Goal: Task Accomplishment & Management: Manage account settings

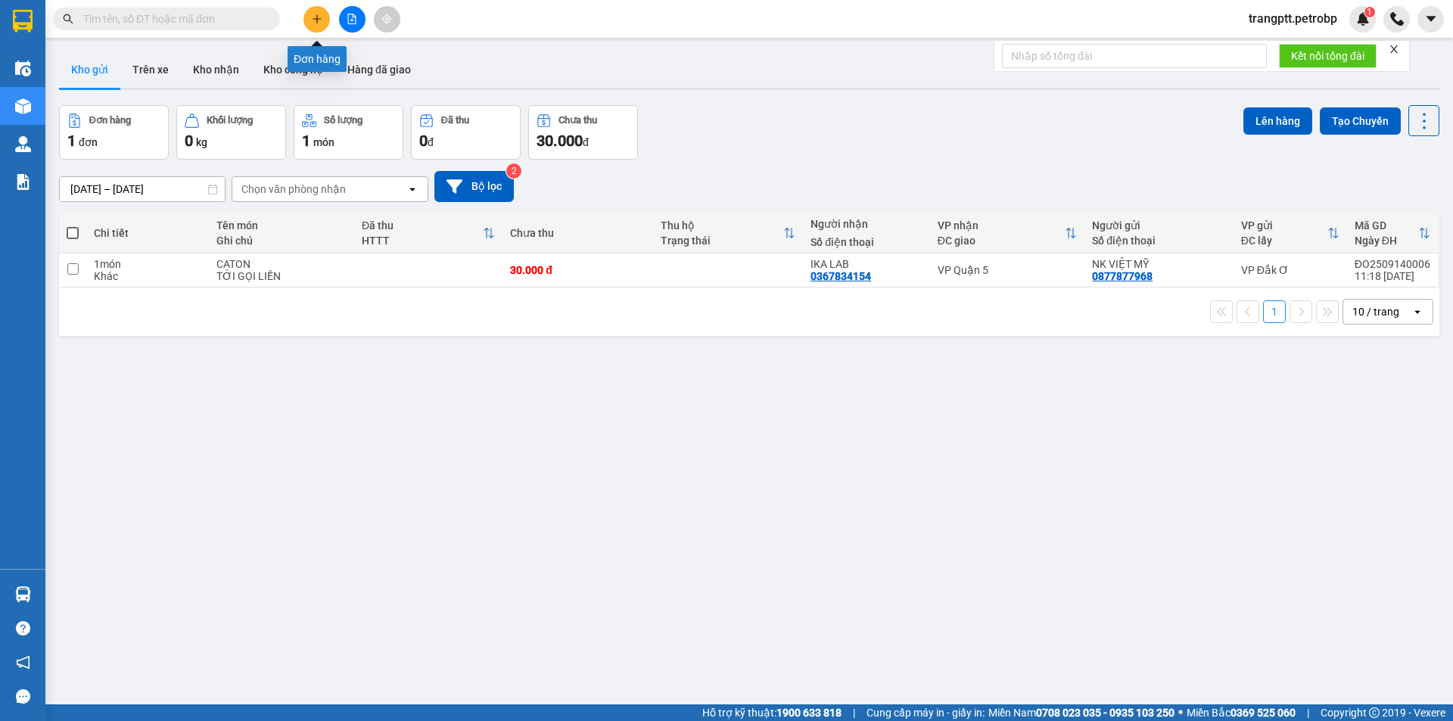
click at [313, 17] on icon "plus" at bounding box center [317, 19] width 11 height 11
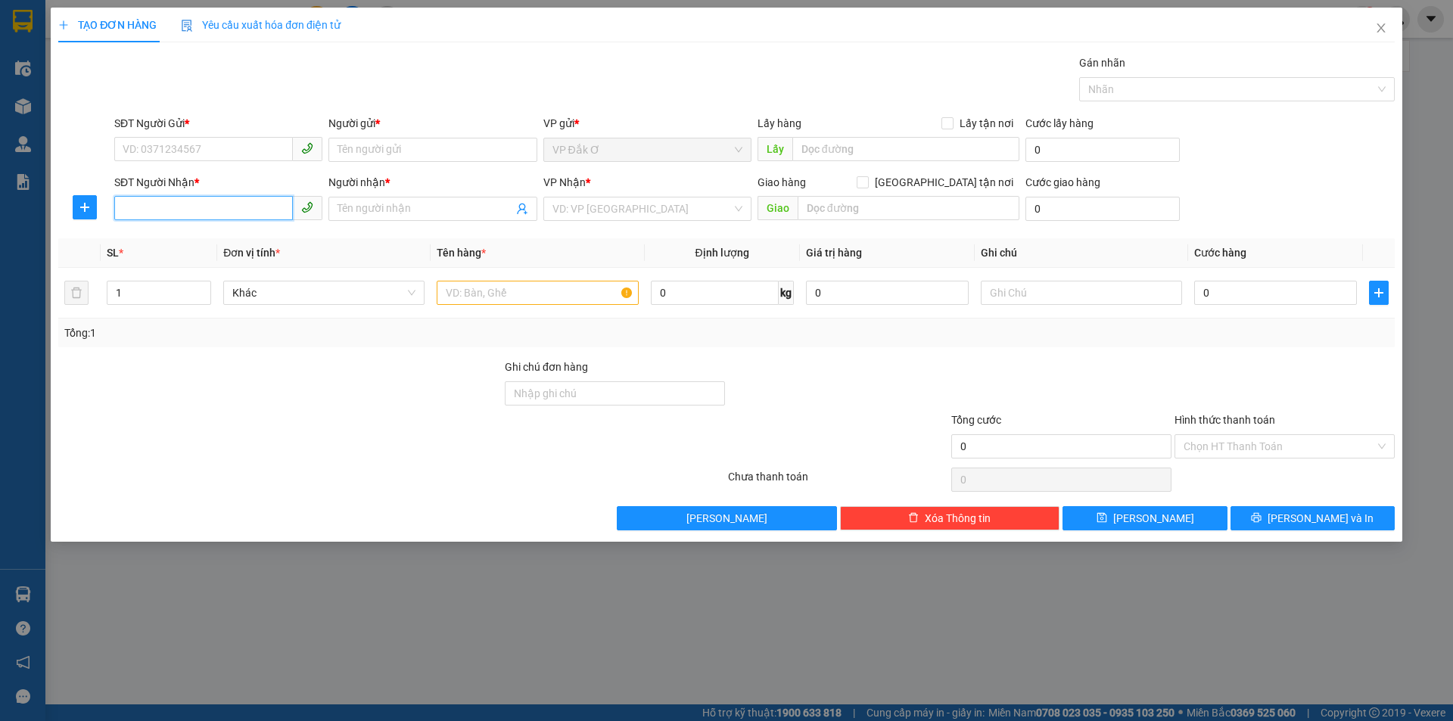
click at [219, 209] on input "SĐT Người Nhận *" at bounding box center [203, 208] width 179 height 24
click at [195, 241] on div "0333962348 - MINH" at bounding box center [218, 239] width 190 height 17
type input "0333962348"
type input "MINH"
type input "50.000"
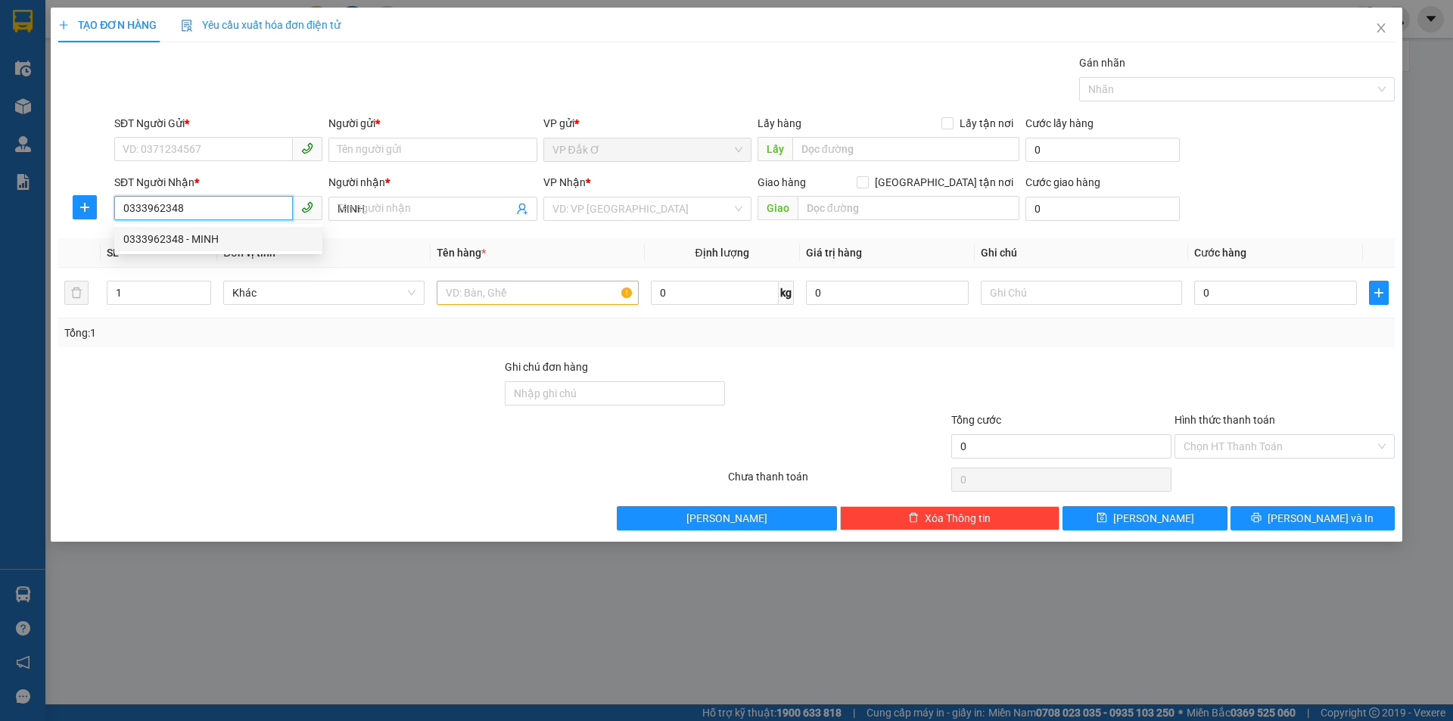
type input "50.000"
type input "0333962348"
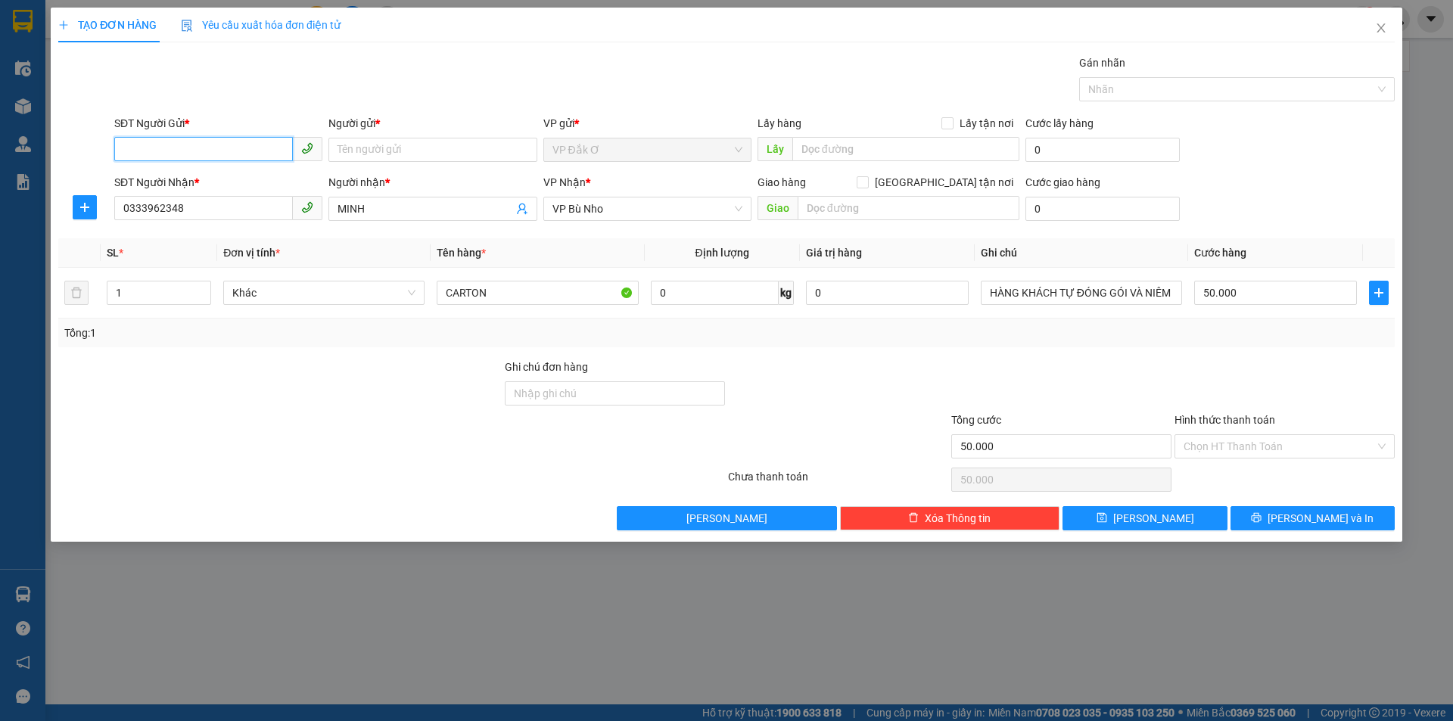
click at [204, 149] on input "SĐT Người Gửi *" at bounding box center [203, 149] width 179 height 24
click at [175, 176] on div "0962367205 - HUY" at bounding box center [218, 180] width 190 height 17
type input "0962367205"
type input "HUY"
click at [623, 201] on span "VP Bù Nho" at bounding box center [647, 209] width 190 height 23
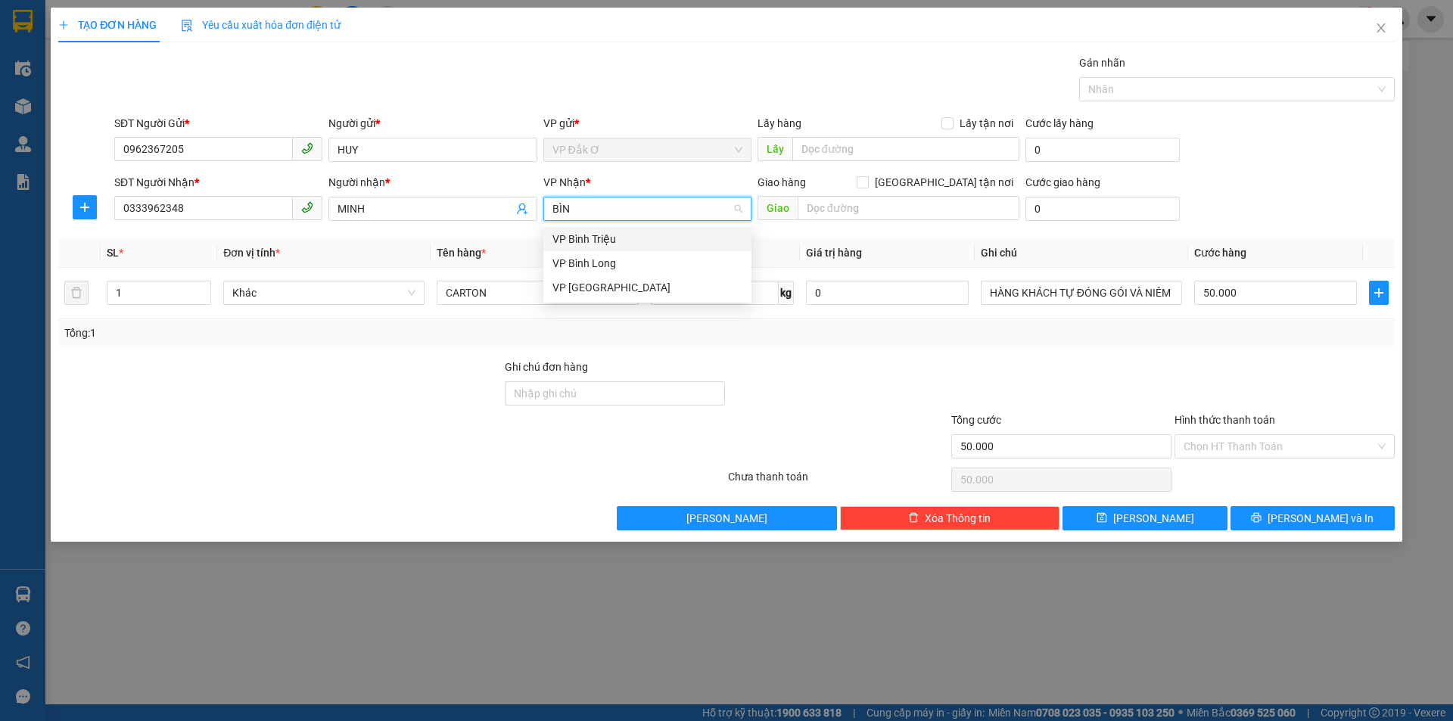
type input "BÌNH"
click at [572, 235] on div "VP Bình Triệu" at bounding box center [647, 239] width 190 height 17
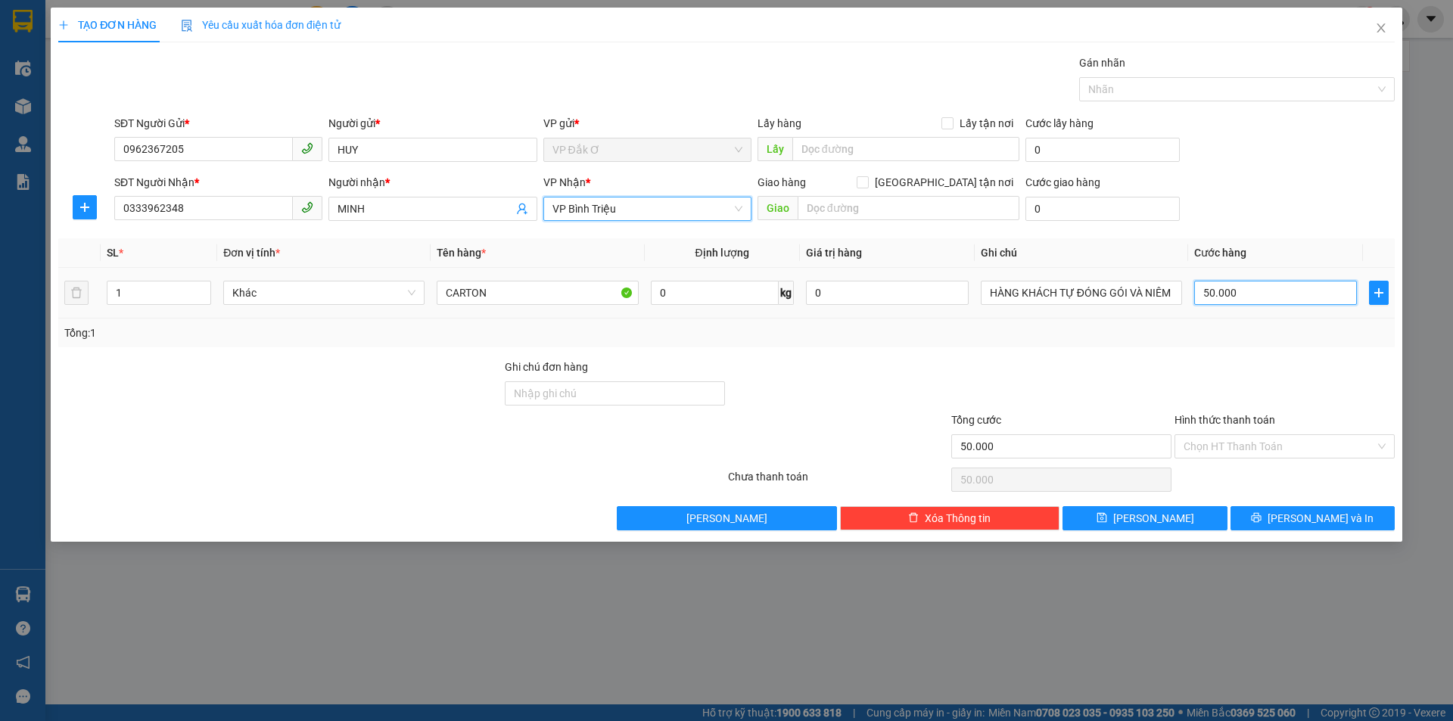
click at [1252, 297] on input "50.000" at bounding box center [1275, 293] width 163 height 24
type input "0"
type input "4"
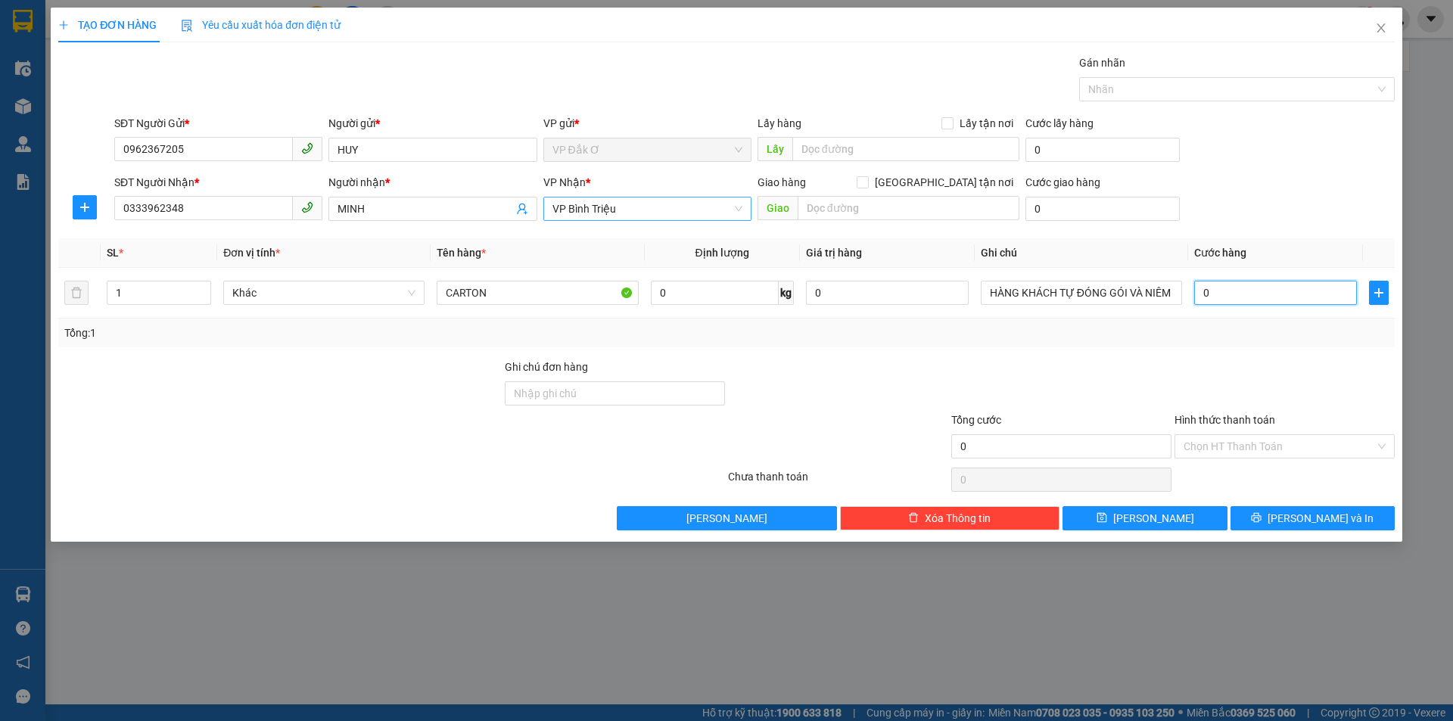
type input "4"
type input "04"
type input "40"
type input "040"
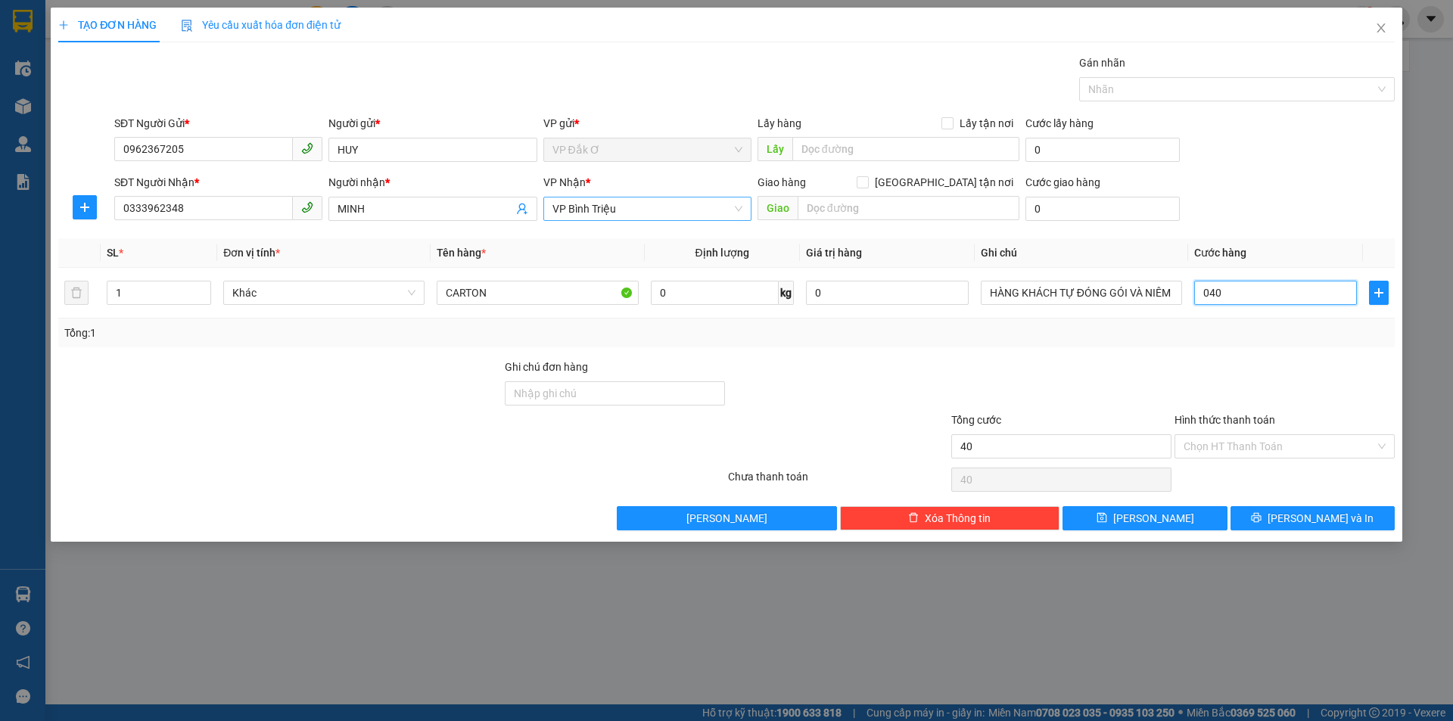
type input "400"
type input "0.400"
type input "4.000"
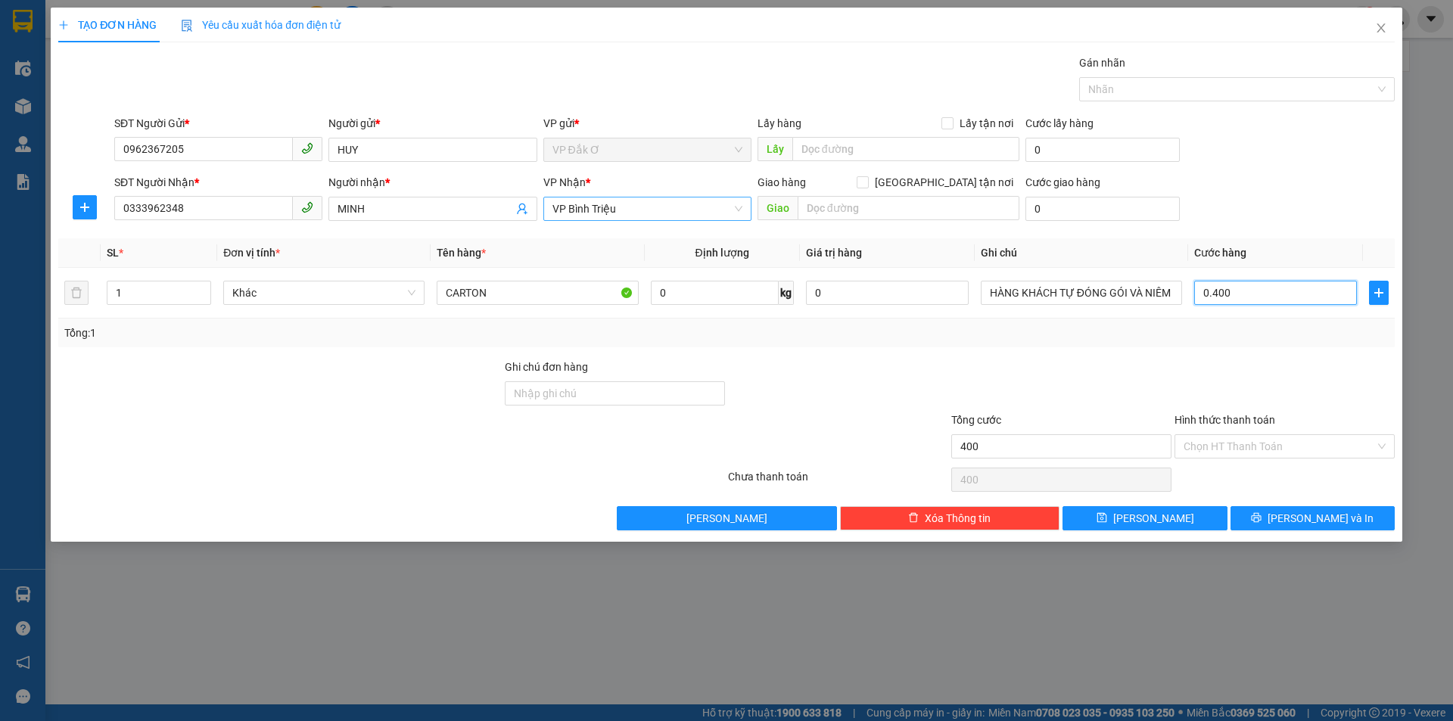
type input "04.000"
type input "40.000"
type input "040.000"
click at [1255, 294] on input "040.000" at bounding box center [1275, 293] width 163 height 24
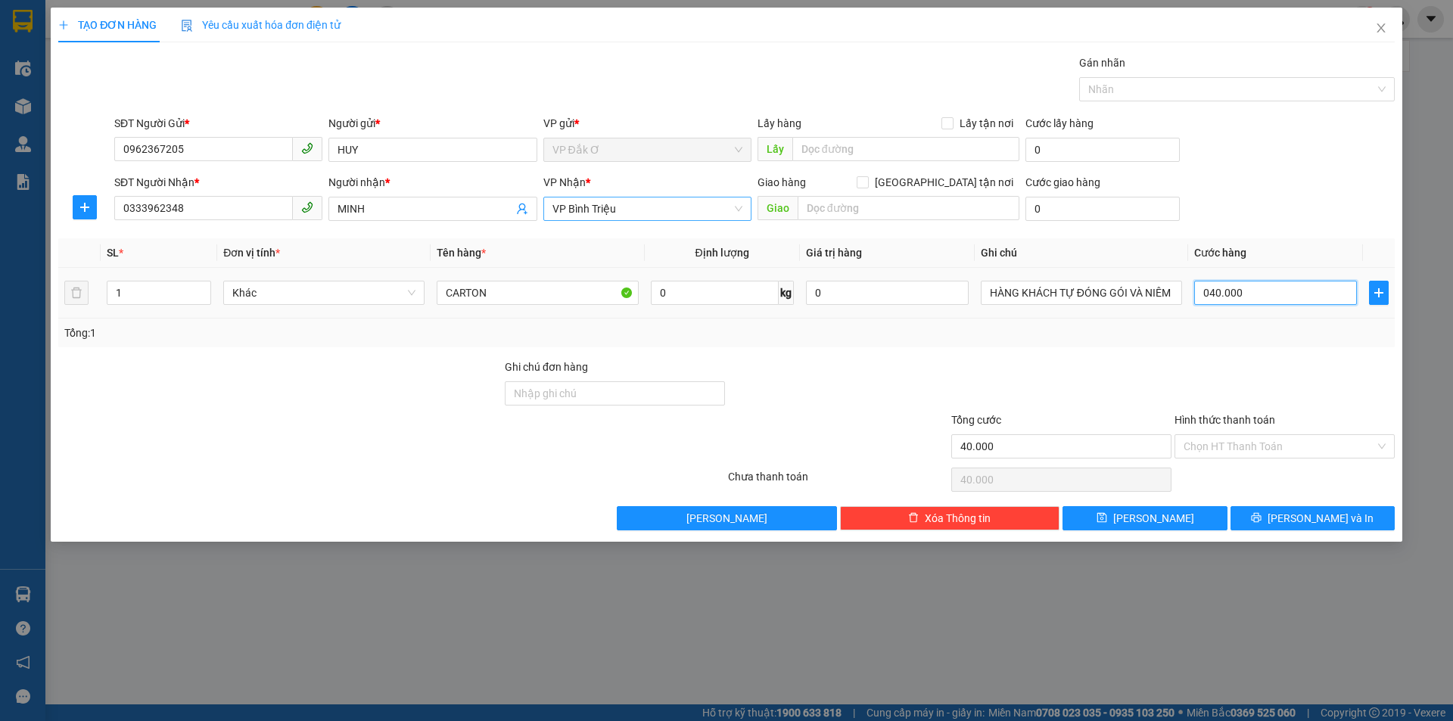
type input "4.000"
type input "04.000"
type input "400"
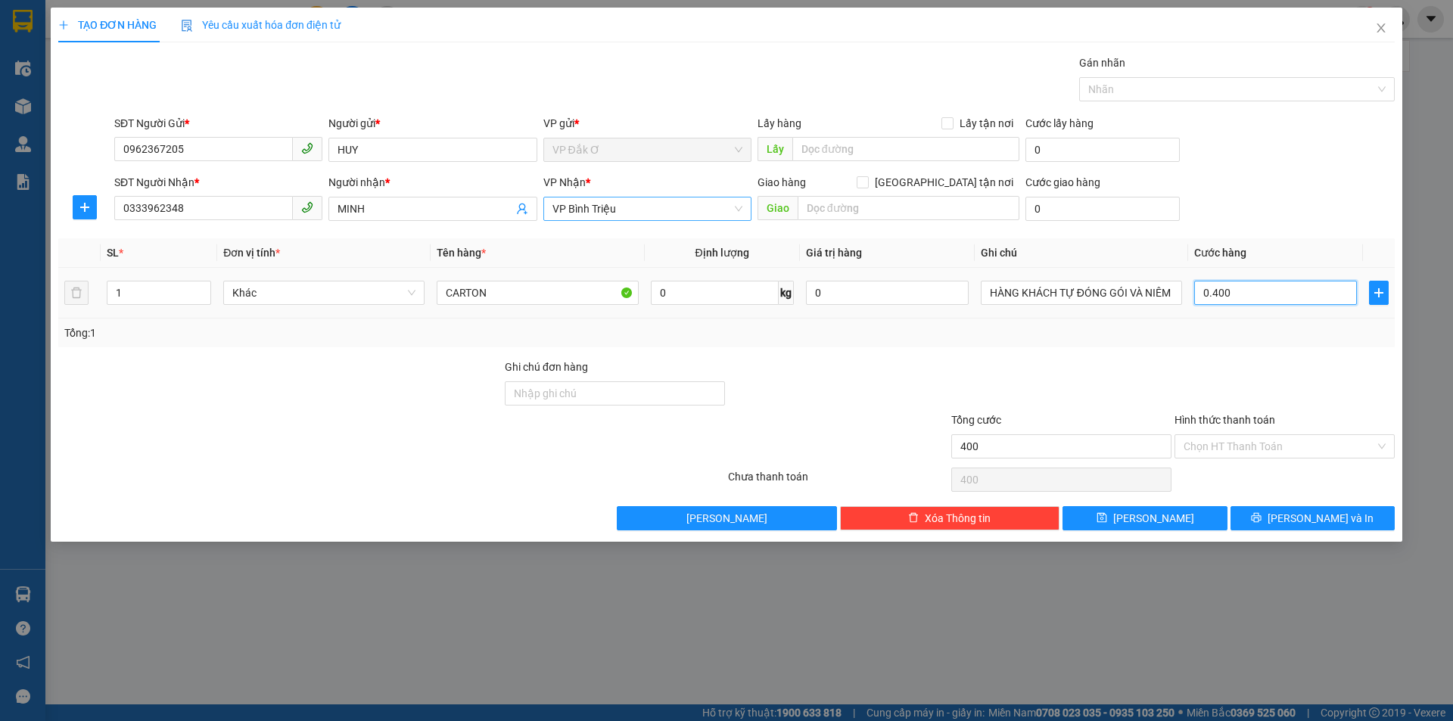
type input "040"
type input "4"
type input "0"
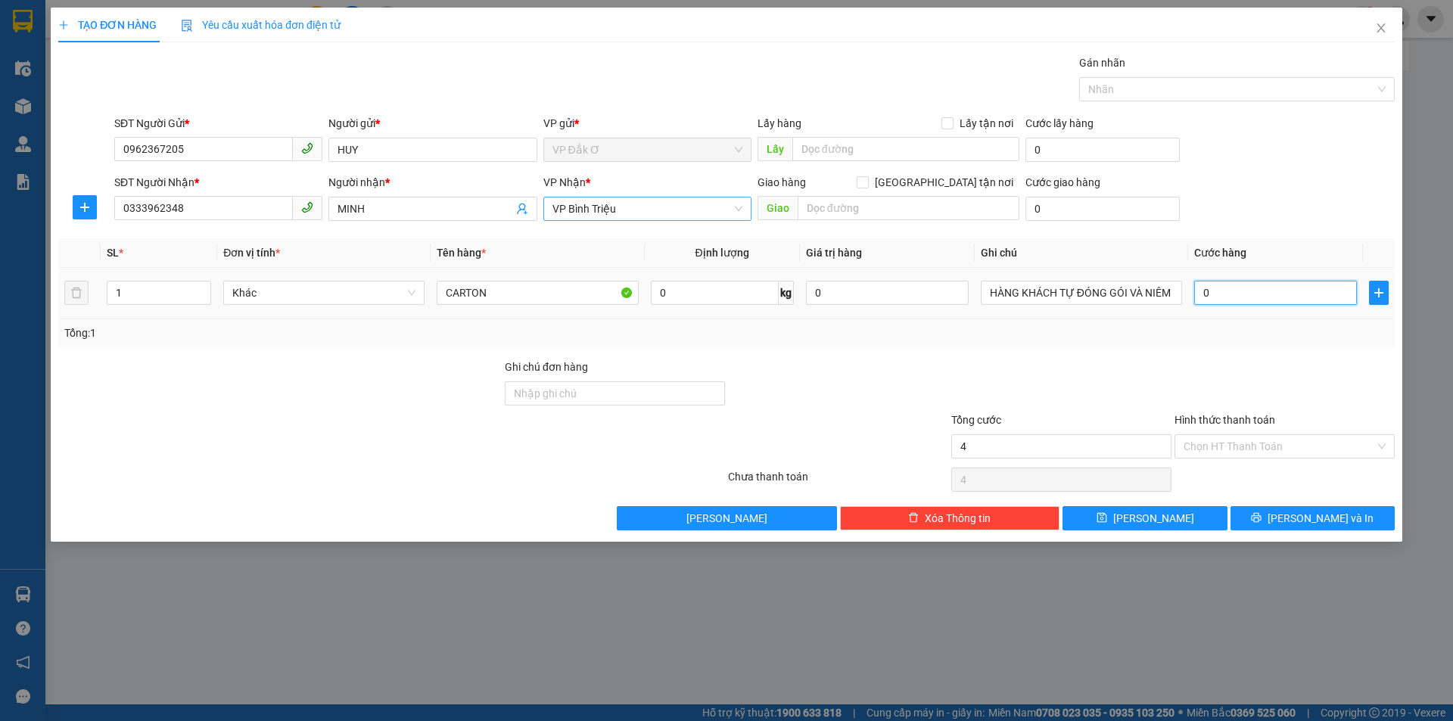
type input "0"
type input "5"
type input "05"
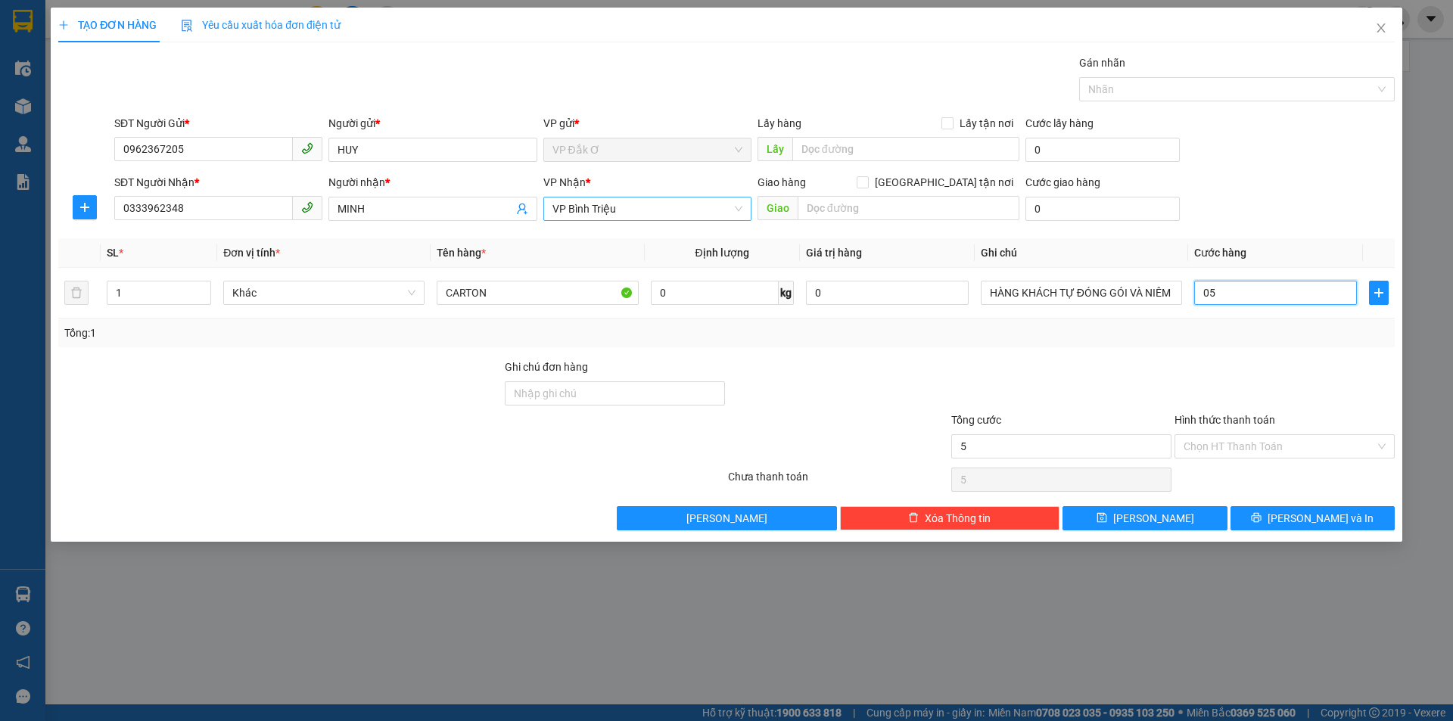
type input "50"
type input "050"
type input "500"
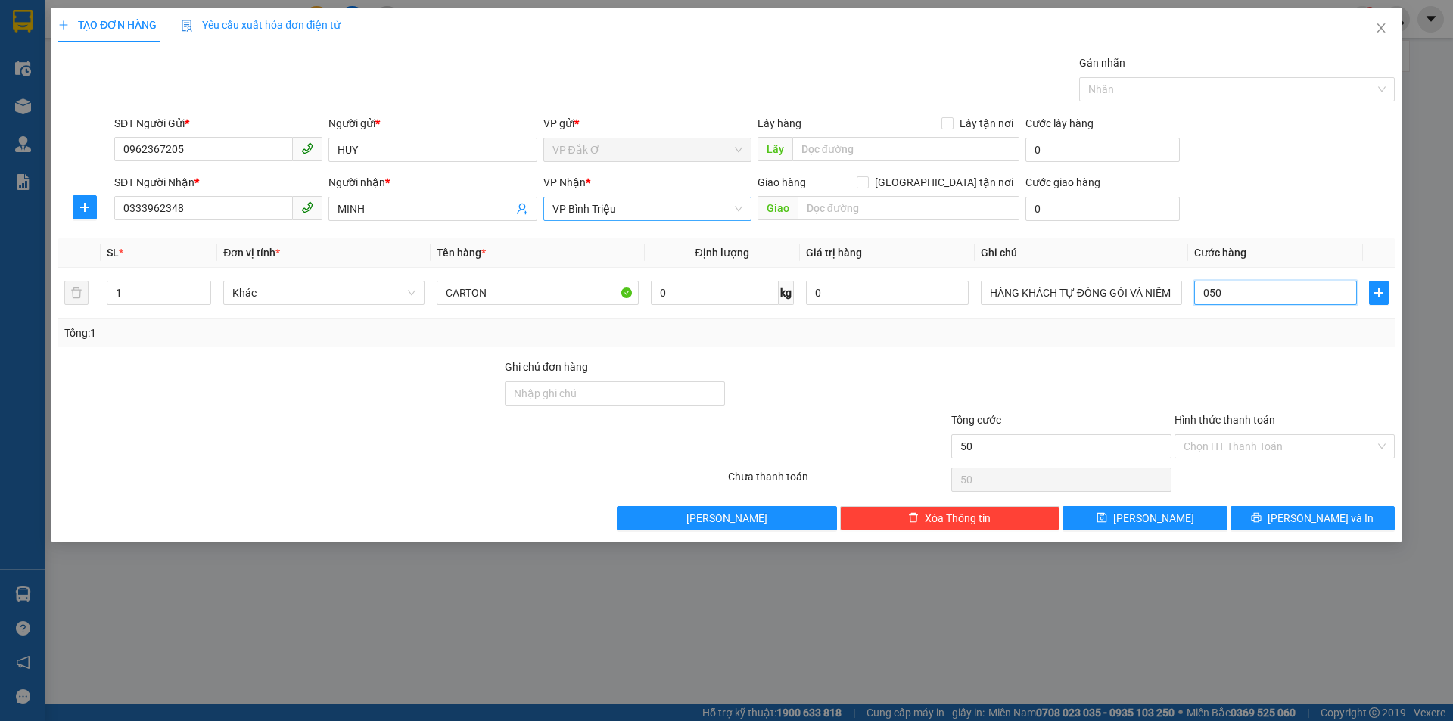
type input "0.500"
type input "5.000"
type input "05.000"
type input "50.000"
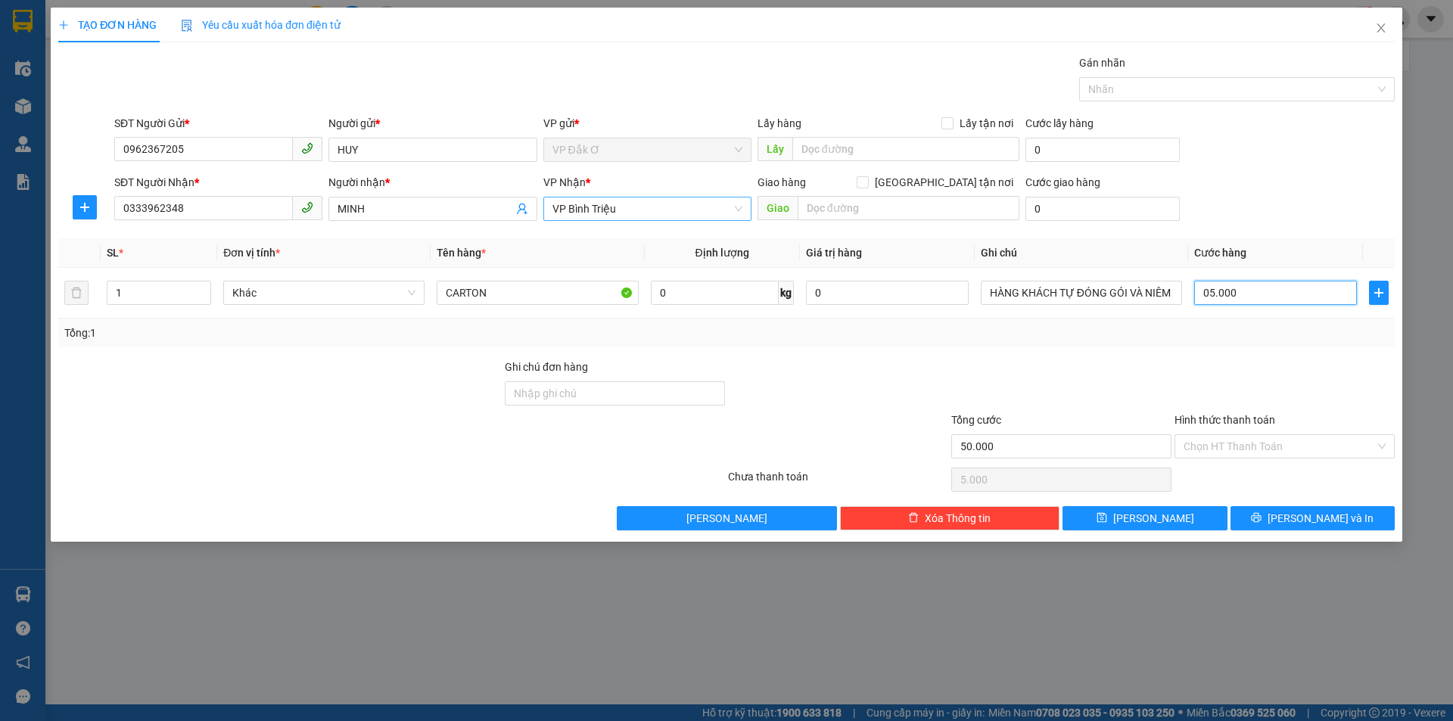
type input "50.000"
click at [1221, 444] on input "Hình thức thanh toán" at bounding box center [1279, 446] width 191 height 23
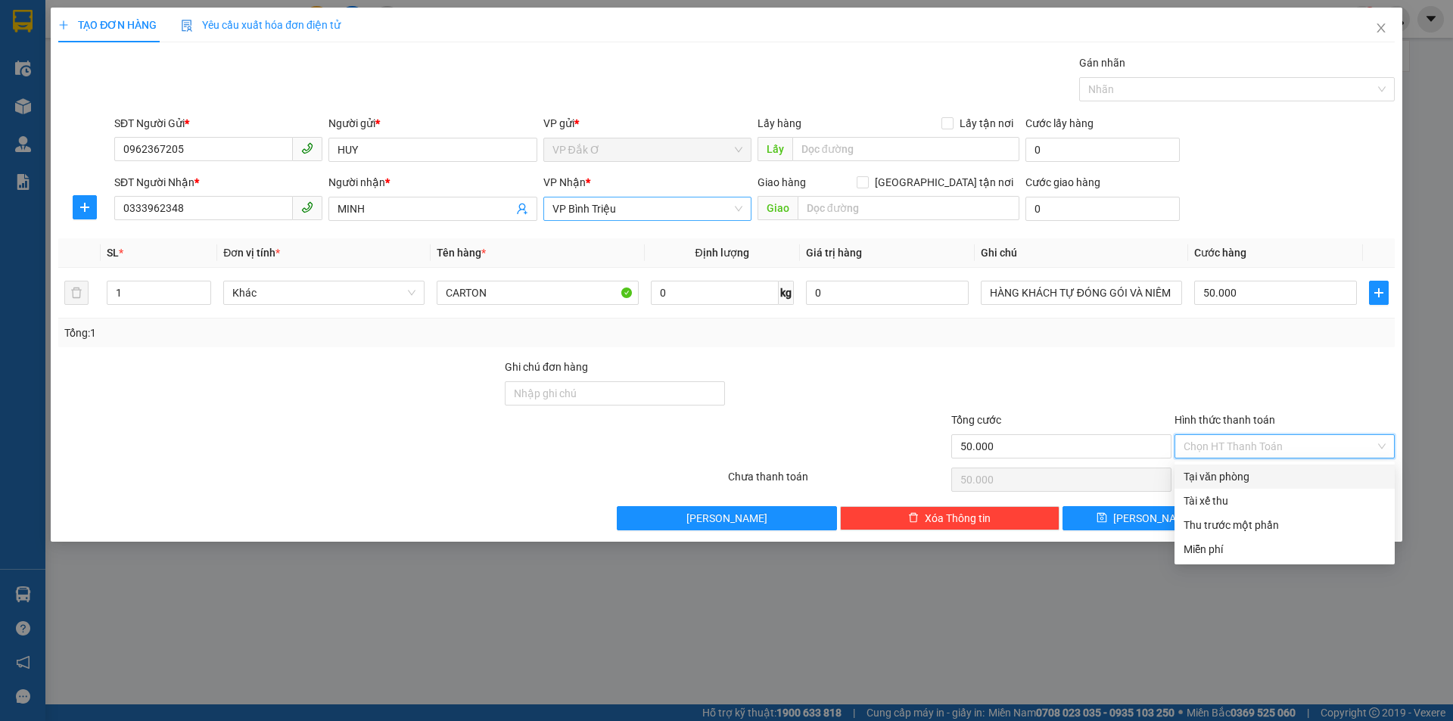
click at [1222, 473] on div "Tại văn phòng" at bounding box center [1285, 476] width 202 height 17
type input "0"
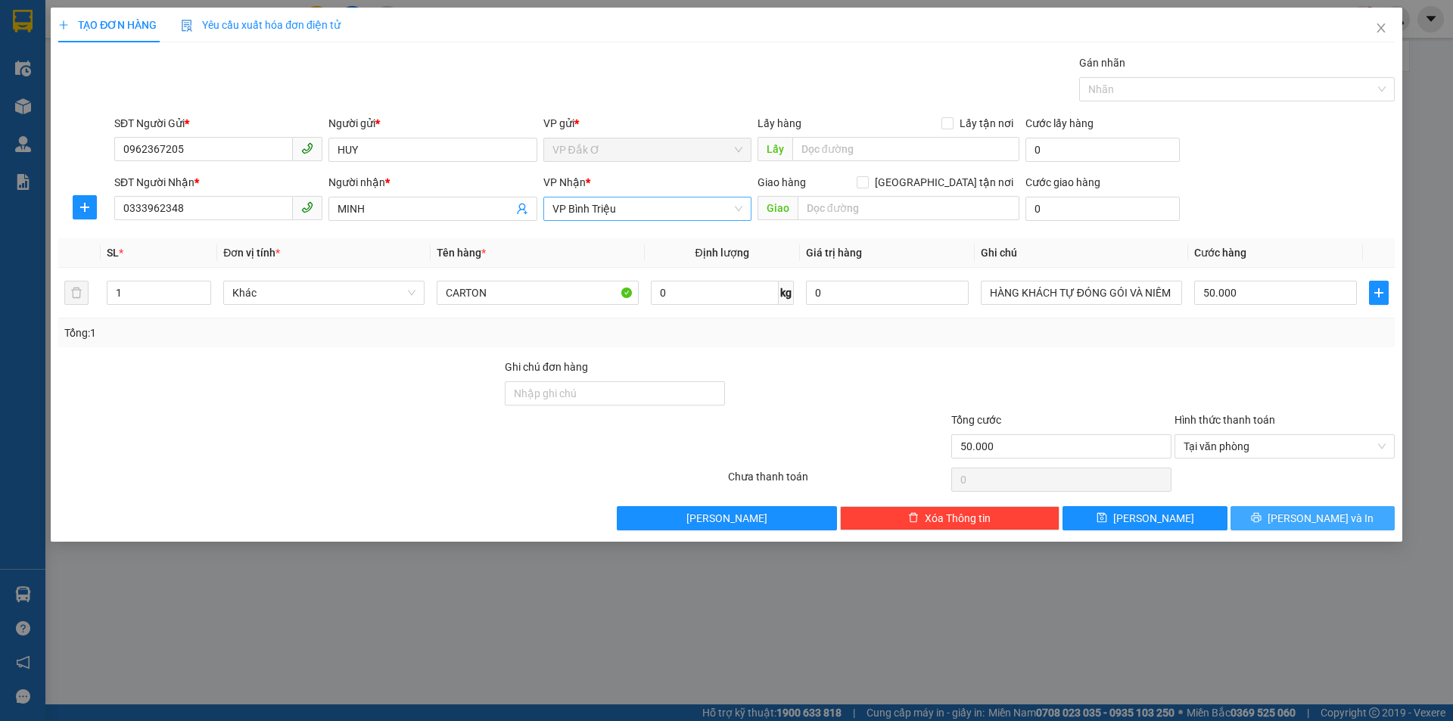
click at [1262, 516] on icon "printer" at bounding box center [1257, 518] width 10 height 10
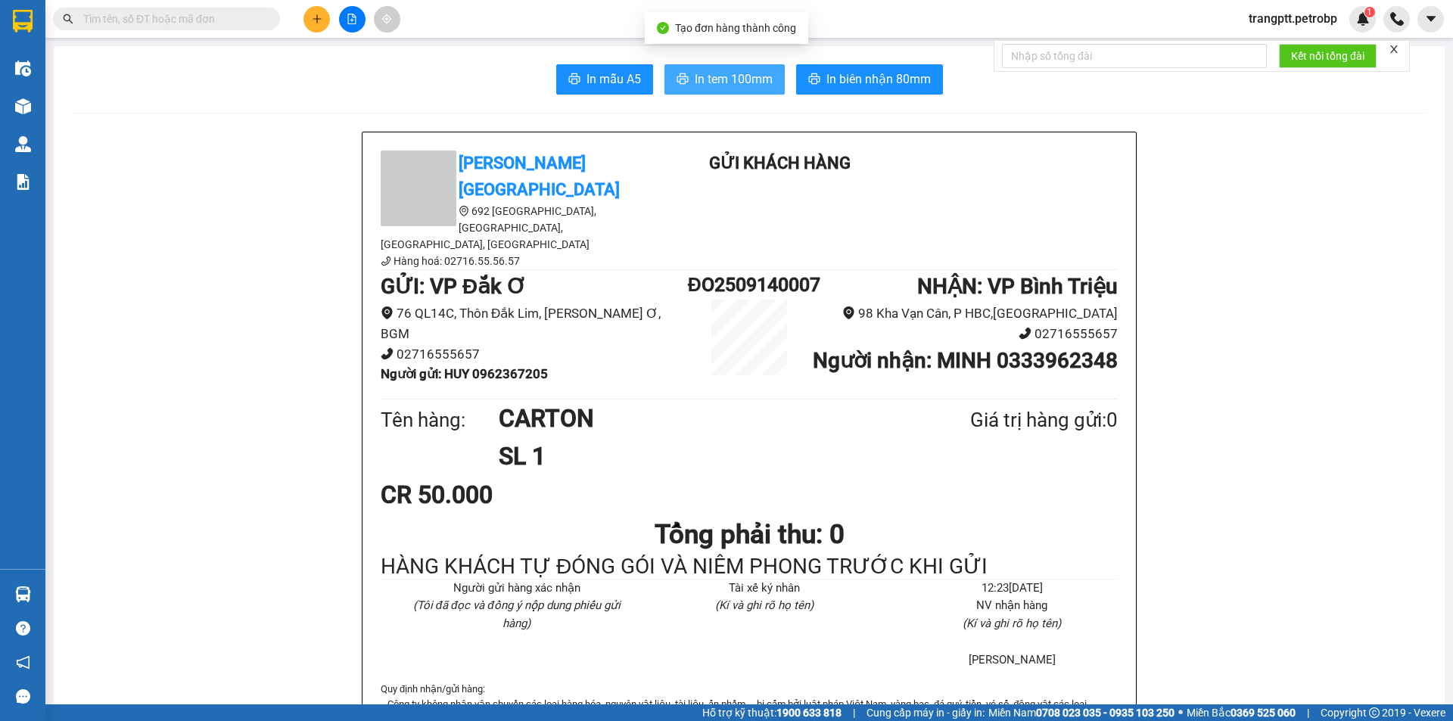
click at [701, 73] on span "In tem 100mm" at bounding box center [734, 79] width 78 height 19
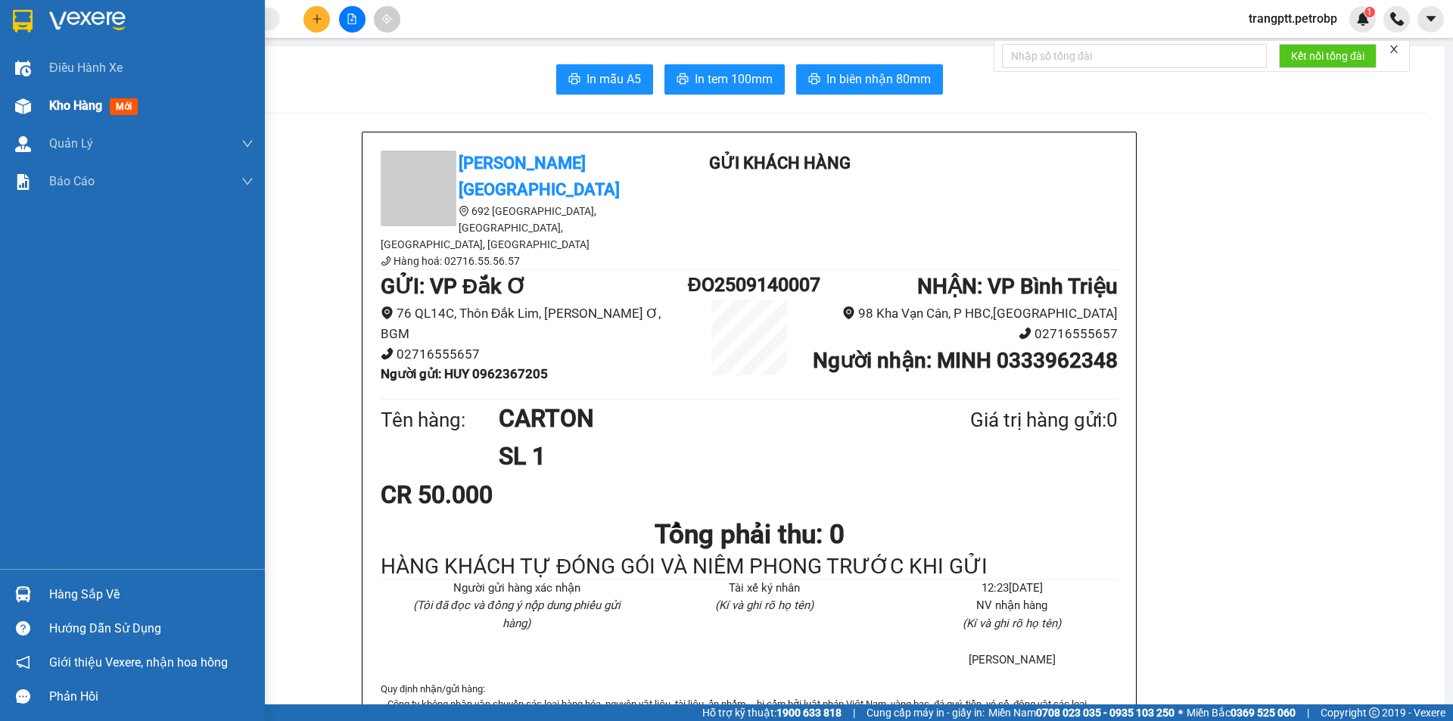
click at [54, 97] on div "Kho hàng mới" at bounding box center [96, 105] width 95 height 19
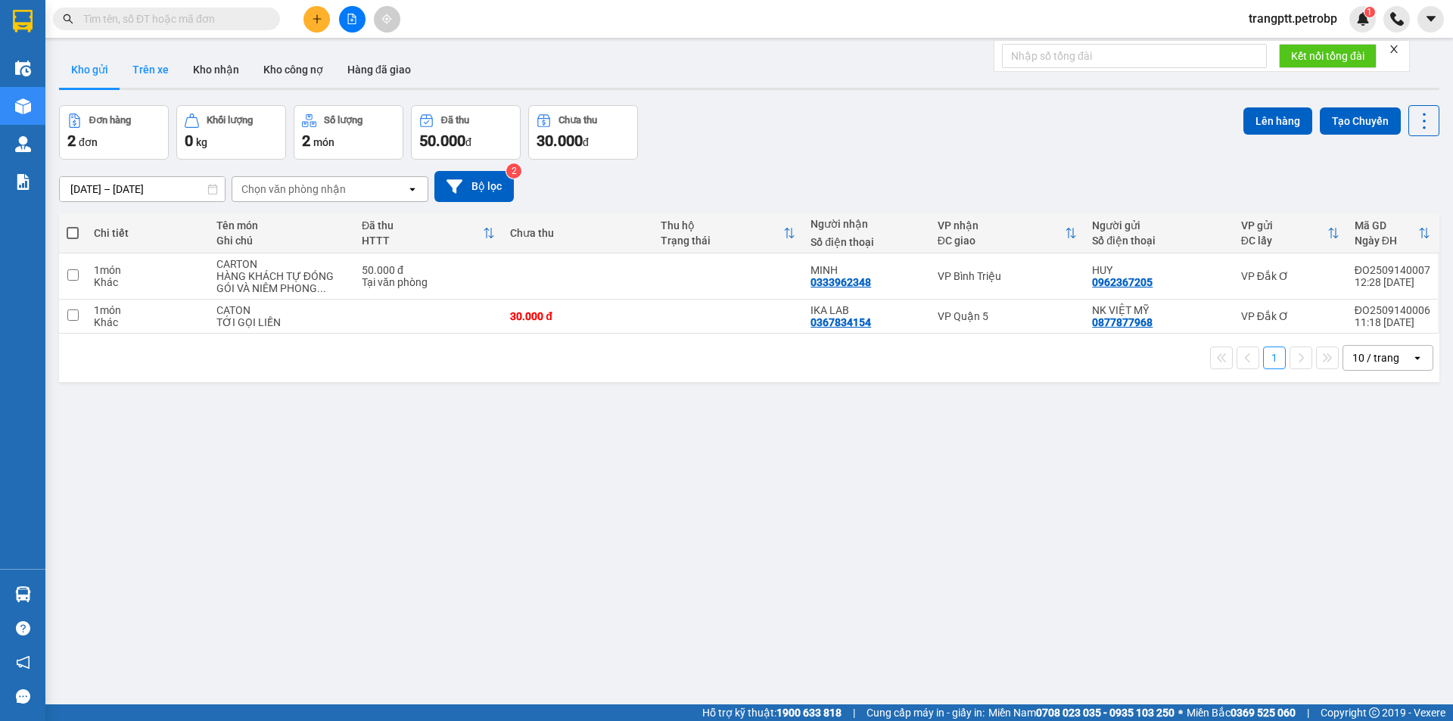
click at [156, 71] on button "Trên xe" at bounding box center [150, 69] width 61 height 36
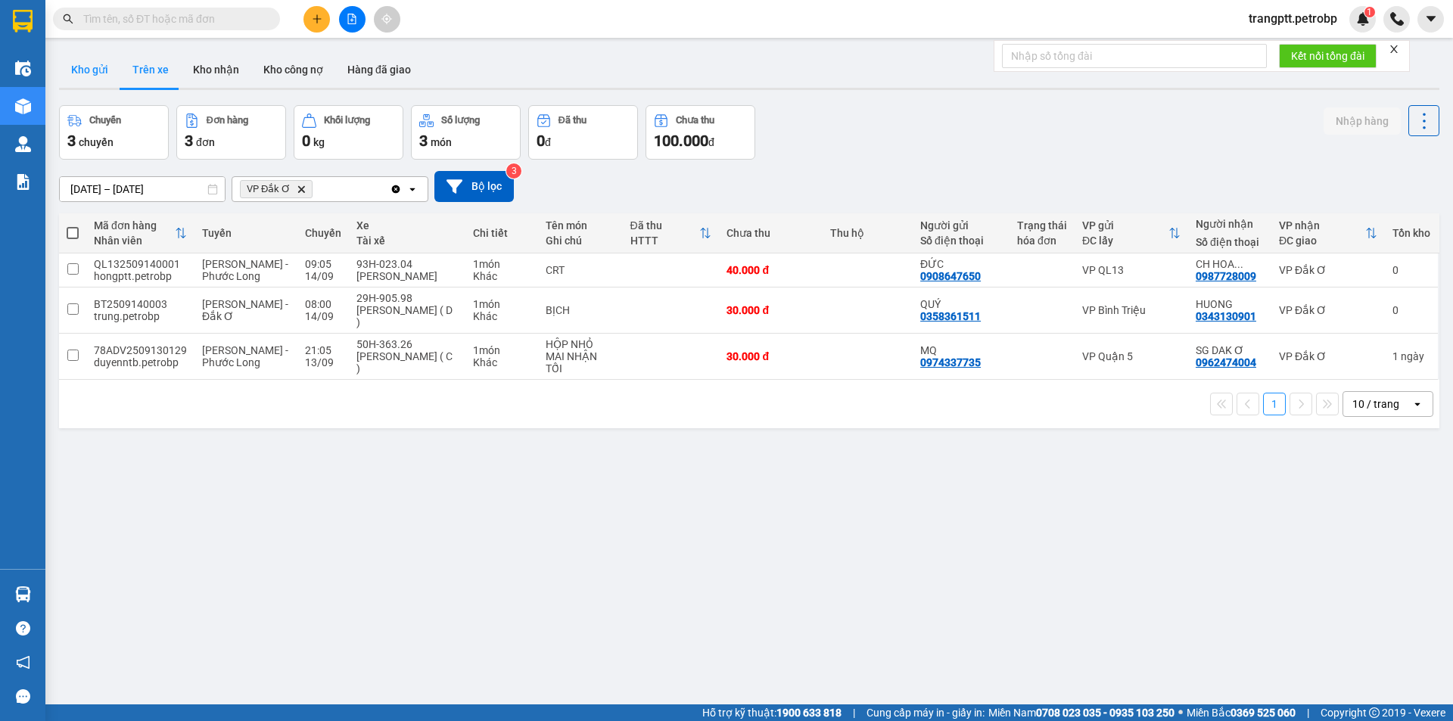
click at [87, 60] on button "Kho gửi" at bounding box center [89, 69] width 61 height 36
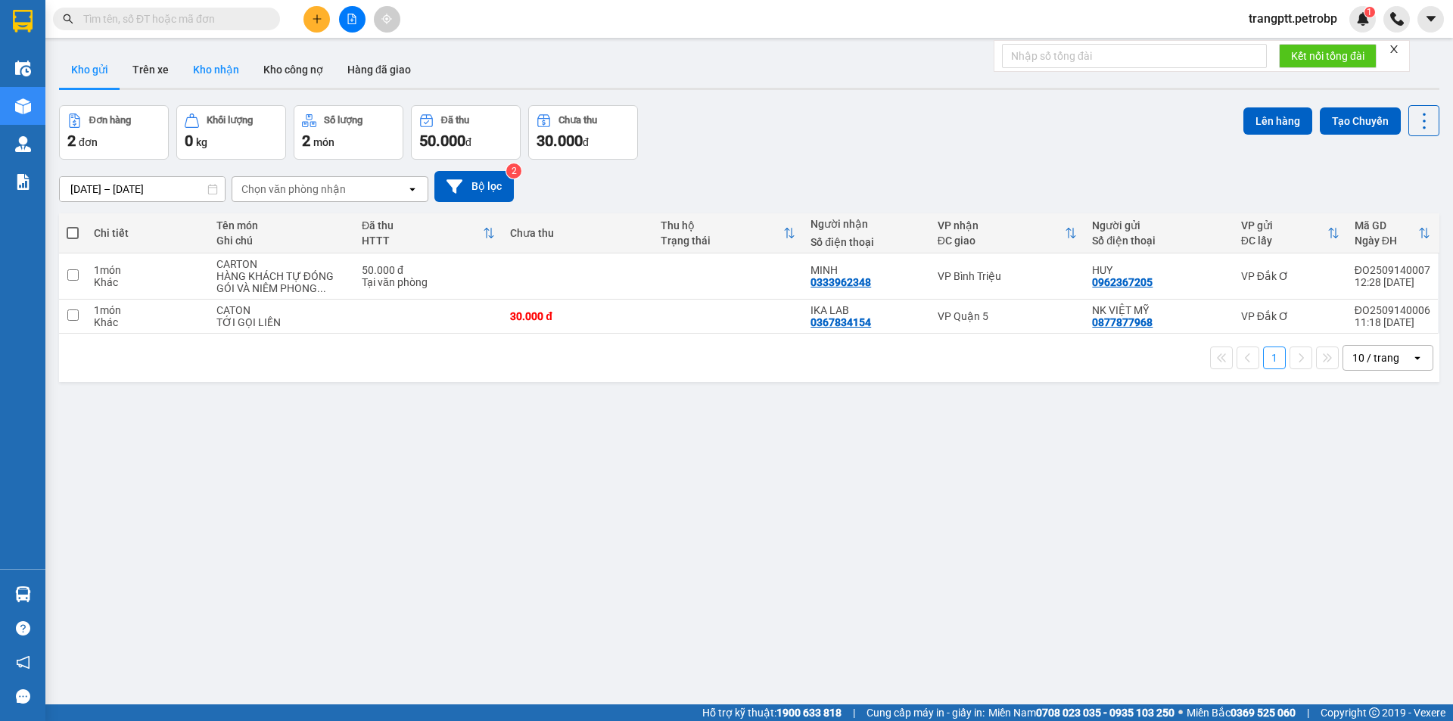
click at [226, 72] on button "Kho nhận" at bounding box center [216, 69] width 70 height 36
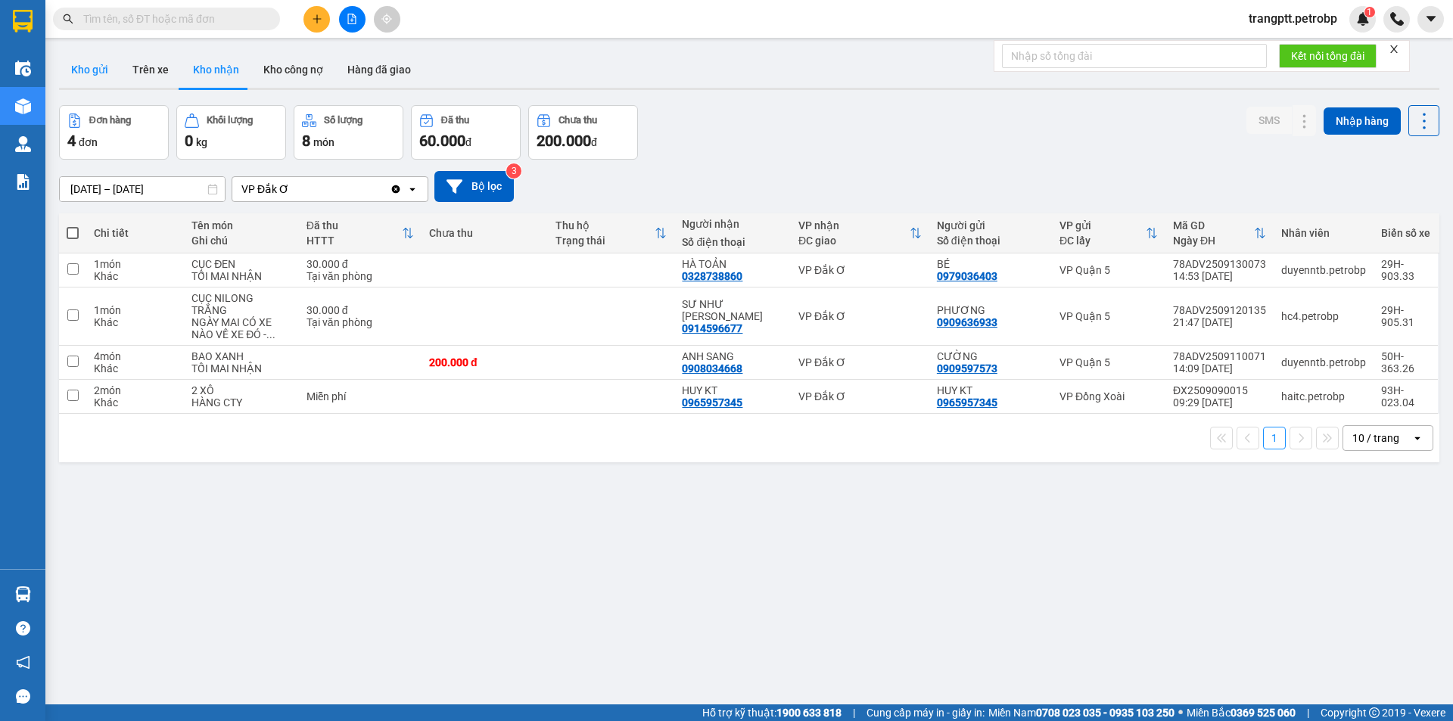
click at [98, 68] on button "Kho gửi" at bounding box center [89, 69] width 61 height 36
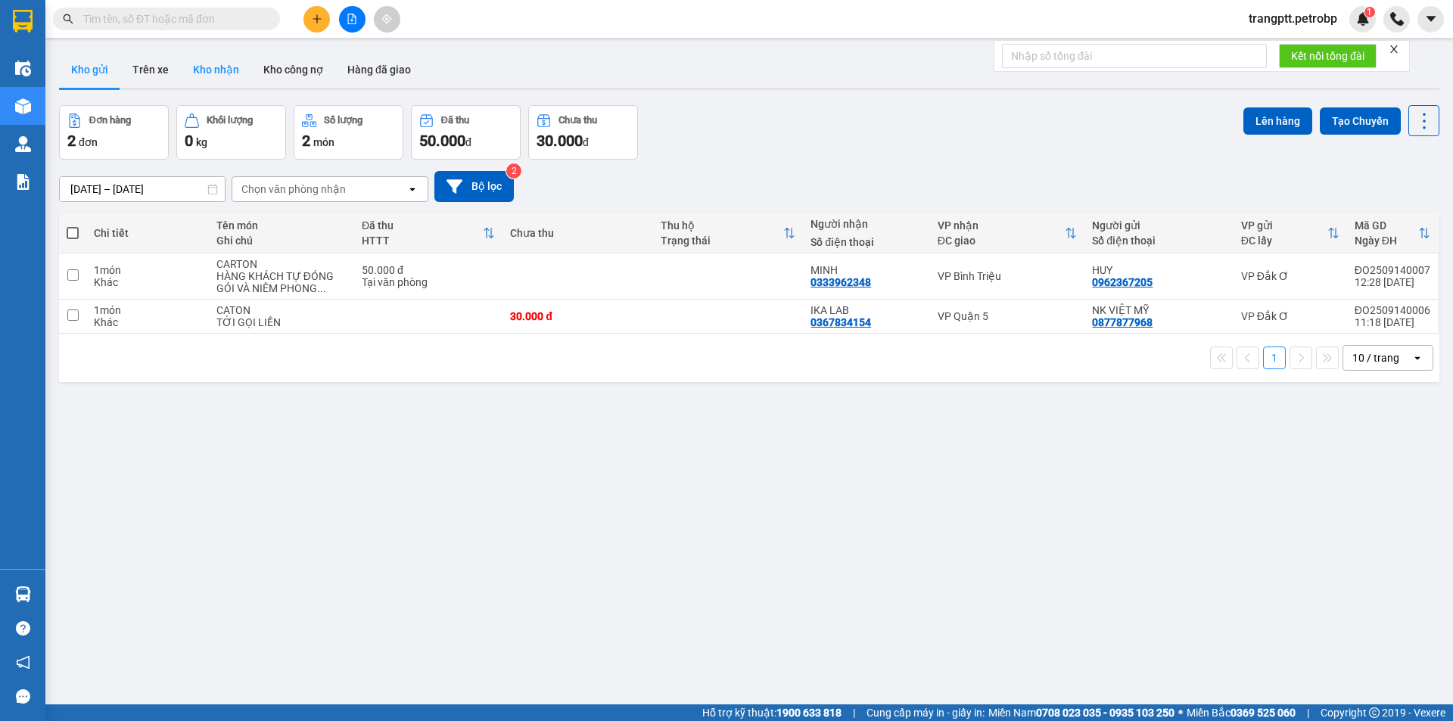
click at [205, 64] on button "Kho nhận" at bounding box center [216, 69] width 70 height 36
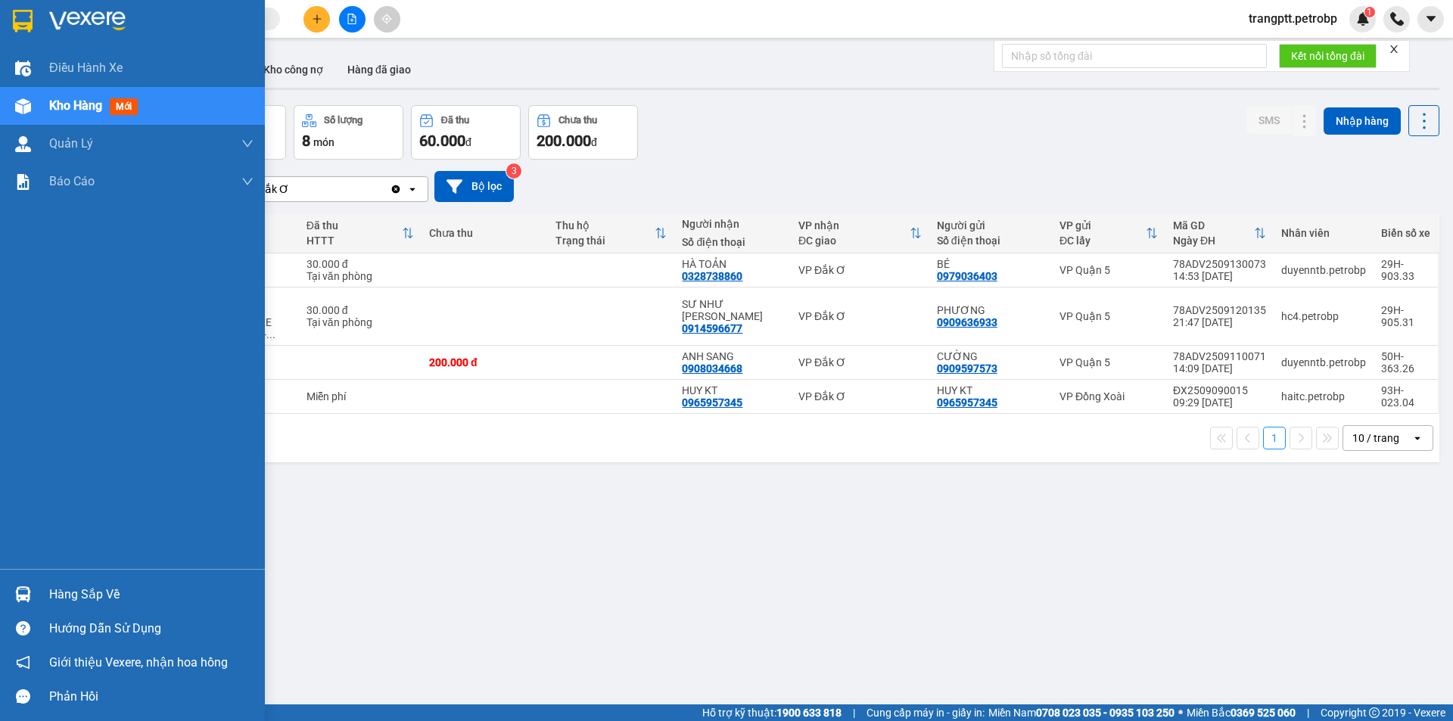
click at [87, 595] on div "Hàng sắp về" at bounding box center [151, 595] width 204 height 23
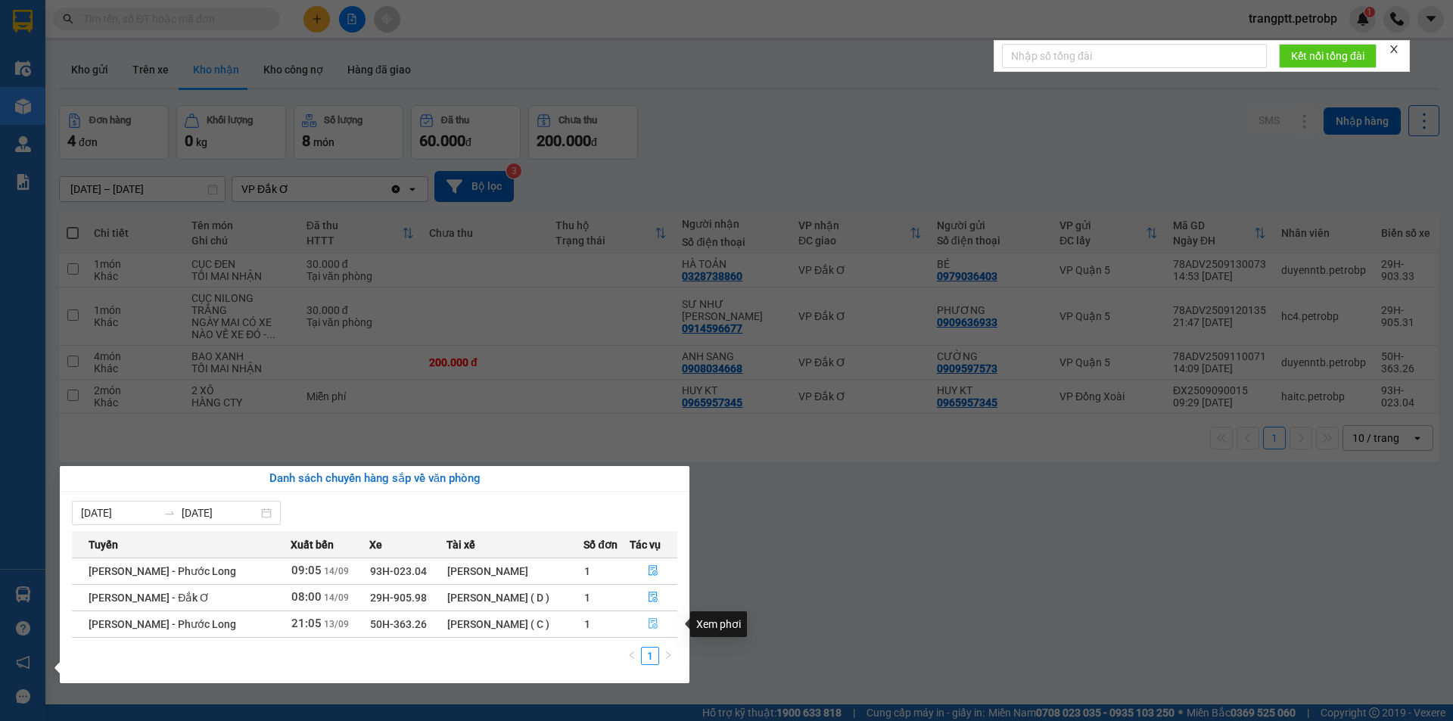
click at [653, 627] on icon "file-done" at bounding box center [653, 624] width 9 height 11
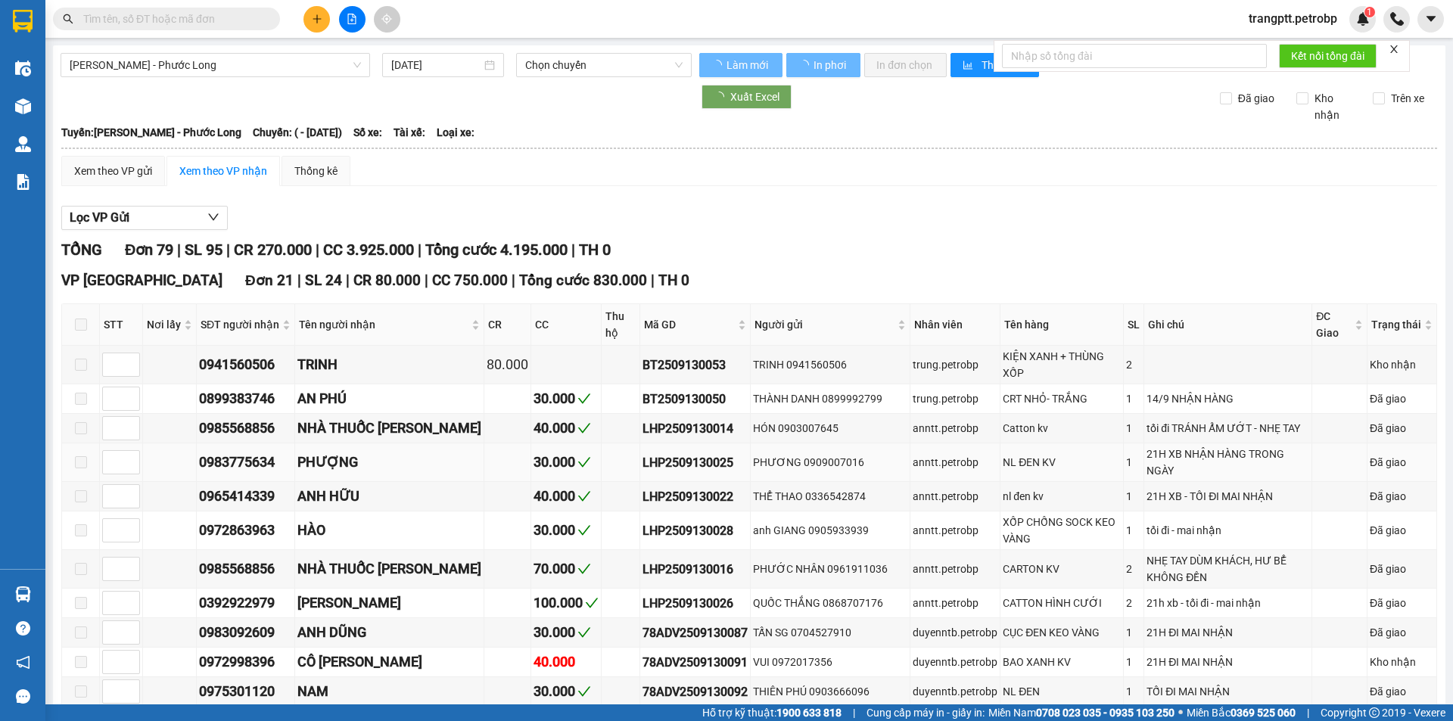
type input "[DATE]"
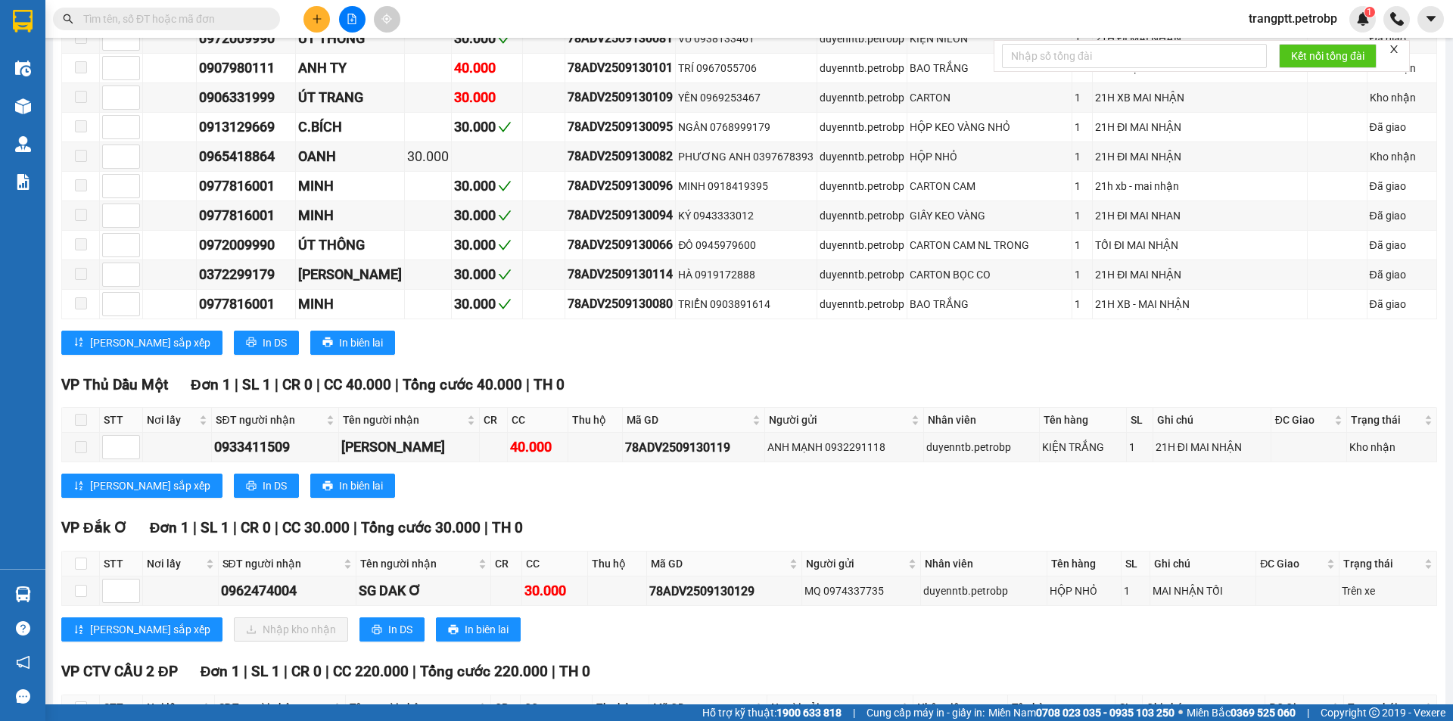
scroll to position [2998, 0]
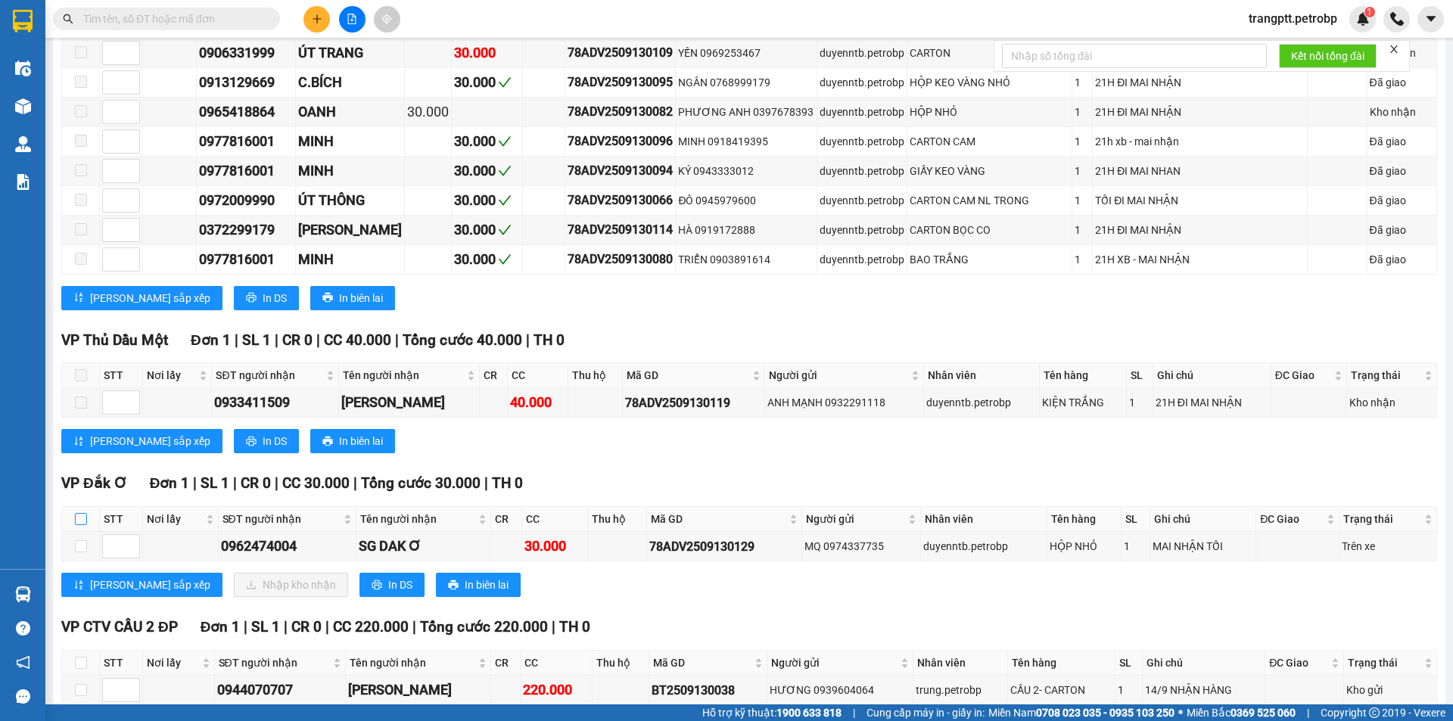
click at [79, 513] on input "checkbox" at bounding box center [81, 519] width 12 height 12
checkbox input "true"
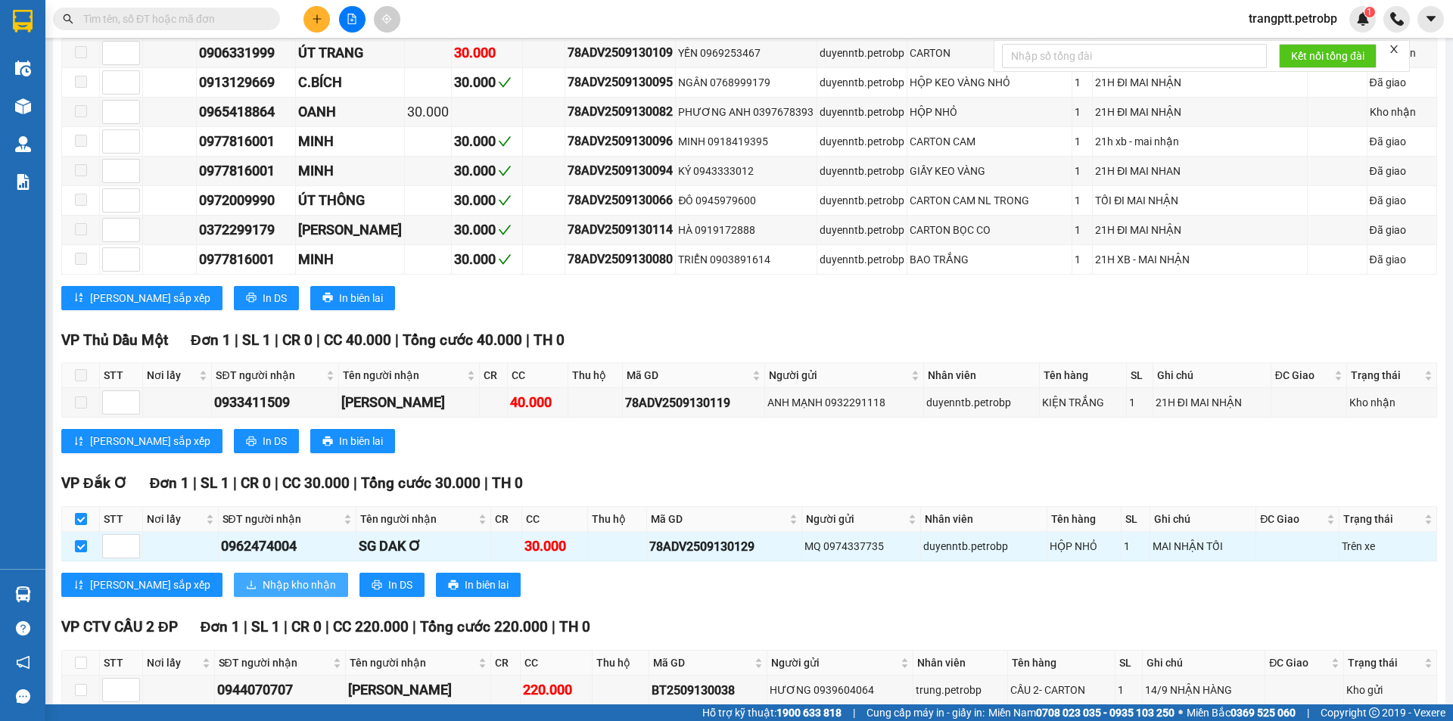
click at [263, 577] on span "Nhập kho nhận" at bounding box center [299, 585] width 73 height 17
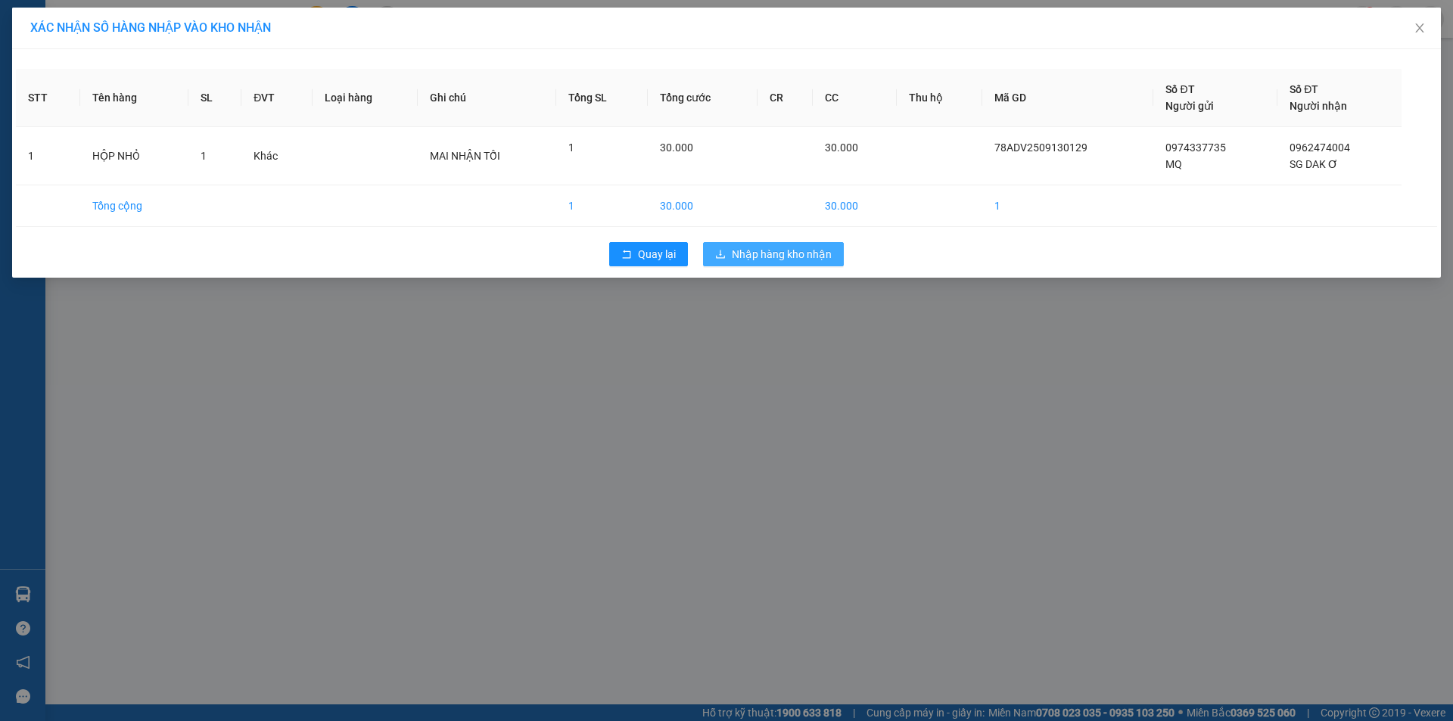
click at [813, 254] on span "Nhập hàng kho nhận" at bounding box center [782, 254] width 100 height 17
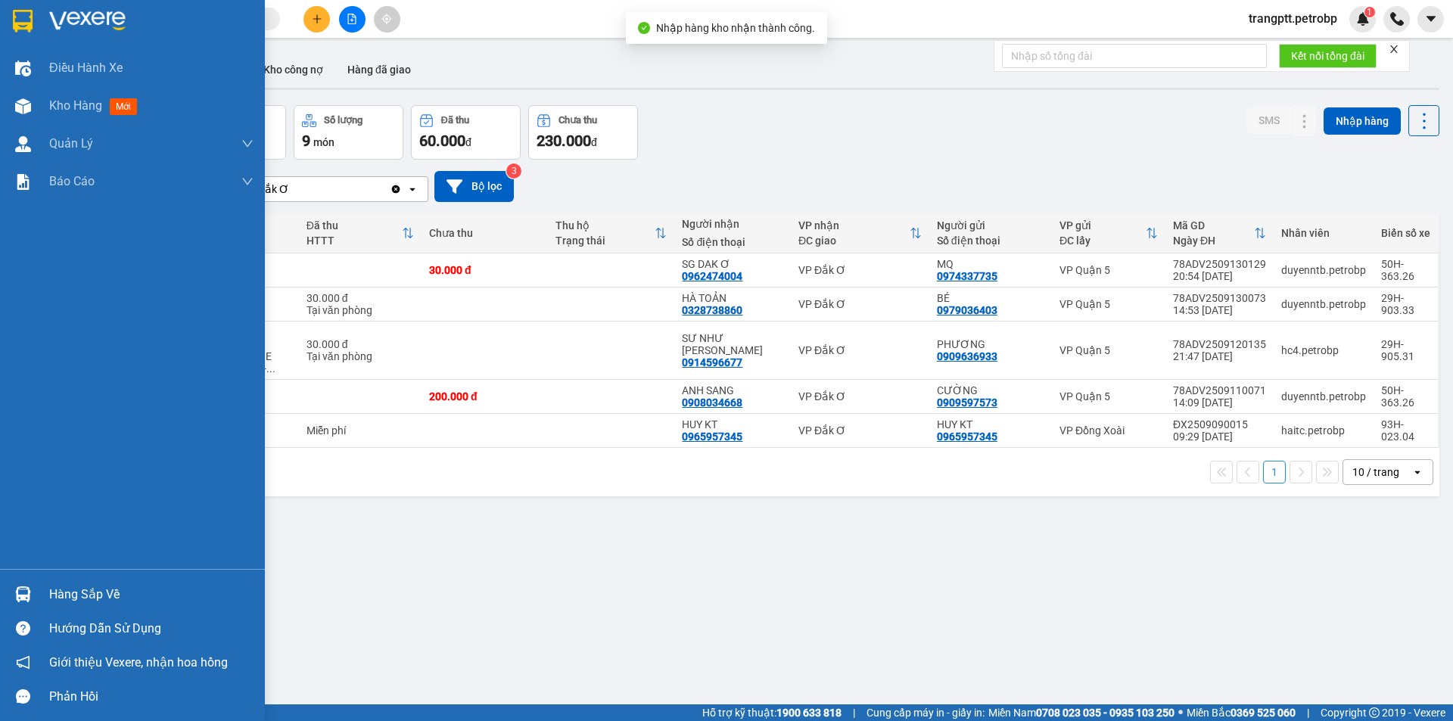
click at [72, 591] on div "Hàng sắp về" at bounding box center [151, 595] width 204 height 23
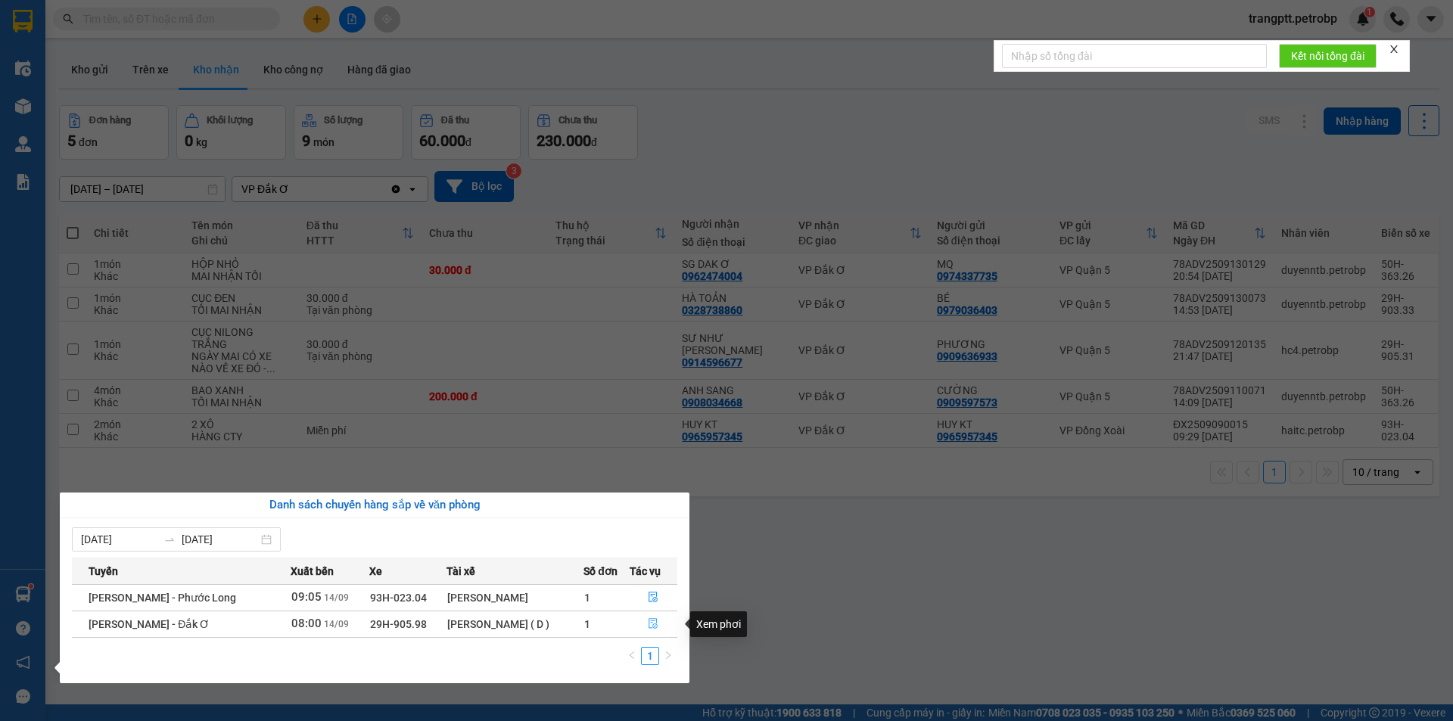
click at [652, 627] on icon "file-done" at bounding box center [653, 623] width 11 height 11
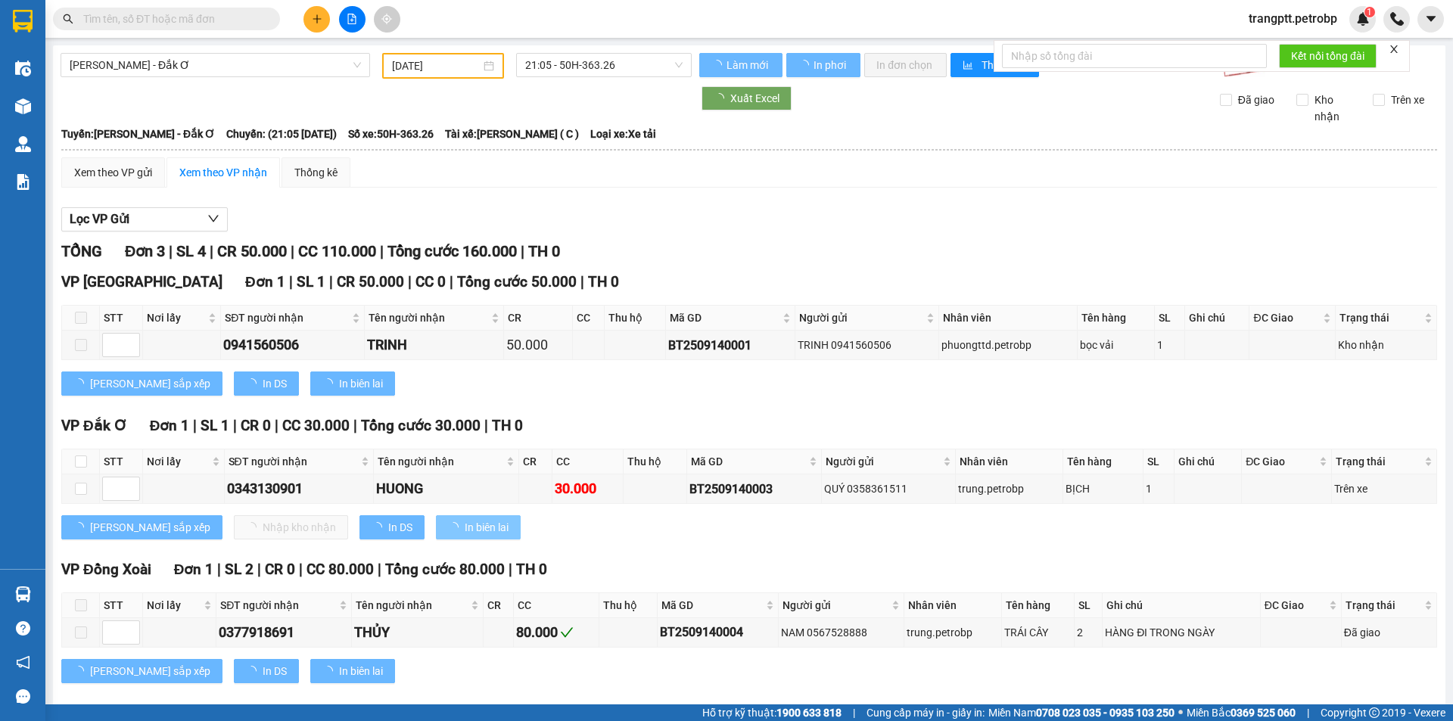
type input "[DATE]"
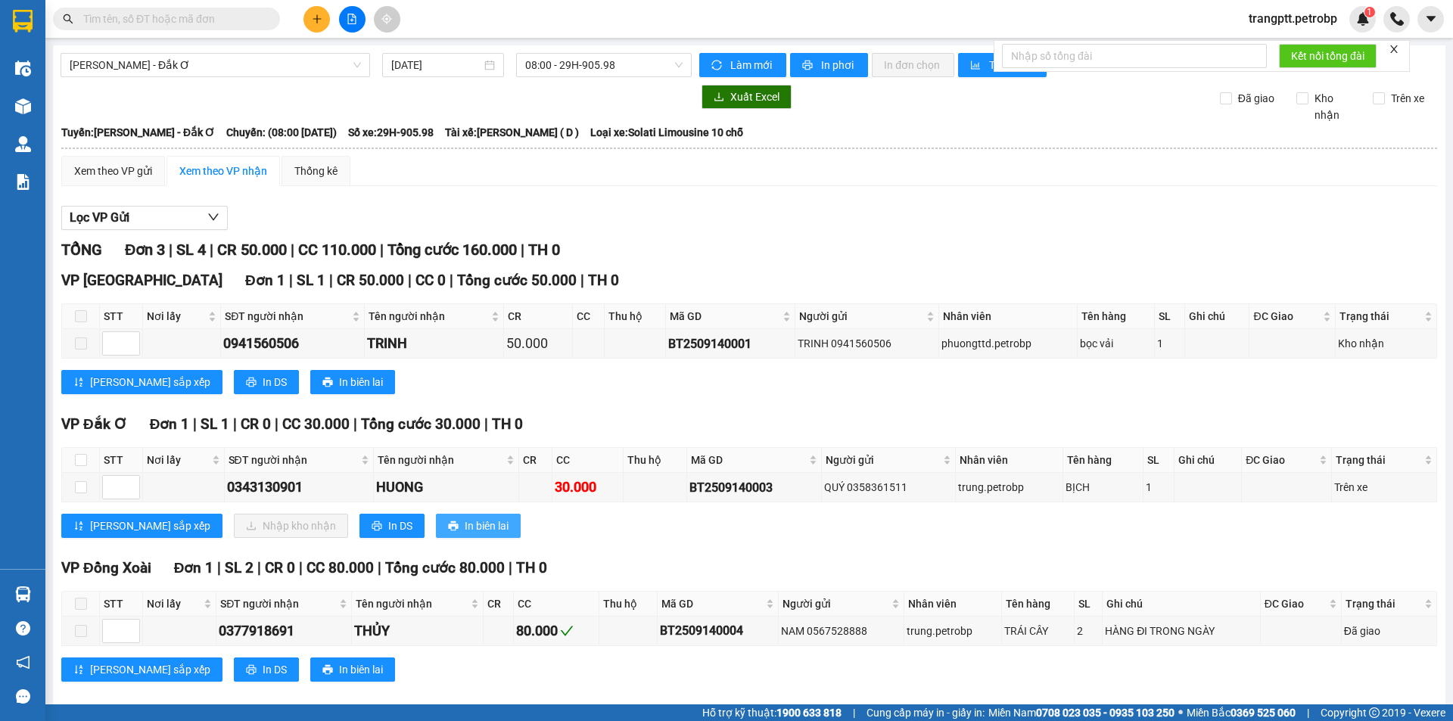
scroll to position [20, 0]
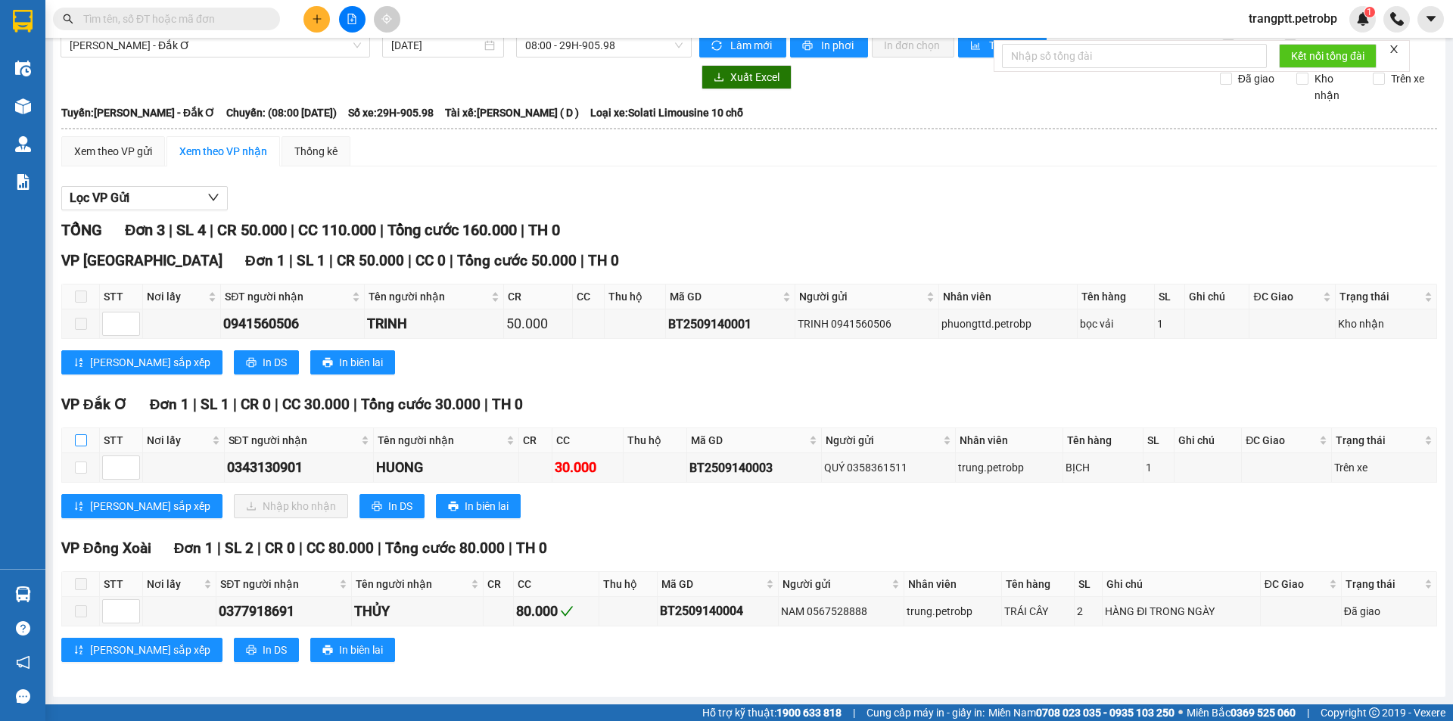
click at [80, 438] on input "checkbox" at bounding box center [81, 440] width 12 height 12
checkbox input "true"
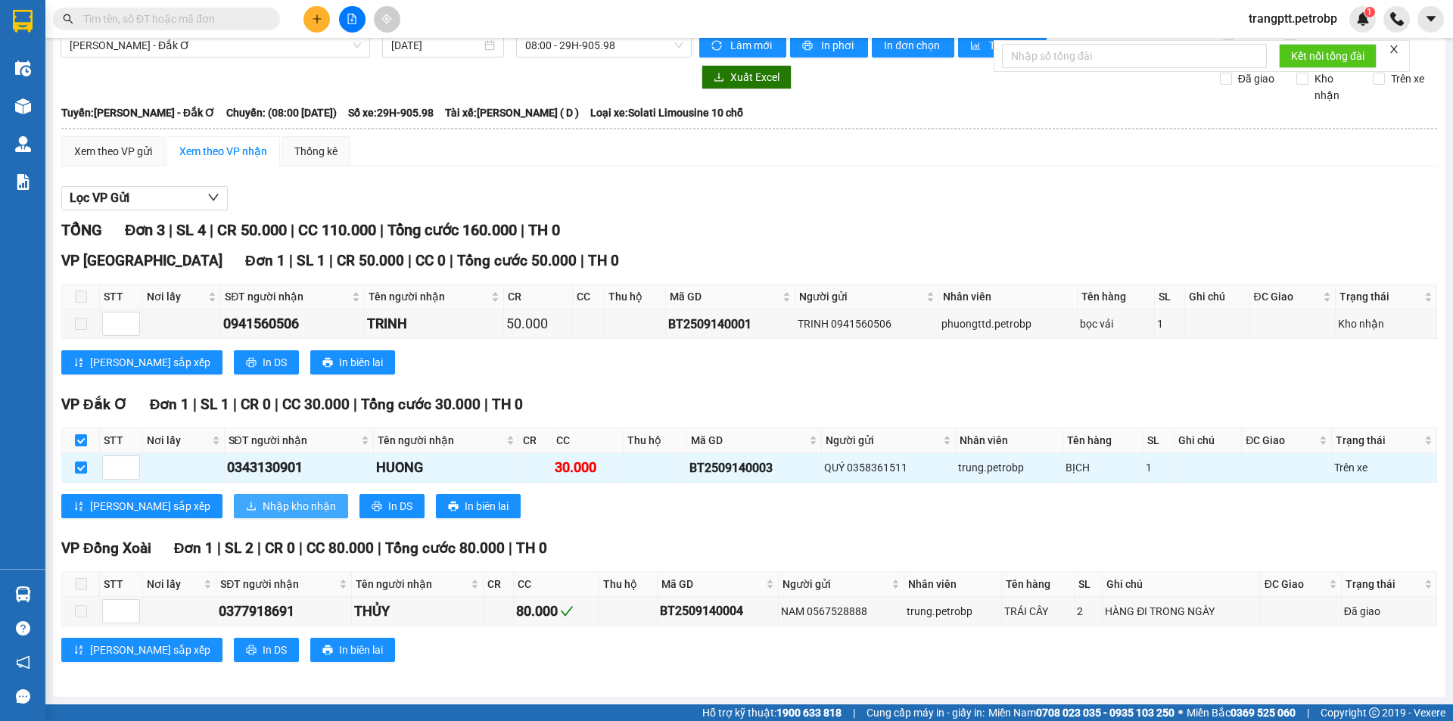
click at [263, 506] on span "Nhập kho nhận" at bounding box center [299, 506] width 73 height 17
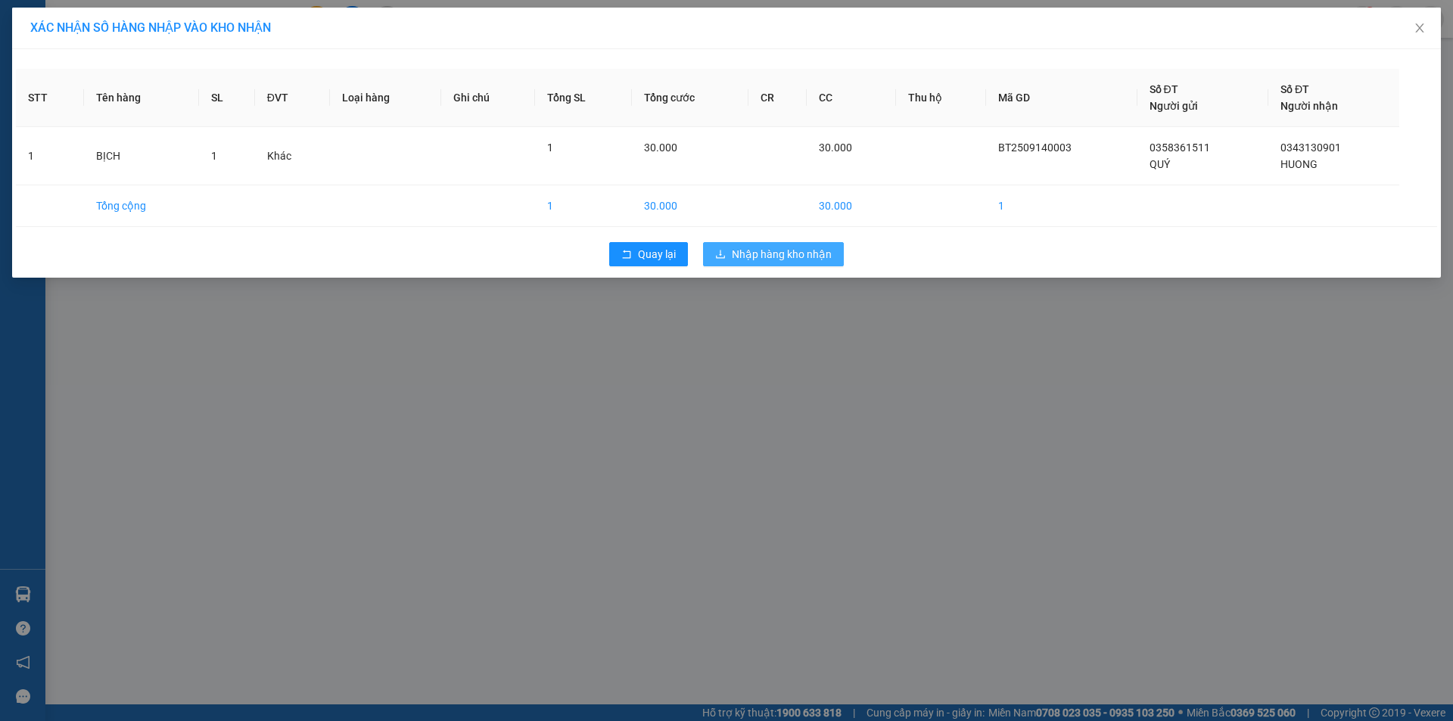
click at [745, 254] on span "Nhập hàng kho nhận" at bounding box center [782, 254] width 100 height 17
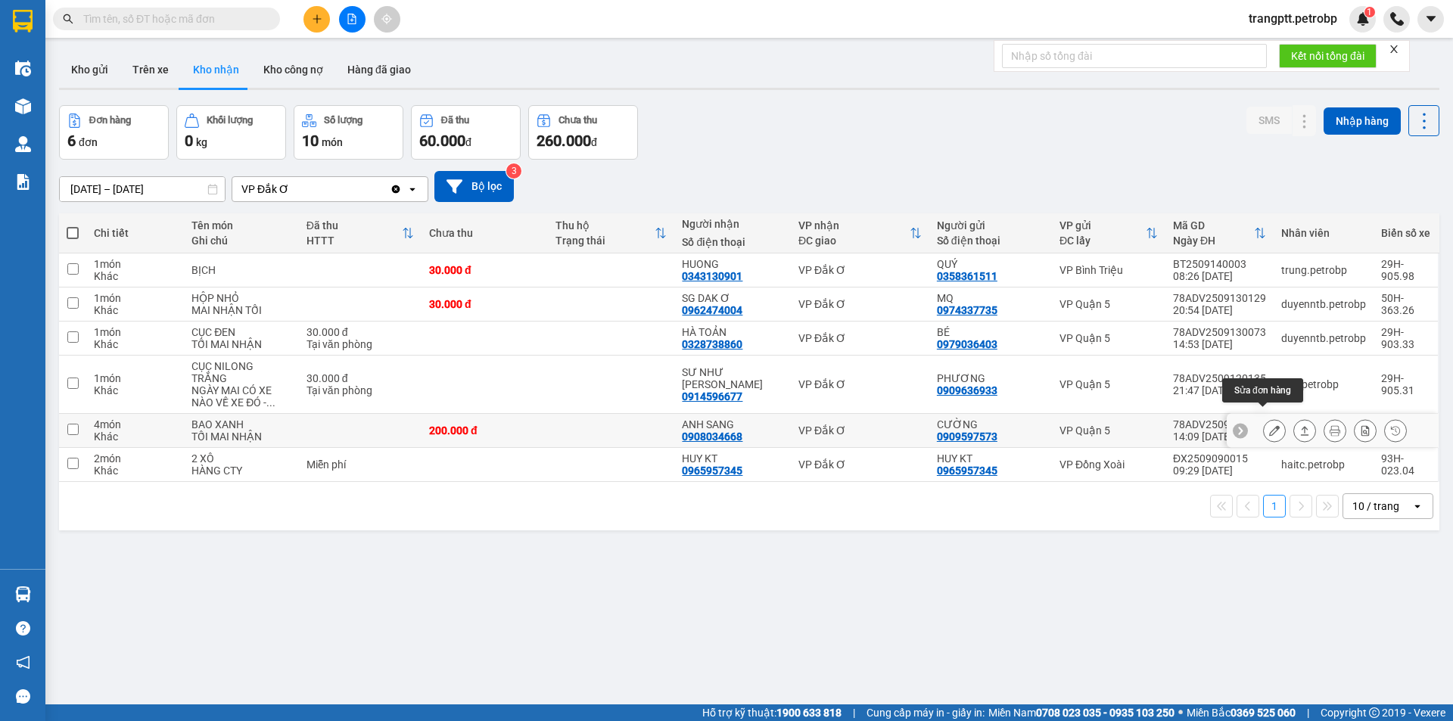
click at [1269, 425] on icon at bounding box center [1274, 430] width 11 height 11
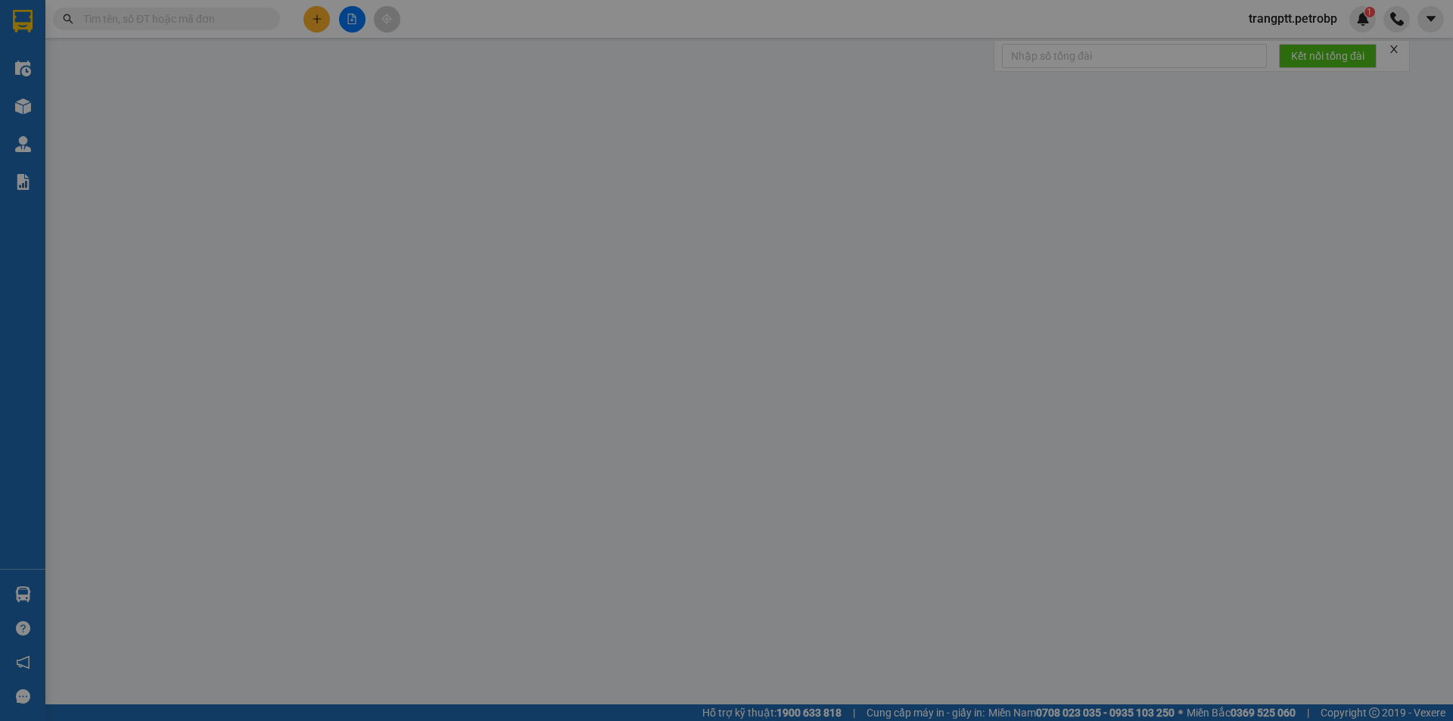
type input "0909597573"
type input "CƯỜNG"
type input "0908034668"
type input "ANH SANG"
type input "200.000"
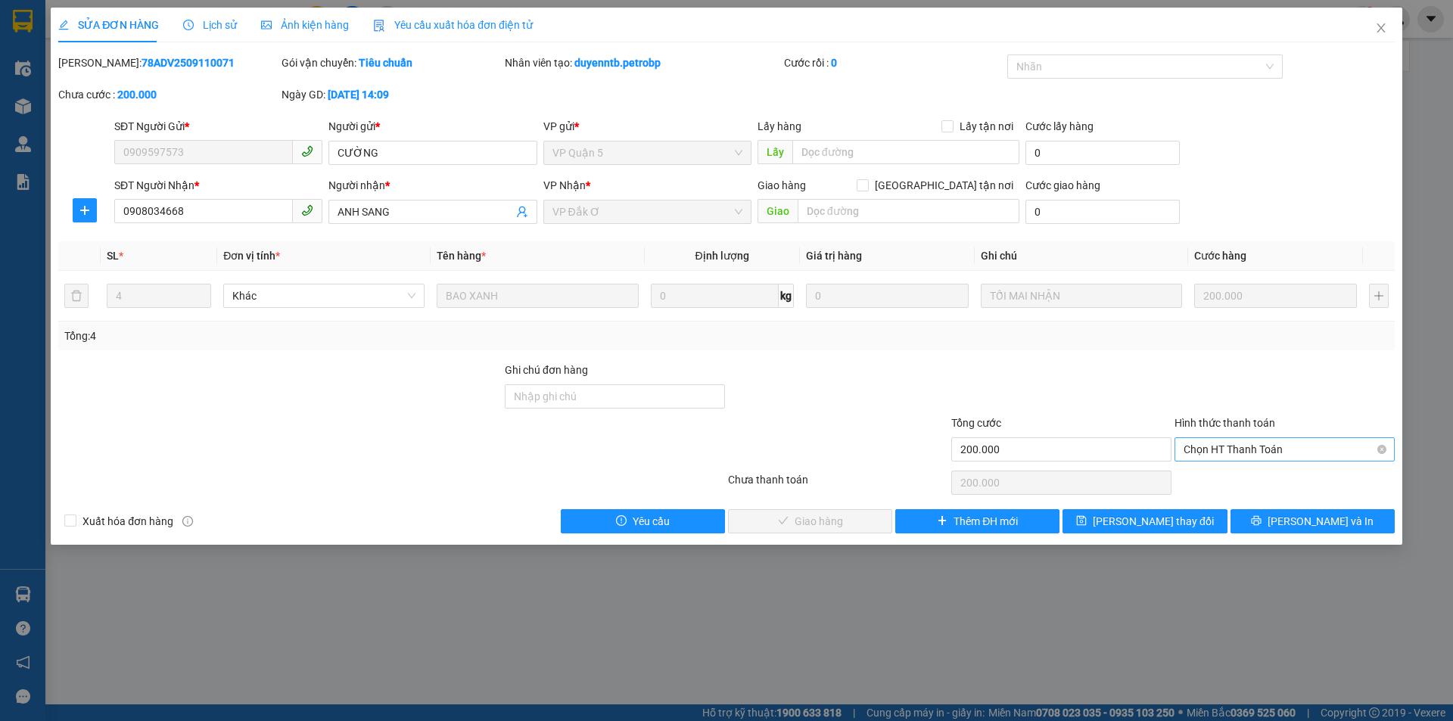
drag, startPoint x: 1231, startPoint y: 446, endPoint x: 1239, endPoint y: 464, distance: 19.7
click at [1232, 446] on span "Chọn HT Thanh Toán" at bounding box center [1285, 449] width 202 height 23
click at [1239, 479] on div "Tại văn phòng" at bounding box center [1285, 479] width 202 height 17
type input "0"
click at [878, 515] on button "[PERSON_NAME] và Giao hàng" at bounding box center [810, 521] width 164 height 24
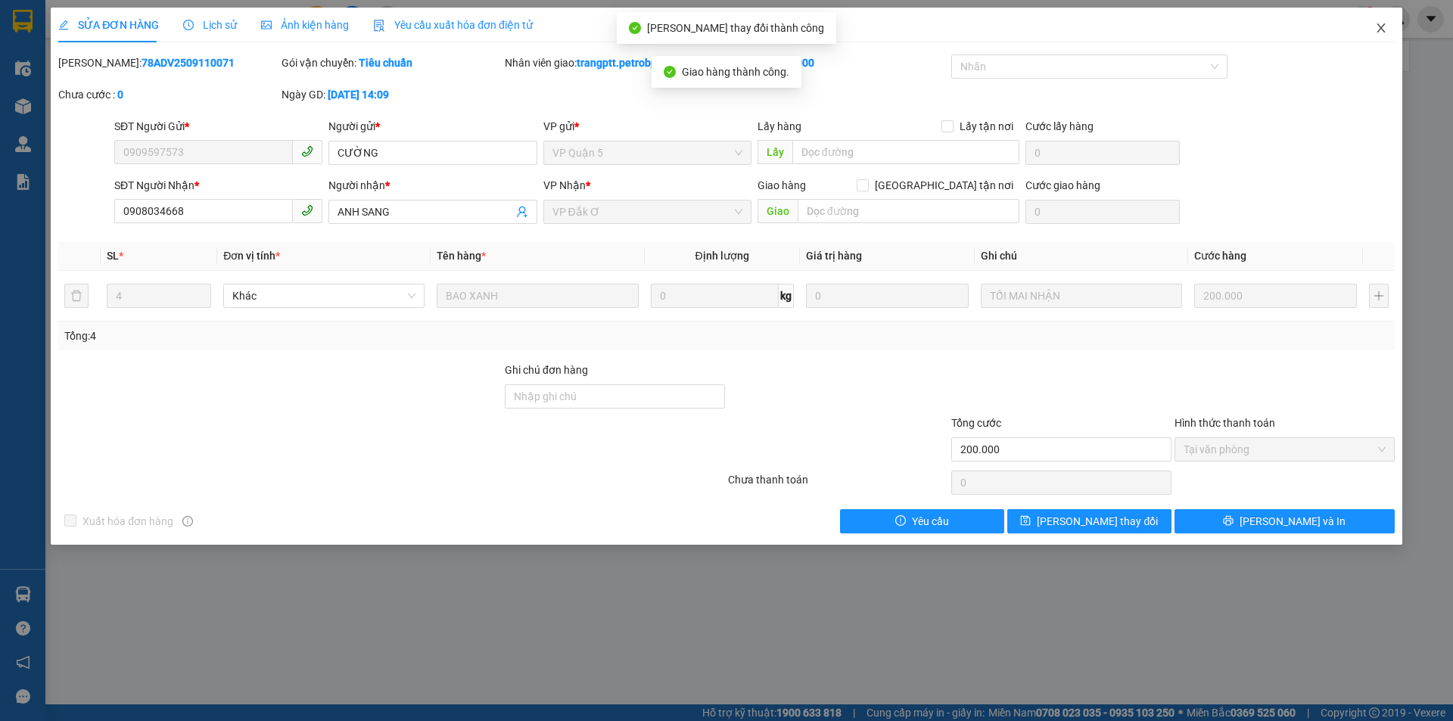
click at [1386, 26] on icon "close" at bounding box center [1381, 28] width 12 height 12
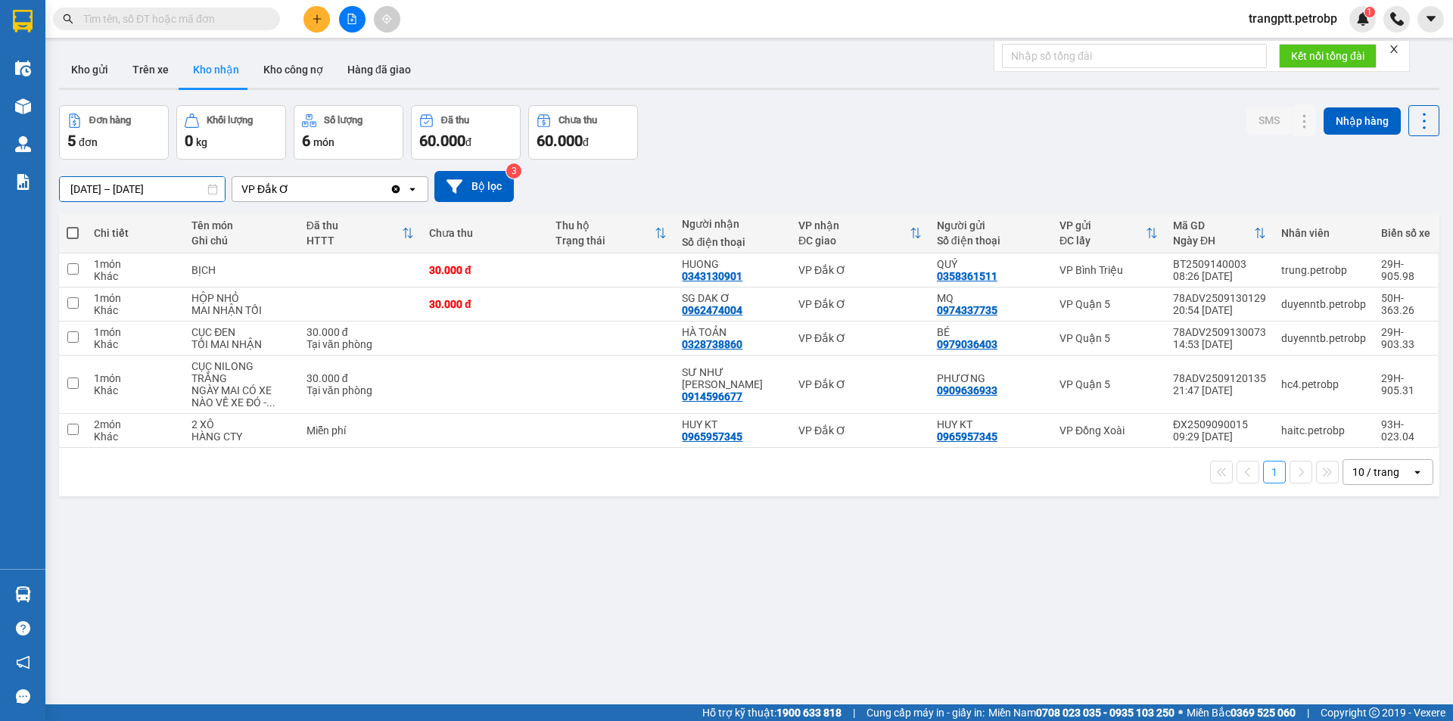
click at [111, 186] on input "[DATE] – [DATE]" at bounding box center [142, 189] width 165 height 24
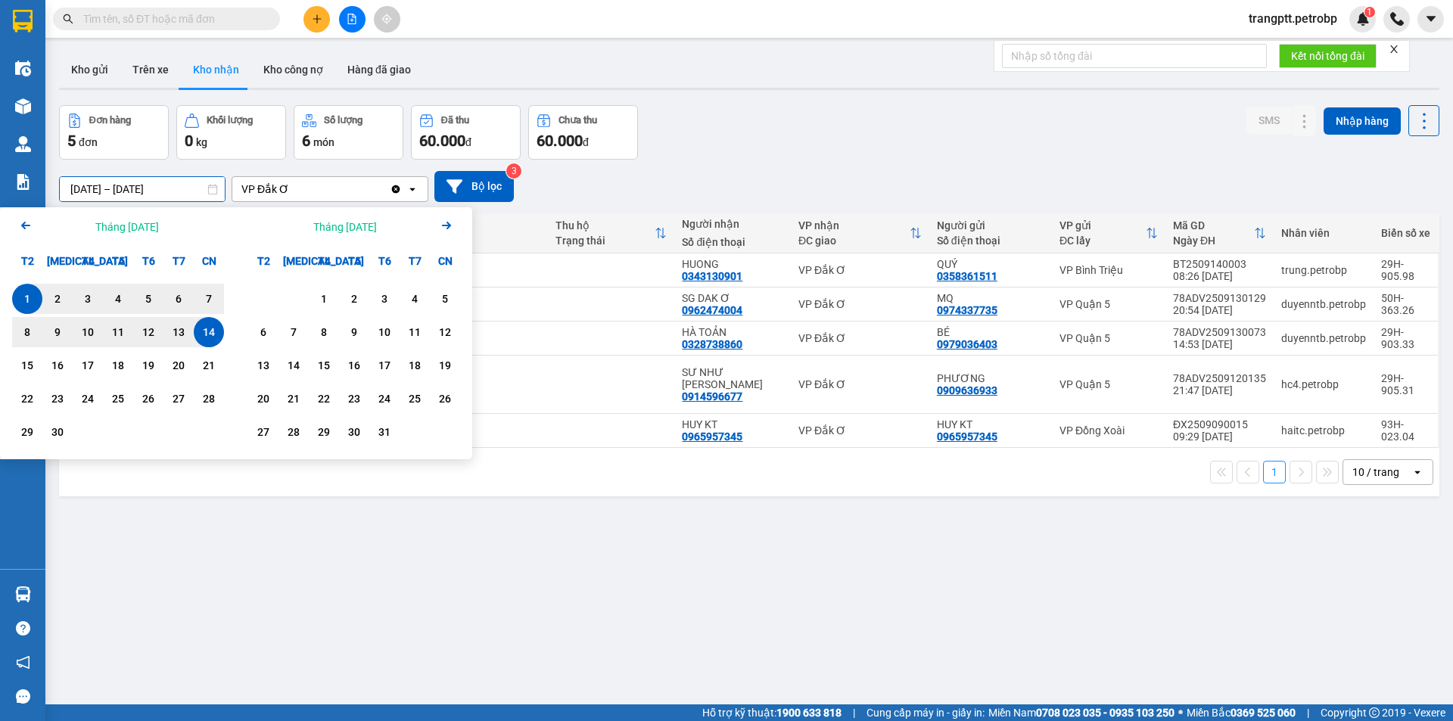
click at [23, 223] on icon "Arrow Left" at bounding box center [26, 225] width 18 height 18
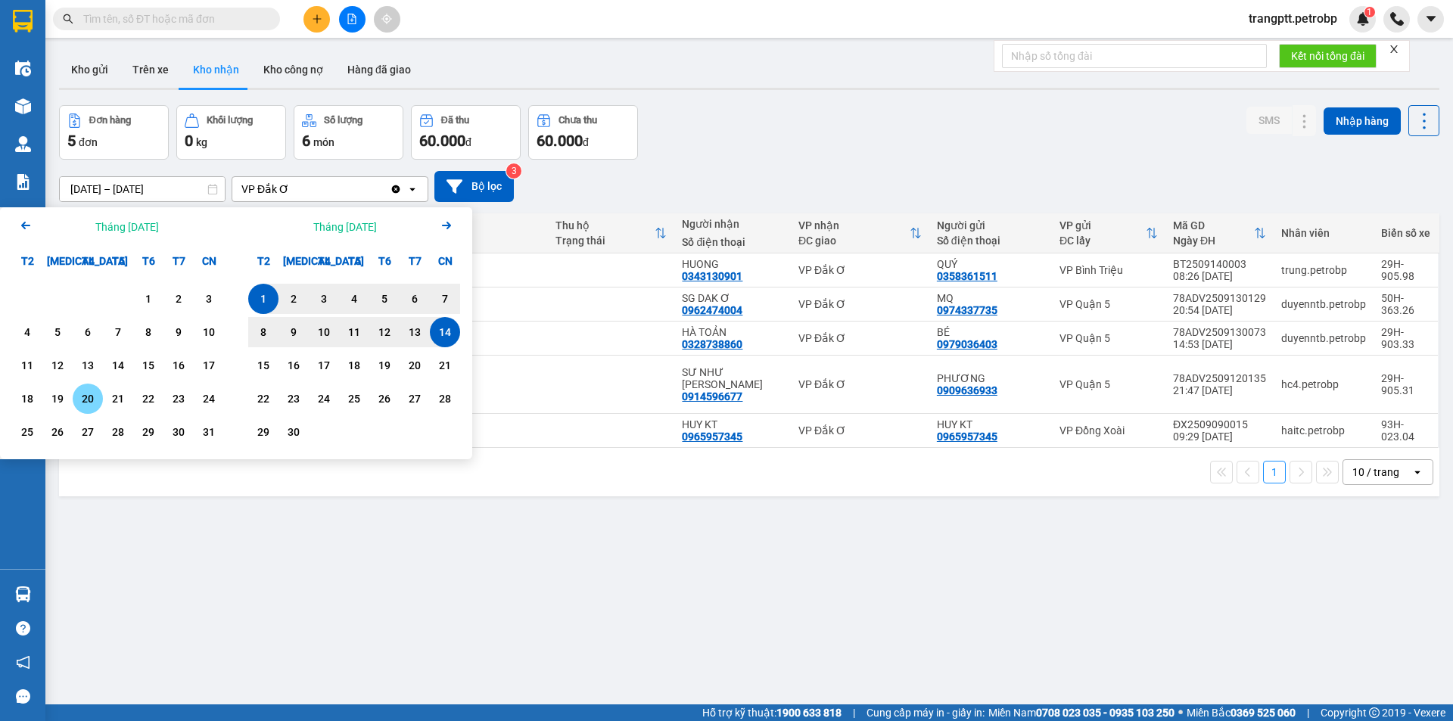
drag, startPoint x: 86, startPoint y: 396, endPoint x: 95, endPoint y: 397, distance: 10.0
click at [86, 396] on div "20" at bounding box center [87, 399] width 21 height 18
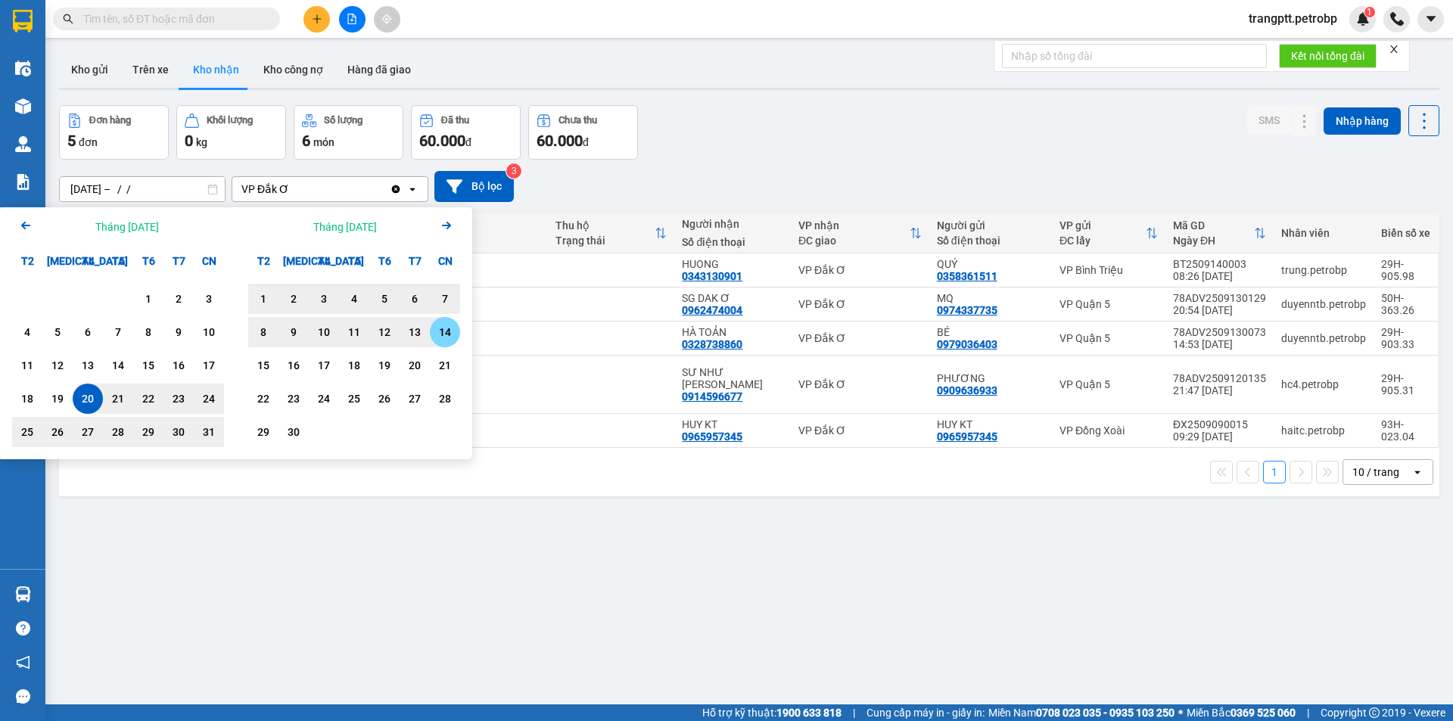
click at [443, 329] on div "14" at bounding box center [444, 332] width 21 height 18
type input "20/08/2025 – 14/09/2025"
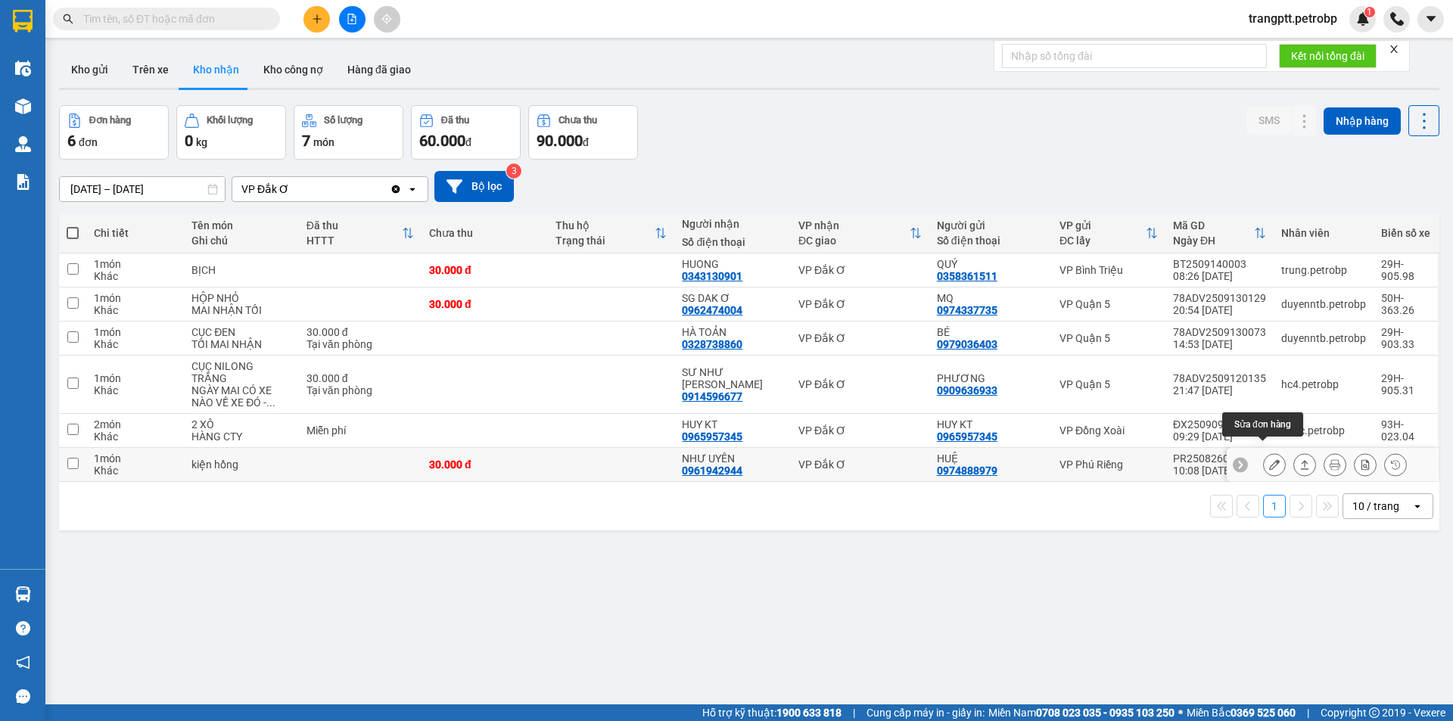
click at [1264, 452] on button at bounding box center [1274, 465] width 21 height 26
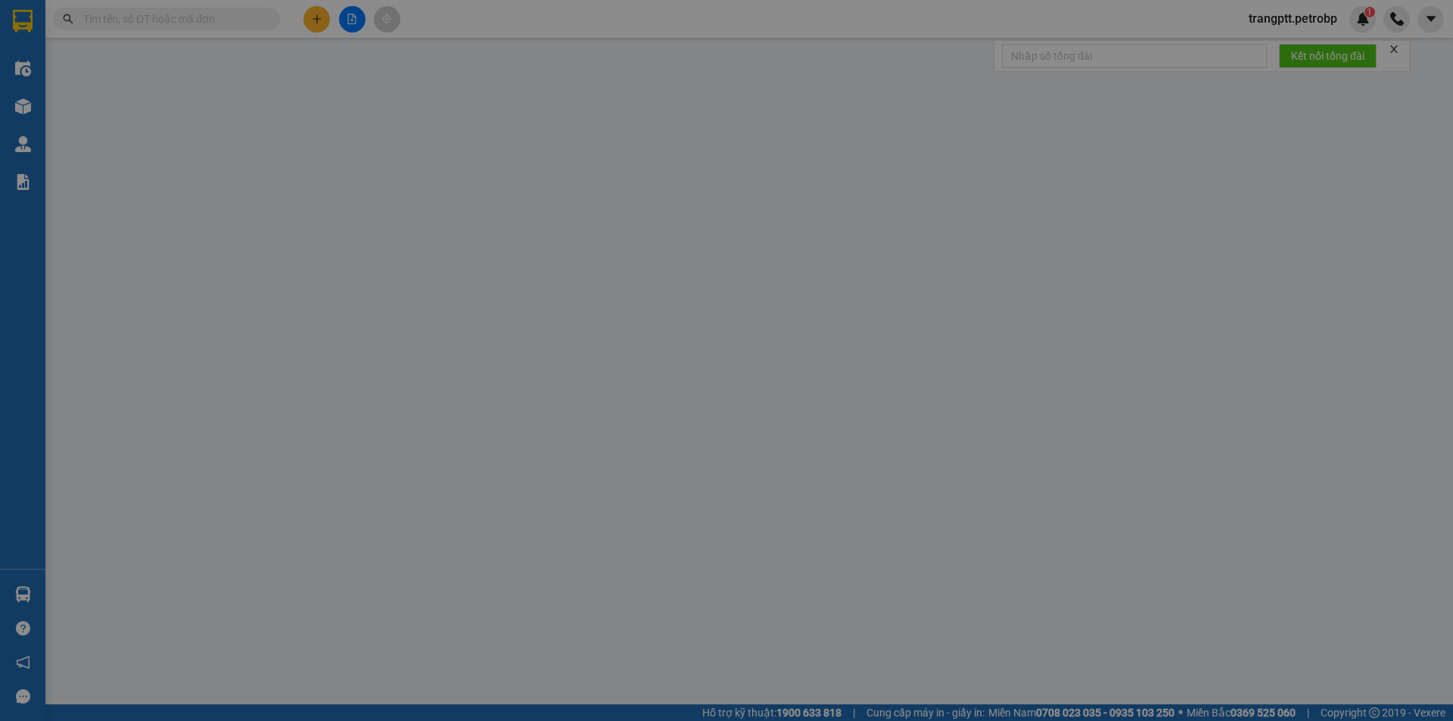
type input "0974888979"
type input "HUỆ"
type input "0961942944"
type input "NHƯ UYÊN"
type input "30.000"
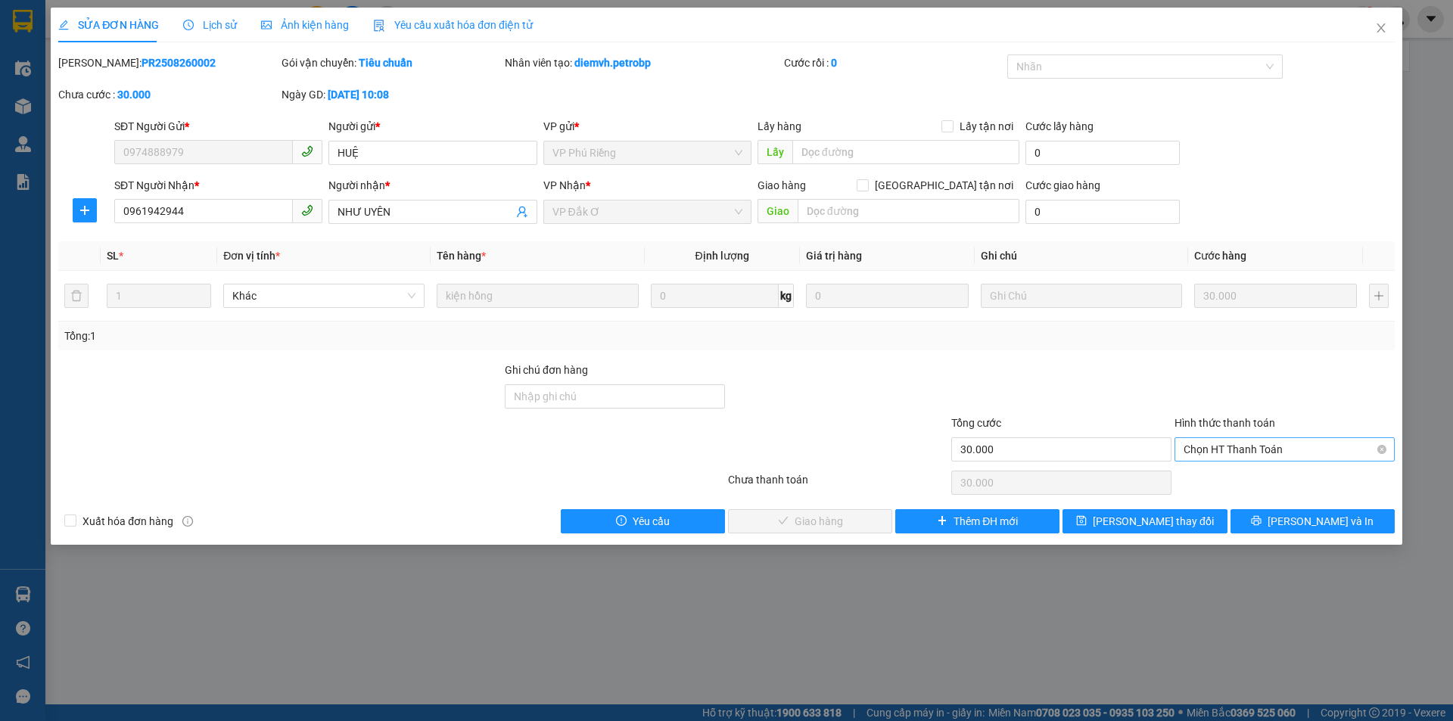
click at [1221, 448] on span "Chọn HT Thanh Toán" at bounding box center [1285, 449] width 202 height 23
drag, startPoint x: 1219, startPoint y: 474, endPoint x: 1125, endPoint y: 478, distance: 94.7
click at [1215, 477] on div "Tại văn phòng" at bounding box center [1285, 479] width 202 height 17
type input "0"
click at [856, 522] on span "[PERSON_NAME] và Giao hàng" at bounding box center [829, 521] width 145 height 17
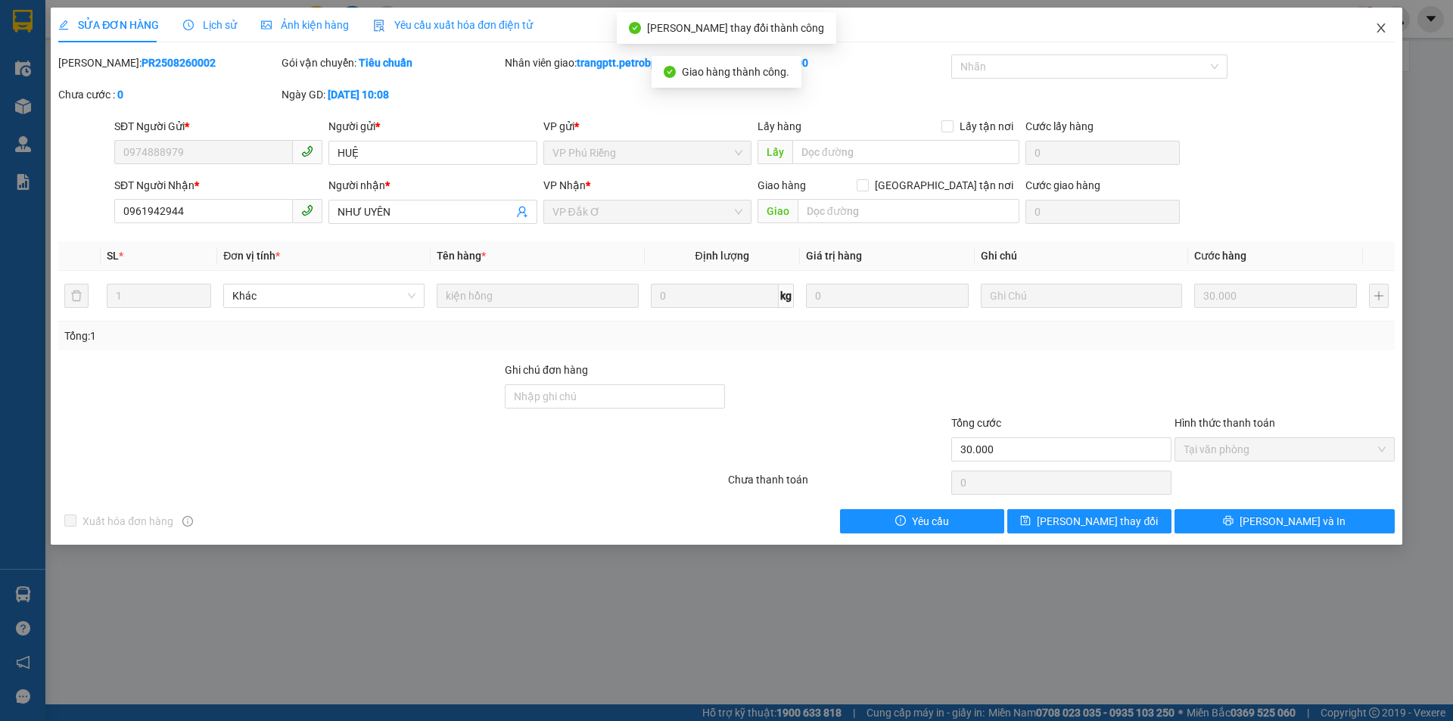
click at [1374, 25] on span "Close" at bounding box center [1381, 29] width 42 height 42
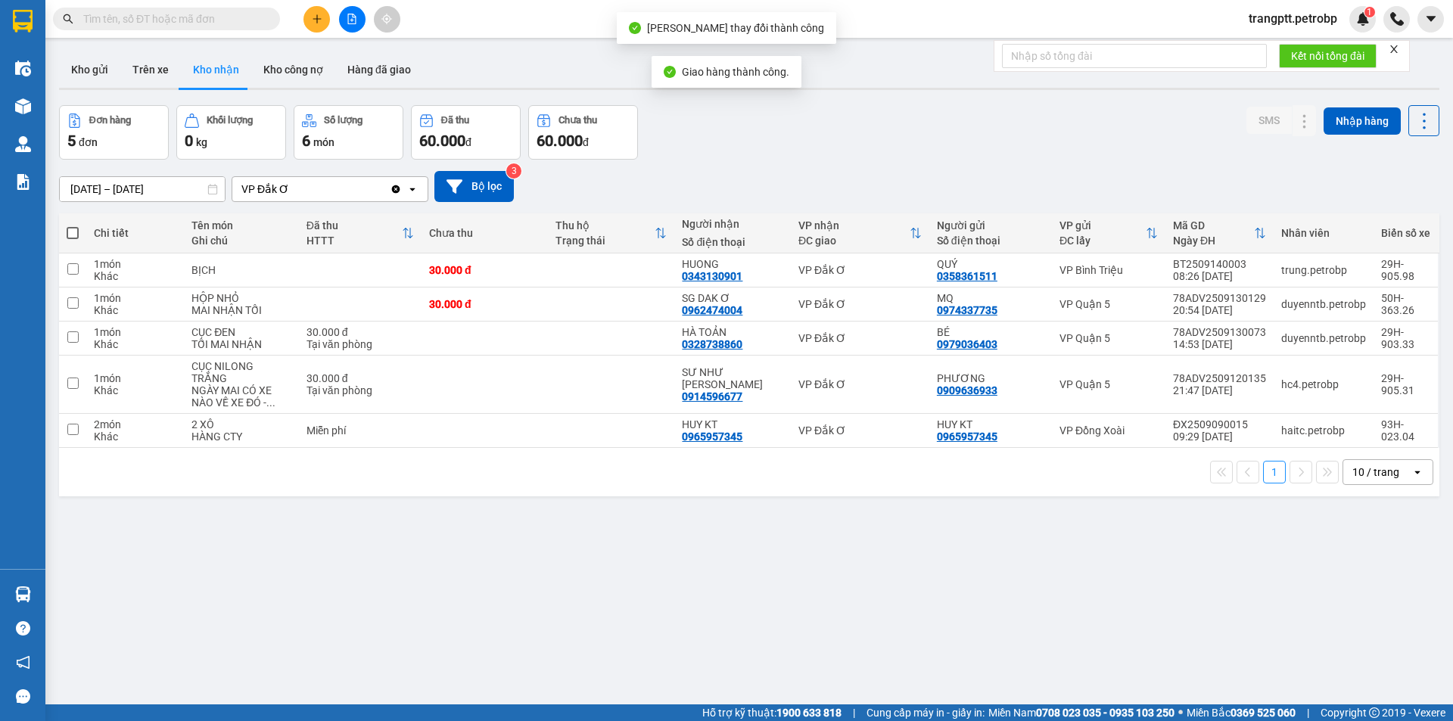
click at [115, 193] on input "20/08/2025 – 14/09/2025" at bounding box center [142, 189] width 165 height 24
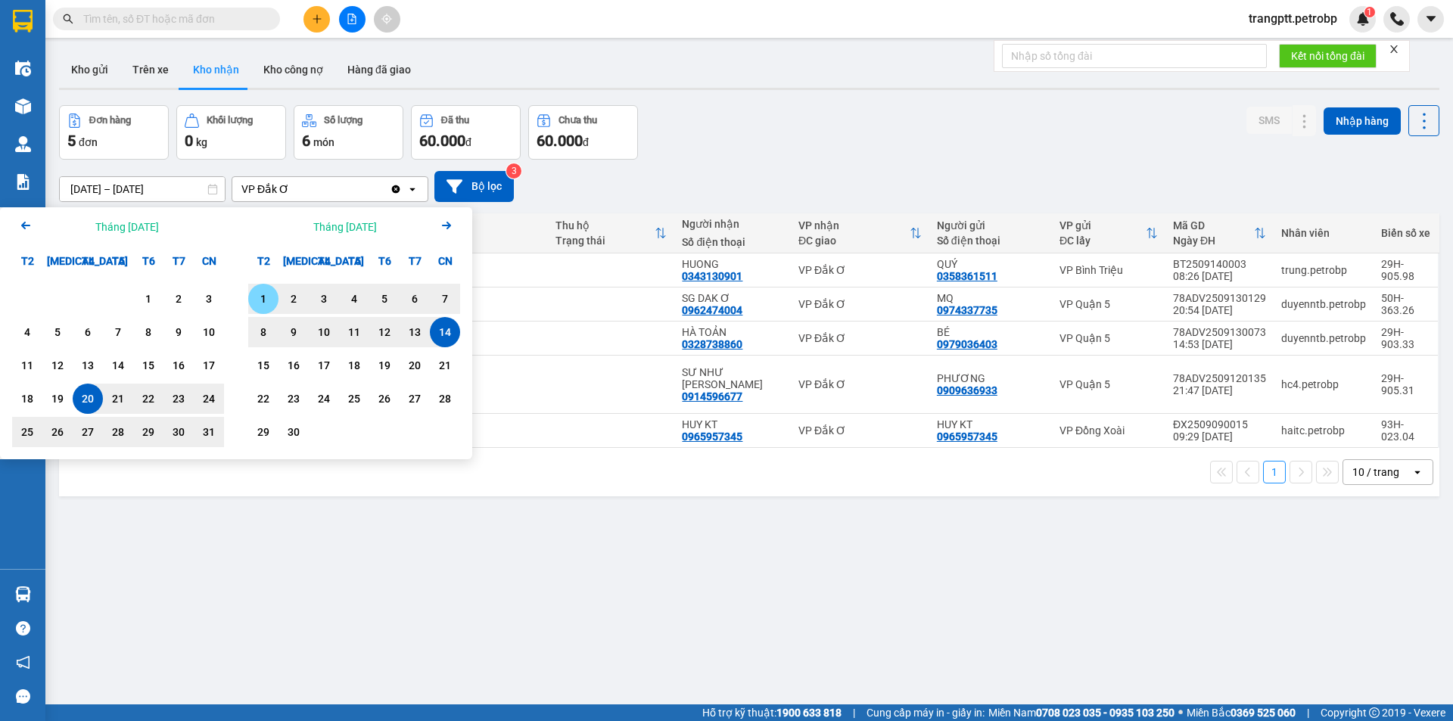
drag, startPoint x: 258, startPoint y: 288, endPoint x: 369, endPoint y: 319, distance: 115.5
click at [260, 290] on div "1" at bounding box center [263, 299] width 30 height 30
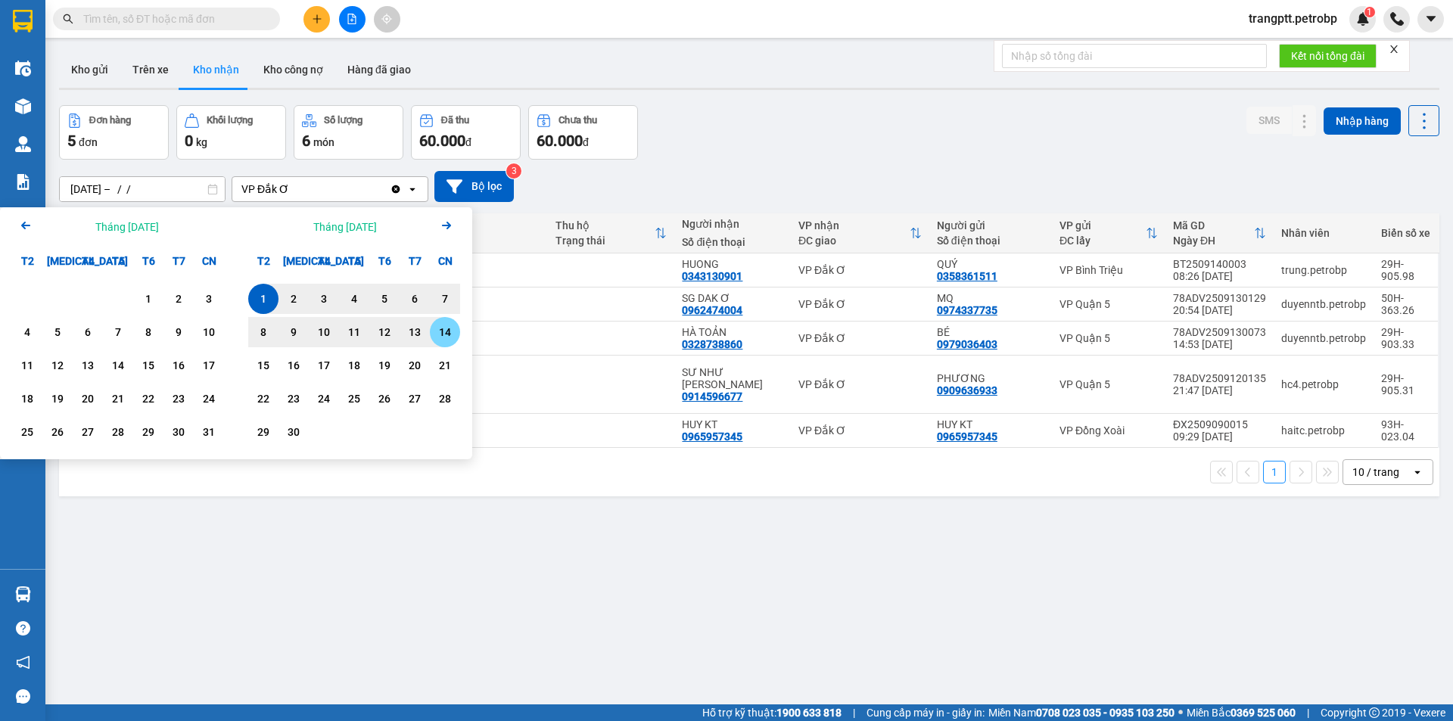
click at [445, 329] on div "14" at bounding box center [444, 332] width 21 height 18
type input "[DATE] – [DATE]"
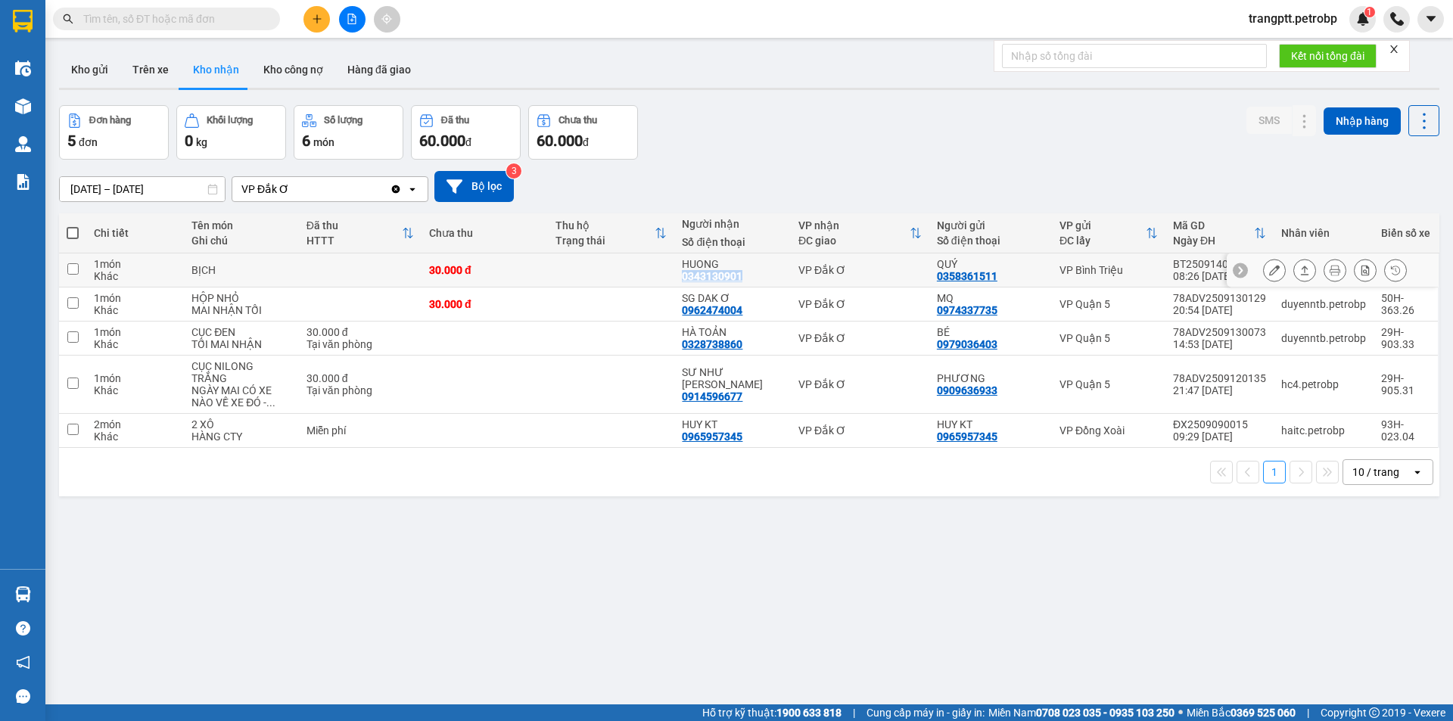
drag, startPoint x: 680, startPoint y: 278, endPoint x: 744, endPoint y: 276, distance: 63.6
click at [744, 276] on td "HUONG 0343130901" at bounding box center [732, 271] width 116 height 34
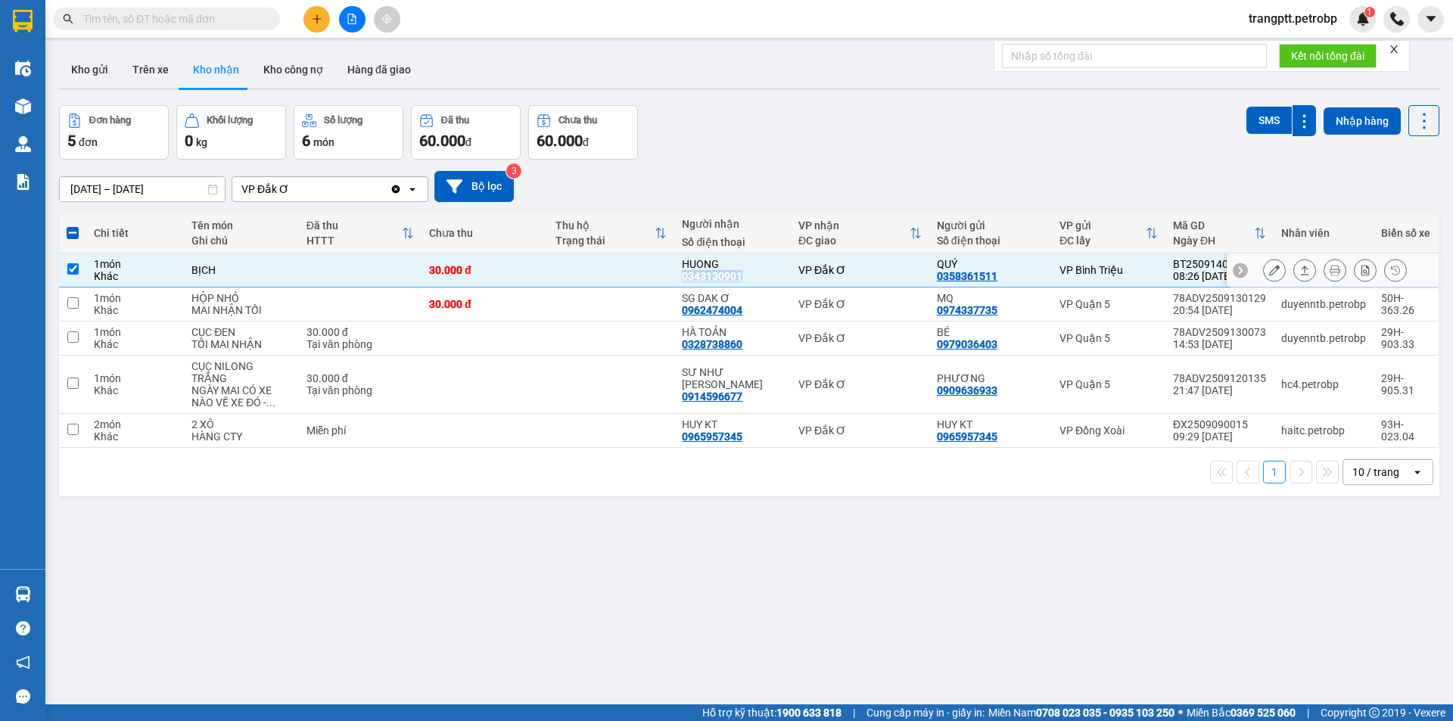
copy div "0343130901"
click at [70, 267] on input "checkbox" at bounding box center [72, 268] width 11 height 11
checkbox input "false"
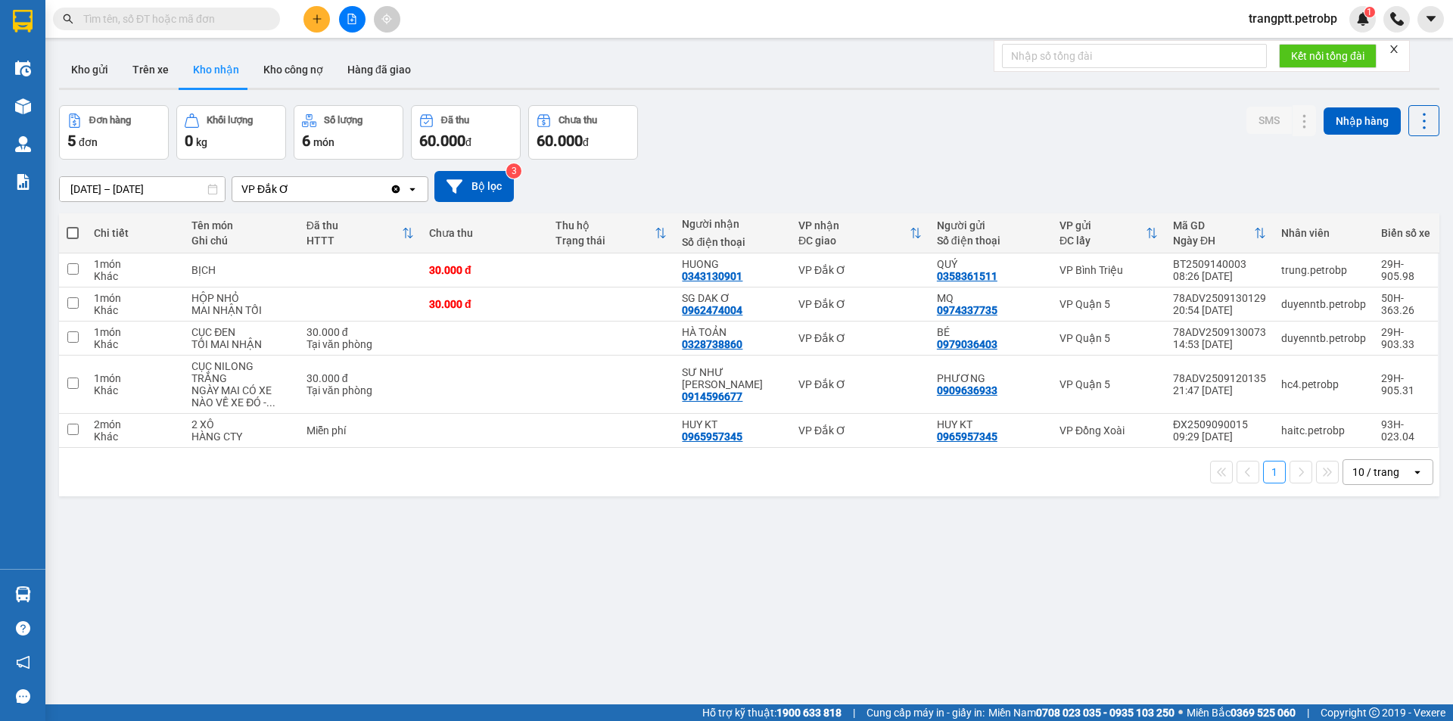
click at [742, 158] on div "Đơn hàng 5 đơn Khối lượng 0 kg Số lượng 6 món Đã thu 60.000 đ Chưa thu 60.000 đ…" at bounding box center [749, 132] width 1380 height 54
click at [145, 64] on button "Trên xe" at bounding box center [150, 69] width 61 height 36
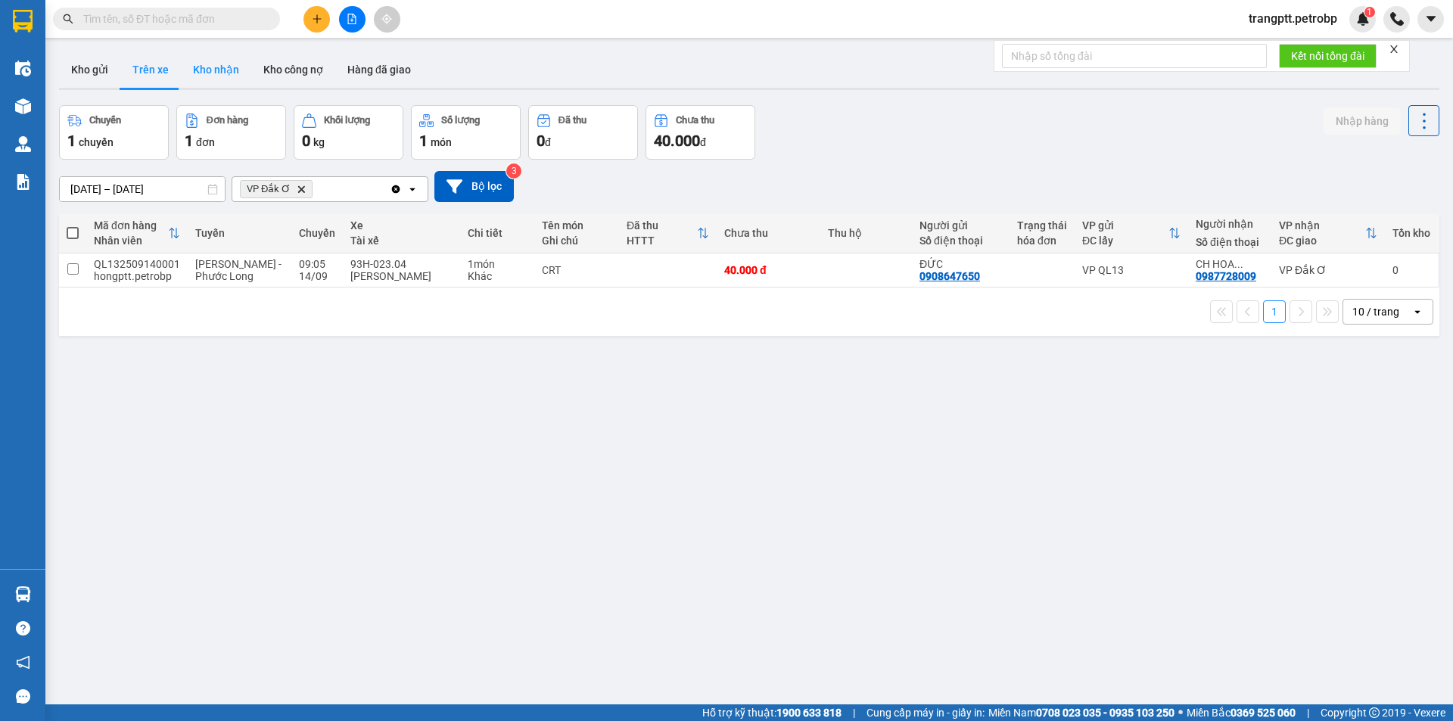
click at [211, 64] on button "Kho nhận" at bounding box center [216, 69] width 70 height 36
type input "[DATE] – [DATE]"
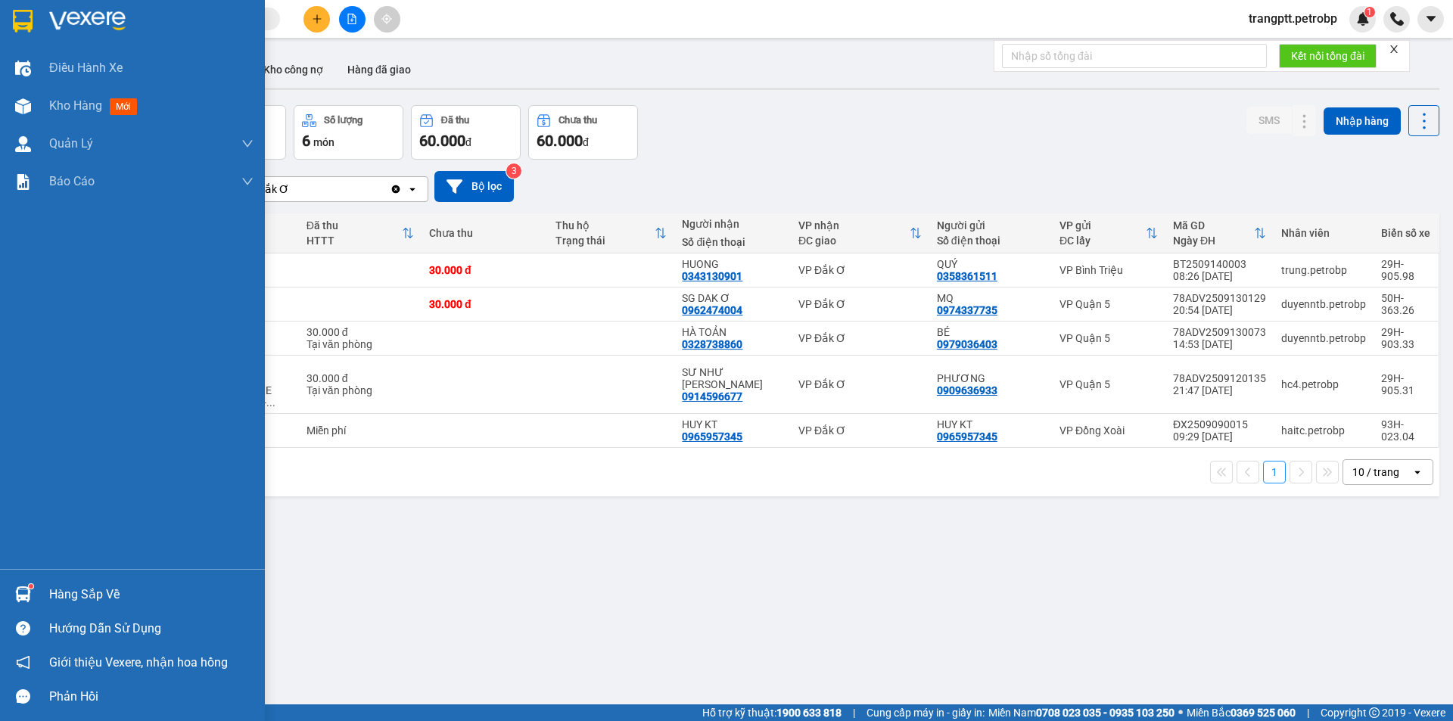
click at [68, 591] on div "Hàng sắp về" at bounding box center [151, 595] width 204 height 23
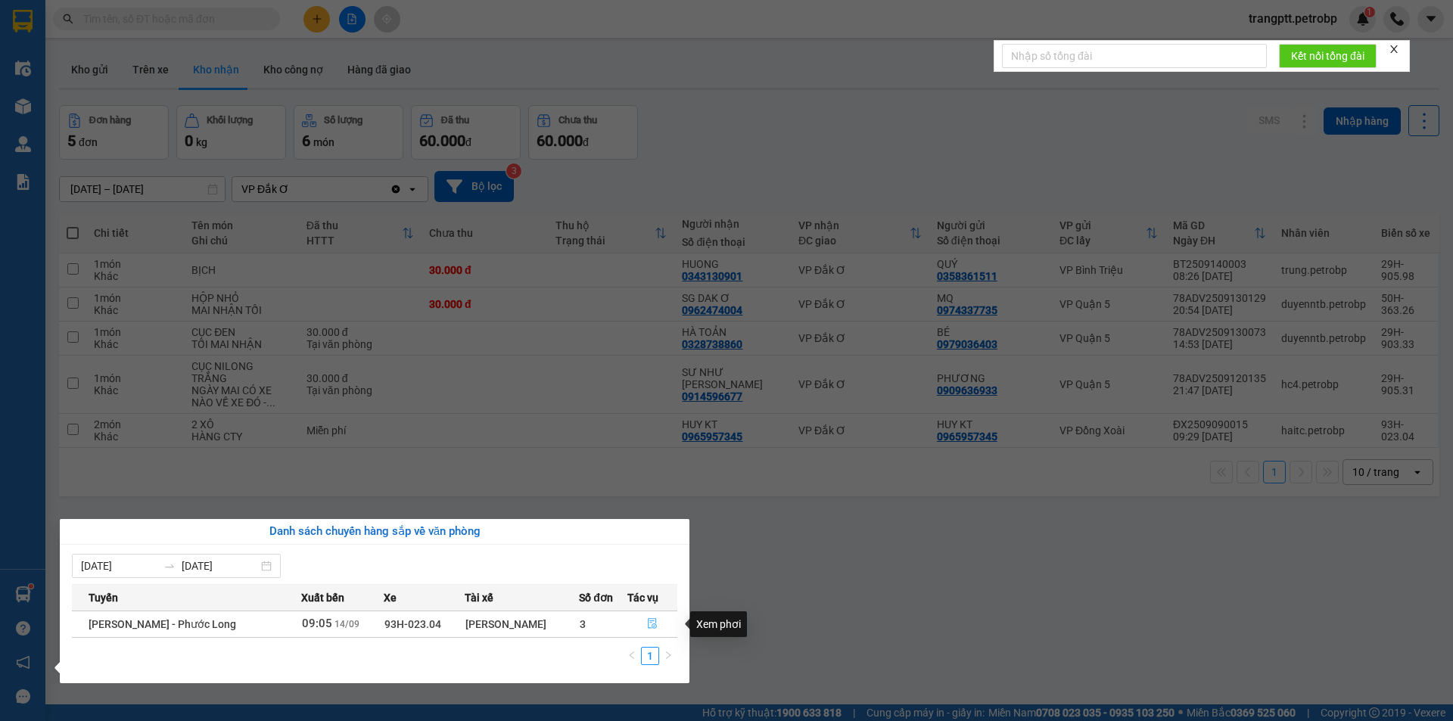
click at [658, 624] on button "button" at bounding box center [652, 624] width 49 height 24
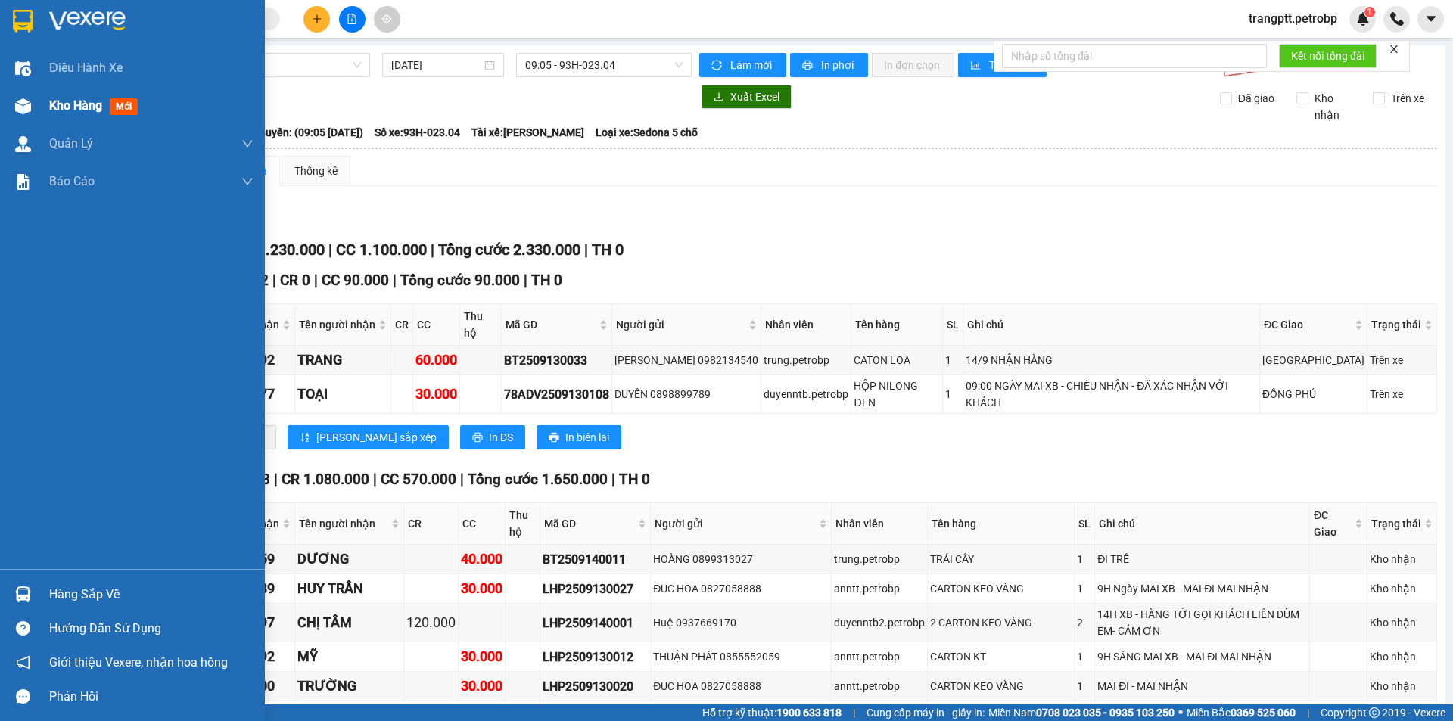
click at [80, 108] on span "Kho hàng" at bounding box center [75, 105] width 53 height 14
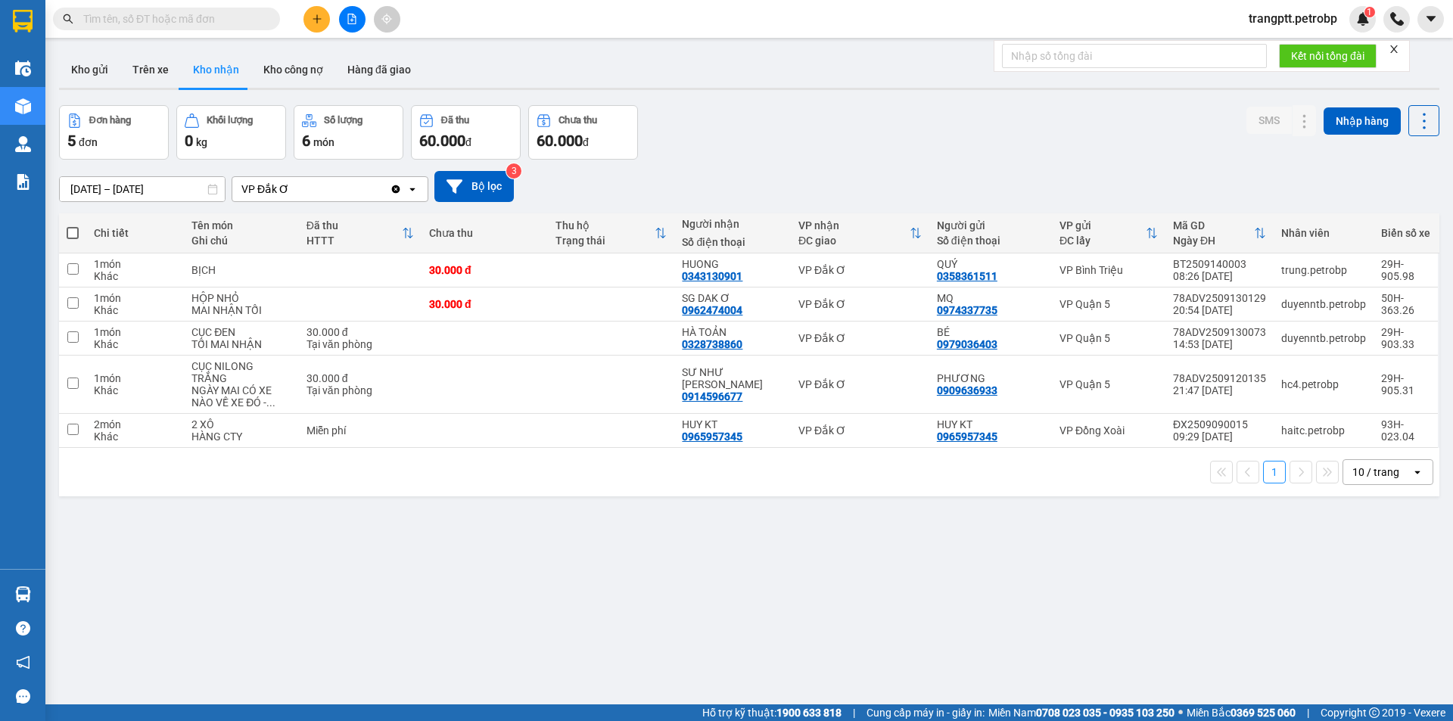
click at [356, 17] on icon "file-add" at bounding box center [352, 19] width 11 height 11
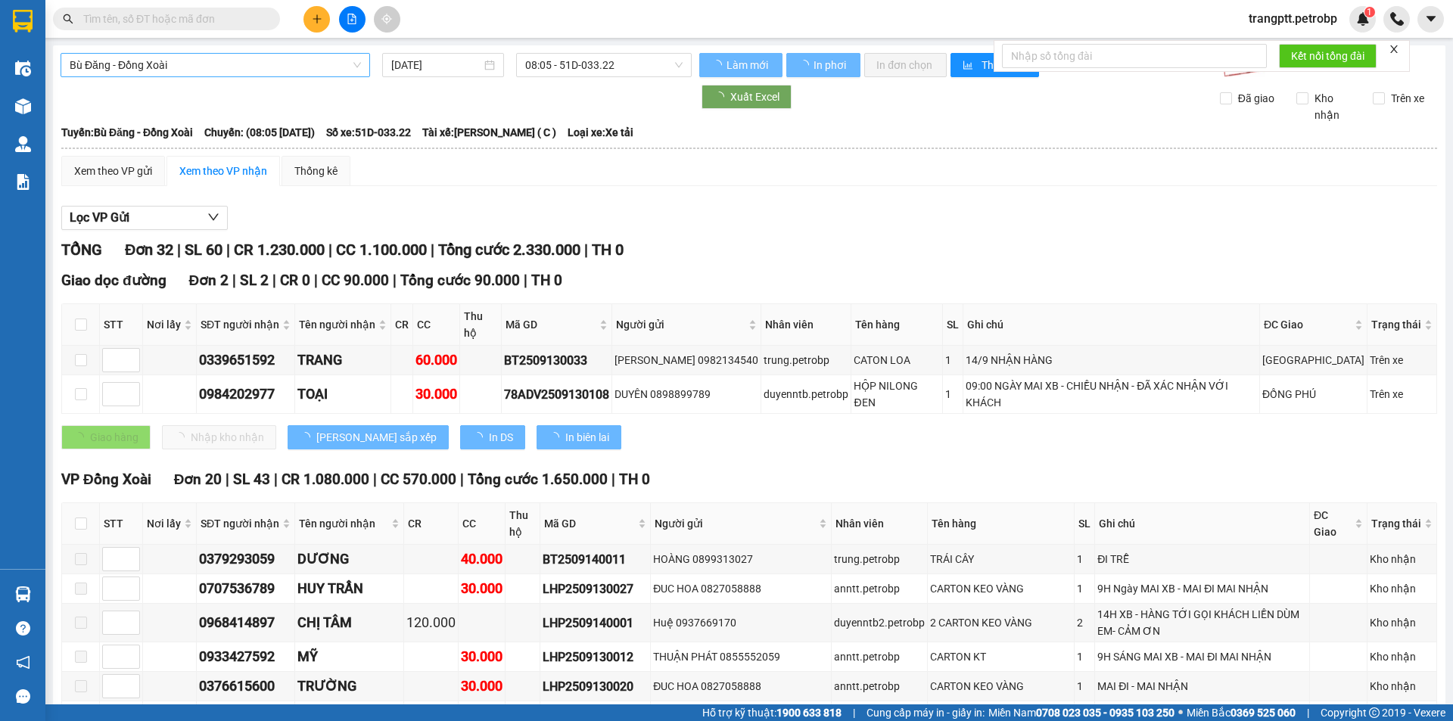
click at [219, 61] on span "Bù Đăng - Đồng Xoài" at bounding box center [215, 65] width 291 height 23
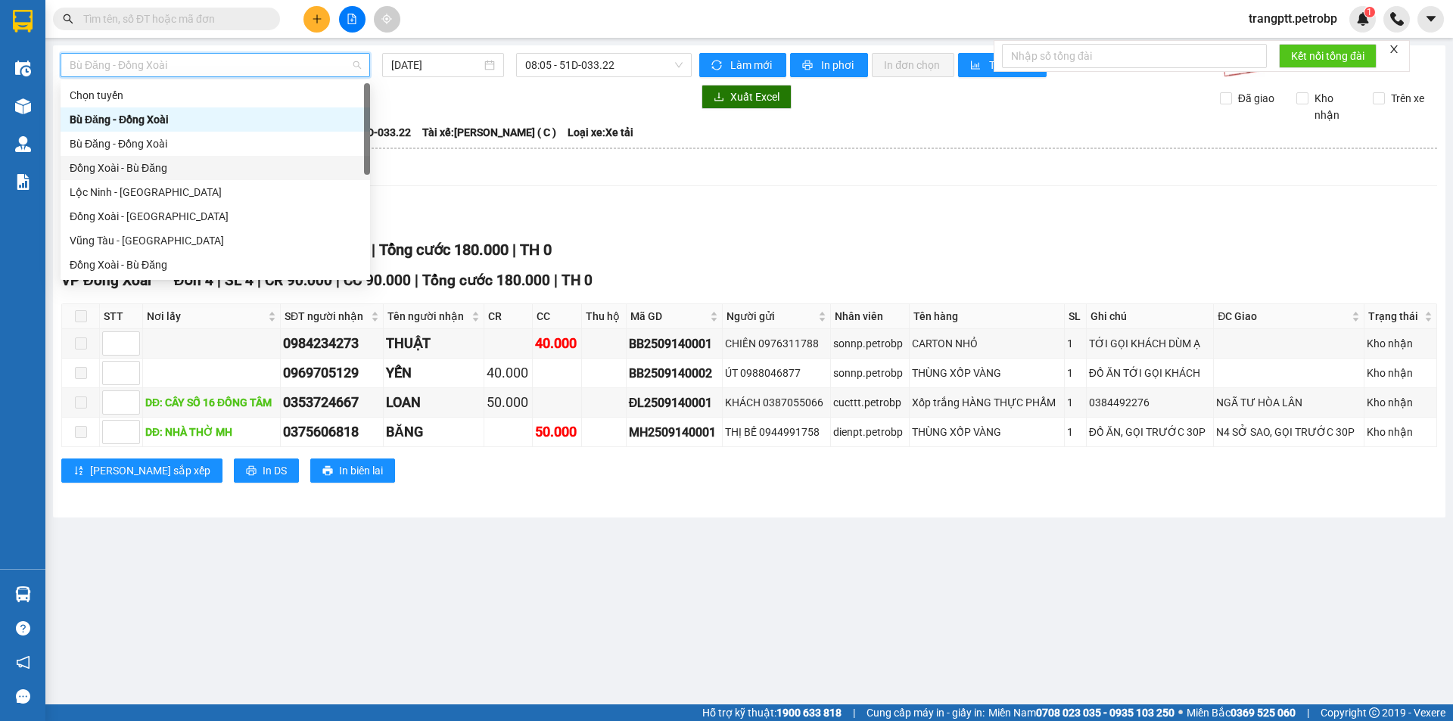
scroll to position [315, 0]
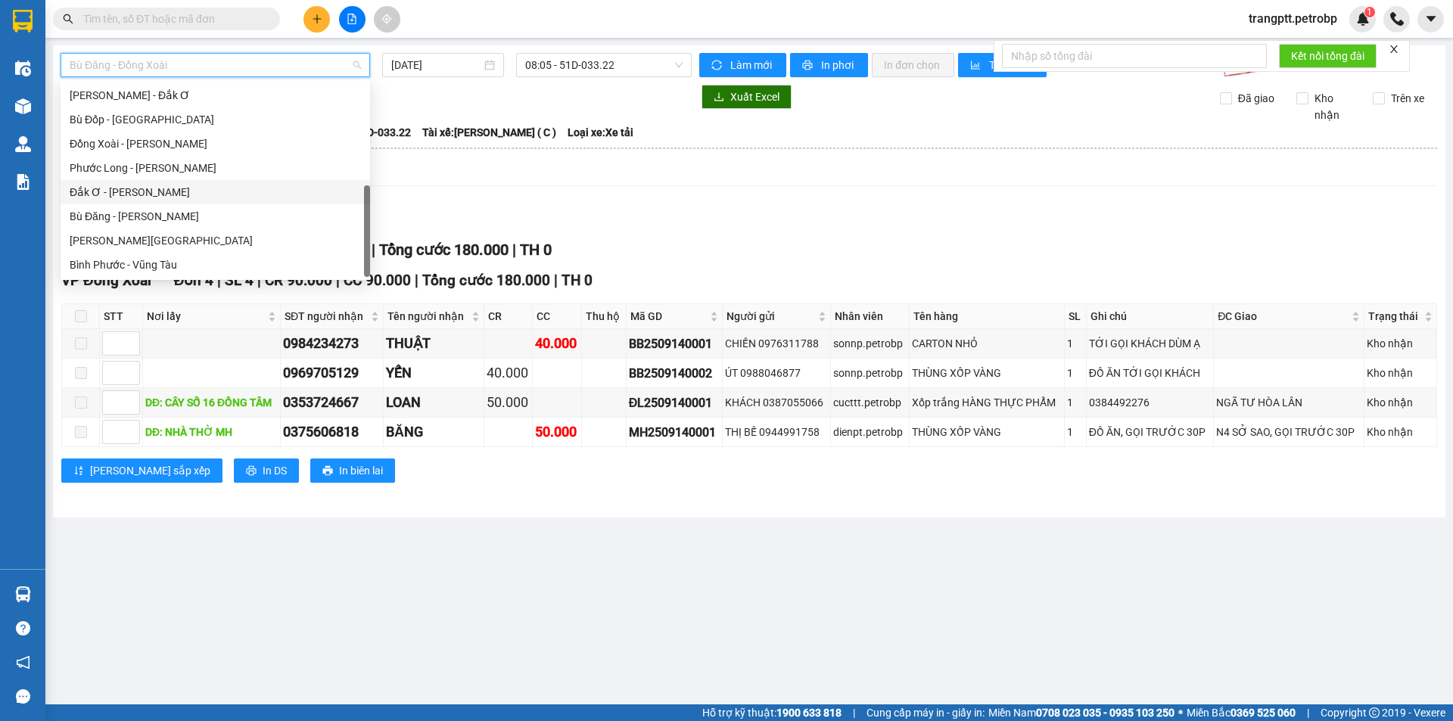
click at [140, 180] on div "Đắk Ơ - [PERSON_NAME]" at bounding box center [216, 192] width 310 height 24
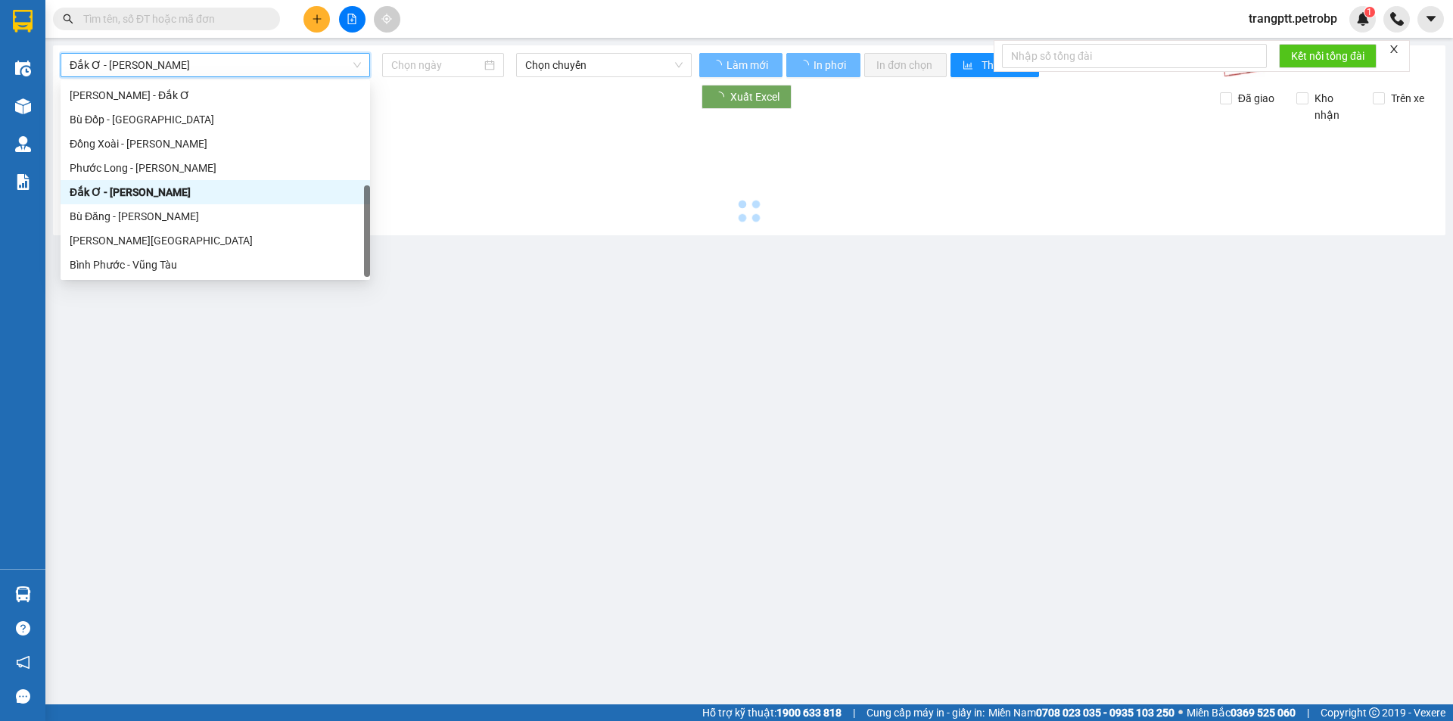
type input "[DATE]"
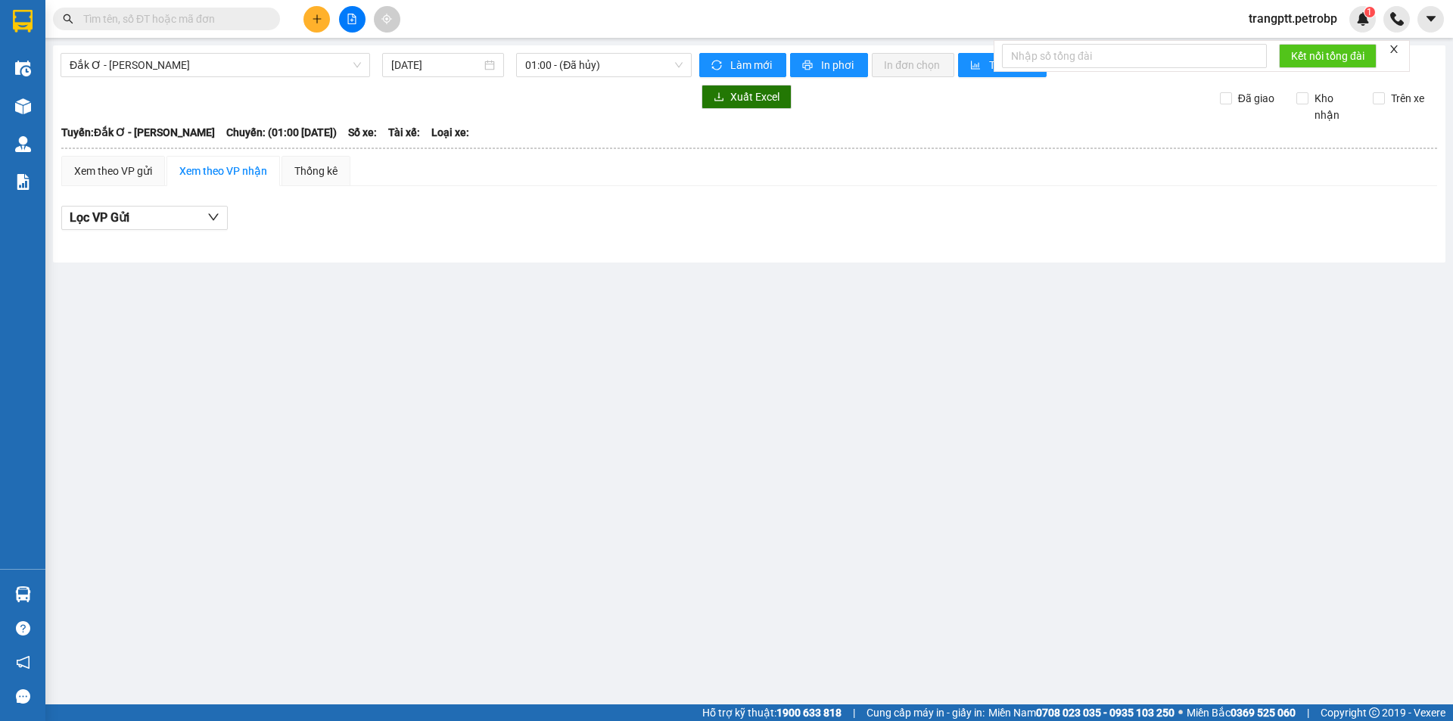
click at [562, 48] on div "Đắk Ơ - Hồ Chí Minh 14/09/2025 01:00 - (Đã hủy) Làm mới In phơi In đơn chọn Thố…" at bounding box center [749, 153] width 1393 height 217
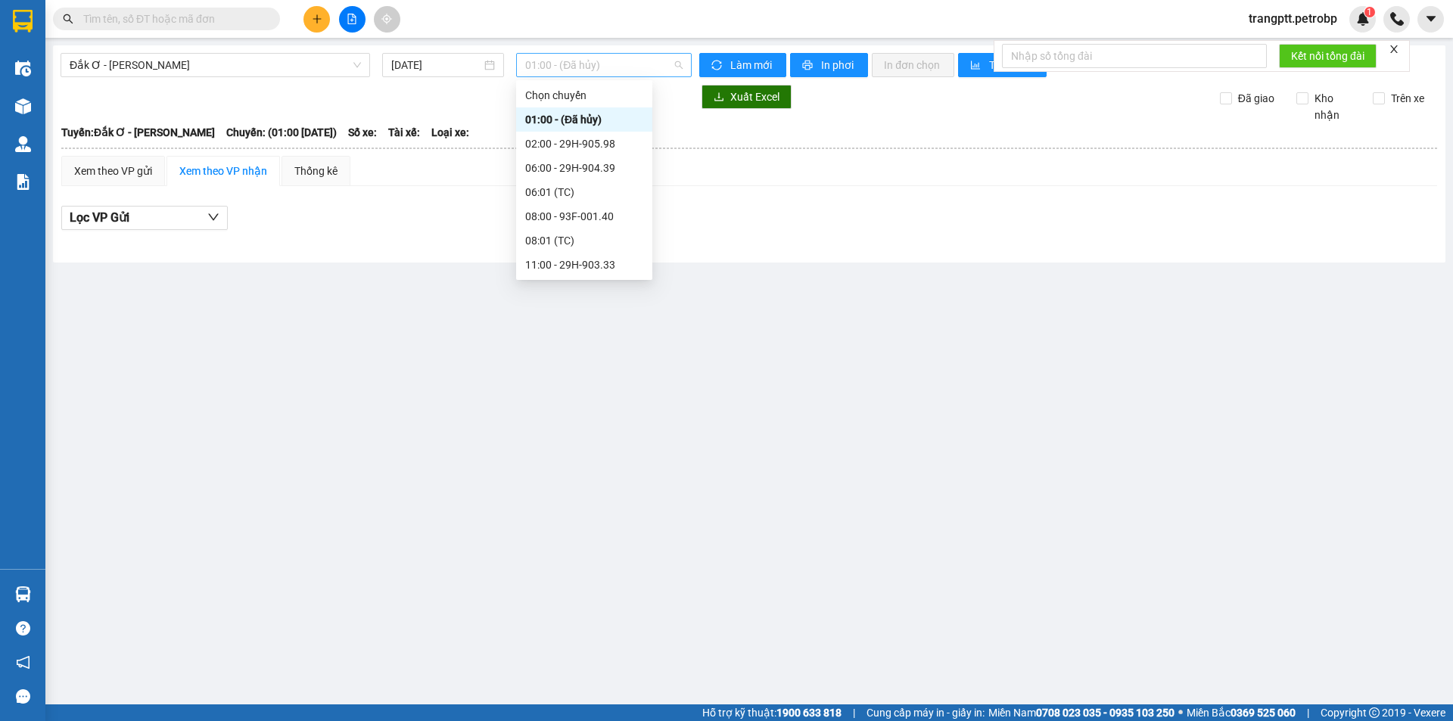
click at [586, 64] on span "01:00 - (Đã hủy)" at bounding box center [603, 65] width 157 height 23
click at [568, 215] on div "08:00 - 93F-001.40" at bounding box center [584, 216] width 118 height 17
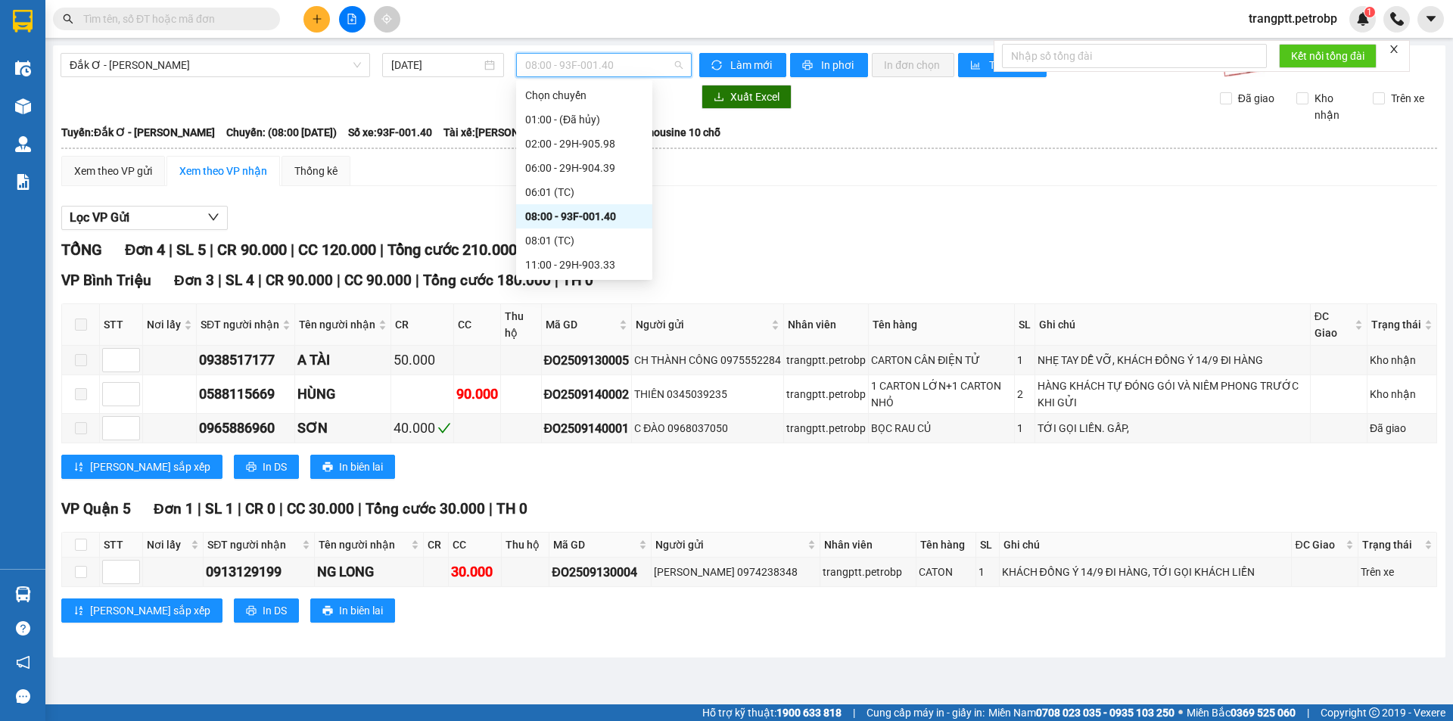
click at [571, 66] on span "08:00 - 93F-001.40" at bounding box center [603, 65] width 157 height 23
click at [577, 261] on div "11:00 - 29H-903.33" at bounding box center [584, 265] width 118 height 17
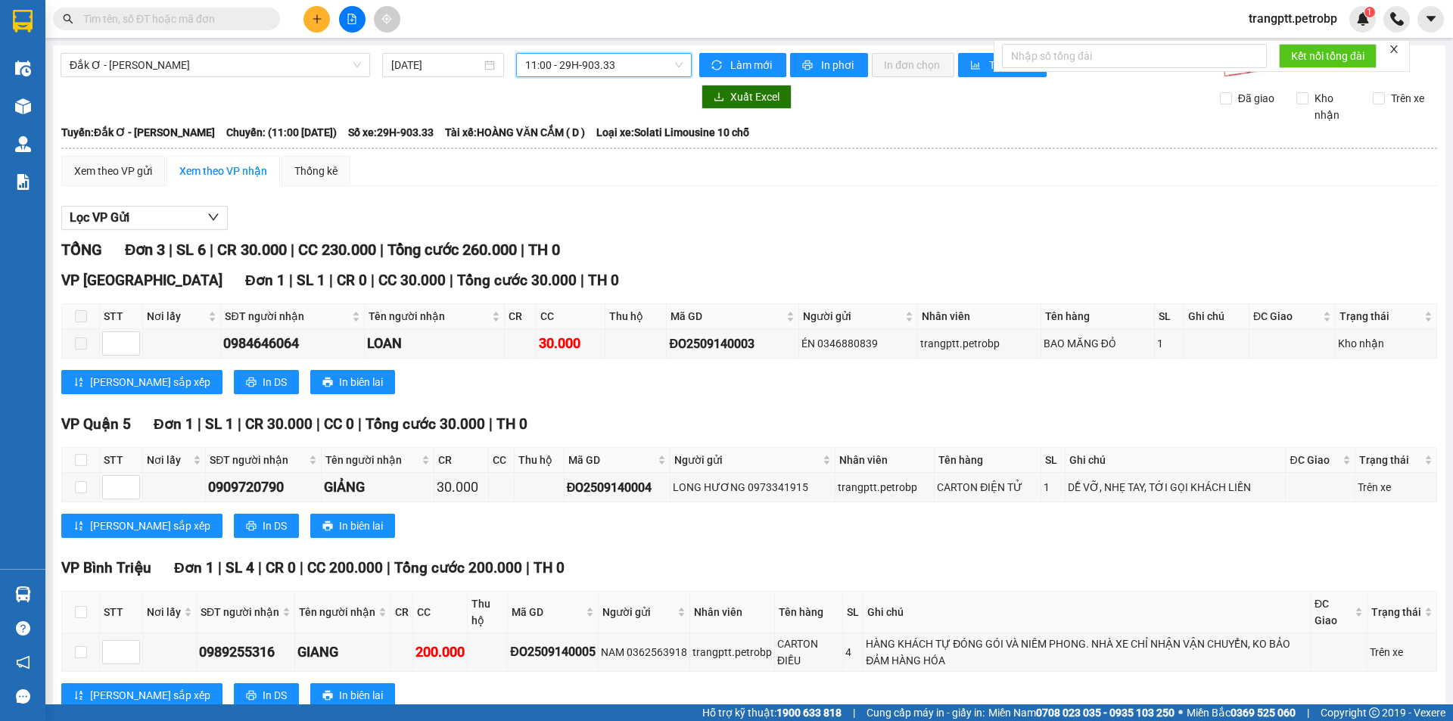
scroll to position [45, 0]
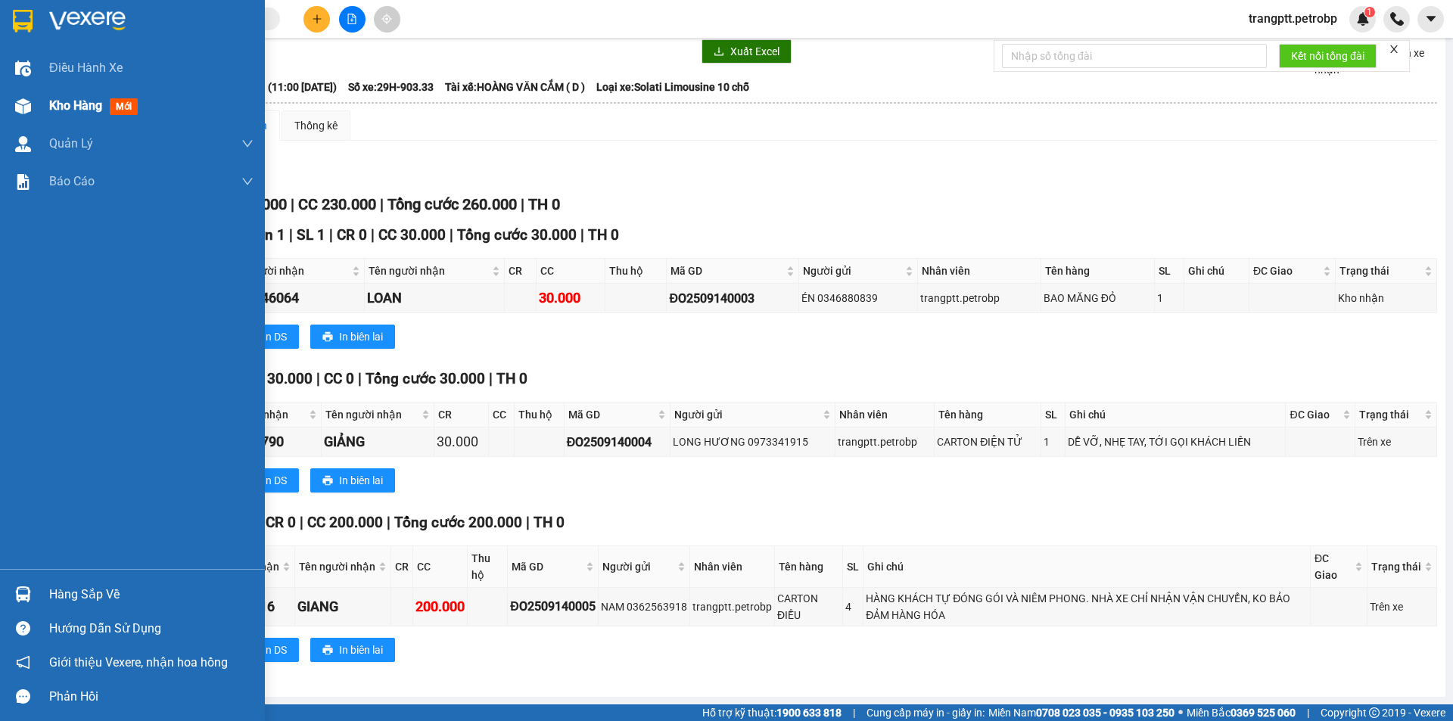
click at [82, 107] on span "Kho hàng" at bounding box center [75, 105] width 53 height 14
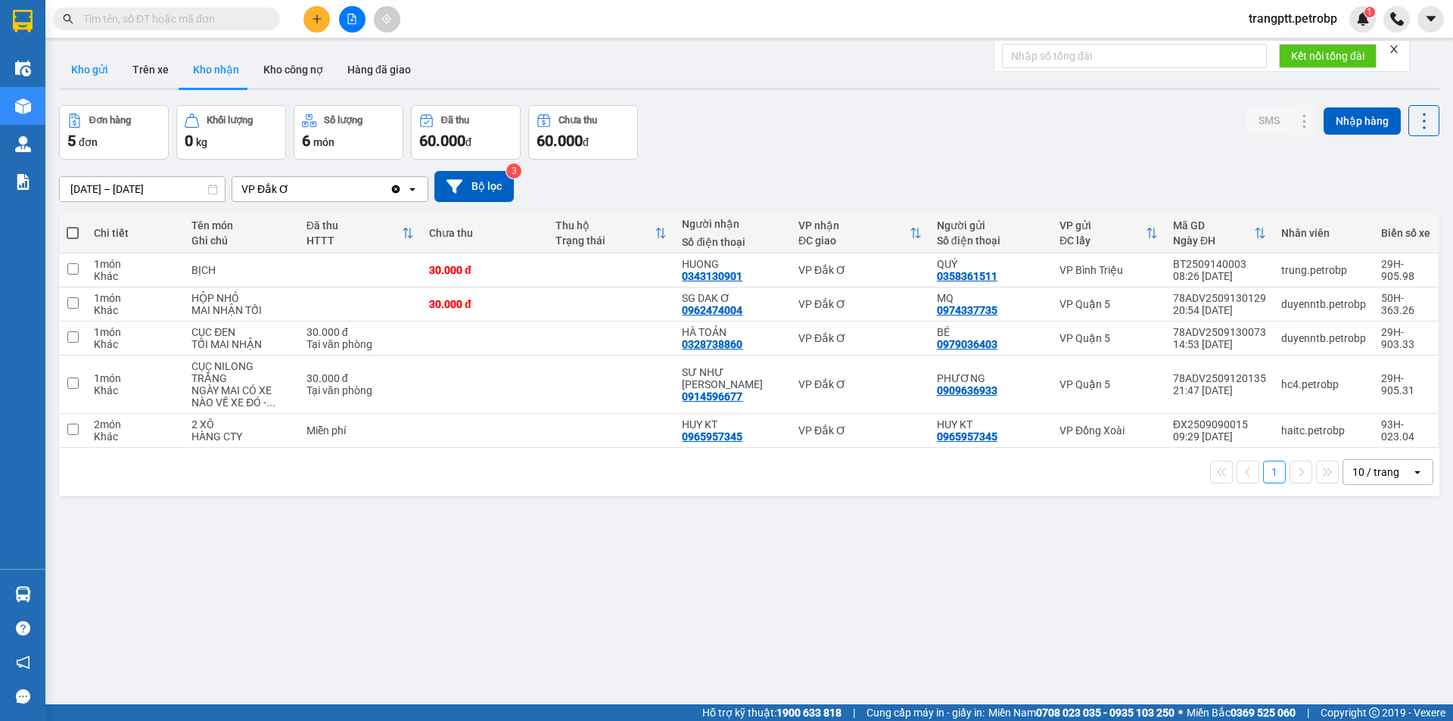
click at [104, 64] on button "Kho gửi" at bounding box center [89, 69] width 61 height 36
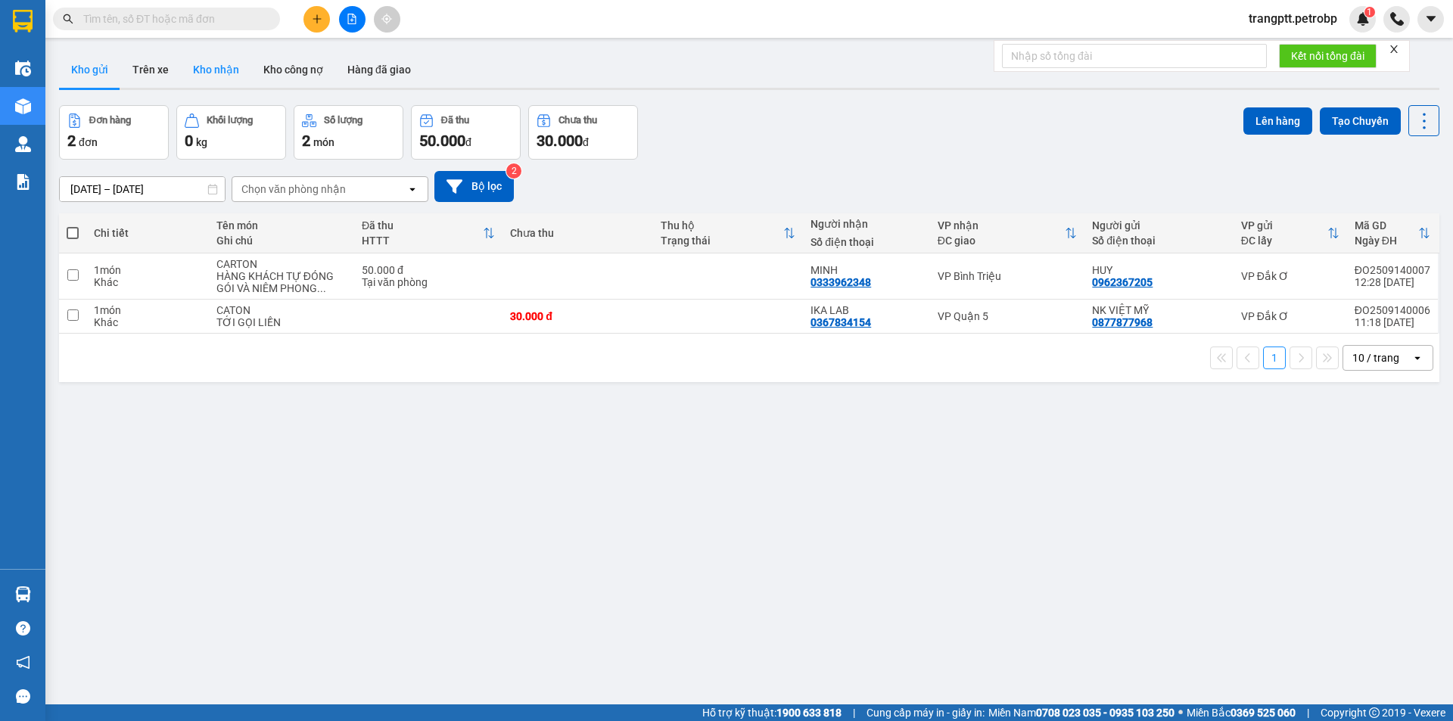
click at [216, 65] on button "Kho nhận" at bounding box center [216, 69] width 70 height 36
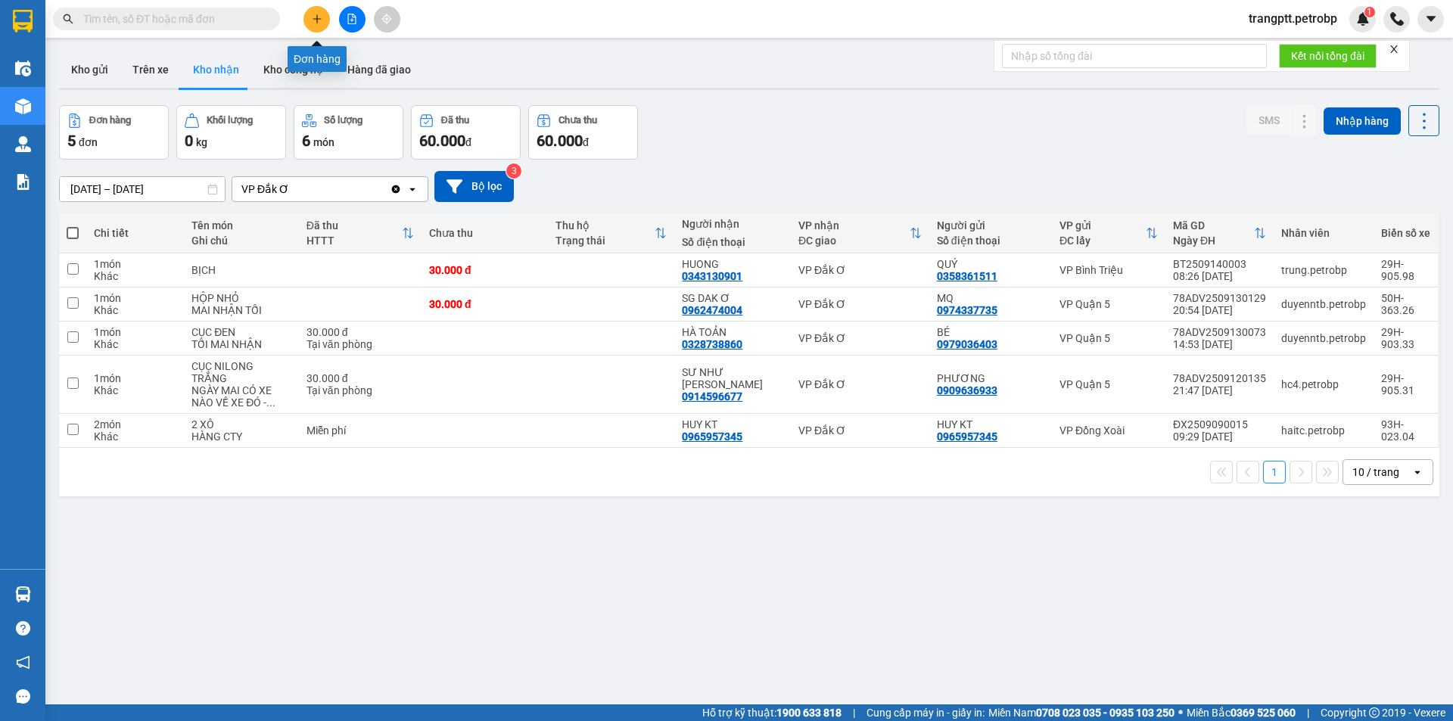
click at [312, 19] on icon "plus" at bounding box center [317, 19] width 11 height 11
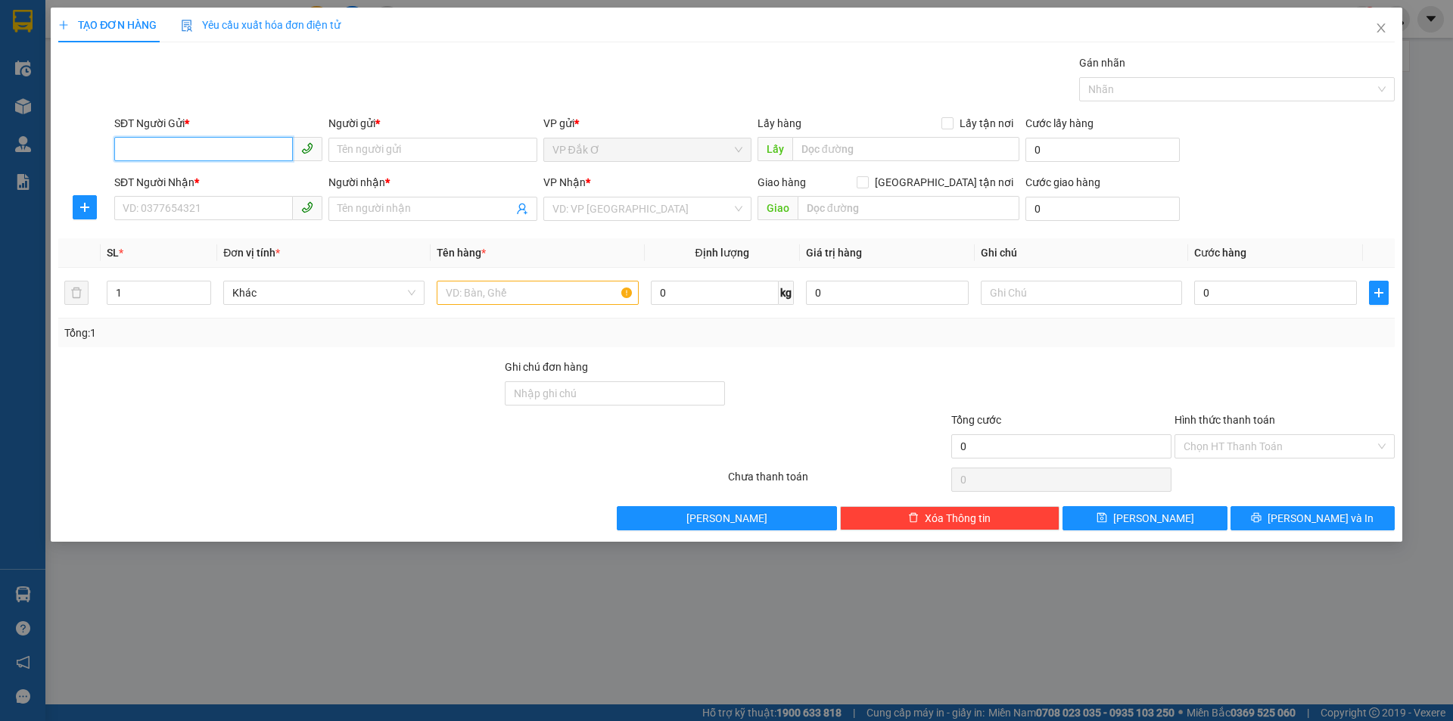
click at [176, 146] on input "SĐT Người Gửi *" at bounding box center [203, 149] width 179 height 24
type input "0971995678"
click at [217, 170] on div "0971995678 - TRƯỞNG" at bounding box center [218, 180] width 208 height 24
type input "TRƯỞNG"
type input "0799399968"
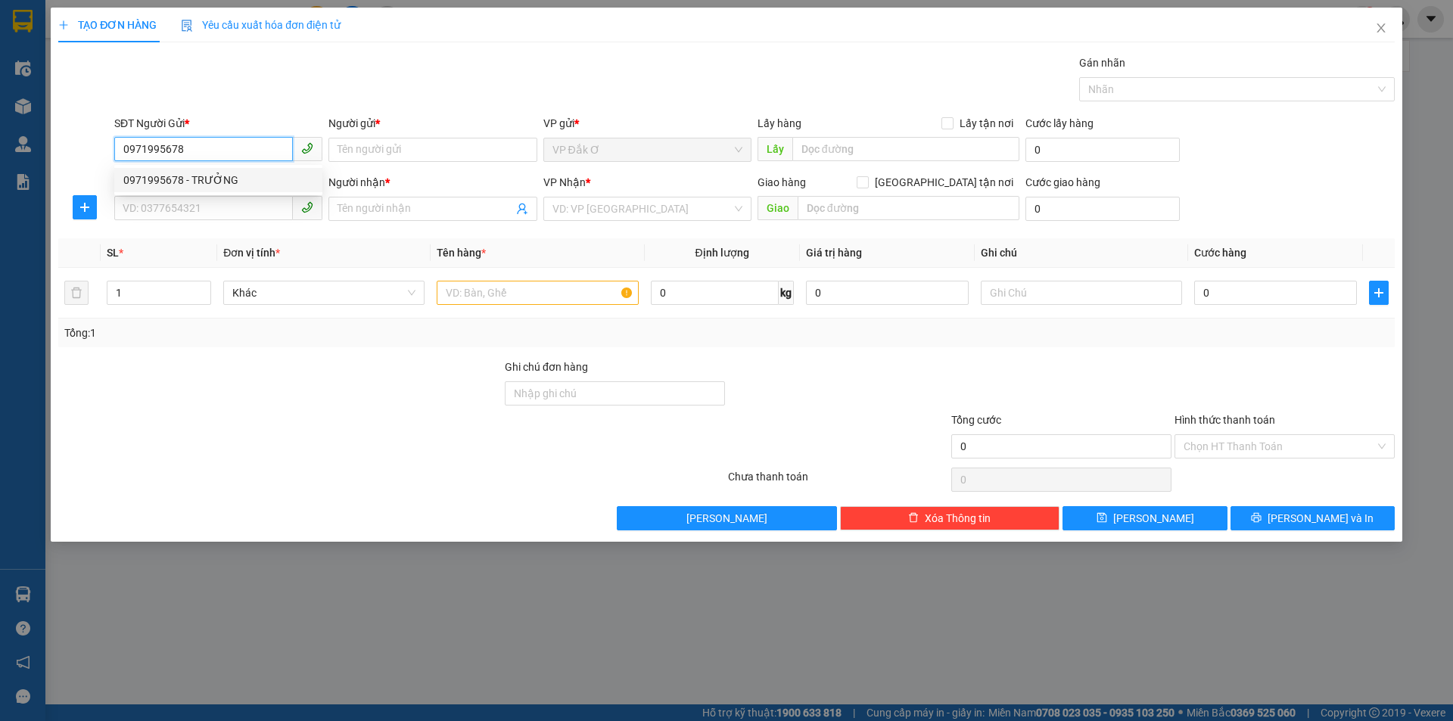
type input "HẰNG"
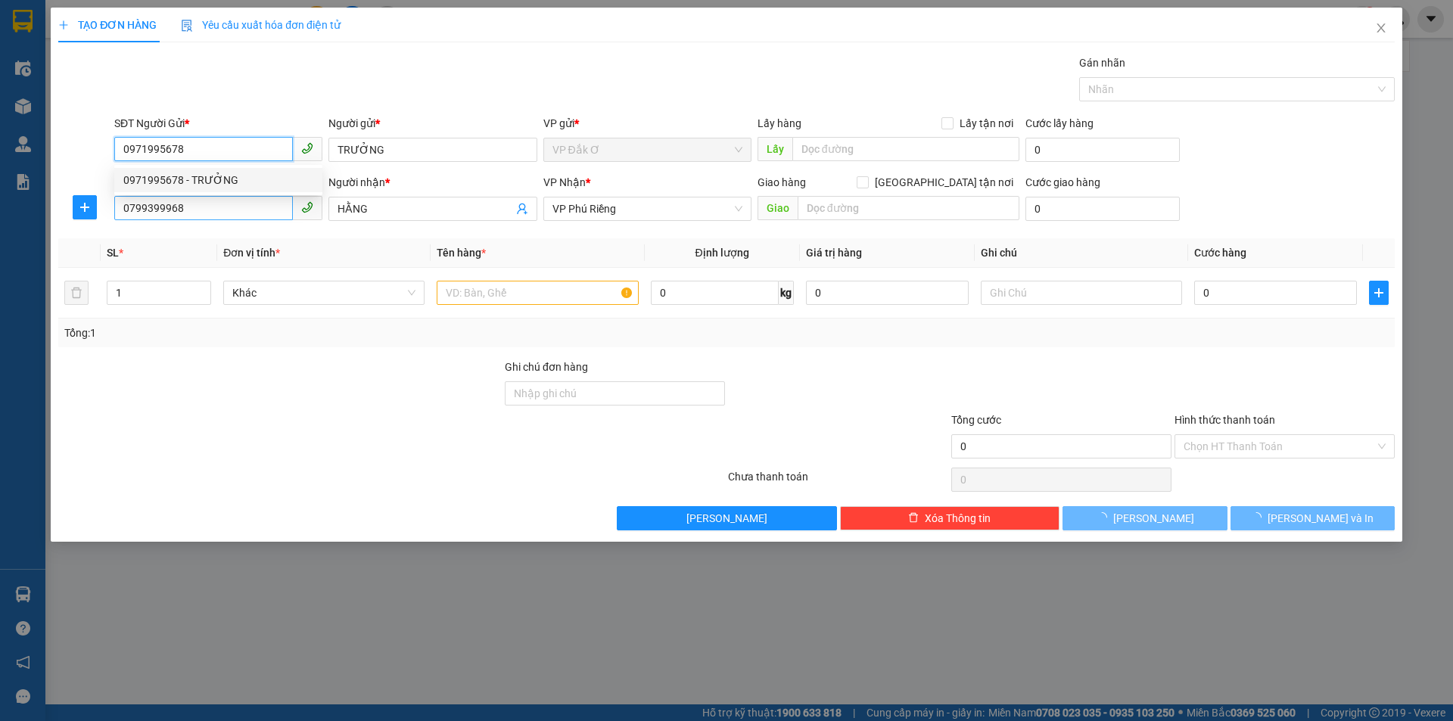
type input "30.000"
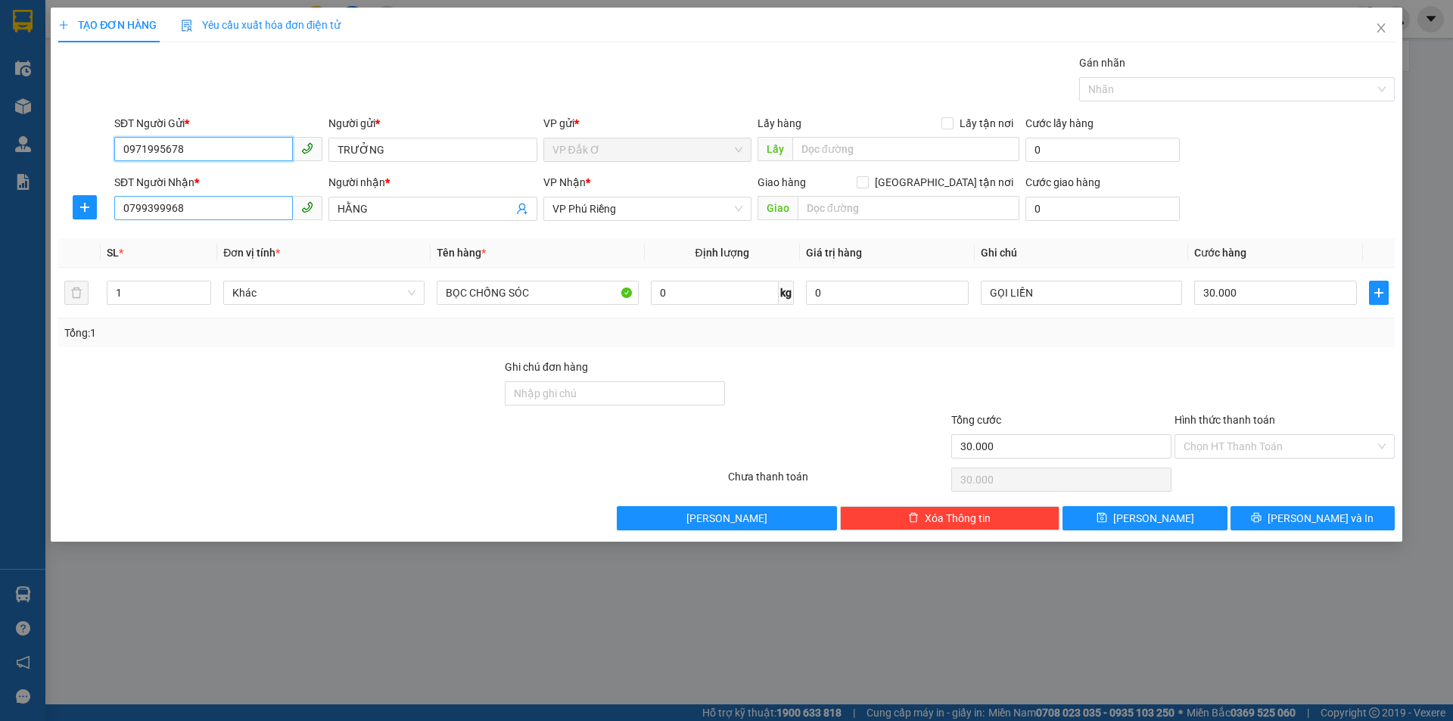
type input "0971995678"
click at [228, 208] on input "0799399968" at bounding box center [203, 208] width 179 height 24
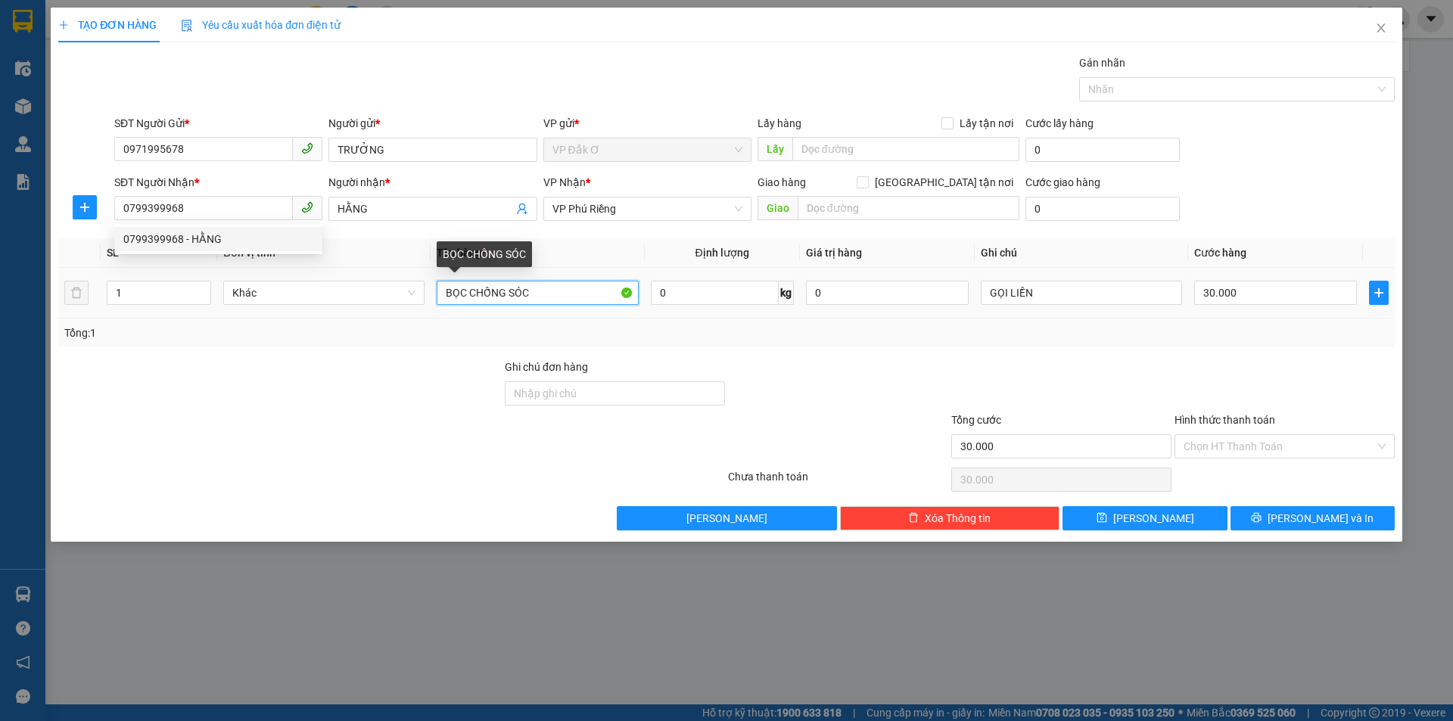
click at [554, 294] on input "BỌC CHỐNG SÓC" at bounding box center [537, 293] width 201 height 24
type input "B"
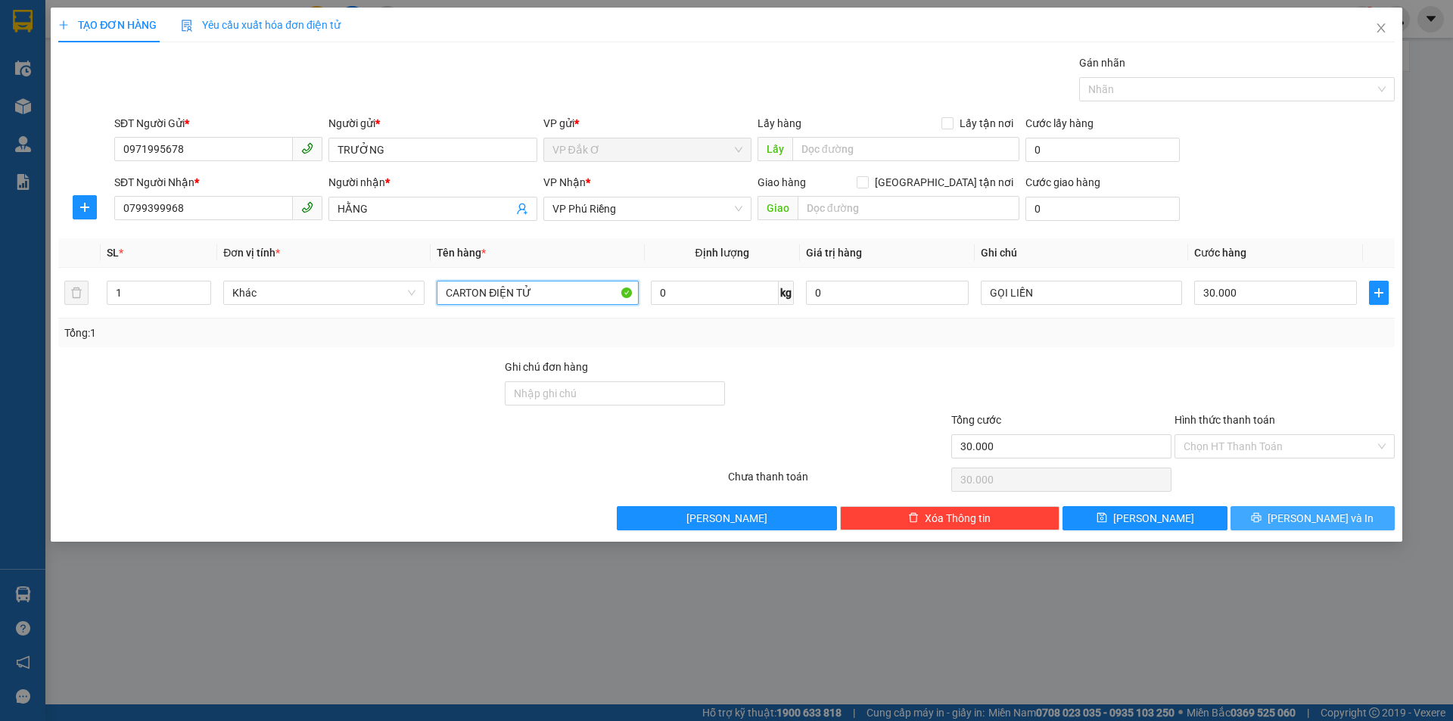
type input "CARTON ĐIỆN TỬ"
click at [1262, 517] on icon "printer" at bounding box center [1256, 517] width 11 height 11
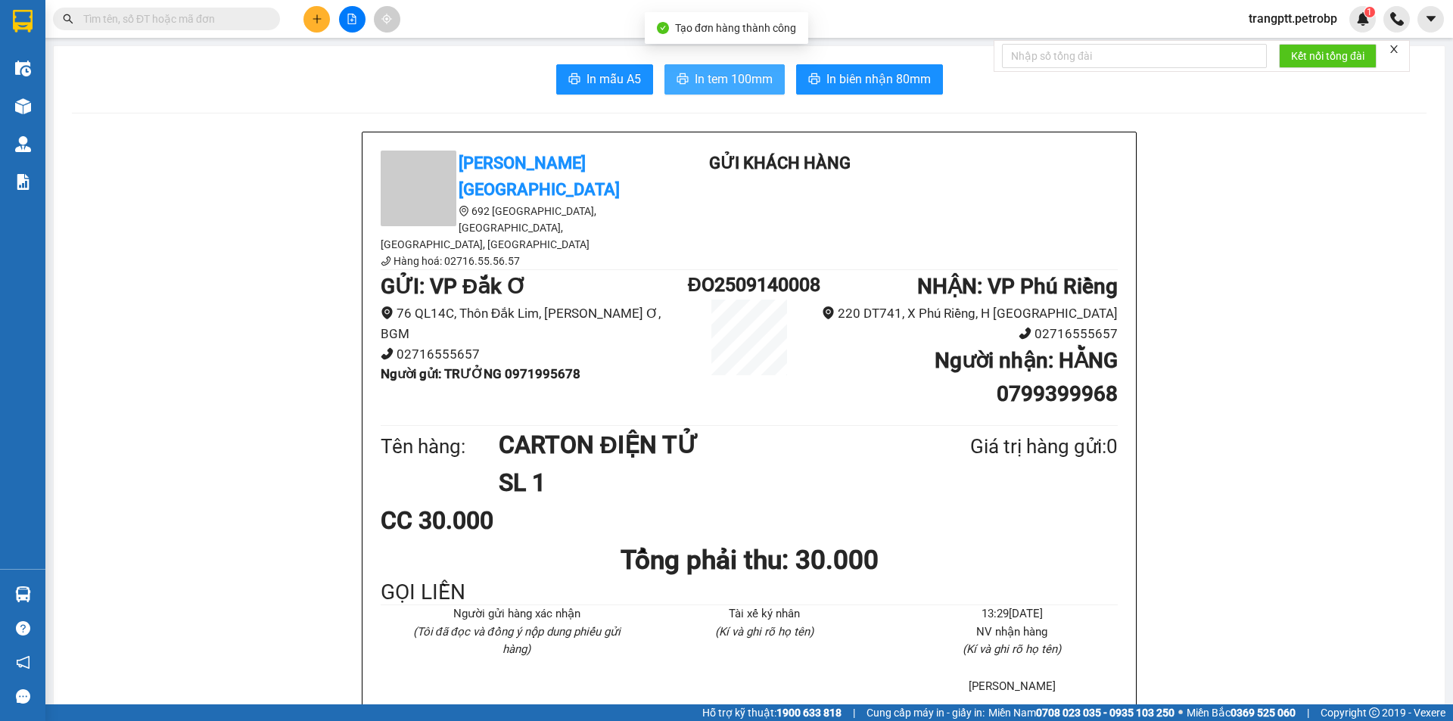
click at [721, 73] on span "In tem 100mm" at bounding box center [734, 79] width 78 height 19
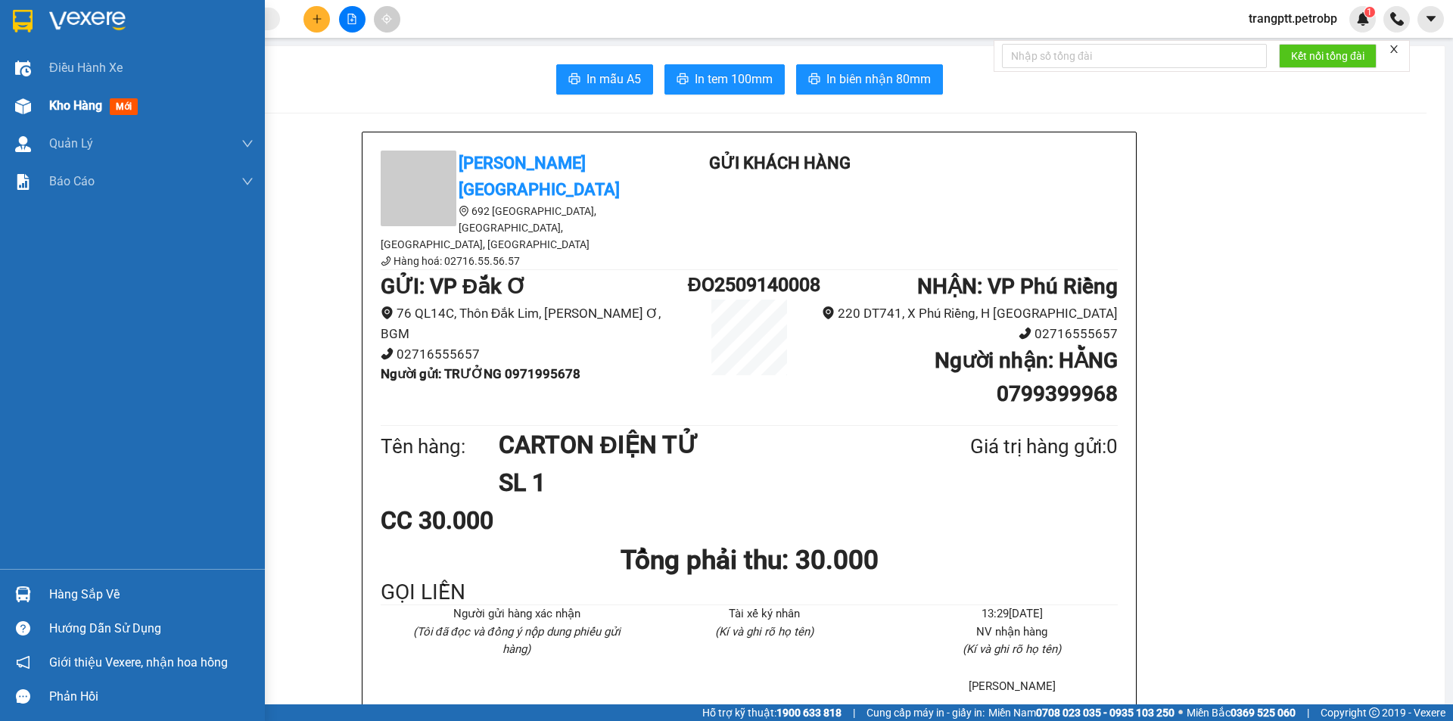
click at [76, 102] on span "Kho hàng" at bounding box center [75, 105] width 53 height 14
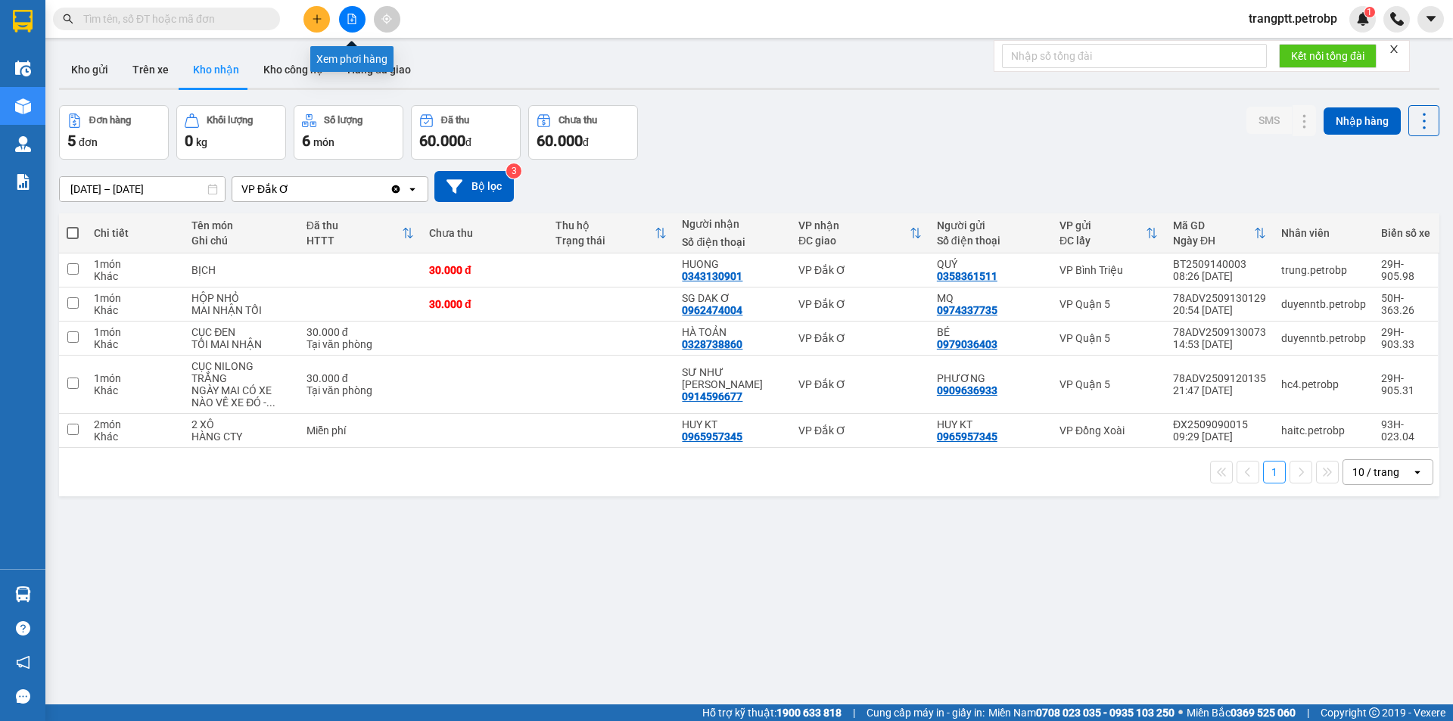
click at [350, 14] on icon "file-add" at bounding box center [352, 19] width 8 height 11
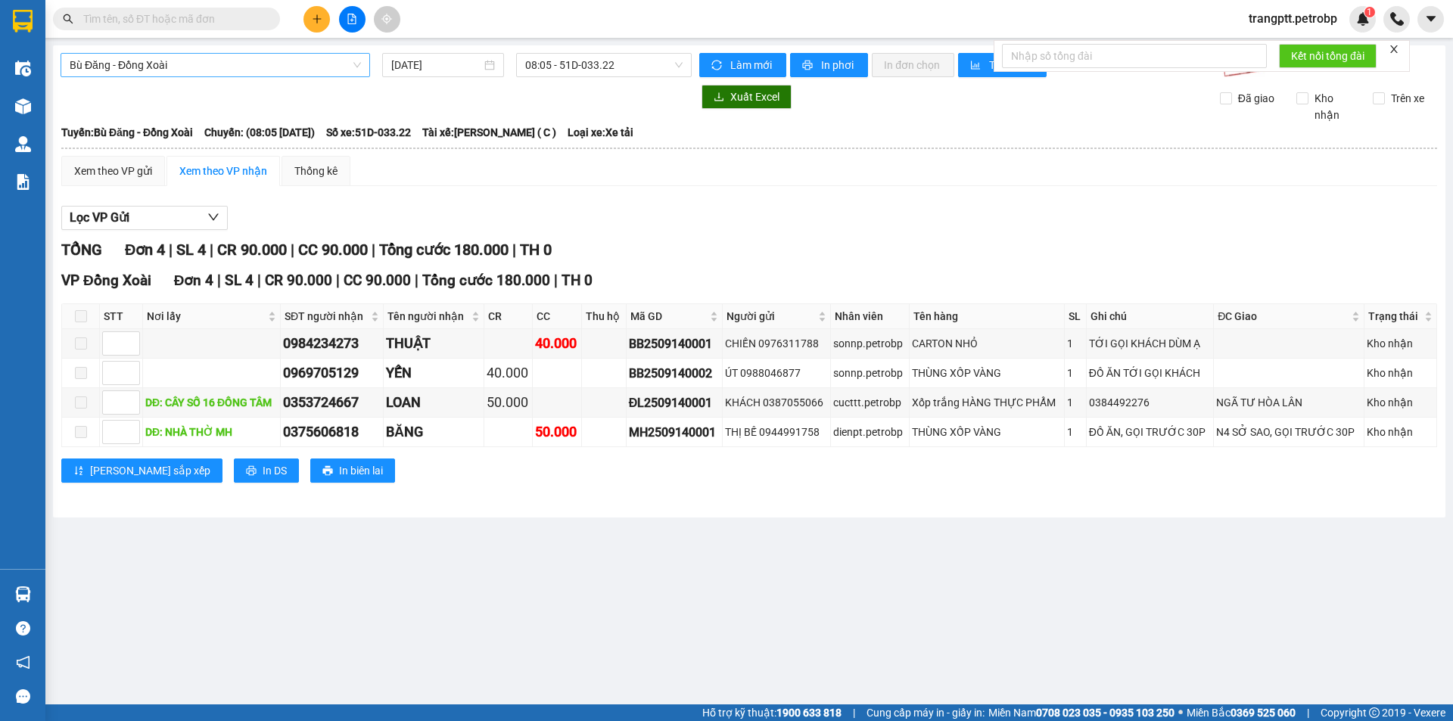
click at [197, 64] on span "Bù Đăng - Đồng Xoài" at bounding box center [215, 65] width 291 height 23
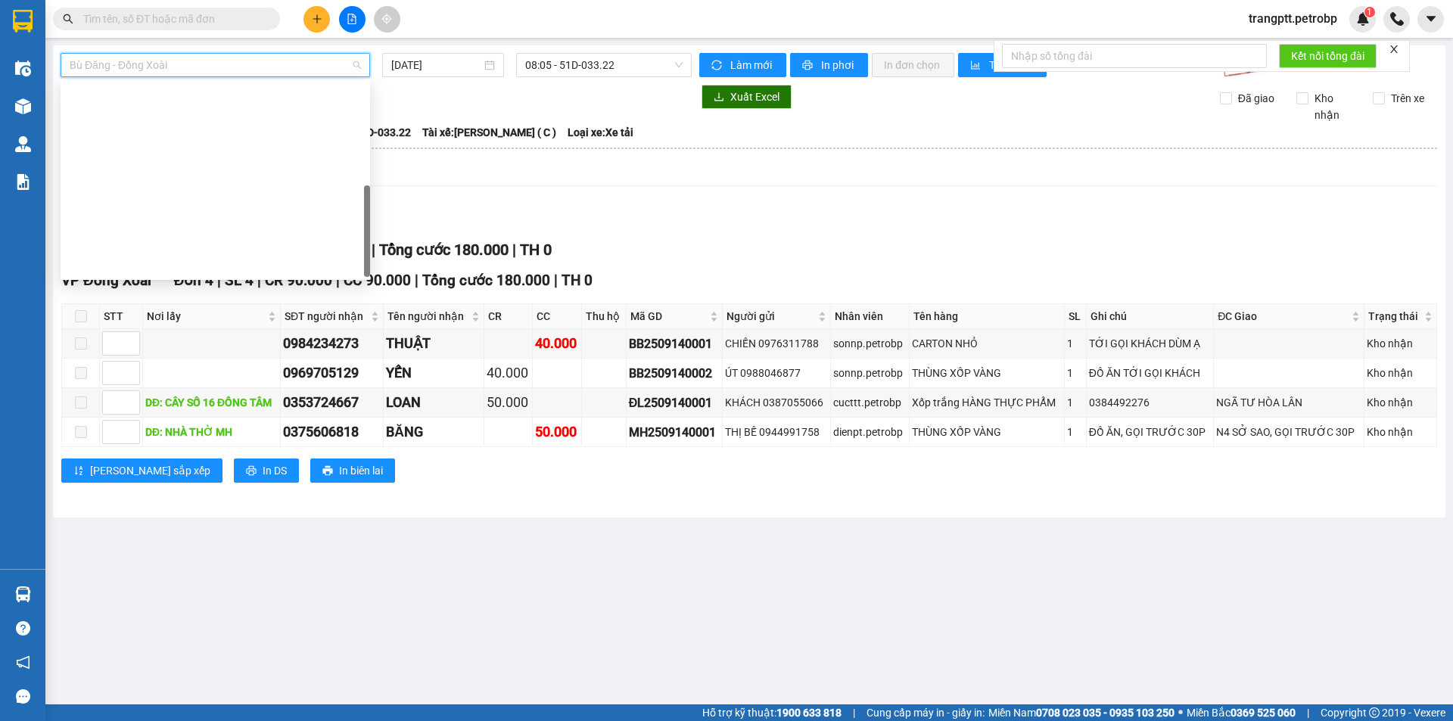
scroll to position [315, 0]
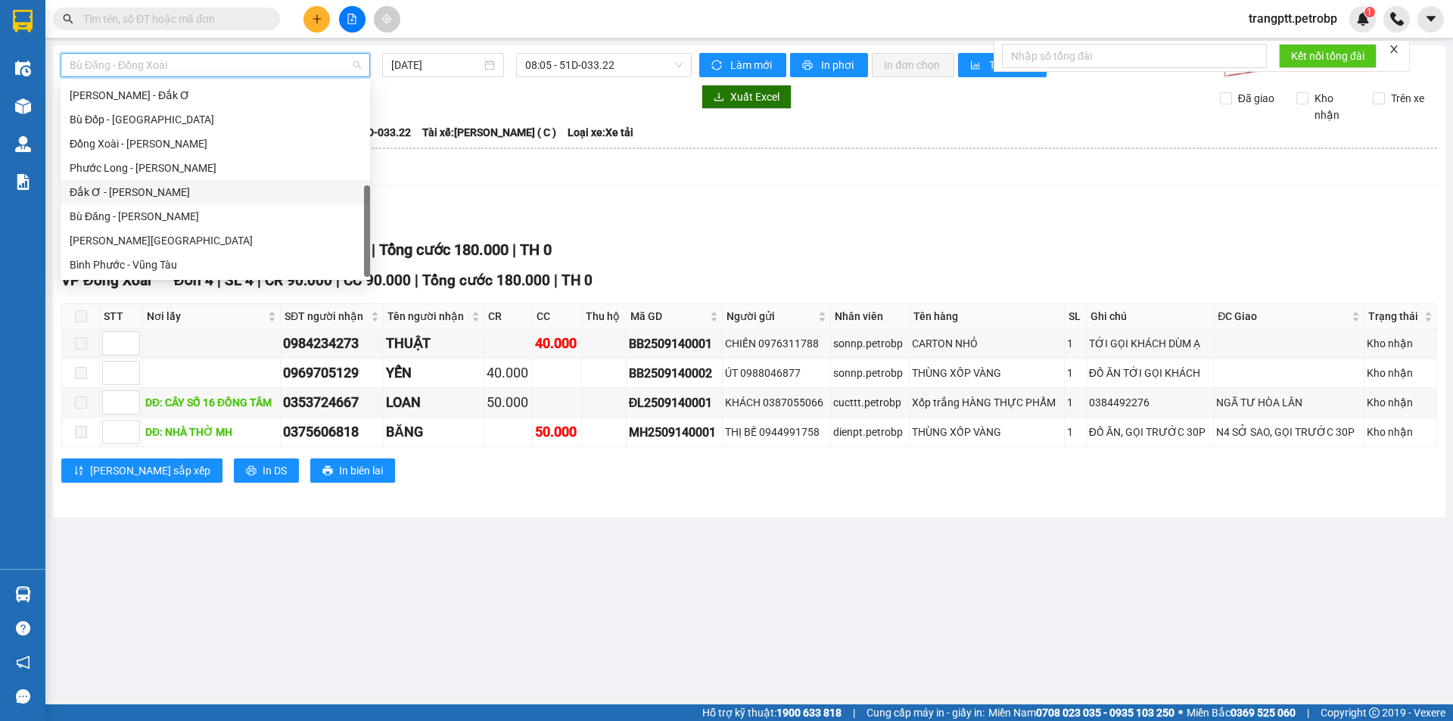
drag, startPoint x: 104, startPoint y: 187, endPoint x: 116, endPoint y: 187, distance: 11.4
click at [116, 187] on div "Đắk Ơ - [PERSON_NAME]" at bounding box center [215, 192] width 291 height 17
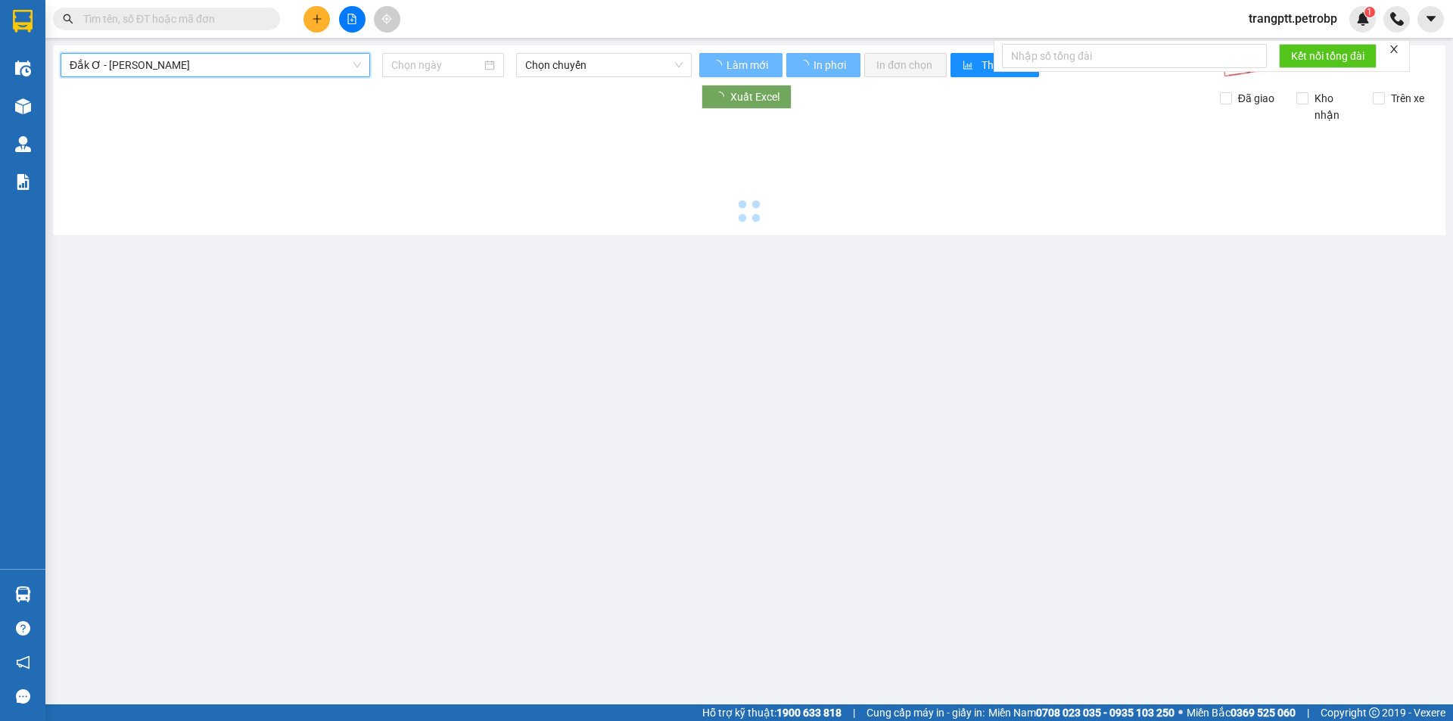
type input "[DATE]"
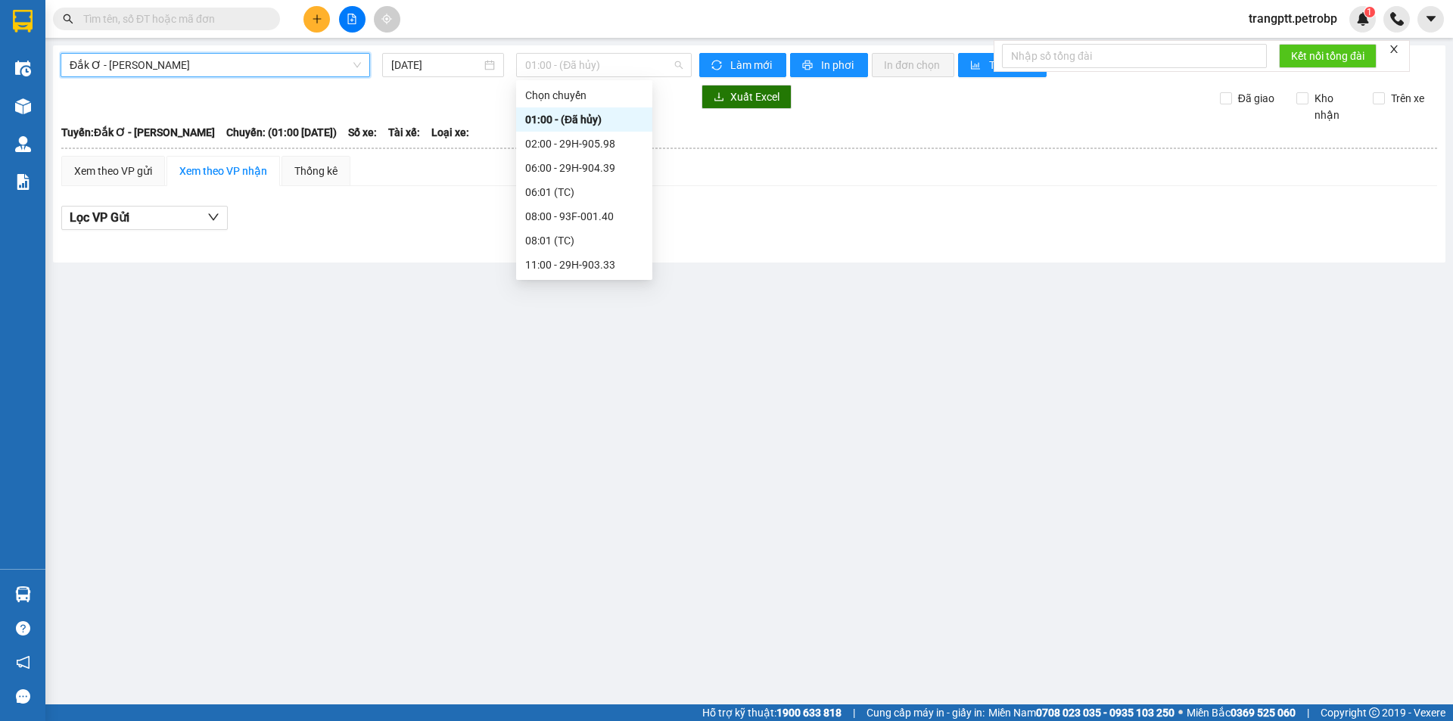
drag, startPoint x: 581, startPoint y: 65, endPoint x: 616, endPoint y: 129, distance: 73.1
click at [590, 81] on body "Kết quả tìm kiếm ( 0 ) Bộ lọc No Data trangptt.petrobp 1 Điều hành xe Kho hàng …" at bounding box center [726, 360] width 1453 height 721
click at [571, 262] on div "11:00 - 29H-903.33" at bounding box center [584, 265] width 118 height 17
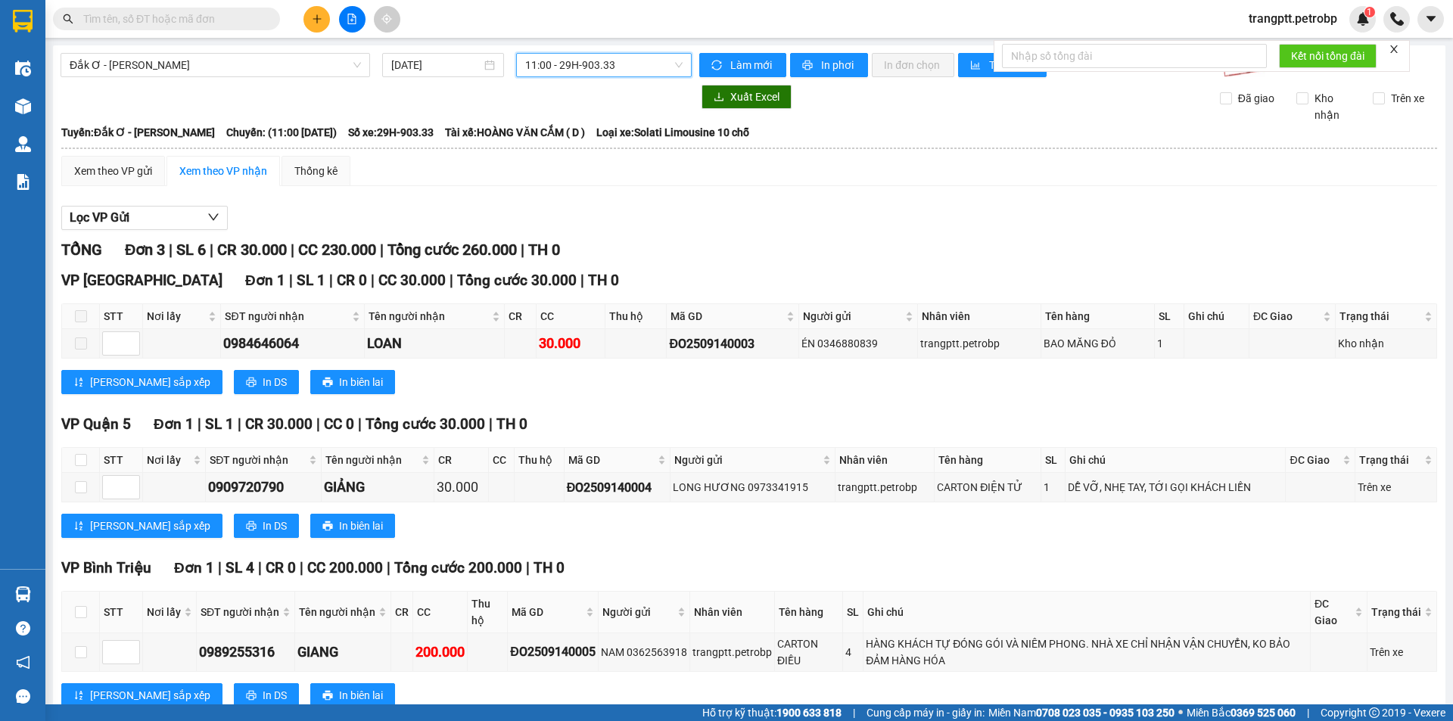
scroll to position [45, 0]
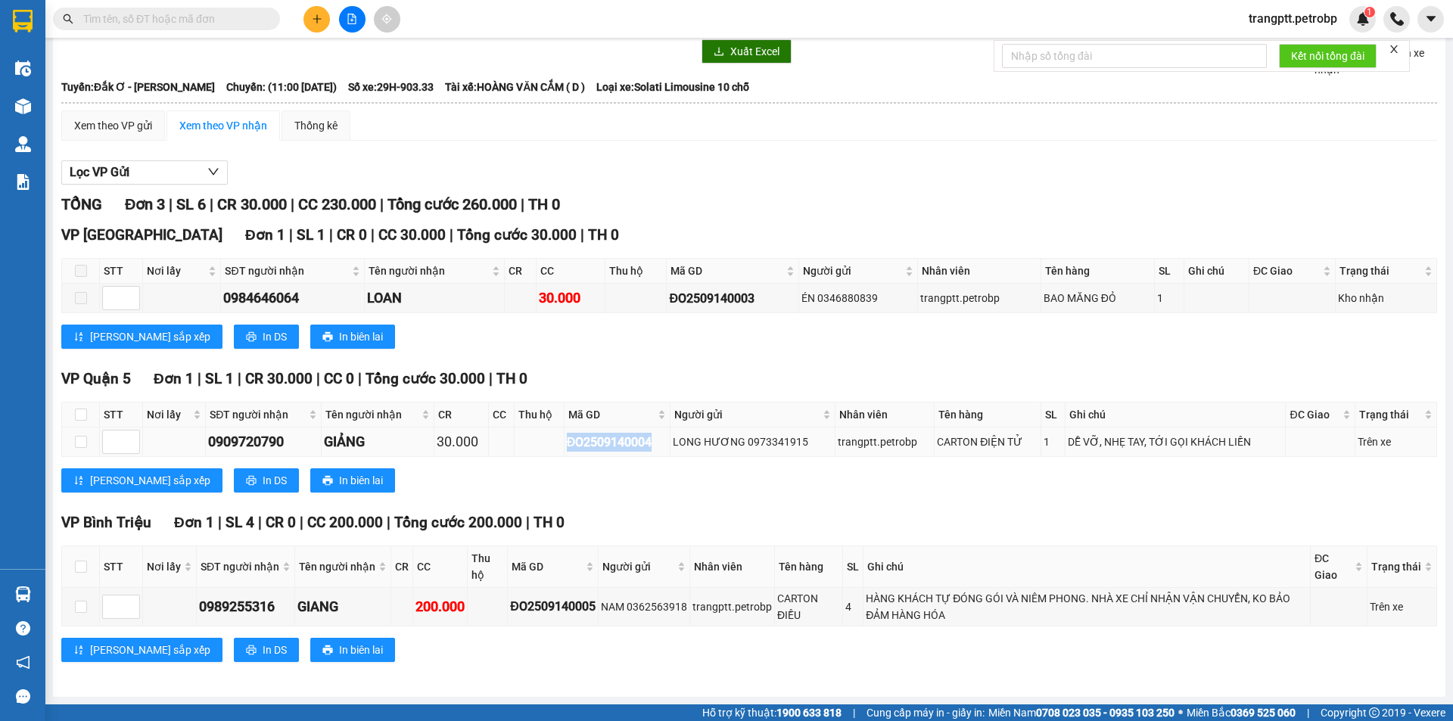
drag, startPoint x: 562, startPoint y: 445, endPoint x: 656, endPoint y: 439, distance: 94.8
click at [656, 439] on td "ĐO2509140004" at bounding box center [618, 443] width 106 height 30
copy div "ĐO2509140004"
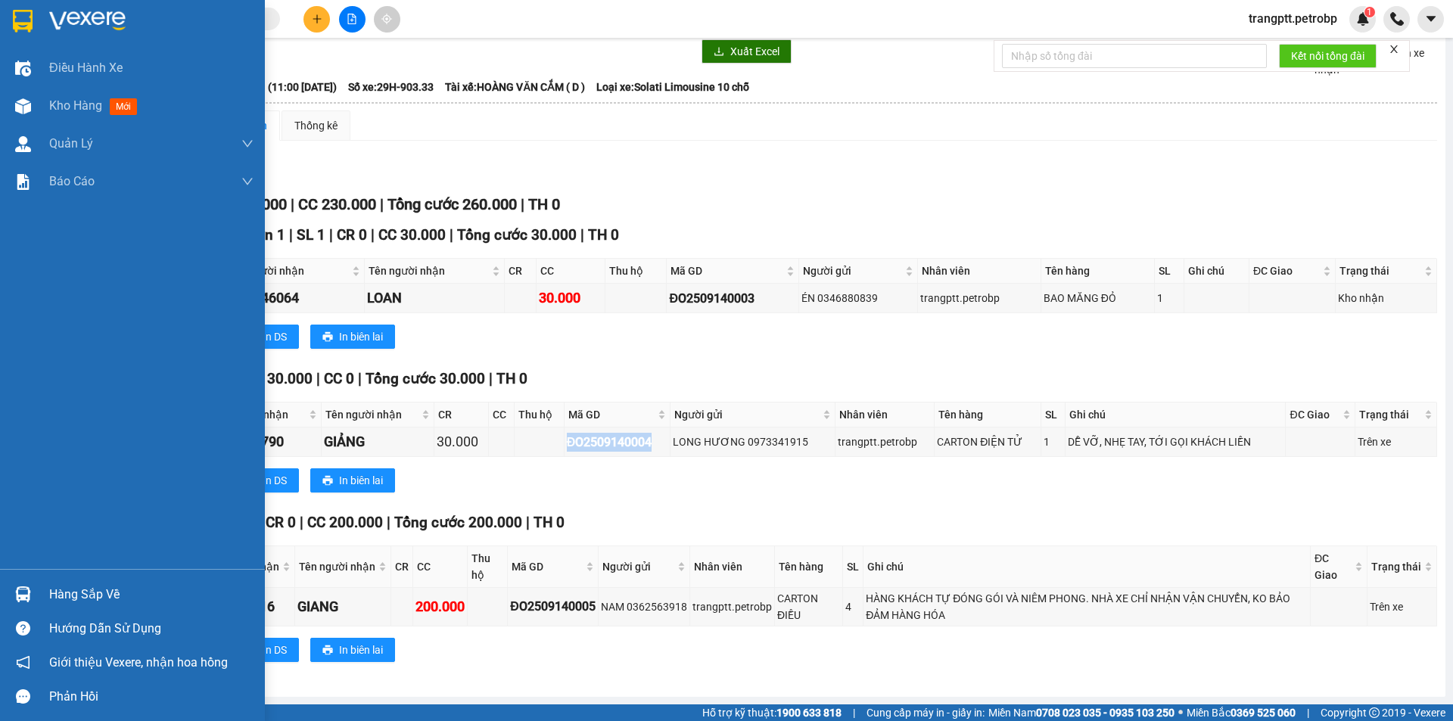
drag, startPoint x: 57, startPoint y: 99, endPoint x: 170, endPoint y: 565, distance: 479.6
click at [67, 114] on div "Kho hàng mới" at bounding box center [96, 105] width 94 height 19
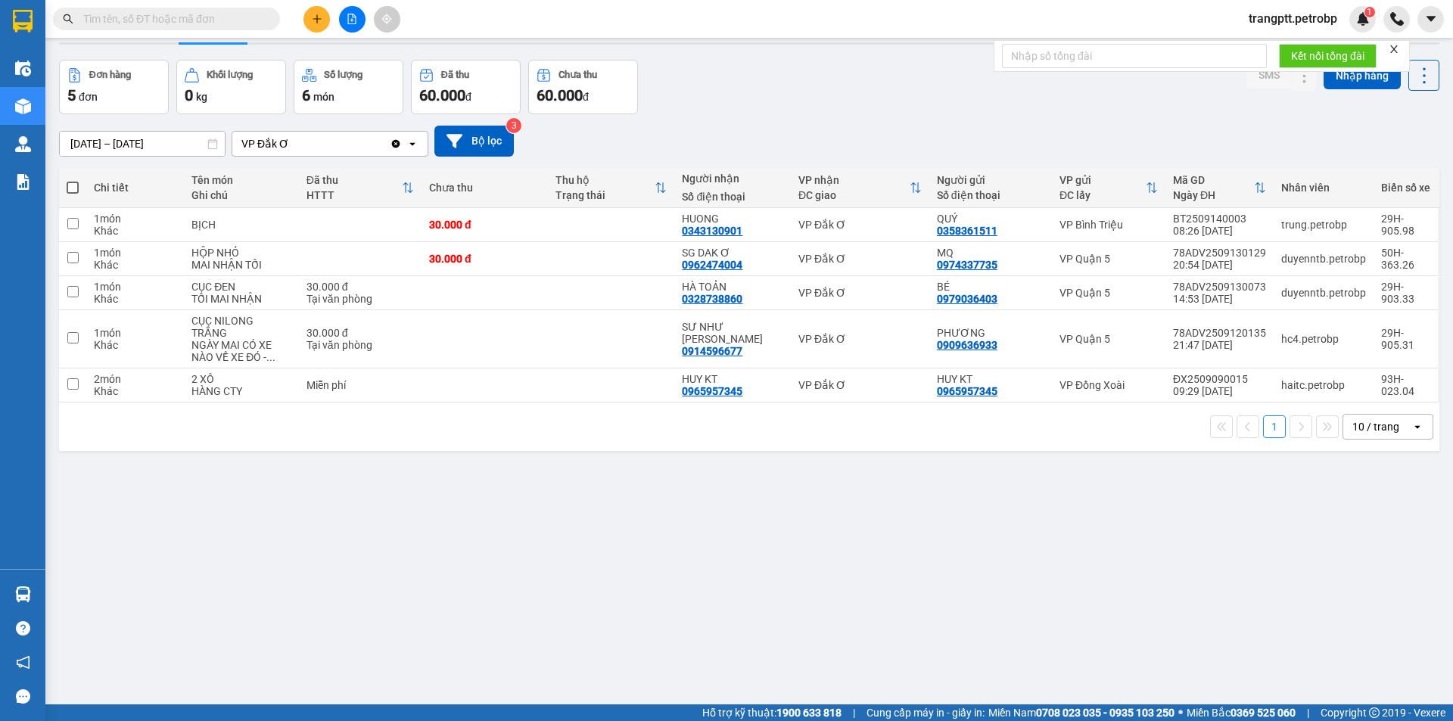
click at [253, 12] on input "text" at bounding box center [172, 19] width 179 height 17
paste input "ĐO2509140004"
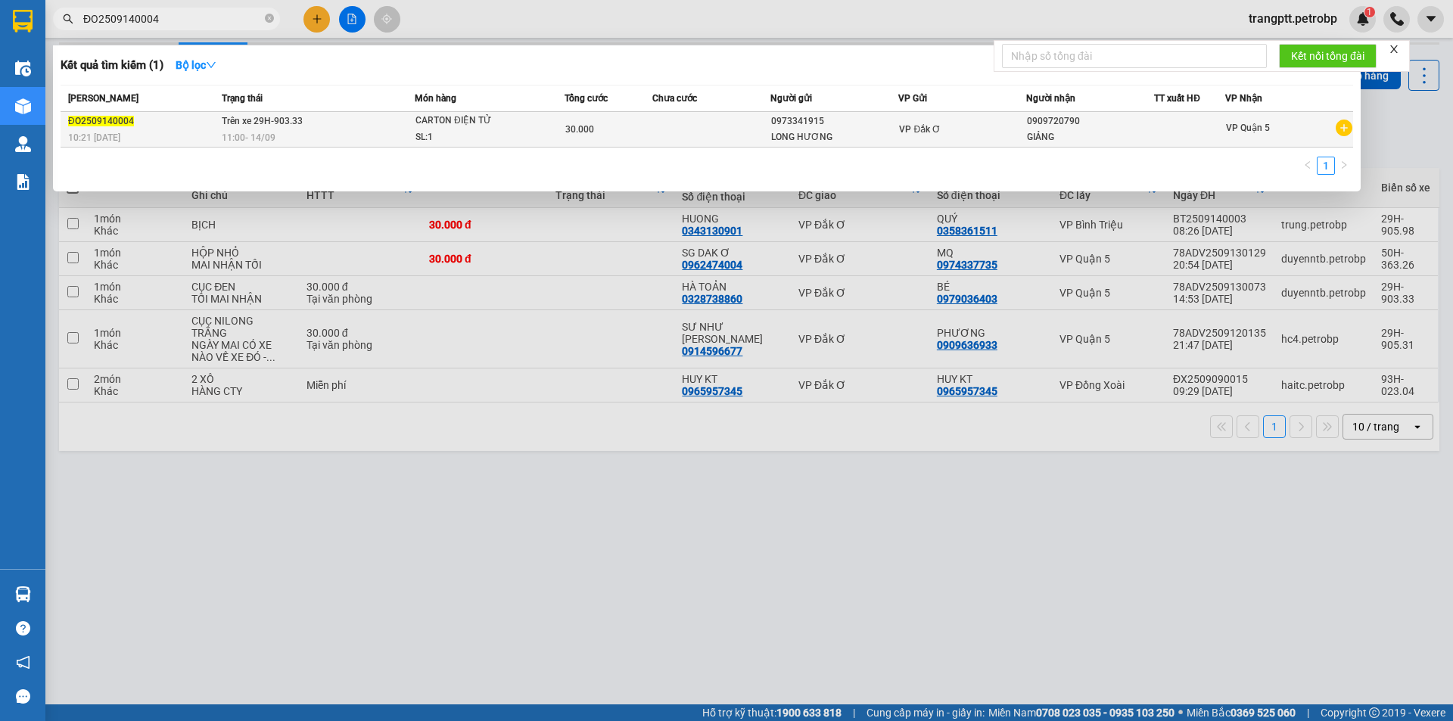
type input "ĐO2509140004"
click at [424, 117] on div "CARTON ĐIỆN TỬ" at bounding box center [472, 121] width 114 height 17
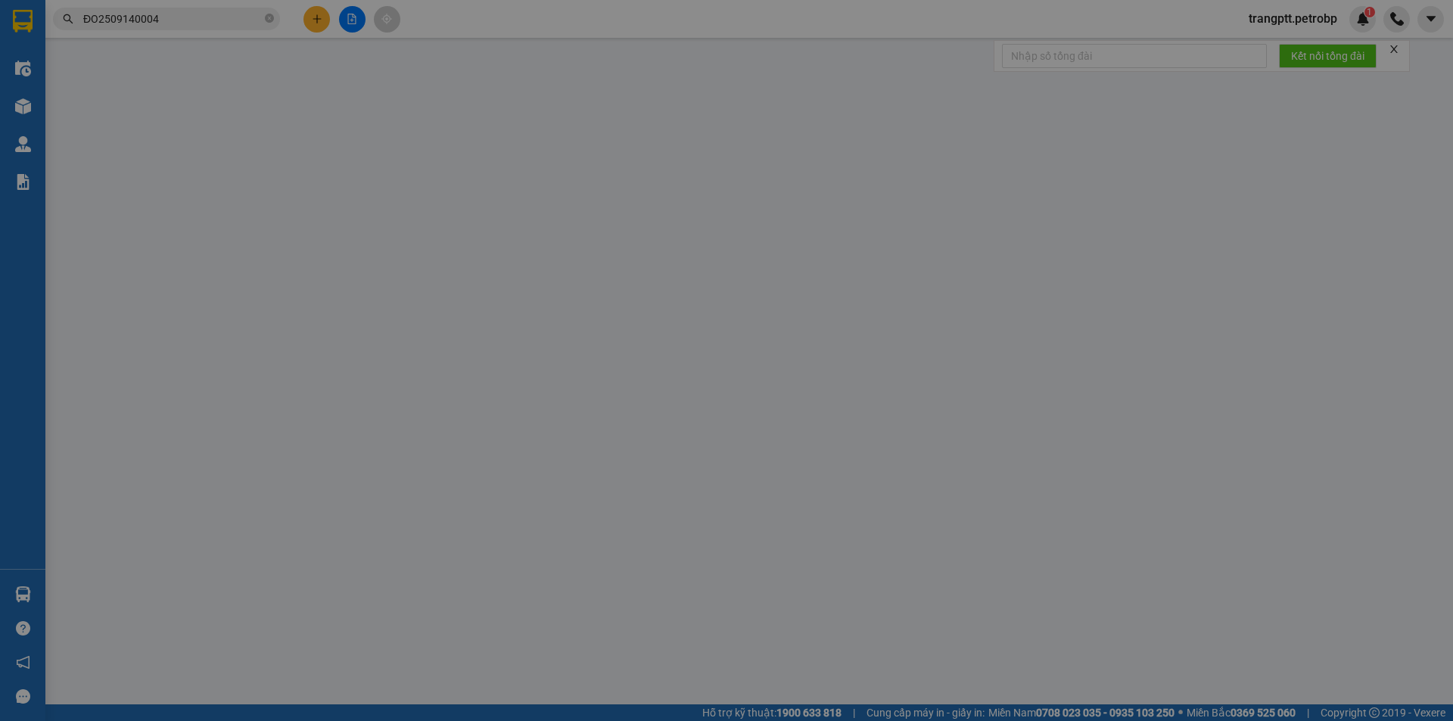
type input "0973341915"
type input "LONG HƯƠNG"
type input "0909720790"
type input "GIẢNG"
type input "30.000"
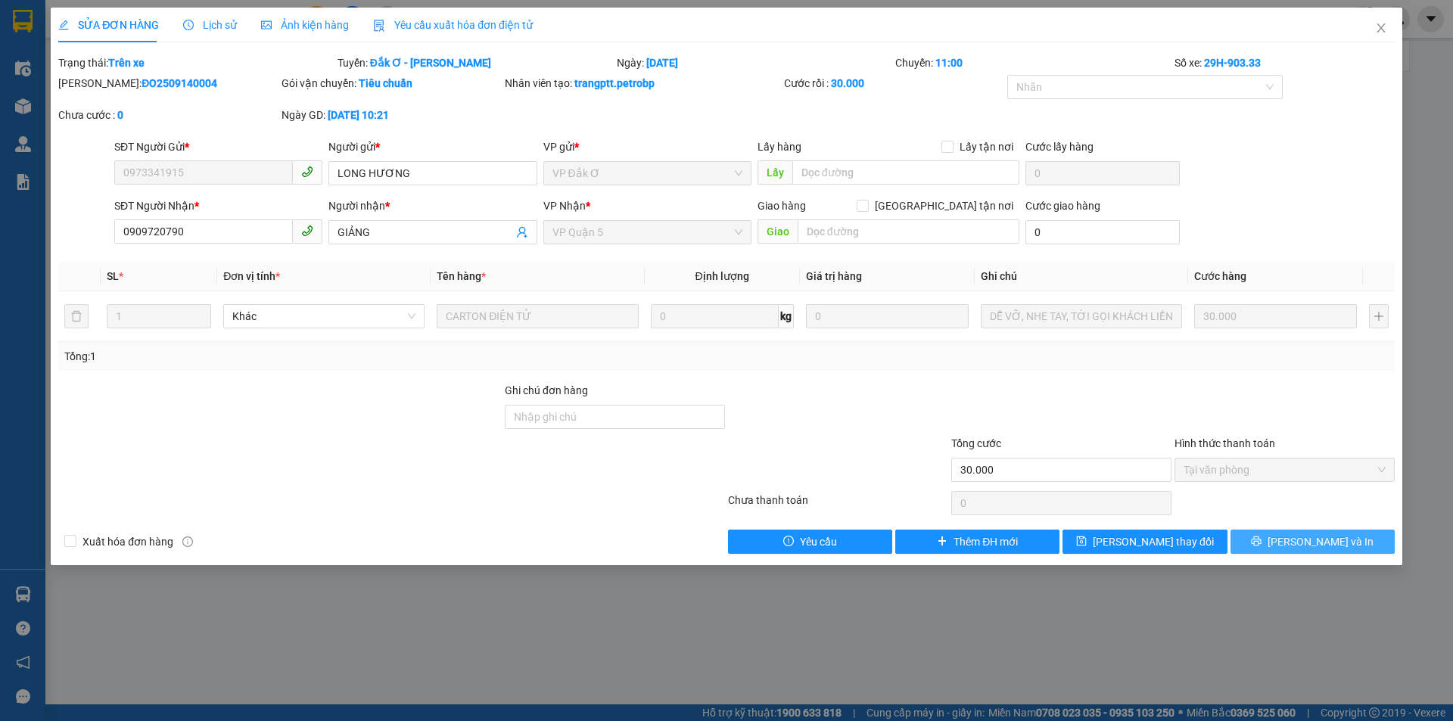
click at [1262, 536] on icon "printer" at bounding box center [1256, 541] width 11 height 11
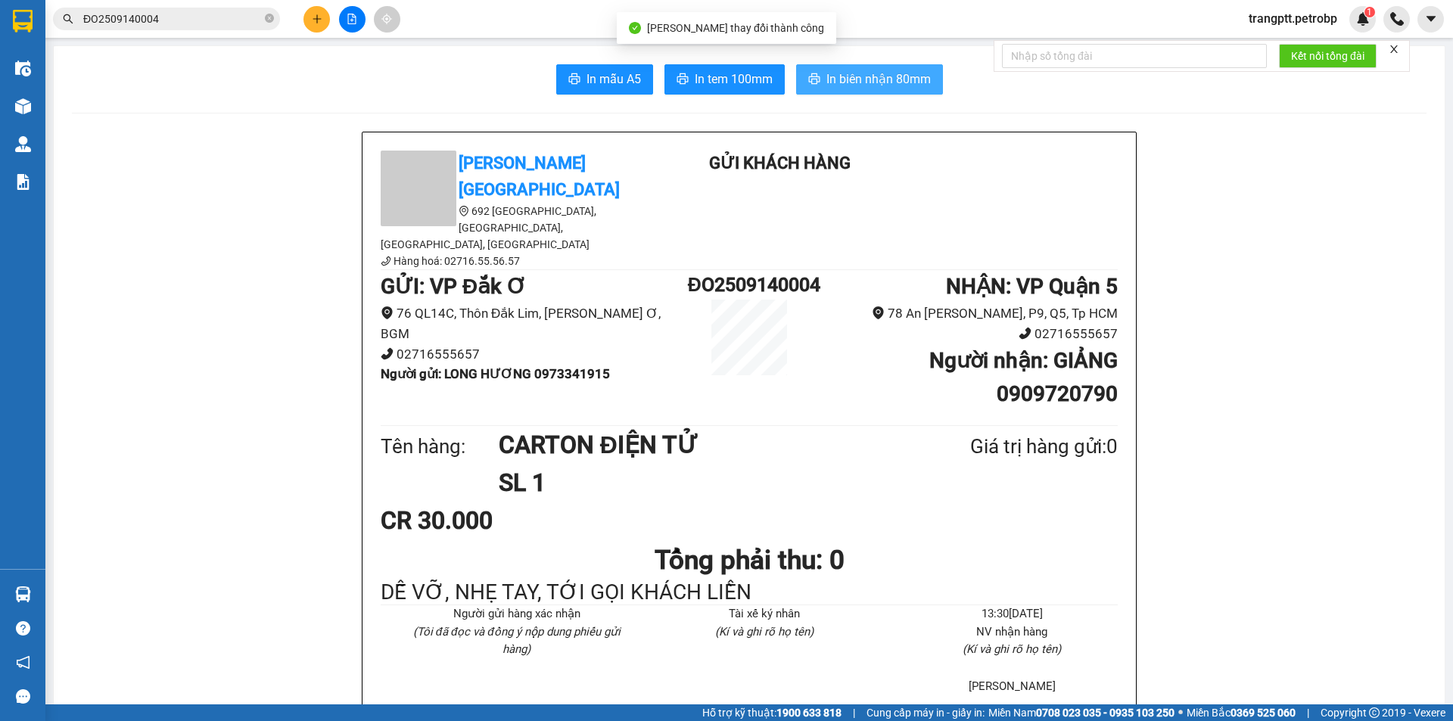
click at [882, 77] on span "In biên nhận 80mm" at bounding box center [878, 79] width 104 height 19
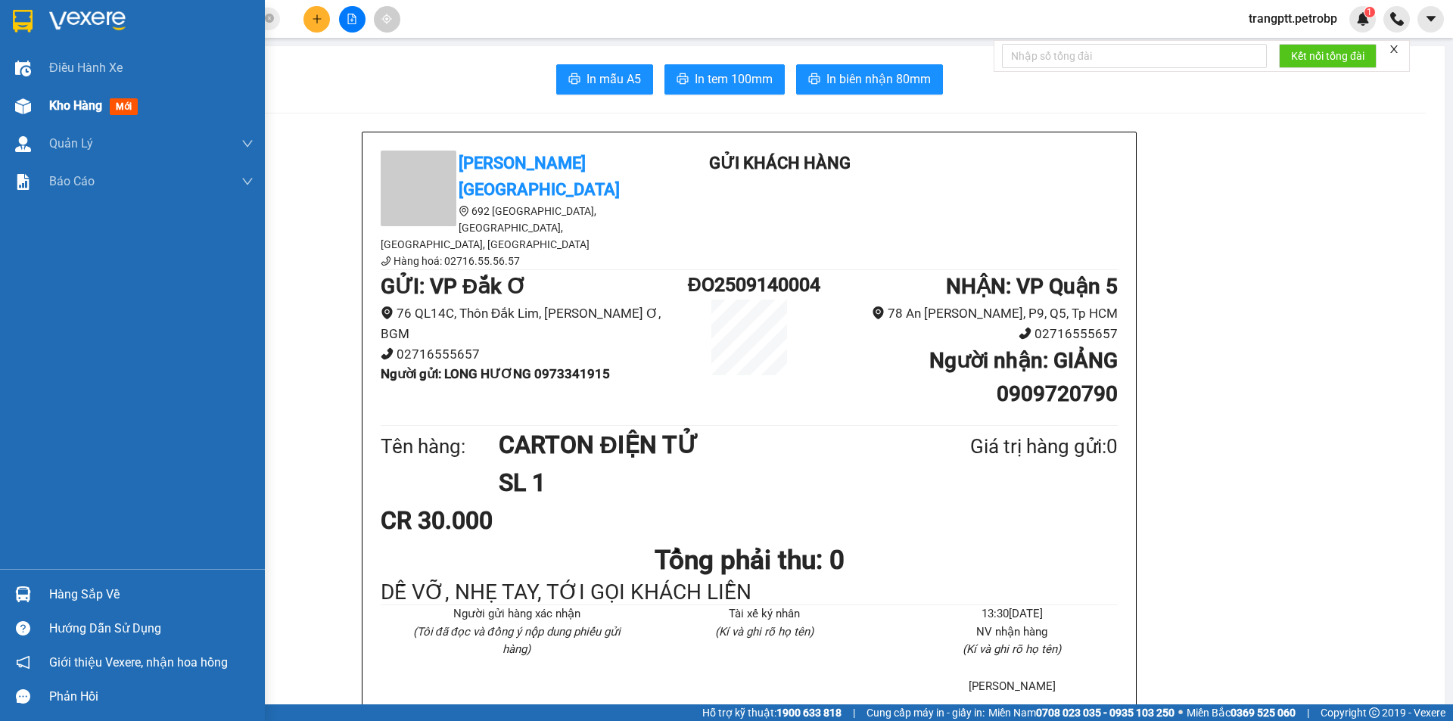
click at [65, 101] on span "Kho hàng" at bounding box center [75, 105] width 53 height 14
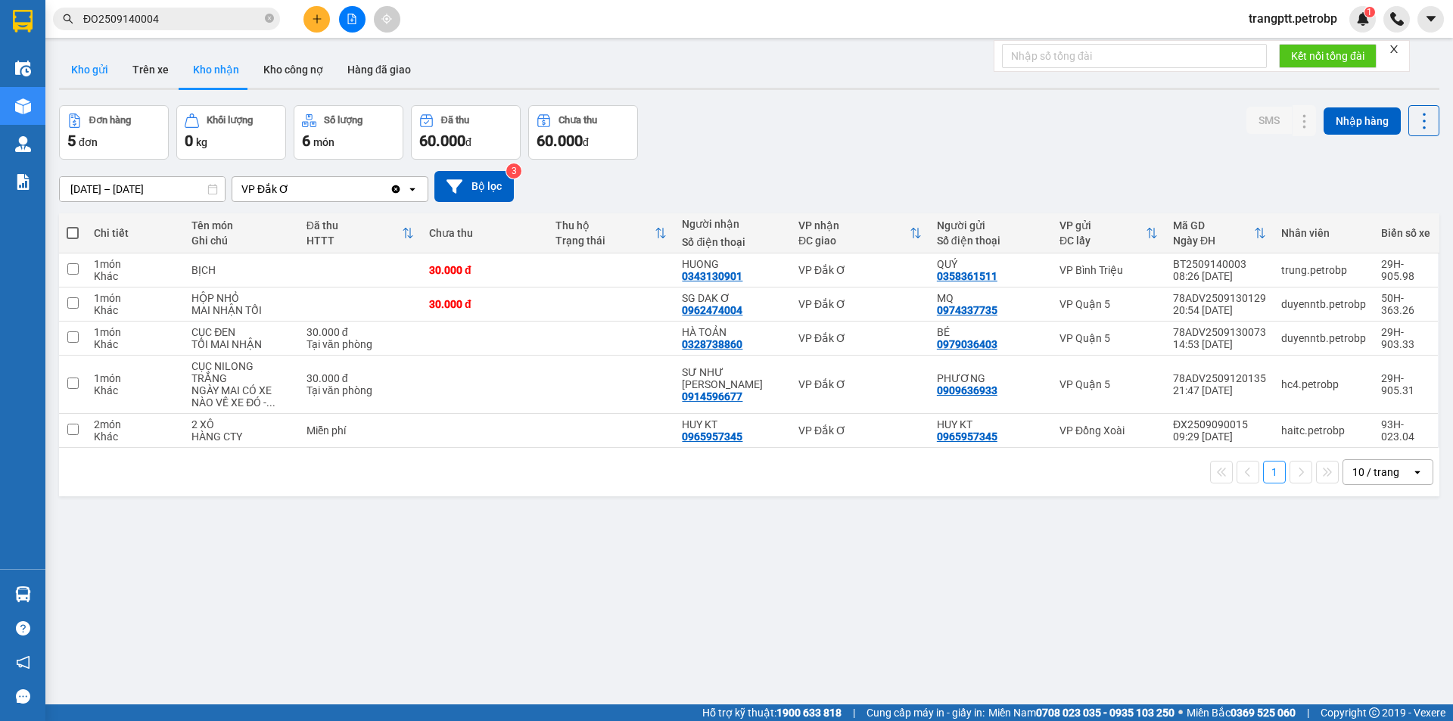
drag, startPoint x: 79, startPoint y: 63, endPoint x: 205, endPoint y: 123, distance: 139.5
click at [81, 64] on button "Kho gửi" at bounding box center [89, 69] width 61 height 36
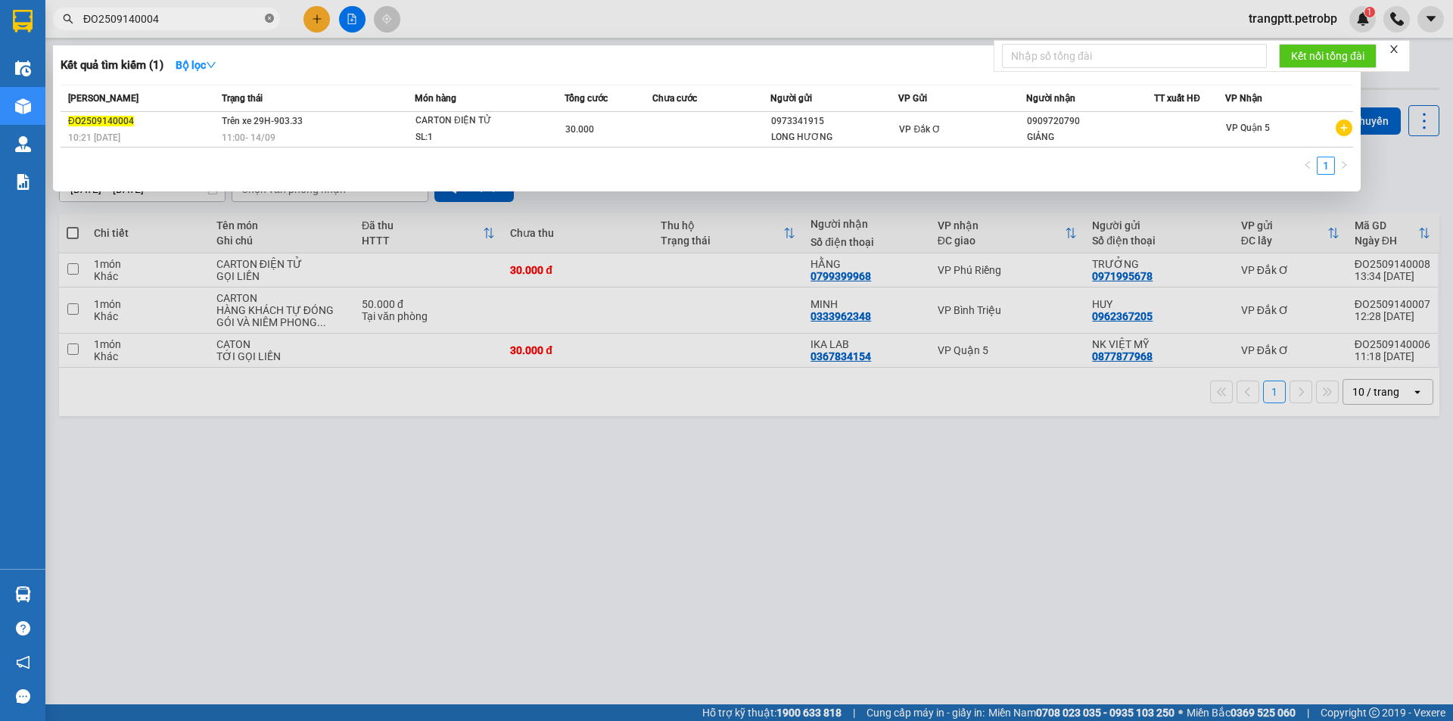
click at [266, 18] on icon "close-circle" at bounding box center [269, 18] width 9 height 9
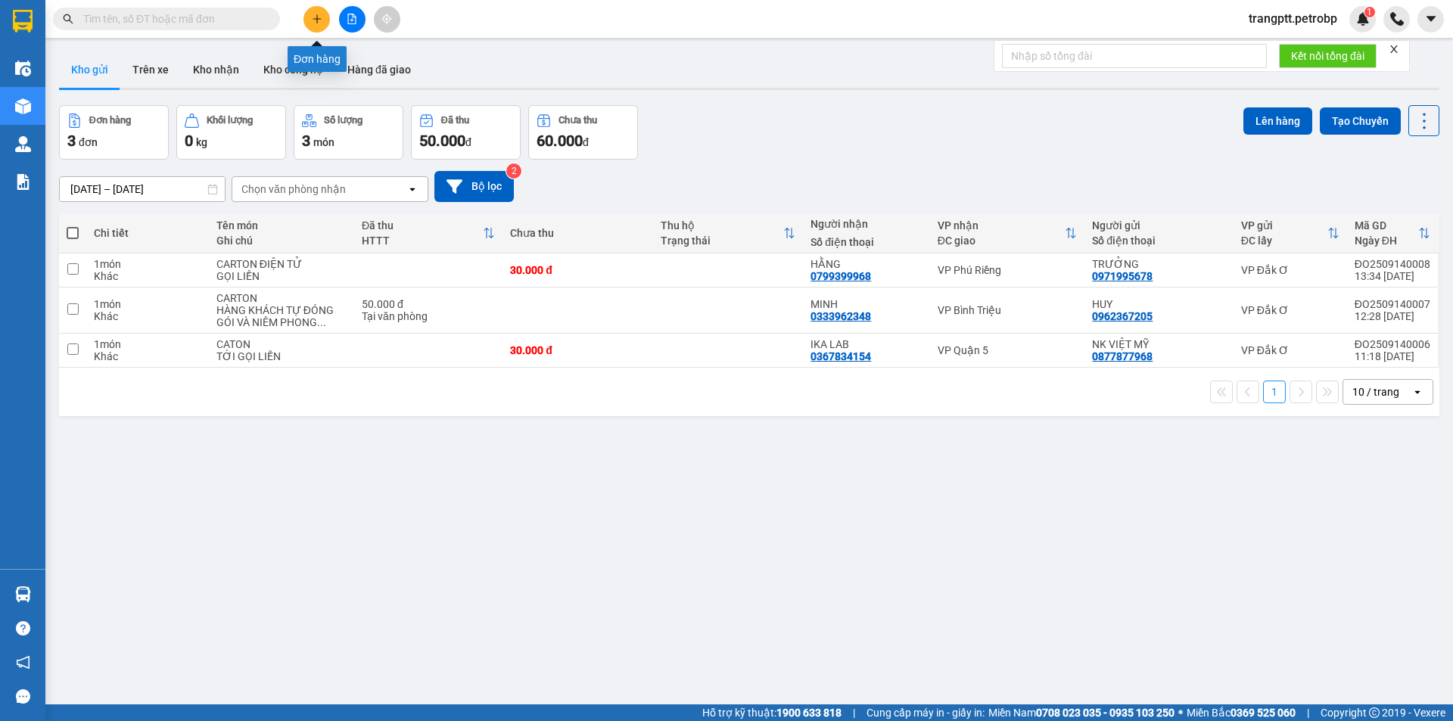
click at [319, 14] on icon "plus" at bounding box center [317, 19] width 11 height 11
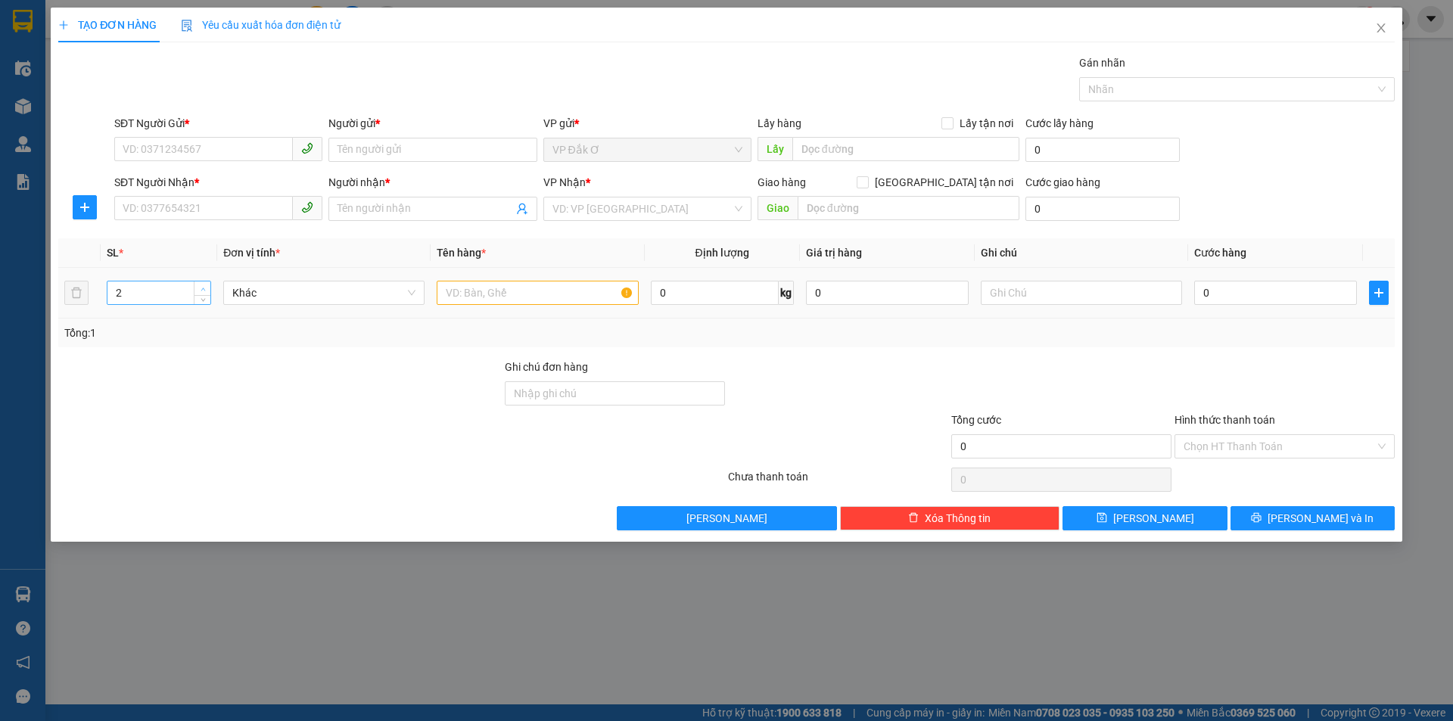
click at [202, 288] on icon "up" at bounding box center [203, 289] width 5 height 3
type input "5"
click at [202, 288] on icon "up" at bounding box center [203, 289] width 5 height 3
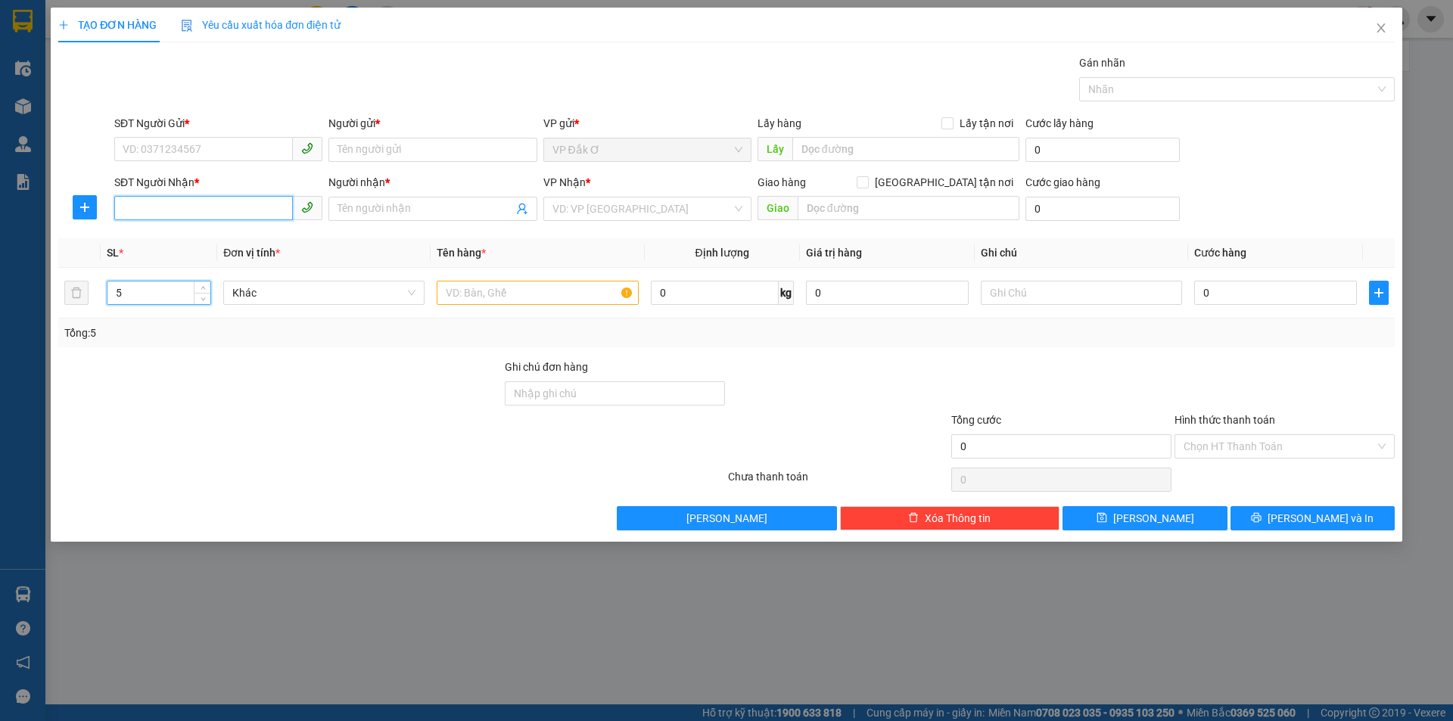
click at [177, 209] on input "SĐT Người Nhận *" at bounding box center [203, 208] width 179 height 24
type input "6"
type input "5"
click at [198, 238] on div "0588115669 - HÙNG" at bounding box center [218, 239] width 190 height 17
type input "0588115669"
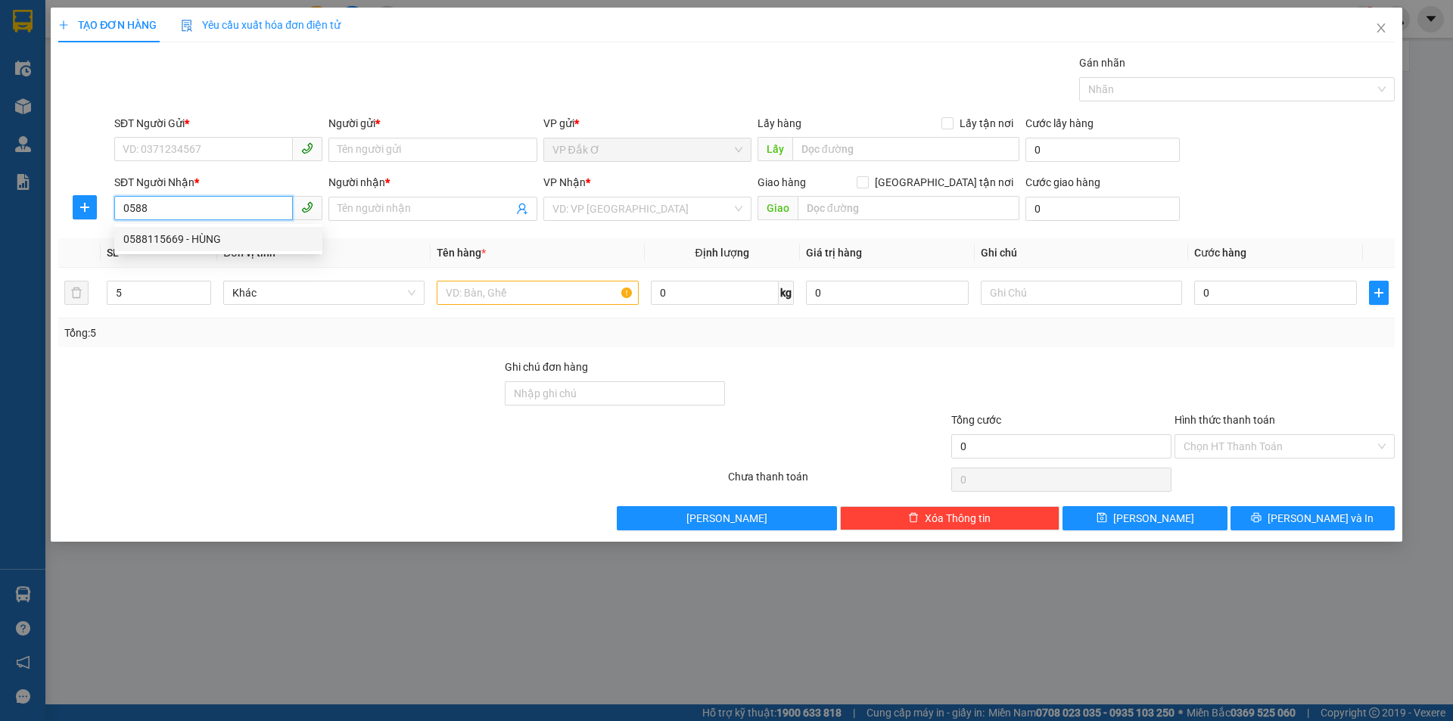
type input "HÙNG"
type input "90.000"
type input "0588115669"
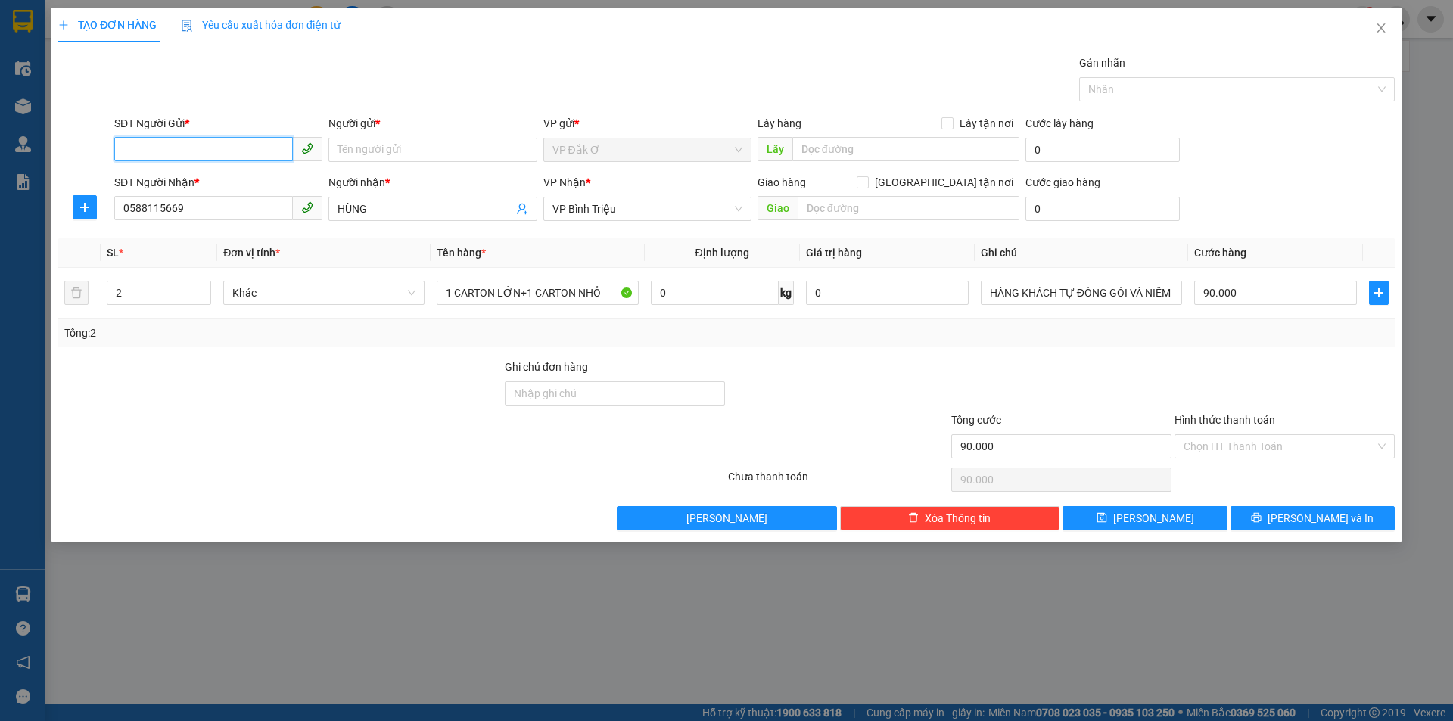
click at [185, 148] on input "SĐT Người Gửi *" at bounding box center [203, 149] width 179 height 24
click at [201, 177] on div "0345039235 - THIÊN" at bounding box center [218, 180] width 190 height 17
type input "0345039235"
type input "THIÊN"
click at [203, 287] on icon "up" at bounding box center [203, 289] width 5 height 5
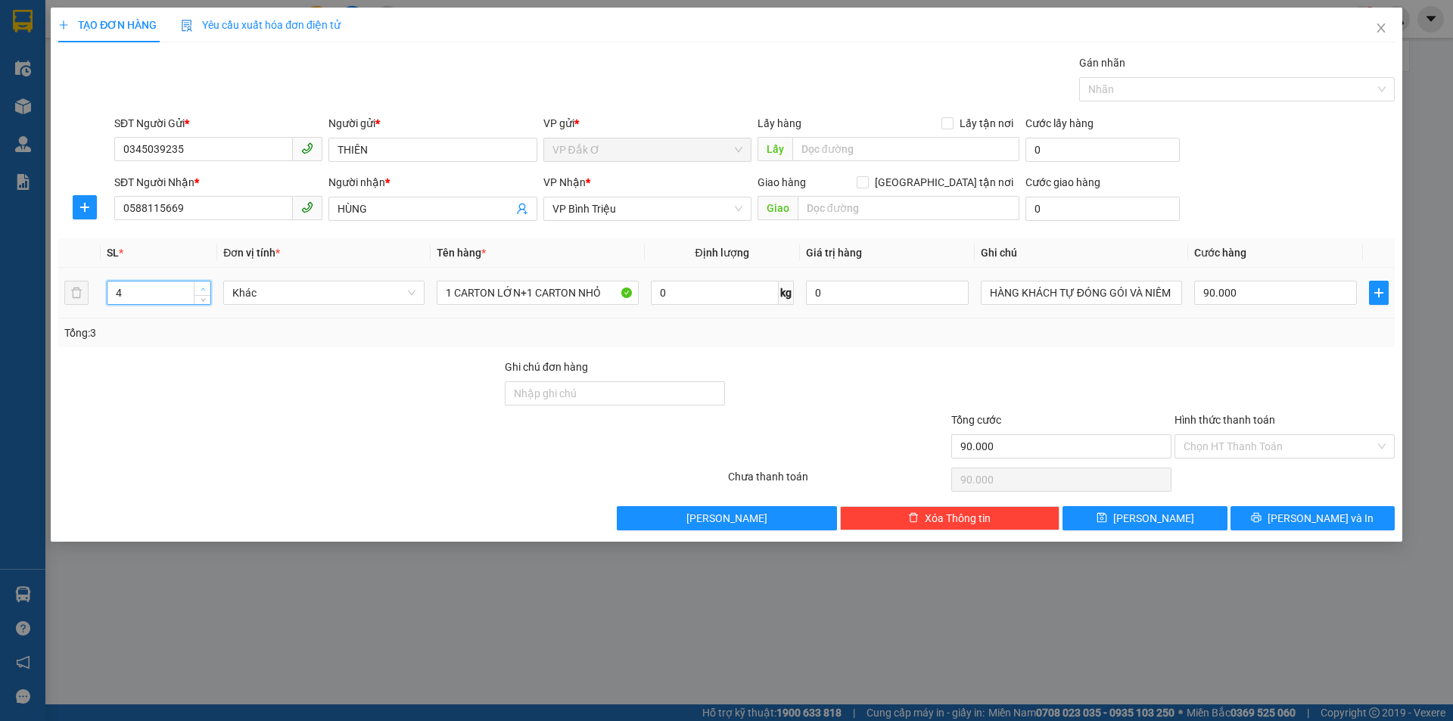
click at [203, 287] on icon "up" at bounding box center [203, 289] width 5 height 5
type input "5"
click at [203, 287] on icon "up" at bounding box center [203, 289] width 5 height 5
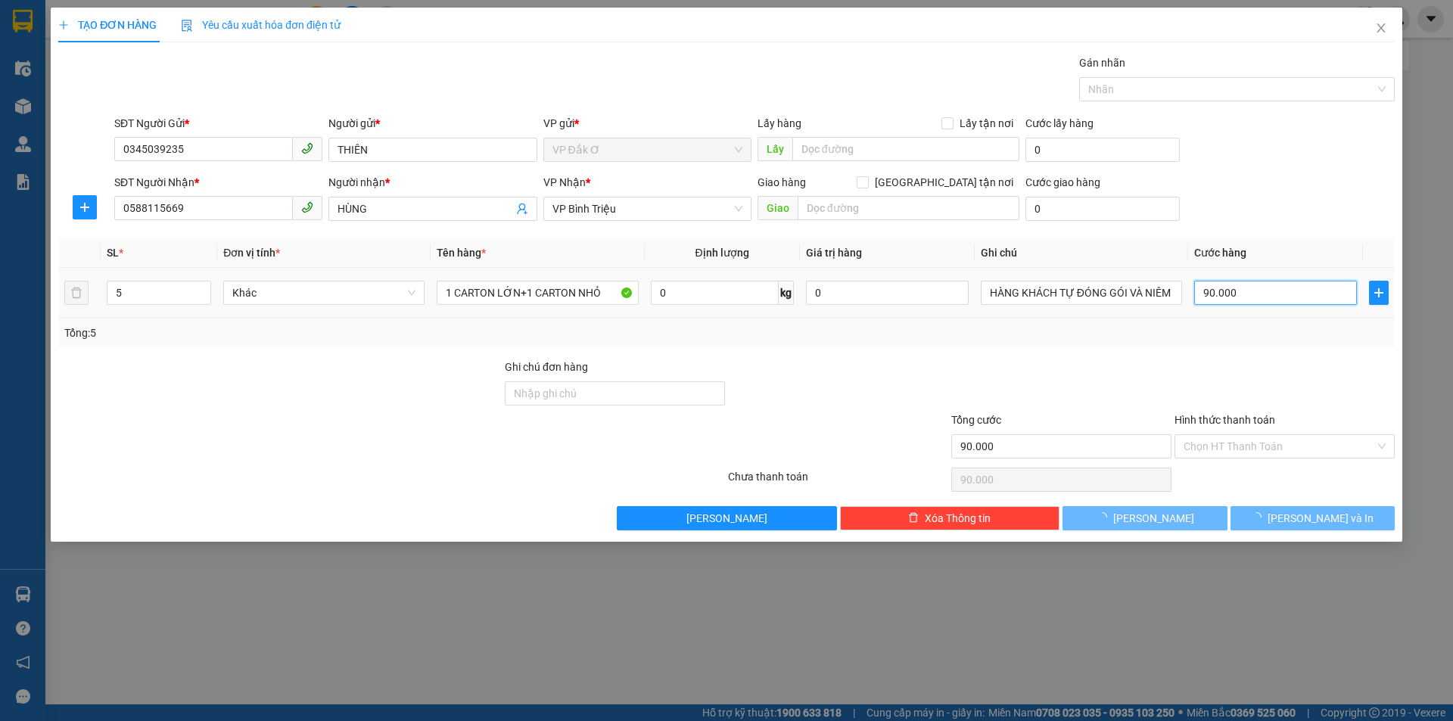
click at [1246, 288] on input "90.000" at bounding box center [1275, 293] width 163 height 24
type input "0"
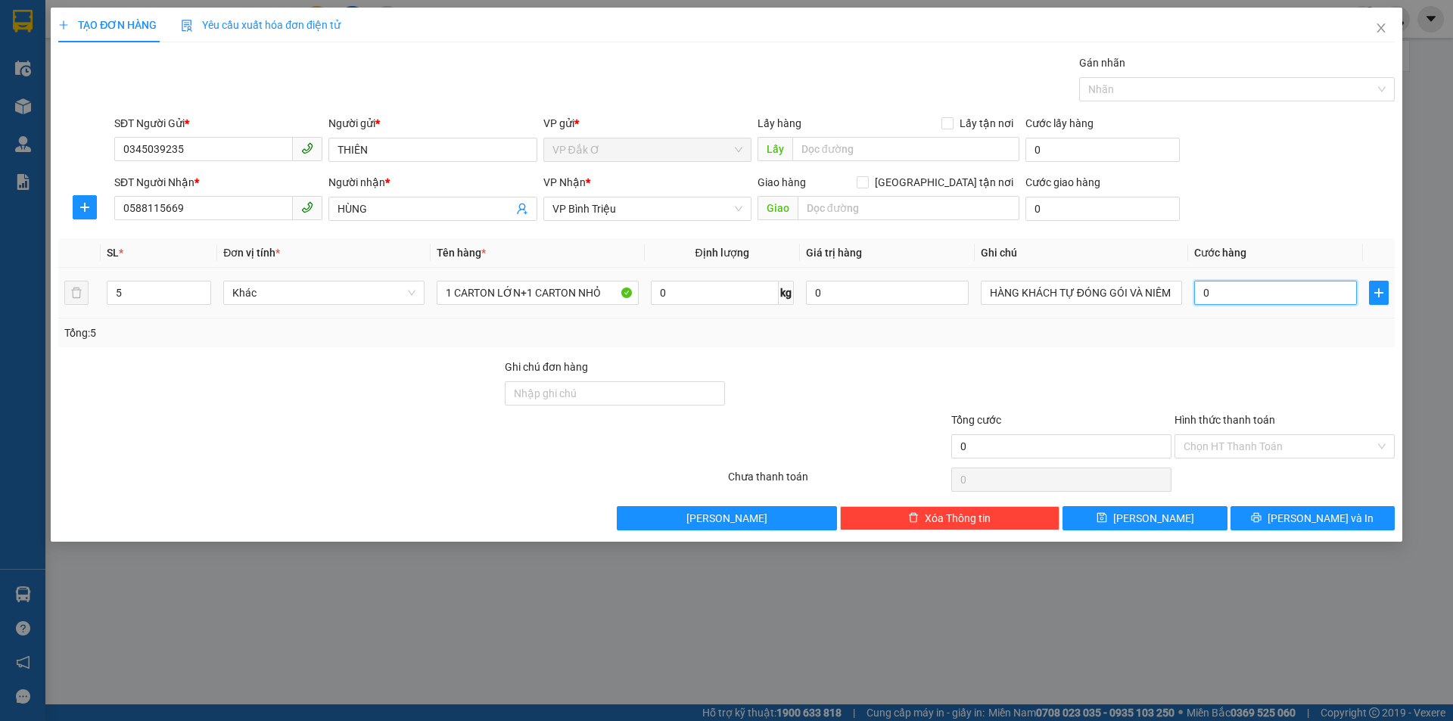
type input "0"
type input "3"
type input "03"
type input "30"
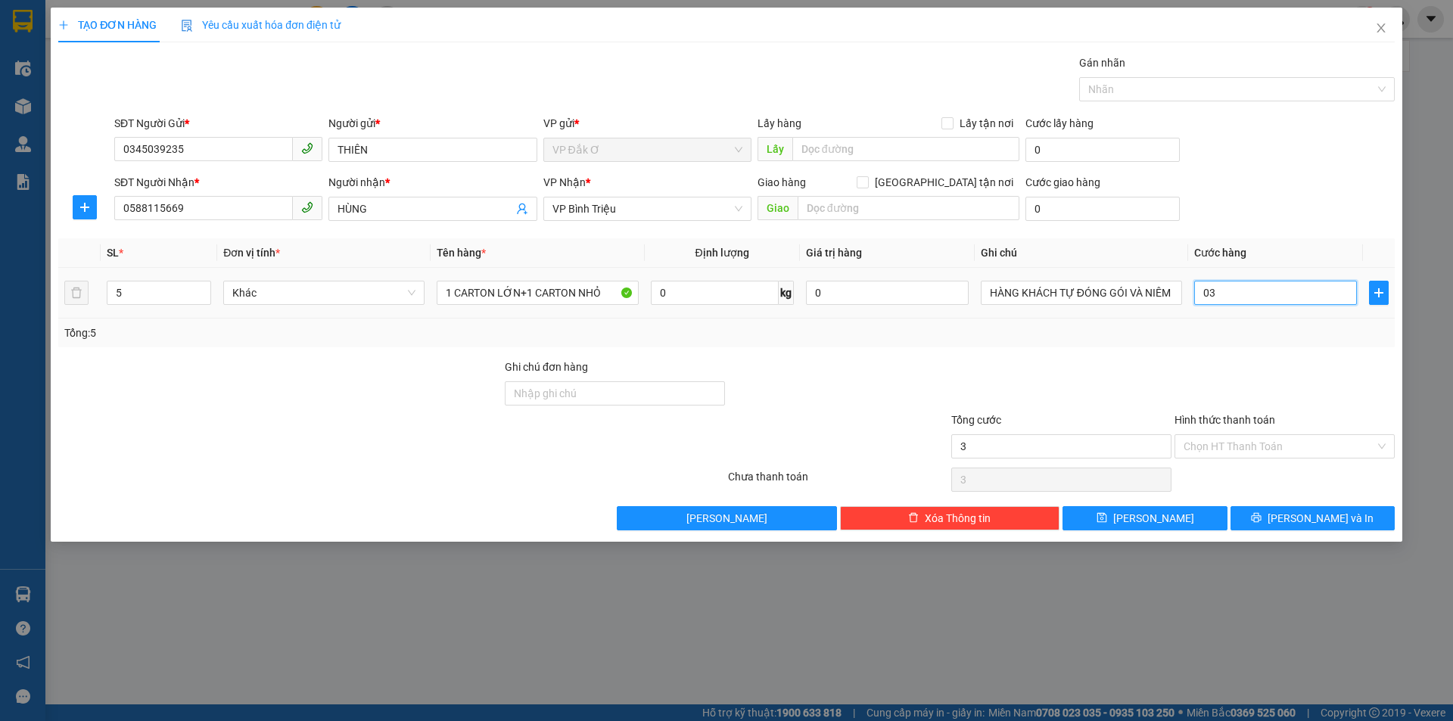
type input "30"
type input "030"
type input "300"
type input "0.300"
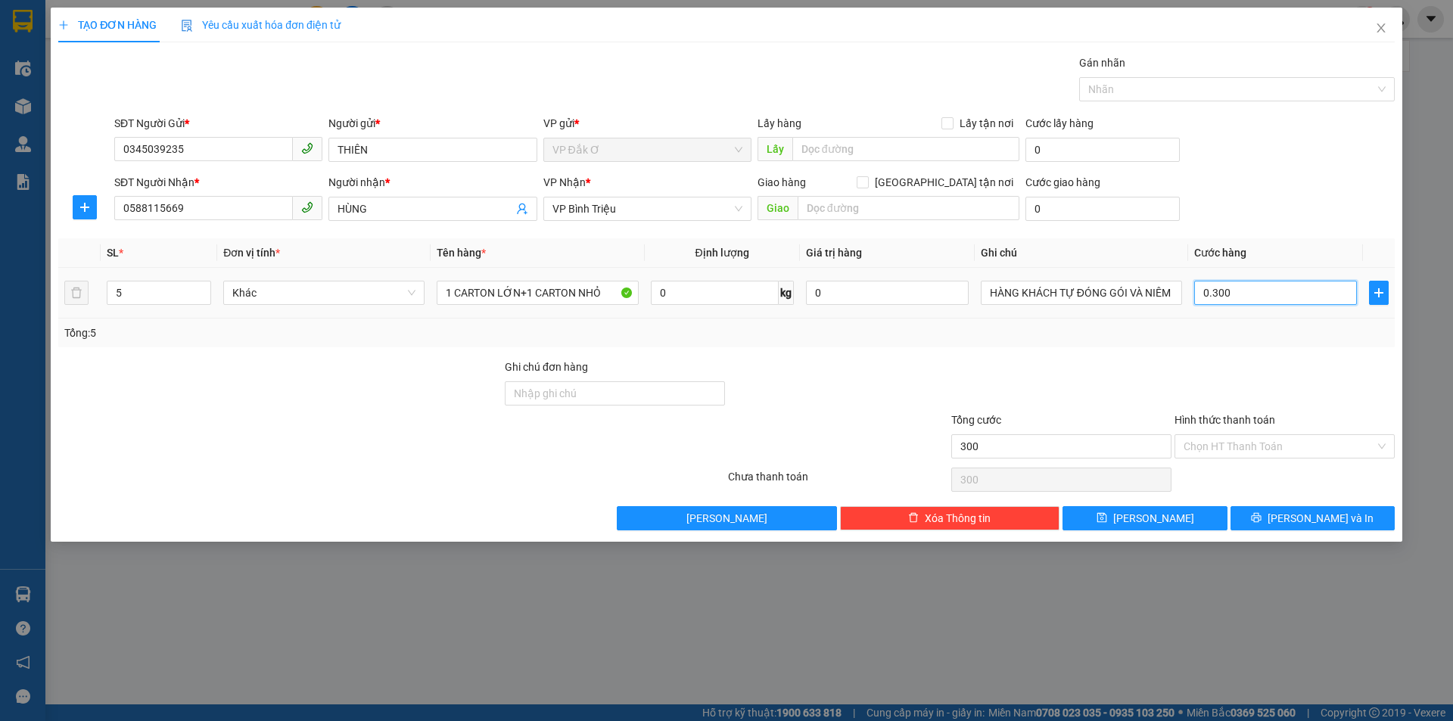
type input "3.000"
type input "03.000"
type input "30.000"
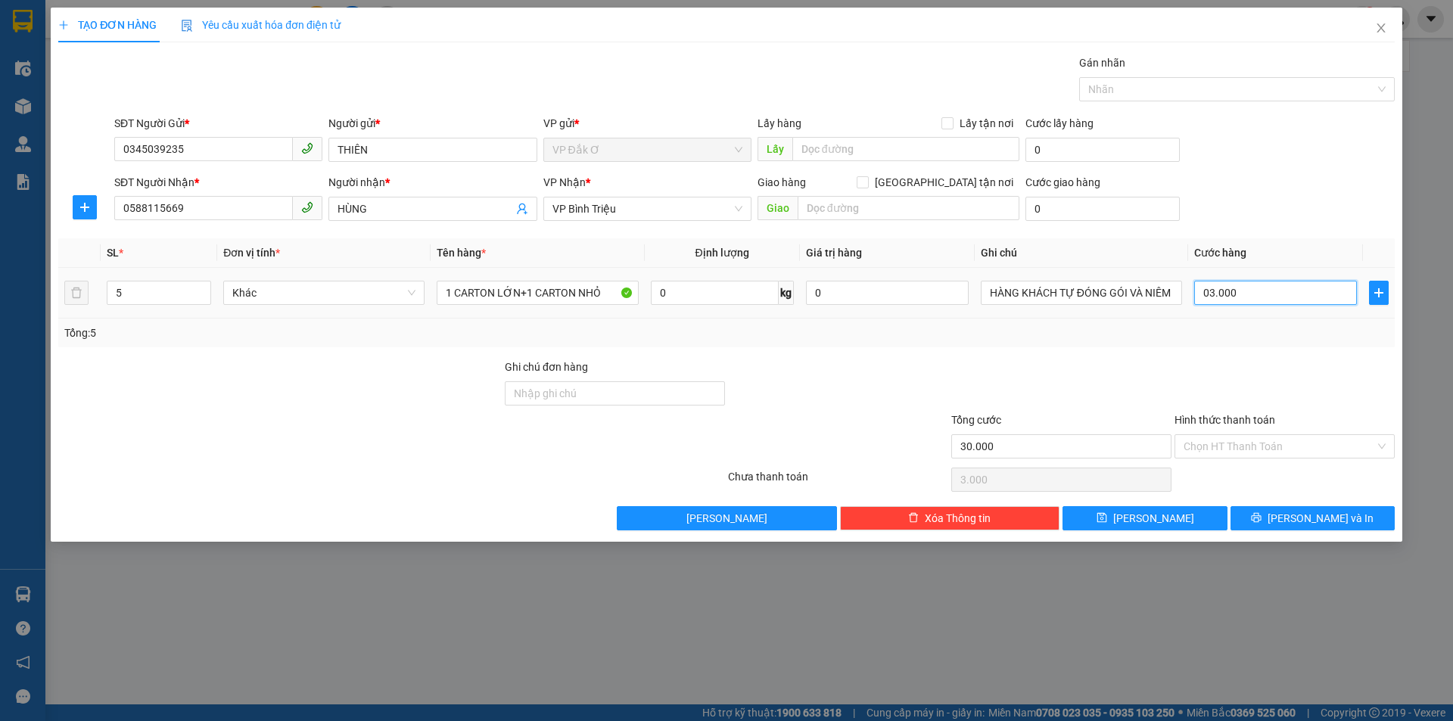
type input "030.000"
type input "300.000"
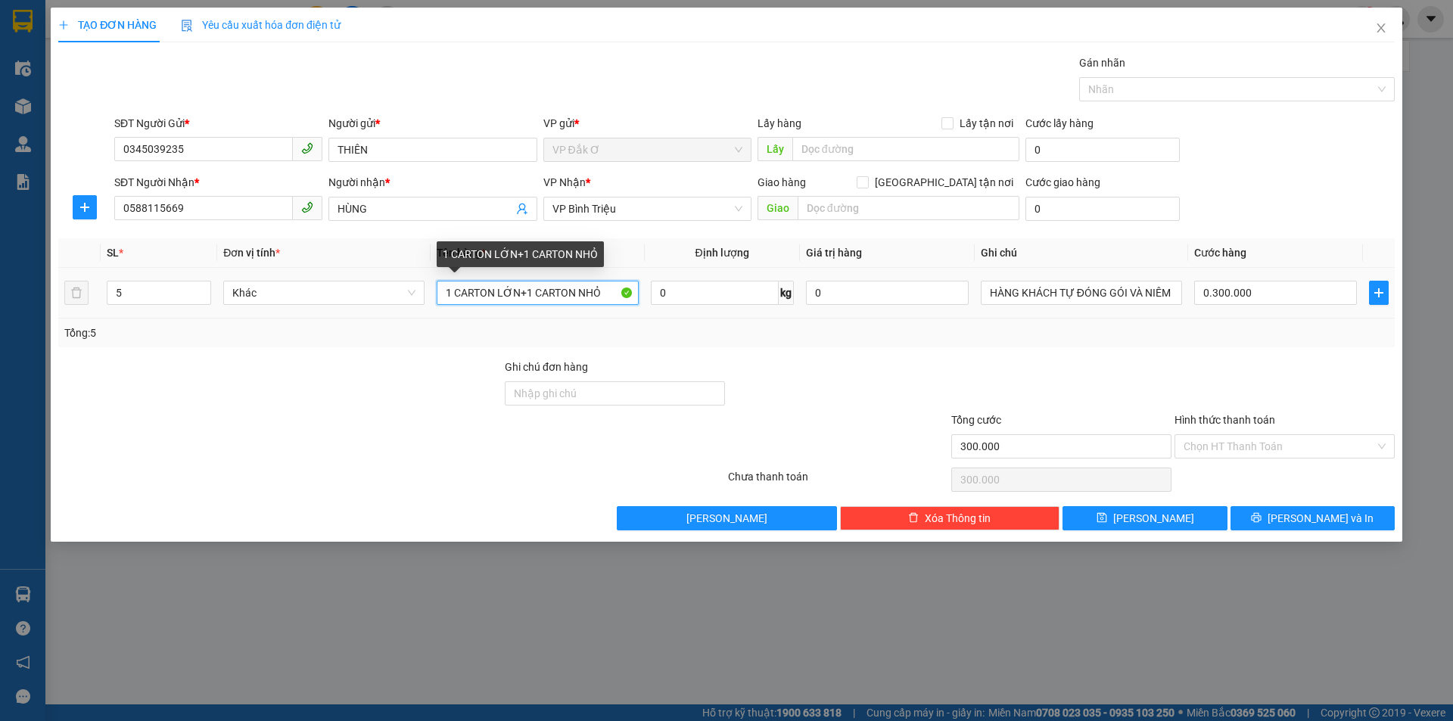
type input "300.000"
click at [611, 292] on input "1 CARTON LỚN+1 CARTON NHỎ" at bounding box center [537, 293] width 201 height 24
type input "1"
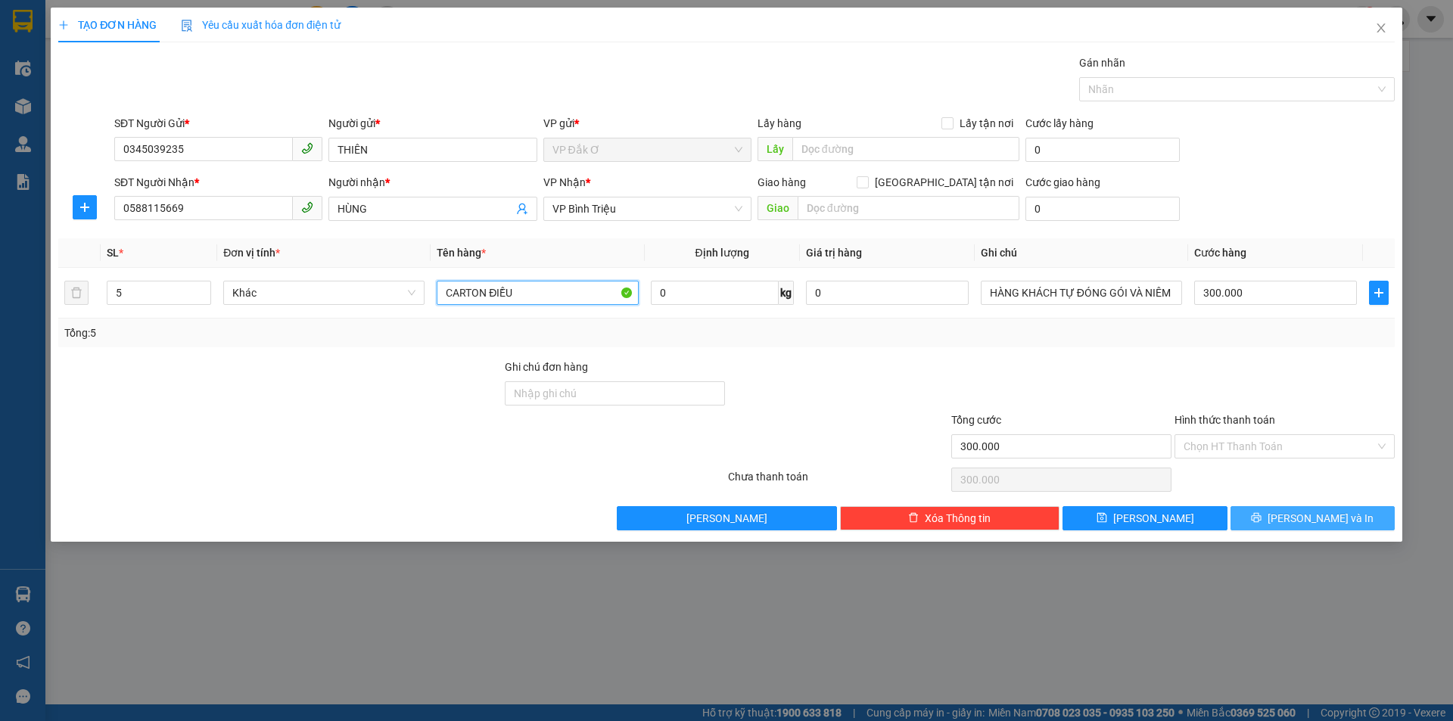
type input "CARTON ĐIỀU"
drag, startPoint x: 1334, startPoint y: 521, endPoint x: 1091, endPoint y: 346, distance: 299.7
click at [1333, 521] on span "[PERSON_NAME] và In" at bounding box center [1321, 518] width 106 height 17
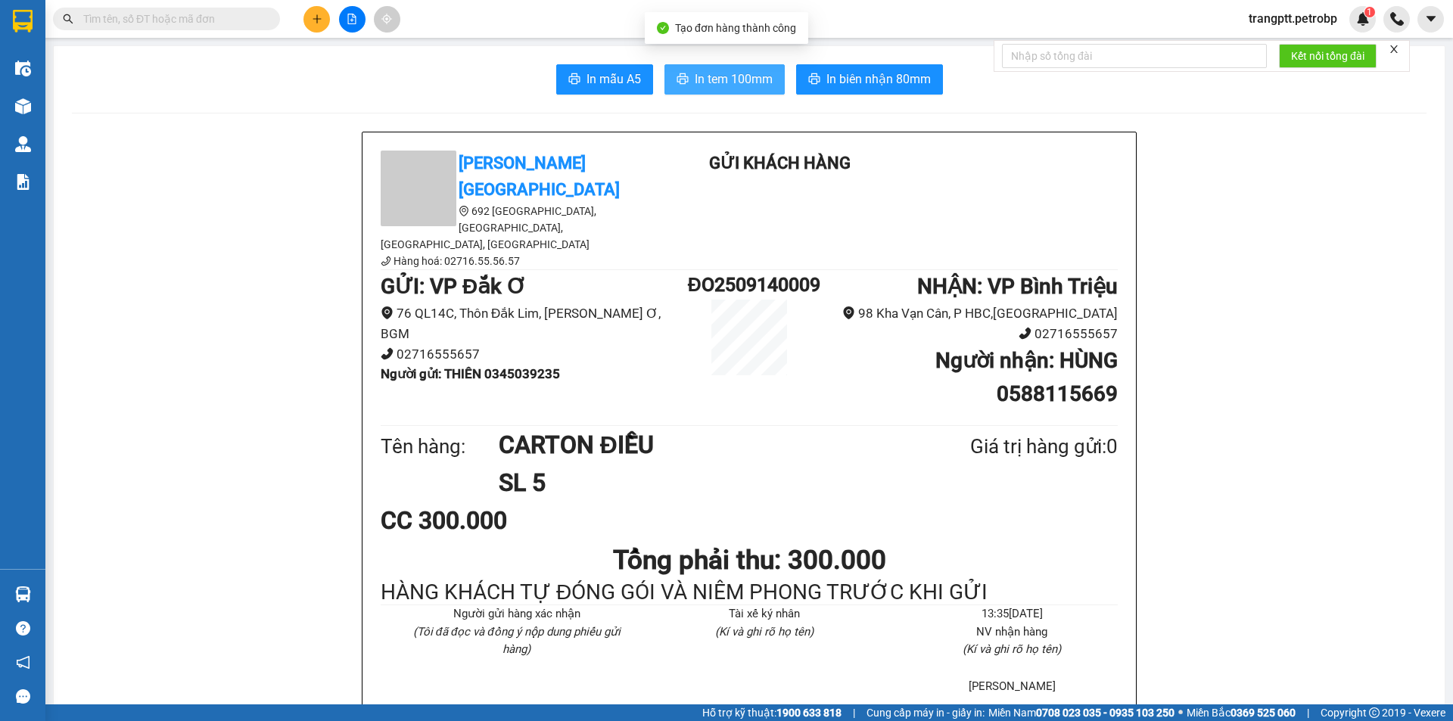
drag, startPoint x: 718, startPoint y: 79, endPoint x: 923, endPoint y: 54, distance: 206.6
click at [720, 80] on span "In tem 100mm" at bounding box center [734, 79] width 78 height 19
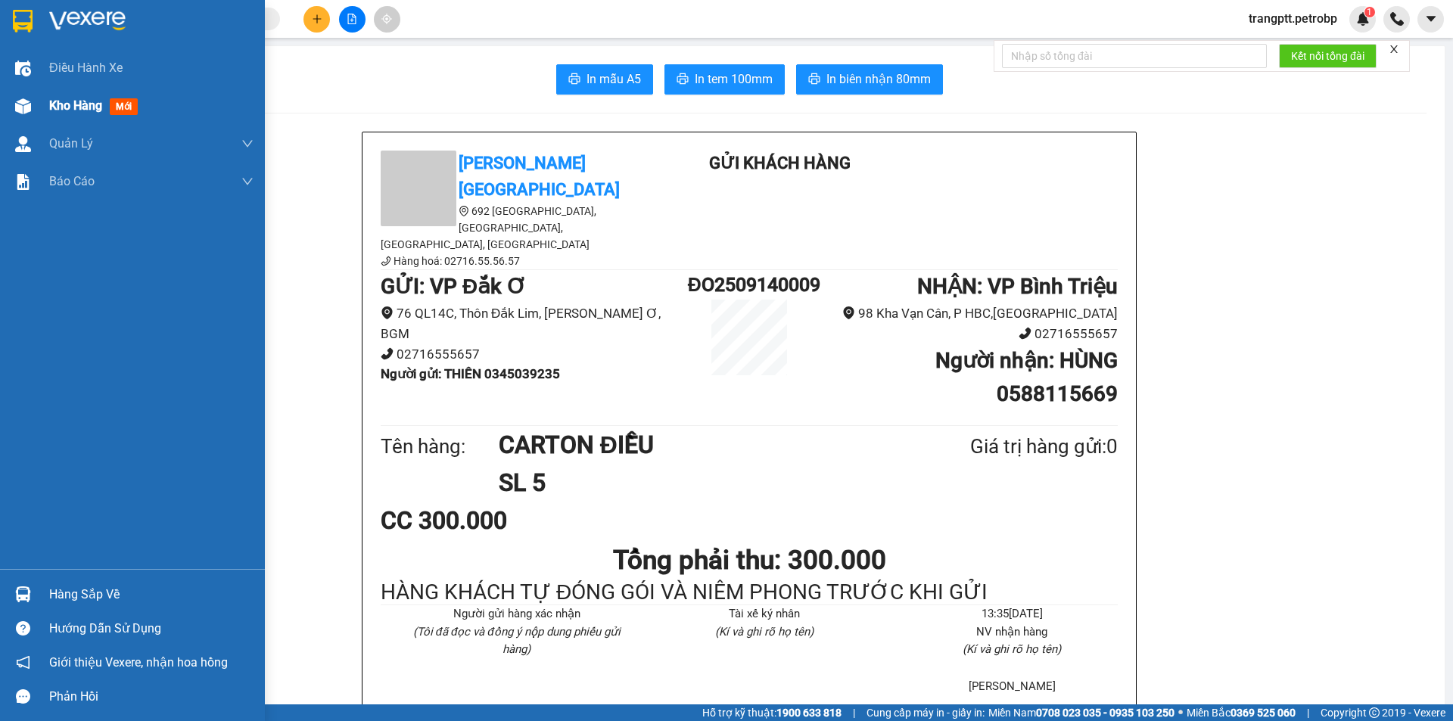
drag, startPoint x: 61, startPoint y: 101, endPoint x: 246, endPoint y: 213, distance: 216.2
click at [62, 101] on span "Kho hàng" at bounding box center [75, 105] width 53 height 14
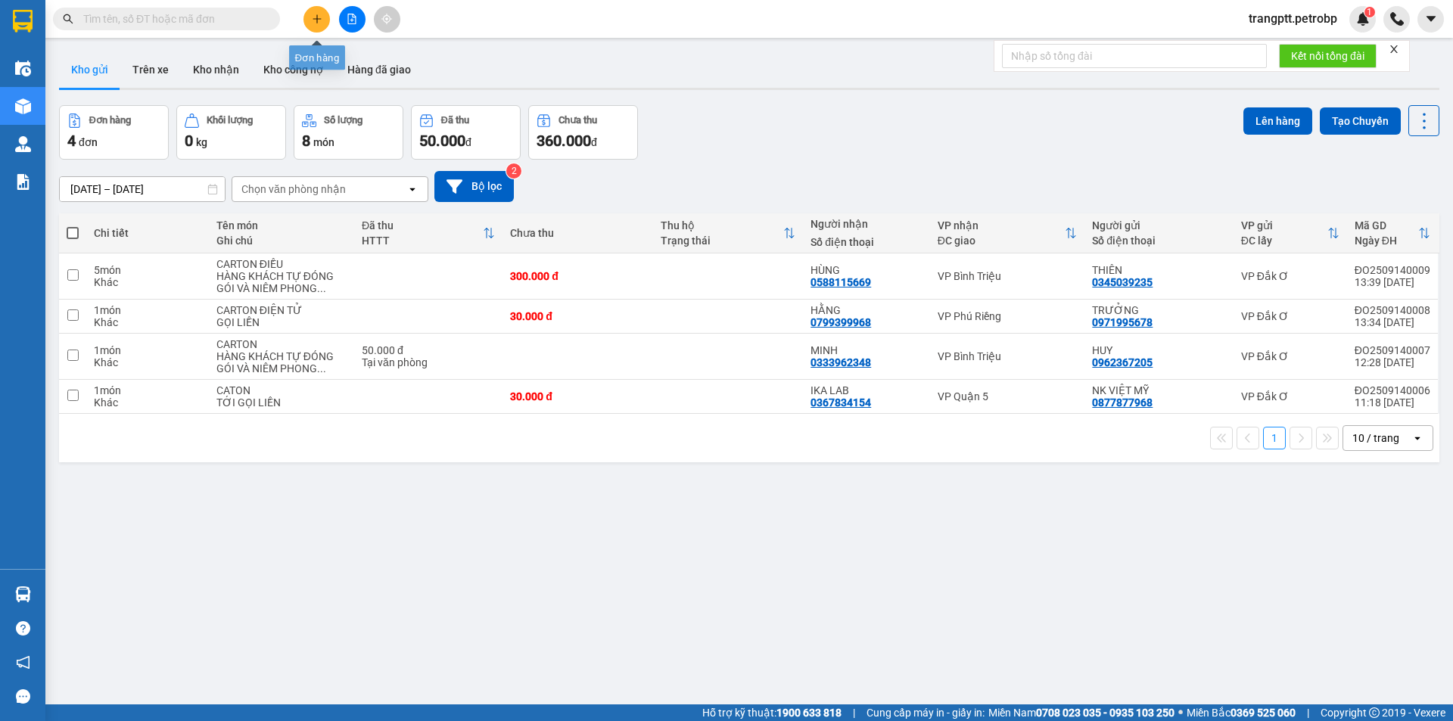
click at [314, 18] on icon "plus" at bounding box center [317, 19] width 11 height 11
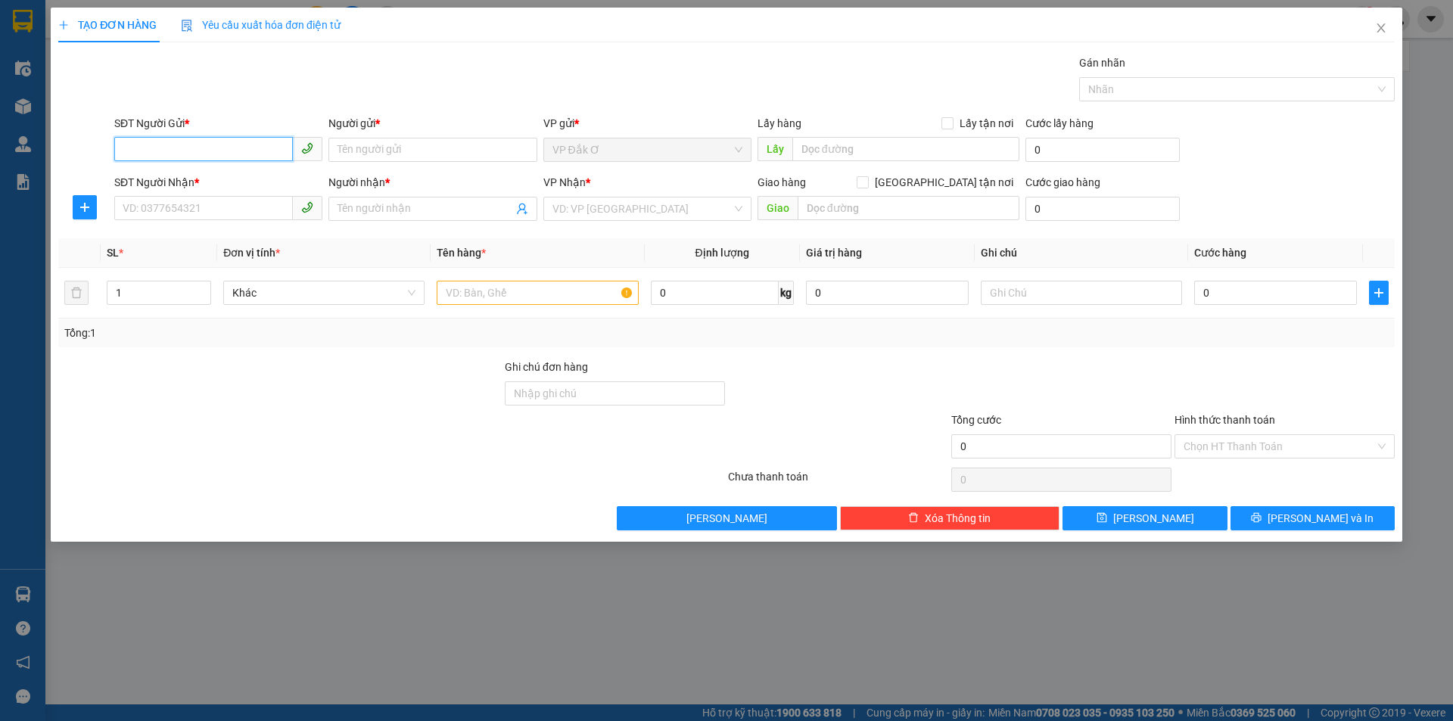
click at [193, 143] on input "SĐT Người Gửi *" at bounding box center [203, 149] width 179 height 24
click at [173, 174] on div "0976765424 - CƯỜNG" at bounding box center [218, 180] width 190 height 17
type input "0976765424"
type input "CƯỜNG"
type input "0908150212"
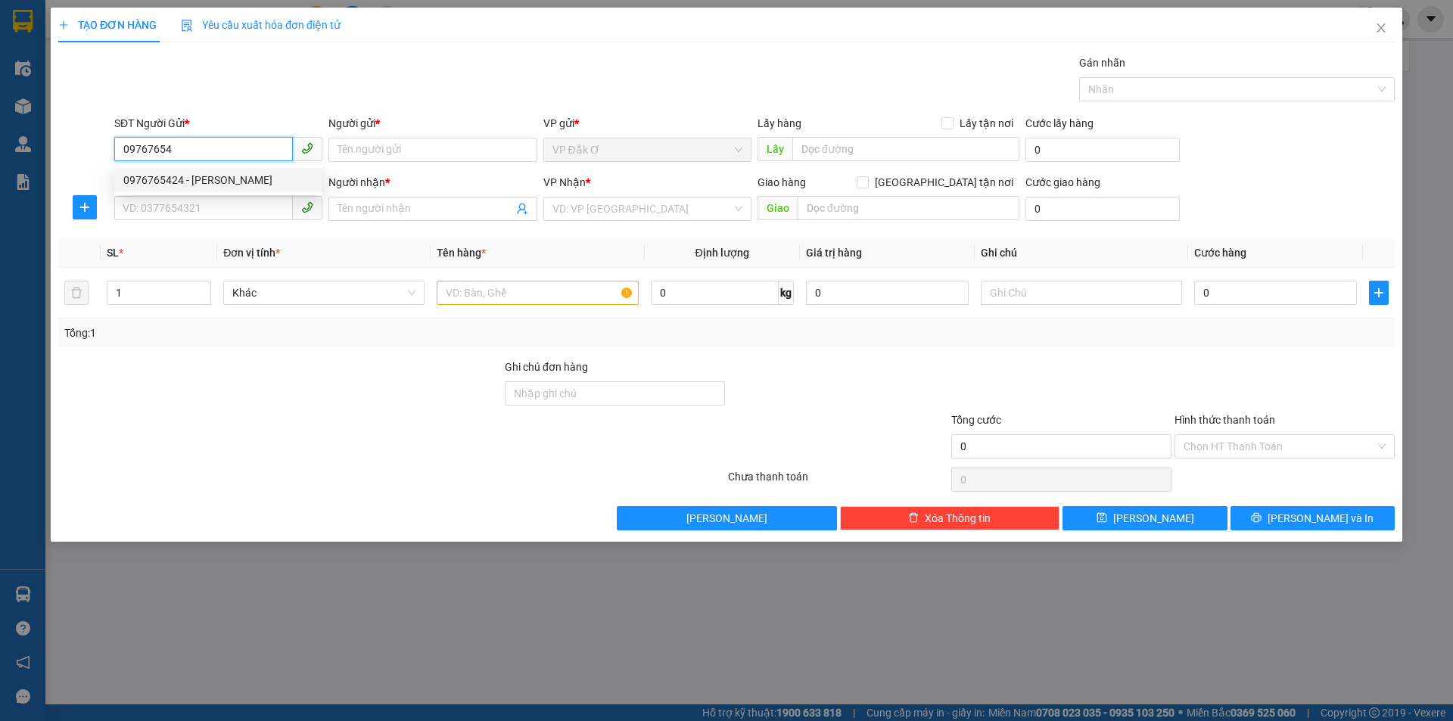
type input "MỰC IN TÍN THÀNH"
type input "40.000"
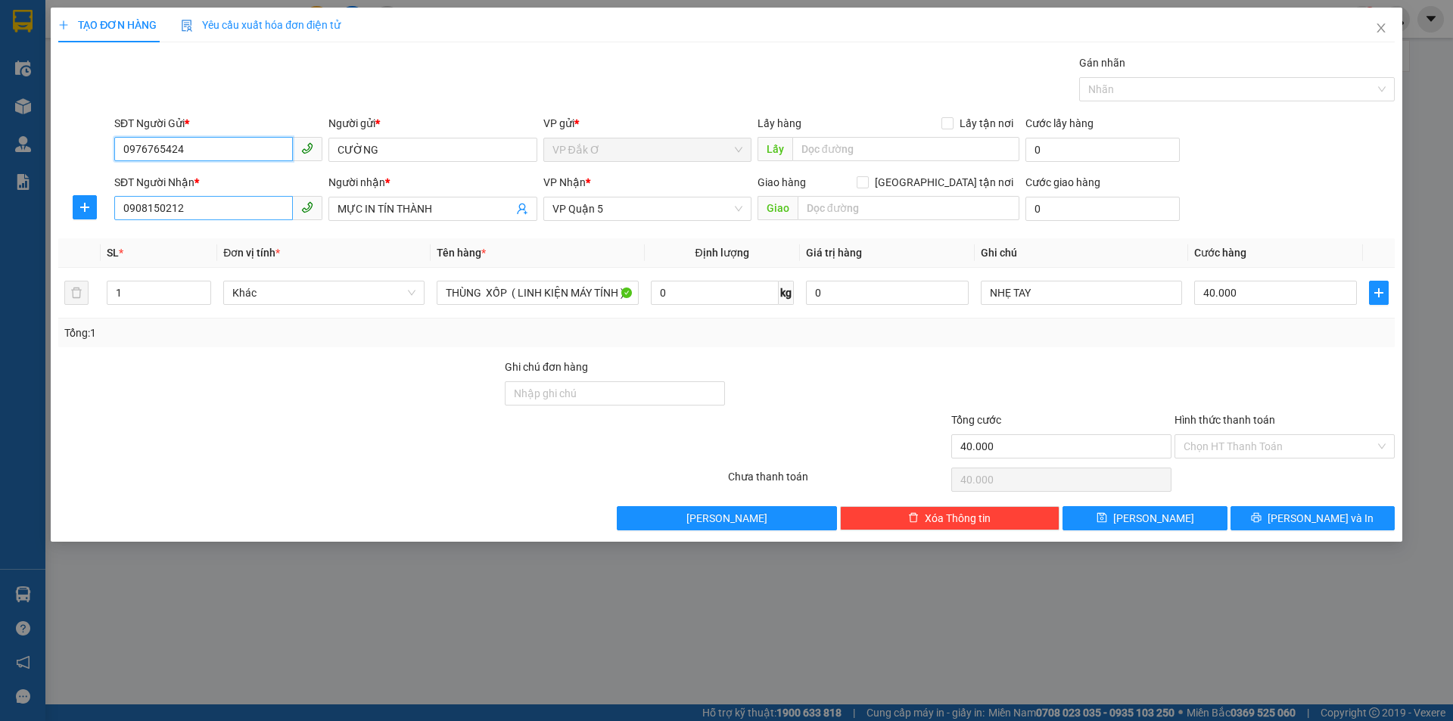
type input "0976765424"
click at [244, 204] on input "0908150212" at bounding box center [203, 208] width 179 height 24
type input "0"
click at [442, 204] on input "MỰC IN TÍN THÀNH" at bounding box center [425, 209] width 175 height 17
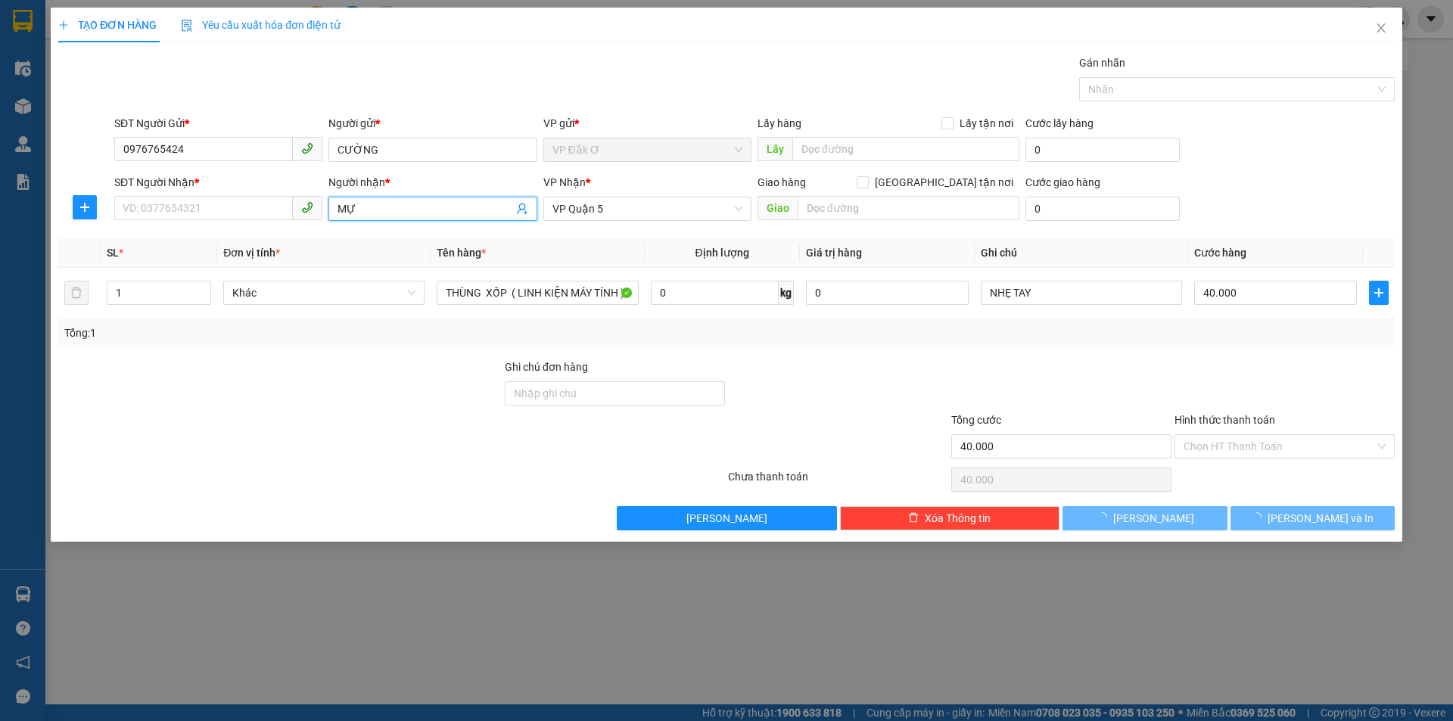
type input "M"
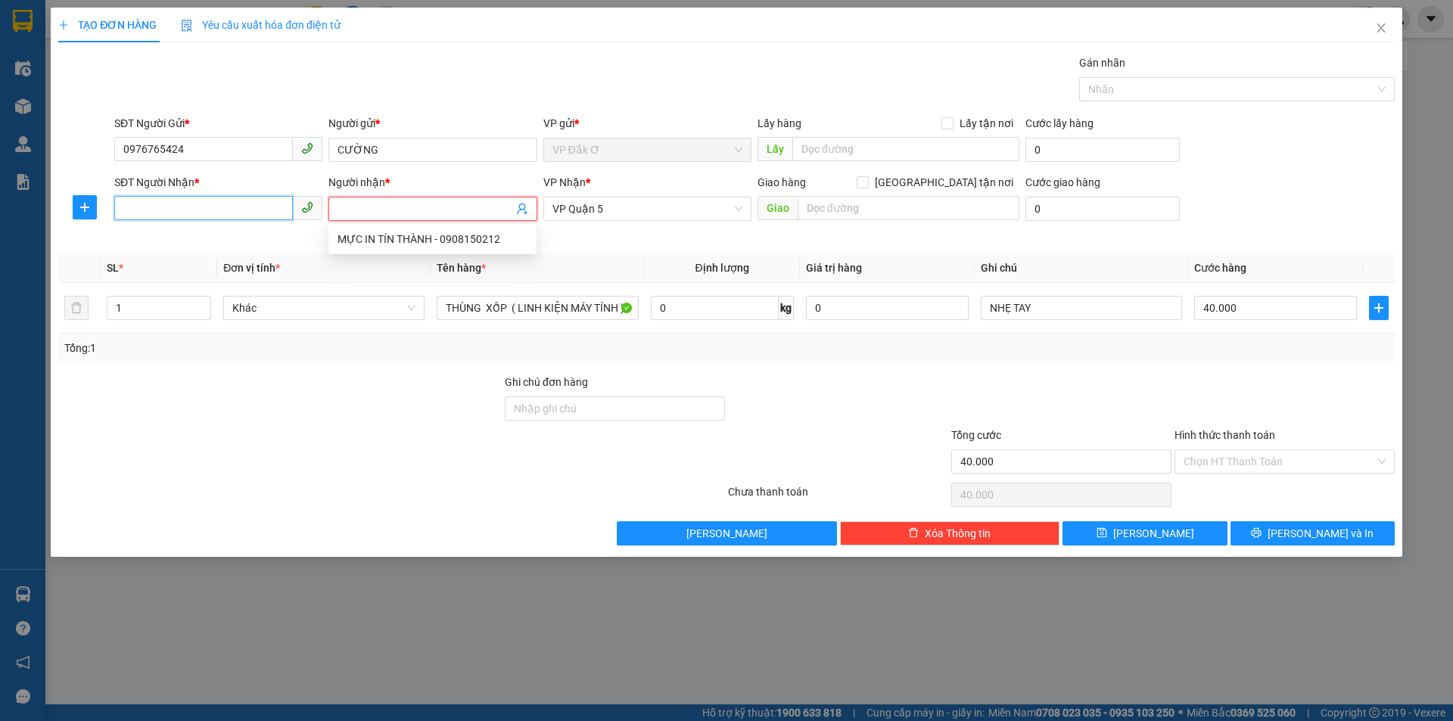
click at [219, 203] on input "SĐT Người Nhận *" at bounding box center [203, 208] width 179 height 24
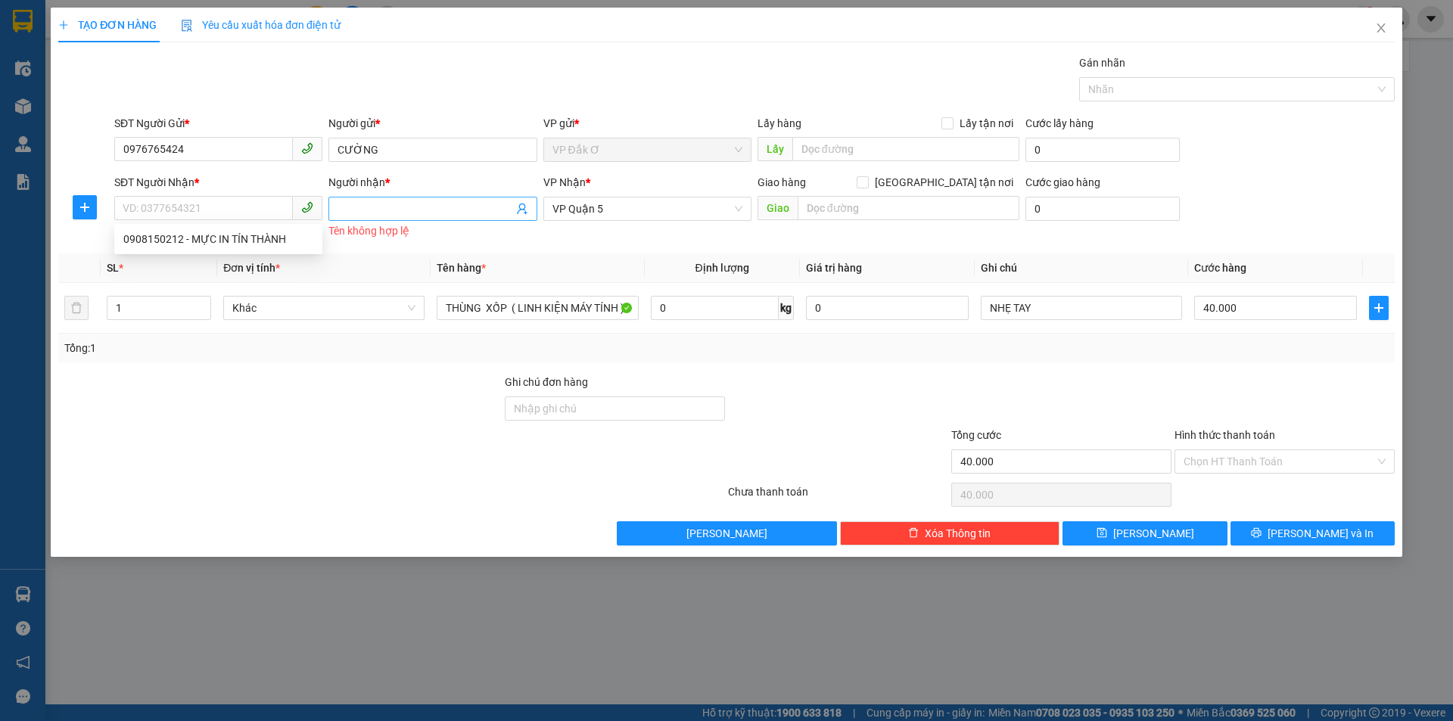
click at [440, 205] on input "Người nhận *" at bounding box center [425, 209] width 175 height 17
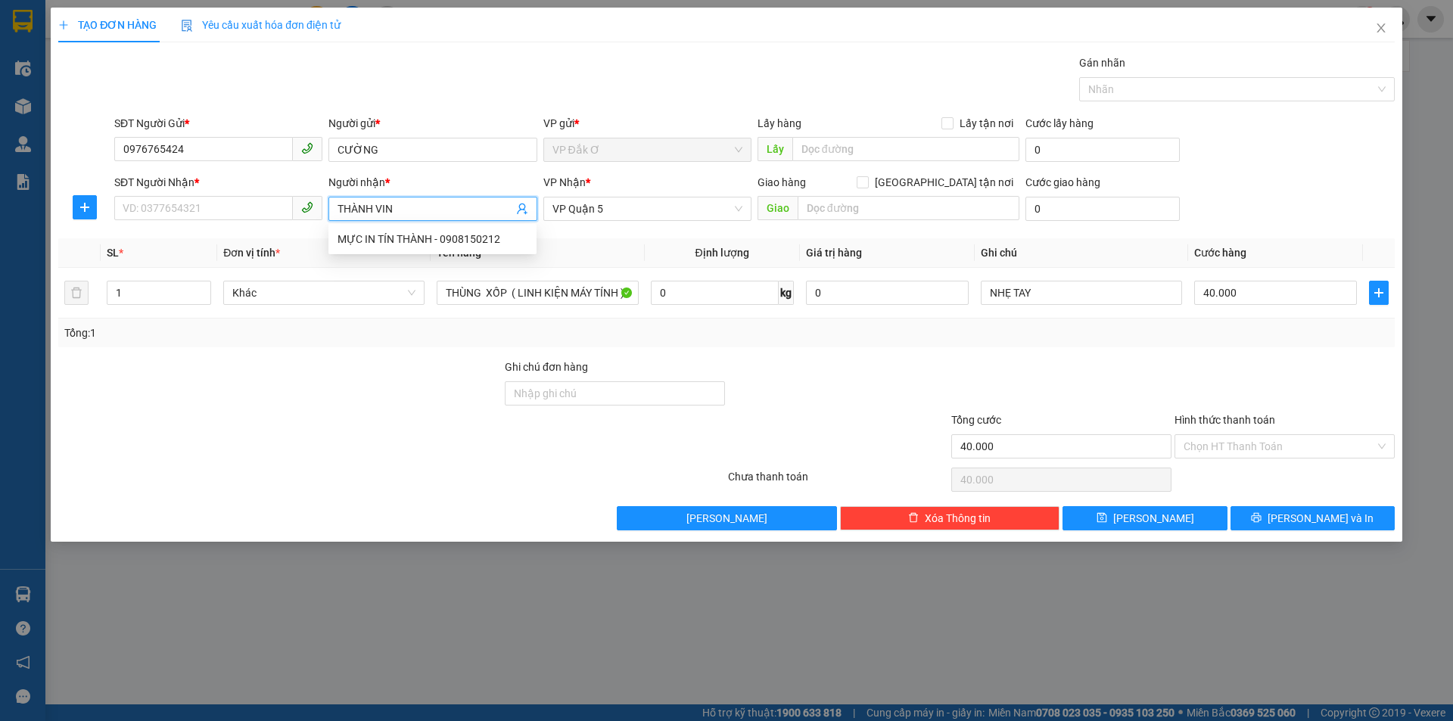
type input "THÀNH VINH"
click at [376, 242] on div "THÀNH VINH - 0908024248" at bounding box center [433, 239] width 190 height 17
type input "0908024248"
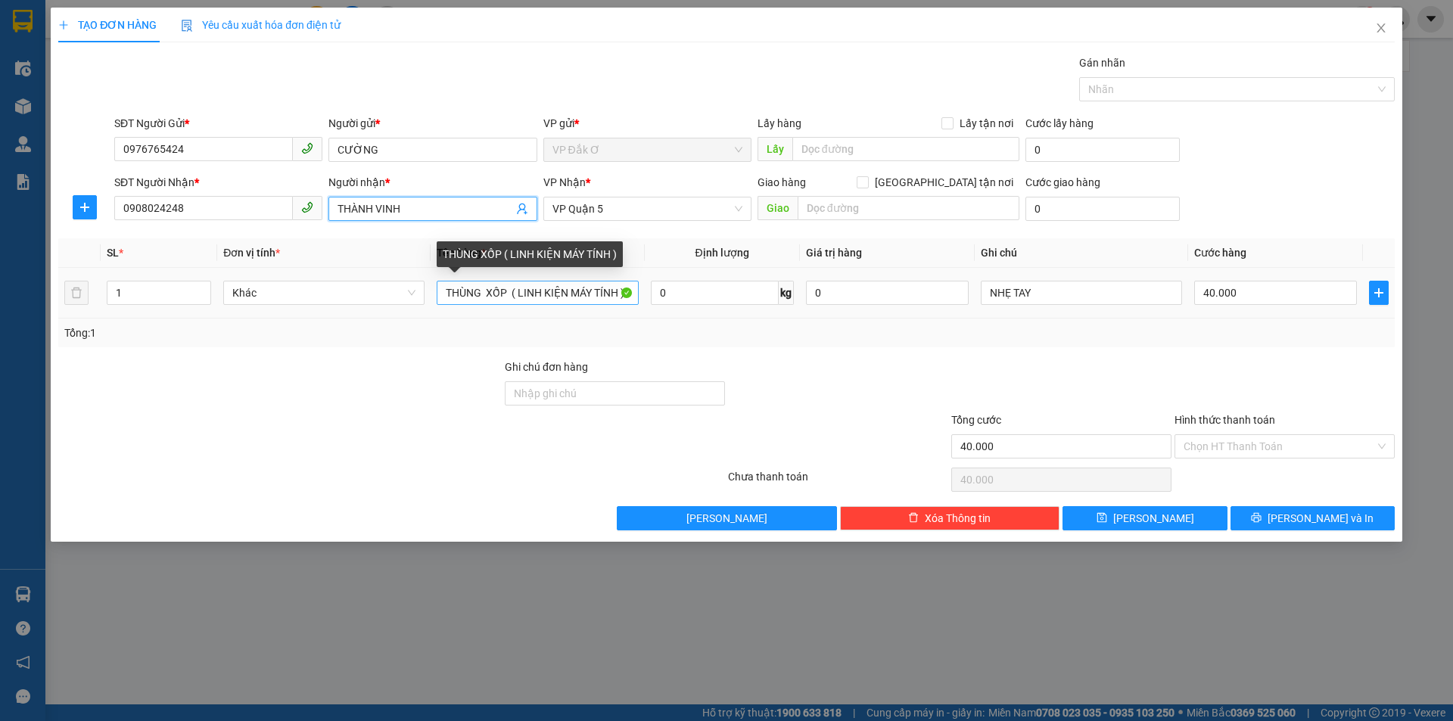
type input "THÀNH VINH"
click at [612, 294] on input "THÙNG XỐP ( LINH KIỆN MÁY TÍNH )" at bounding box center [537, 293] width 201 height 24
click at [568, 294] on input "THÙNG XỐH )" at bounding box center [537, 293] width 201 height 24
type input "T"
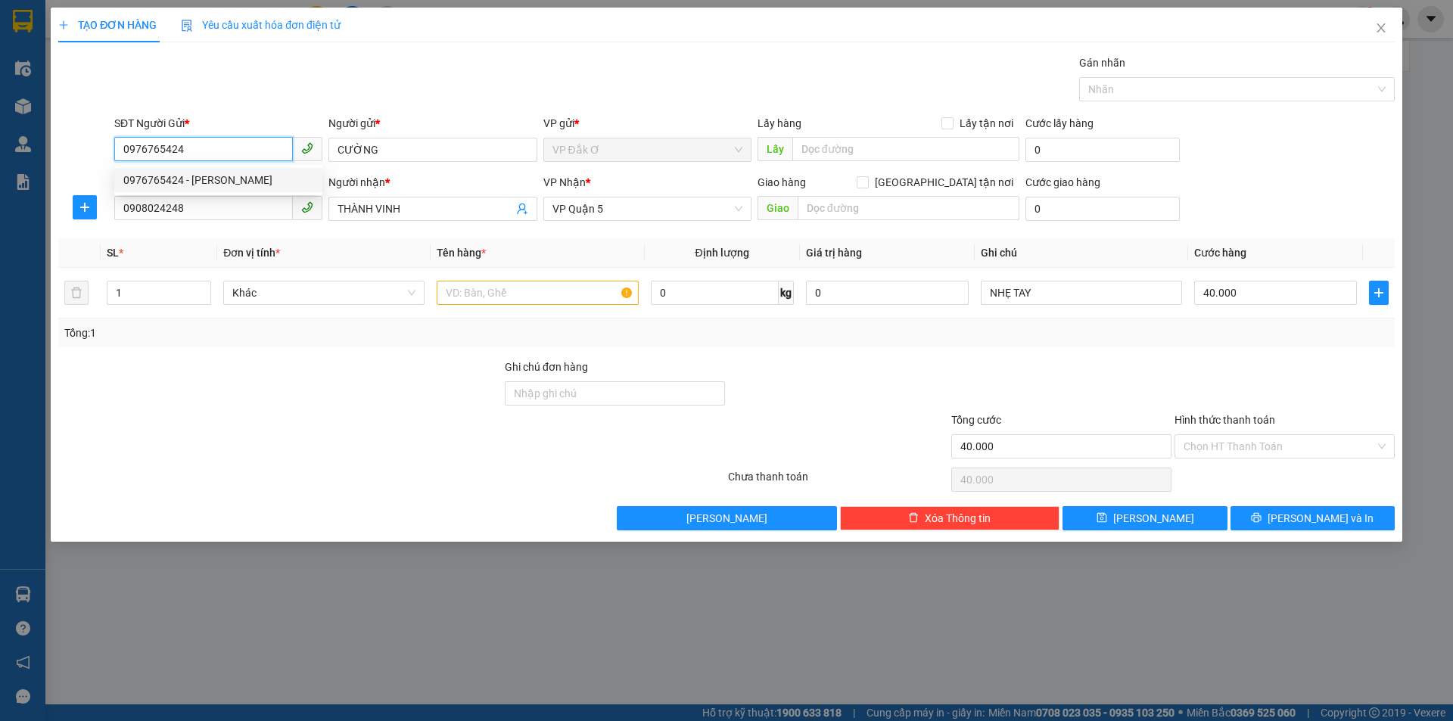
drag, startPoint x: 183, startPoint y: 148, endPoint x: 121, endPoint y: 148, distance: 62.1
click at [121, 148] on input "0976765424" at bounding box center [203, 149] width 179 height 24
click at [1380, 27] on icon "close" at bounding box center [1381, 27] width 8 height 9
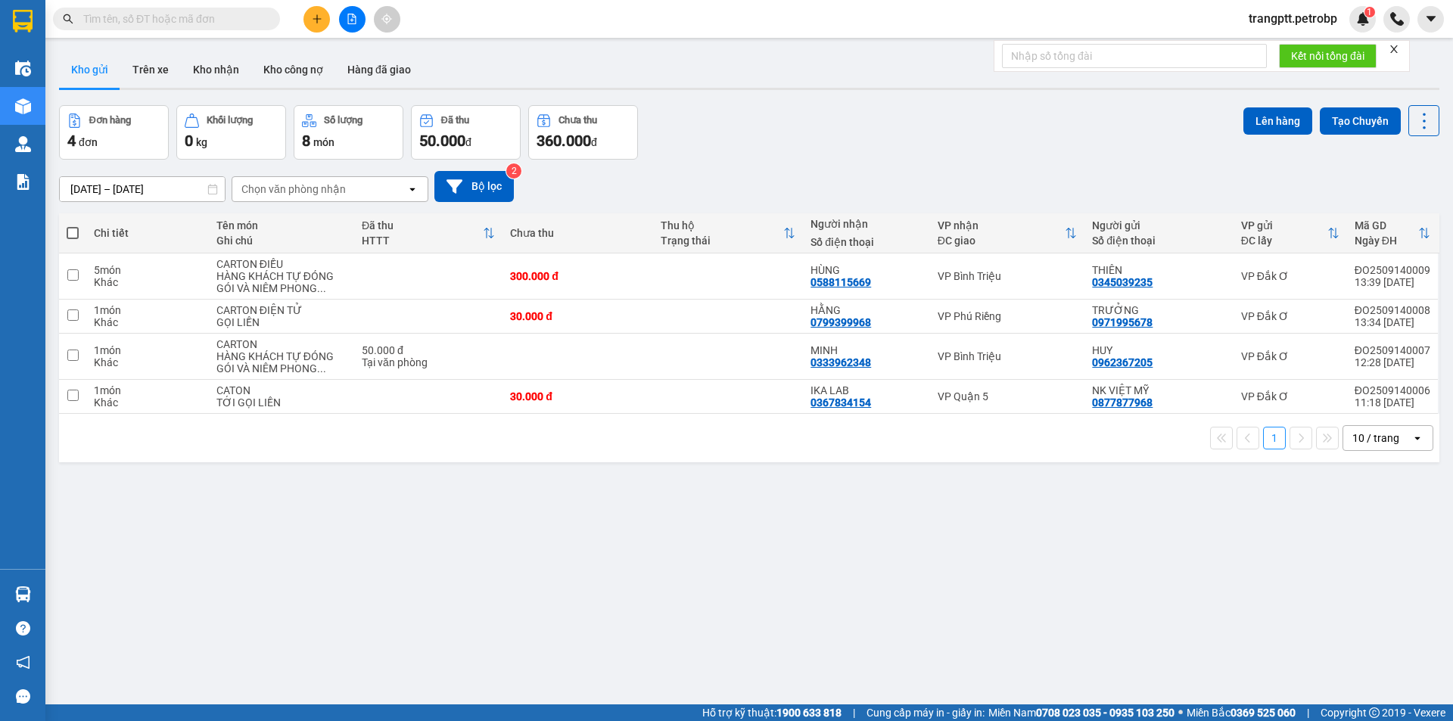
click at [173, 15] on input "text" at bounding box center [172, 19] width 179 height 17
paste input "0976765424"
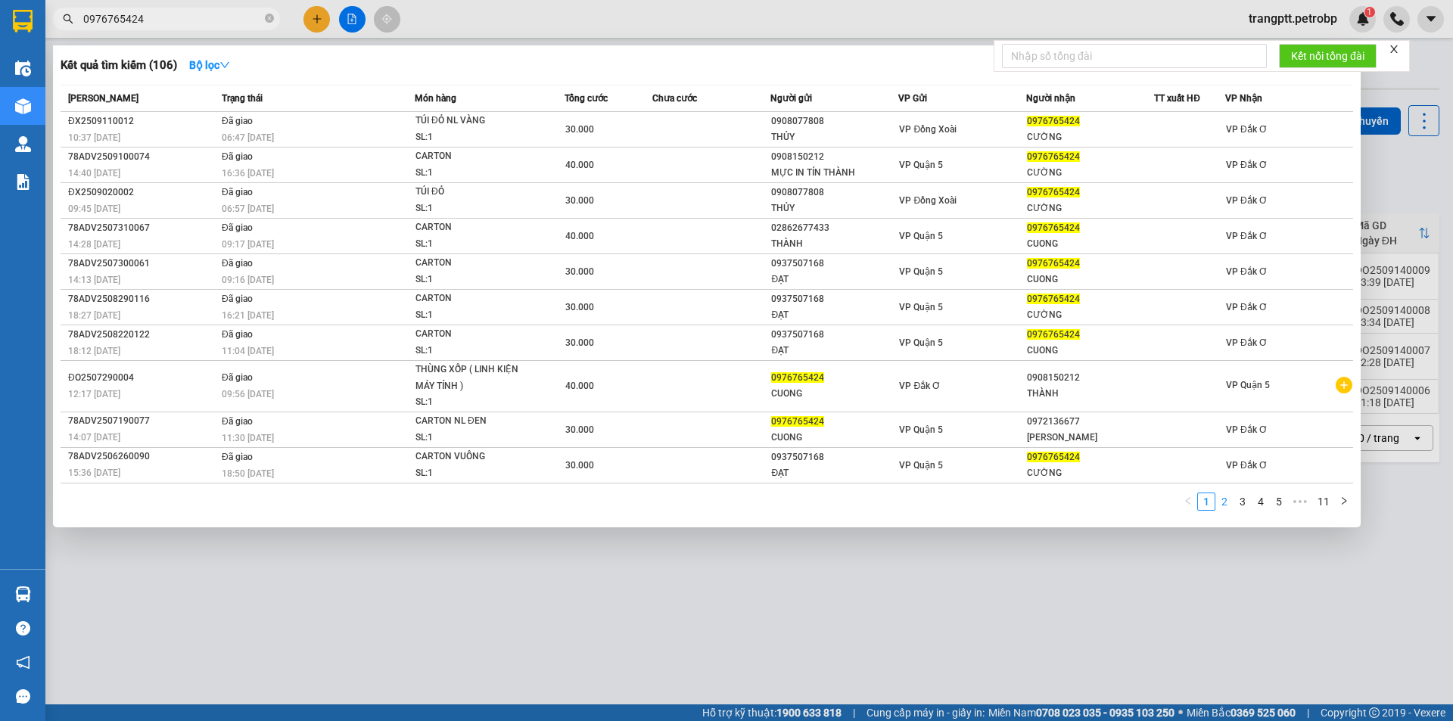
type input "0976765424"
click at [1232, 504] on link "2" at bounding box center [1224, 501] width 17 height 17
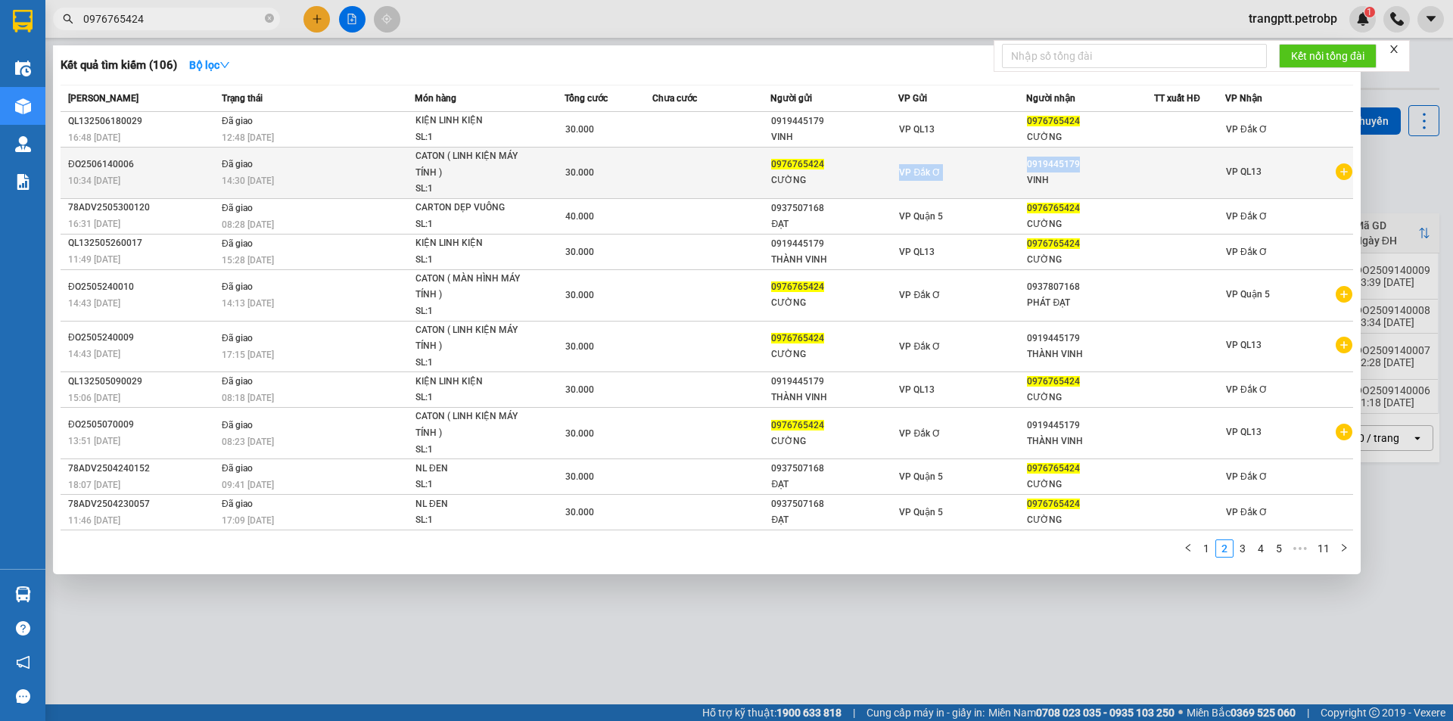
drag, startPoint x: 1025, startPoint y: 163, endPoint x: 1081, endPoint y: 158, distance: 55.4
click at [1081, 158] on tr "ĐO2506140006 10:34 - 14/06 Đã giao 14:30 - 15/06 CATON ( LINH KIỆN MÁY TÍNH ) S…" at bounding box center [707, 173] width 1293 height 51
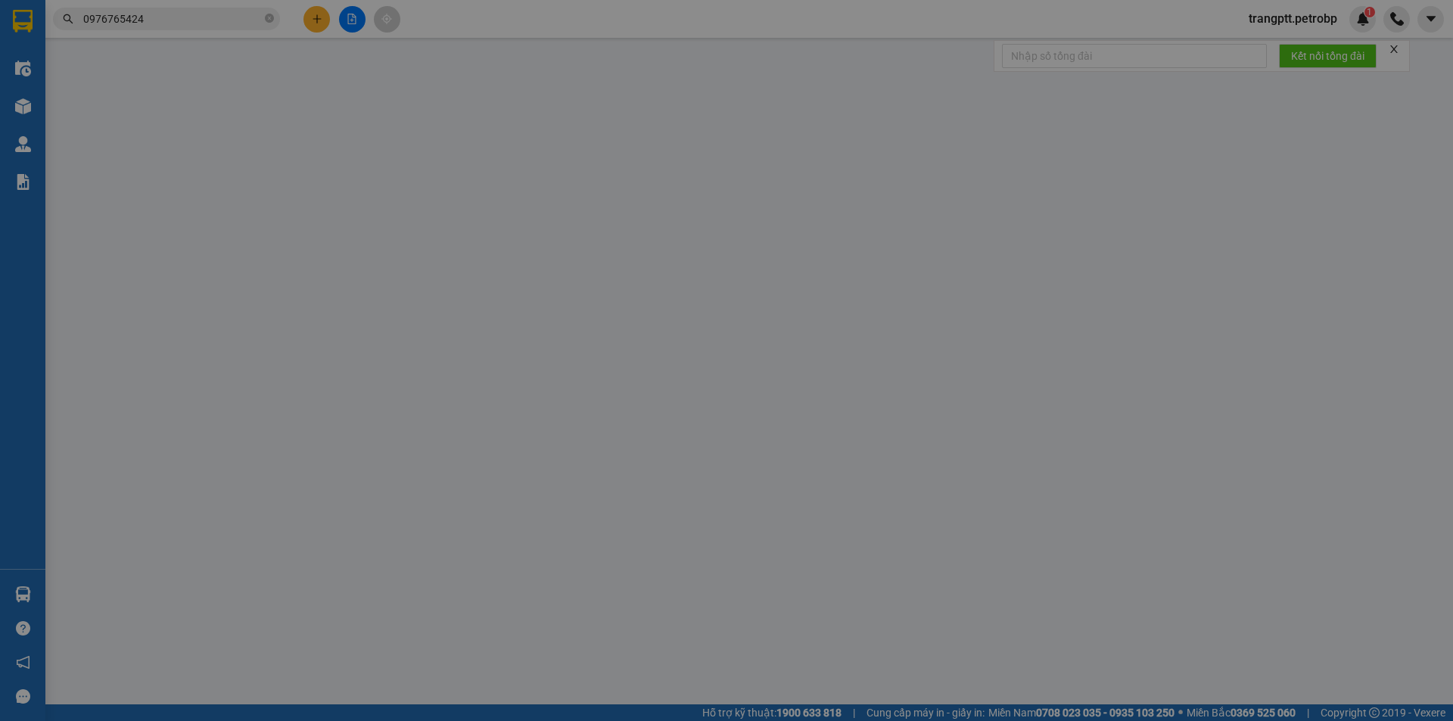
type input "0976765424"
type input "CƯỜNG"
type input "0919445179"
type input "VINH"
type input "30.000"
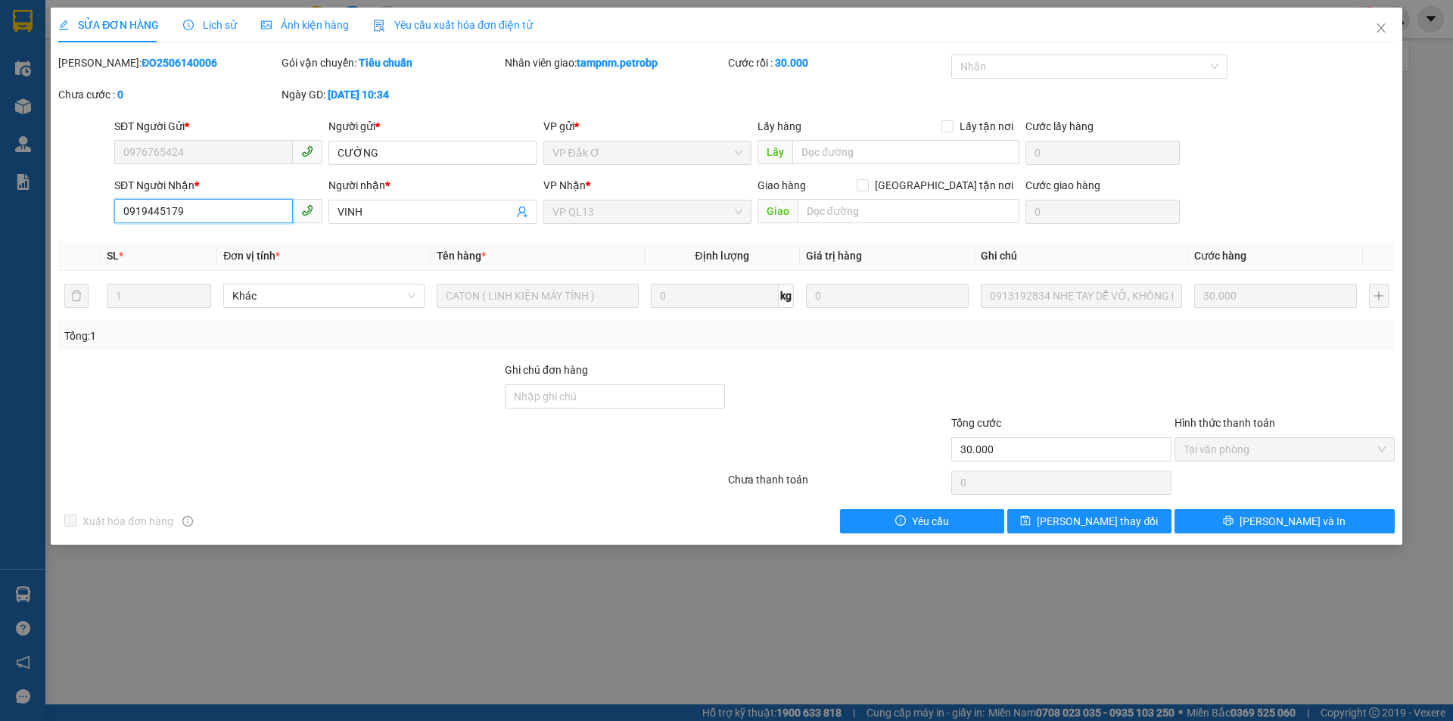
drag, startPoint x: 185, startPoint y: 210, endPoint x: 106, endPoint y: 210, distance: 78.7
click at [106, 210] on div "SĐT Người Nhận * 0919445179 0919445179 Người nhận * VINH VP Nhận * VP QL13 Giao…" at bounding box center [727, 203] width 1340 height 53
click at [1380, 23] on icon "close" at bounding box center [1381, 28] width 12 height 12
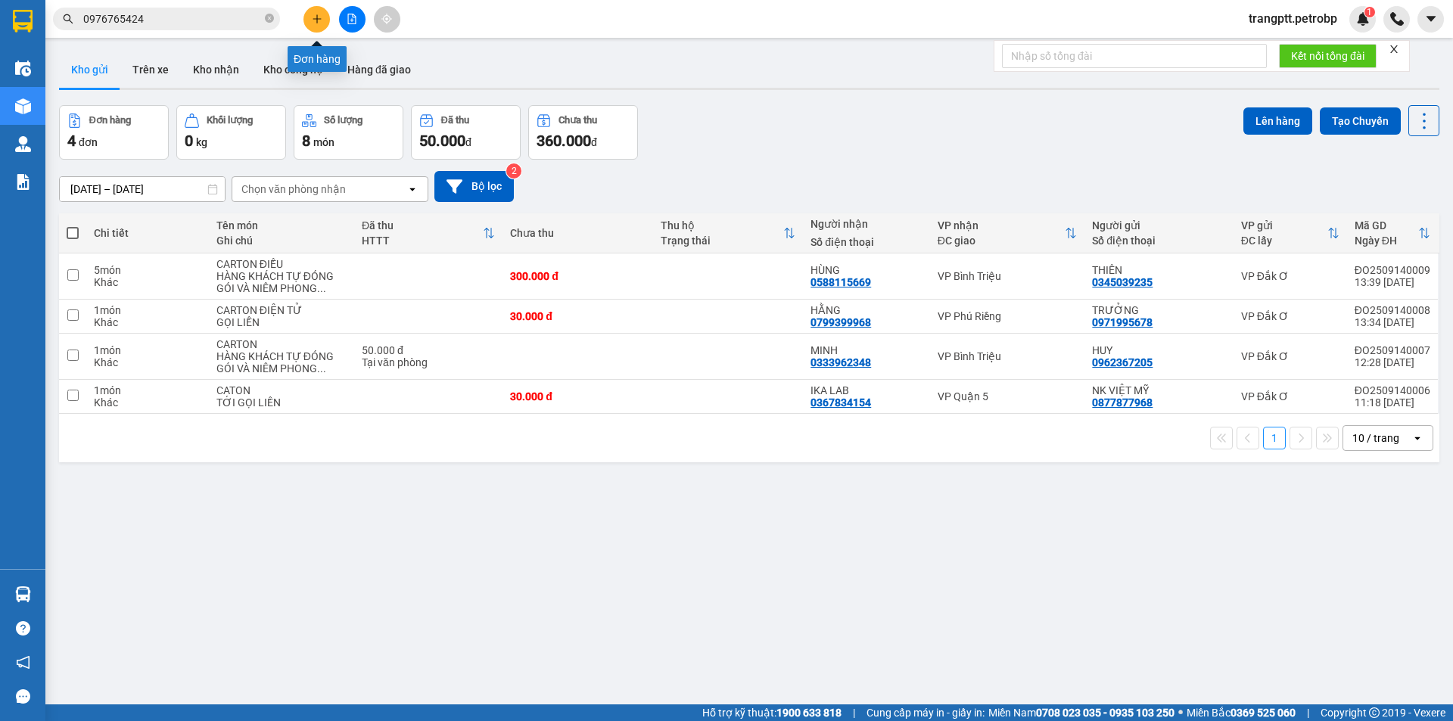
click at [313, 13] on button at bounding box center [316, 19] width 26 height 26
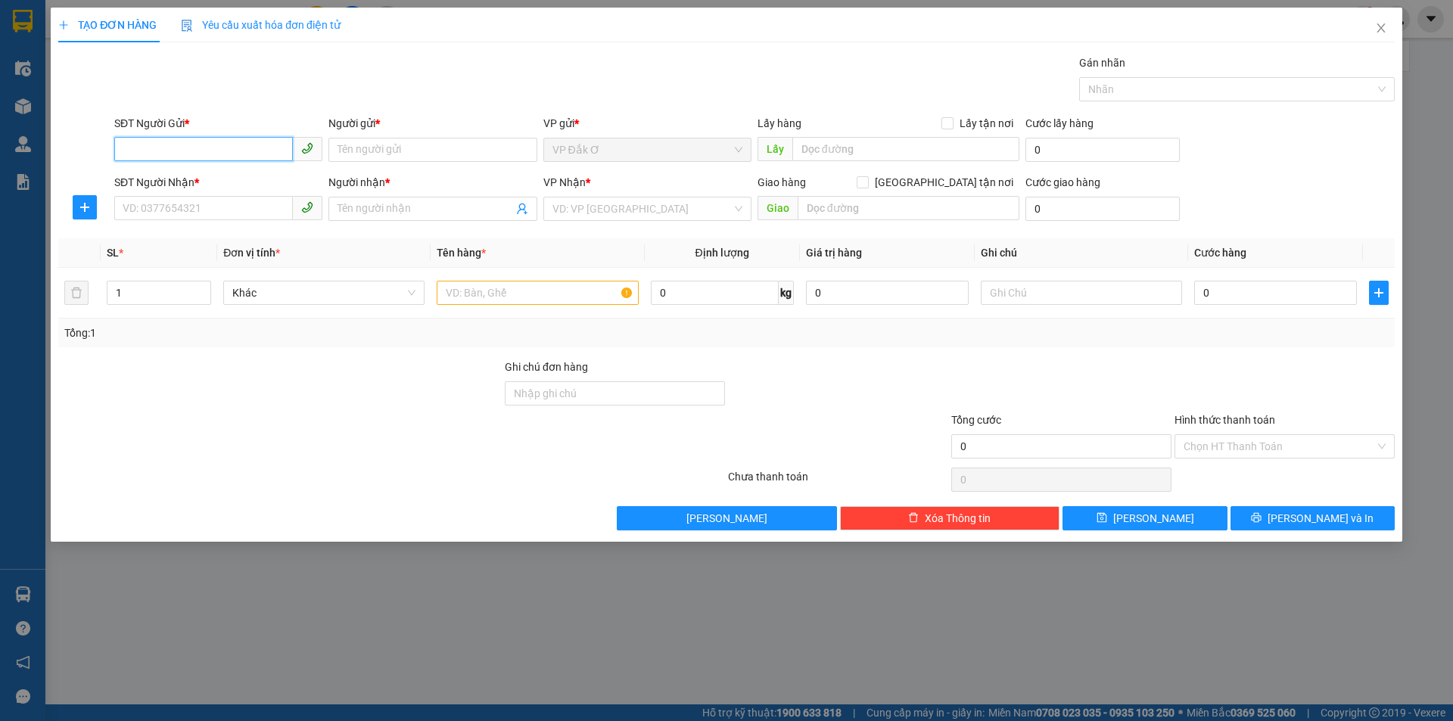
click at [178, 151] on input "SĐT Người Gửi *" at bounding box center [203, 149] width 179 height 24
click at [181, 177] on div "0976765424 - CƯỜNG" at bounding box center [218, 180] width 190 height 17
type input "0976765424"
type input "CƯỜNG"
type input "0908150212"
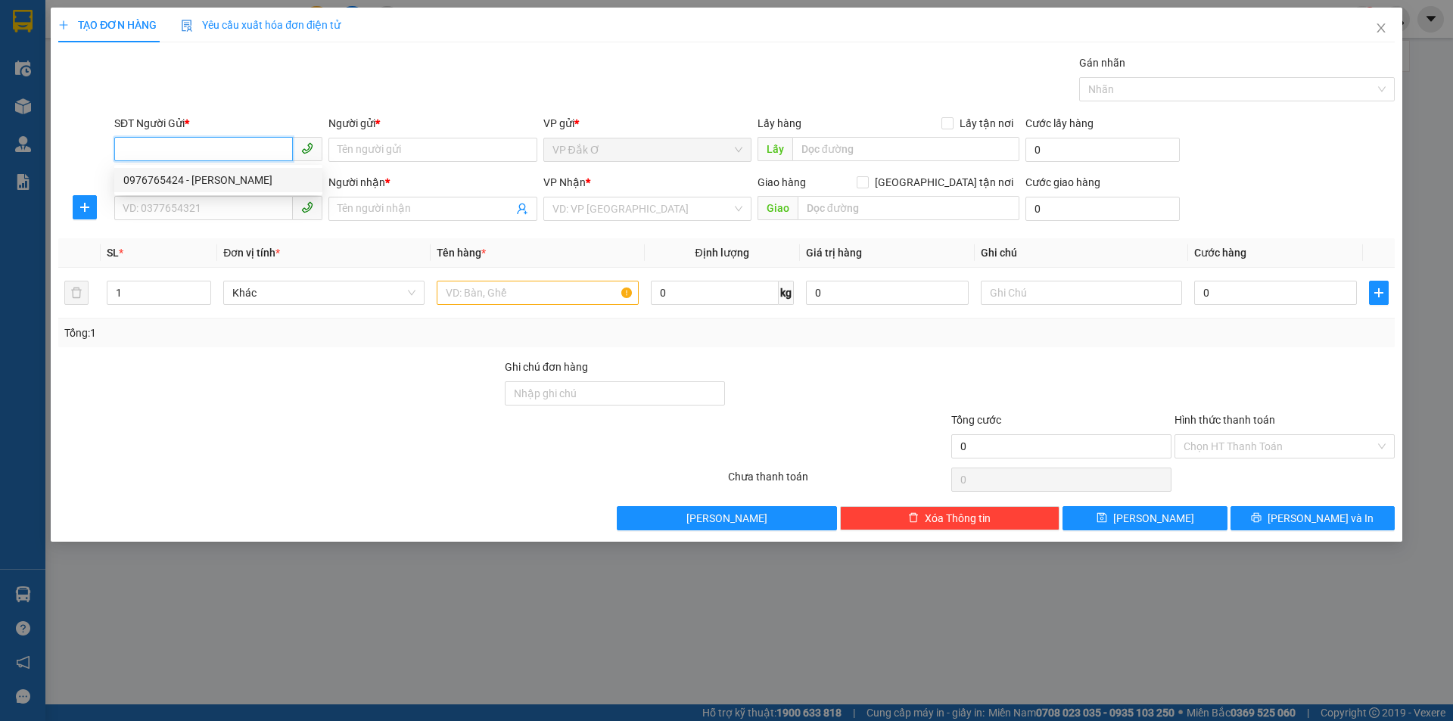
type input "MỰC IN TÍN THÀNH"
type input "40.000"
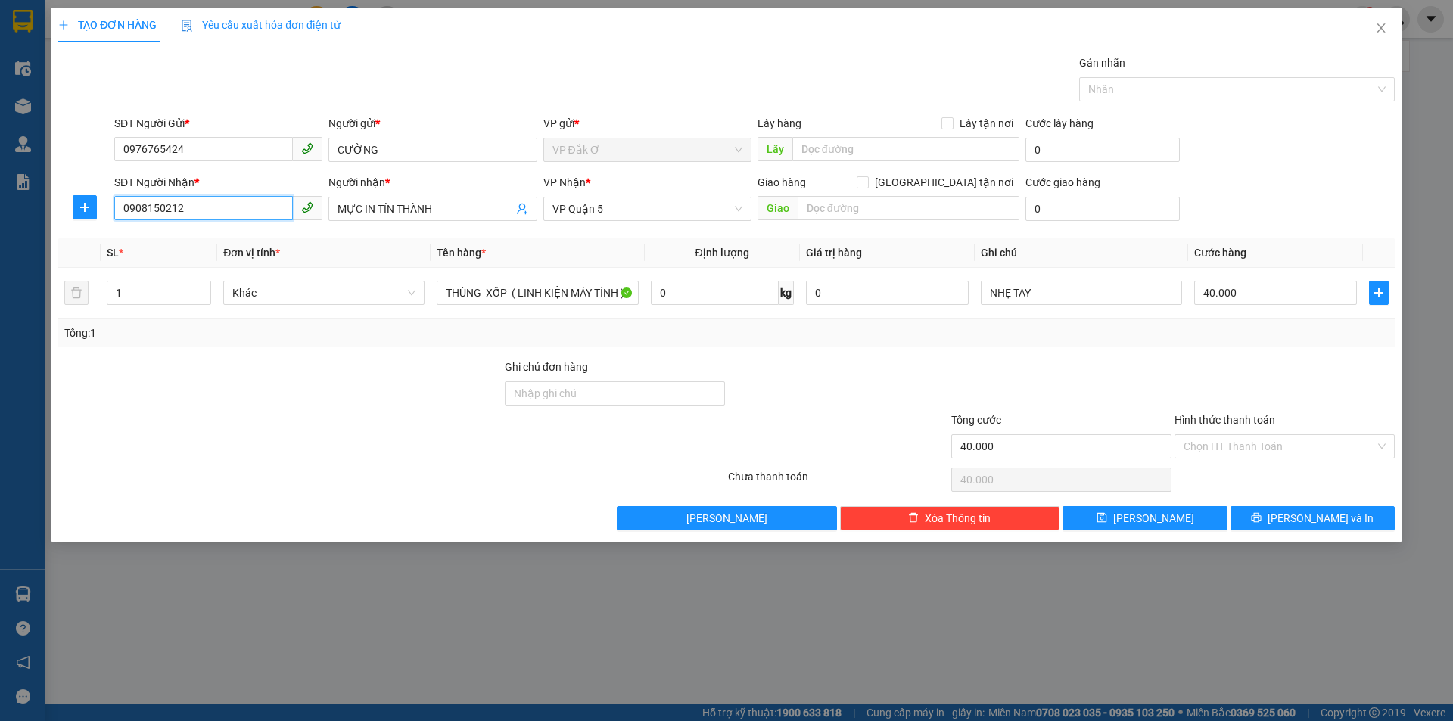
click at [192, 205] on input "0908150212" at bounding box center [203, 208] width 179 height 24
type input "0"
paste input "0919445179"
type input "0919445179"
click at [204, 233] on div "0919445179 - VINH" at bounding box center [218, 239] width 190 height 17
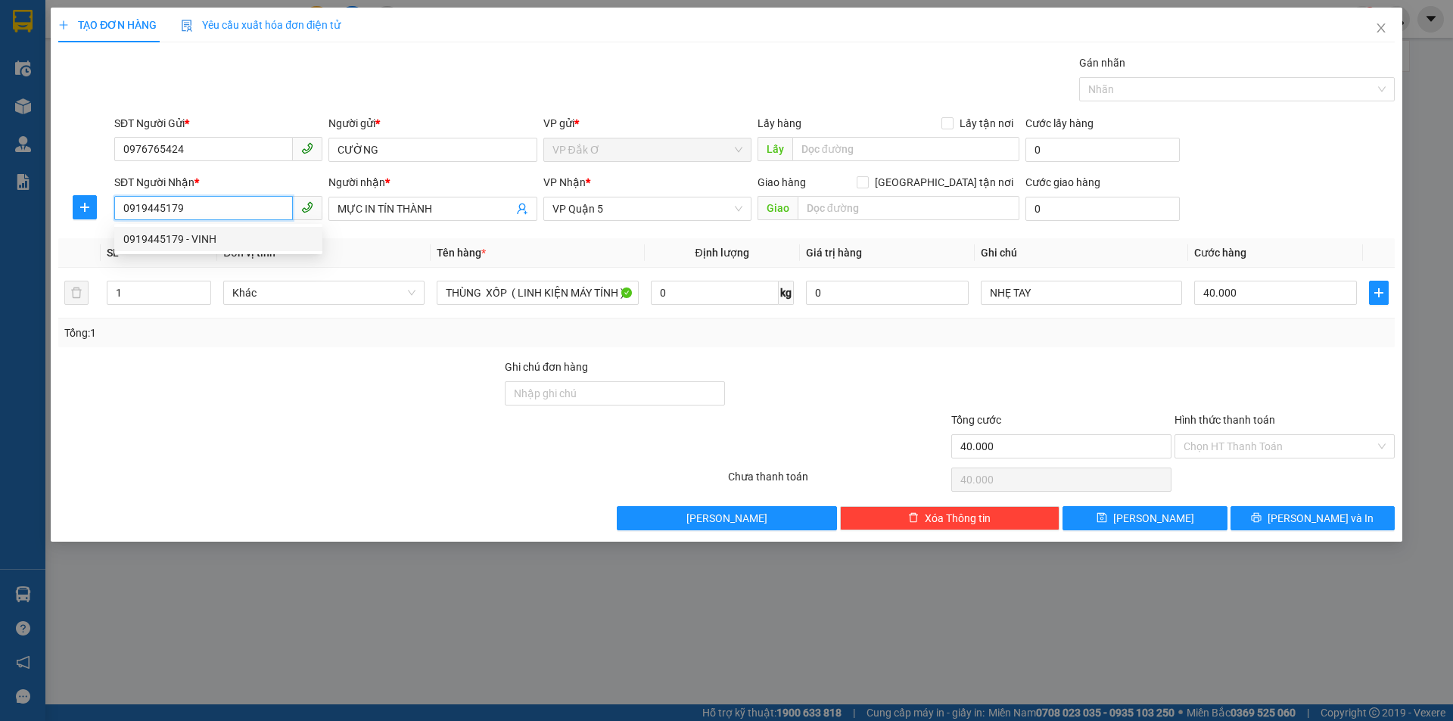
type input "VINH"
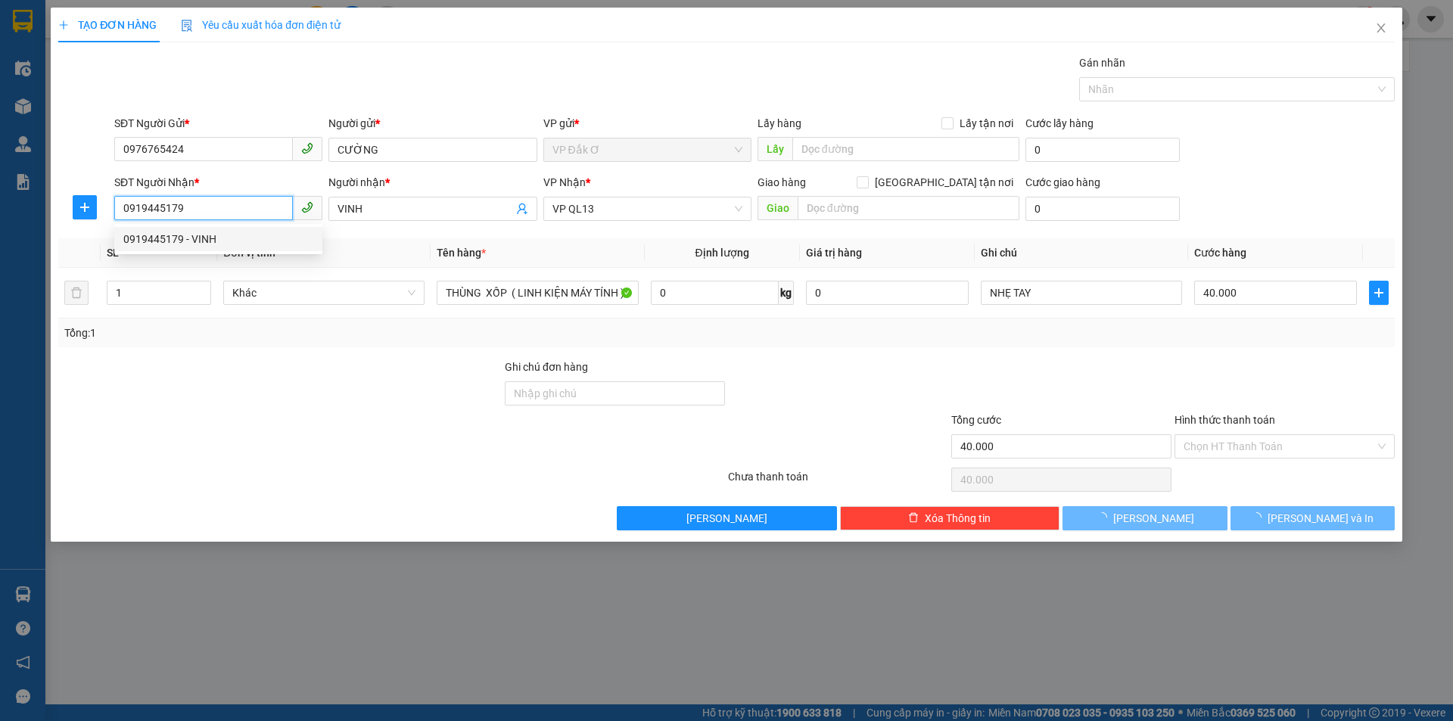
type input "30.000"
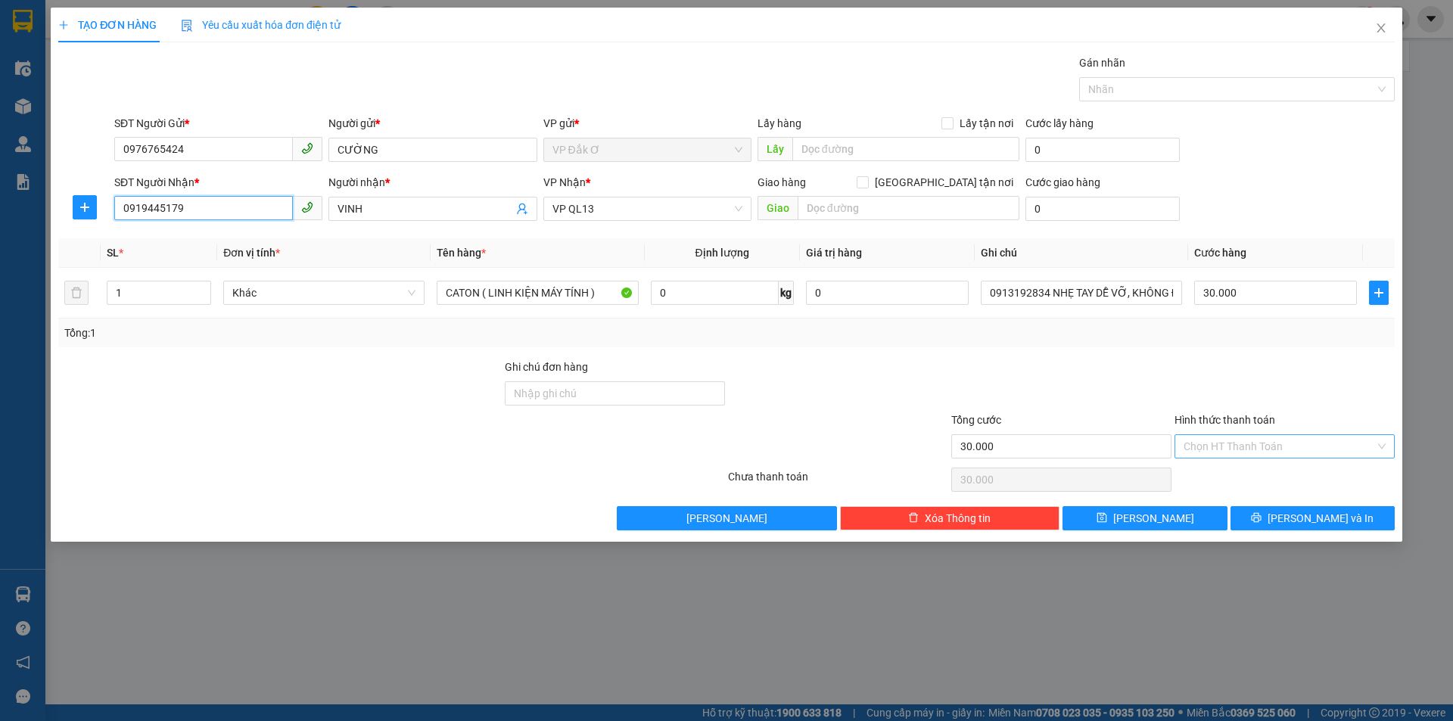
type input "0919445179"
click at [1224, 440] on input "Hình thức thanh toán" at bounding box center [1279, 446] width 191 height 23
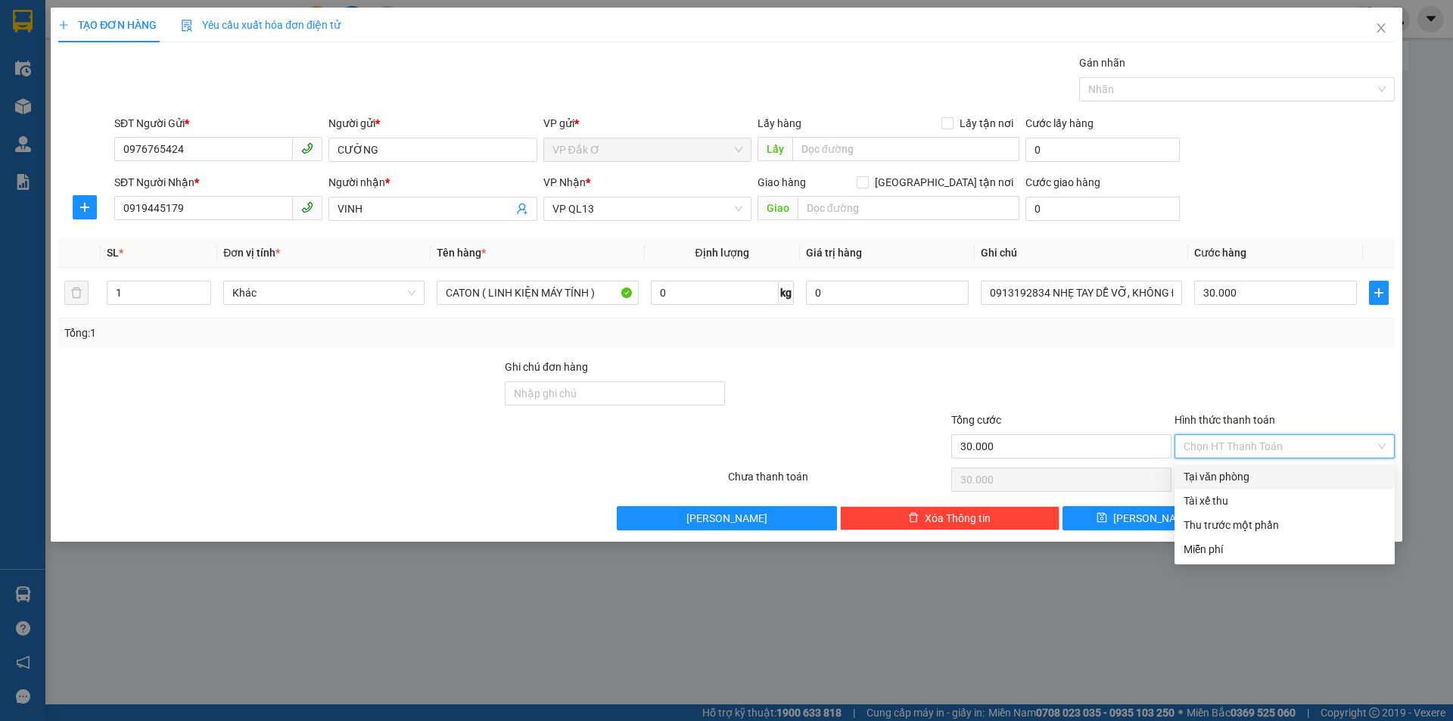
click at [1221, 478] on div "Tại văn phòng" at bounding box center [1285, 476] width 202 height 17
type input "0"
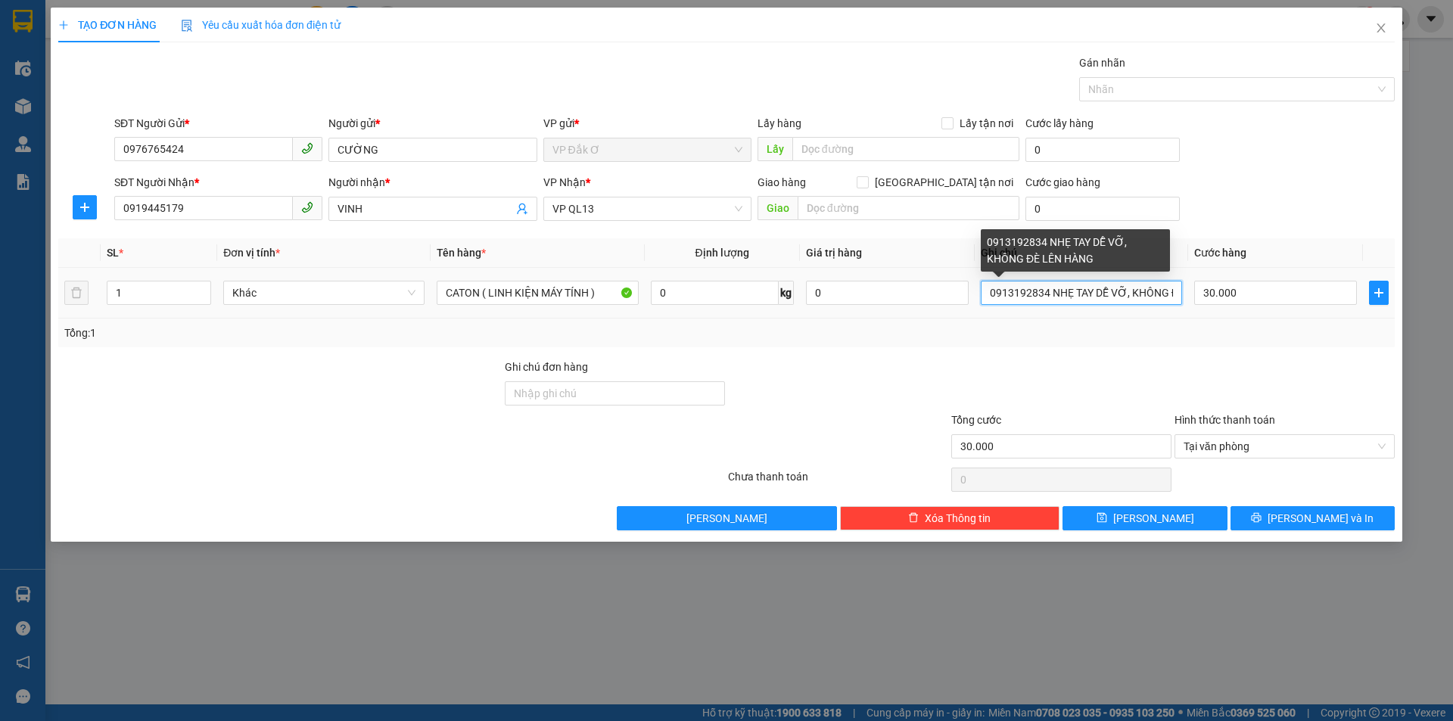
click at [985, 292] on input "0913192834 NHẸ TAY DỄ VỠ, KHÔNG ĐÈ LÊN HÀNG" at bounding box center [1081, 293] width 201 height 24
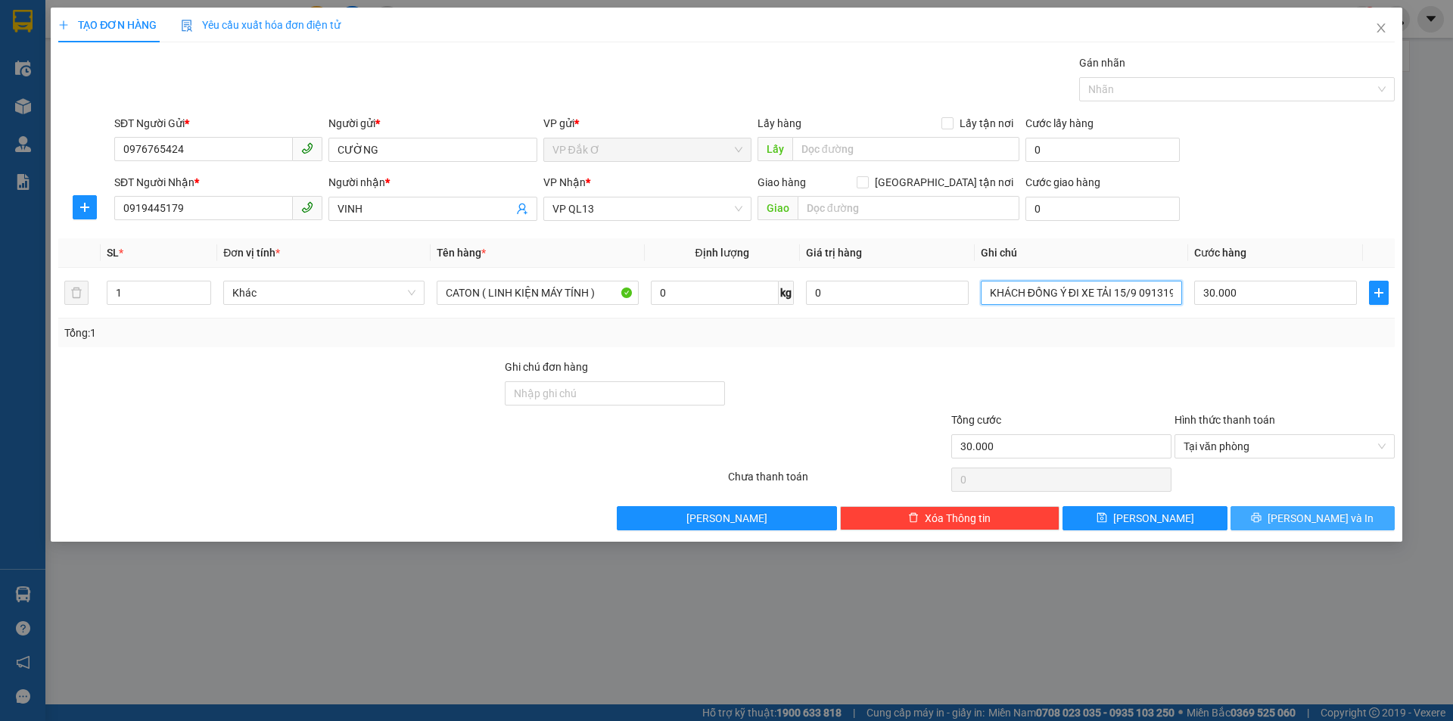
type input "KHÁCH ĐỒNG Ý ĐI XE TẢI 15/9 0913192834 NHẸ TAY DỄ VỠ, KHÔNG ĐÈ LÊN HÀNG"
click at [1262, 515] on icon "printer" at bounding box center [1256, 517] width 11 height 11
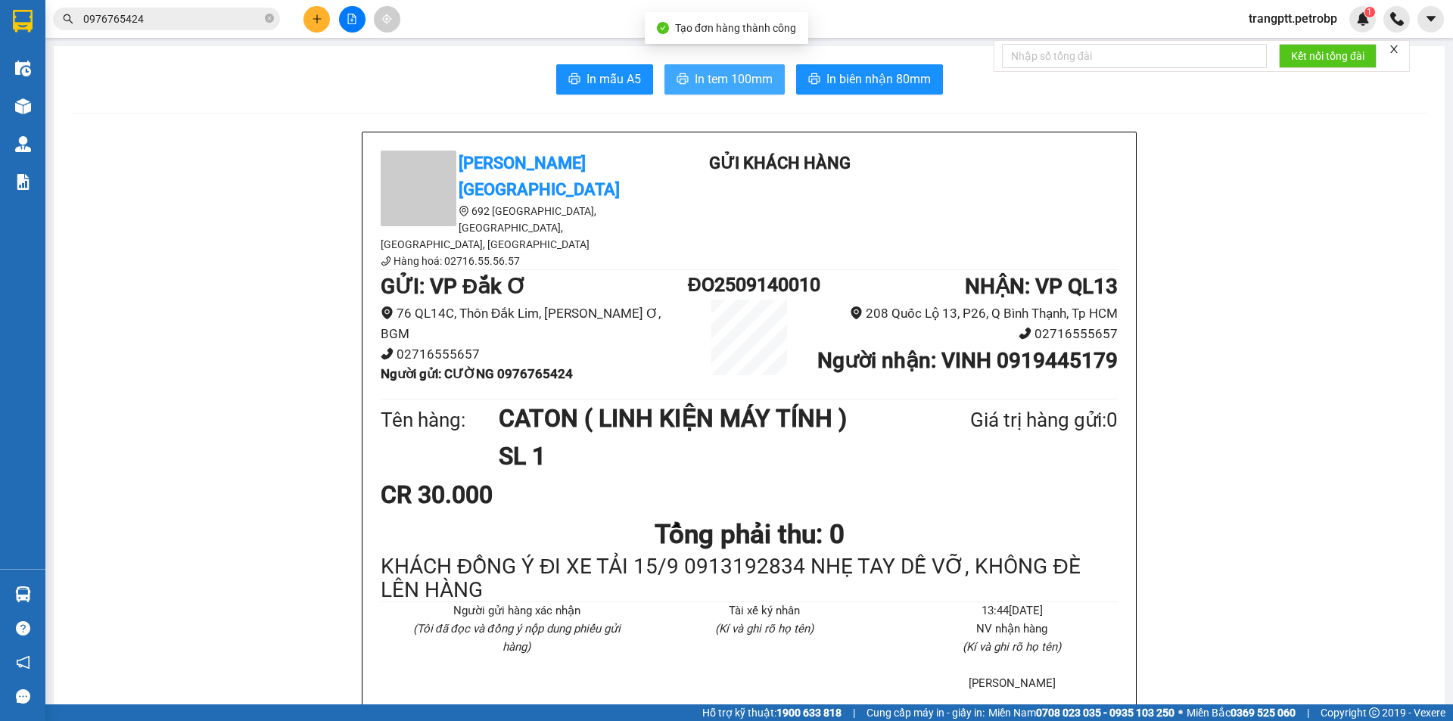
click at [720, 79] on span "In tem 100mm" at bounding box center [734, 79] width 78 height 19
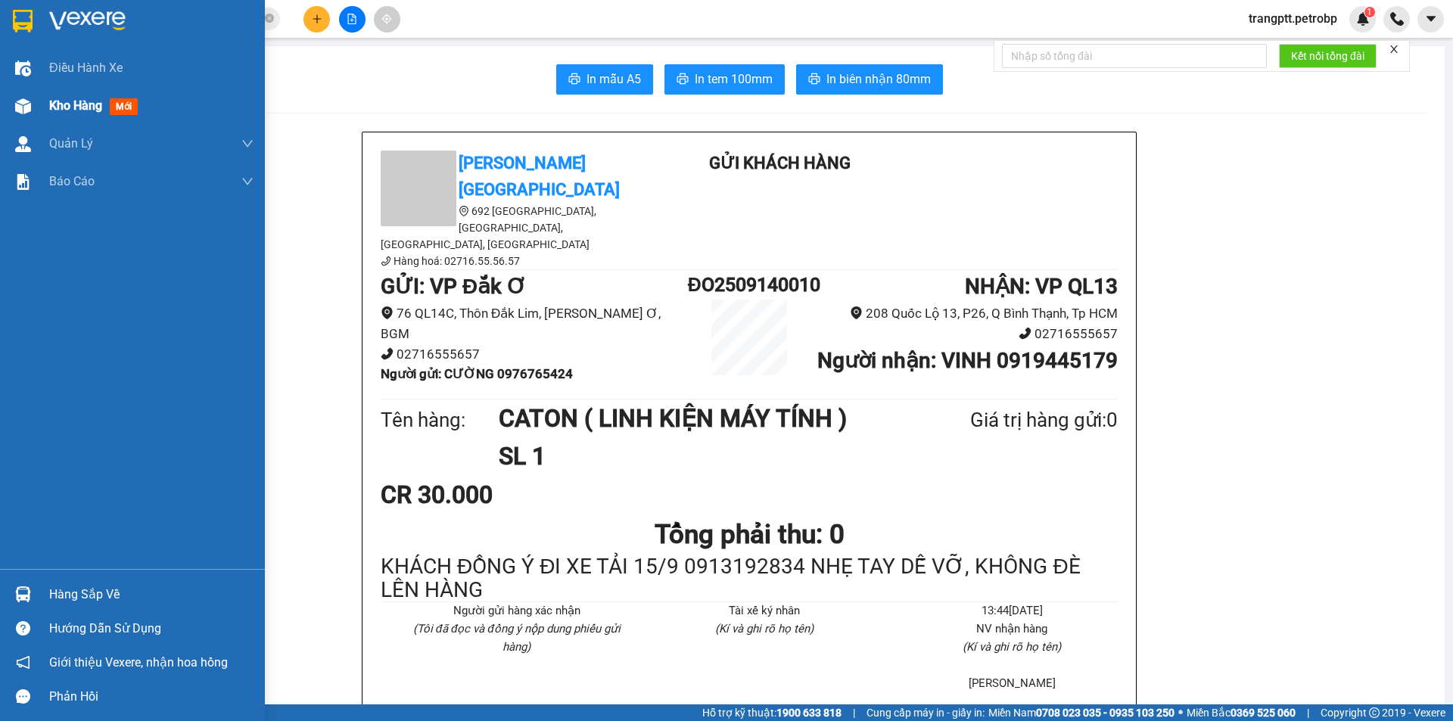
click at [43, 110] on div "Kho hàng mới" at bounding box center [132, 106] width 265 height 38
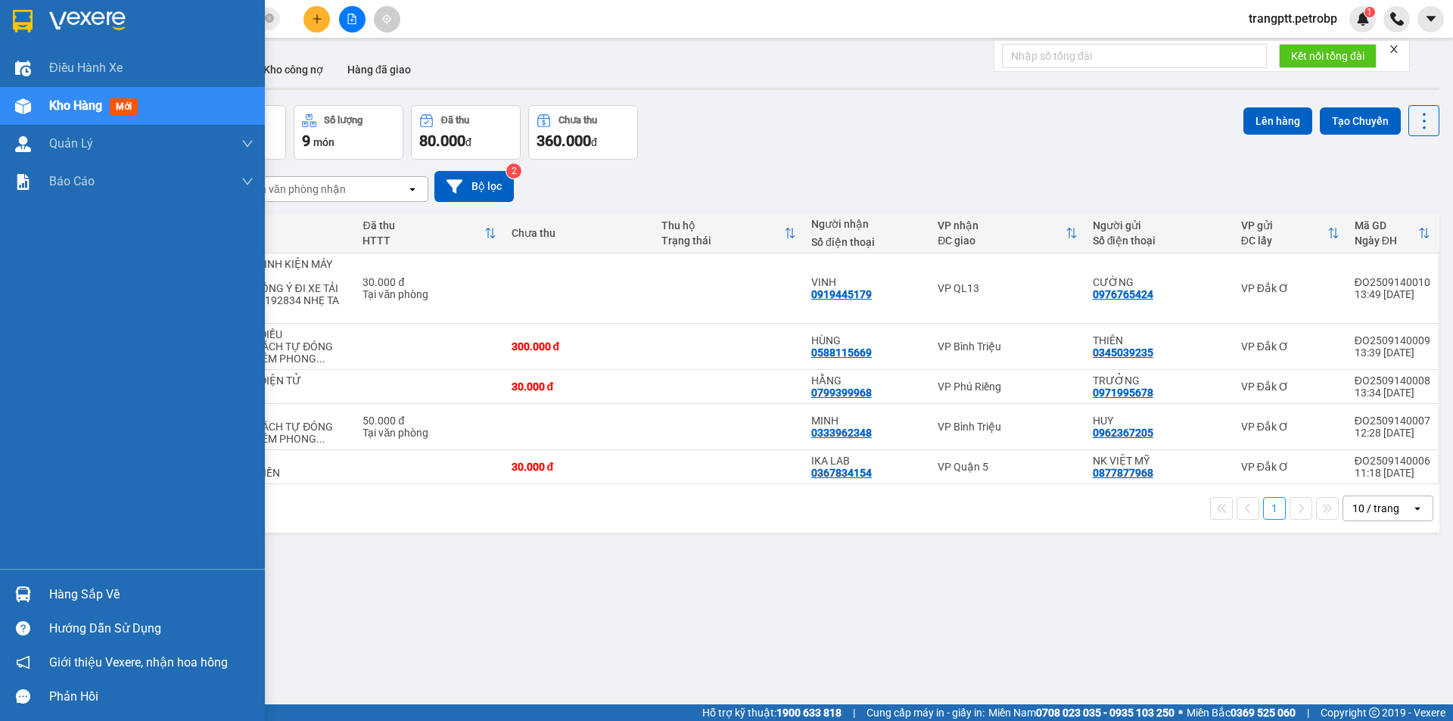
click at [56, 594] on div "Hàng sắp về" at bounding box center [151, 595] width 204 height 23
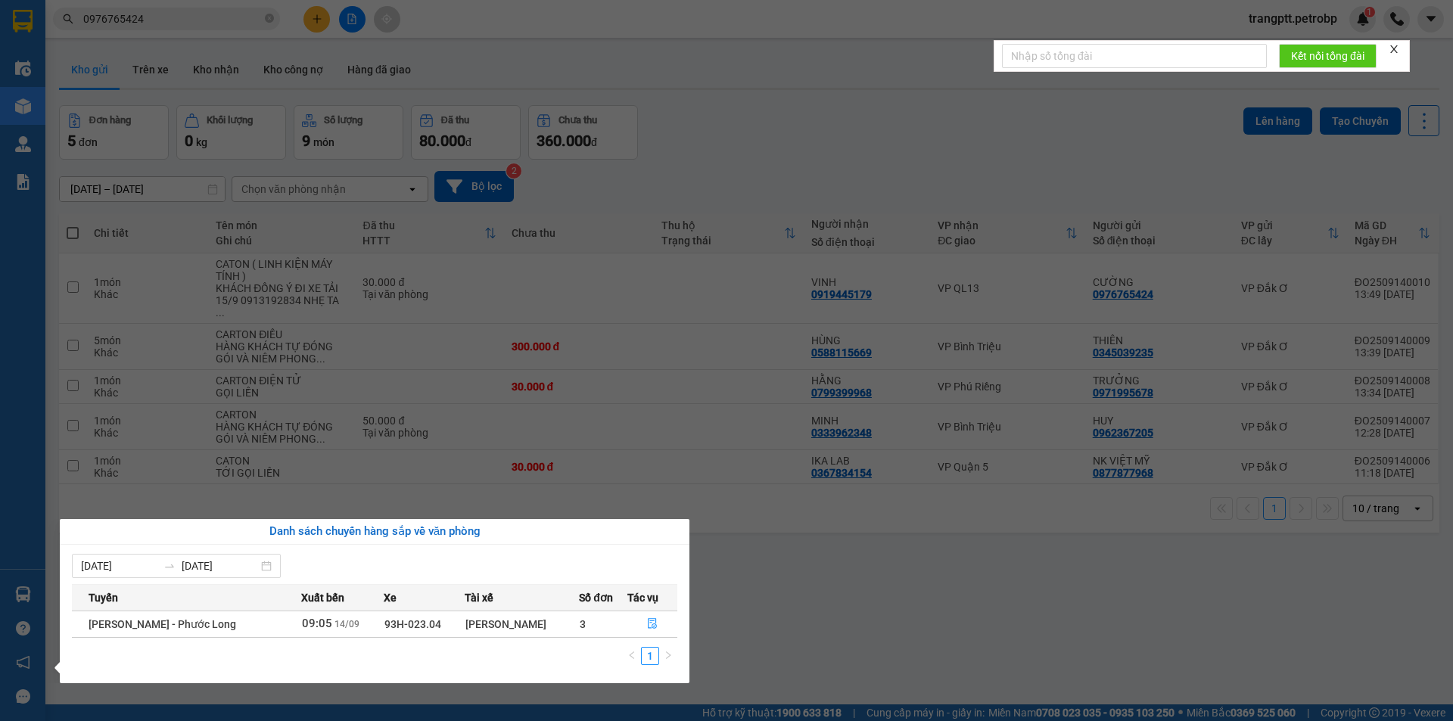
click at [779, 565] on section "Kết quả tìm kiếm ( 106 ) Bộ lọc Mã ĐH Trạng thái Món hàng Tổng cước Chưa cước N…" at bounding box center [726, 360] width 1453 height 721
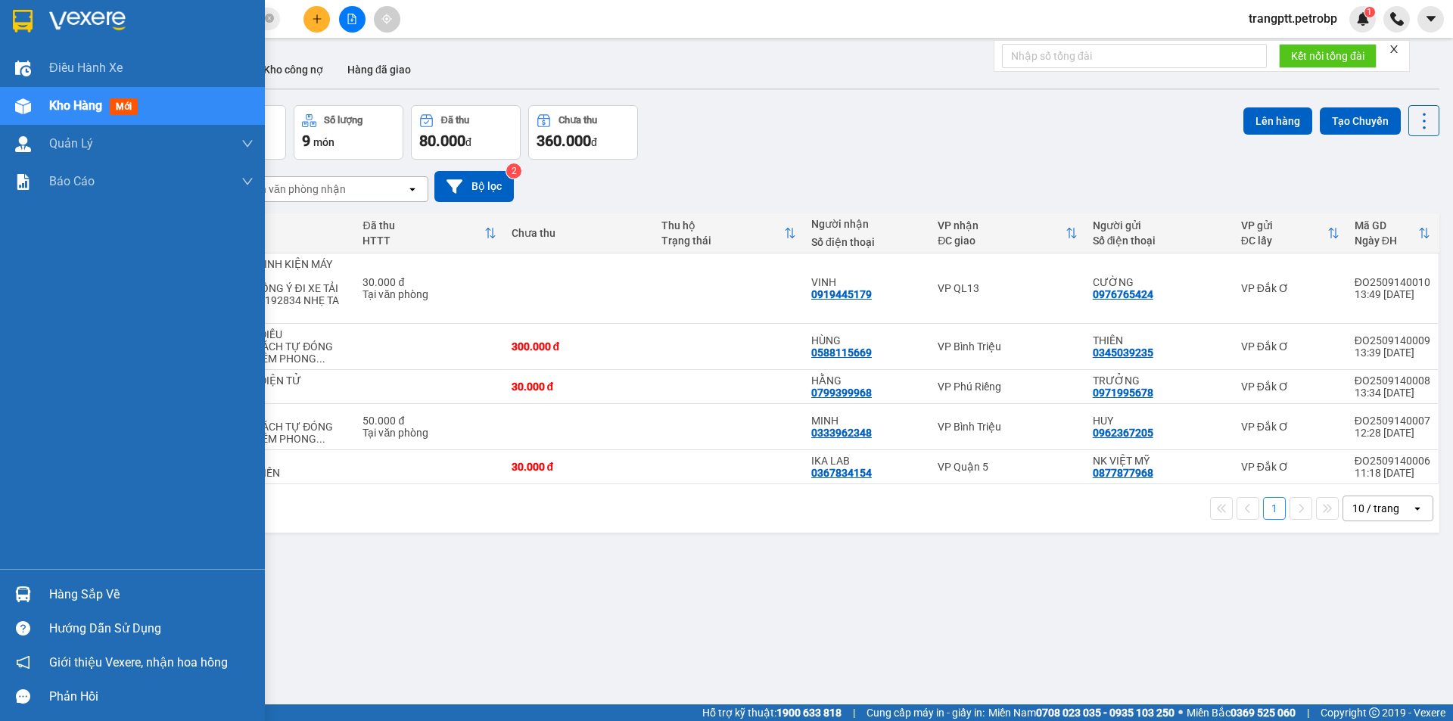
click at [65, 596] on div "Hàng sắp về" at bounding box center [151, 595] width 204 height 23
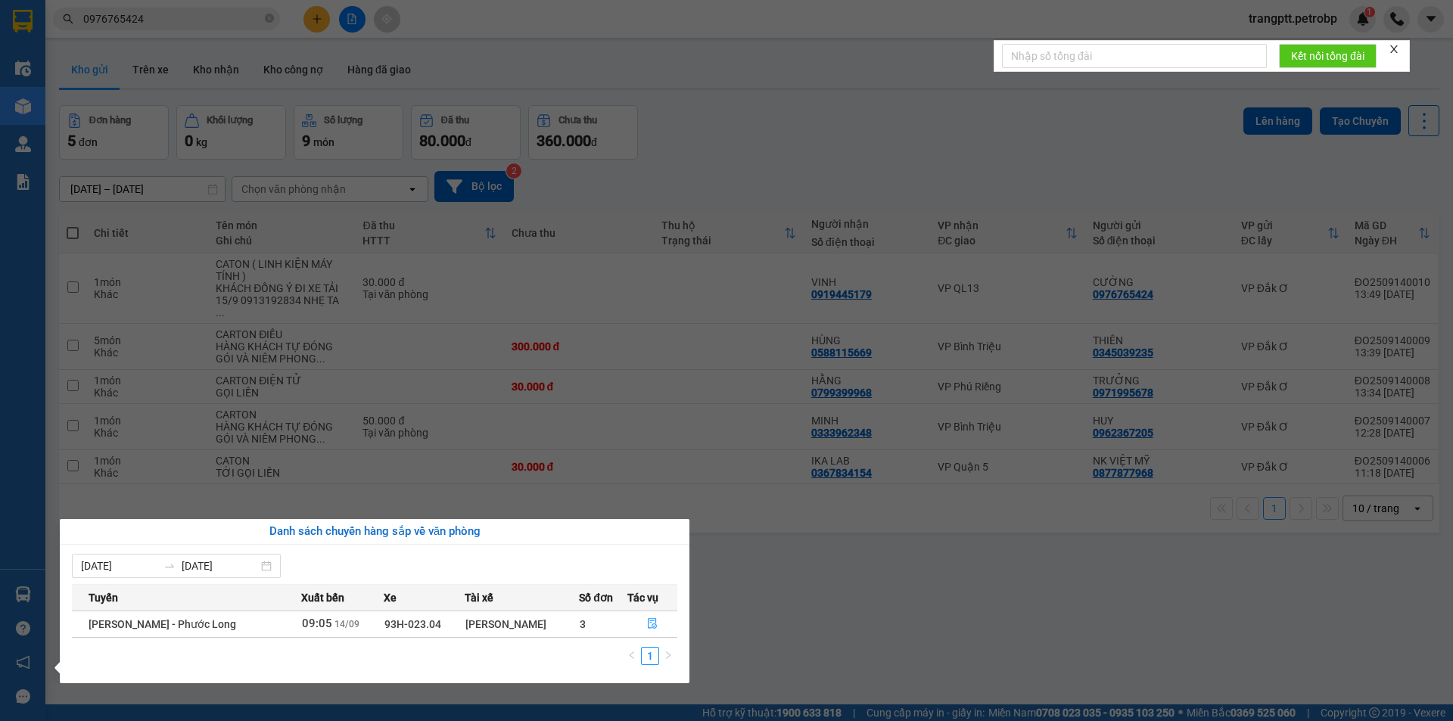
click at [730, 567] on section "Kết quả tìm kiếm ( 106 ) Bộ lọc Mã ĐH Trạng thái Món hàng Tổng cước Chưa cước N…" at bounding box center [726, 360] width 1453 height 721
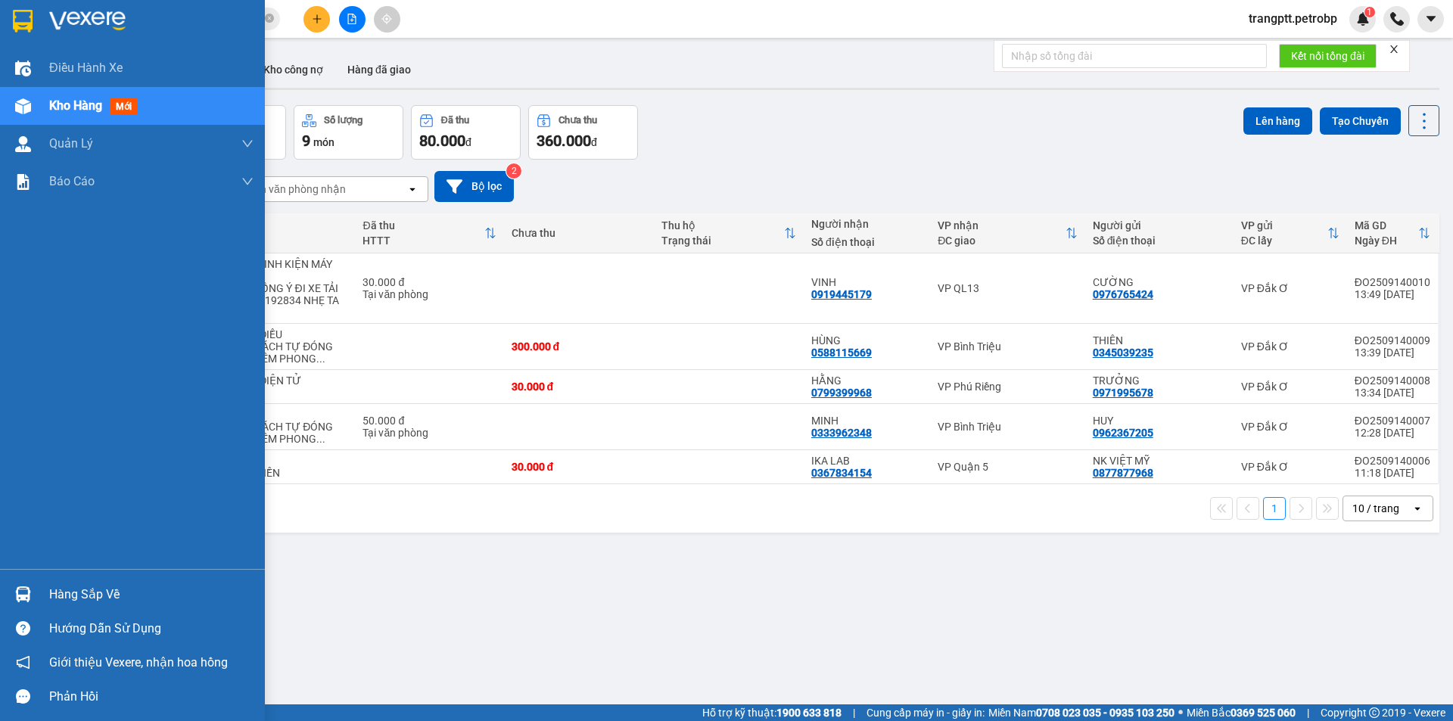
click at [52, 587] on div "Hàng sắp về" at bounding box center [151, 595] width 204 height 23
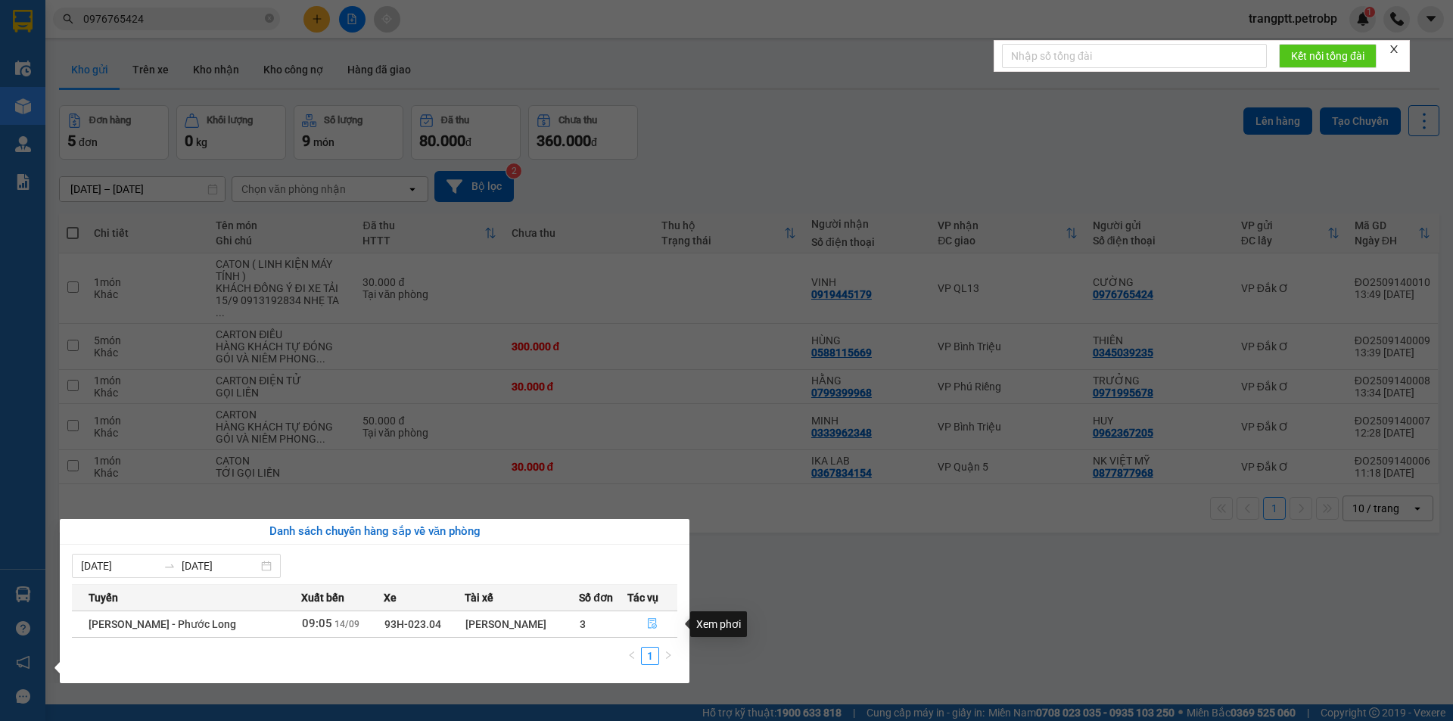
click at [644, 623] on button "button" at bounding box center [652, 624] width 49 height 24
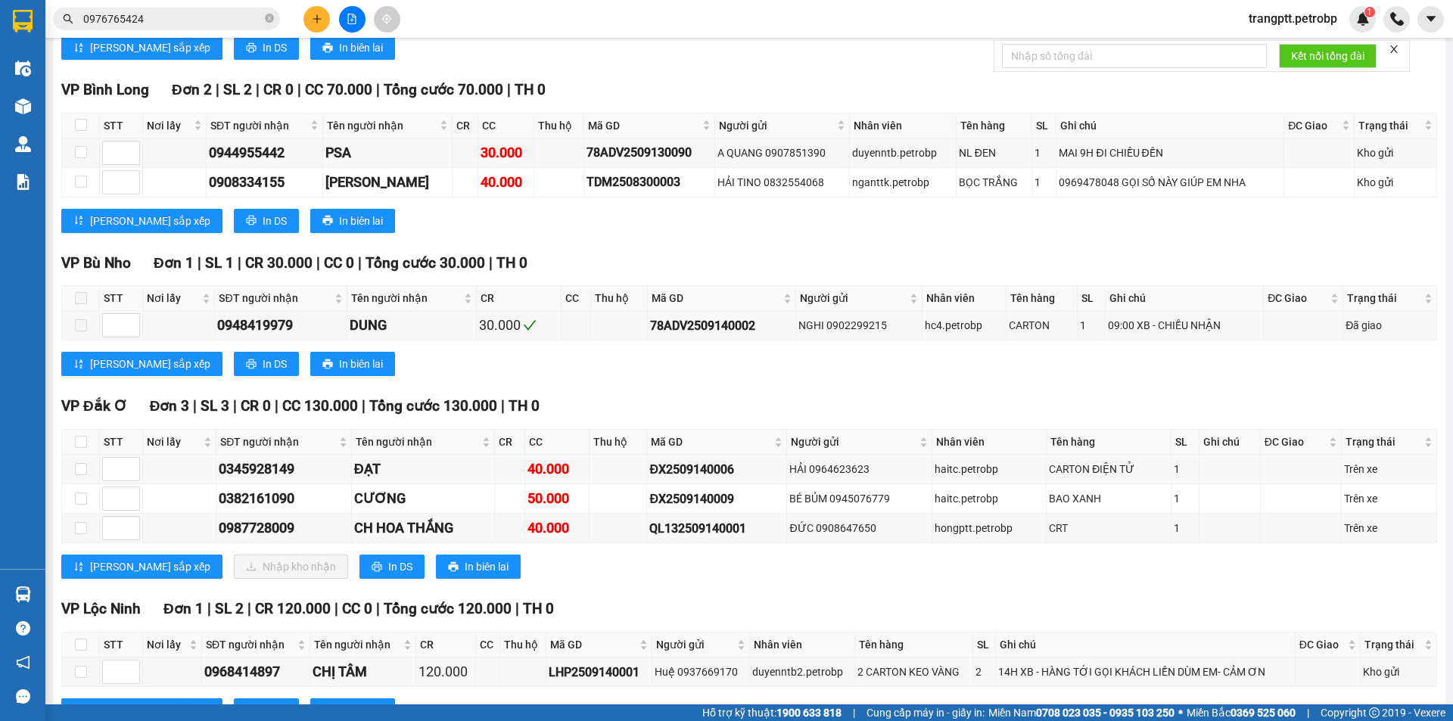
scroll to position [1700, 0]
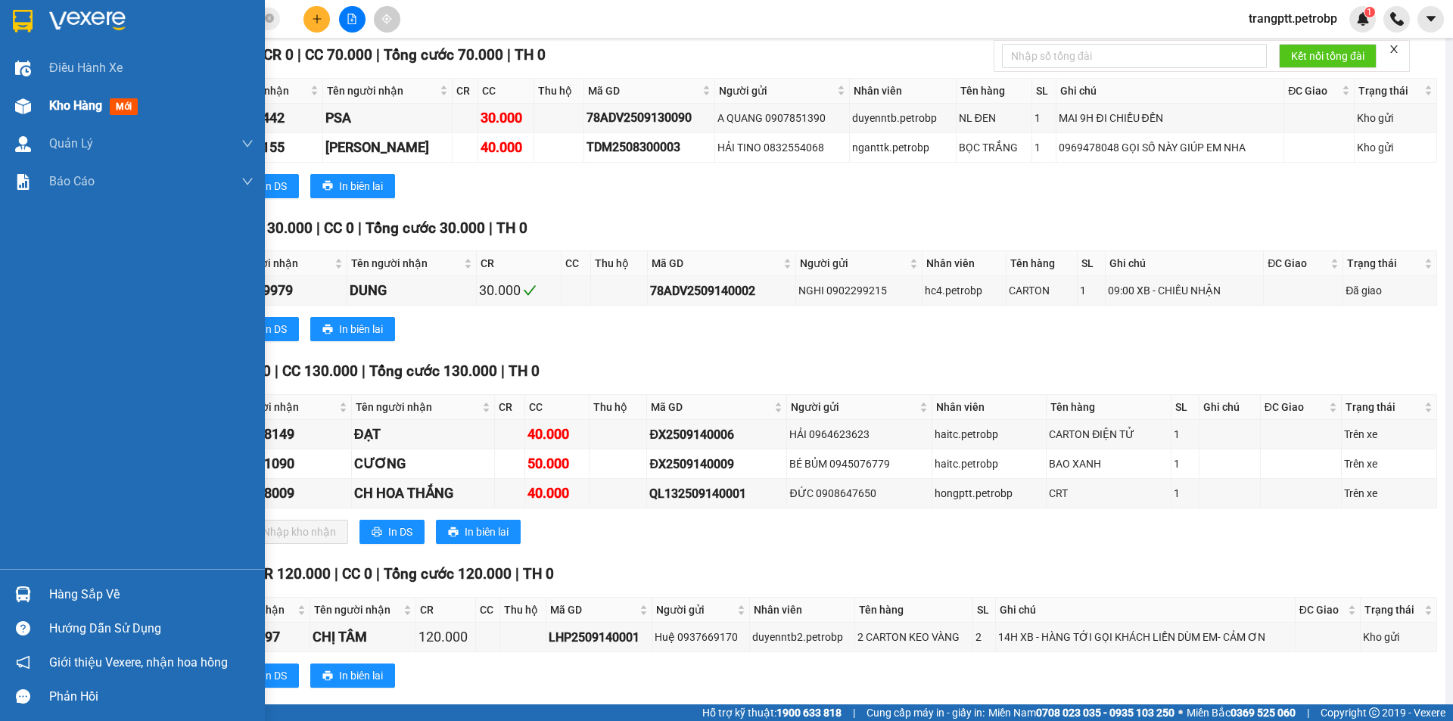
click at [41, 98] on div "Kho hàng mới" at bounding box center [132, 106] width 265 height 38
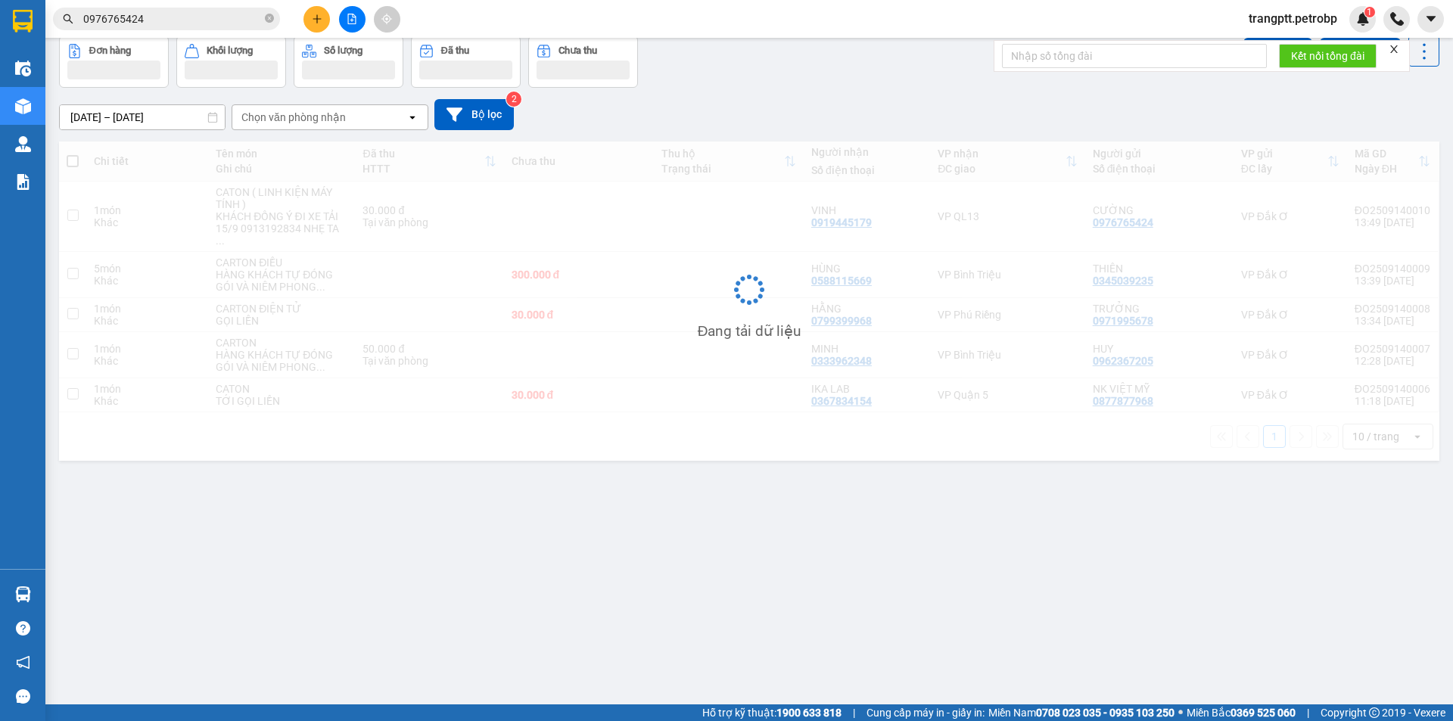
scroll to position [70, 0]
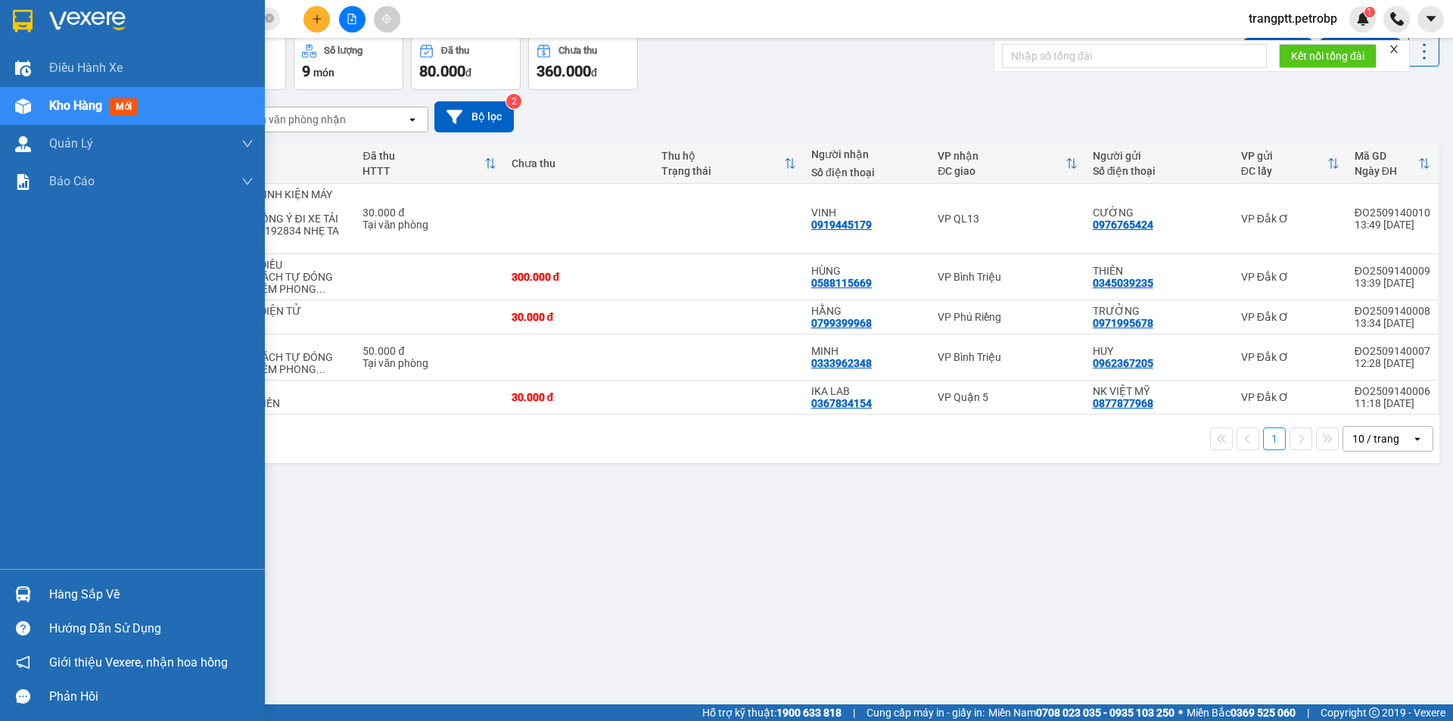
drag, startPoint x: 92, startPoint y: 593, endPoint x: 254, endPoint y: 623, distance: 164.6
click at [104, 595] on div "Hàng sắp về" at bounding box center [151, 595] width 204 height 23
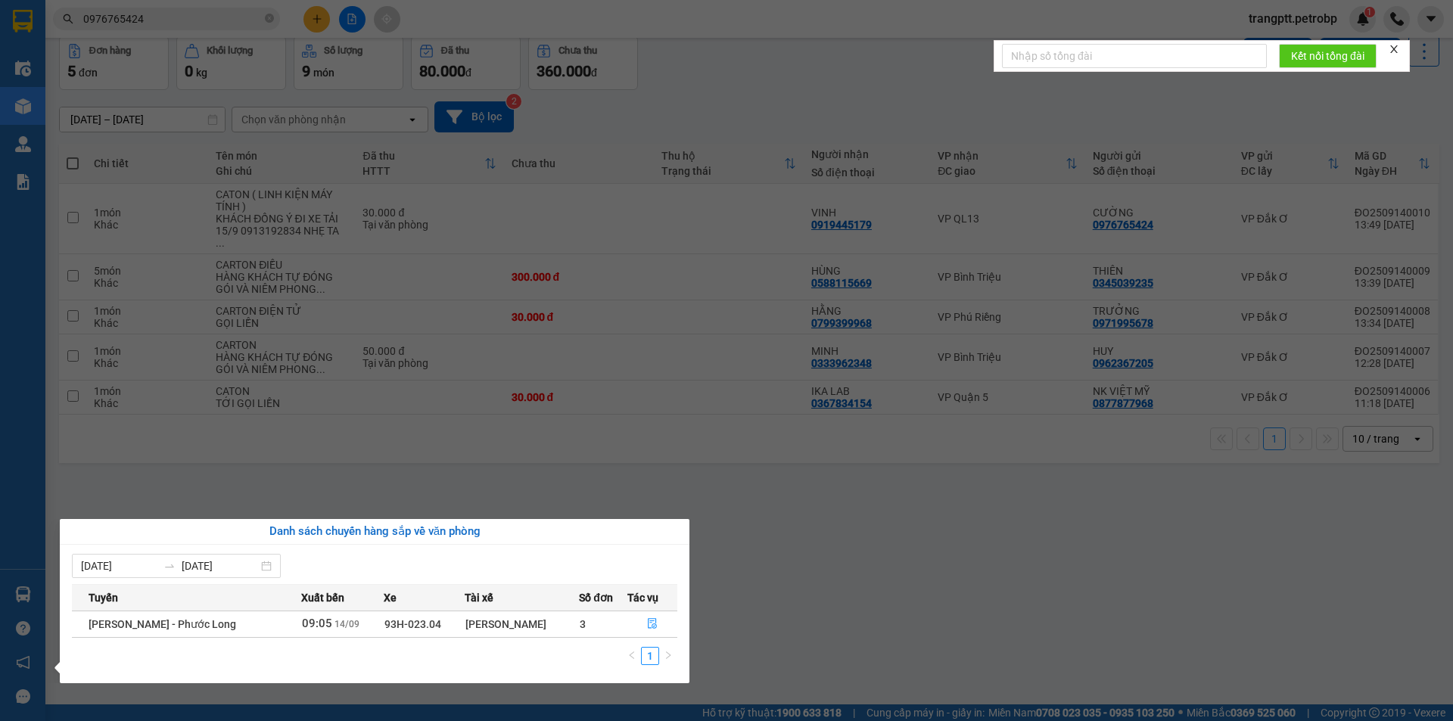
click at [894, 599] on section "Kết quả tìm kiếm ( 106 ) Bộ lọc Mã ĐH Trạng thái Món hàng Tổng cước Chưa cước N…" at bounding box center [726, 360] width 1453 height 721
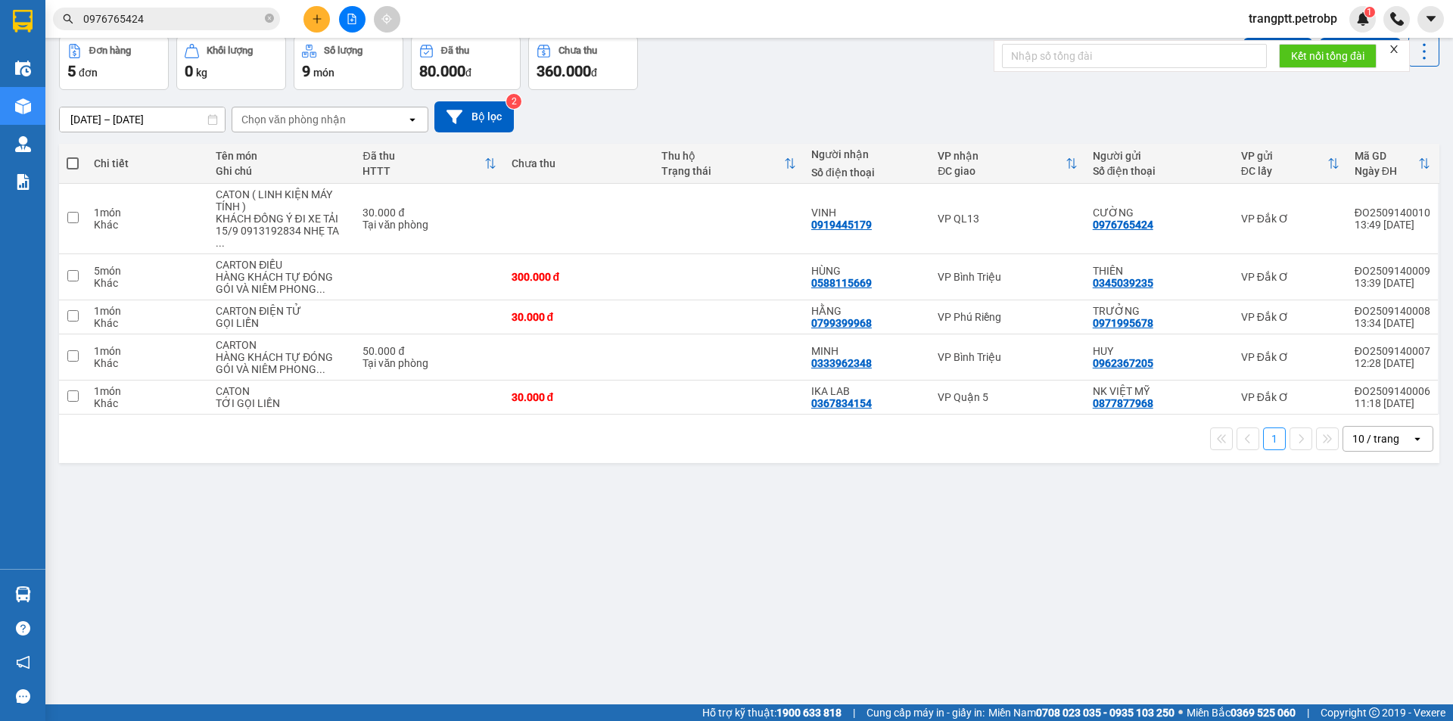
scroll to position [0, 0]
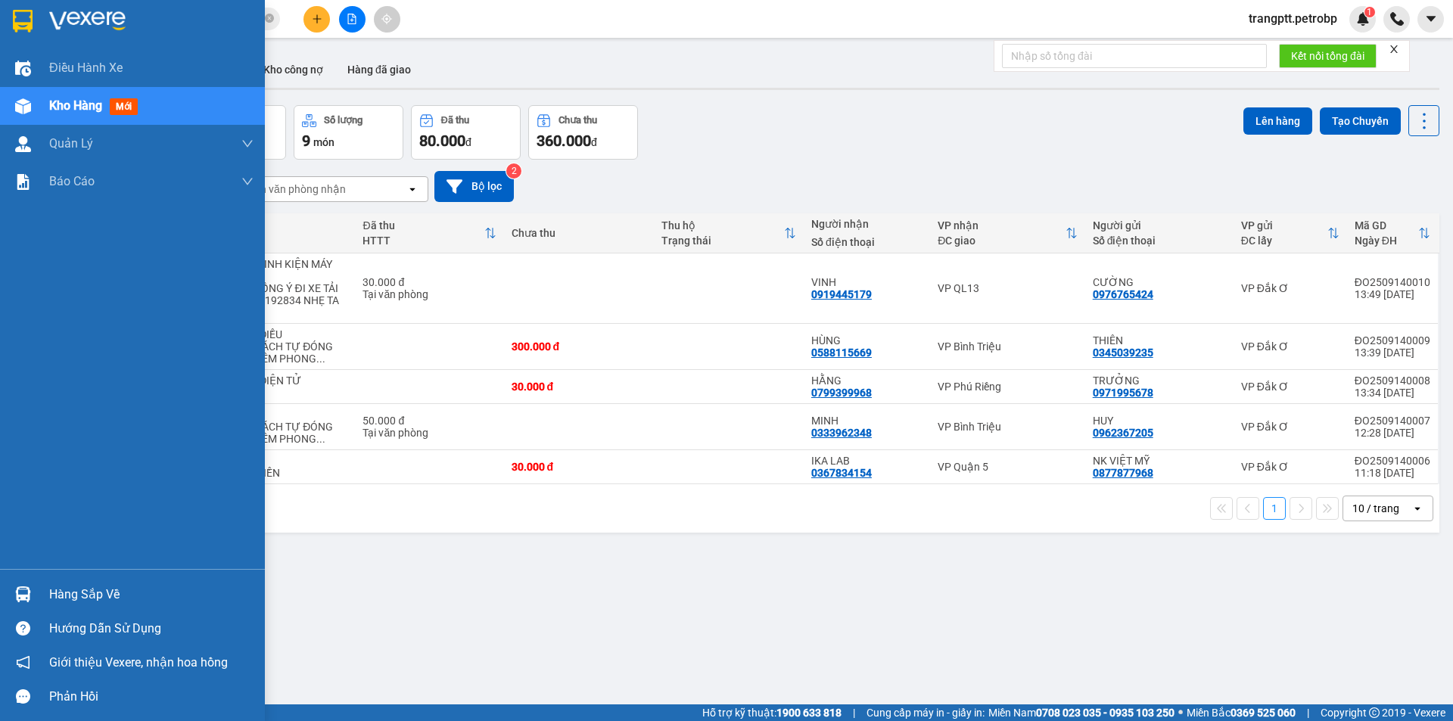
click at [94, 593] on div "Hàng sắp về" at bounding box center [151, 595] width 204 height 23
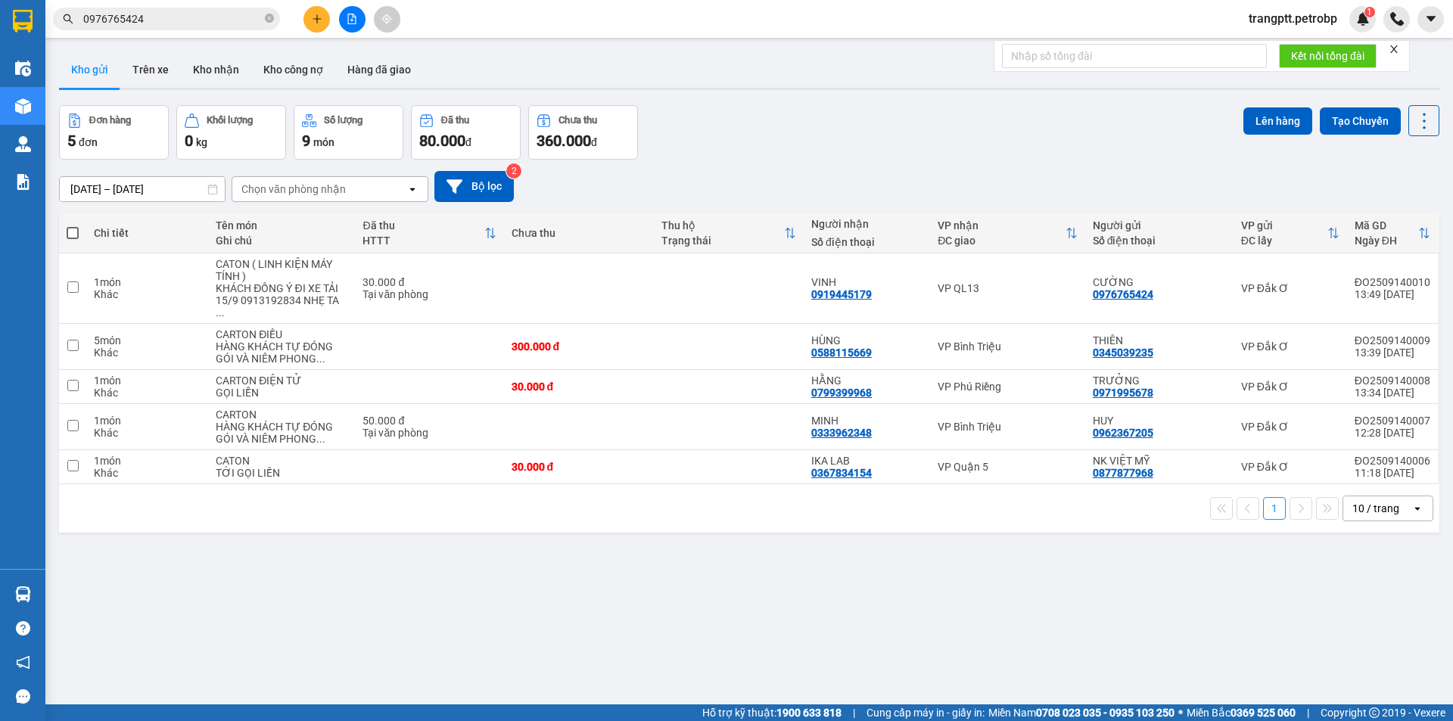
click at [824, 640] on section "Kết quả tìm kiếm ( 106 ) Bộ lọc Mã ĐH Trạng thái Món hàng Tổng cước Chưa cước N…" at bounding box center [726, 360] width 1453 height 721
click at [1315, 283] on icon at bounding box center [1320, 288] width 11 height 11
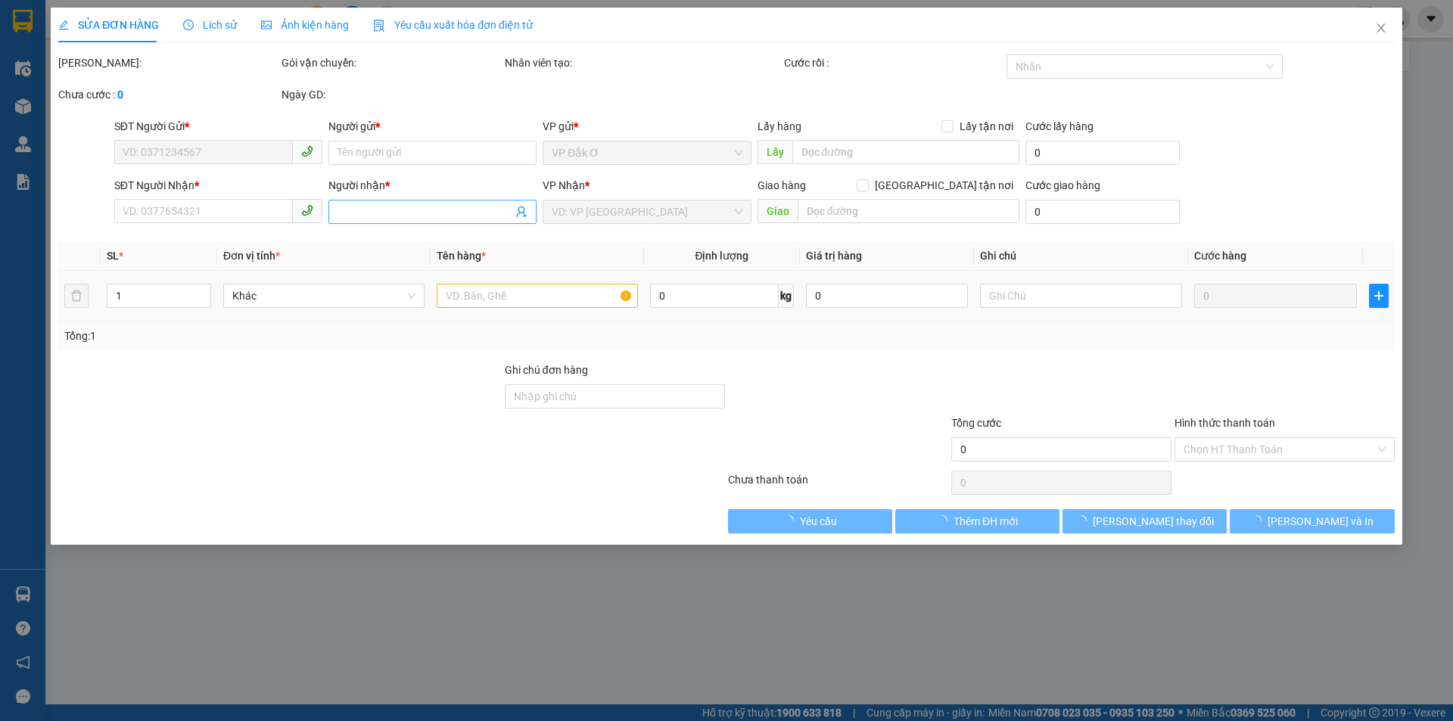
type input "0976765424"
type input "CƯỜNG"
type input "0919445179"
type input "VINH"
type input "30.000"
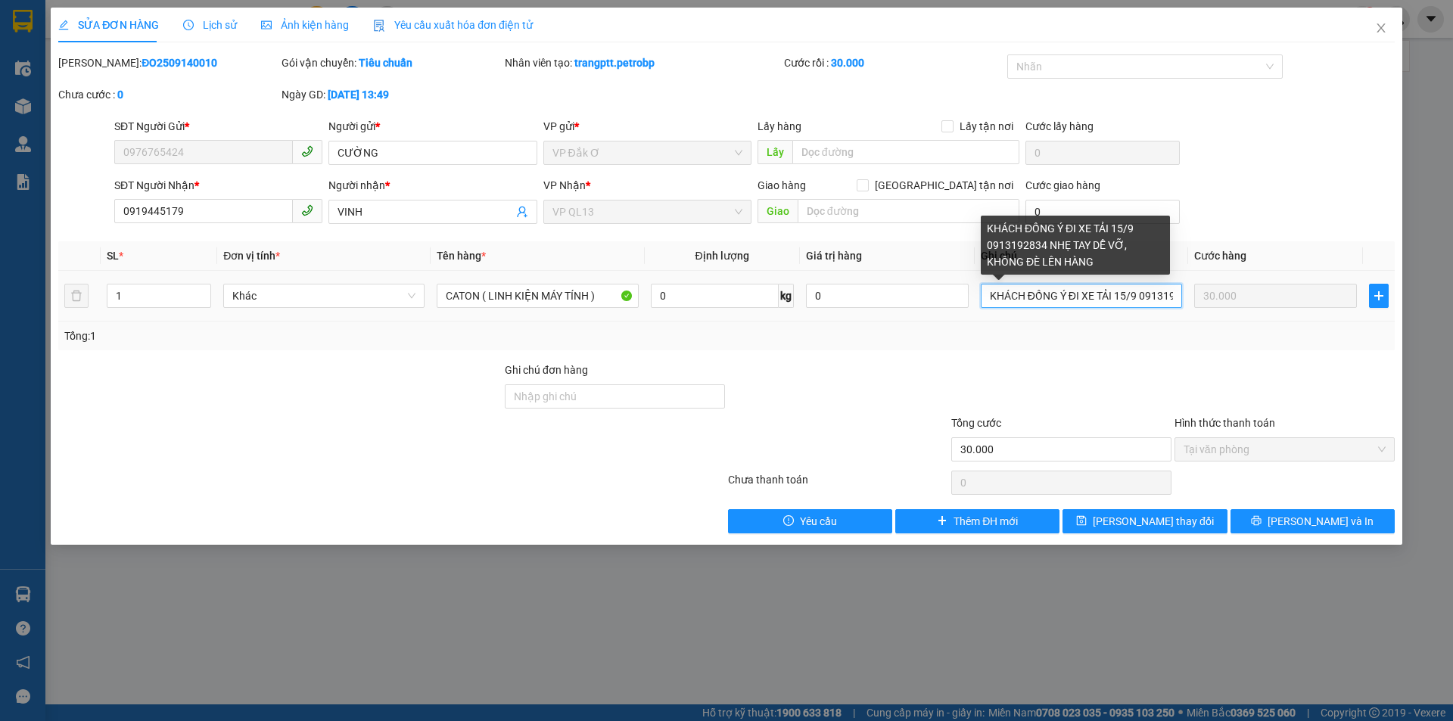
click at [1137, 294] on input "KHÁCH ĐỒNG Ý ĐI XE TẢI 15/9 0913192834 NHẸ TAY DỄ VỠ, KHÔNG ĐÈ LÊN HÀNG" at bounding box center [1081, 296] width 201 height 24
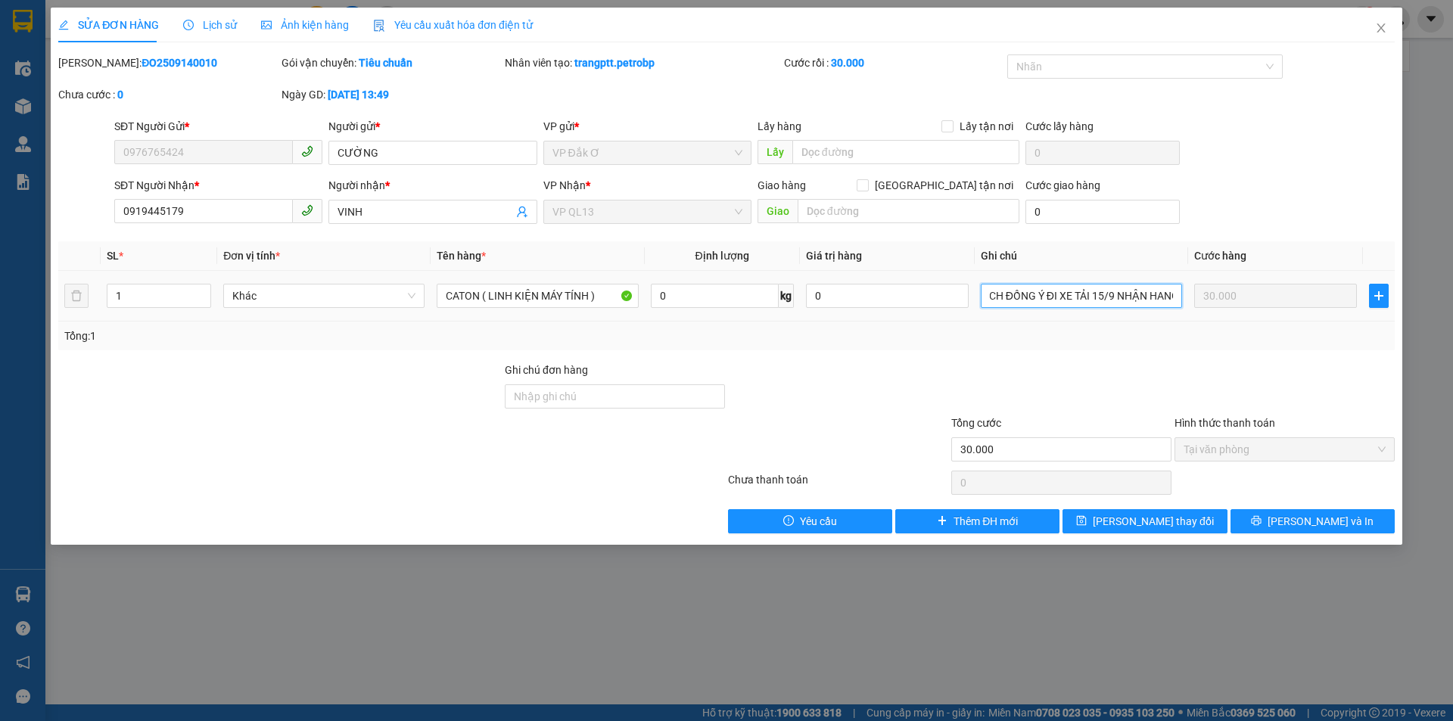
scroll to position [0, 30]
type input "KHÁCH ĐỒNG Ý ĐI XE TẢI 15/9 NHẬN HÀNG 0913192834 NHẸ TAY DỄ VỠ, KHÔNG ĐÈ LÊN HÀ…"
click at [1174, 524] on span "[PERSON_NAME] thay đổi" at bounding box center [1153, 521] width 121 height 17
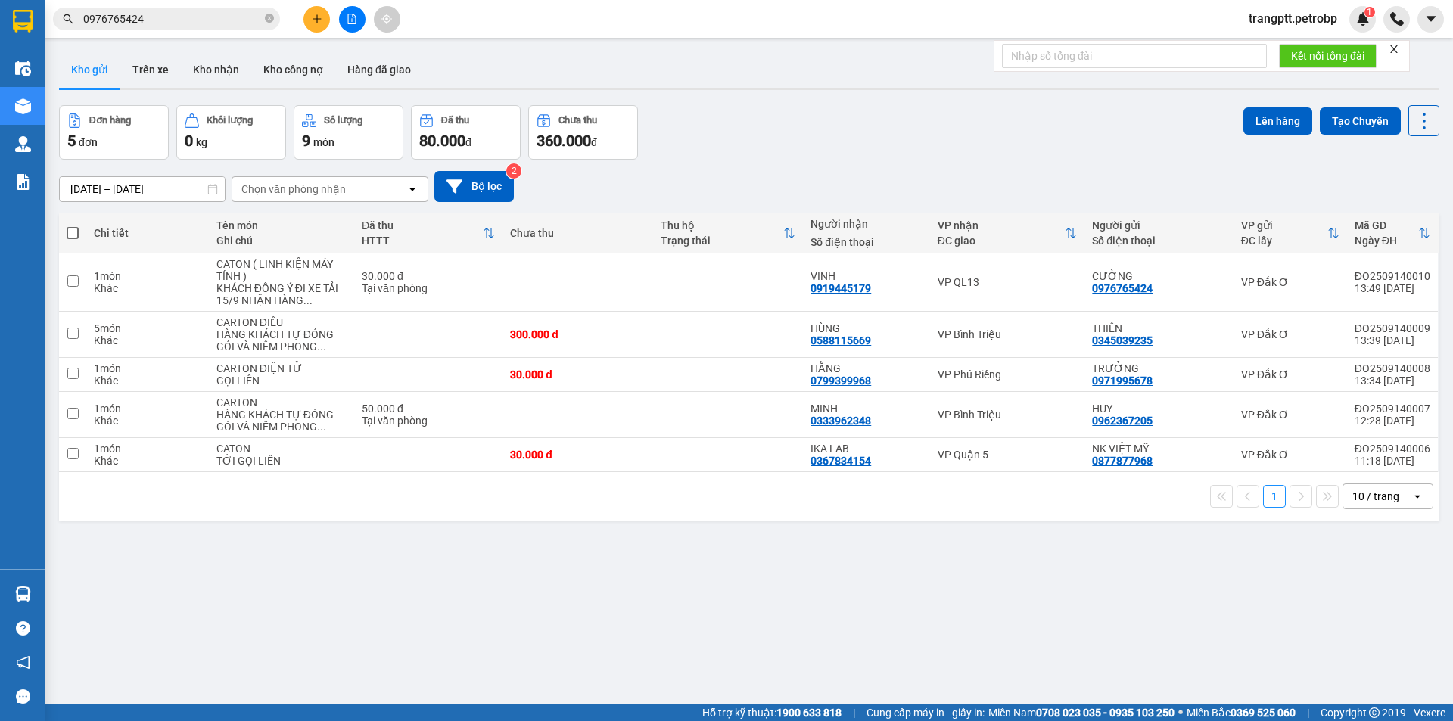
click at [401, 594] on div "ver 1.8.143 Kho gửi Trên xe Kho nhận Kho công nợ Hàng đã giao Đơn hàng 5 đơn Kh…" at bounding box center [749, 405] width 1393 height 721
click at [164, 58] on button "Trên xe" at bounding box center [150, 69] width 61 height 36
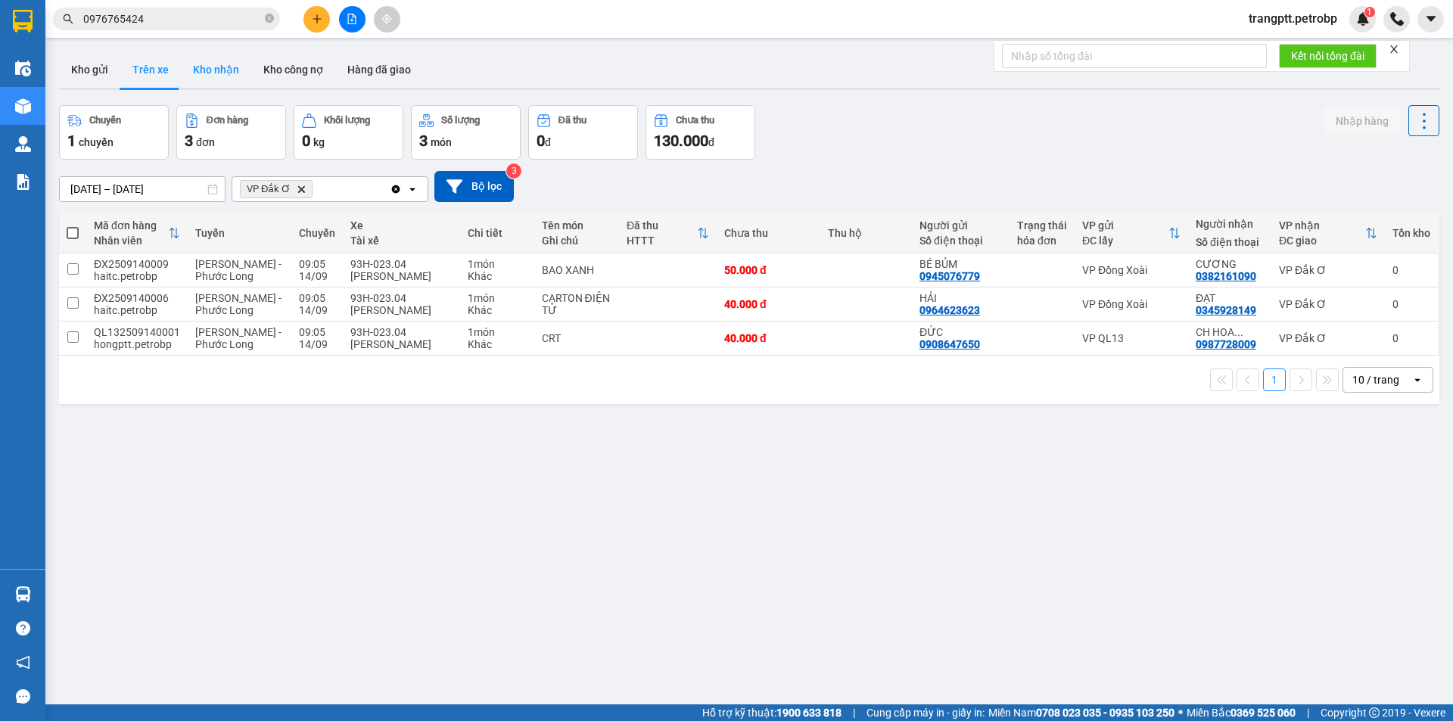
click at [208, 62] on button "Kho nhận" at bounding box center [216, 69] width 70 height 36
type input "[DATE] – [DATE]"
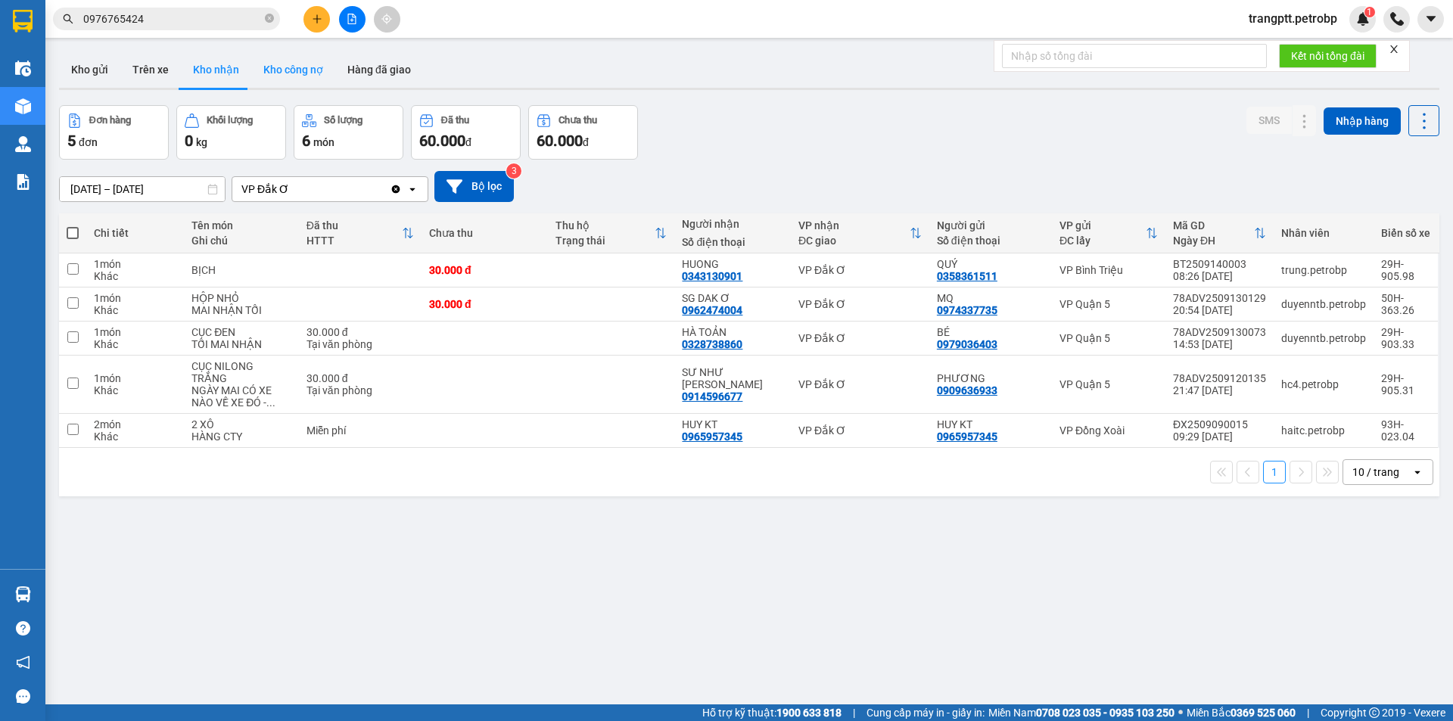
click at [251, 70] on button "Kho công nợ" at bounding box center [293, 69] width 84 height 36
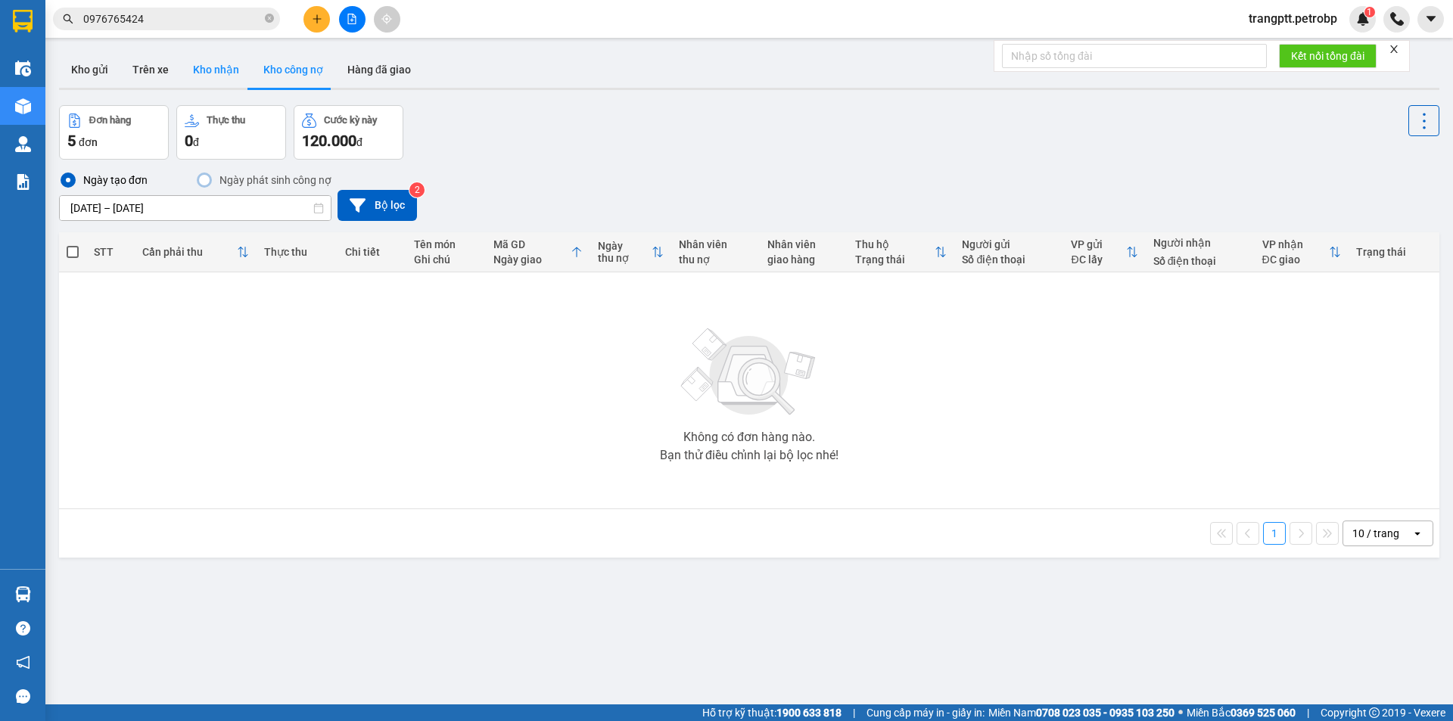
click at [207, 67] on button "Kho nhận" at bounding box center [216, 69] width 70 height 36
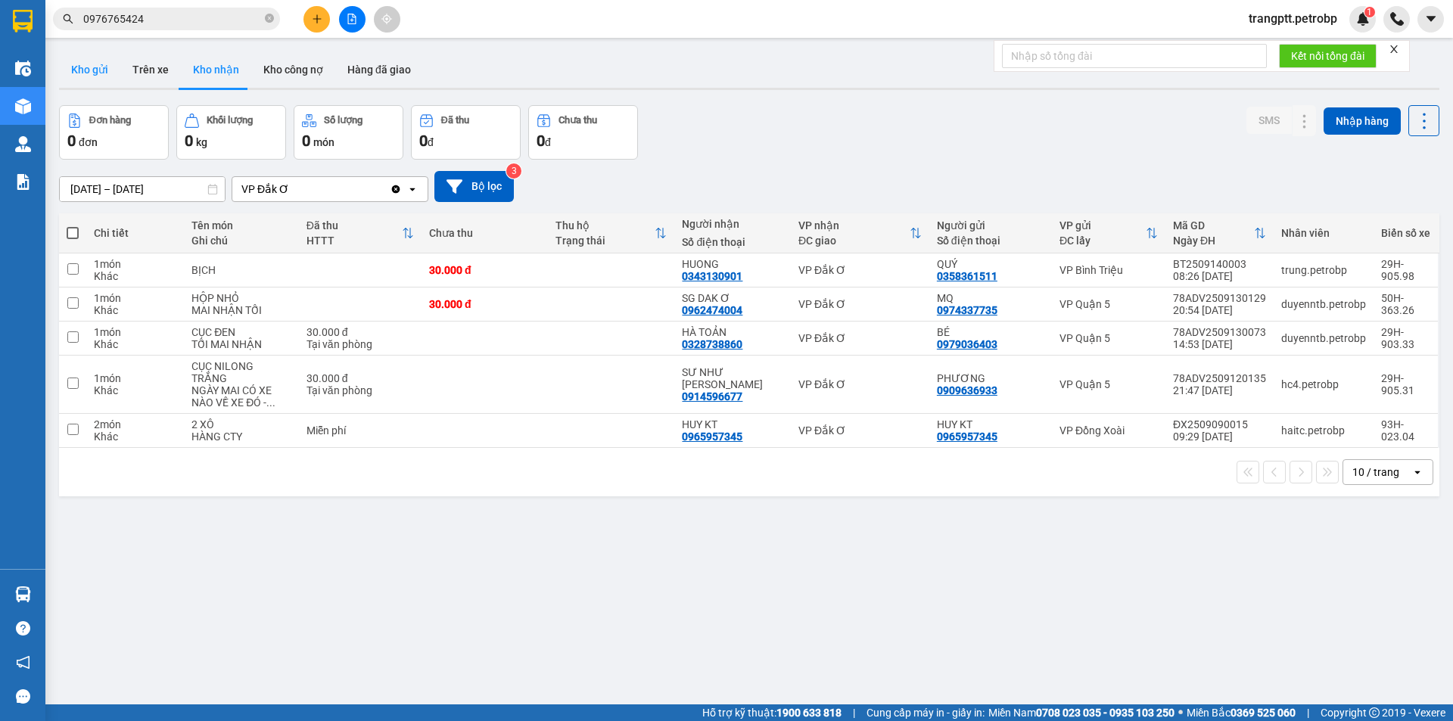
click at [84, 57] on button "Kho gửi" at bounding box center [89, 69] width 61 height 36
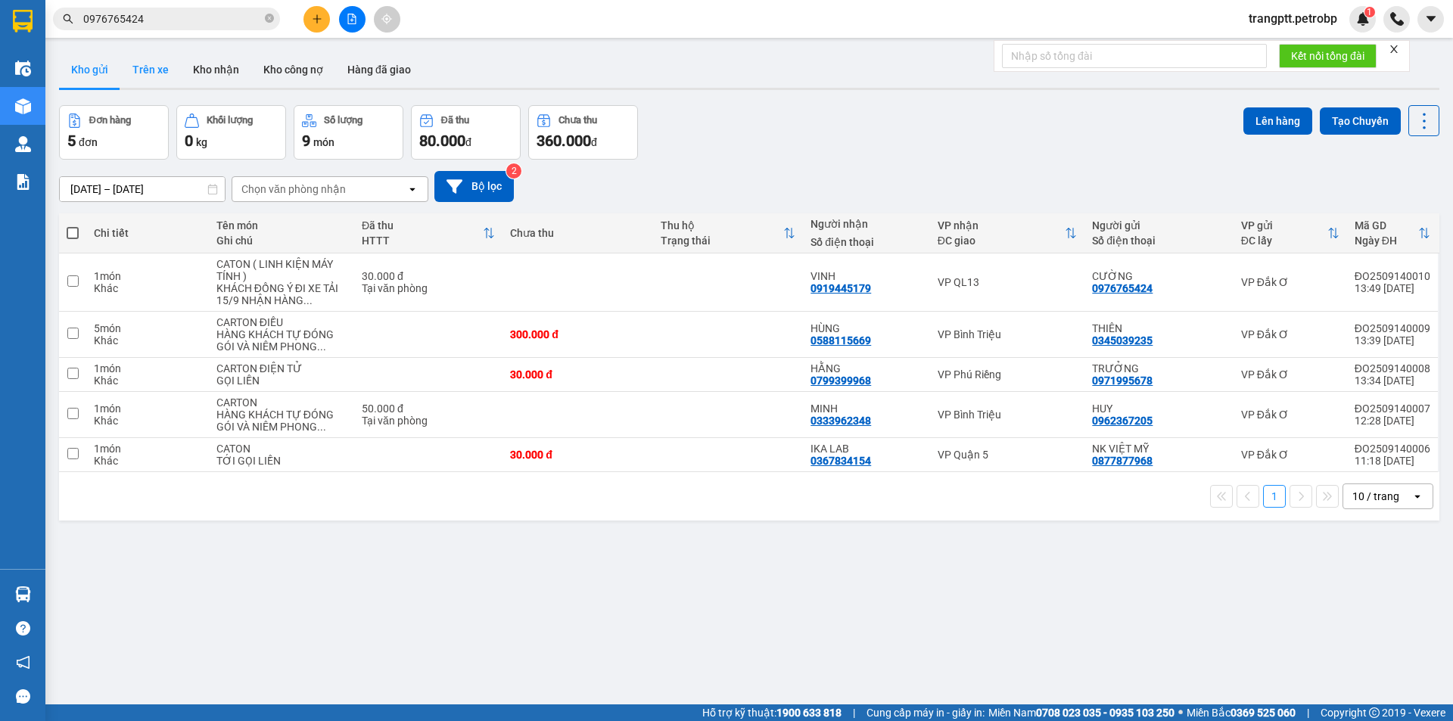
click at [152, 61] on button "Trên xe" at bounding box center [150, 69] width 61 height 36
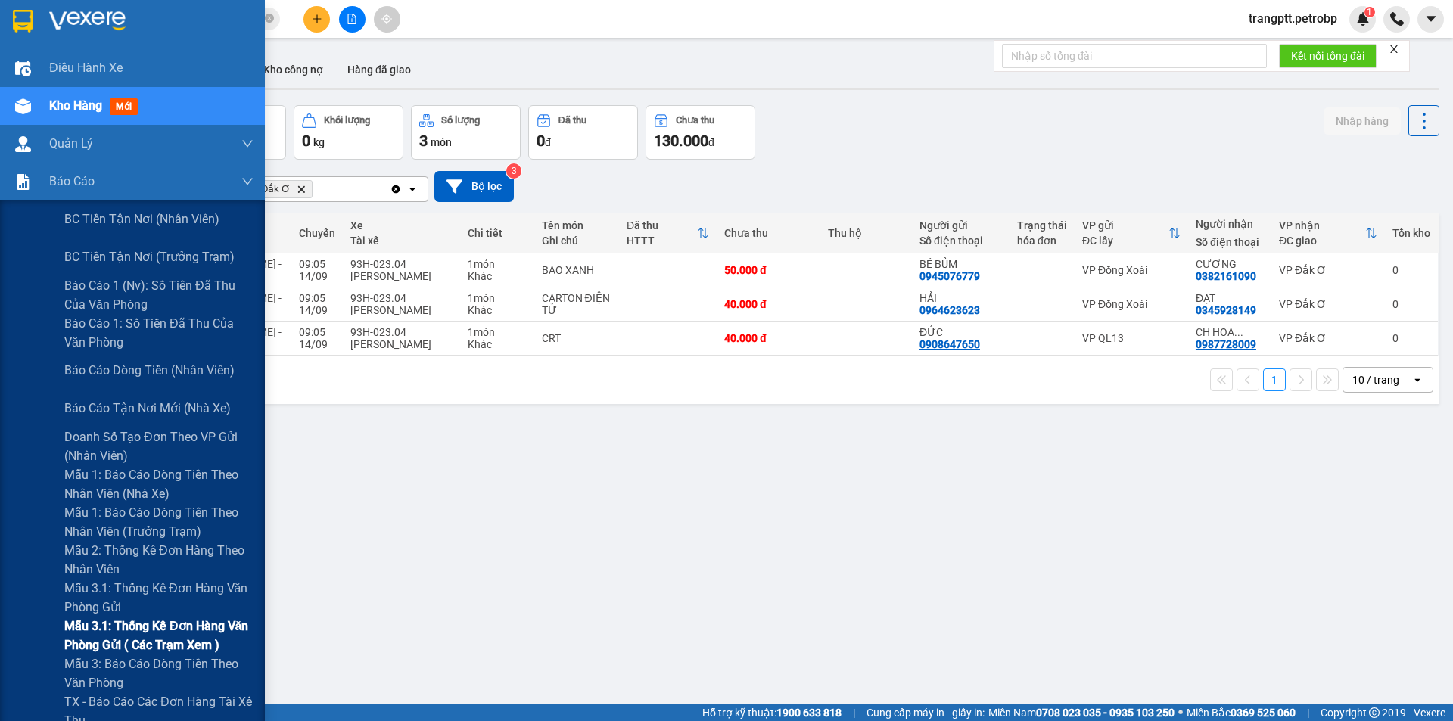
click at [166, 629] on span "Mẫu 3.1: Thống kê đơn hàng văn phòng gửi ( các trạm xem )" at bounding box center [158, 636] width 189 height 38
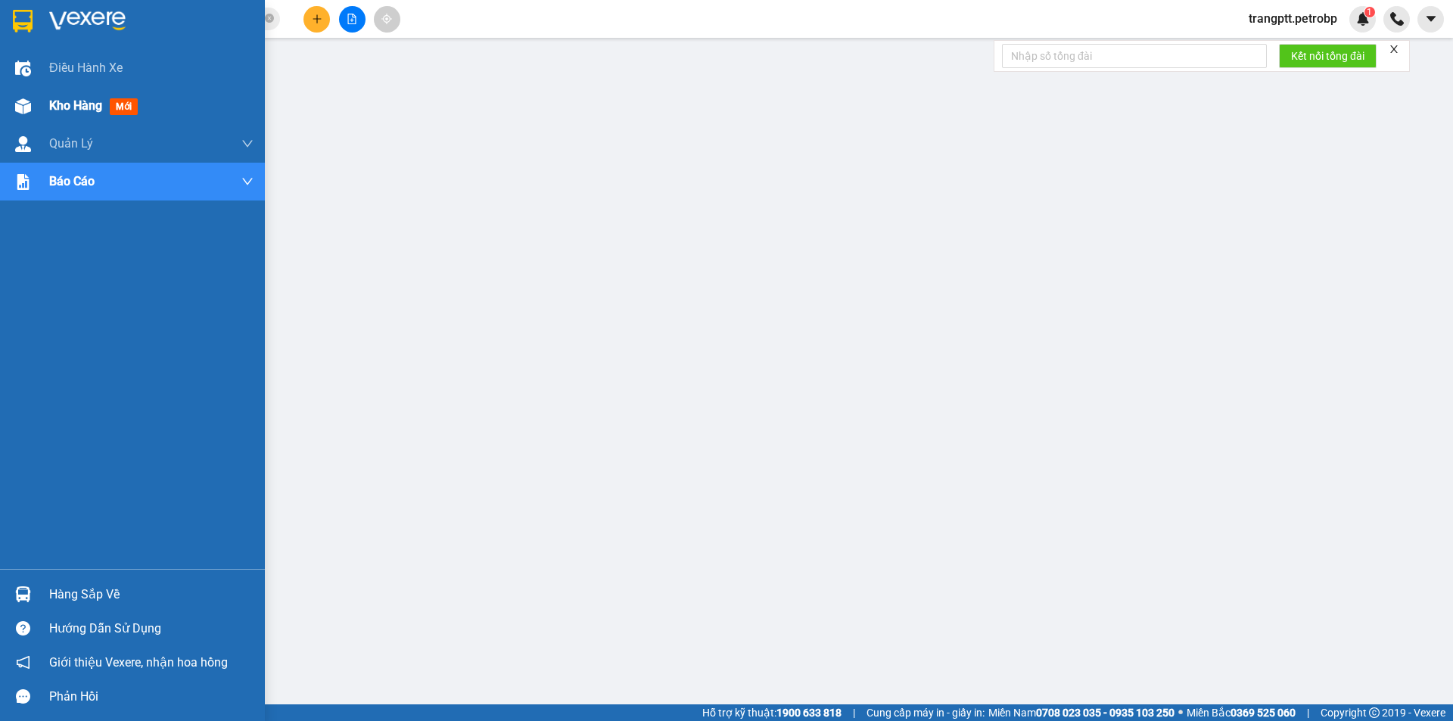
click at [54, 109] on span "Kho hàng" at bounding box center [75, 105] width 53 height 14
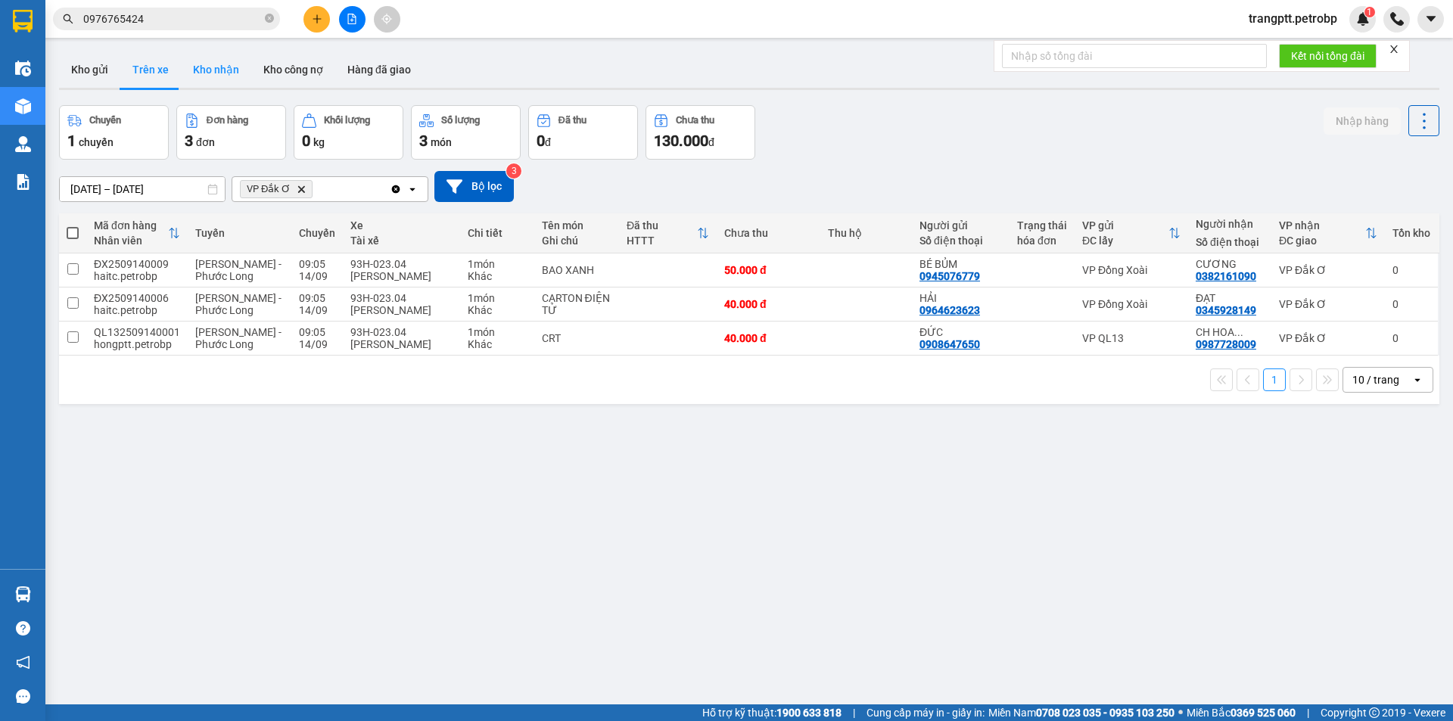
click at [229, 67] on button "Kho nhận" at bounding box center [216, 69] width 70 height 36
type input "[DATE] – [DATE]"
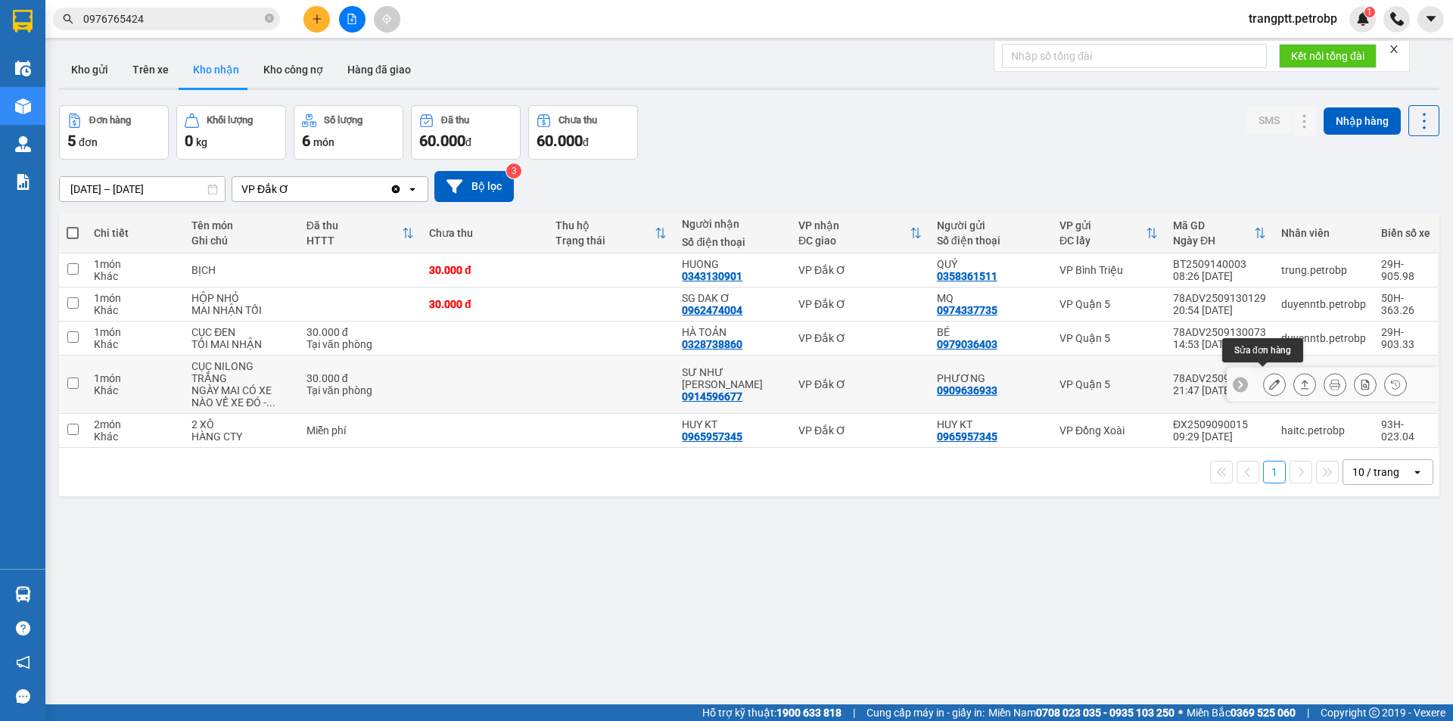
click at [1269, 379] on icon at bounding box center [1274, 384] width 11 height 11
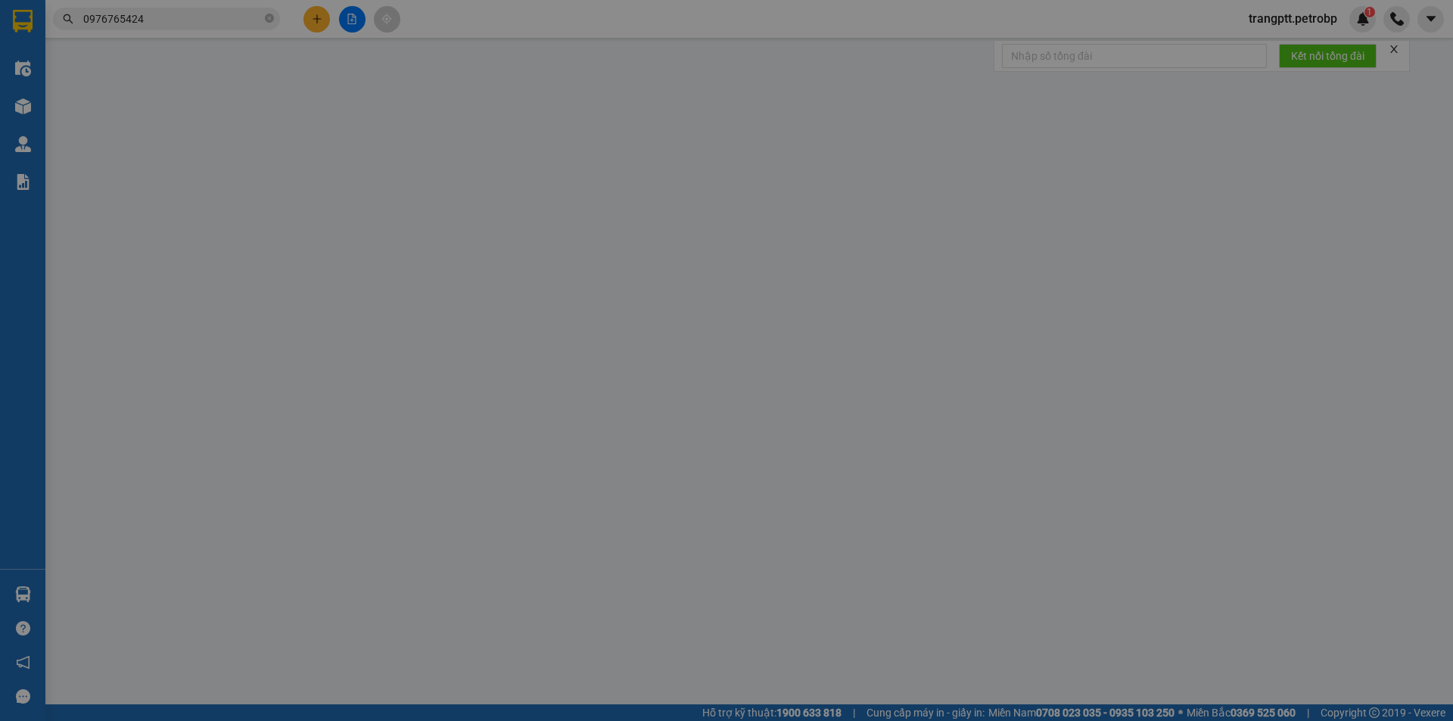
type input "0909636933"
type input "PHƯƠNG"
type input "0914596677"
type input "SƯ NHƯ TÍN"
type input "30.000"
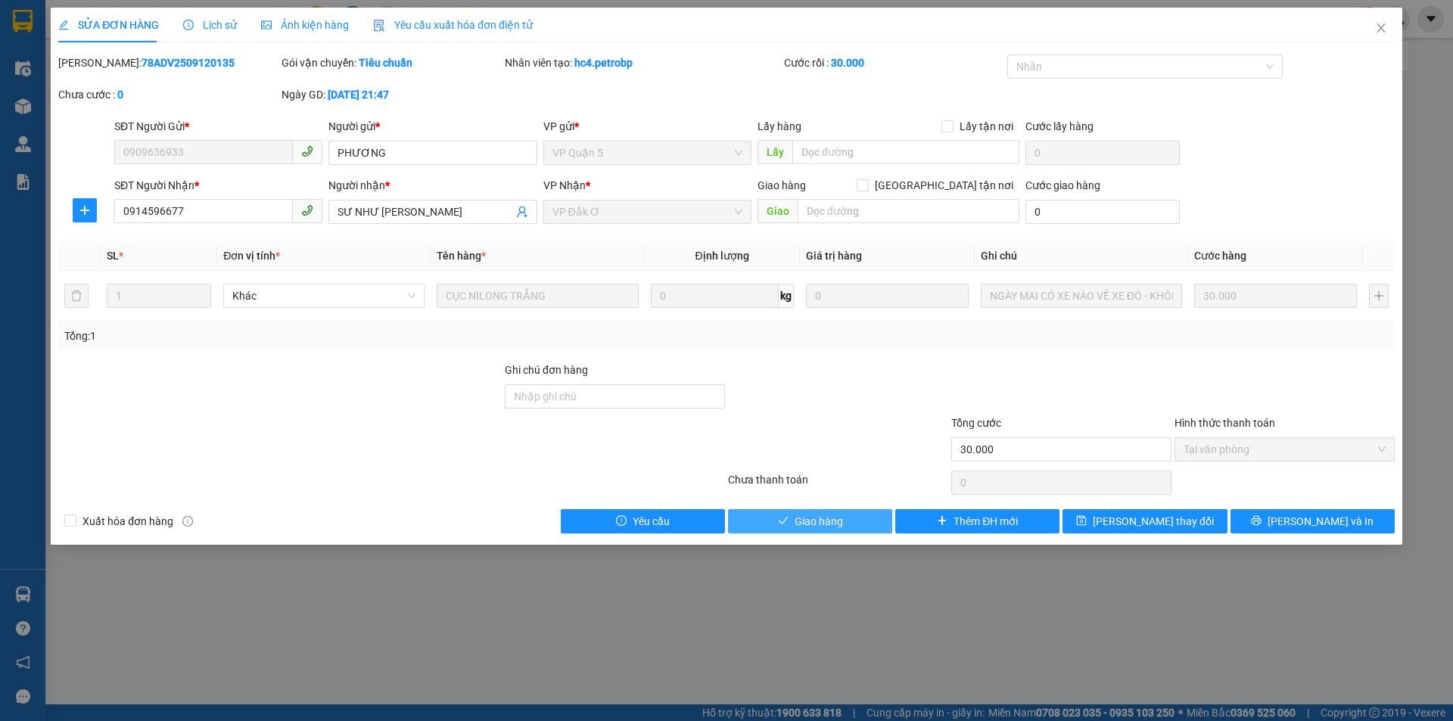
click at [842, 521] on span "Giao hàng" at bounding box center [819, 521] width 48 height 17
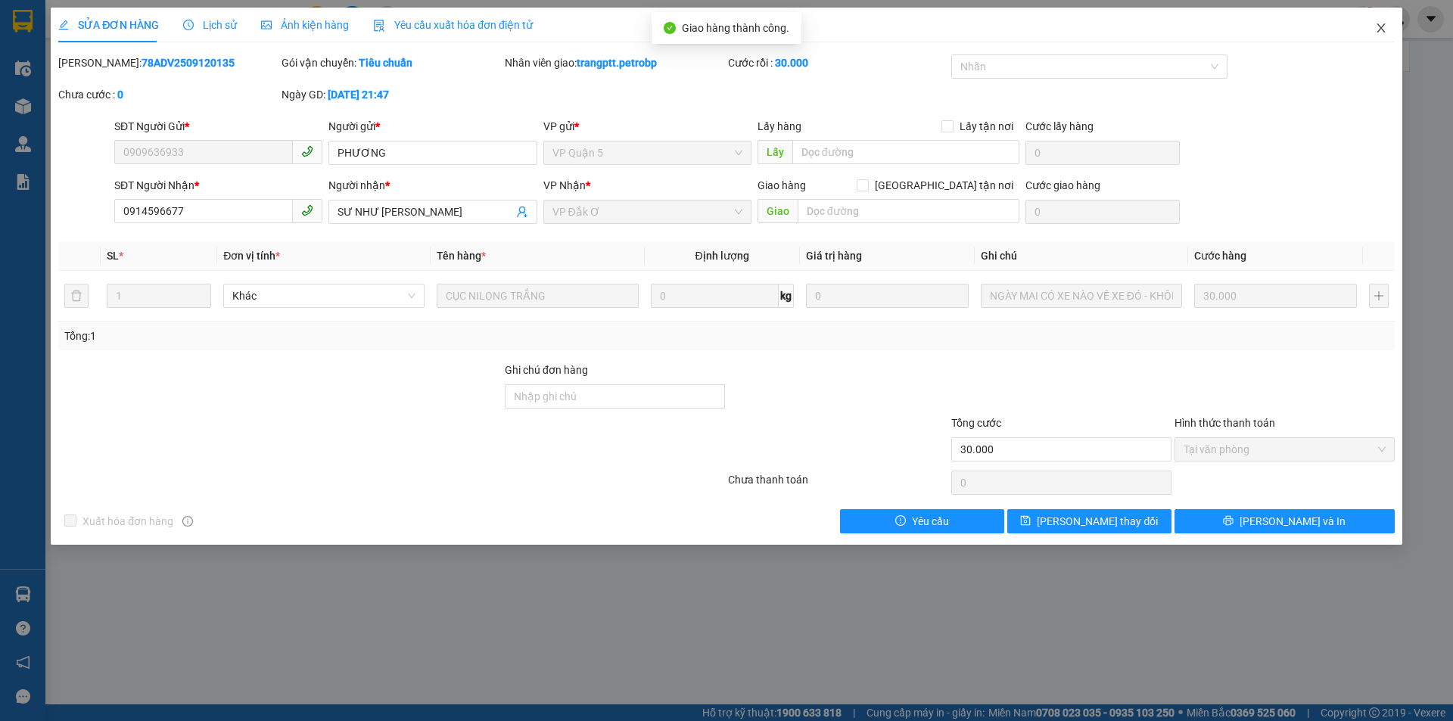
click at [1375, 26] on icon "close" at bounding box center [1381, 28] width 12 height 12
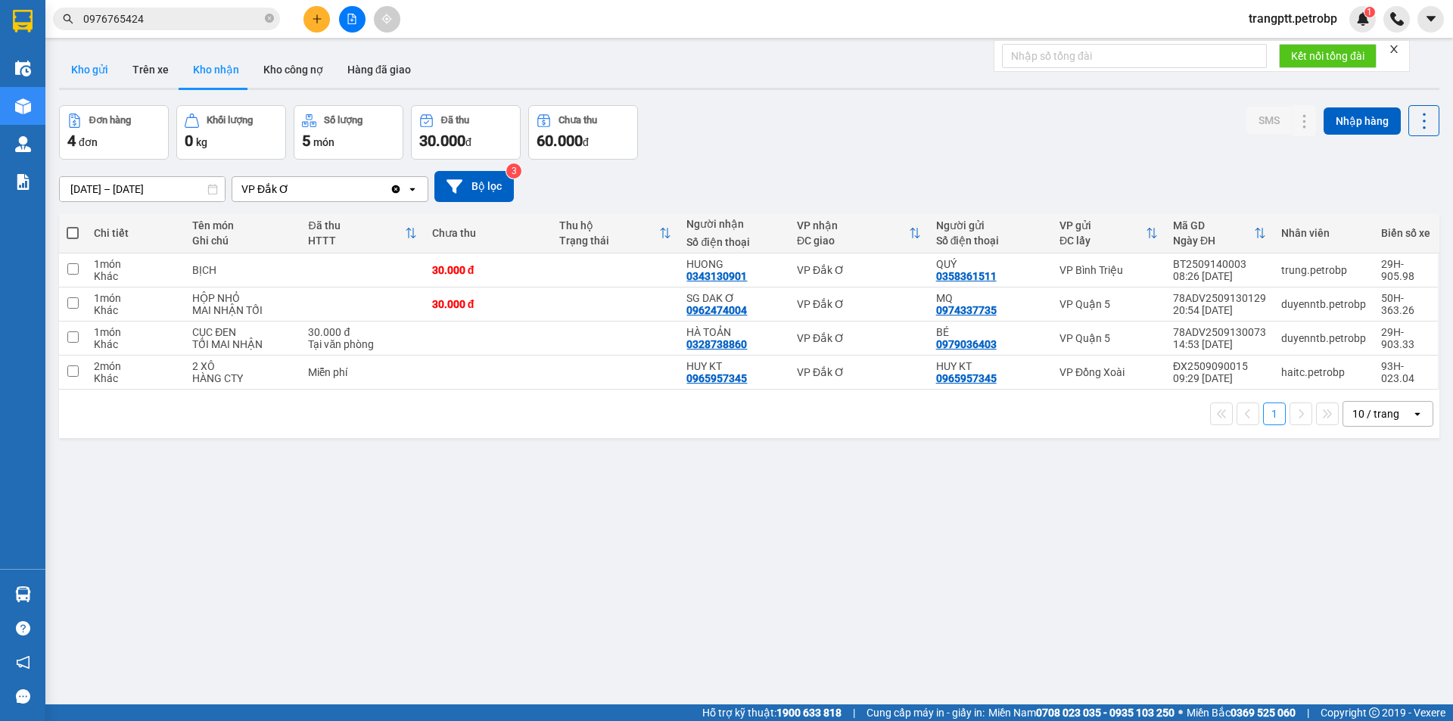
click at [97, 65] on button "Kho gửi" at bounding box center [89, 69] width 61 height 36
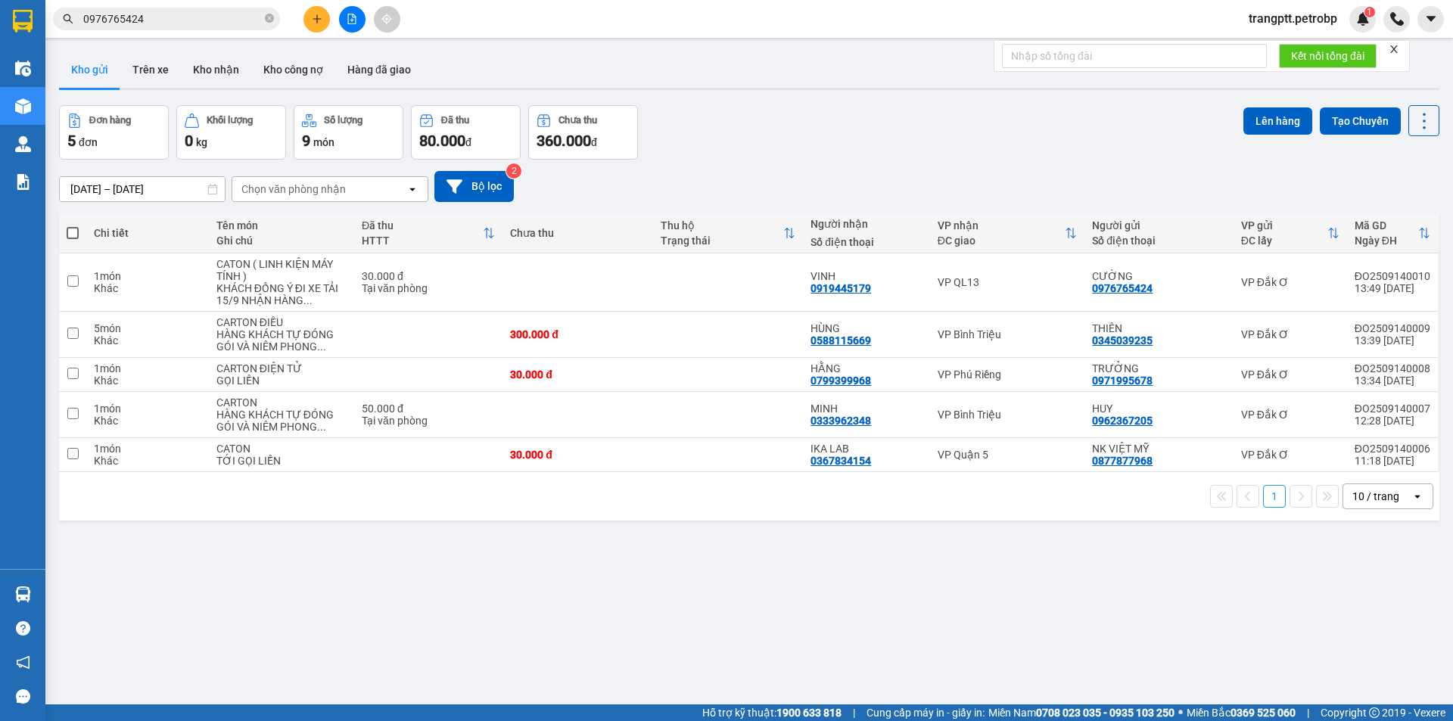
drag, startPoint x: 73, startPoint y: 223, endPoint x: 73, endPoint y: 232, distance: 9.8
click at [73, 229] on th at bounding box center [72, 233] width 27 height 40
click at [73, 231] on span at bounding box center [73, 233] width 12 height 12
click at [73, 226] on input "checkbox" at bounding box center [73, 226] width 0 height 0
checkbox input "true"
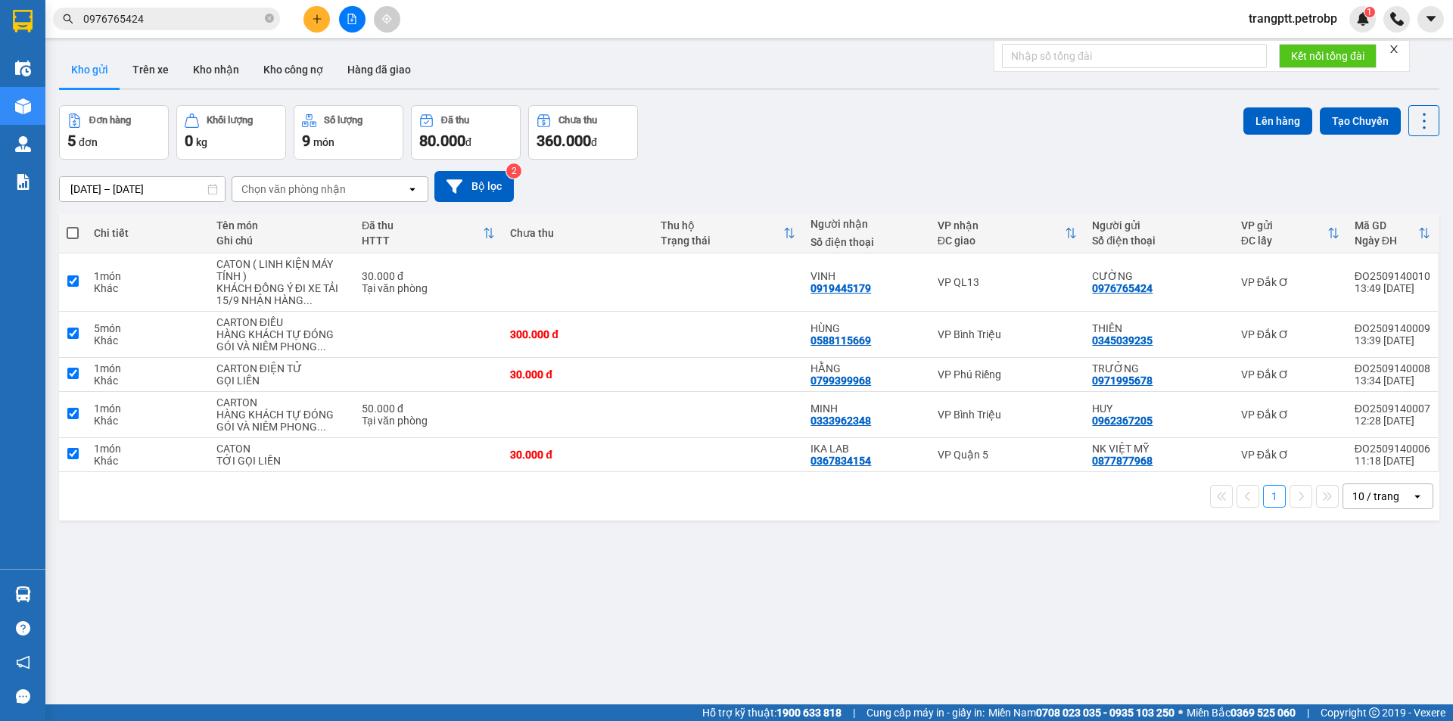
checkbox input "true"
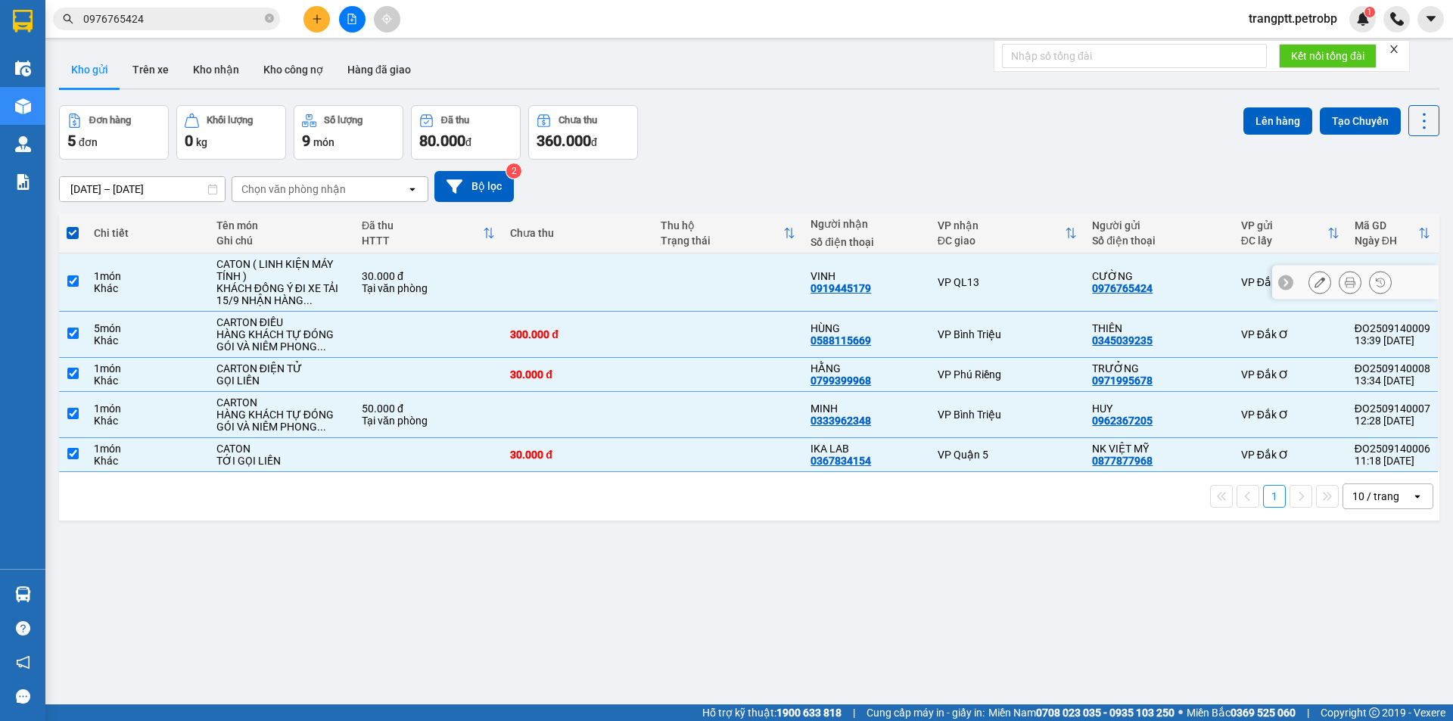
drag, startPoint x: 74, startPoint y: 275, endPoint x: 104, endPoint y: 310, distance: 45.1
click at [74, 277] on input "checkbox" at bounding box center [72, 280] width 11 height 11
checkbox input "false"
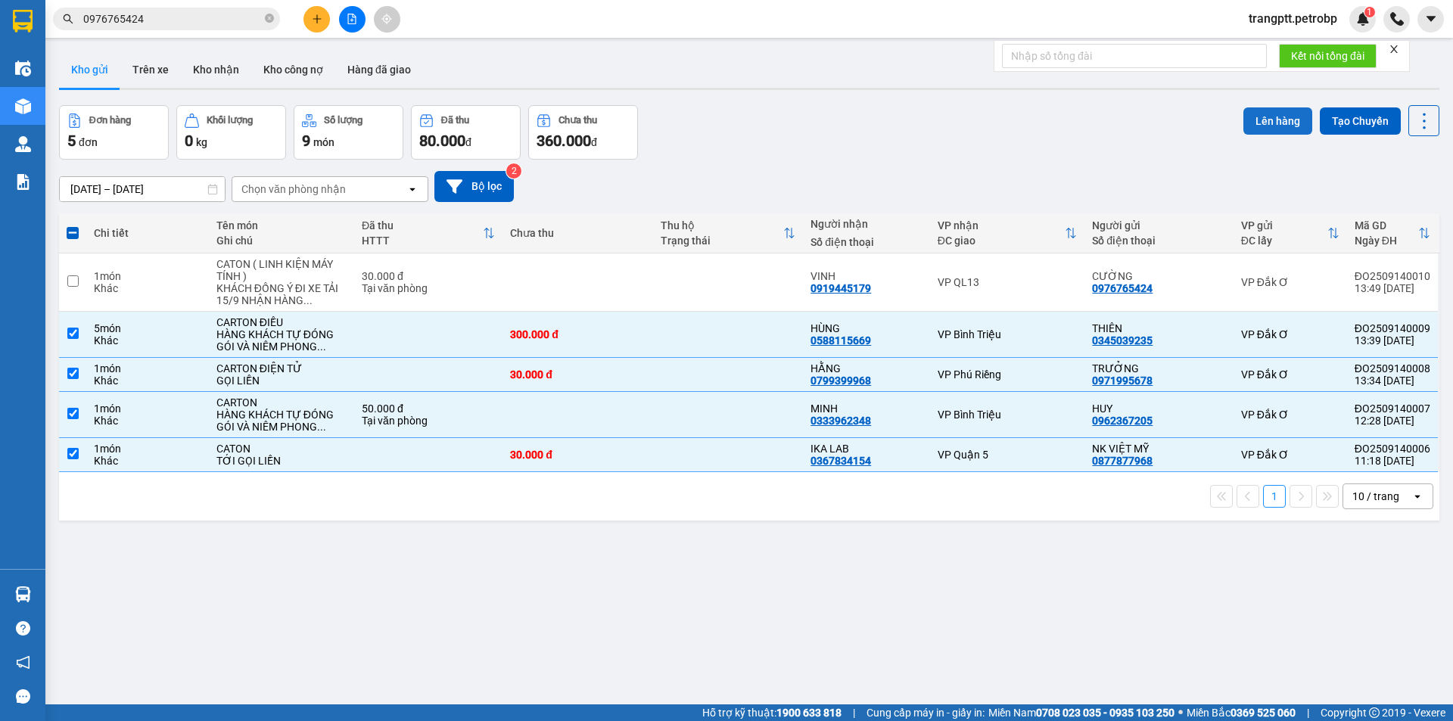
click at [1267, 116] on button "Lên hàng" at bounding box center [1277, 120] width 69 height 27
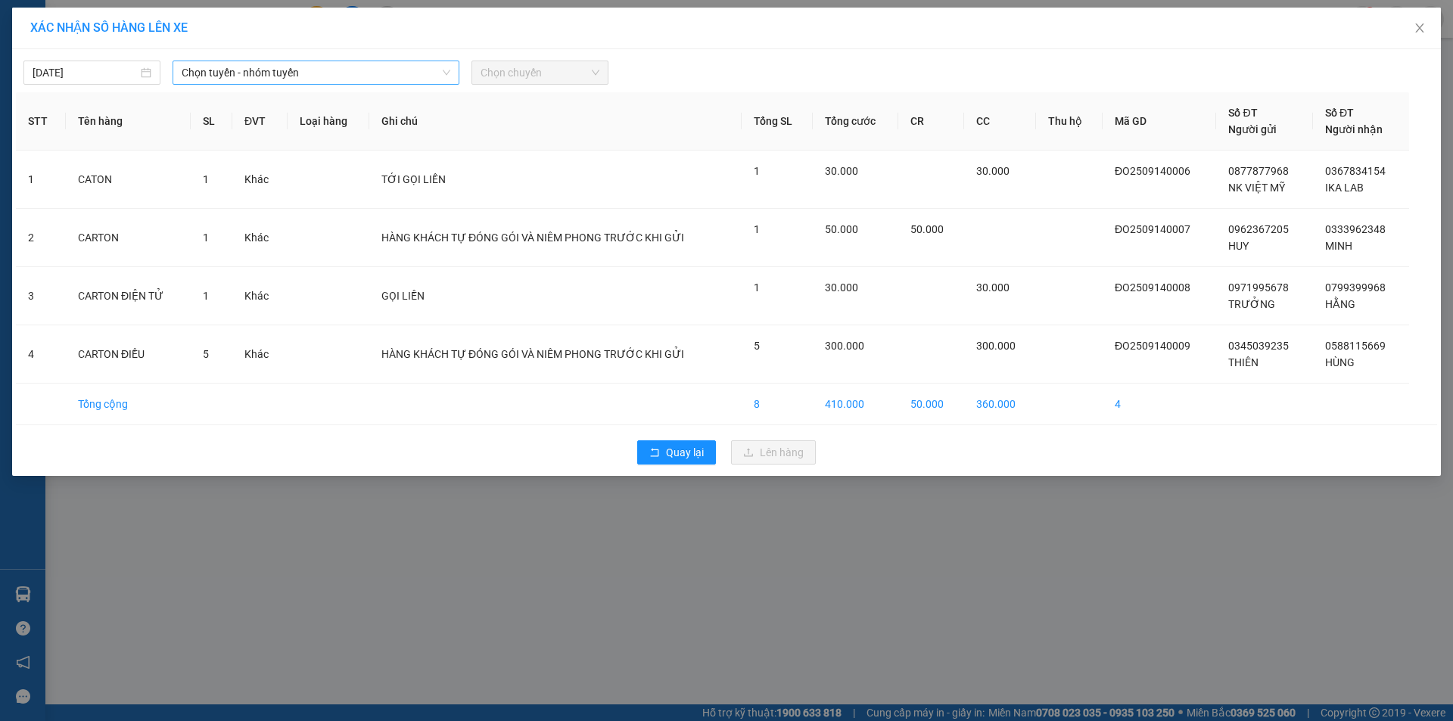
click at [263, 79] on span "Chọn tuyến - nhóm tuyến" at bounding box center [316, 72] width 269 height 23
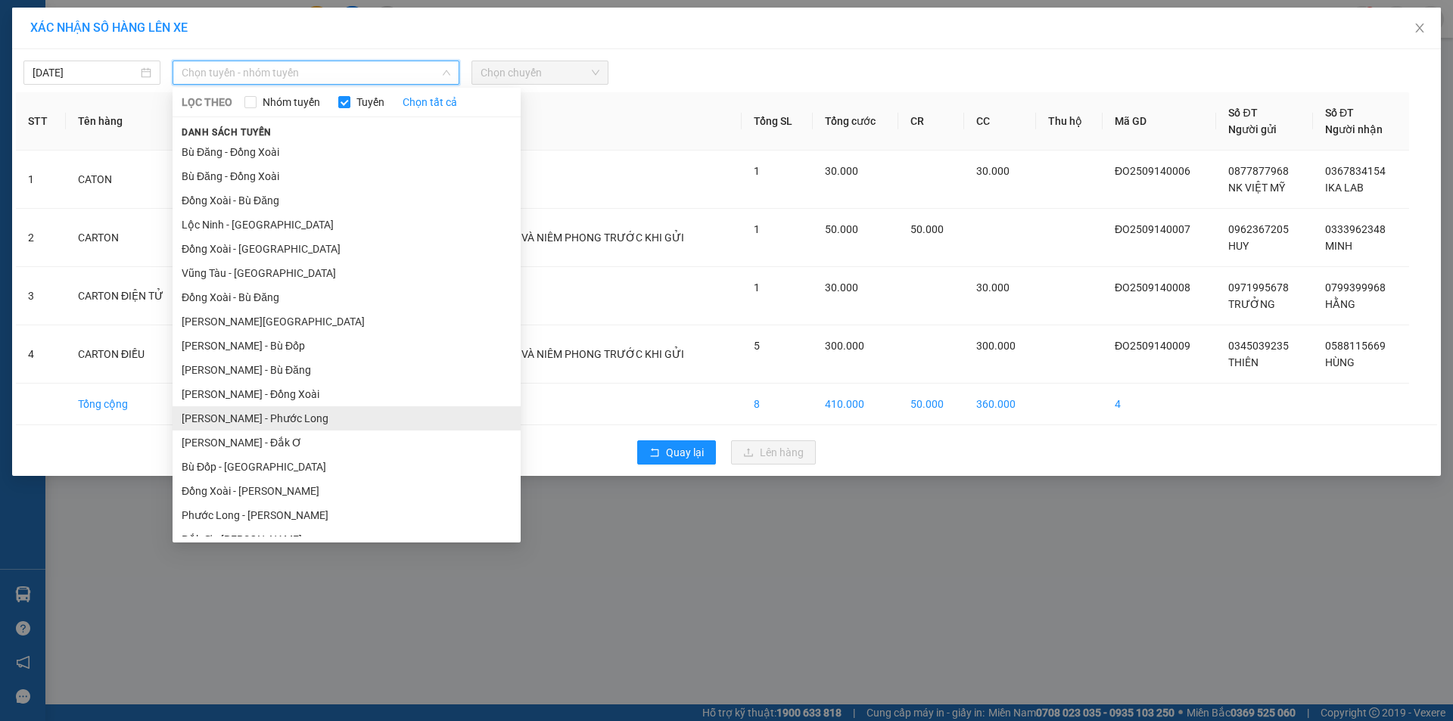
scroll to position [88, 0]
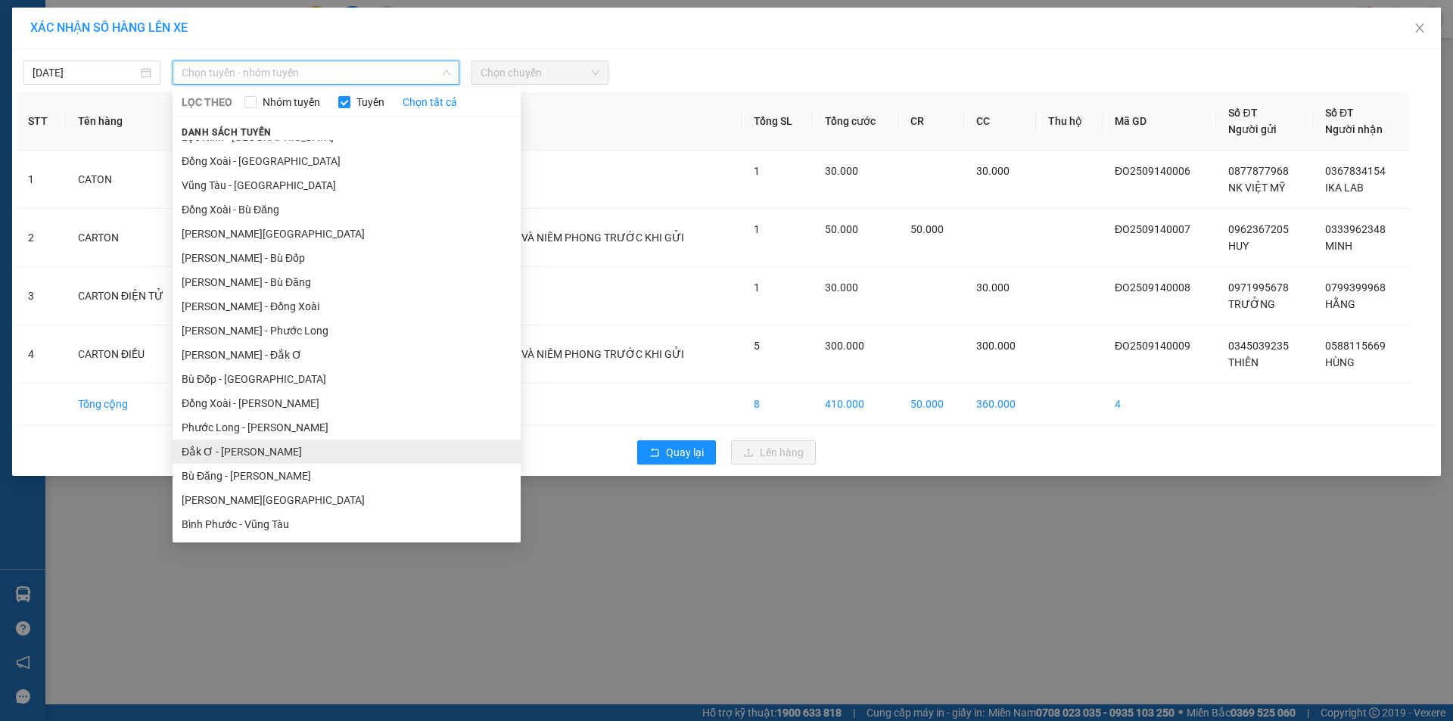
click at [223, 450] on li "Đắk Ơ - [PERSON_NAME]" at bounding box center [347, 452] width 348 height 24
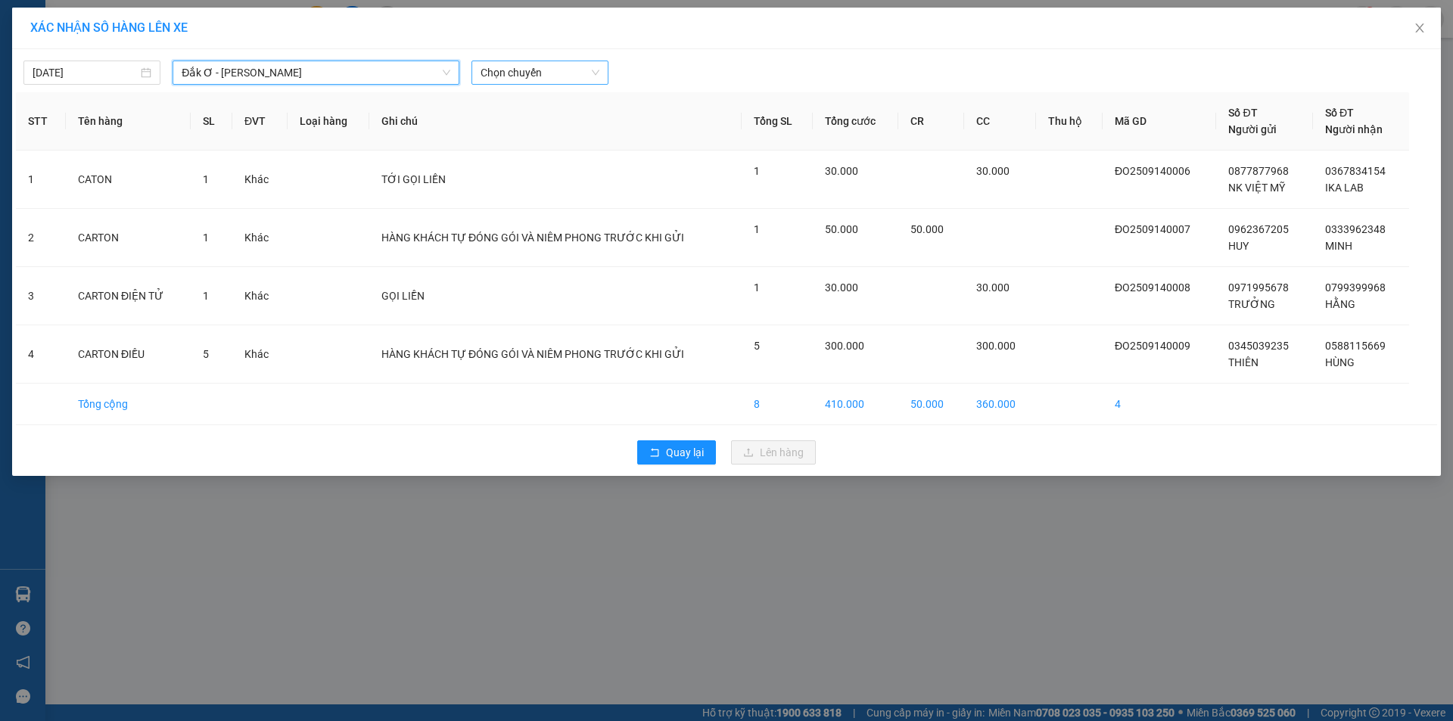
click at [517, 73] on span "Chọn chuyến" at bounding box center [540, 72] width 119 height 23
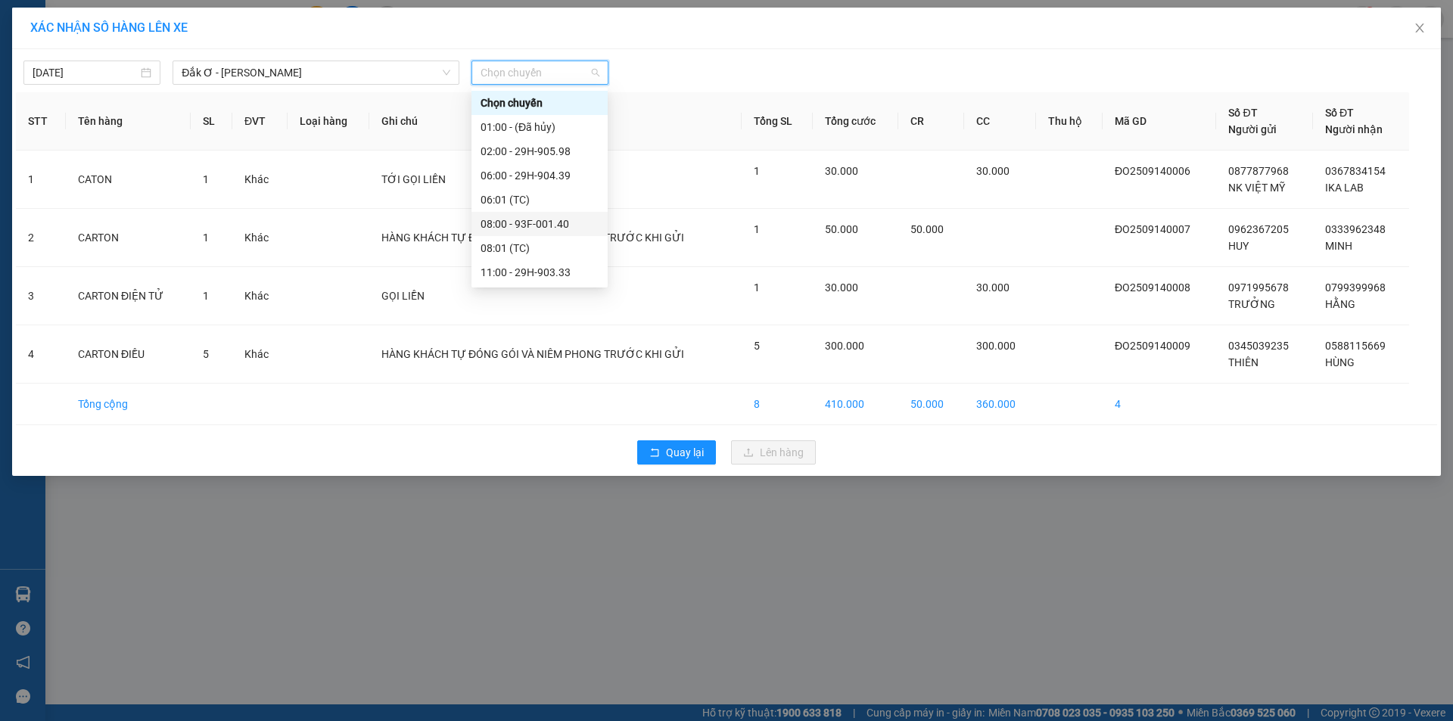
scroll to position [121, 0]
click at [536, 219] on div "15:00 - 29H-905.31" at bounding box center [540, 224] width 118 height 17
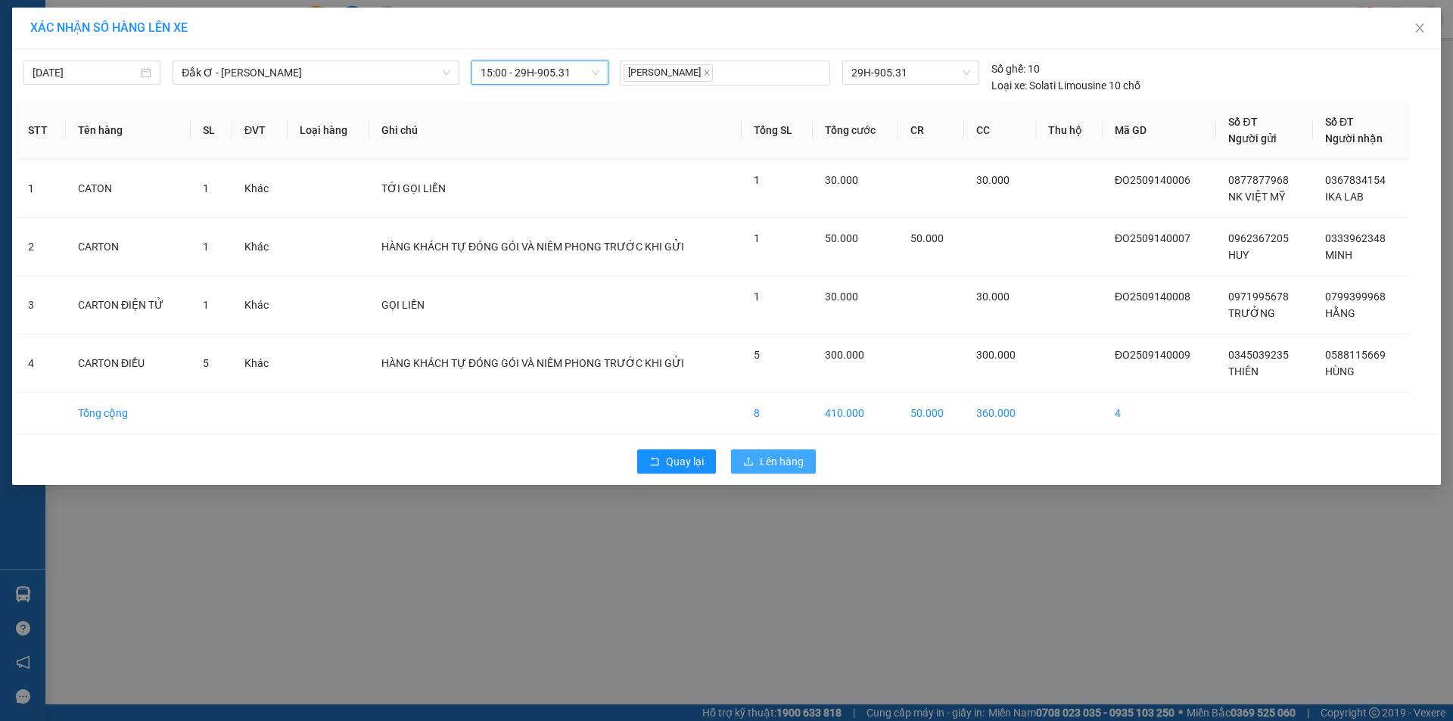
click at [780, 464] on span "Lên hàng" at bounding box center [782, 461] width 44 height 17
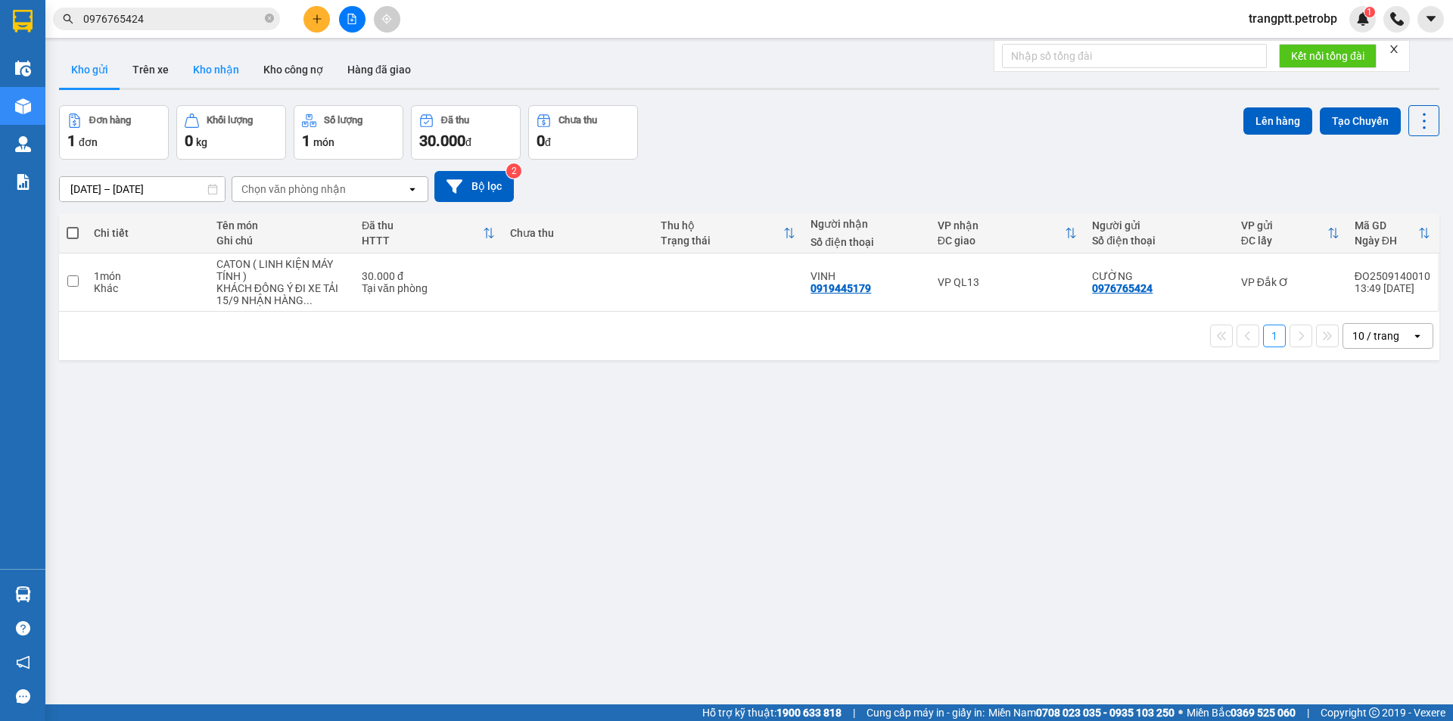
click at [211, 70] on button "Kho nhận" at bounding box center [216, 69] width 70 height 36
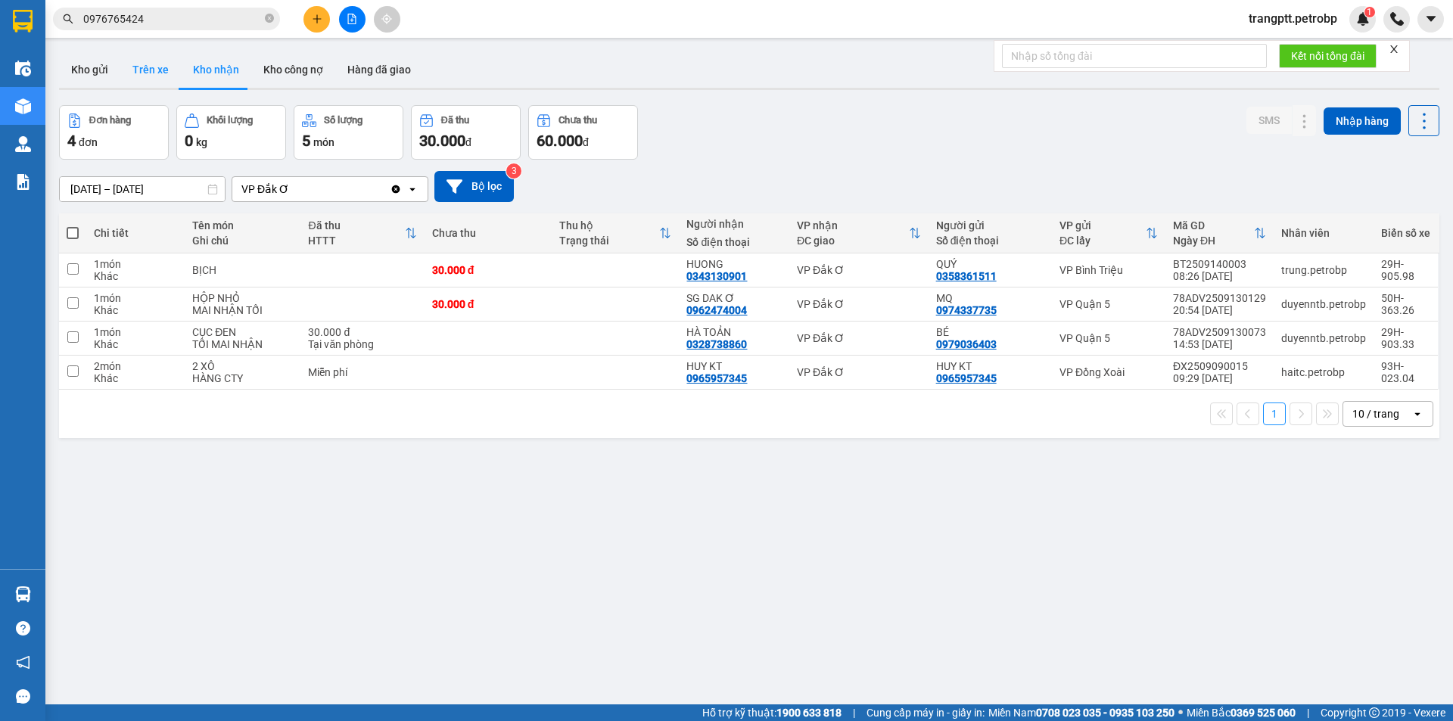
click at [152, 69] on button "Trên xe" at bounding box center [150, 69] width 61 height 36
type input "[DATE] – [DATE]"
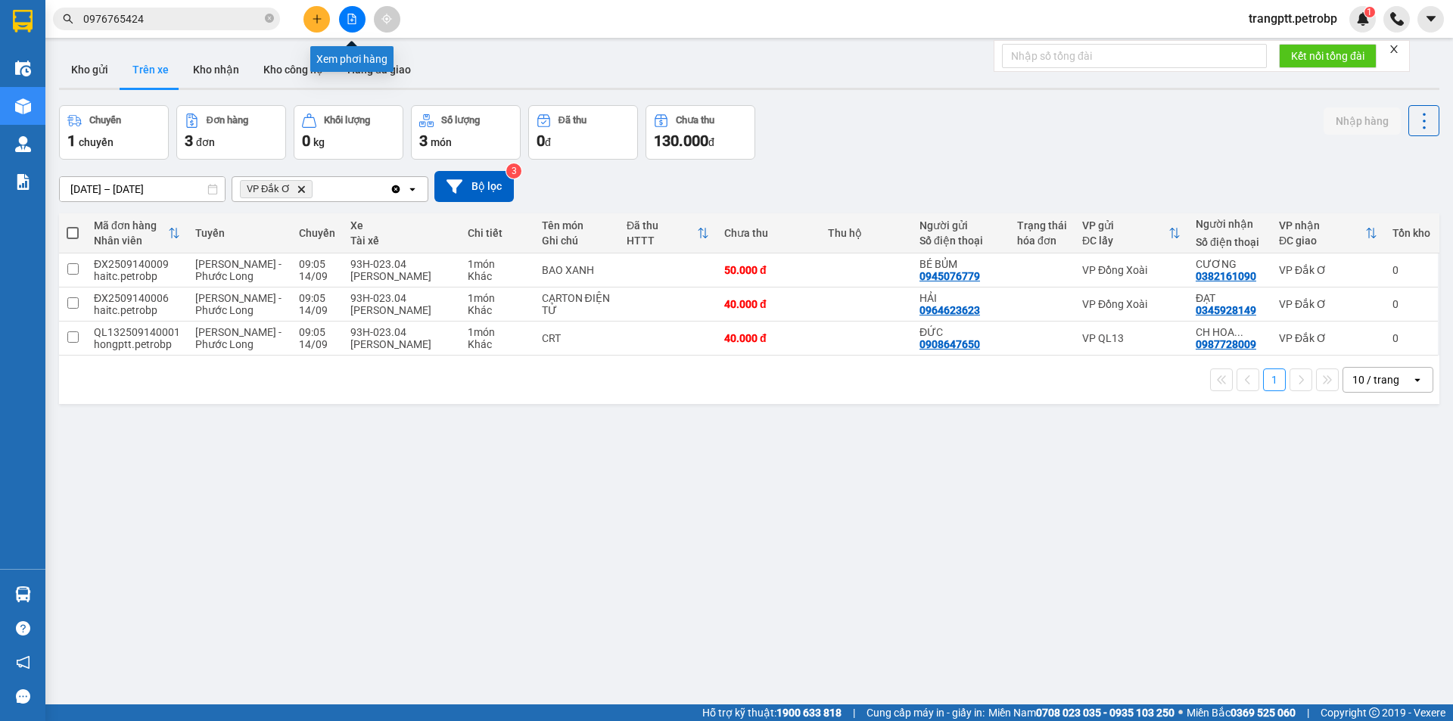
click at [349, 23] on icon "file-add" at bounding box center [352, 19] width 8 height 11
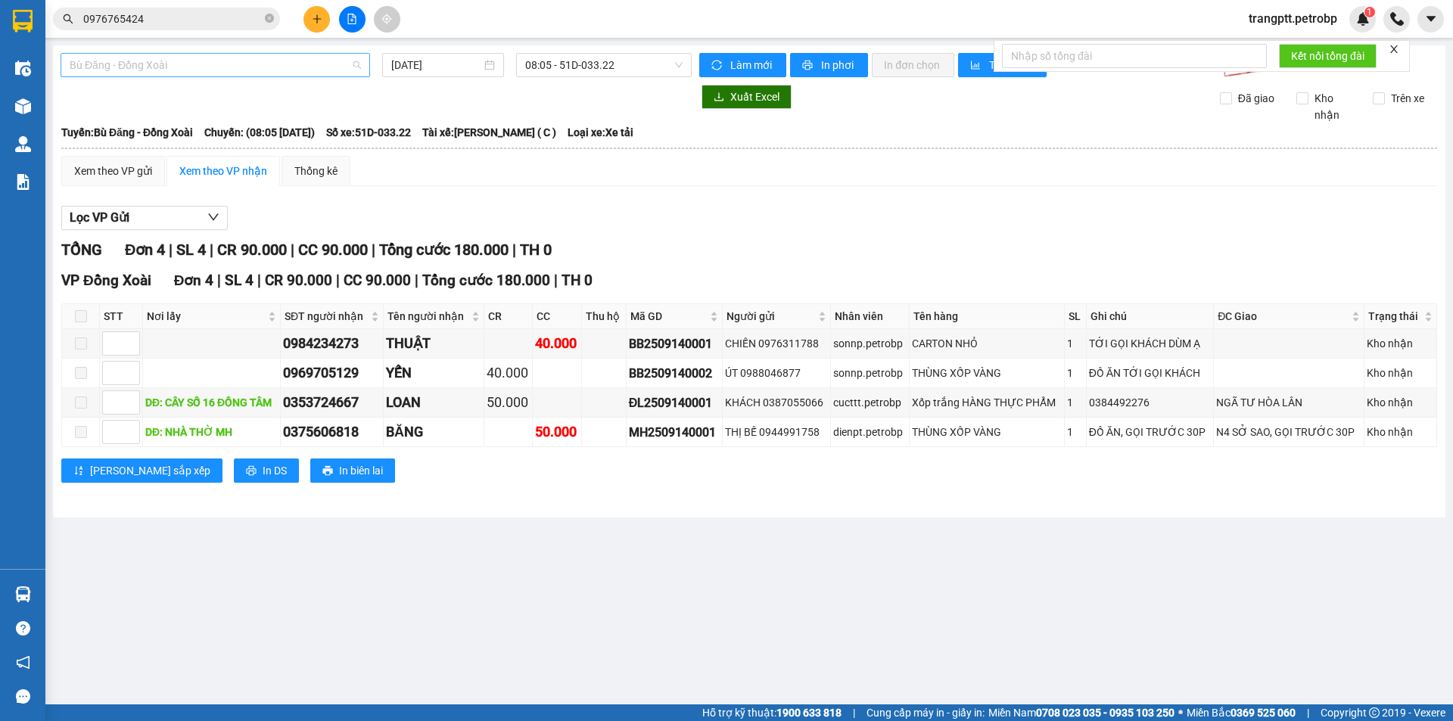
click at [185, 62] on span "Bù Đăng - Đồng Xoài" at bounding box center [215, 65] width 291 height 23
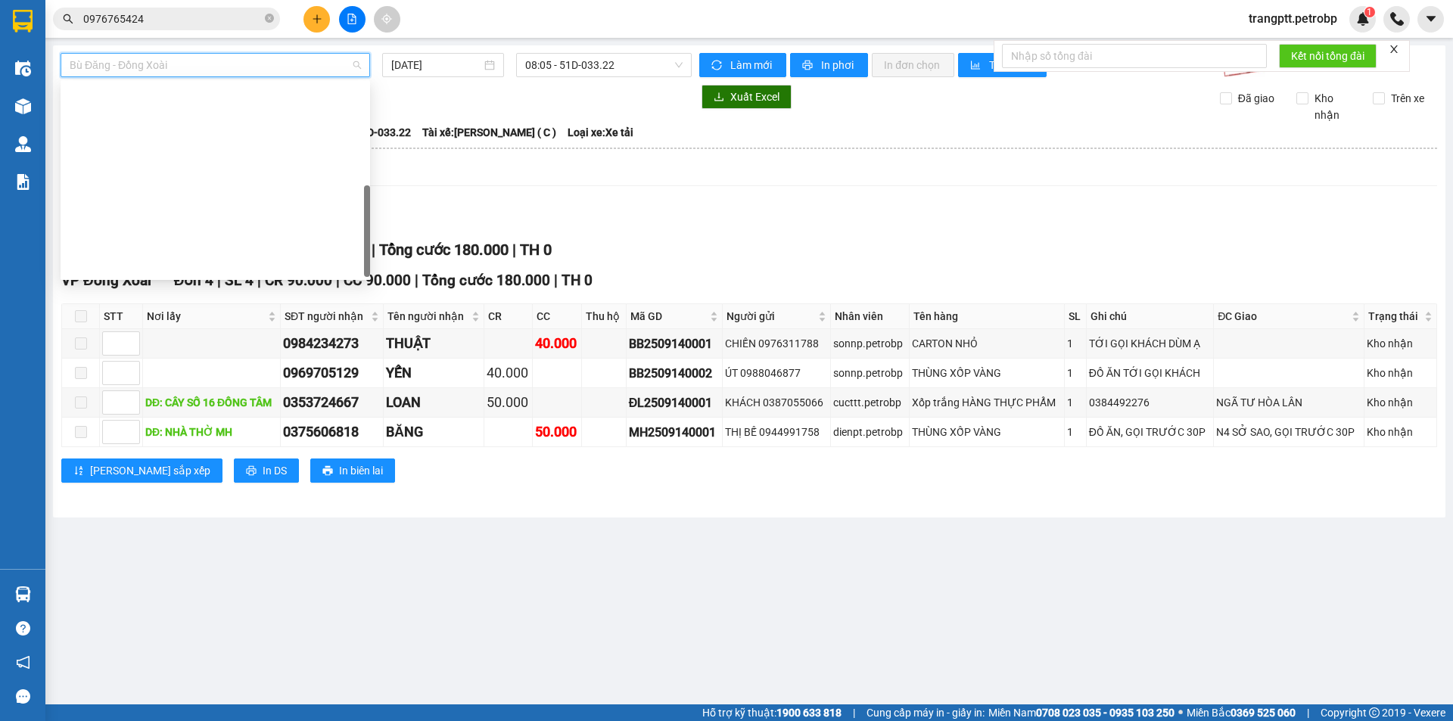
scroll to position [315, 0]
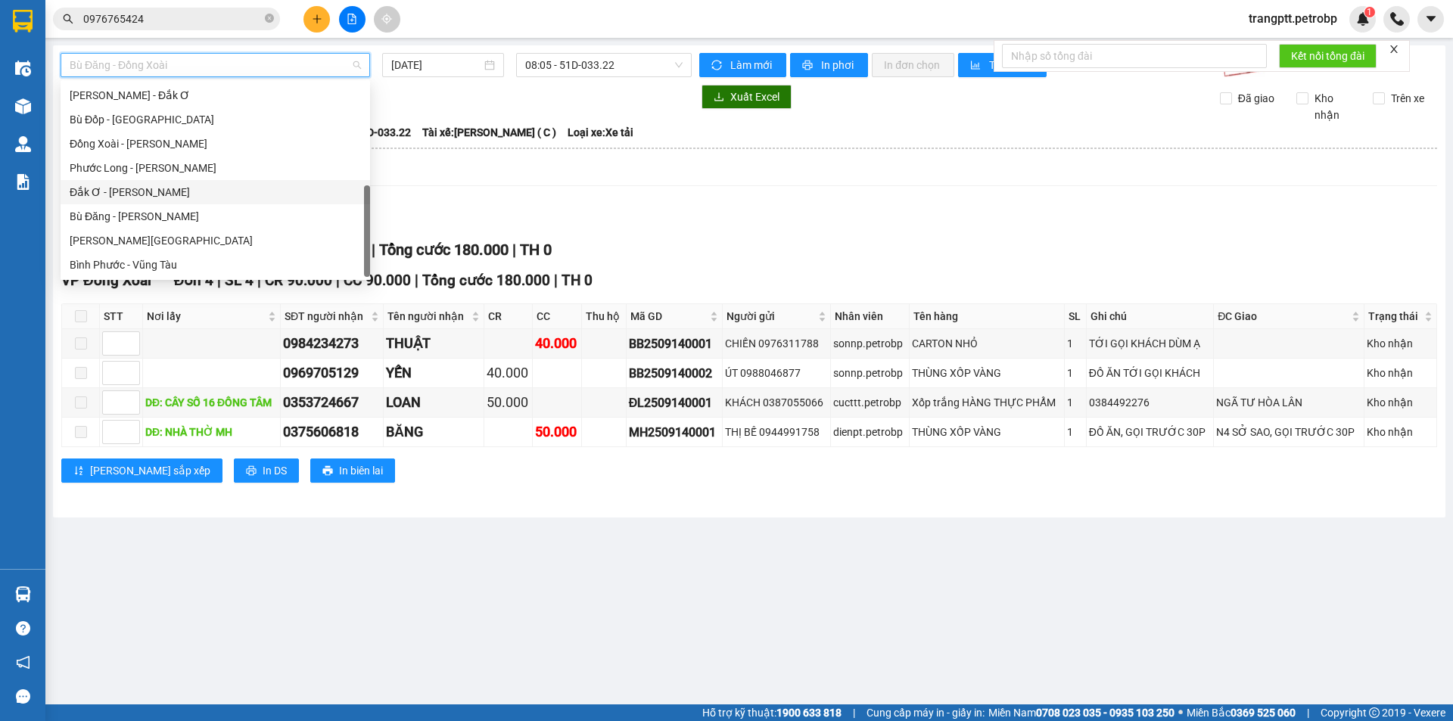
click at [136, 189] on div "Đắk Ơ - [PERSON_NAME]" at bounding box center [215, 192] width 291 height 17
type input "[DATE]"
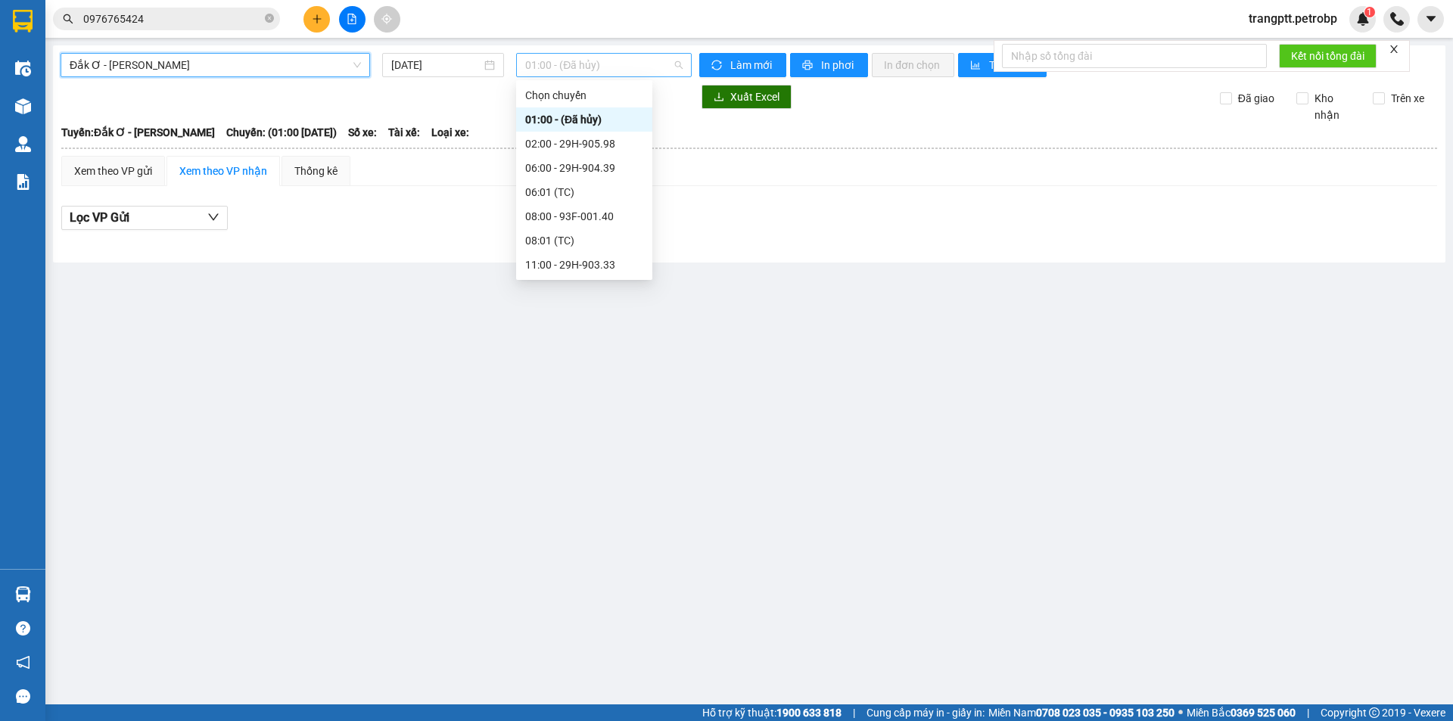
click at [560, 65] on span "01:00 - (Đã hủy)" at bounding box center [603, 65] width 157 height 23
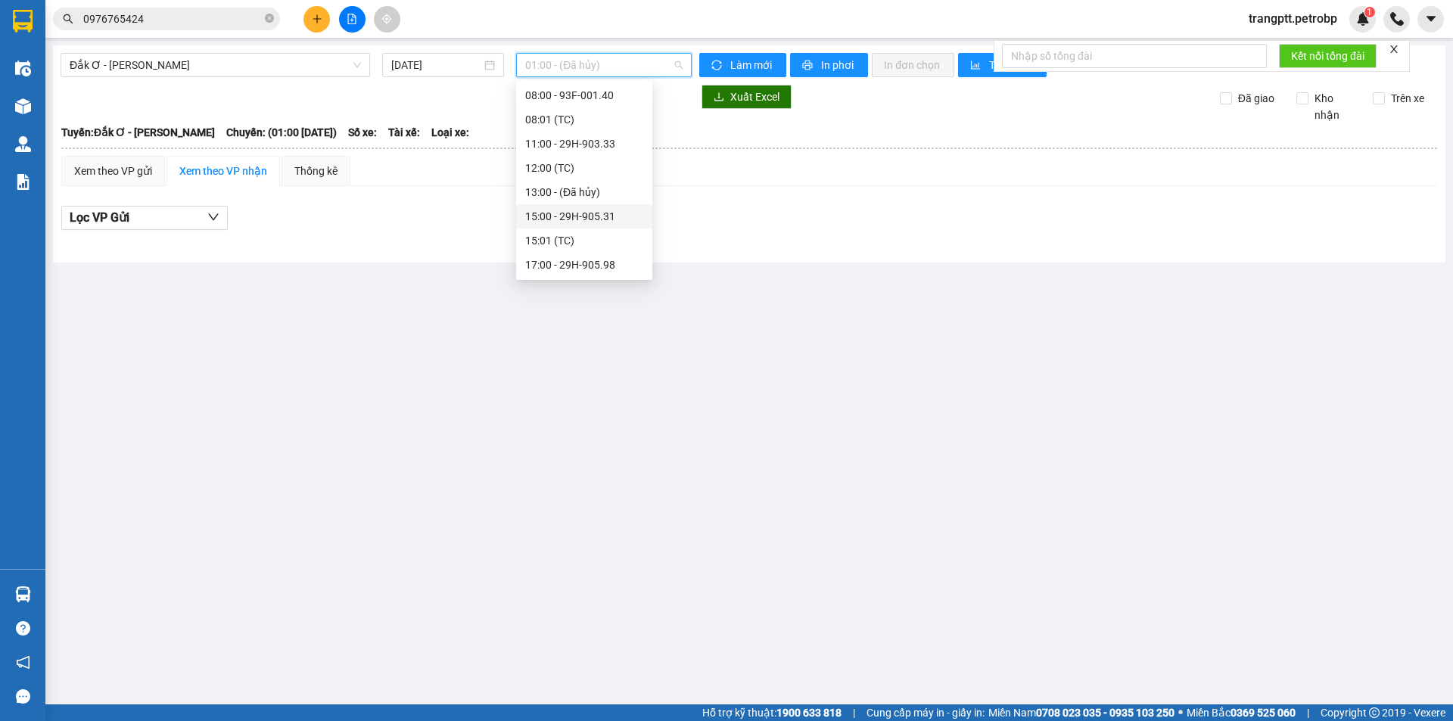
click at [574, 213] on div "15:00 - 29H-905.31" at bounding box center [584, 216] width 118 height 17
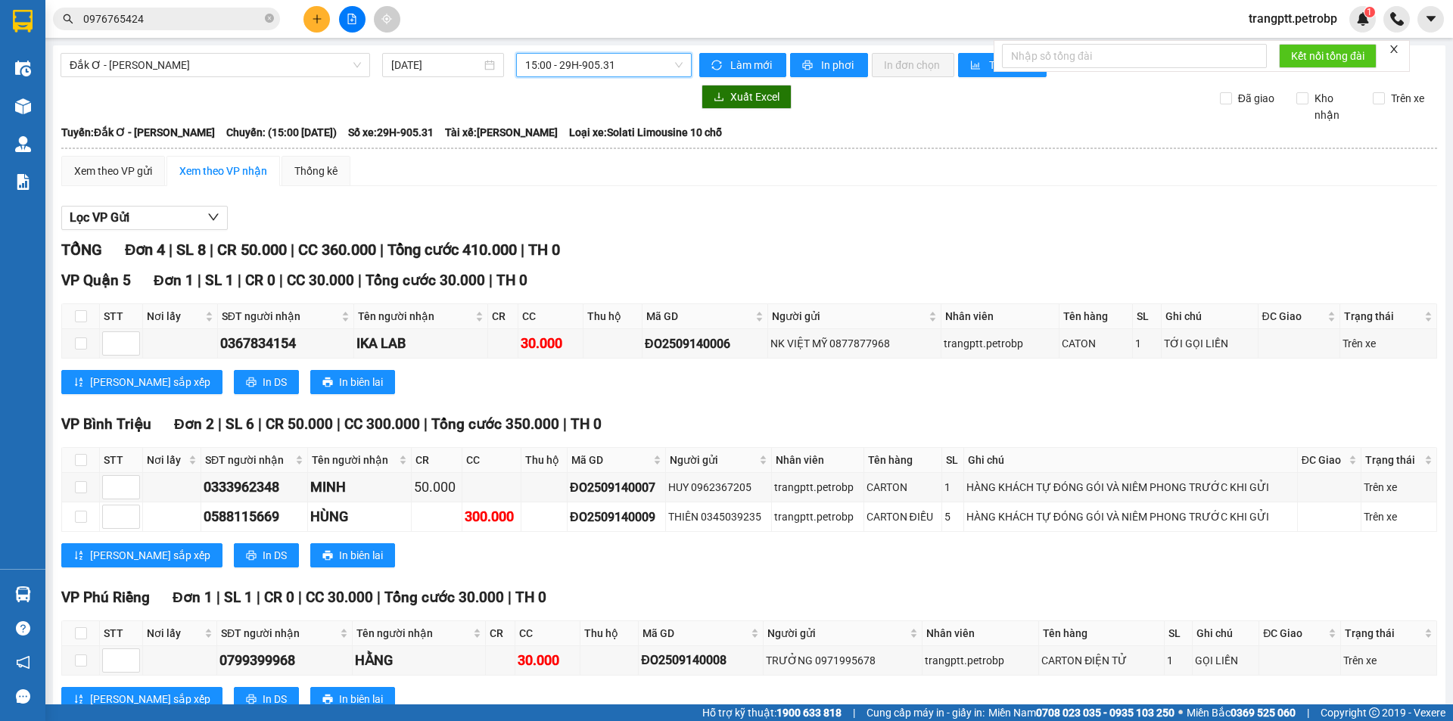
scroll to position [49, 0]
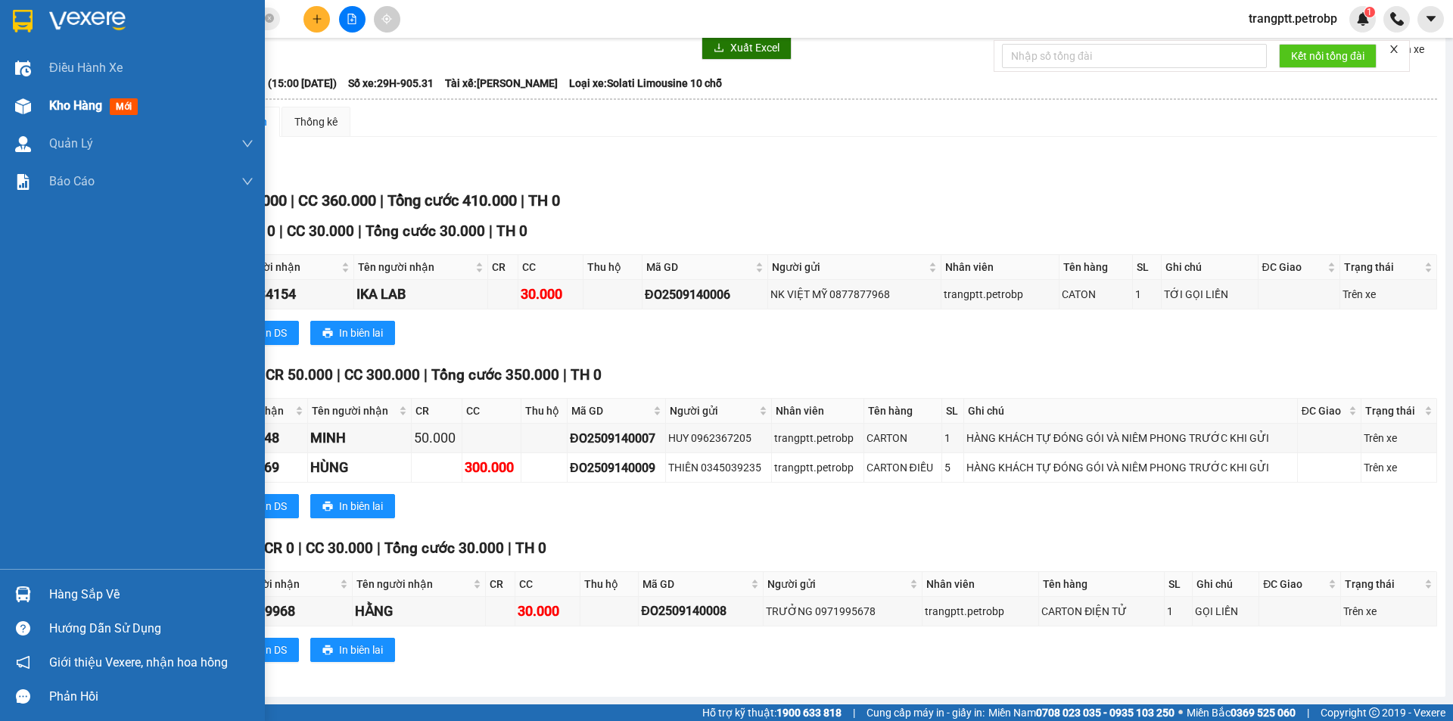
click at [72, 104] on span "Kho hàng" at bounding box center [75, 105] width 53 height 14
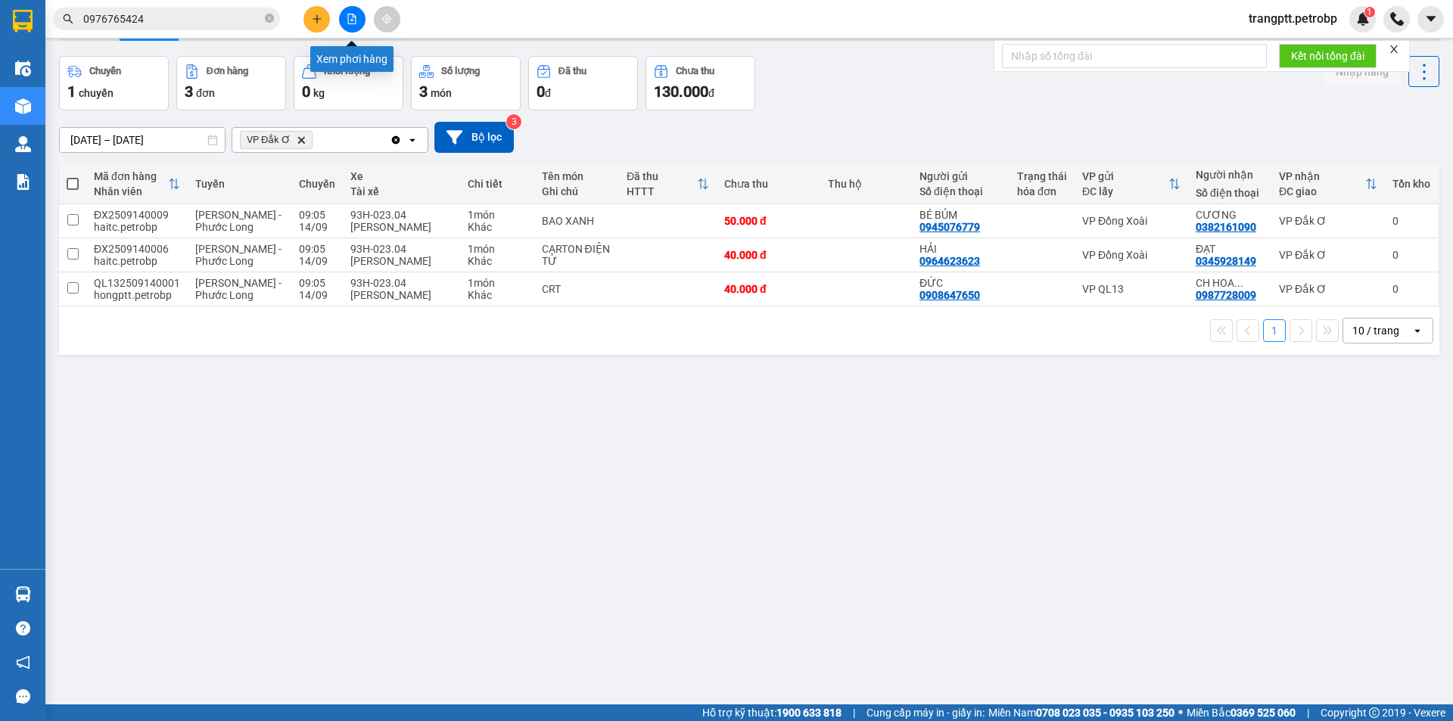
click at [350, 16] on icon "file-add" at bounding box center [352, 19] width 11 height 11
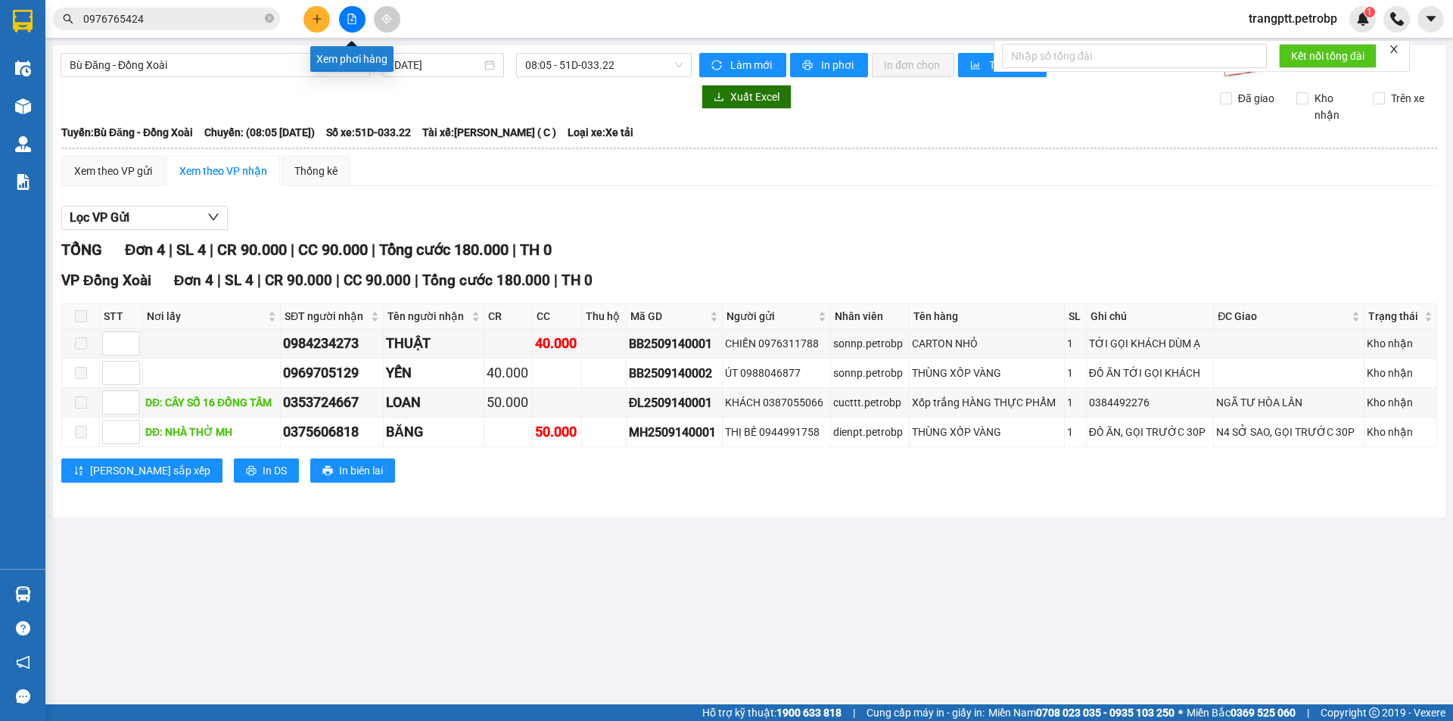
click at [350, 15] on icon "file-add" at bounding box center [352, 19] width 11 height 11
drag, startPoint x: 235, startPoint y: 60, endPoint x: 229, endPoint y: 79, distance: 19.9
click at [235, 62] on span "Bù Đăng - Đồng Xoài" at bounding box center [215, 65] width 291 height 23
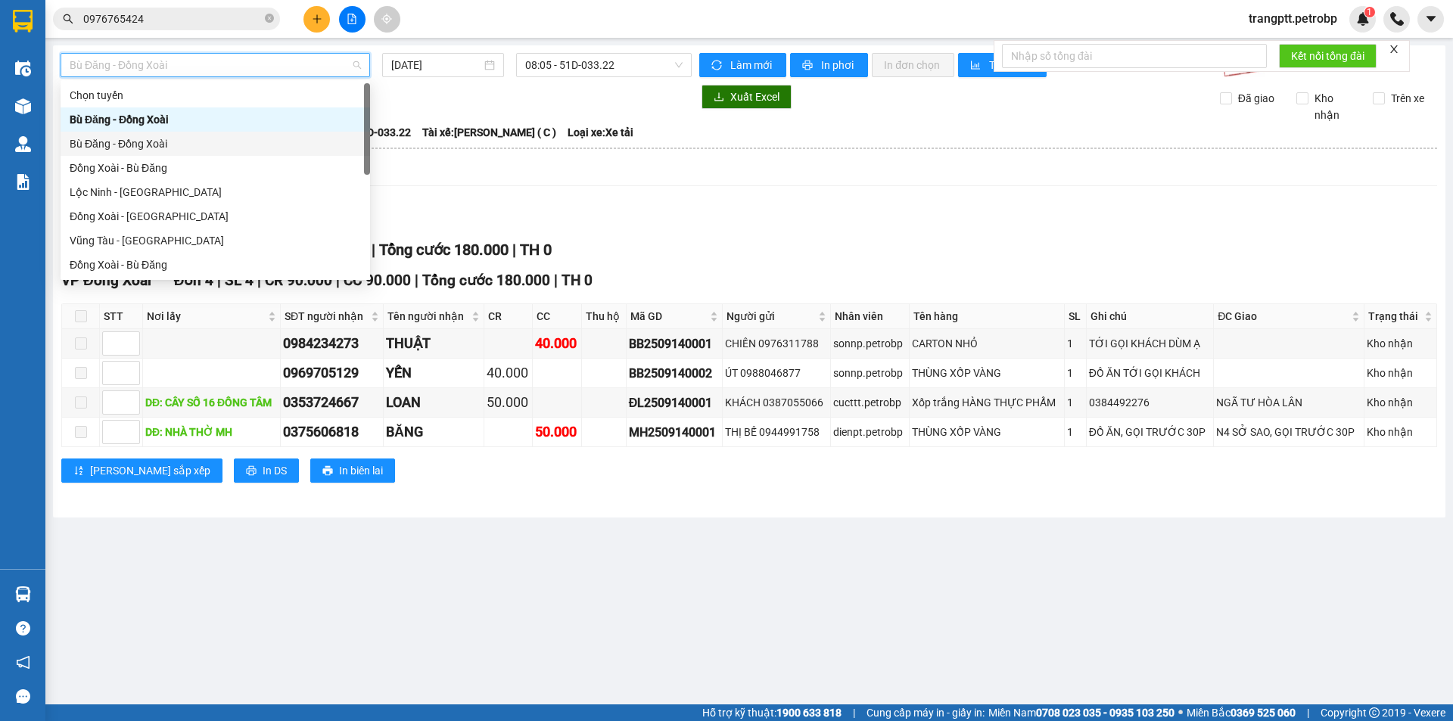
scroll to position [315, 0]
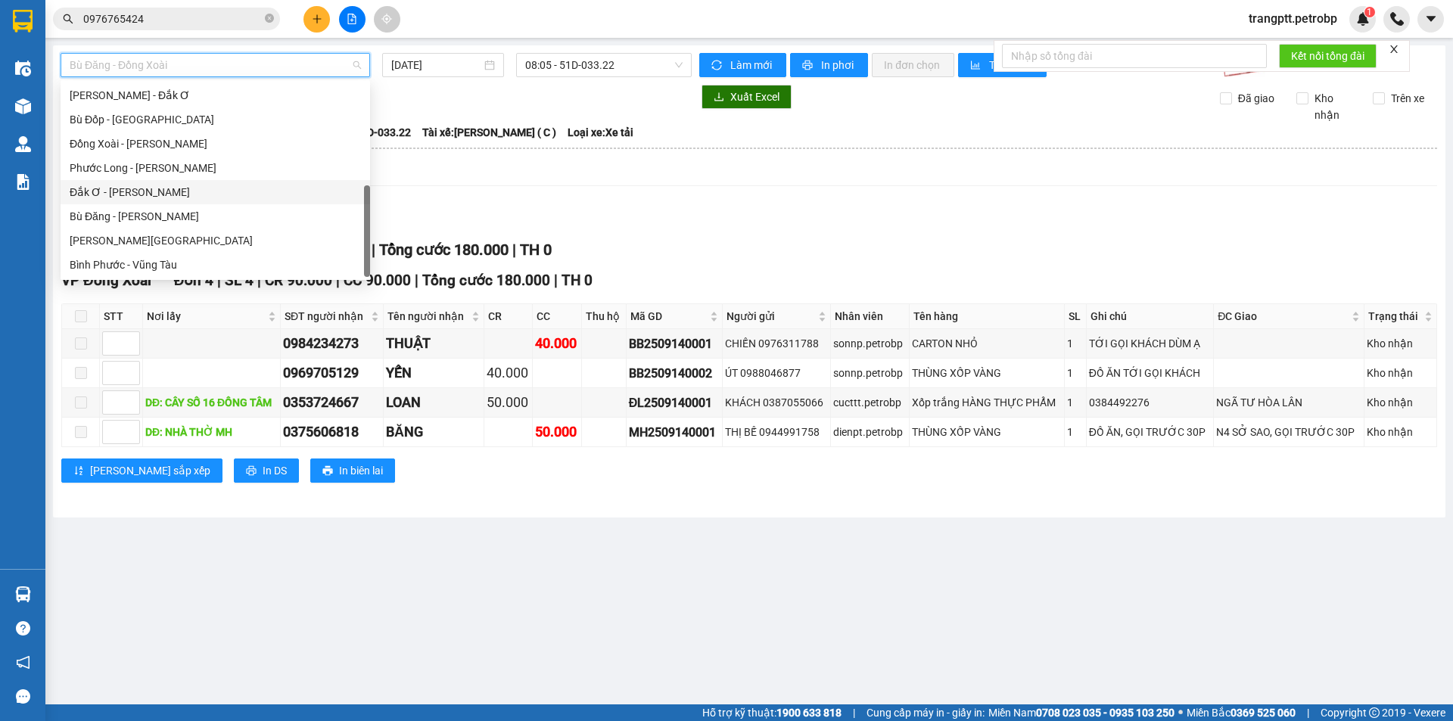
click at [144, 191] on div "Đắk Ơ - [PERSON_NAME]" at bounding box center [215, 192] width 291 height 17
type input "[DATE]"
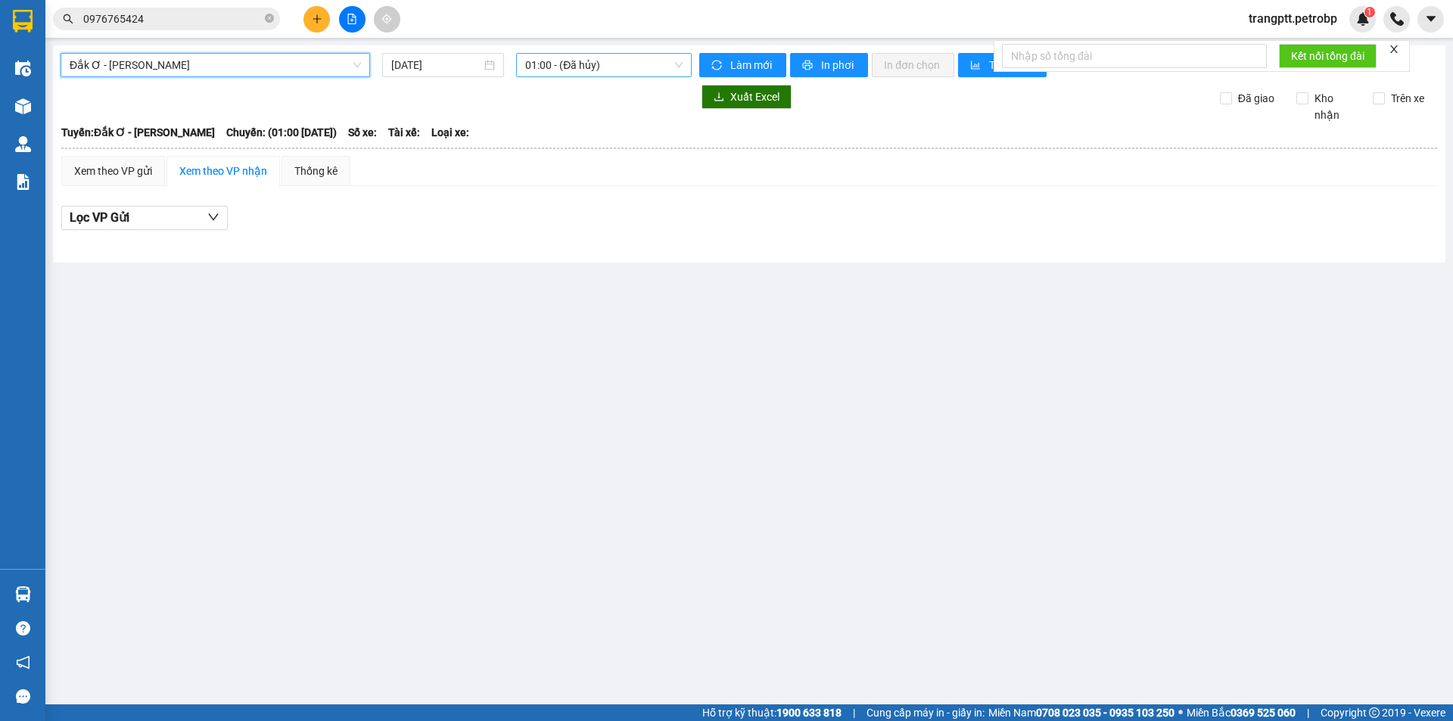
click at [577, 62] on span "01:00 - (Đã hủy)" at bounding box center [603, 65] width 157 height 23
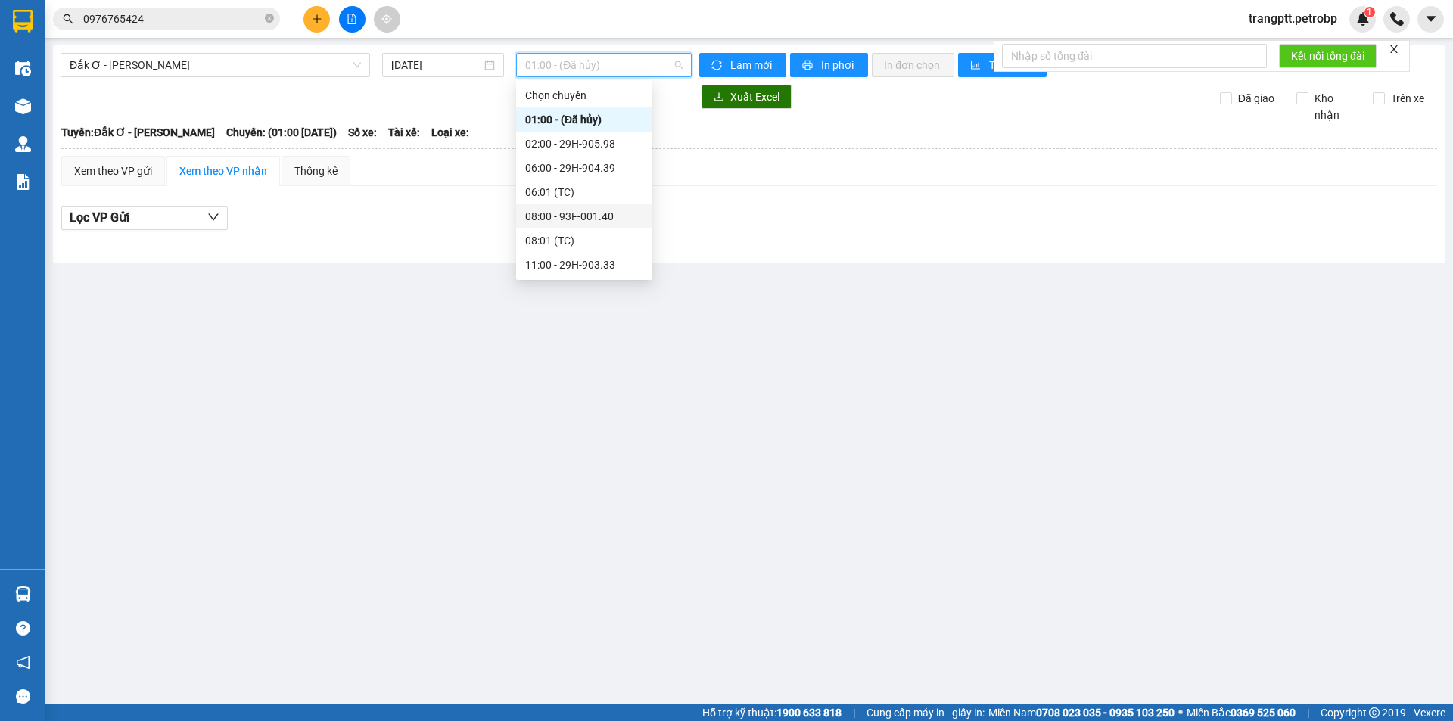
click at [570, 213] on div "08:00 - 93F-001.40" at bounding box center [584, 216] width 118 height 17
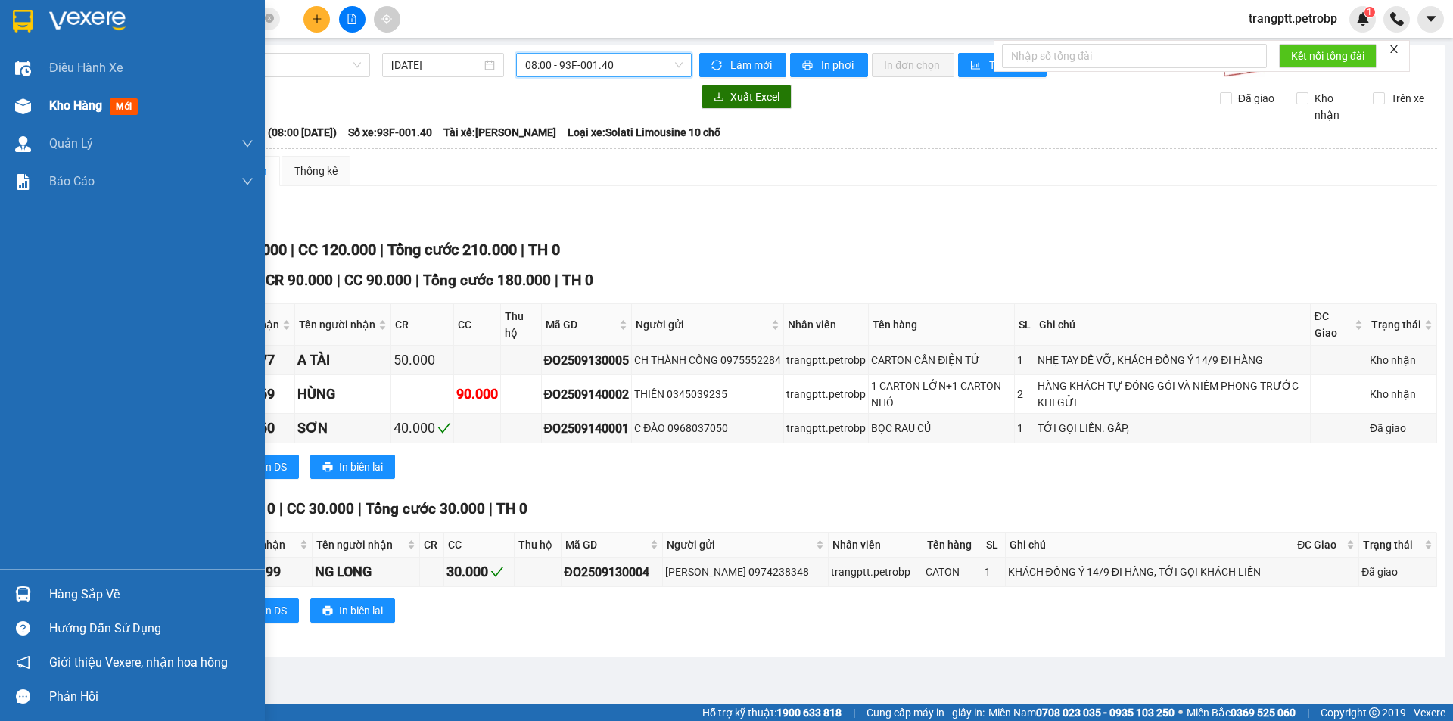
click at [54, 108] on span "Kho hàng" at bounding box center [75, 105] width 53 height 14
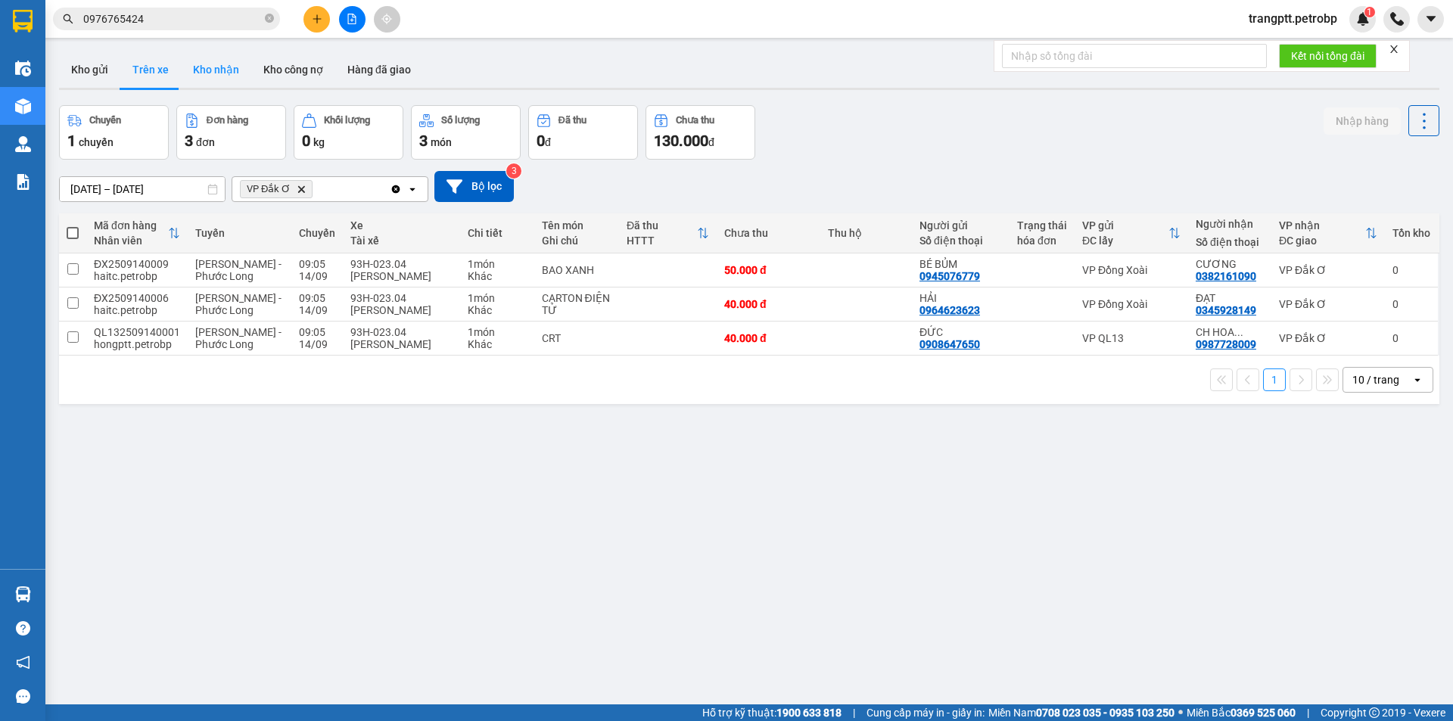
click at [223, 71] on button "Kho nhận" at bounding box center [216, 69] width 70 height 36
type input "[DATE] – [DATE]"
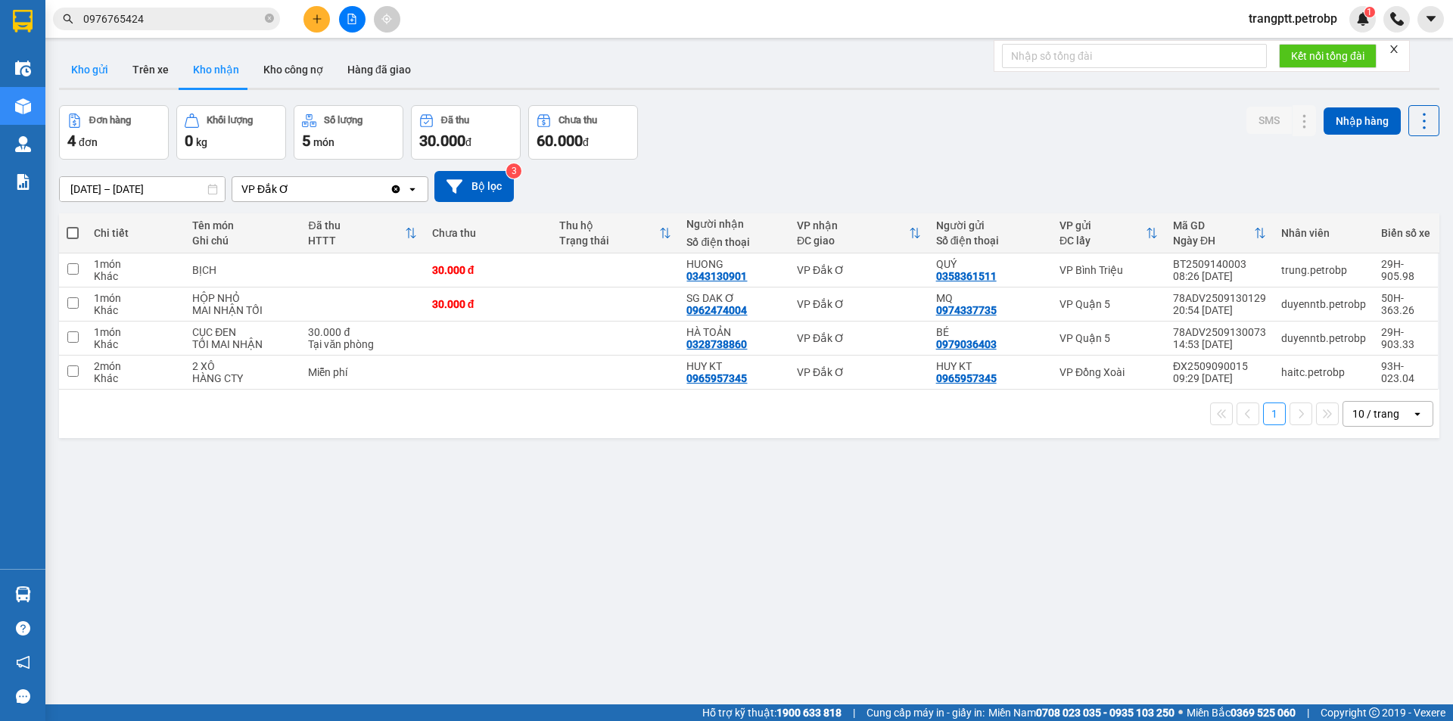
click at [79, 69] on button "Kho gửi" at bounding box center [89, 69] width 61 height 36
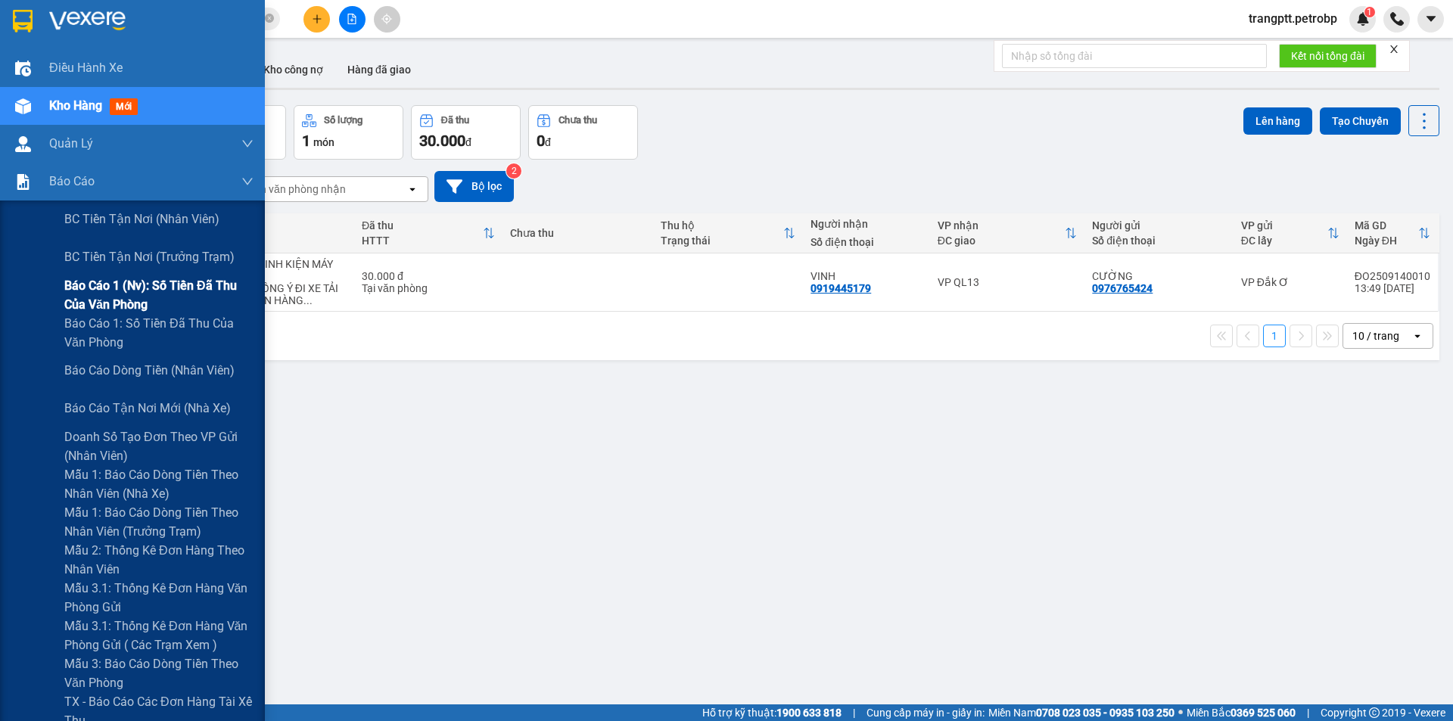
click at [120, 285] on span "Báo cáo 1 (nv): Số tiền đã thu của văn phòng" at bounding box center [158, 295] width 189 height 38
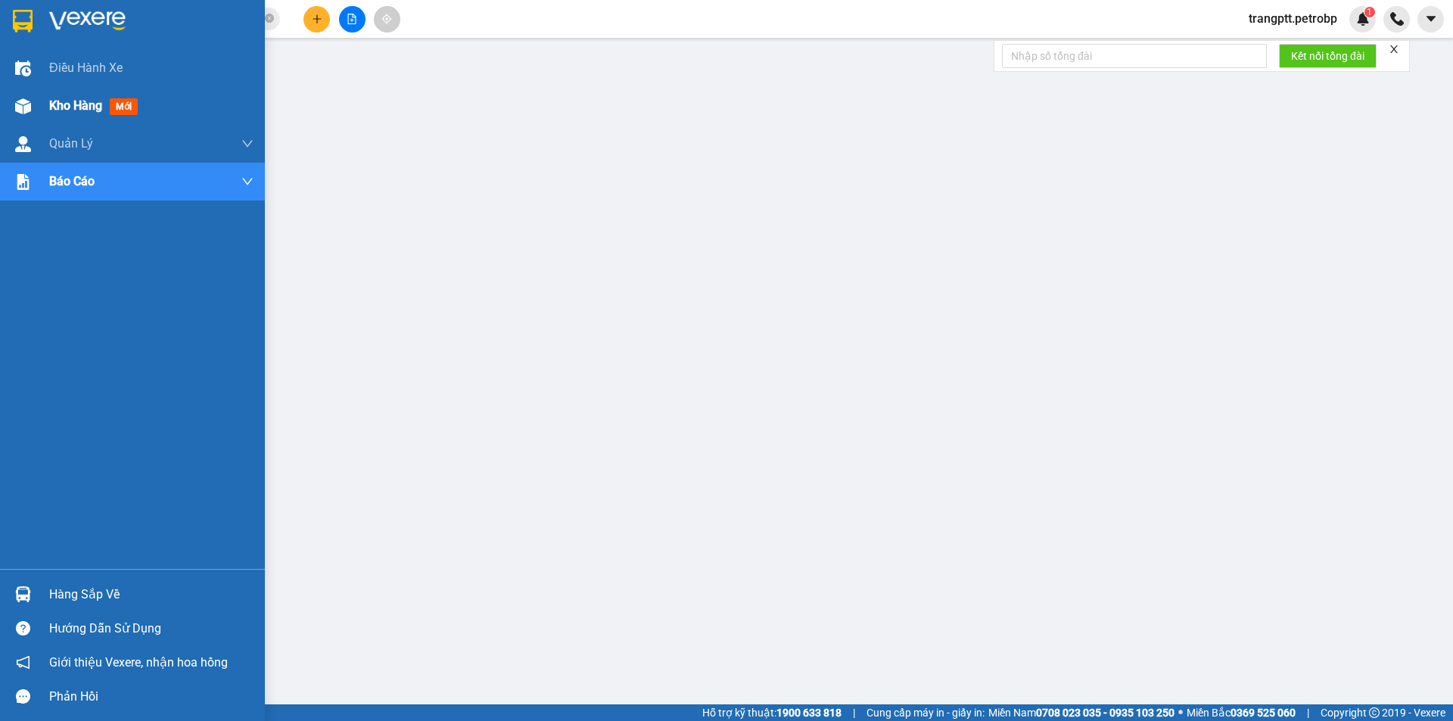
click at [66, 106] on span "Kho hàng" at bounding box center [75, 105] width 53 height 14
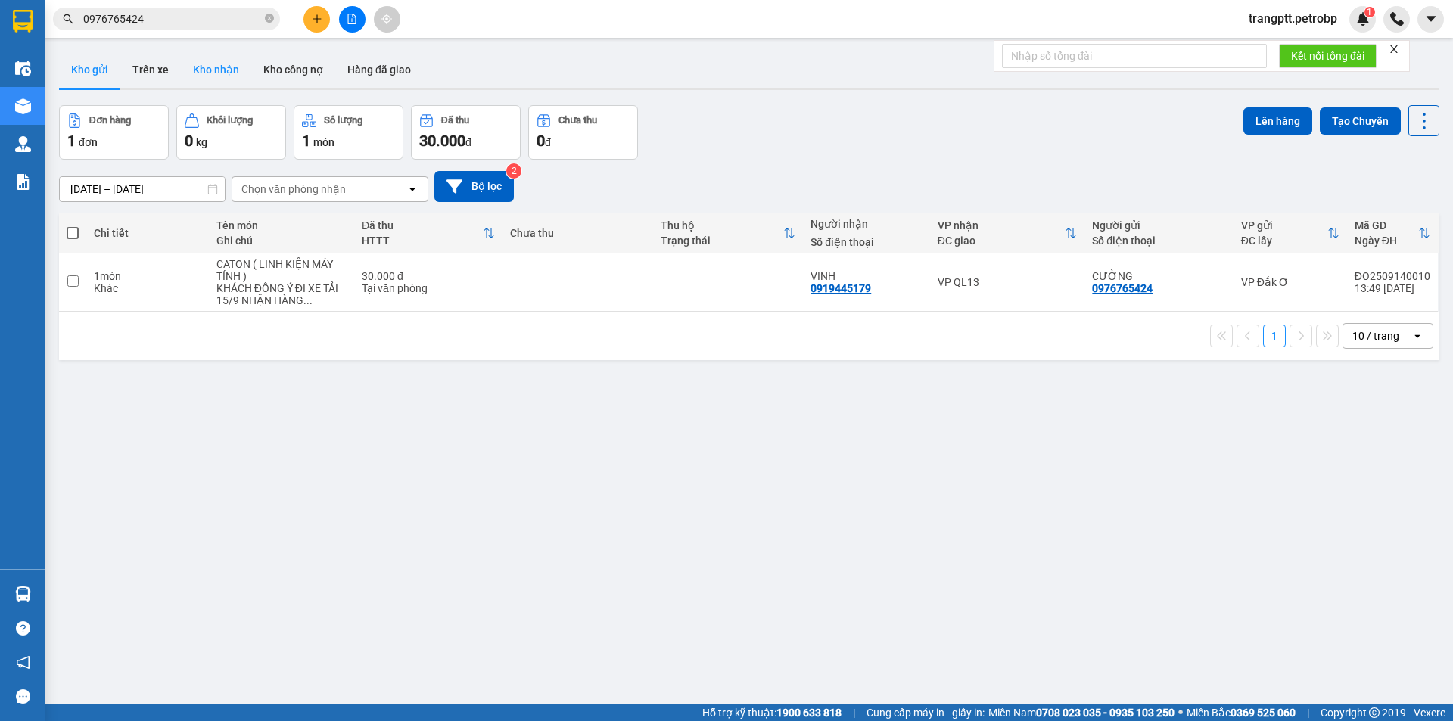
click at [208, 69] on button "Kho nhận" at bounding box center [216, 69] width 70 height 36
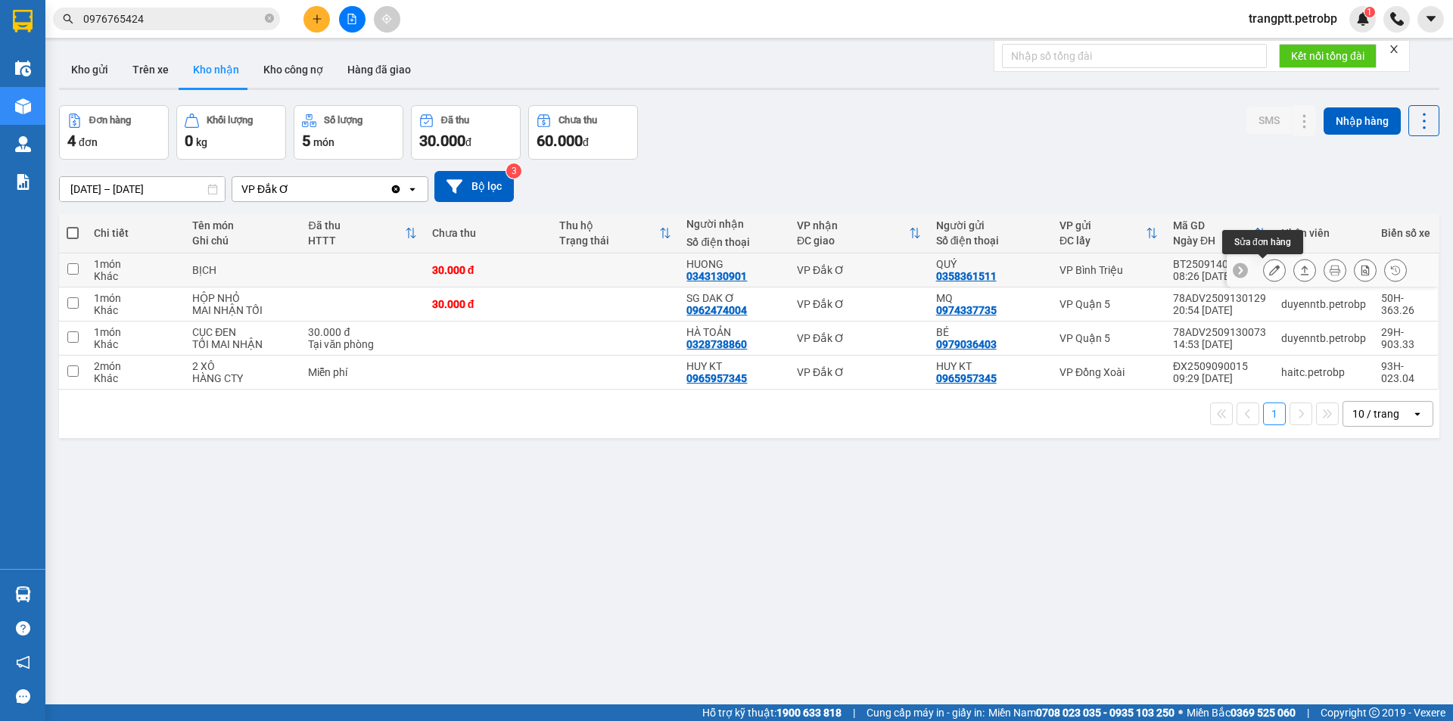
click at [1269, 267] on icon at bounding box center [1274, 270] width 11 height 11
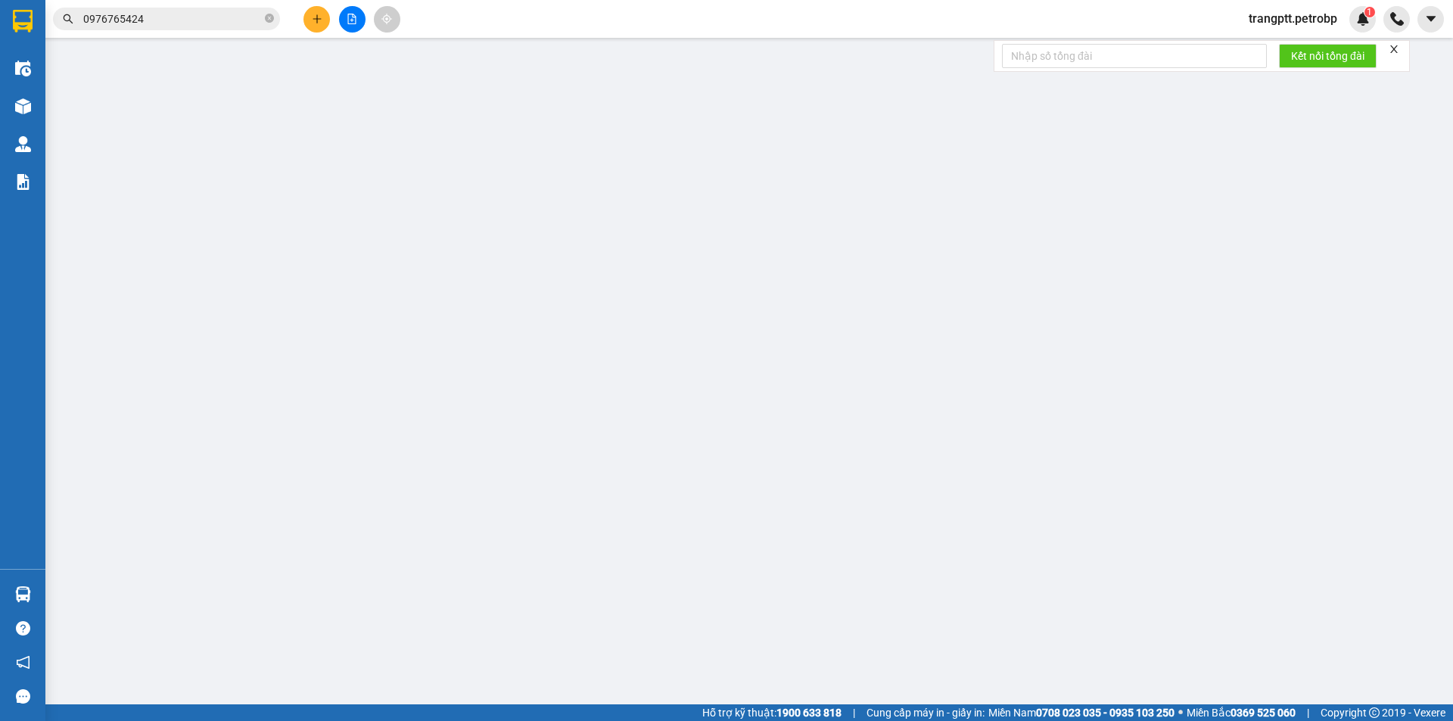
type input "0358361511"
type input "QUÝ"
type input "0343130901"
type input "HUONG"
type input "30.000"
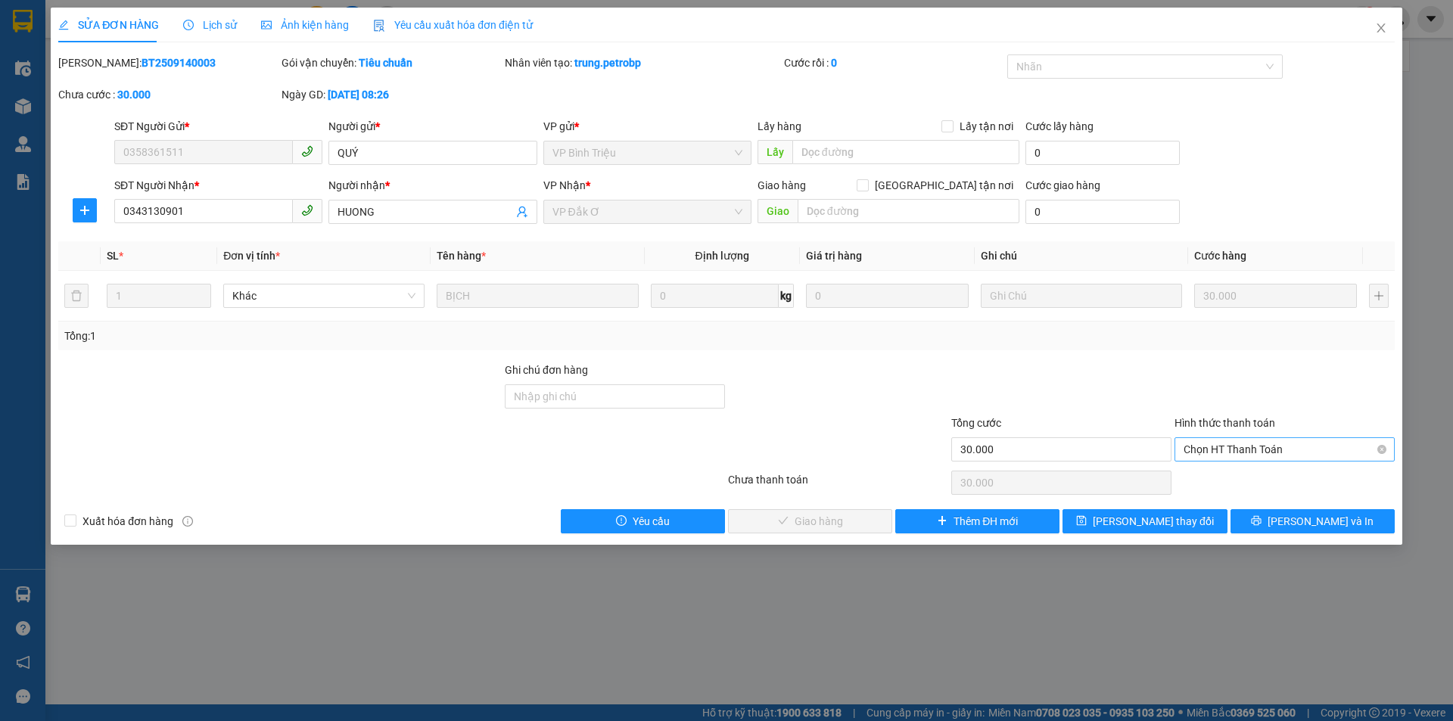
click at [1270, 447] on span "Chọn HT Thanh Toán" at bounding box center [1285, 449] width 202 height 23
click at [1244, 482] on div "Tại văn phòng" at bounding box center [1285, 479] width 202 height 17
type input "0"
click at [845, 524] on span "[PERSON_NAME] và Giao hàng" at bounding box center [829, 521] width 145 height 17
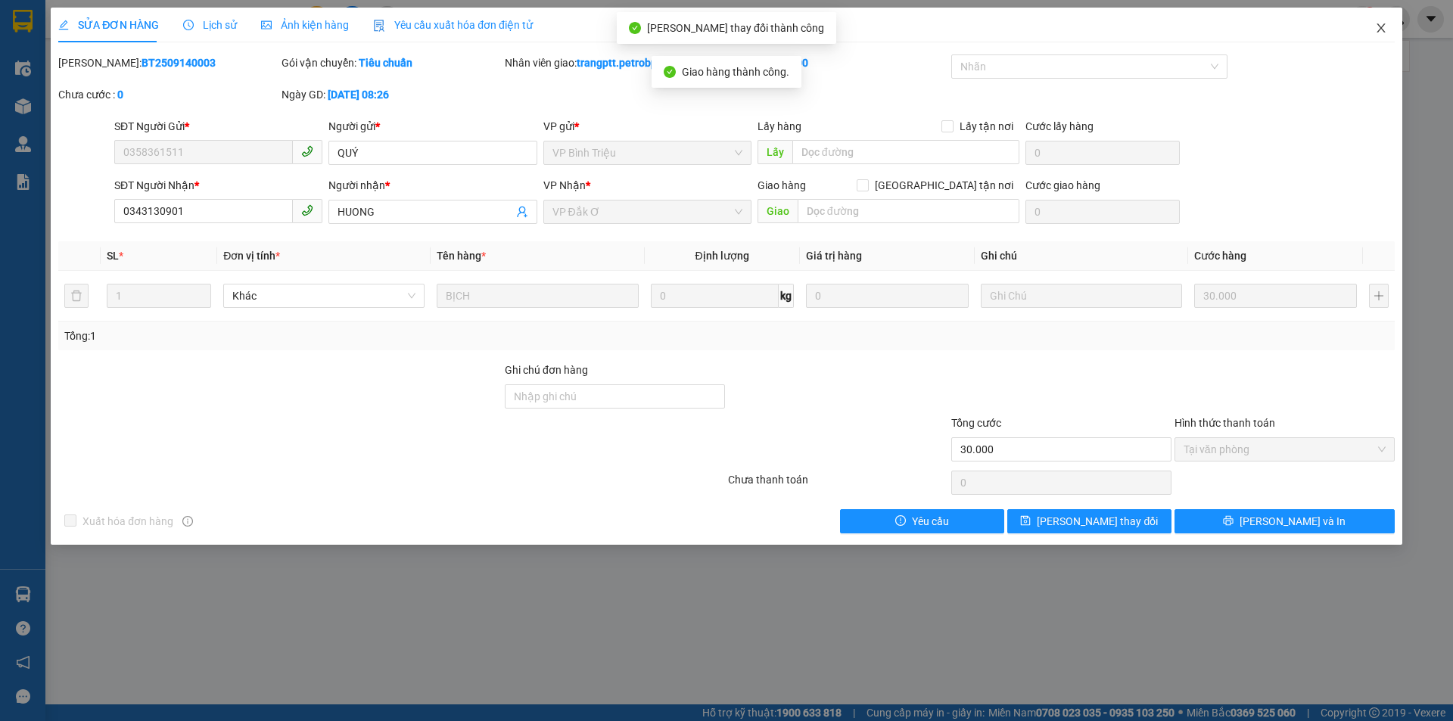
click at [1383, 29] on icon "close" at bounding box center [1381, 28] width 12 height 12
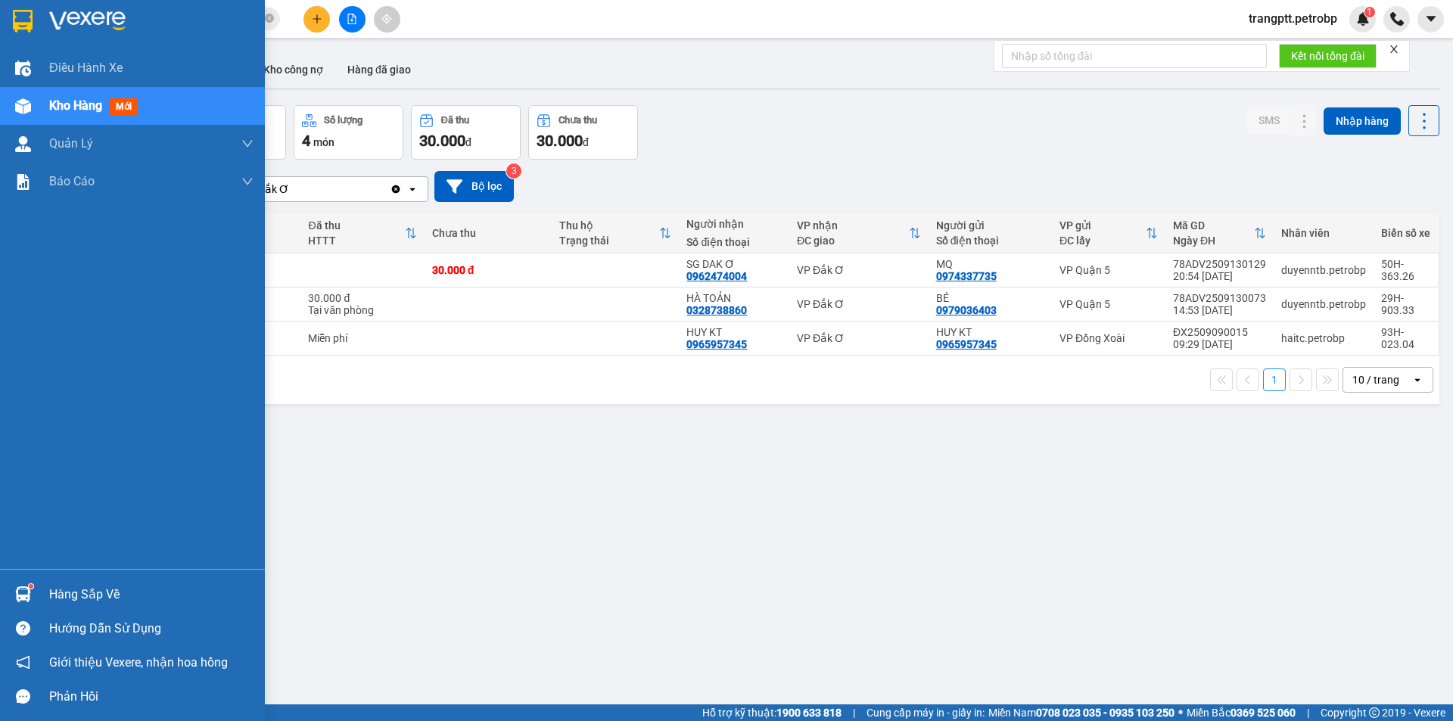
click at [40, 591] on div "Hàng sắp về" at bounding box center [132, 594] width 265 height 34
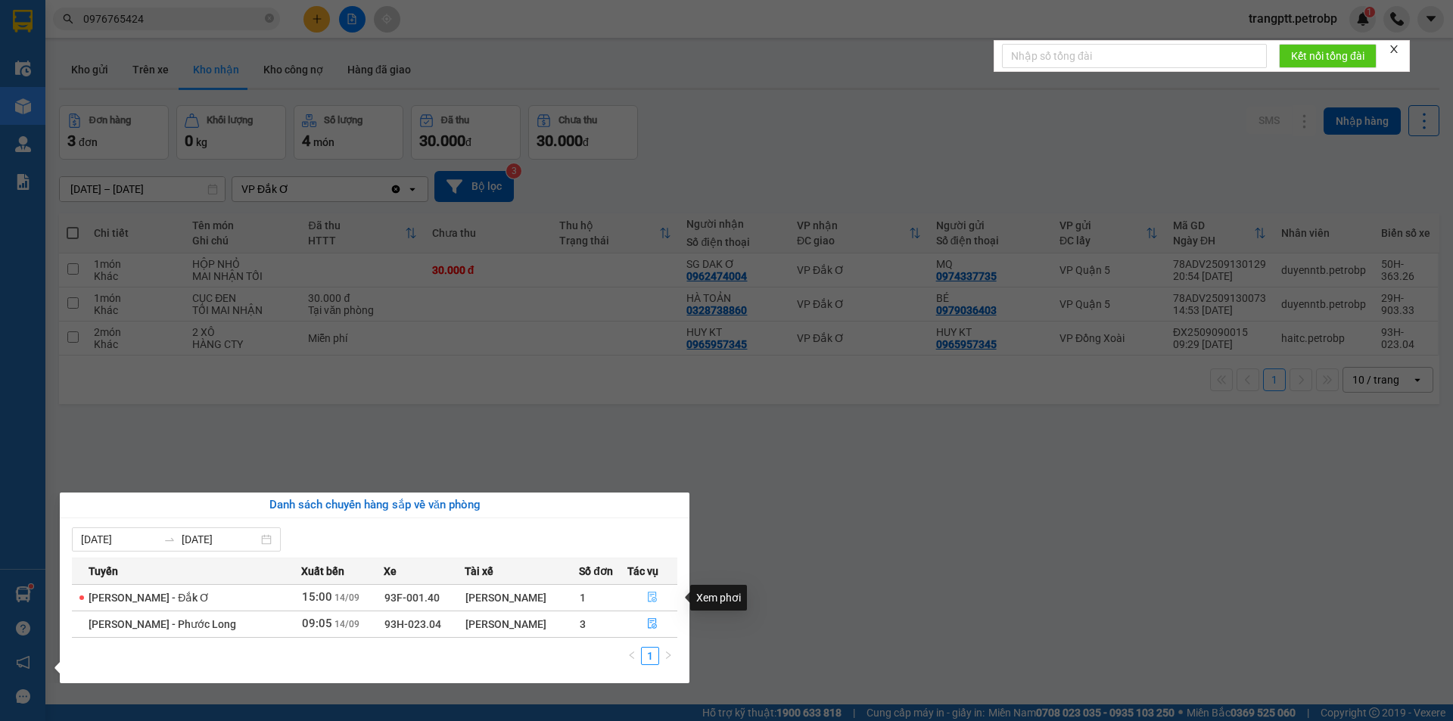
click at [653, 593] on icon "file-done" at bounding box center [652, 597] width 11 height 11
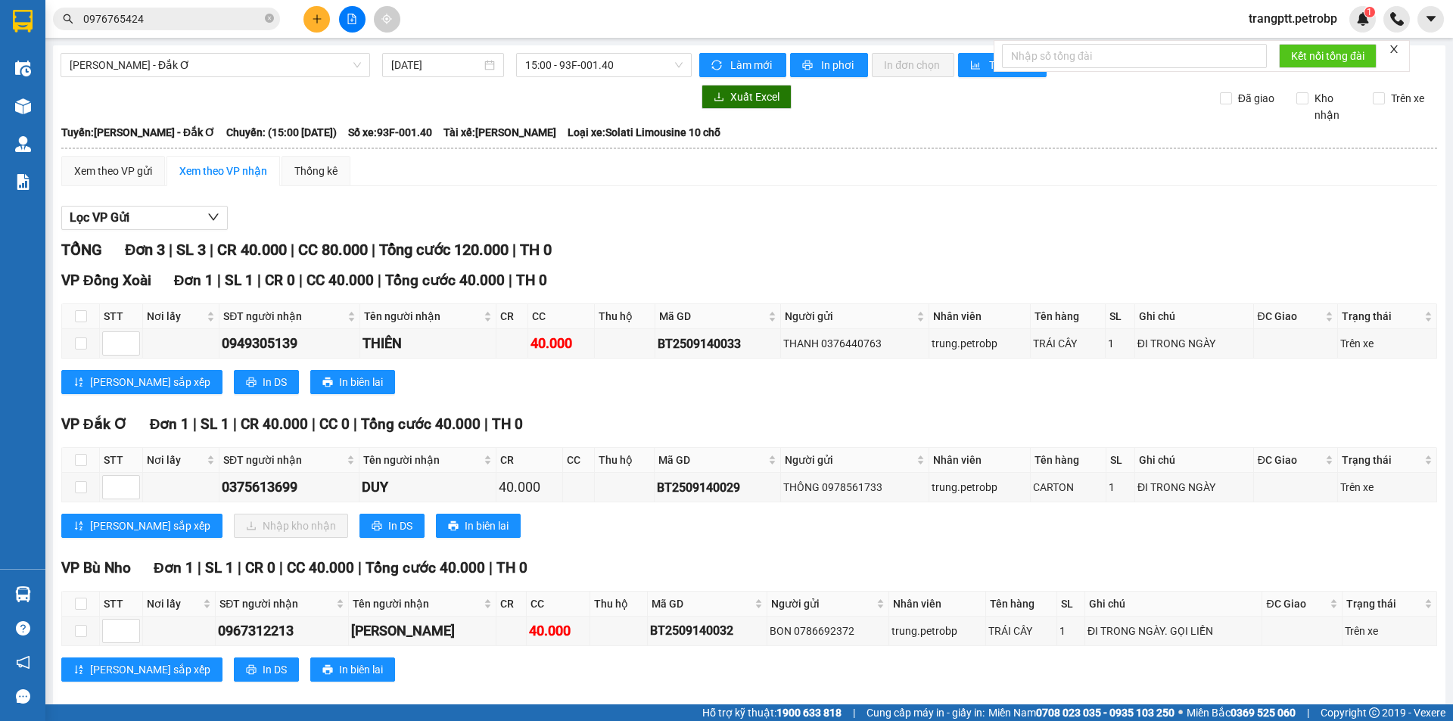
scroll to position [20, 0]
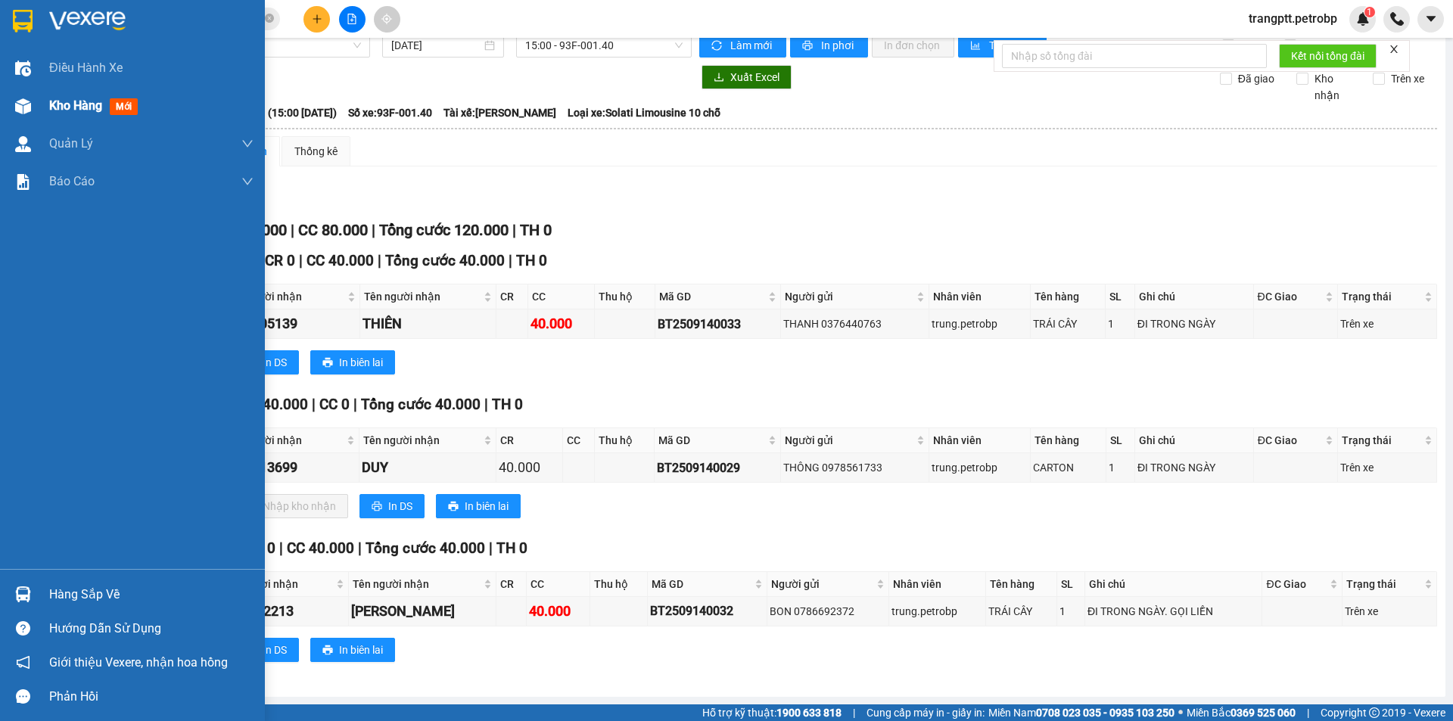
click at [24, 104] on img at bounding box center [23, 106] width 16 height 16
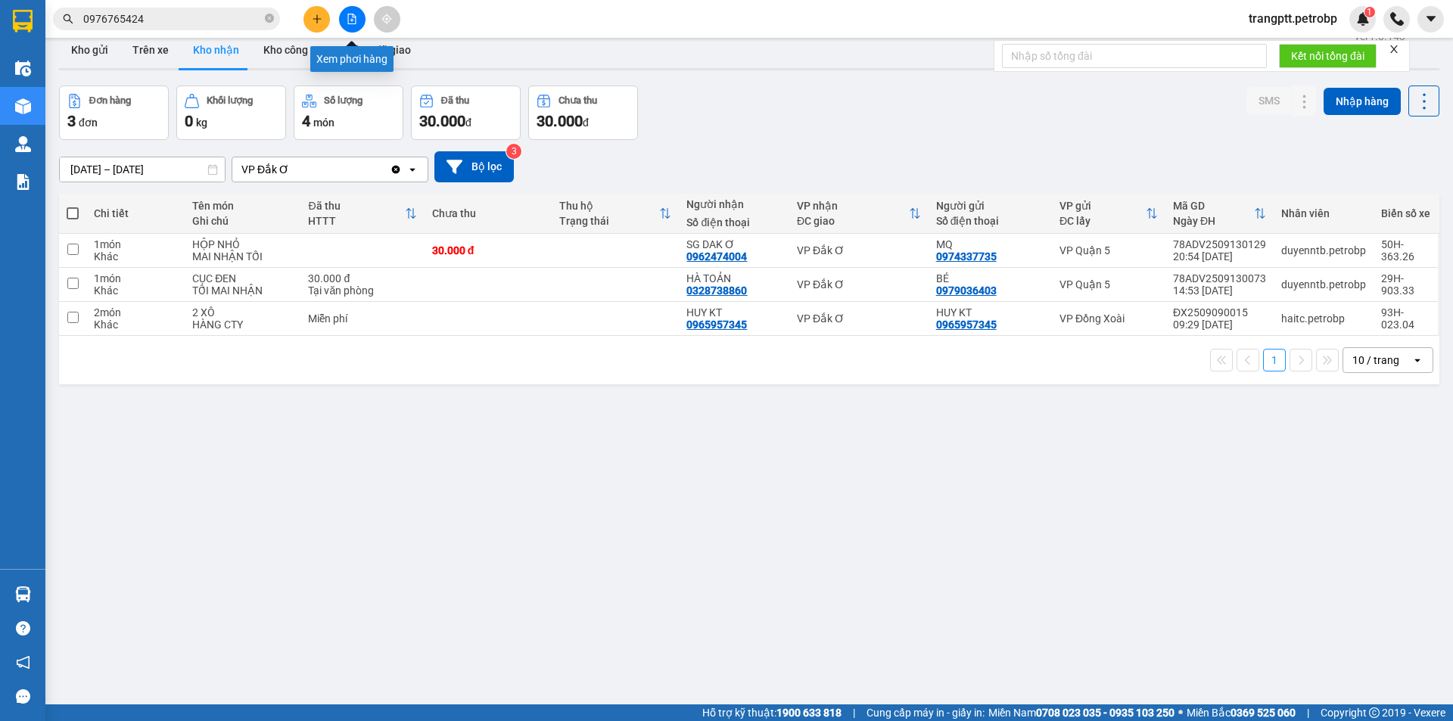
click at [356, 25] on button at bounding box center [352, 19] width 26 height 26
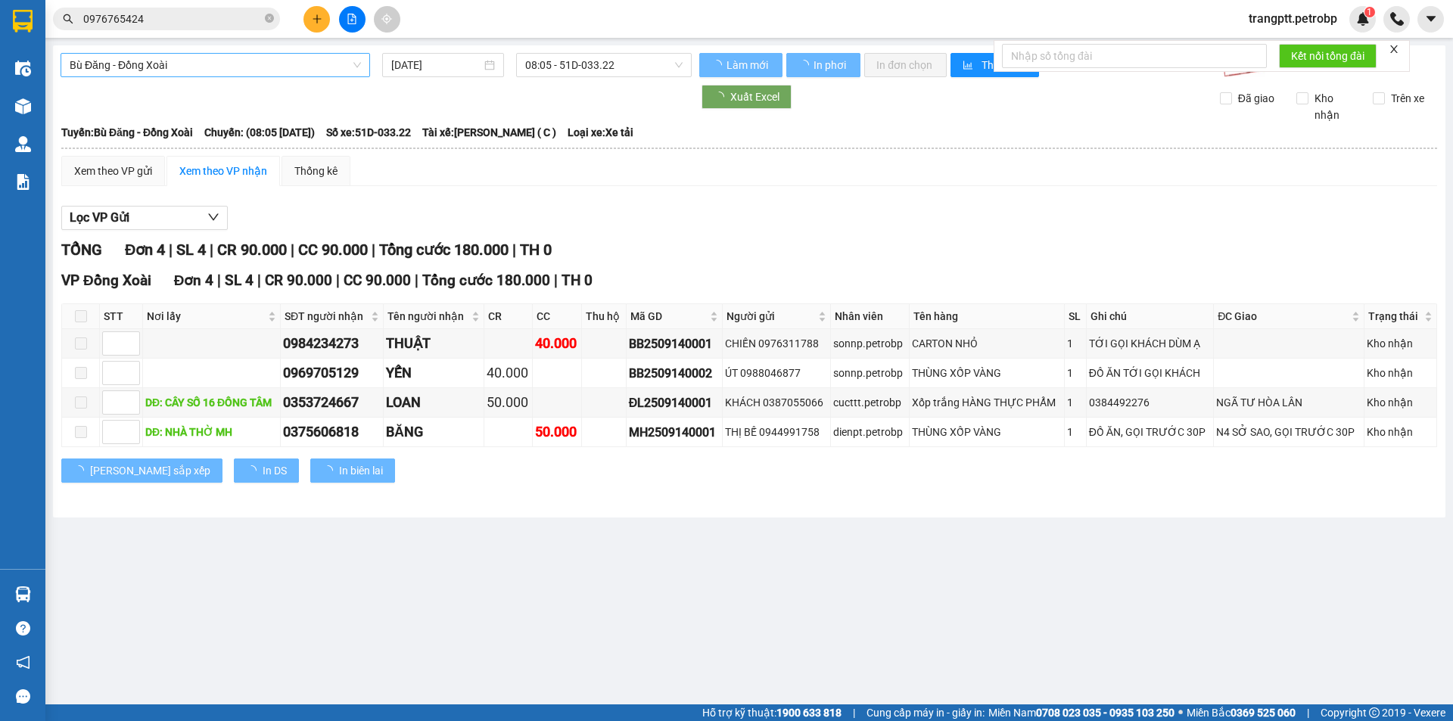
click at [238, 61] on span "Bù Đăng - Đồng Xoài" at bounding box center [215, 65] width 291 height 23
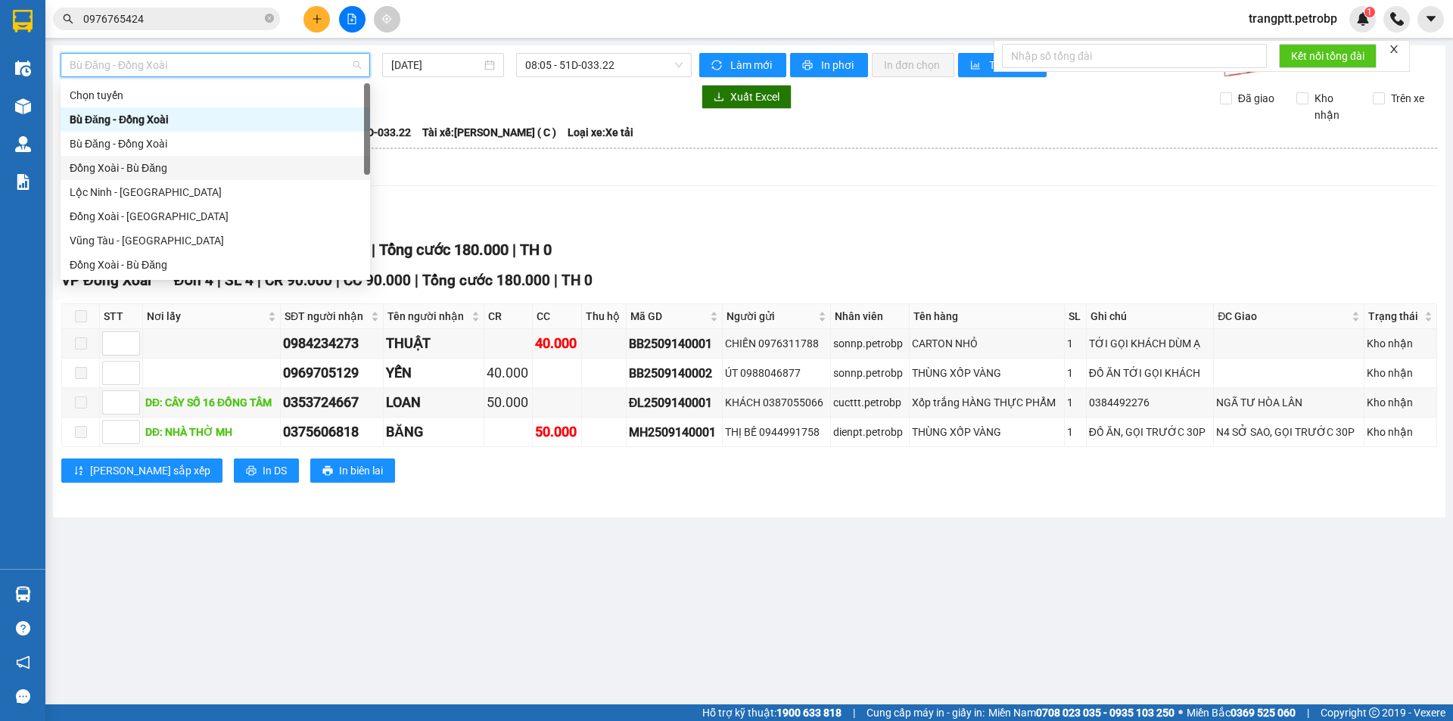
scroll to position [315, 0]
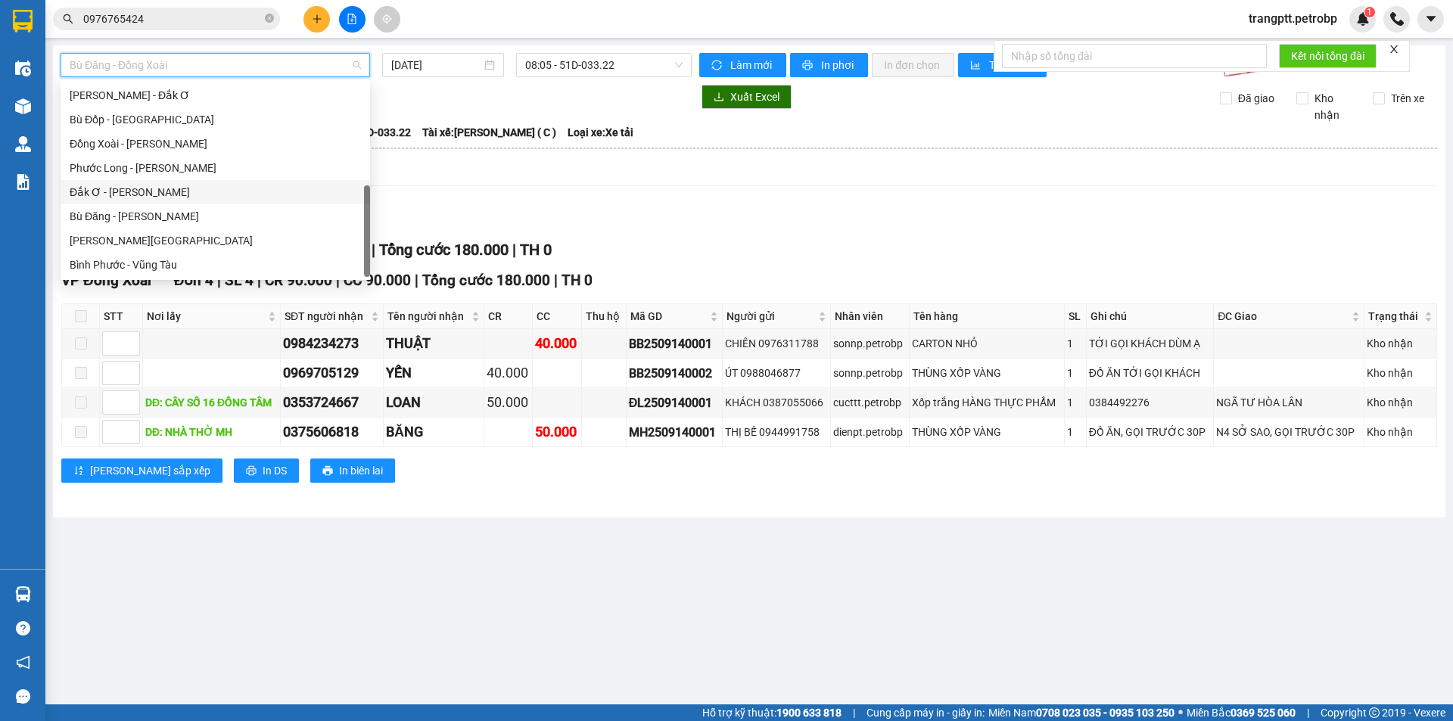
click at [135, 189] on div "Đắk Ơ - [PERSON_NAME]" at bounding box center [215, 192] width 291 height 17
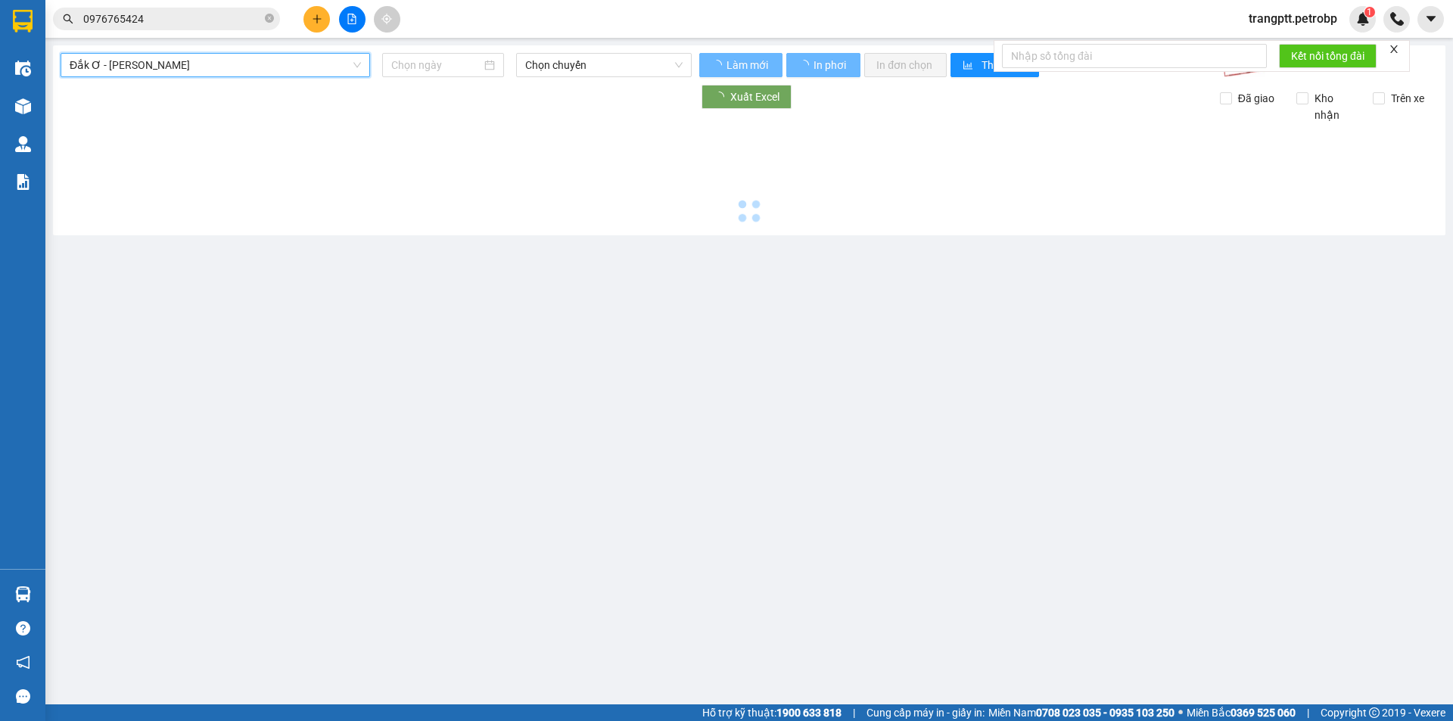
type input "[DATE]"
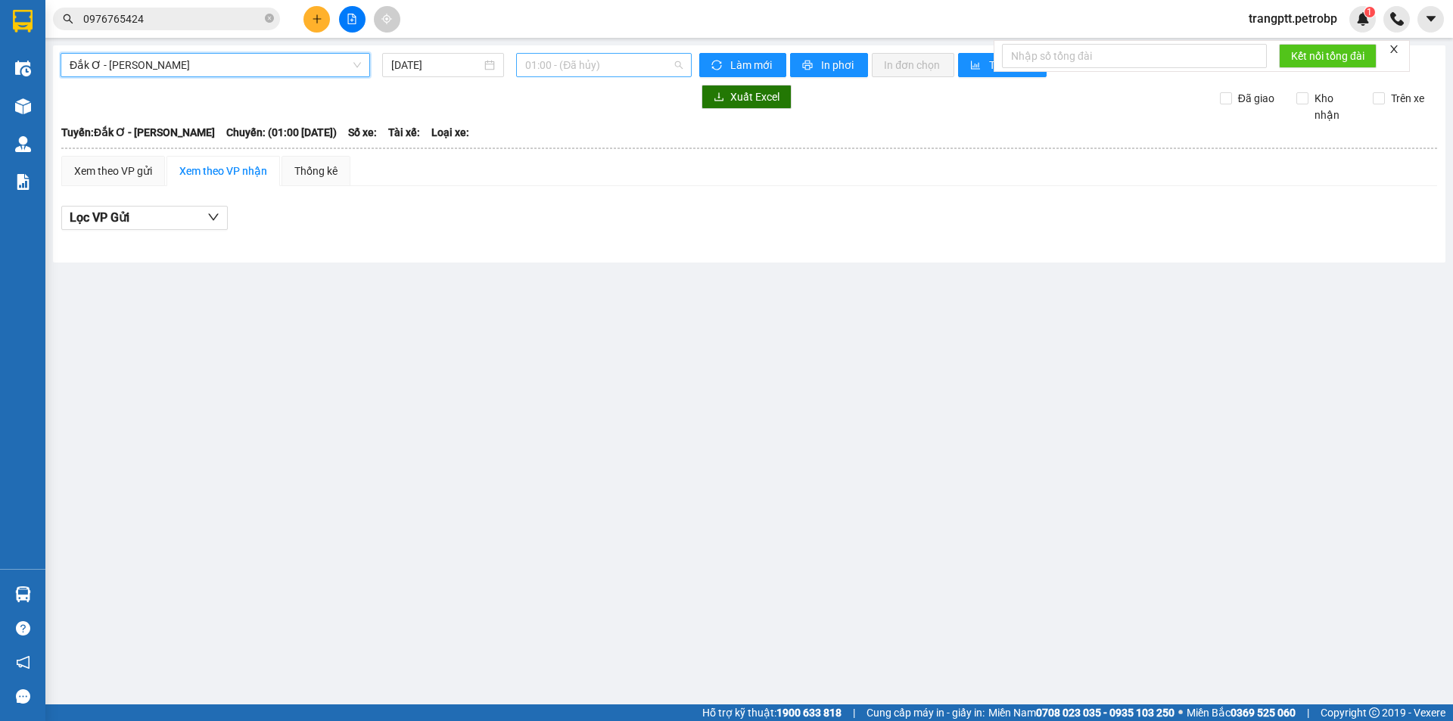
click at [570, 61] on span "01:00 - (Đã hủy)" at bounding box center [603, 65] width 157 height 23
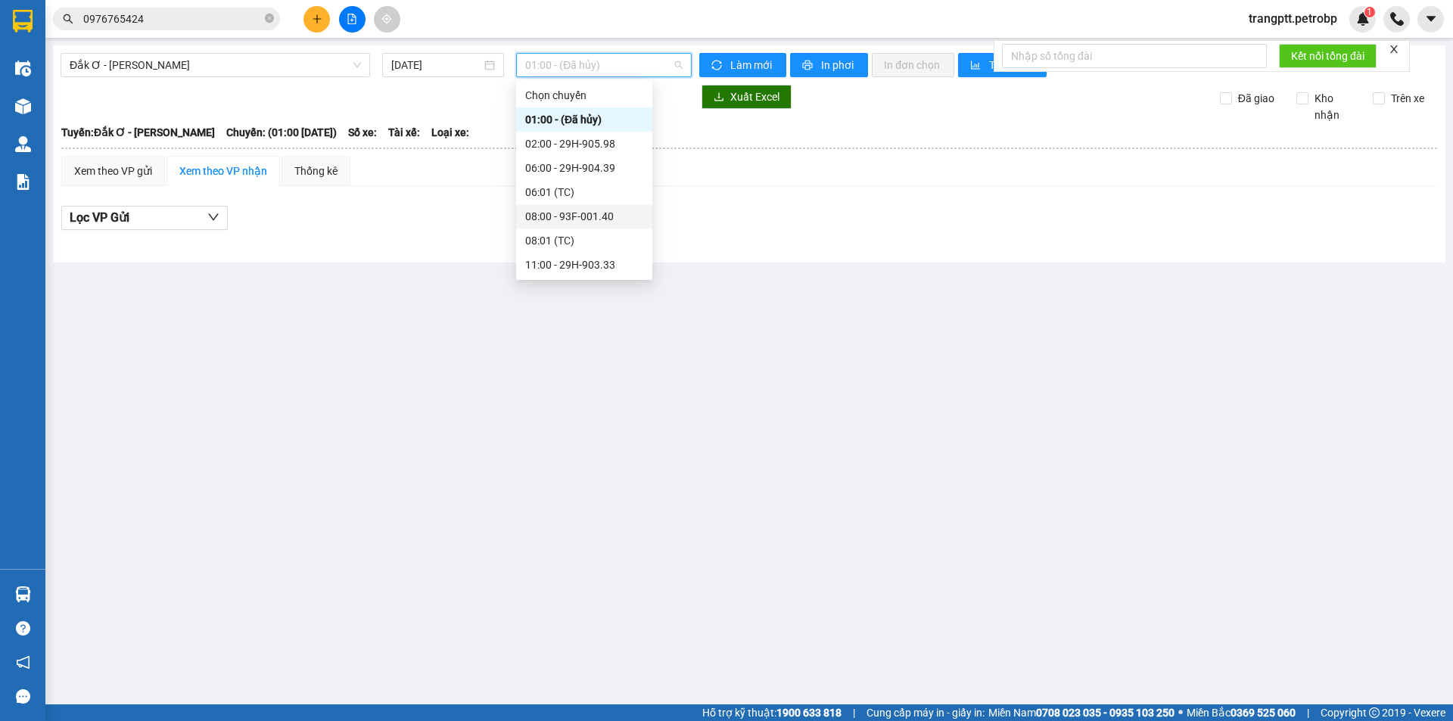
click at [571, 213] on div "08:00 - 93F-001.40" at bounding box center [584, 216] width 118 height 17
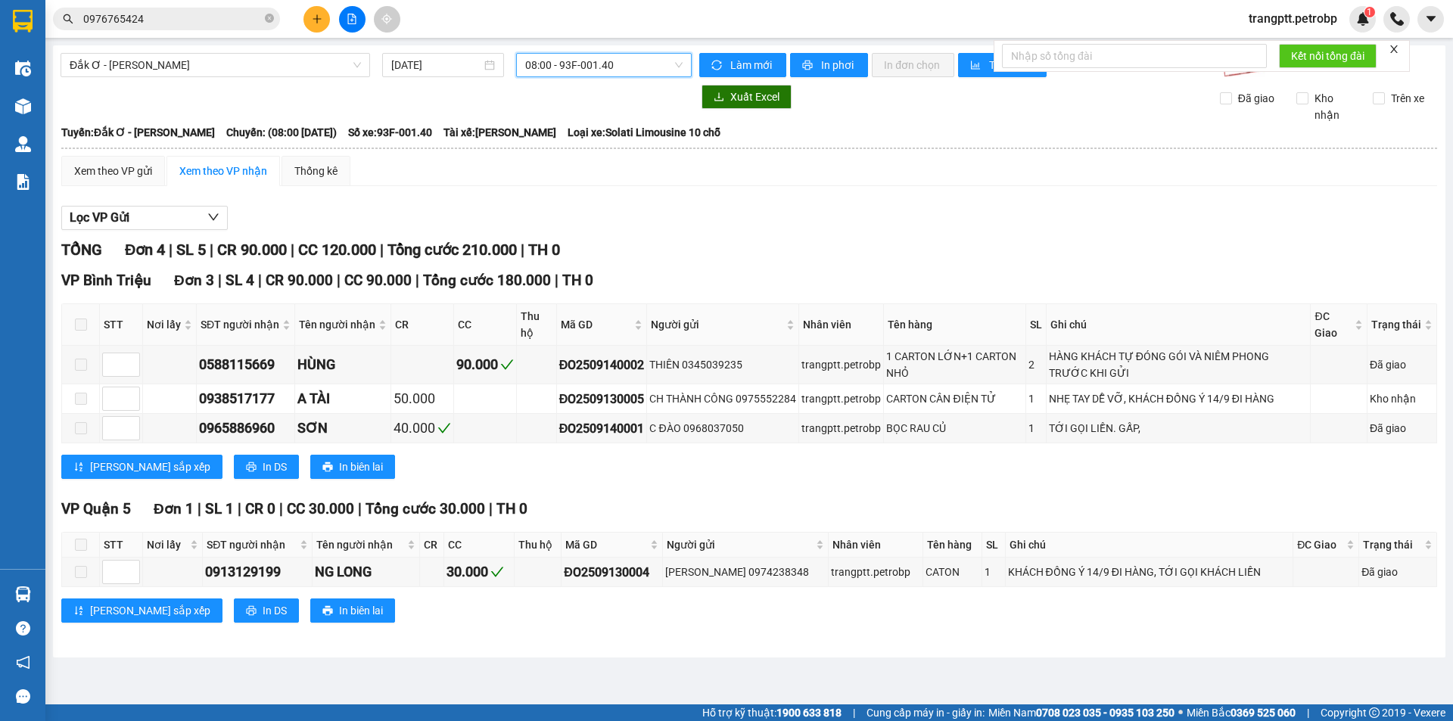
click at [590, 64] on span "08:00 - 93F-001.40" at bounding box center [603, 65] width 157 height 23
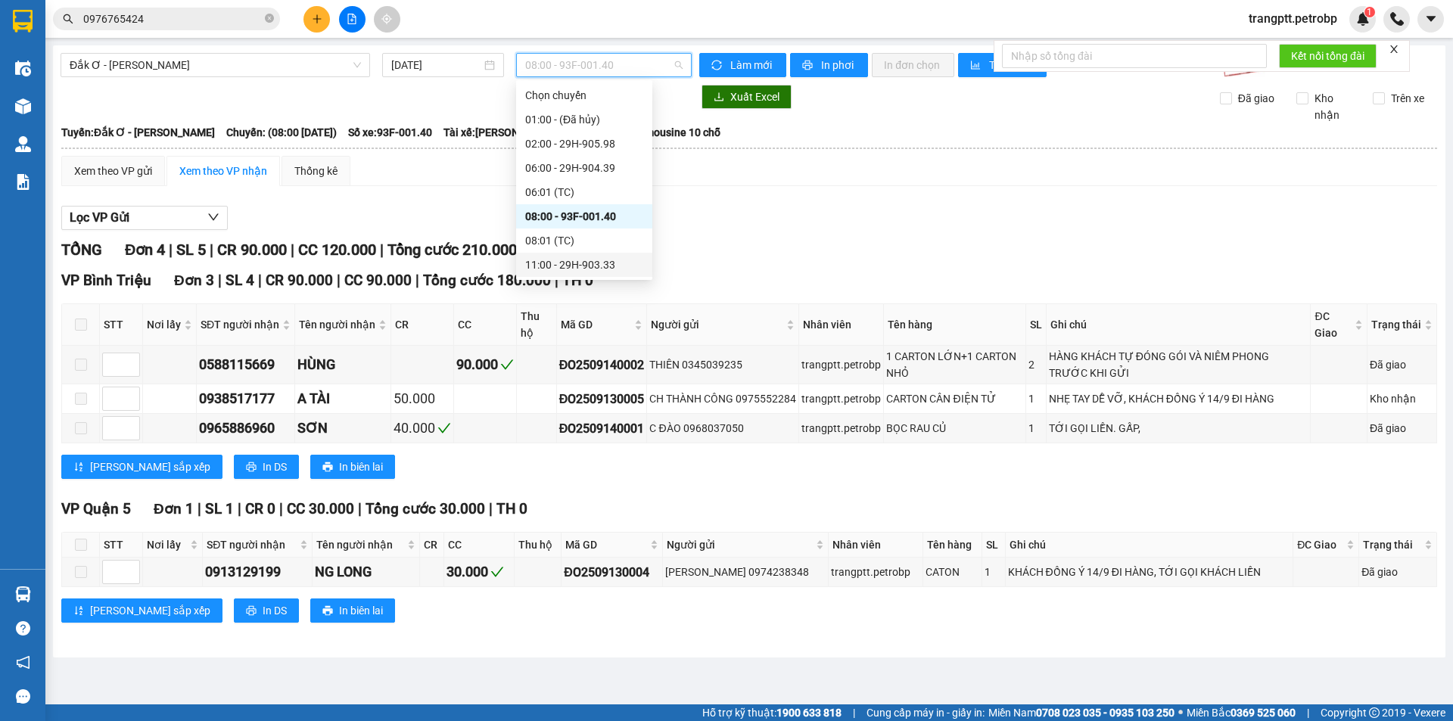
click at [571, 262] on div "11:00 - 29H-903.33" at bounding box center [584, 265] width 118 height 17
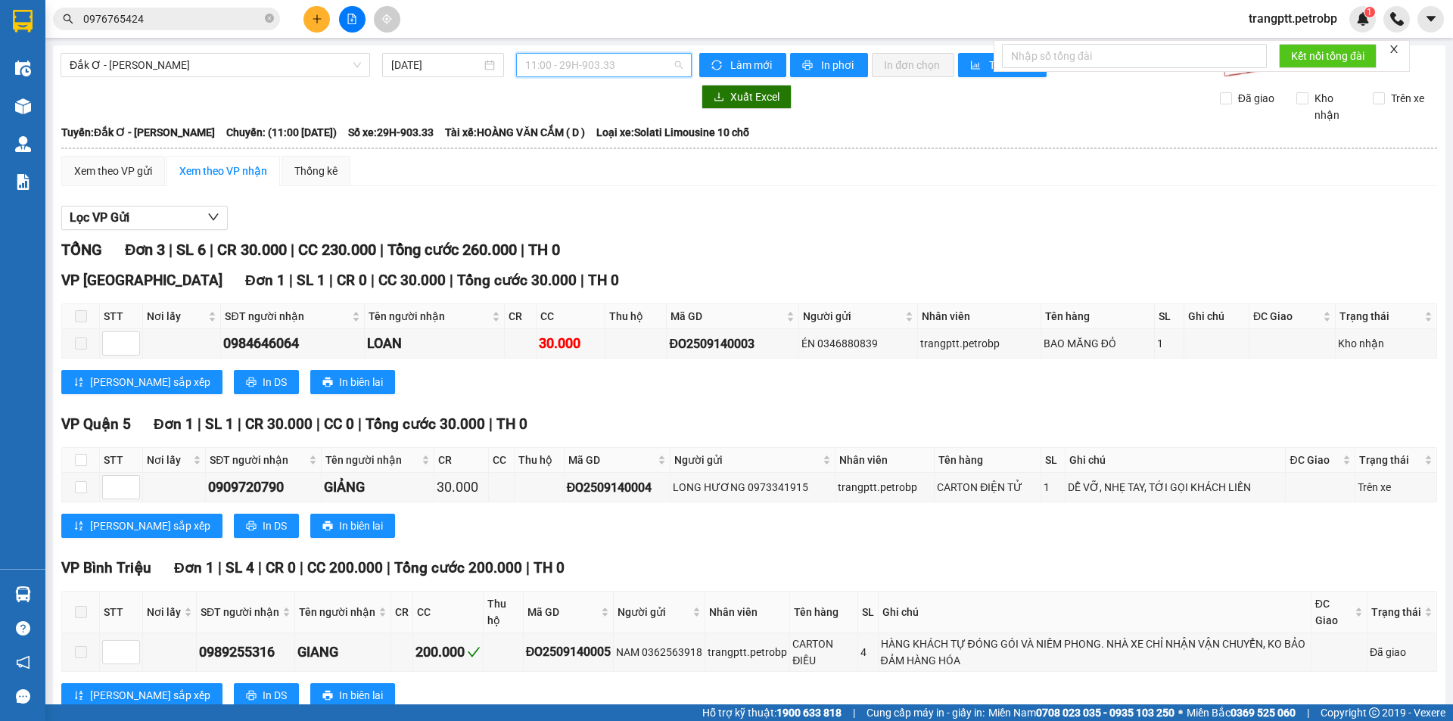
click at [543, 64] on span "11:00 - 29H-903.33" at bounding box center [603, 65] width 157 height 23
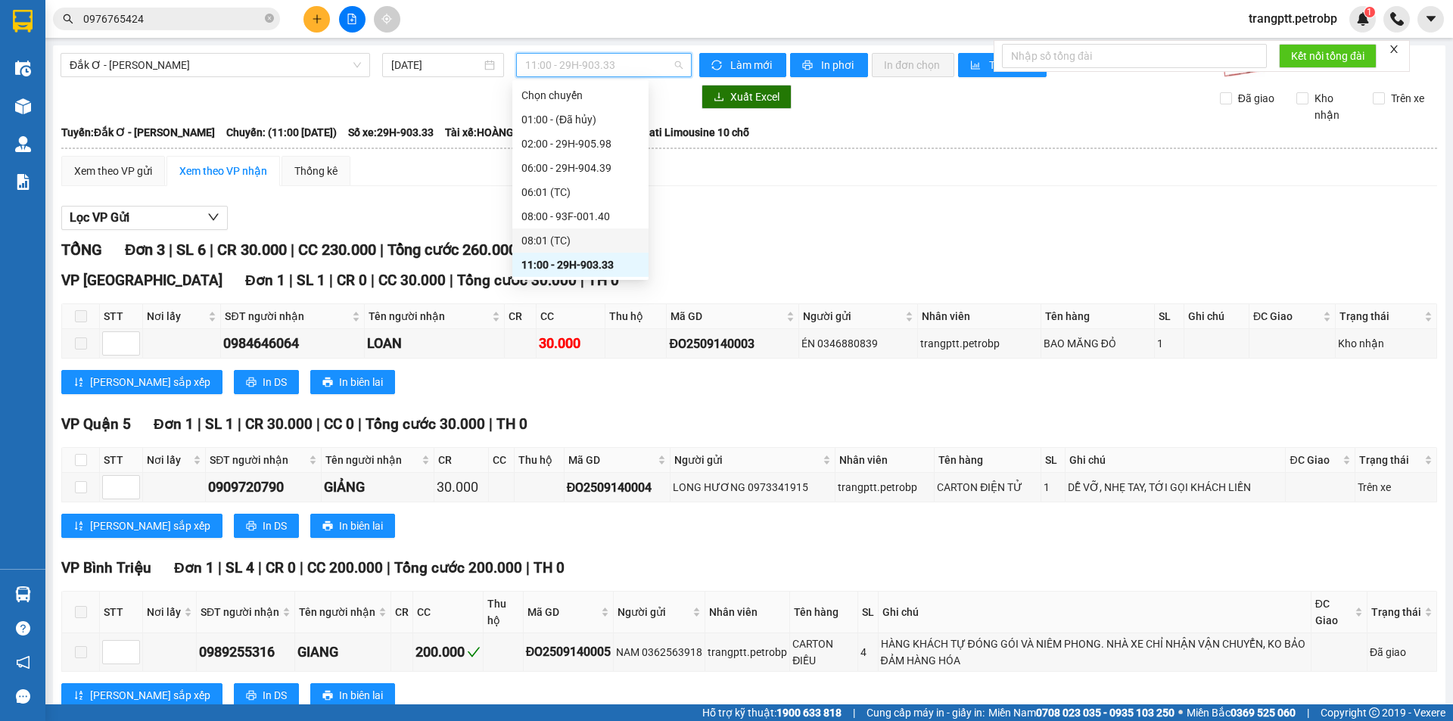
scroll to position [121, 0]
click at [559, 214] on div "15:00 - 29H-905.31" at bounding box center [580, 216] width 118 height 17
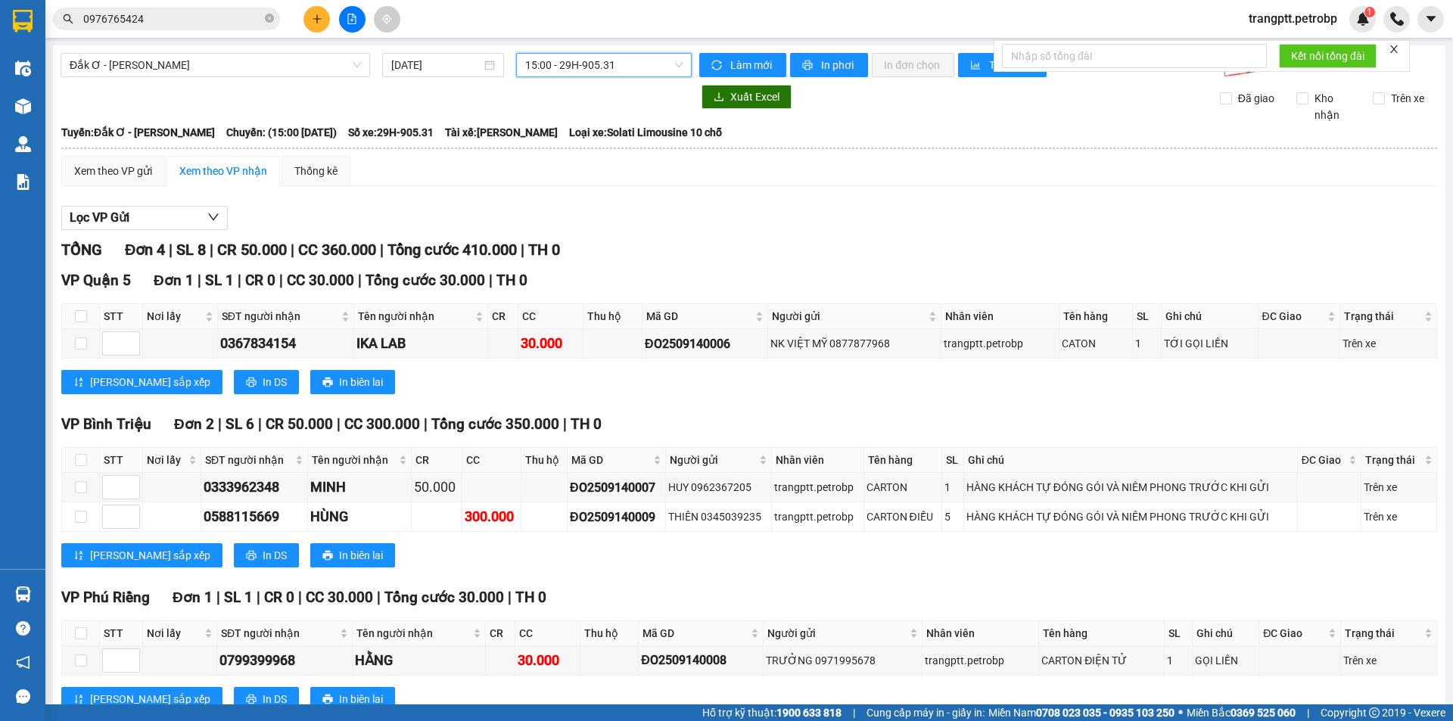
scroll to position [49, 0]
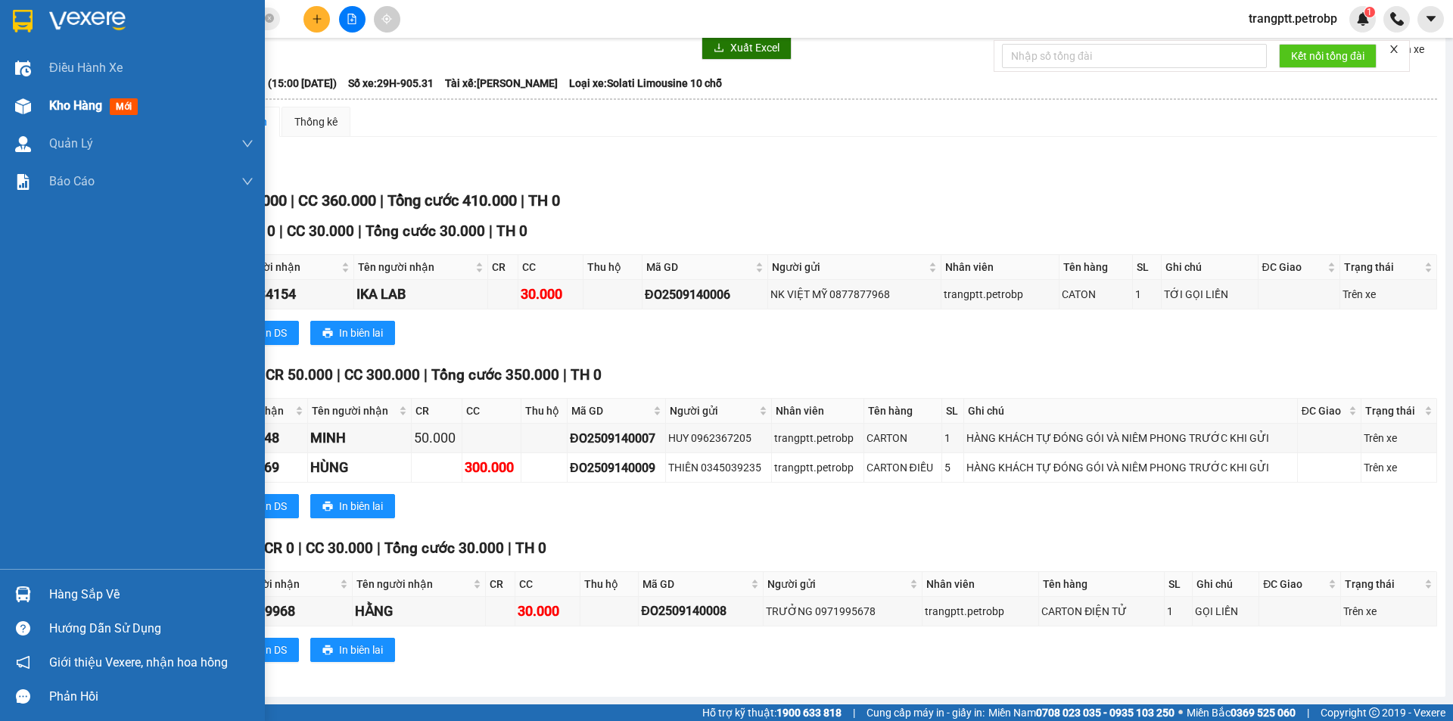
click at [67, 107] on span "Kho hàng" at bounding box center [75, 105] width 53 height 14
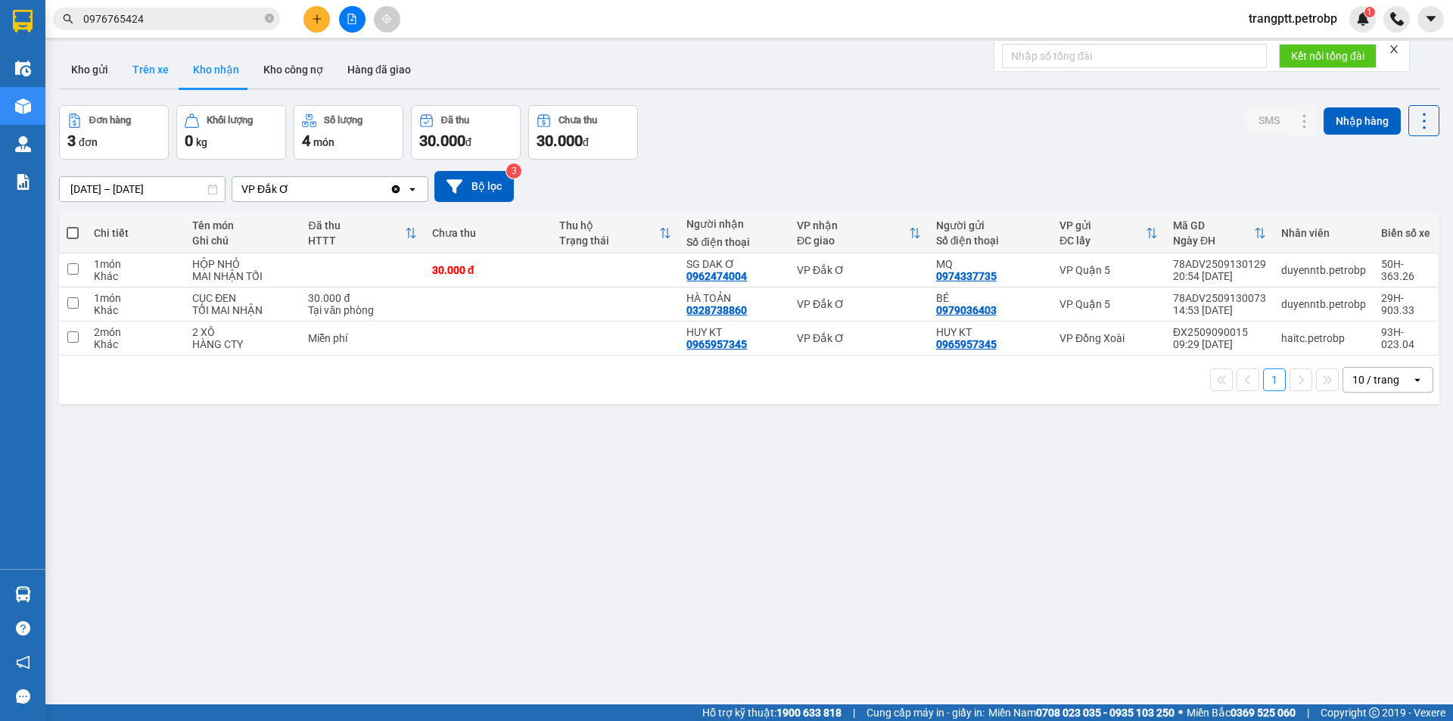
click at [144, 62] on button "Trên xe" at bounding box center [150, 69] width 61 height 36
type input "[DATE] – [DATE]"
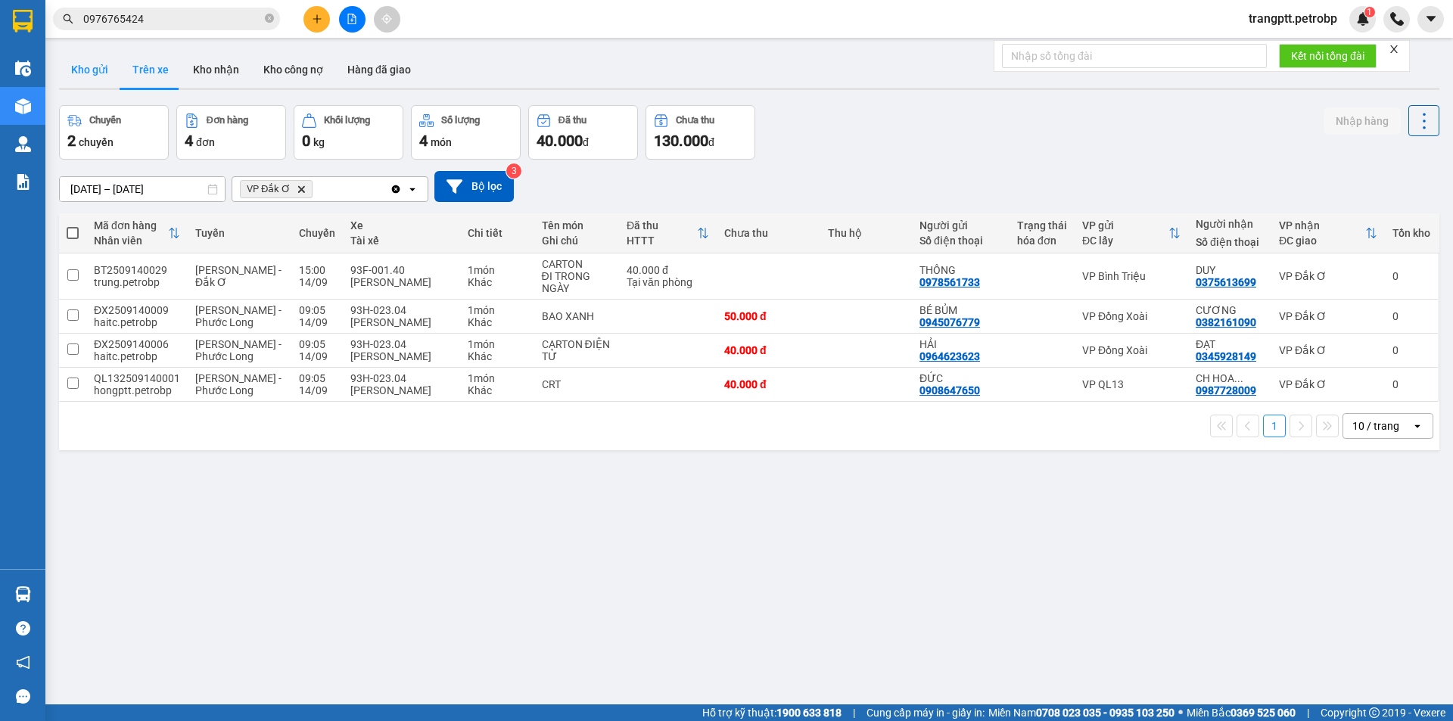
click at [89, 67] on button "Kho gửi" at bounding box center [89, 69] width 61 height 36
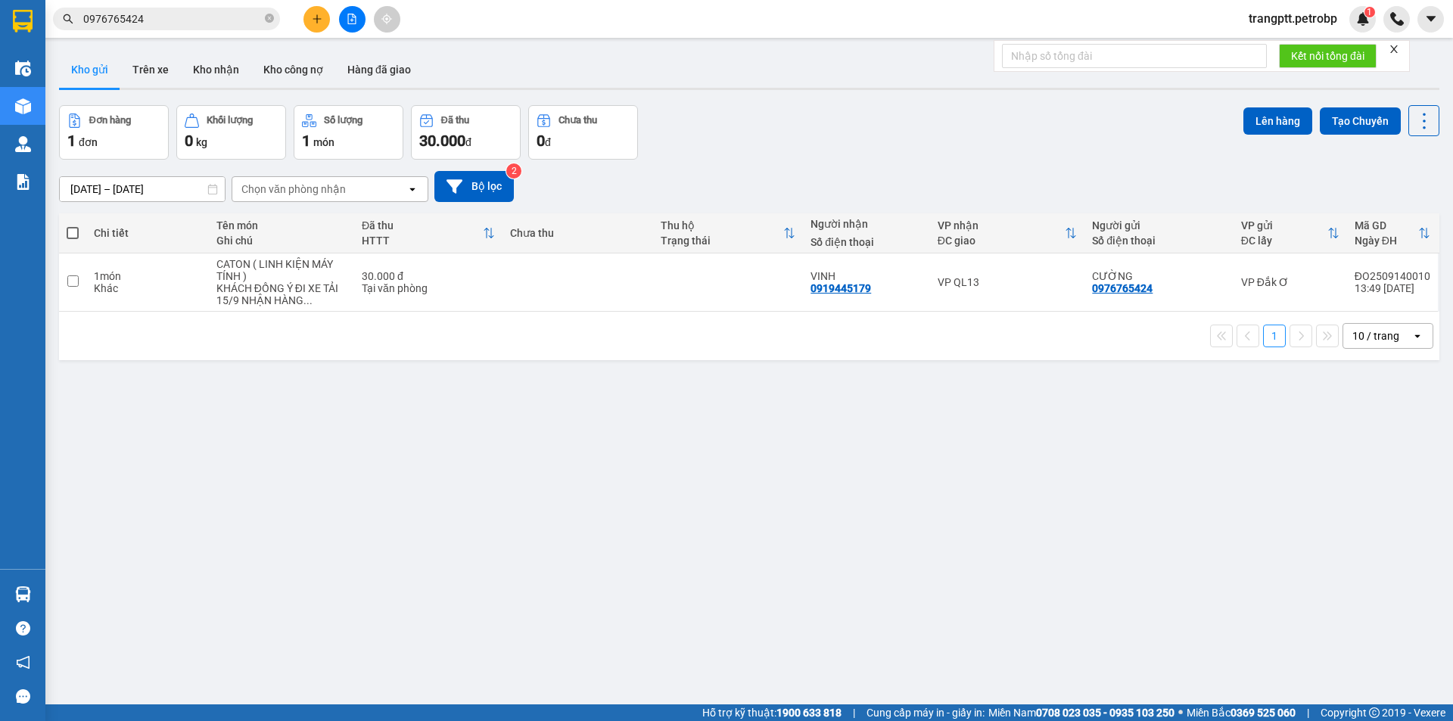
click at [86, 66] on button "Kho gửi" at bounding box center [89, 69] width 61 height 36
click at [71, 282] on input "checkbox" at bounding box center [72, 280] width 11 height 11
checkbox input "true"
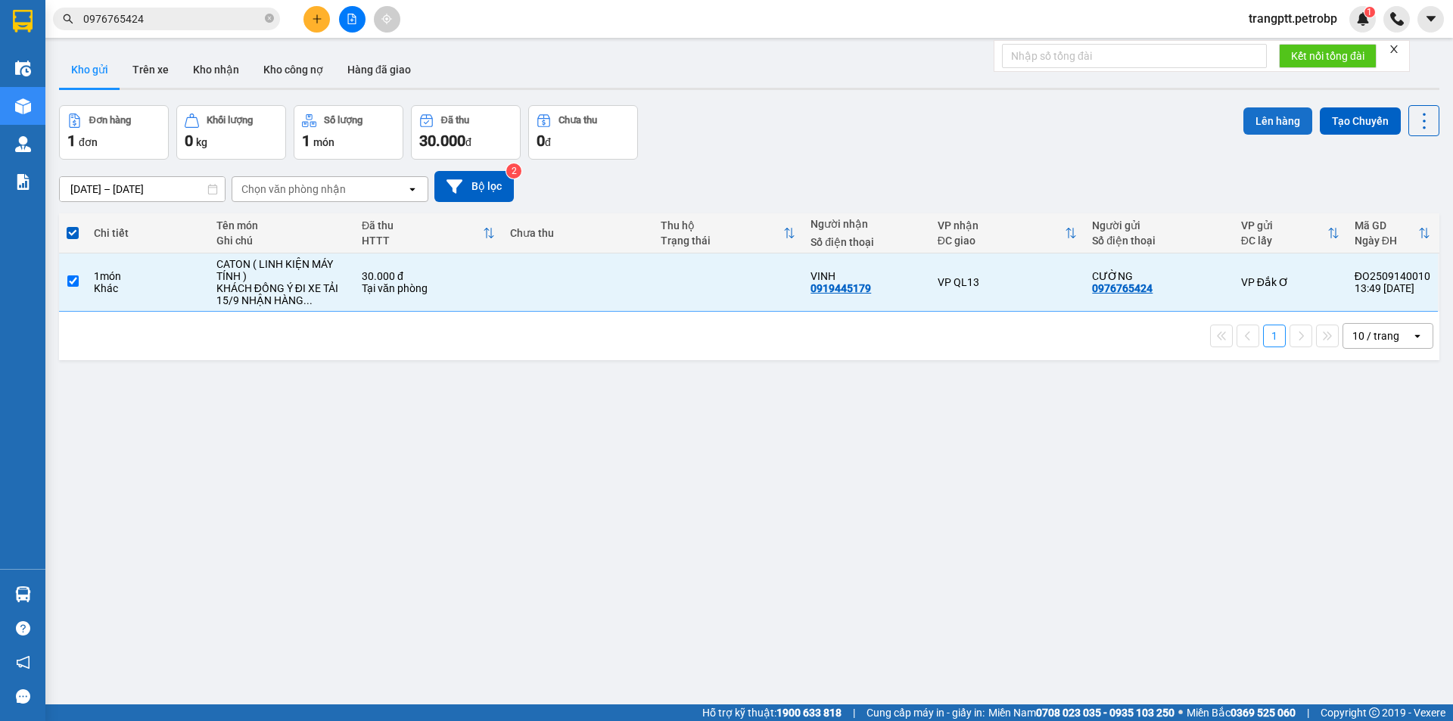
click at [1268, 117] on button "Lên hàng" at bounding box center [1277, 120] width 69 height 27
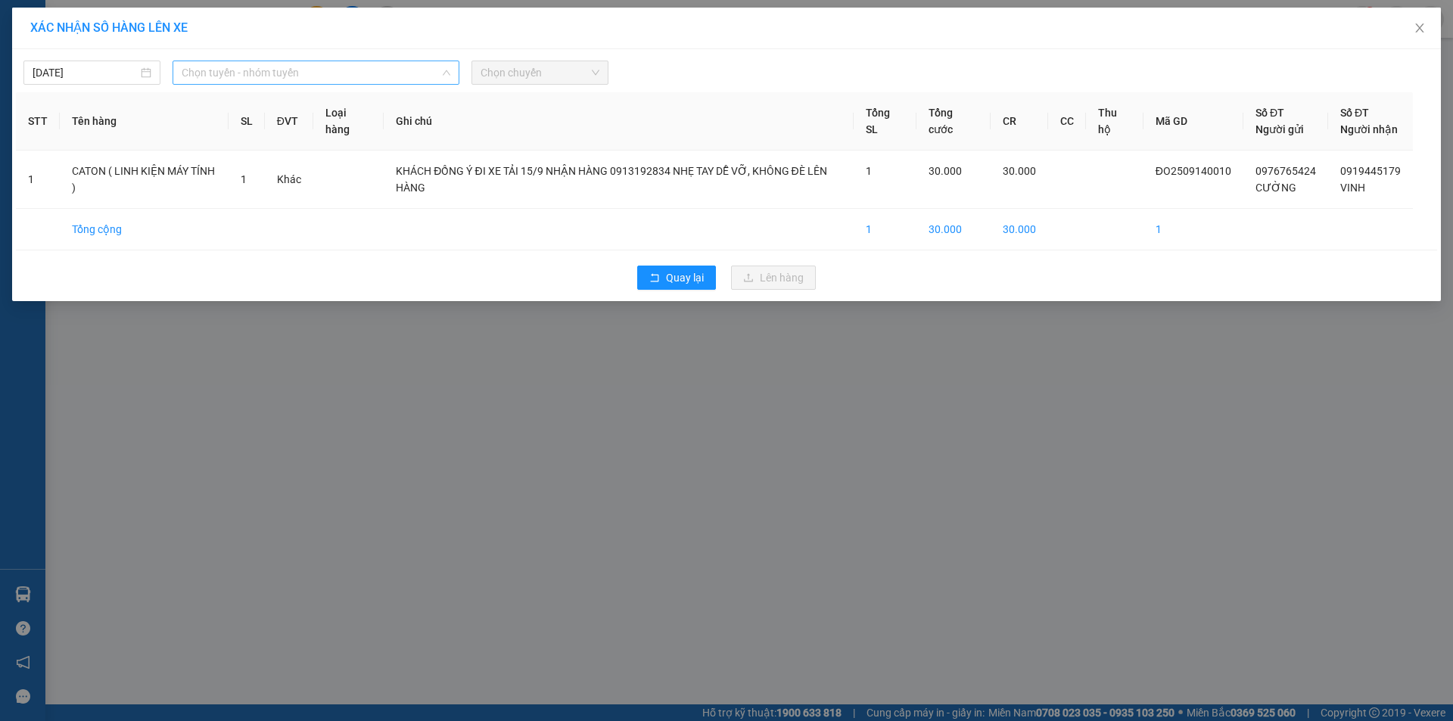
drag, startPoint x: 217, startPoint y: 70, endPoint x: 250, endPoint y: 110, distance: 51.7
click at [218, 70] on span "Chọn tuyến - nhóm tuyến" at bounding box center [316, 72] width 269 height 23
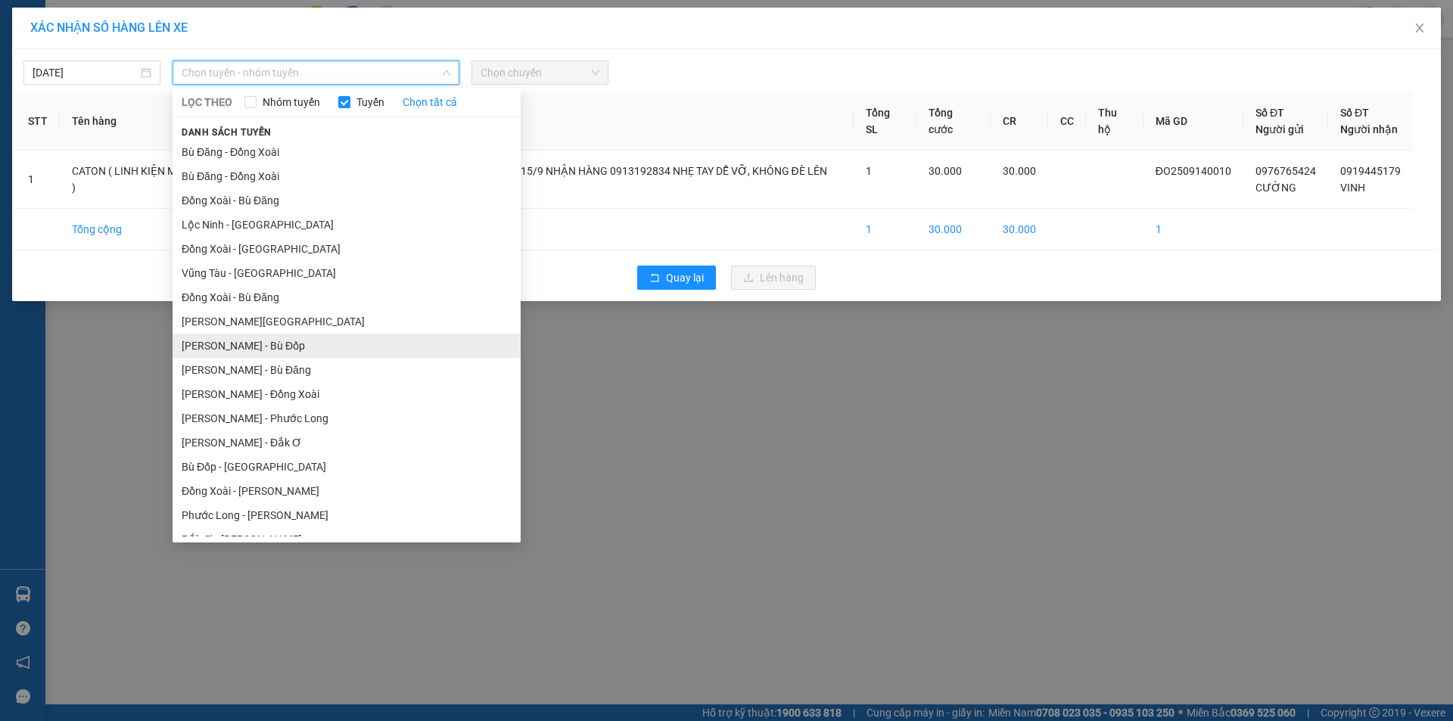
scroll to position [88, 0]
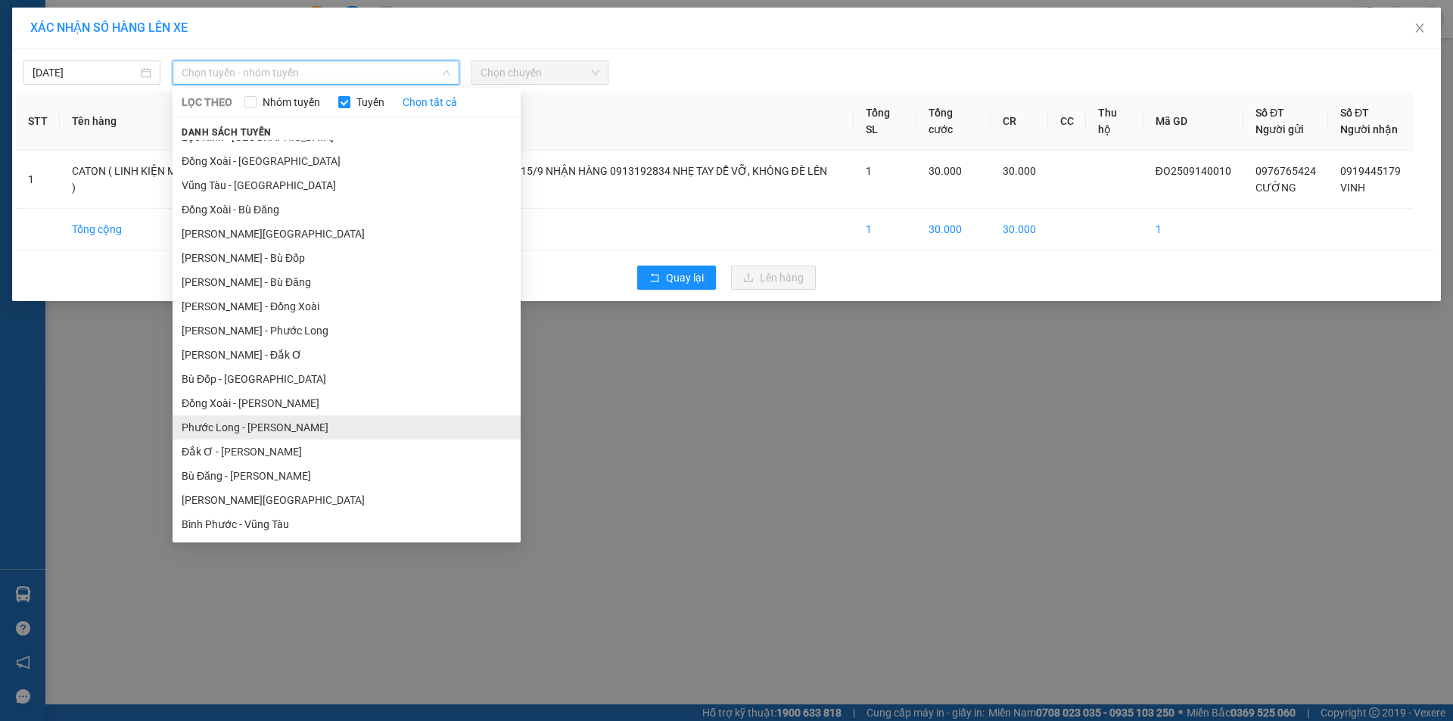
click at [268, 425] on li "Phước Long - [PERSON_NAME]" at bounding box center [347, 427] width 348 height 24
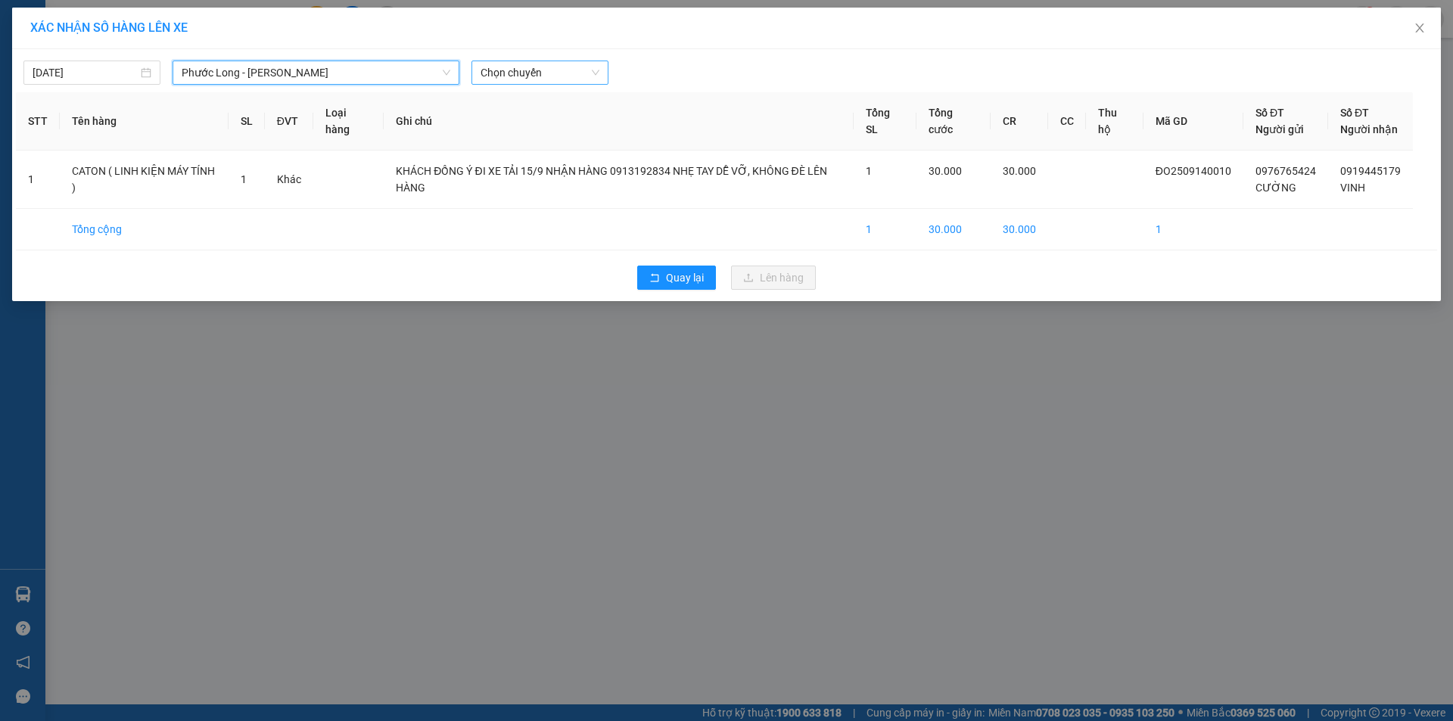
click at [543, 76] on span "Chọn chuyến" at bounding box center [540, 72] width 119 height 23
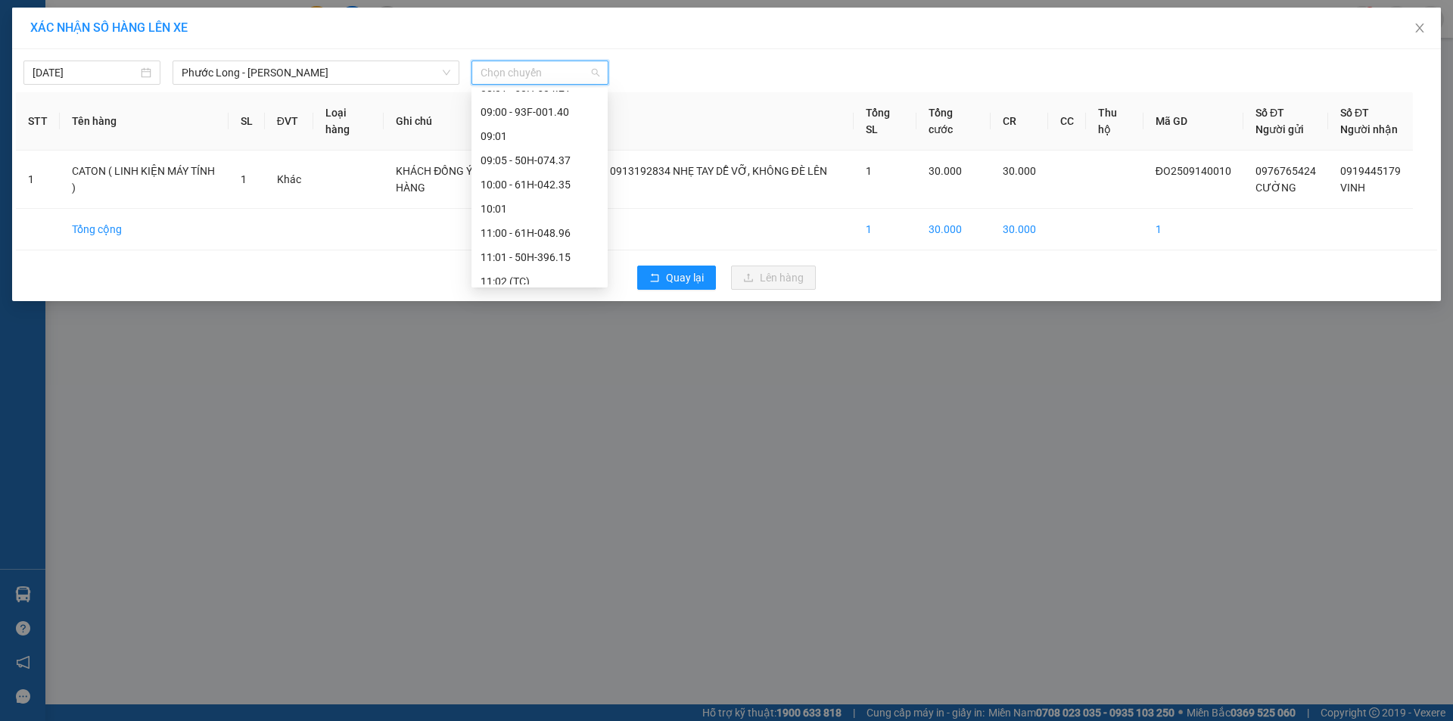
scroll to position [757, 0]
click at [546, 263] on div "17:05 (TC) - 50H-363.26" at bounding box center [540, 266] width 118 height 17
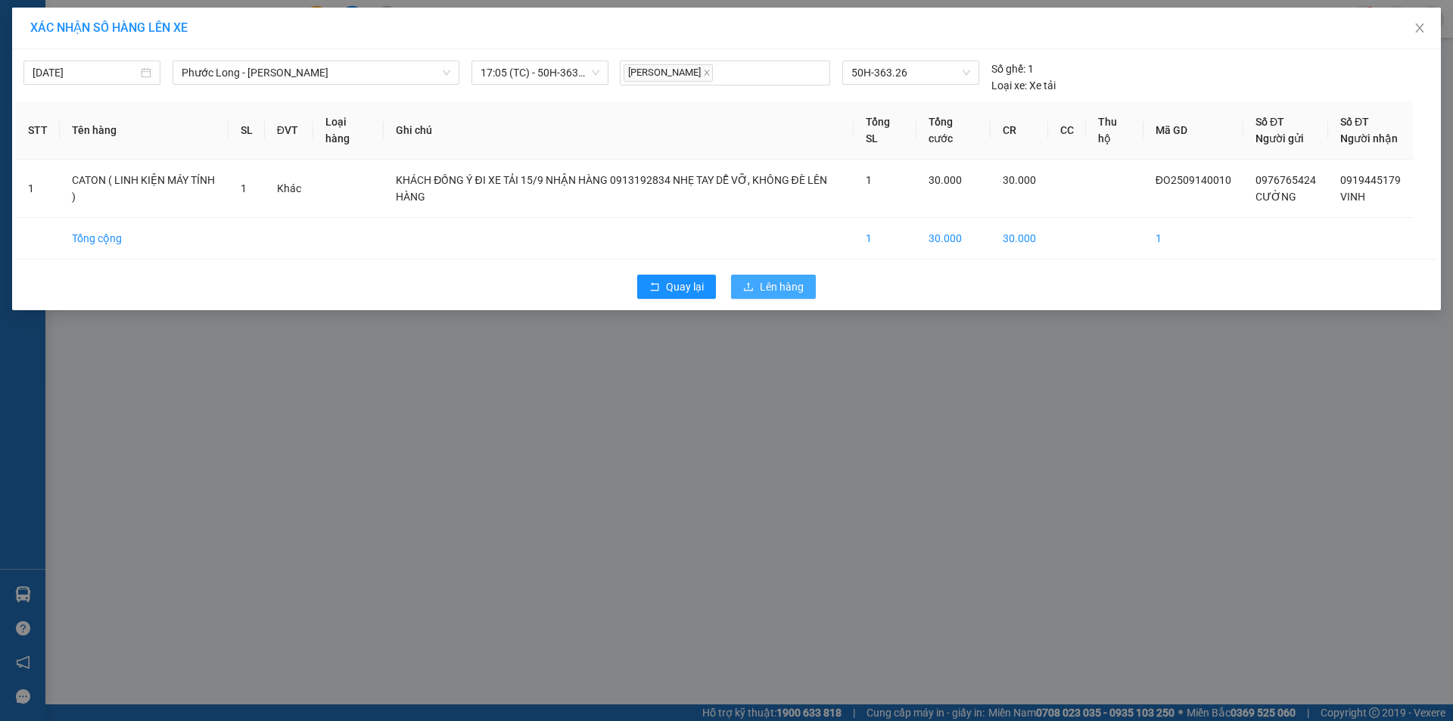
click at [773, 286] on span "Lên hàng" at bounding box center [782, 287] width 44 height 17
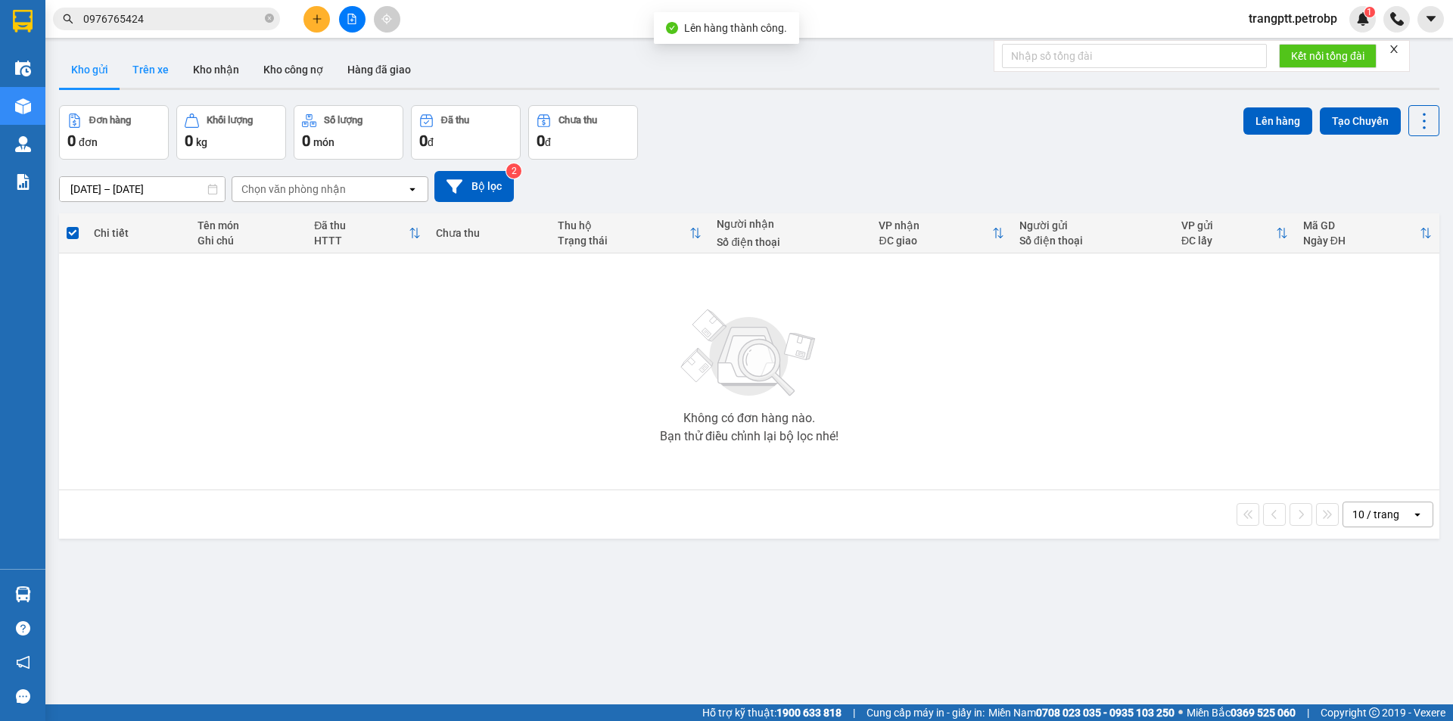
drag, startPoint x: 139, startPoint y: 61, endPoint x: 232, endPoint y: 110, distance: 104.3
click at [140, 63] on button "Trên xe" at bounding box center [150, 69] width 61 height 36
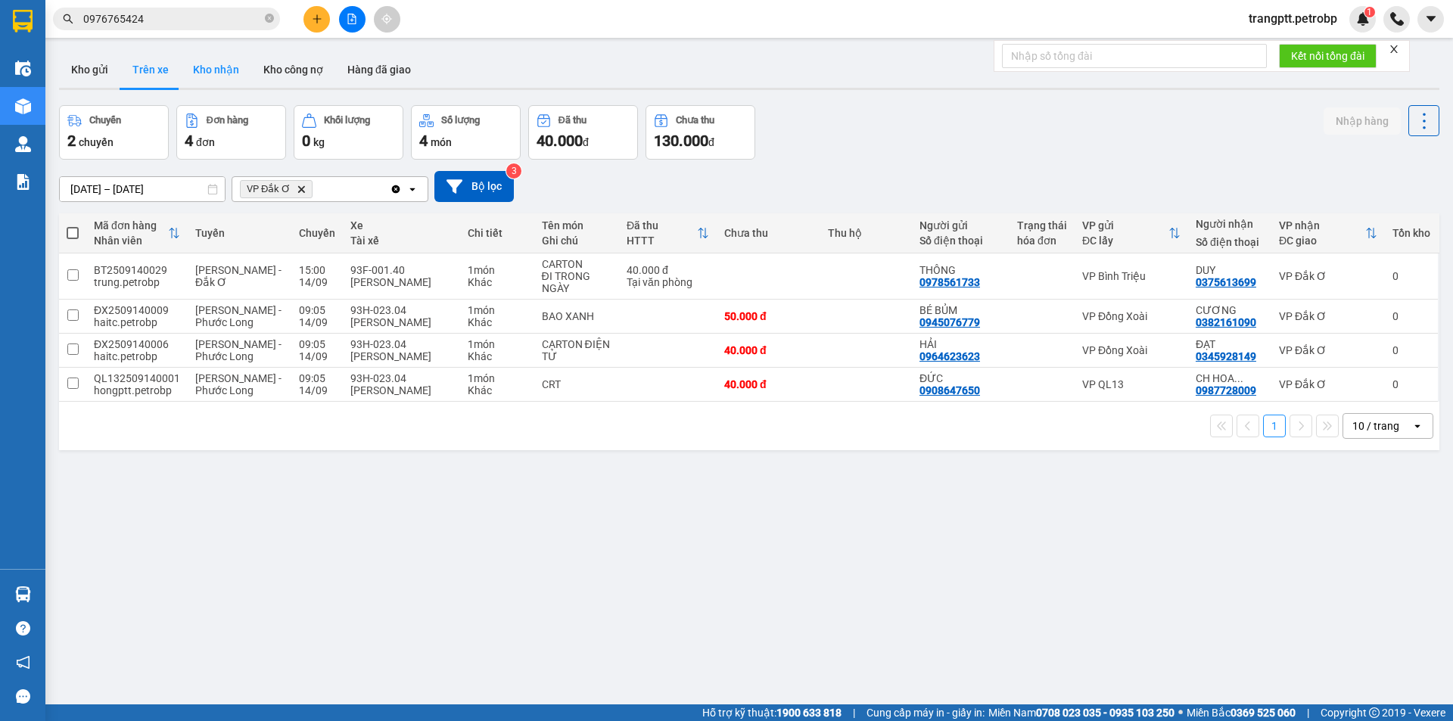
click at [211, 64] on button "Kho nhận" at bounding box center [216, 69] width 70 height 36
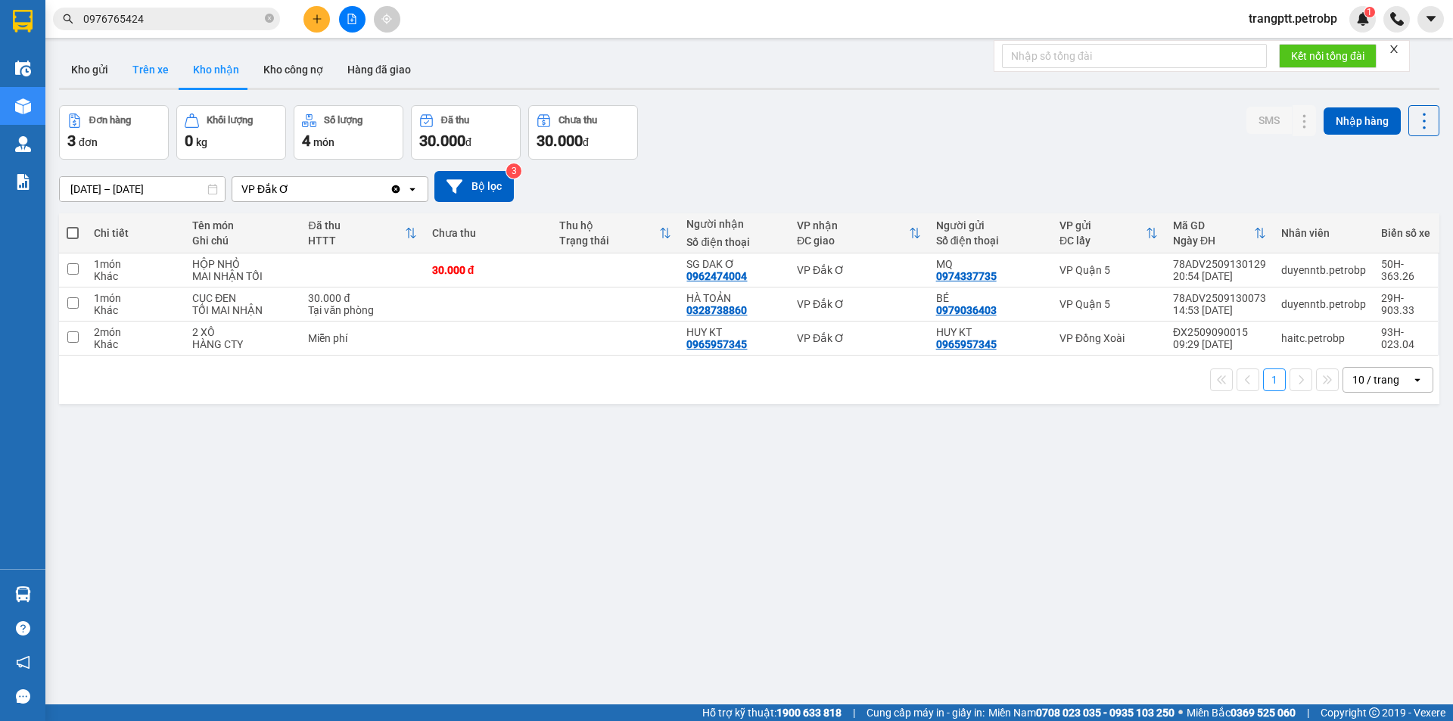
click at [154, 70] on button "Trên xe" at bounding box center [150, 69] width 61 height 36
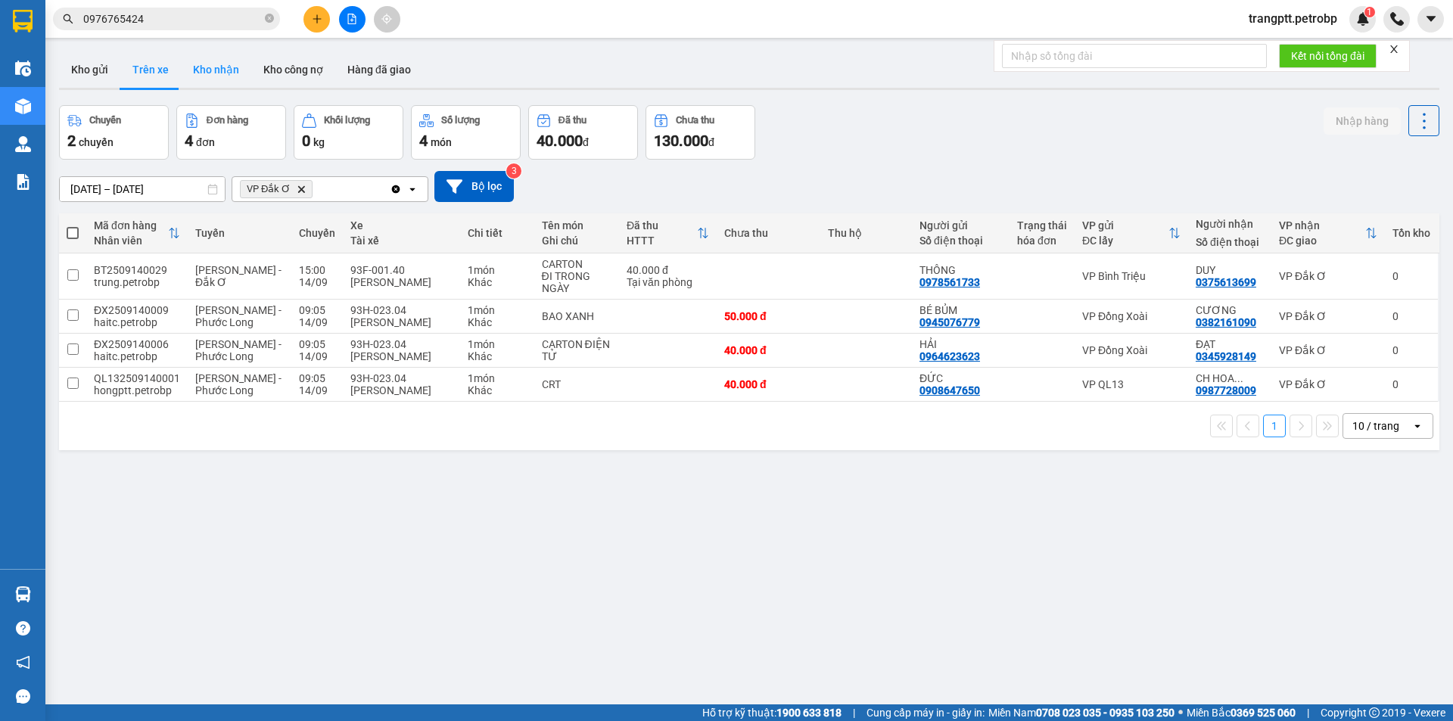
click at [212, 66] on button "Kho nhận" at bounding box center [216, 69] width 70 height 36
type input "[DATE] – [DATE]"
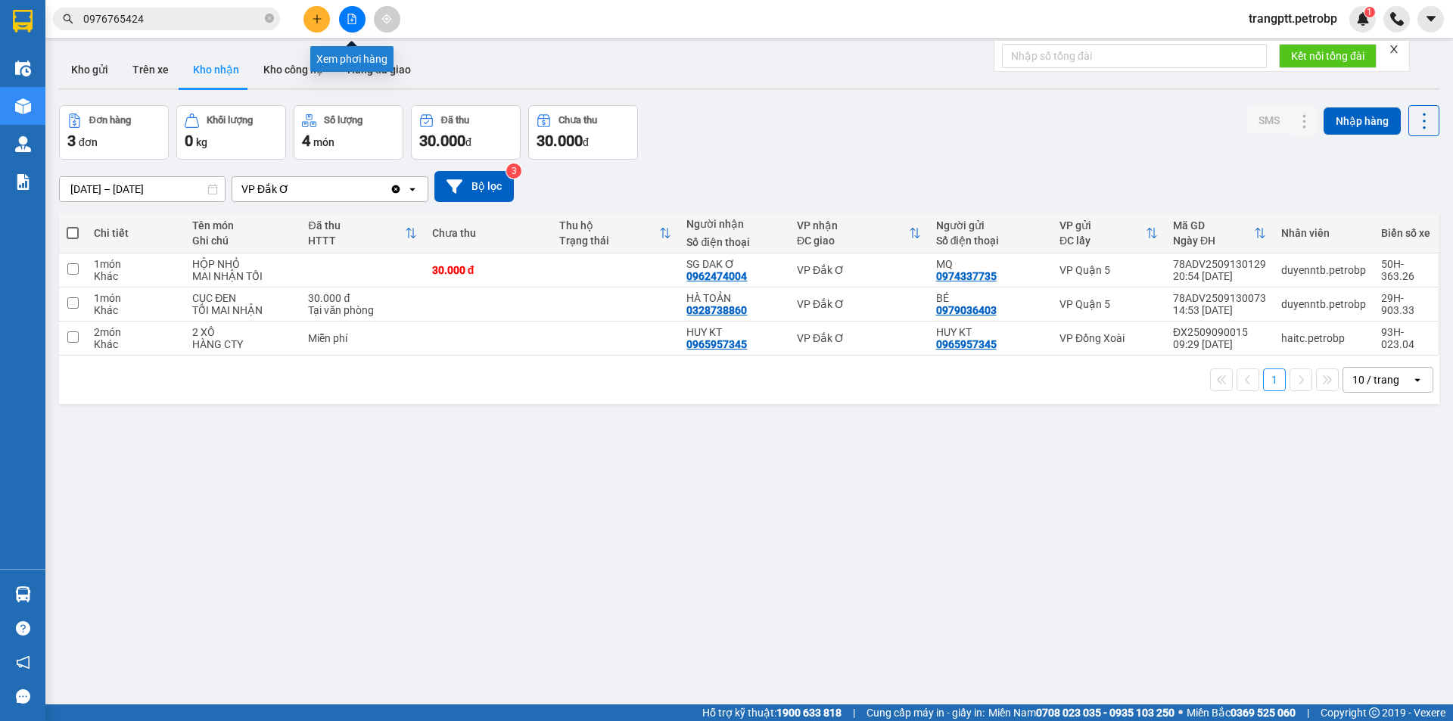
click at [353, 15] on icon "file-add" at bounding box center [352, 19] width 8 height 11
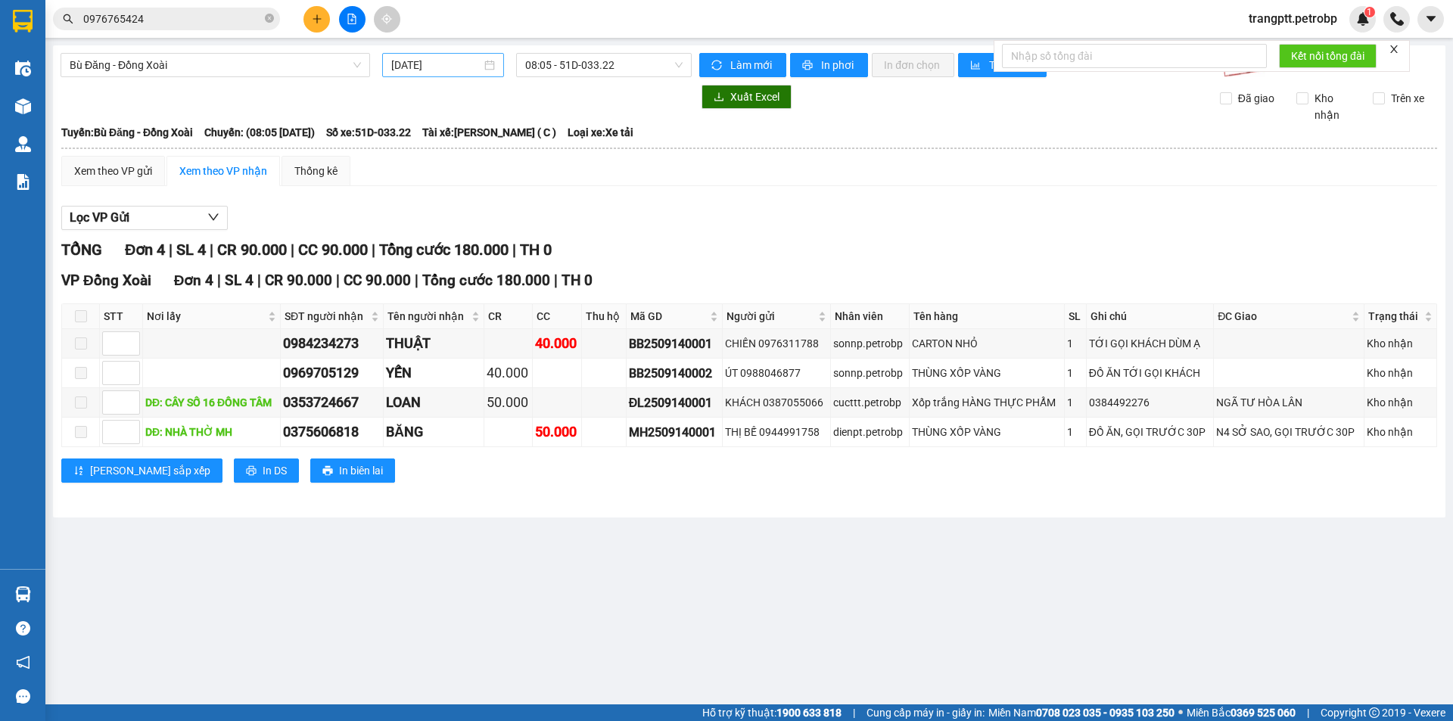
click at [436, 63] on input "[DATE]" at bounding box center [436, 65] width 90 height 17
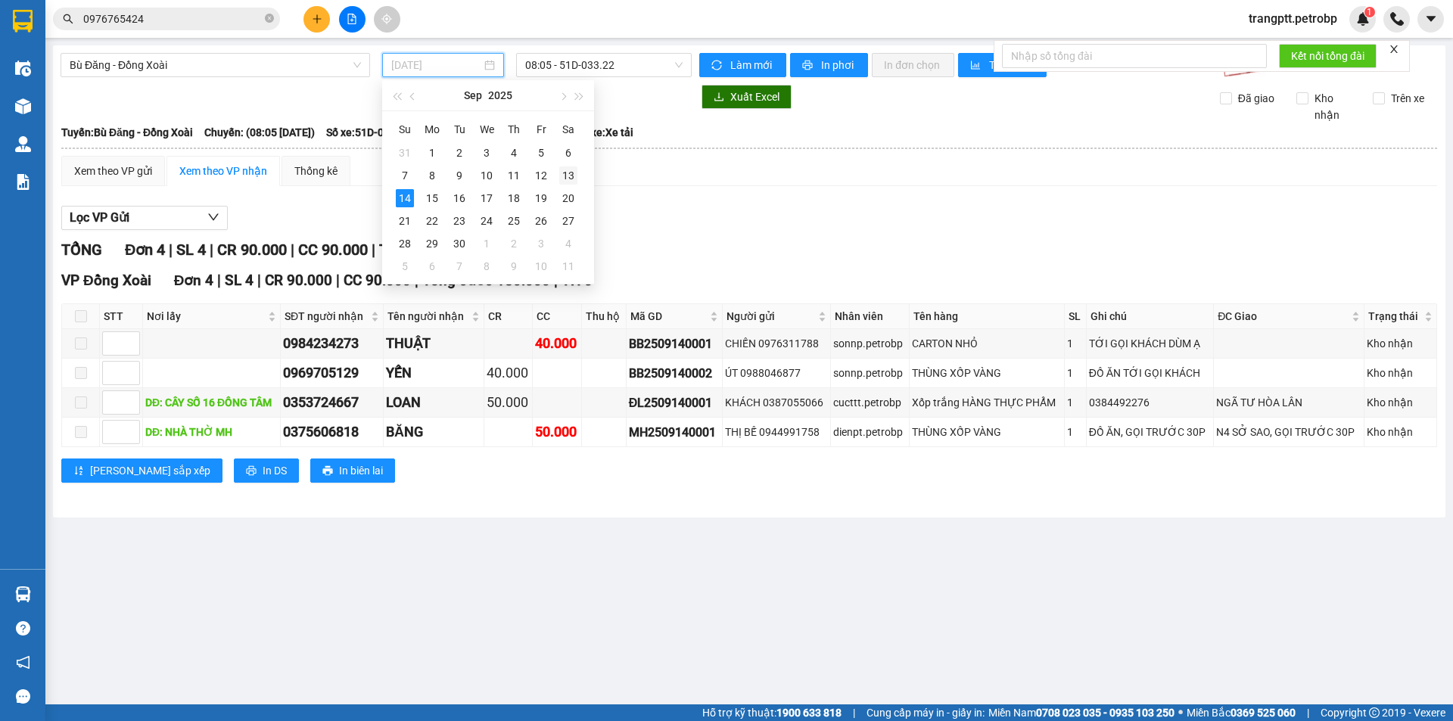
click at [567, 174] on div "13" at bounding box center [568, 175] width 18 height 18
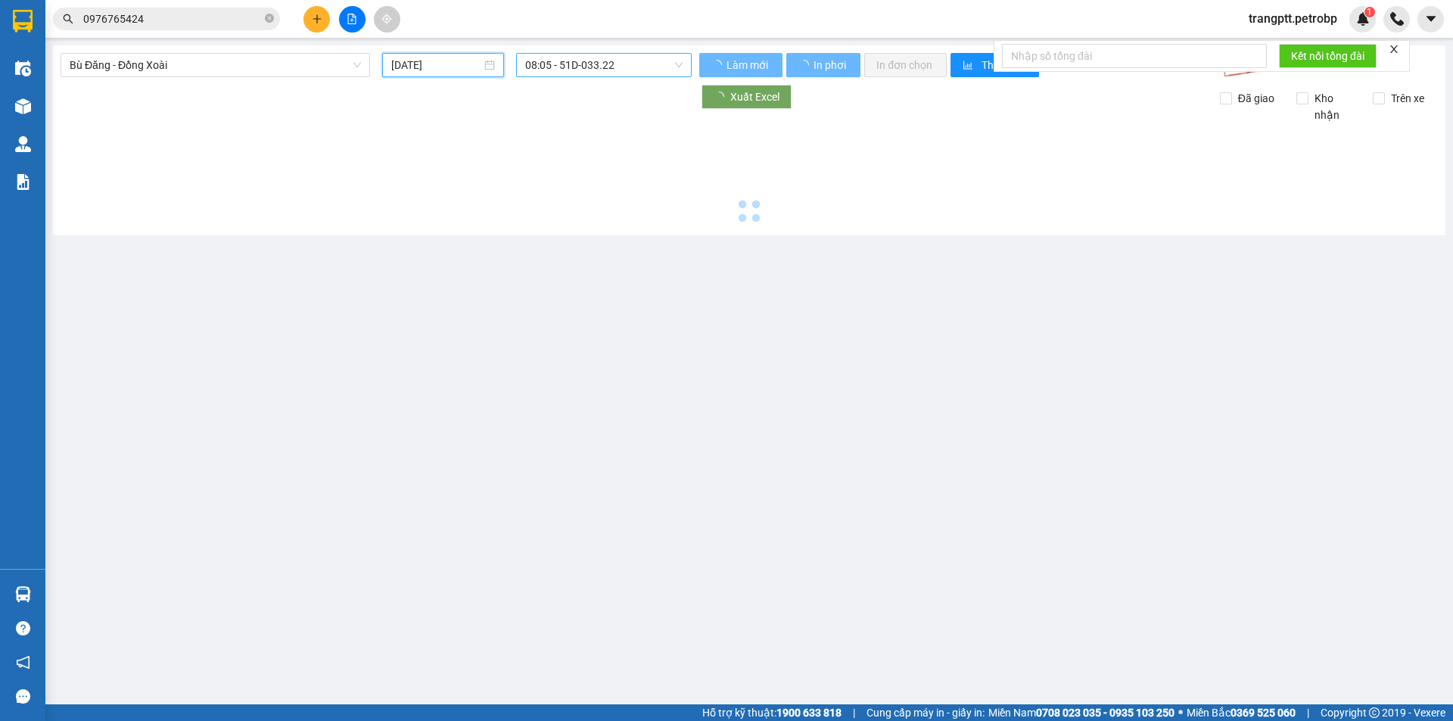
type input "[DATE]"
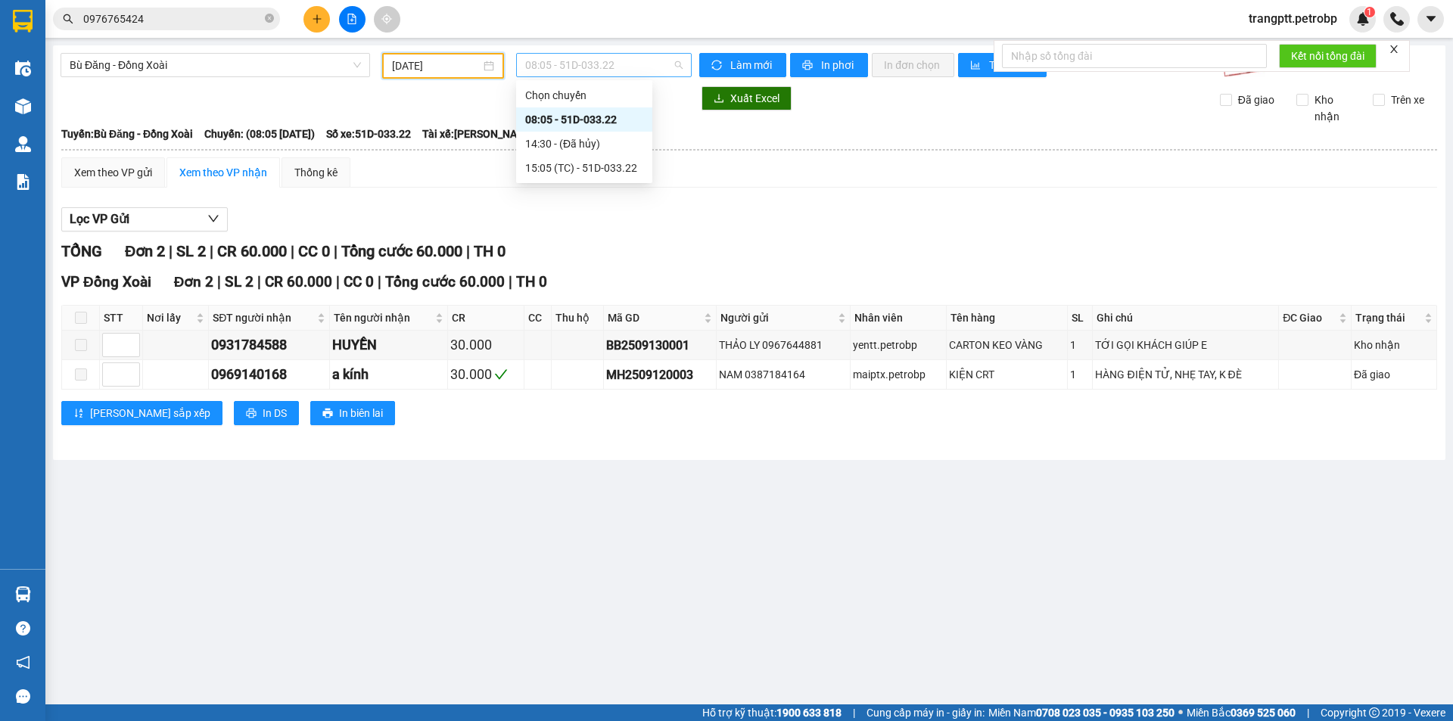
click at [568, 64] on span "08:05 - 51D-033.22" at bounding box center [603, 65] width 157 height 23
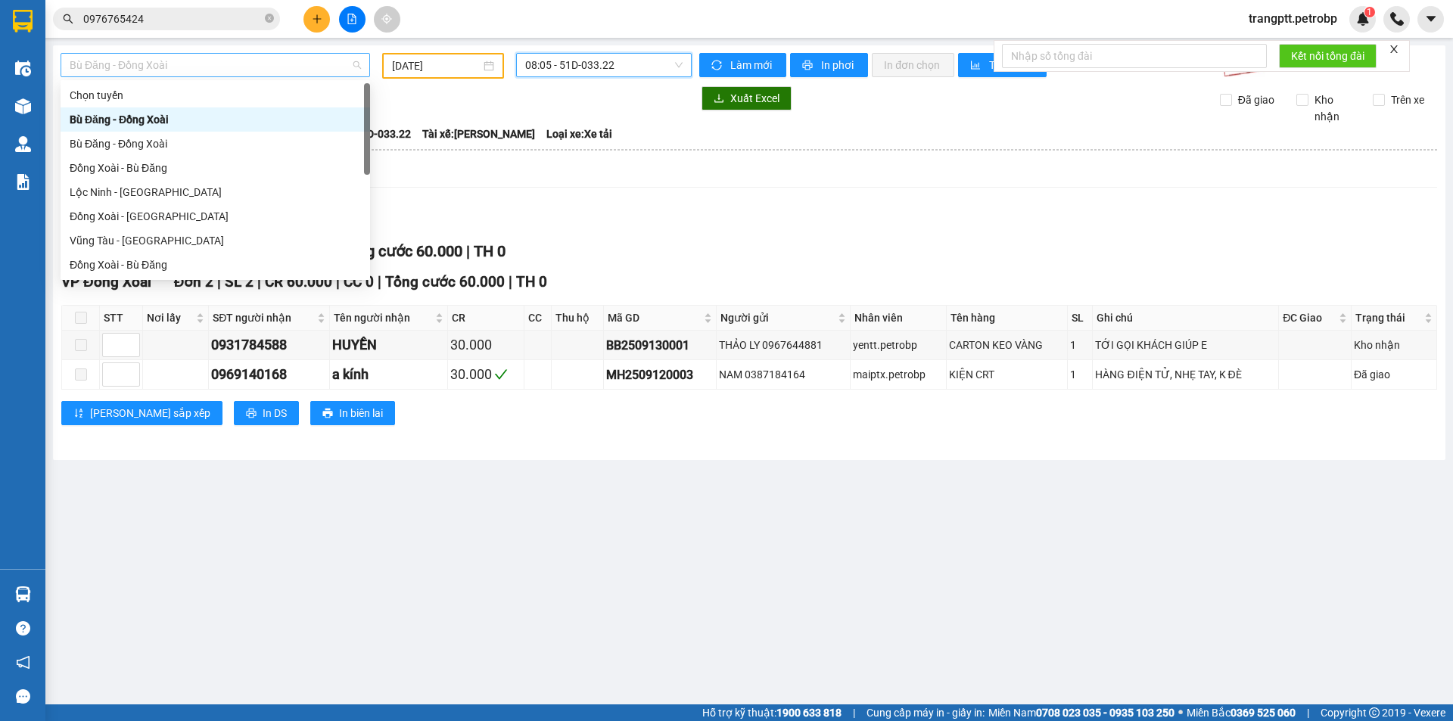
click at [176, 61] on span "Bù Đăng - Đồng Xoài" at bounding box center [215, 65] width 291 height 23
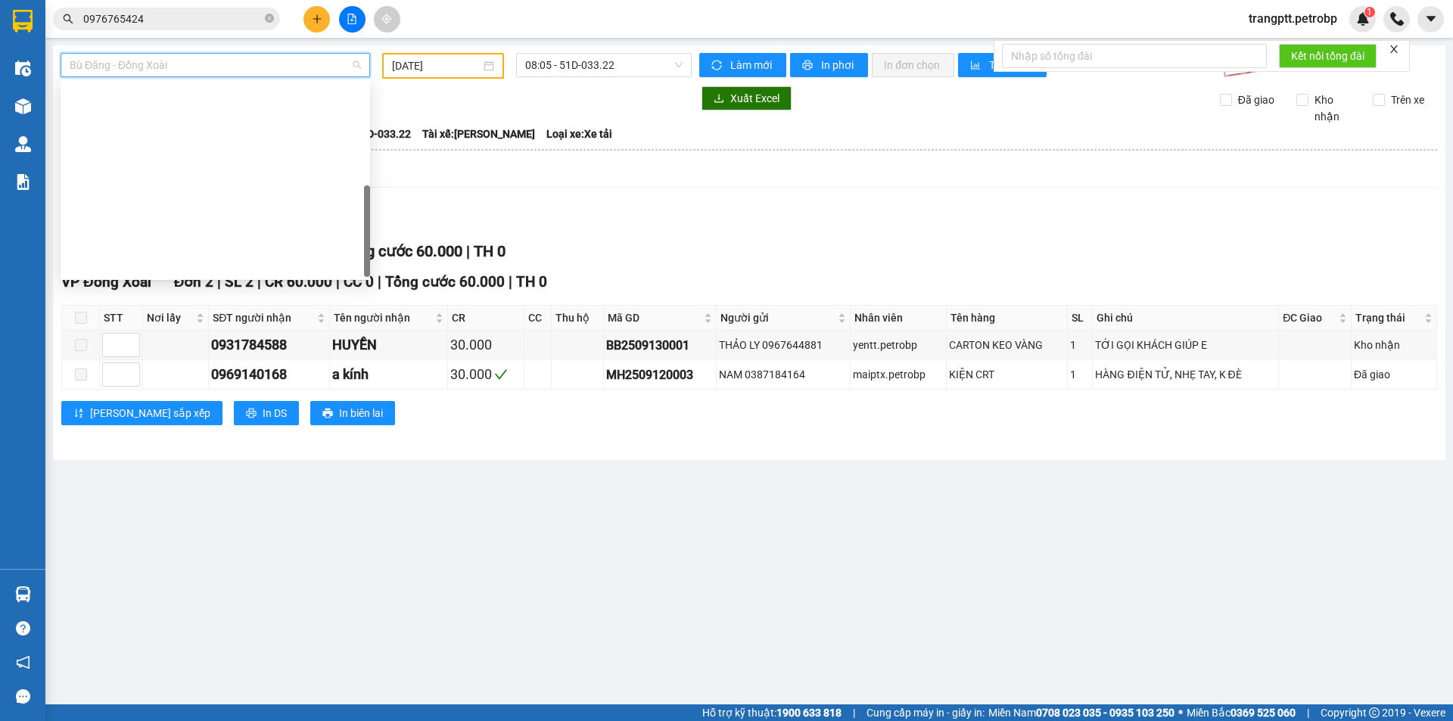
scroll to position [315, 0]
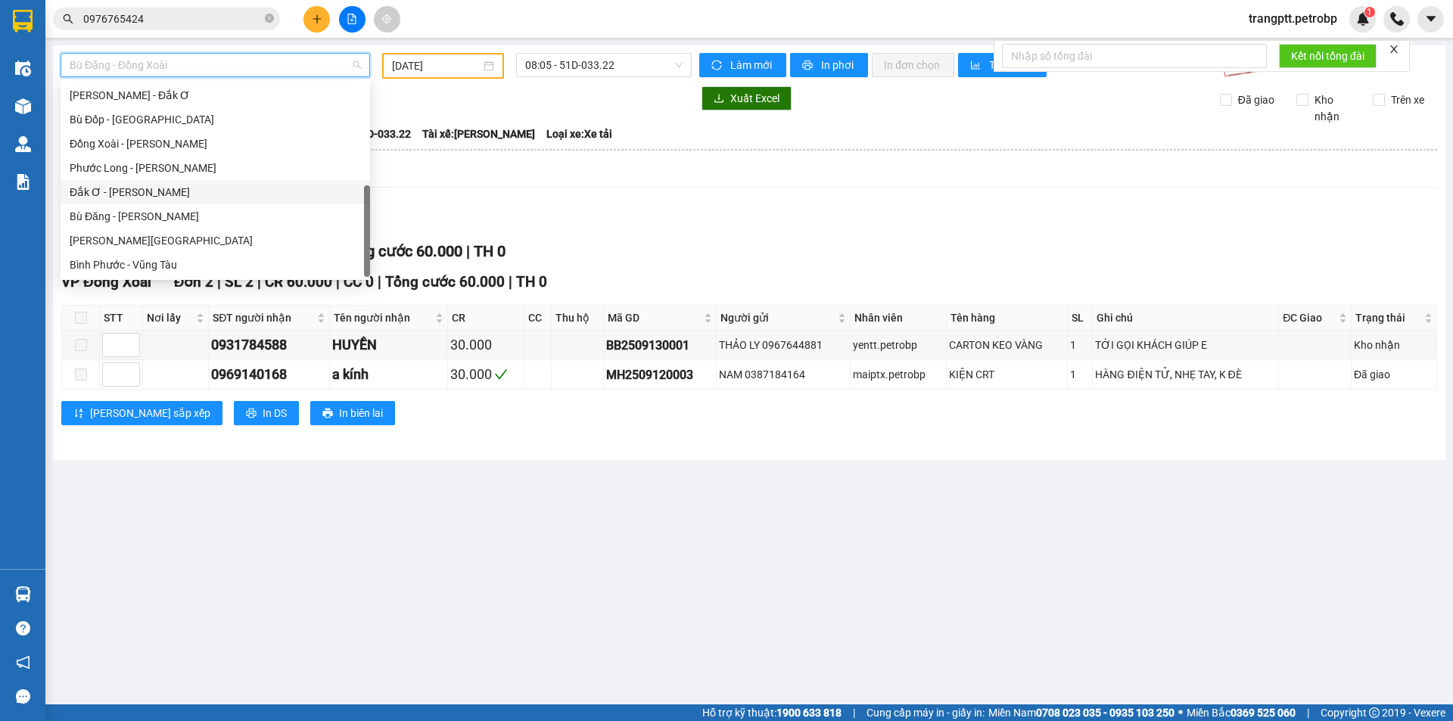
click at [139, 189] on div "Đắk Ơ - [PERSON_NAME]" at bounding box center [215, 192] width 291 height 17
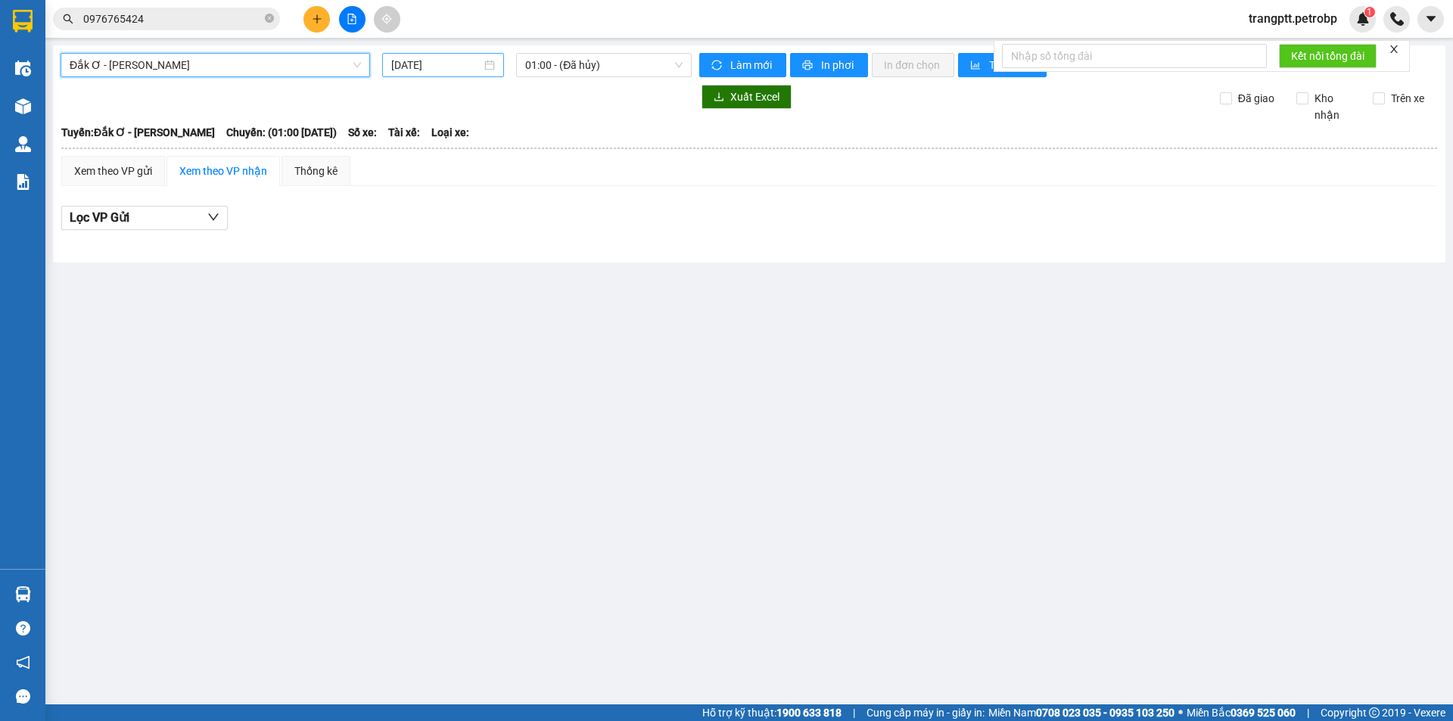
click at [423, 69] on input "[DATE]" at bounding box center [436, 65] width 90 height 17
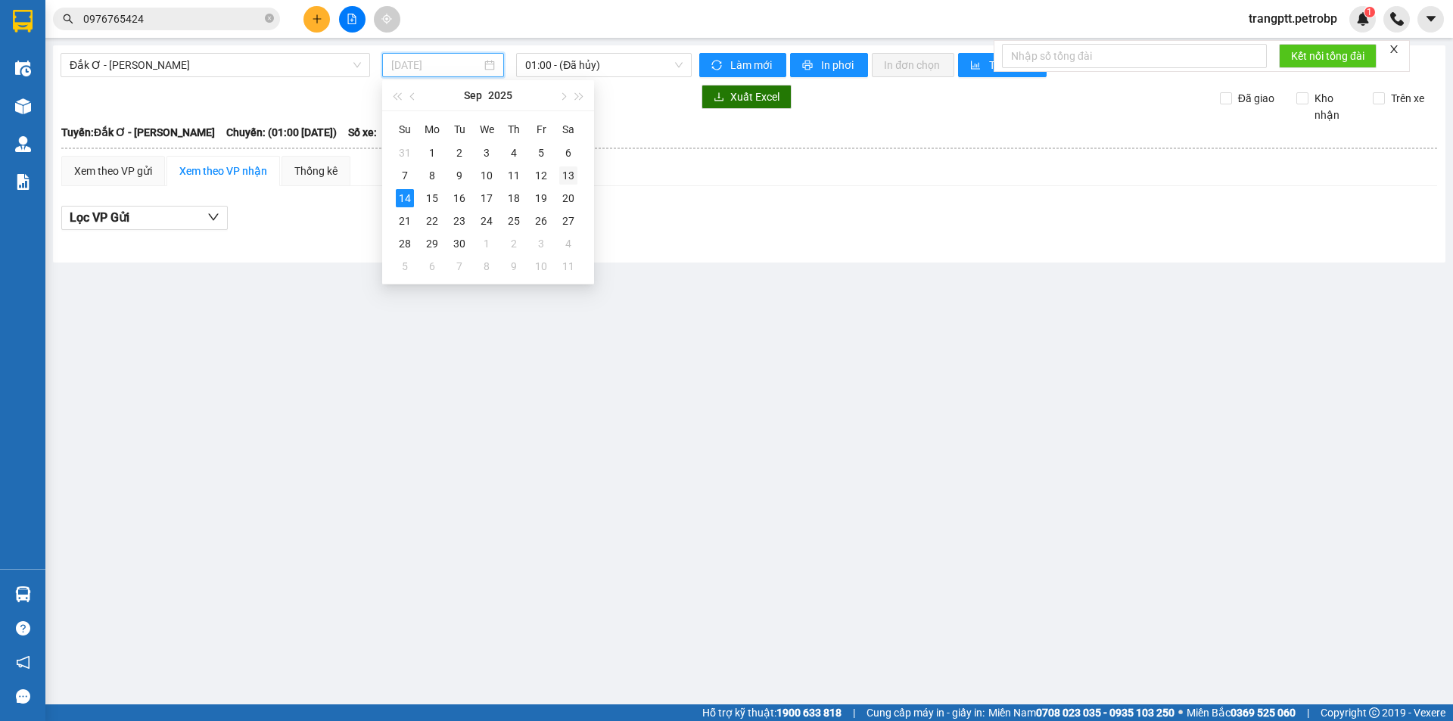
click at [565, 173] on div "13" at bounding box center [568, 175] width 18 height 18
type input "[DATE]"
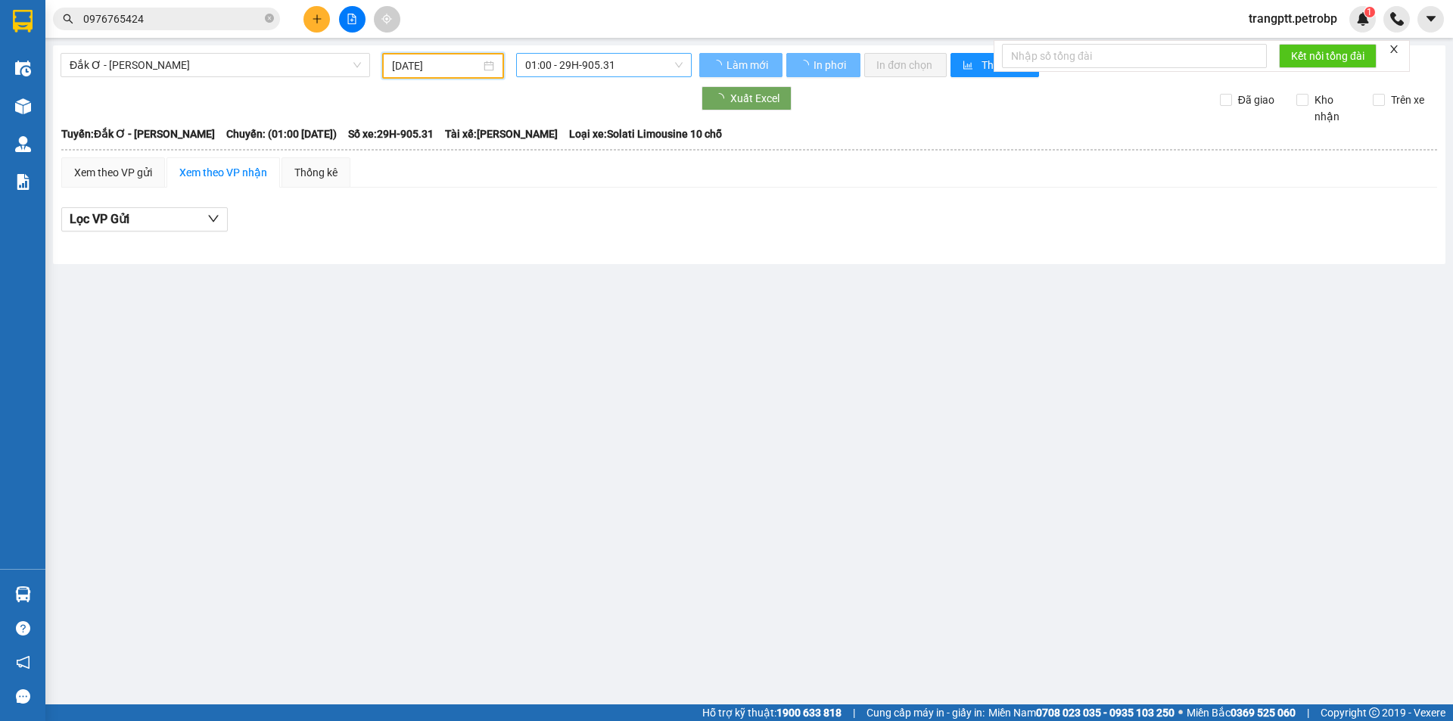
click at [574, 61] on span "01:00 - 29H-905.31" at bounding box center [603, 65] width 157 height 23
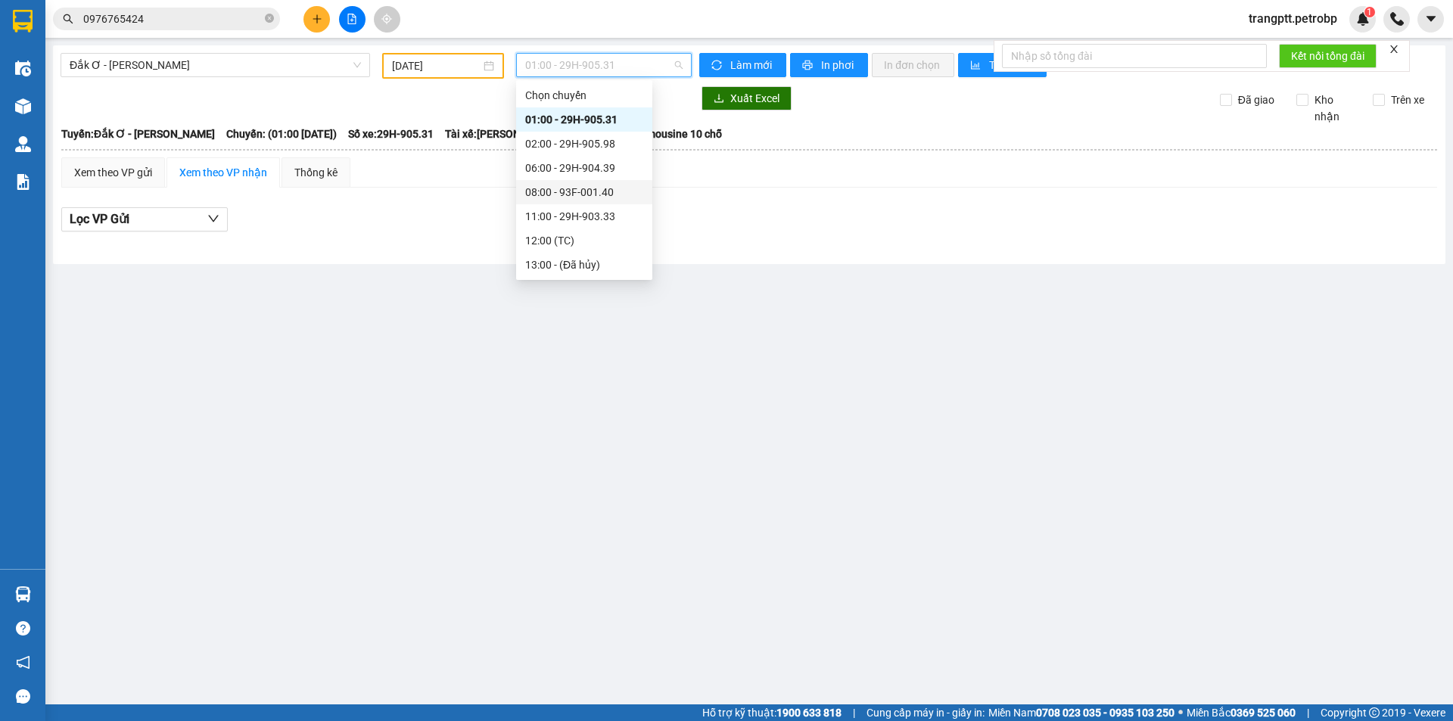
click at [574, 191] on div "08:00 - 93F-001.40" at bounding box center [584, 192] width 118 height 17
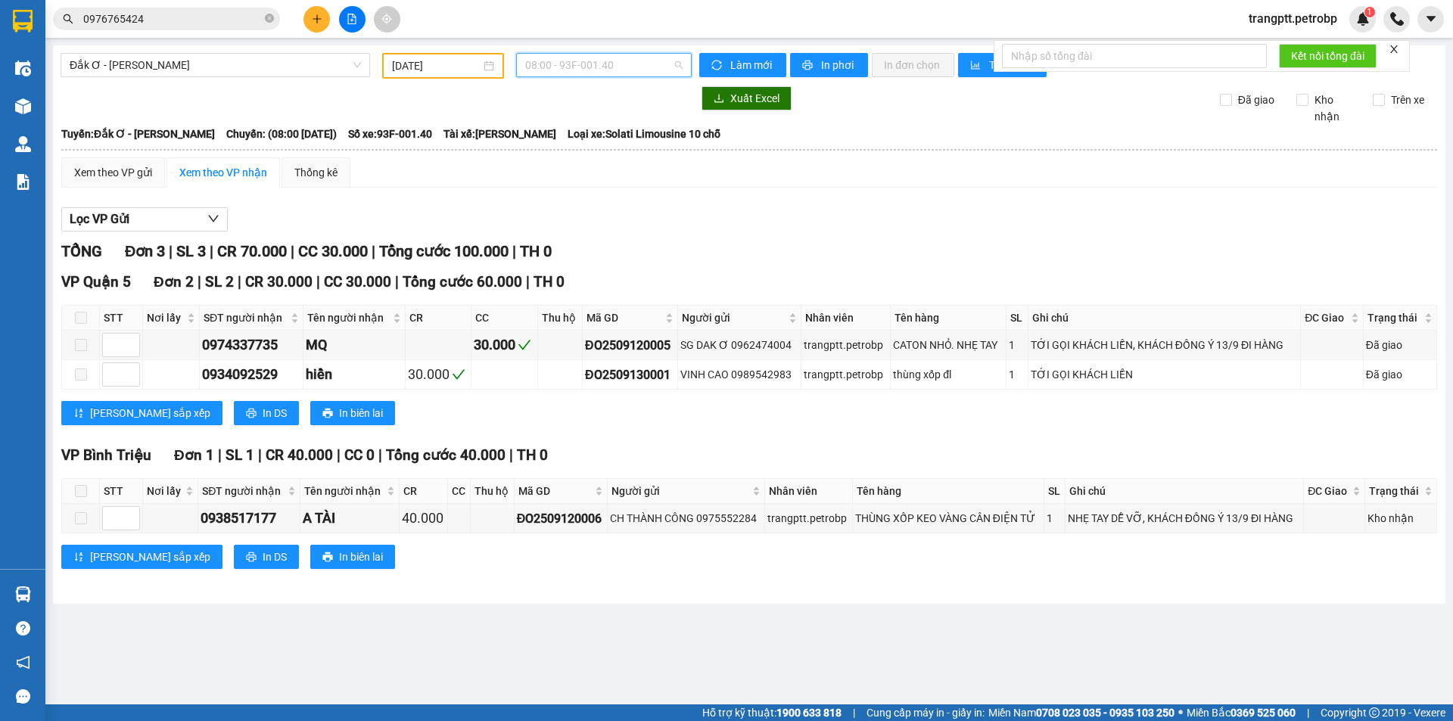
click at [580, 64] on span "08:00 - 93F-001.40" at bounding box center [603, 65] width 157 height 23
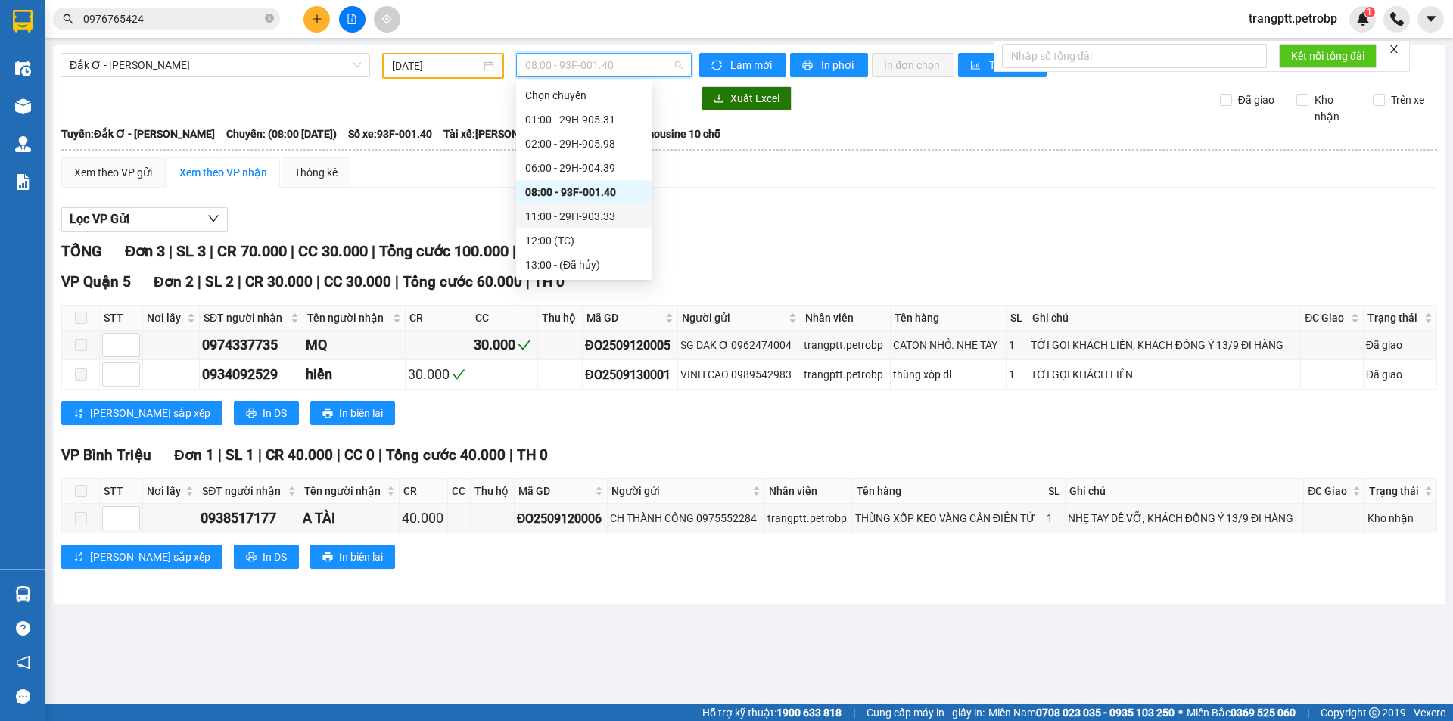
click at [576, 216] on div "11:00 - 29H-903.33" at bounding box center [584, 216] width 118 height 17
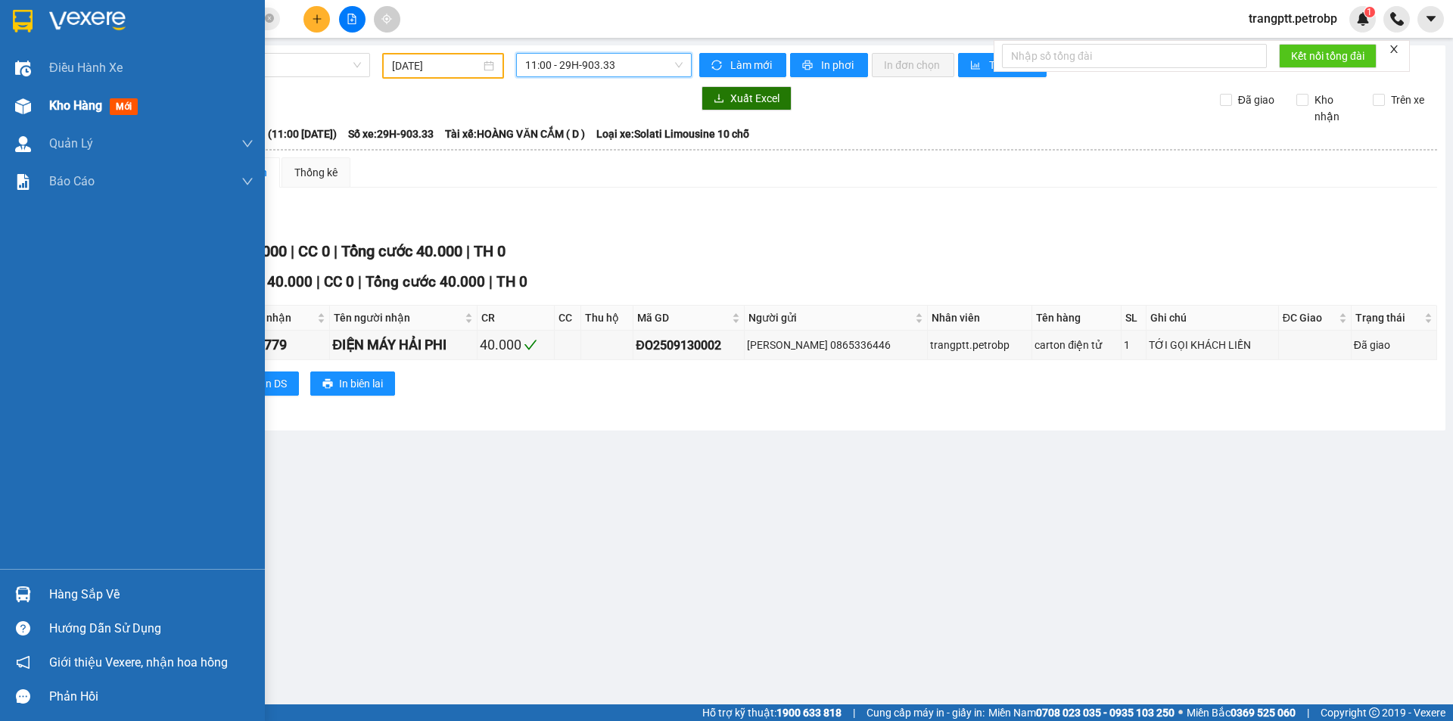
click at [24, 103] on img at bounding box center [23, 106] width 16 height 16
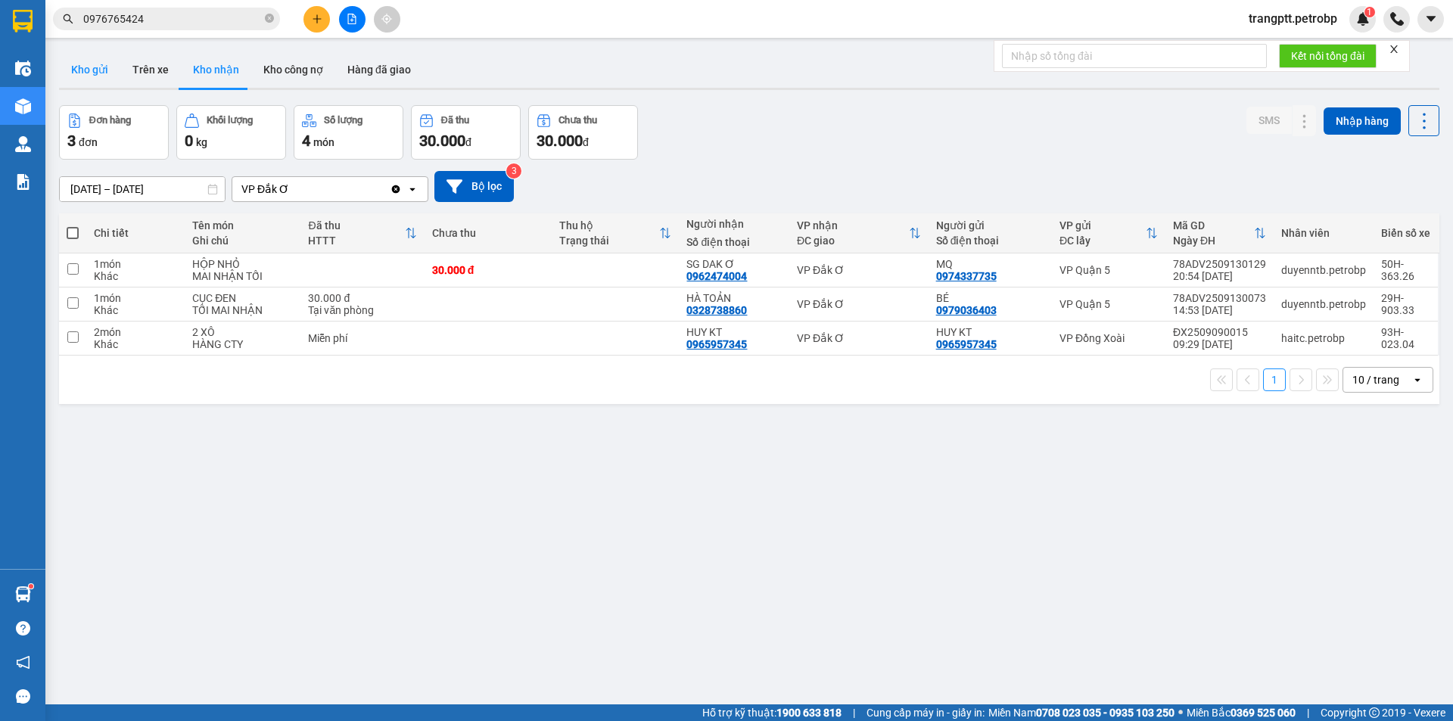
drag, startPoint x: 97, startPoint y: 62, endPoint x: 129, endPoint y: 121, distance: 67.4
click at [96, 62] on button "Kho gửi" at bounding box center [89, 69] width 61 height 36
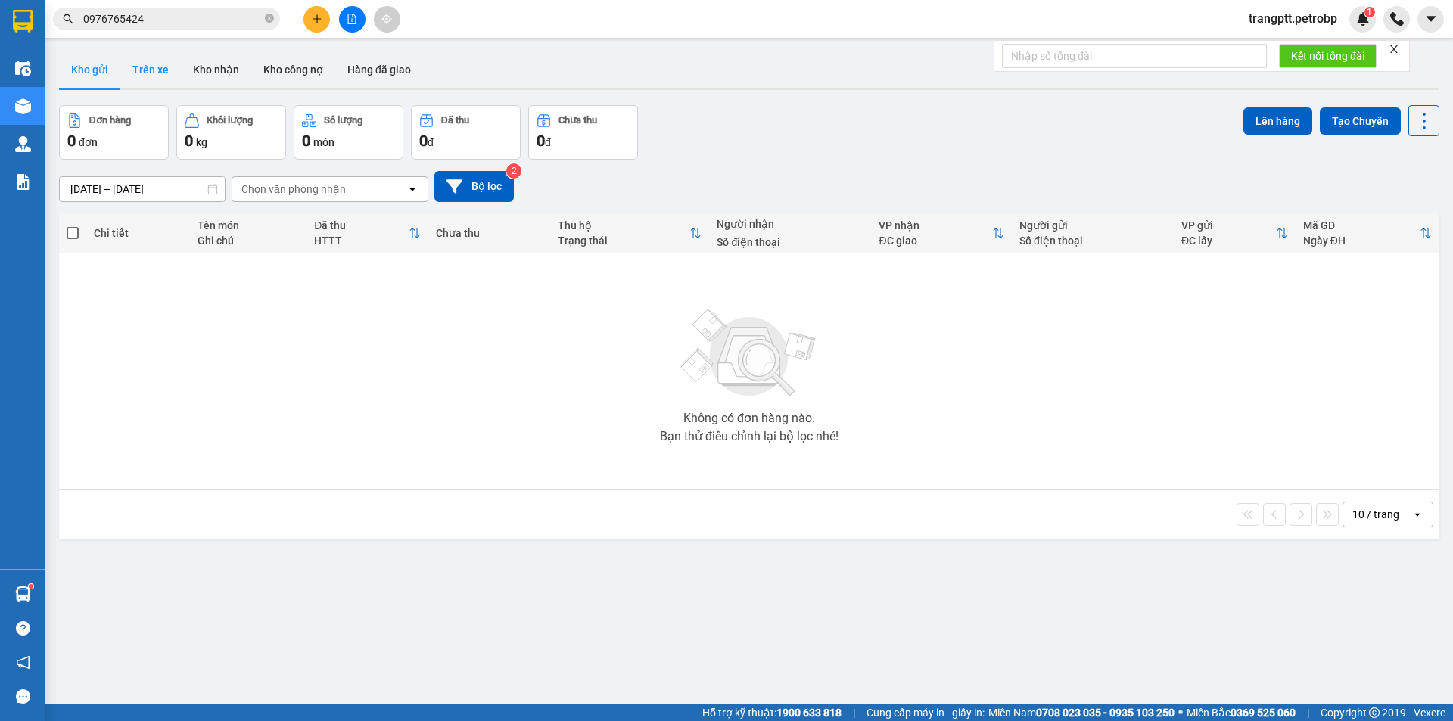
click at [139, 61] on button "Trên xe" at bounding box center [150, 69] width 61 height 36
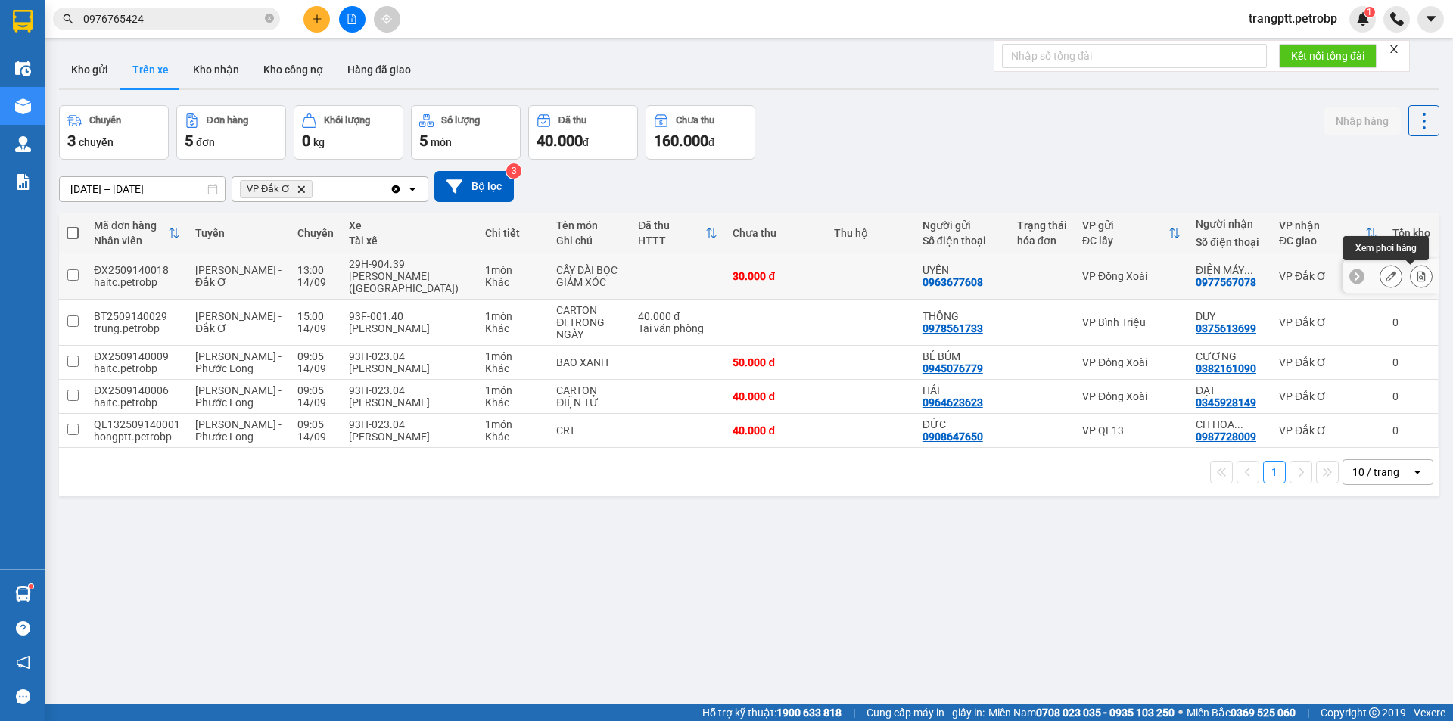
click at [1418, 275] on icon at bounding box center [1422, 276] width 8 height 11
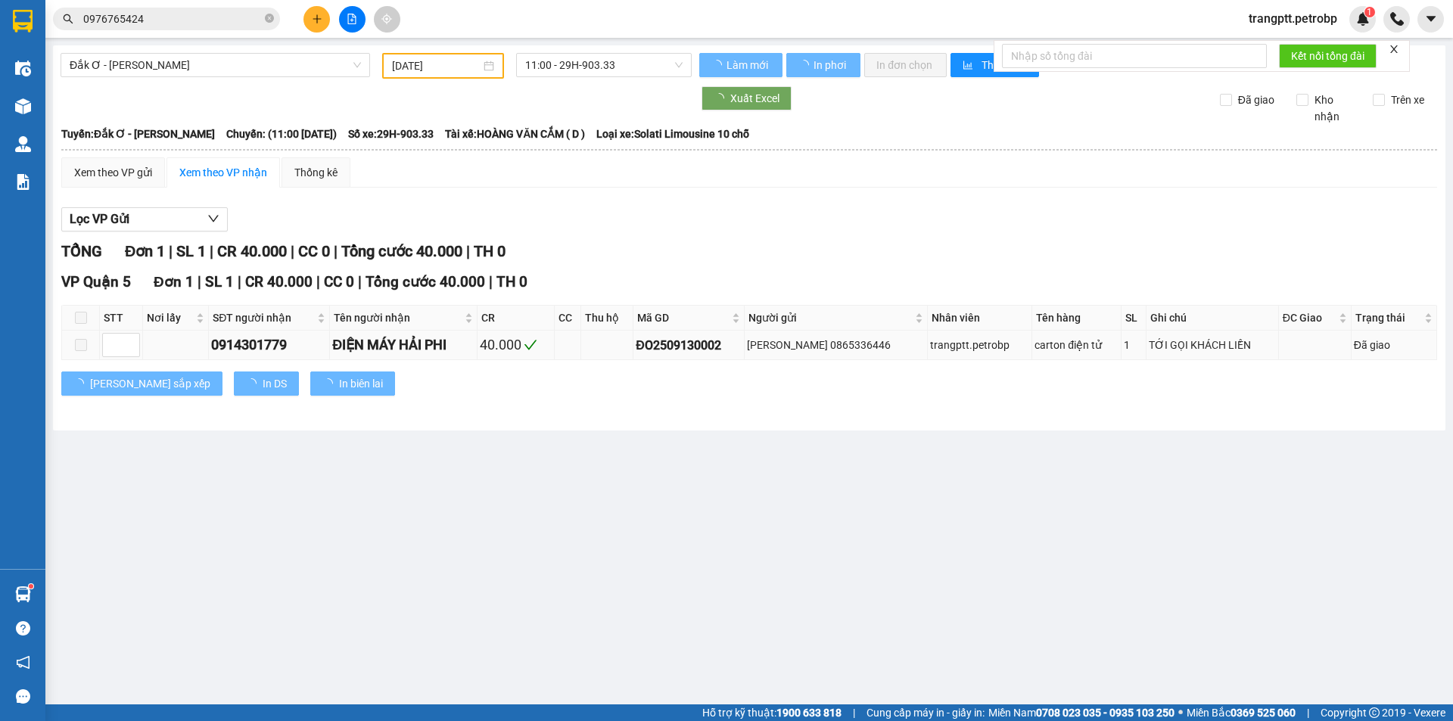
type input "[DATE]"
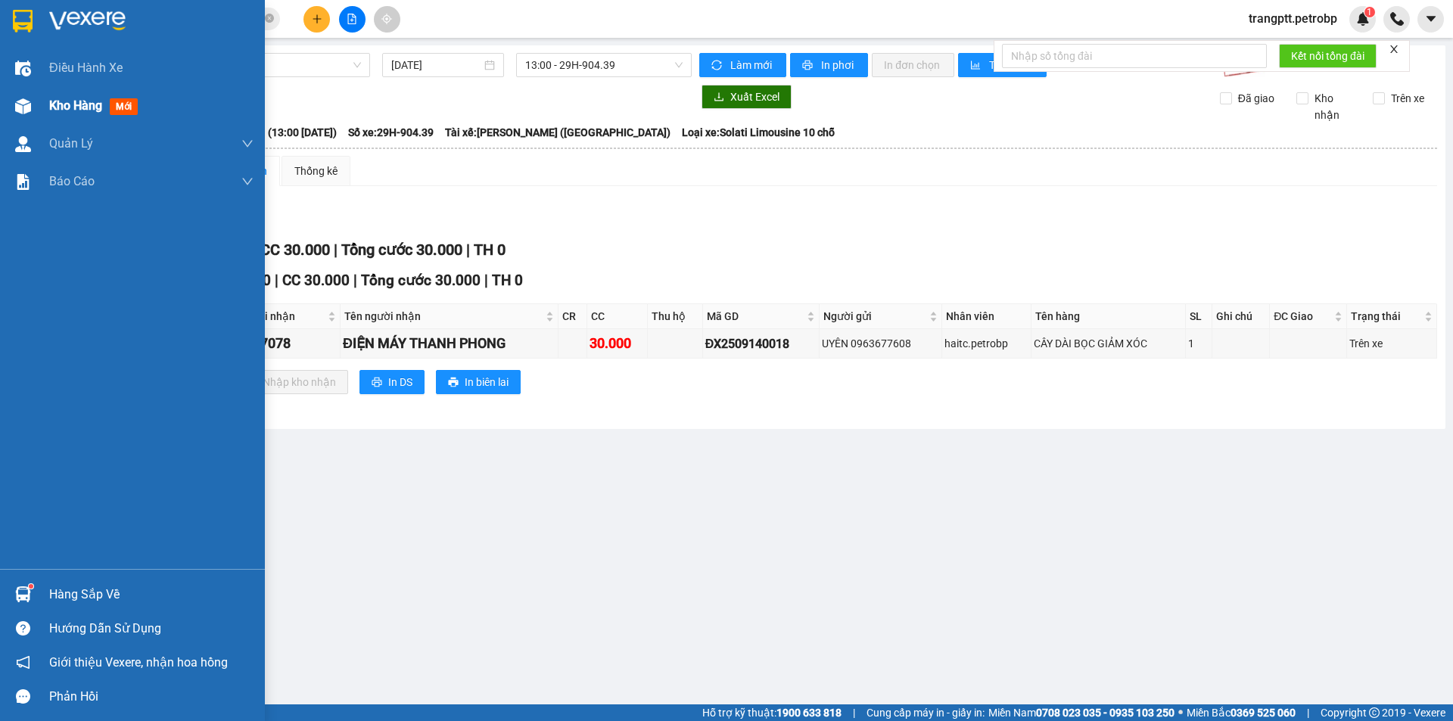
click at [60, 95] on div "Kho hàng mới" at bounding box center [151, 106] width 204 height 38
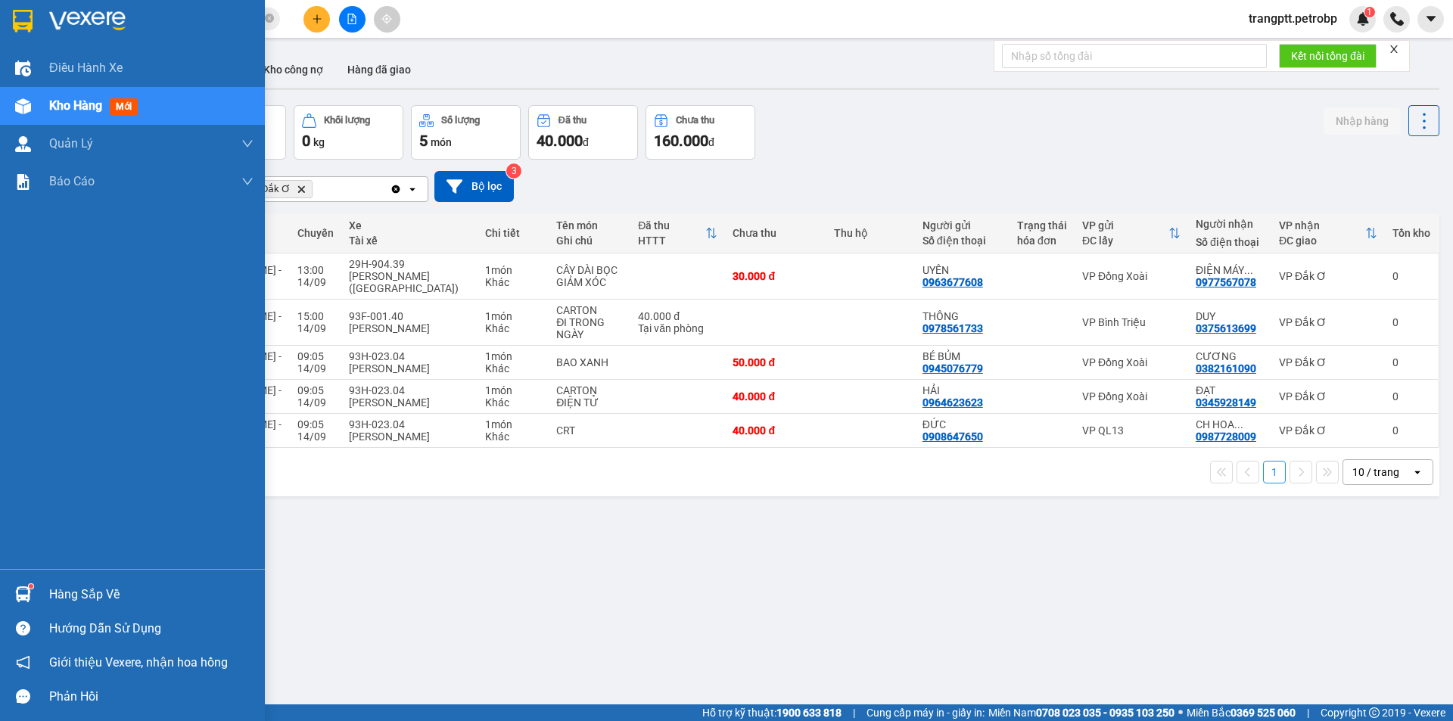
drag, startPoint x: 73, startPoint y: 587, endPoint x: 344, endPoint y: 640, distance: 276.8
click at [80, 587] on div "Hàng sắp về" at bounding box center [151, 595] width 204 height 23
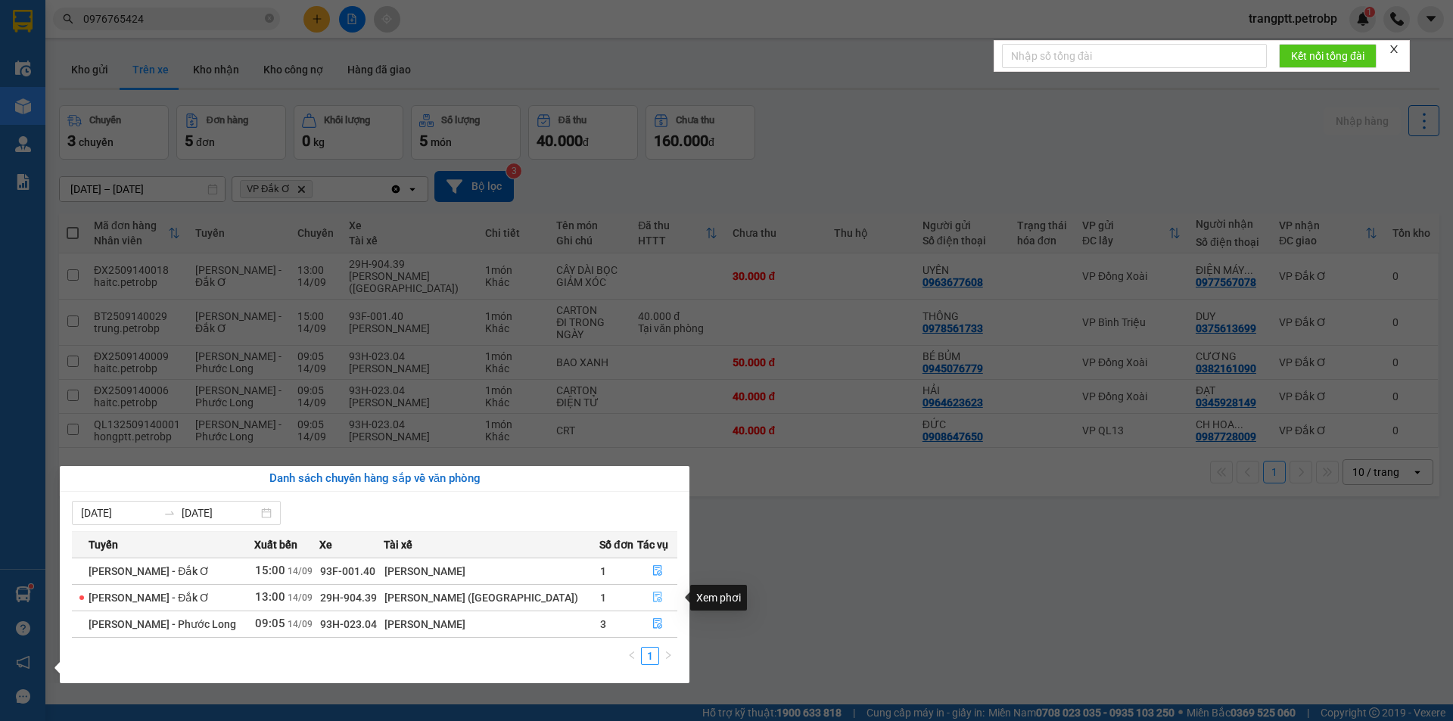
click at [655, 598] on icon "file-done" at bounding box center [657, 598] width 9 height 11
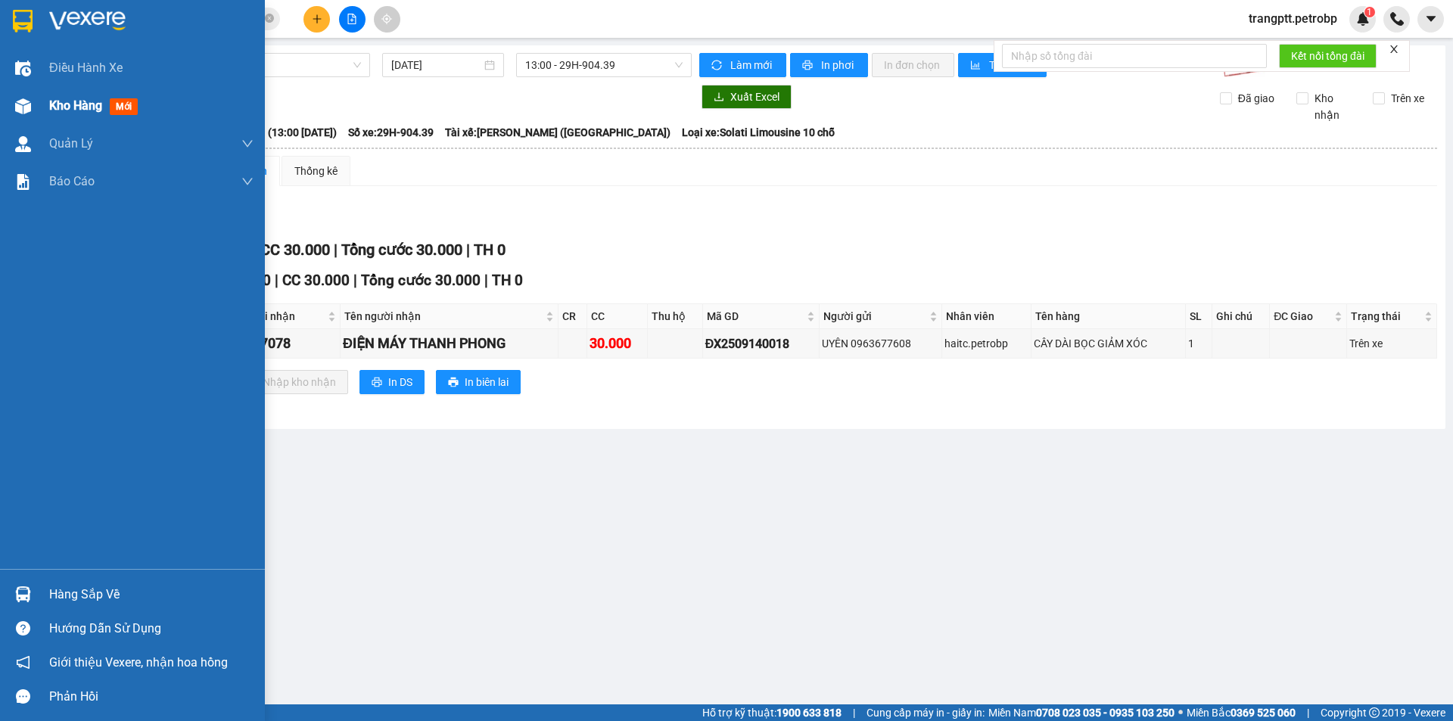
click at [39, 107] on div "Kho hàng mới" at bounding box center [132, 106] width 265 height 38
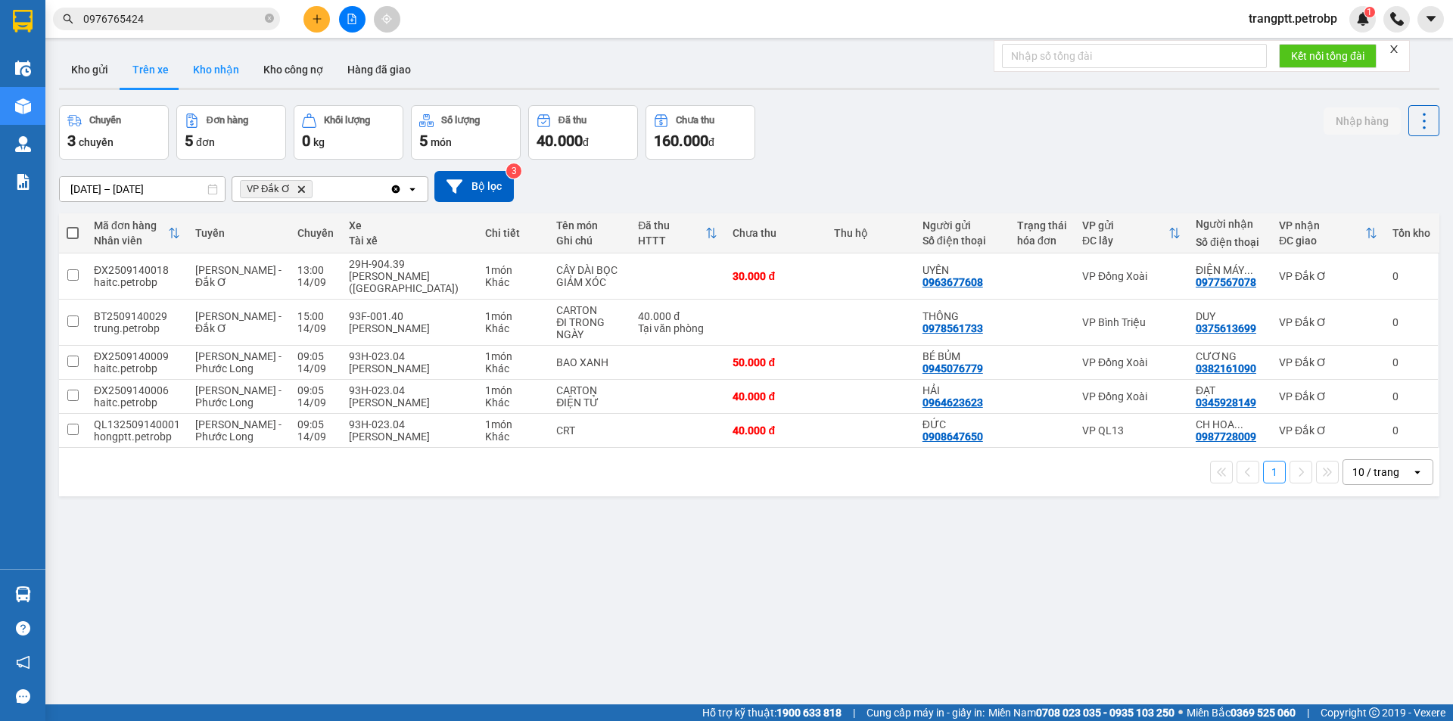
click at [229, 67] on button "Kho nhận" at bounding box center [216, 69] width 70 height 36
type input "[DATE] – [DATE]"
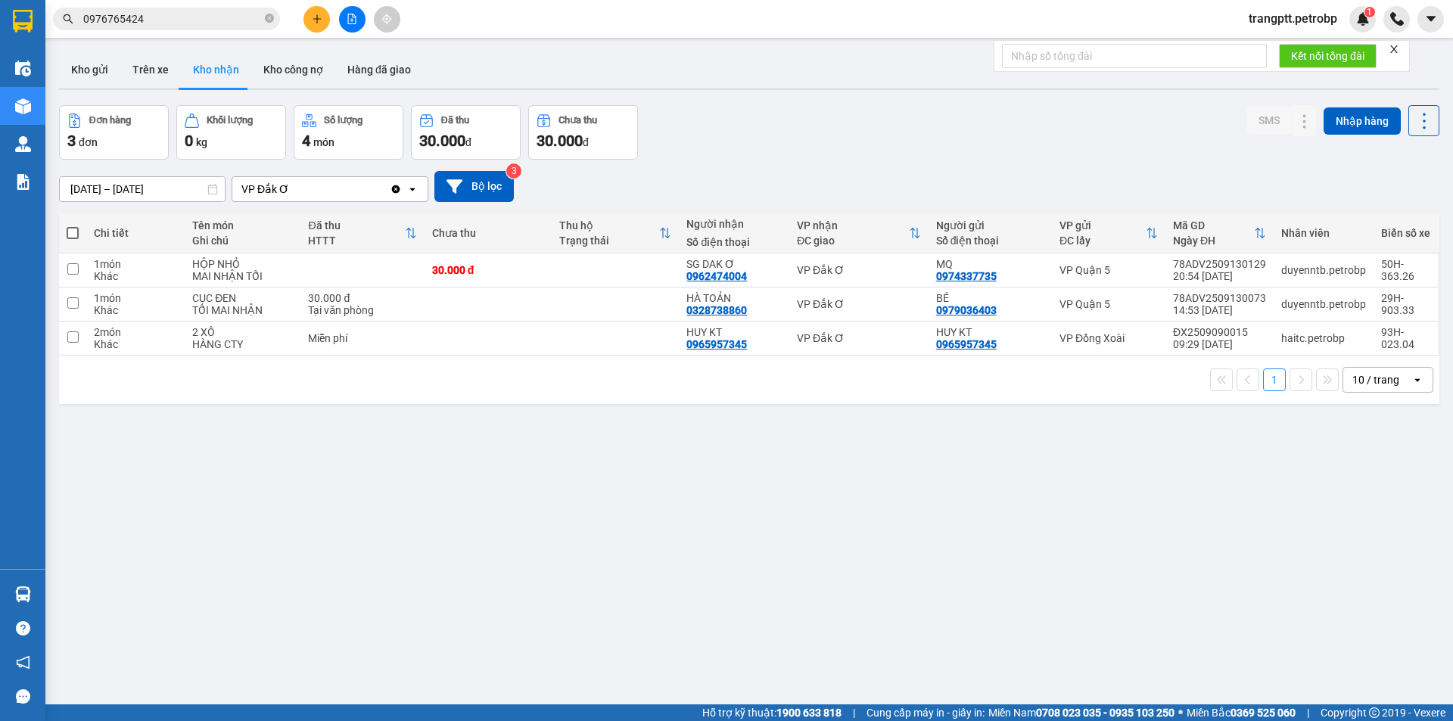
click at [359, 16] on button at bounding box center [352, 19] width 26 height 26
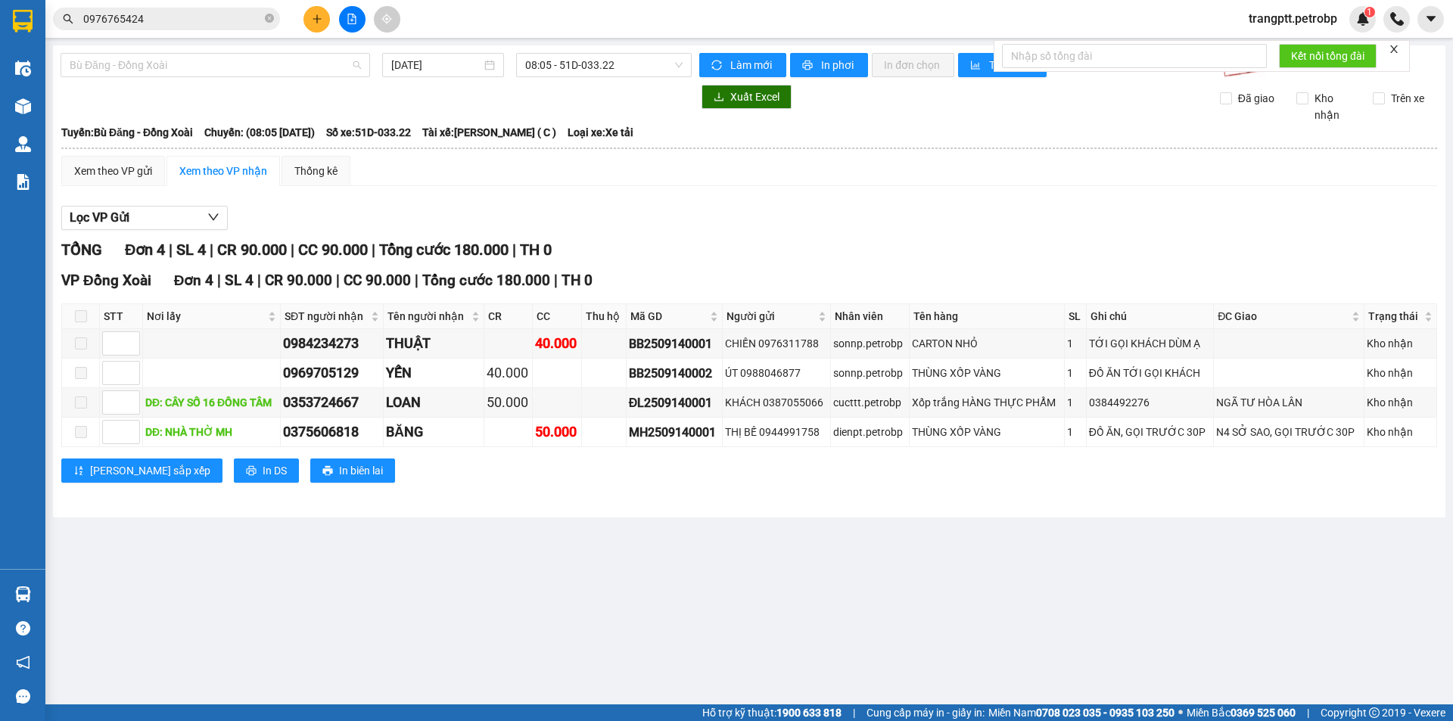
drag, startPoint x: 161, startPoint y: 64, endPoint x: 185, endPoint y: 85, distance: 31.7
click at [161, 65] on span "Bù Đăng - Đồng Xoài" at bounding box center [215, 65] width 291 height 23
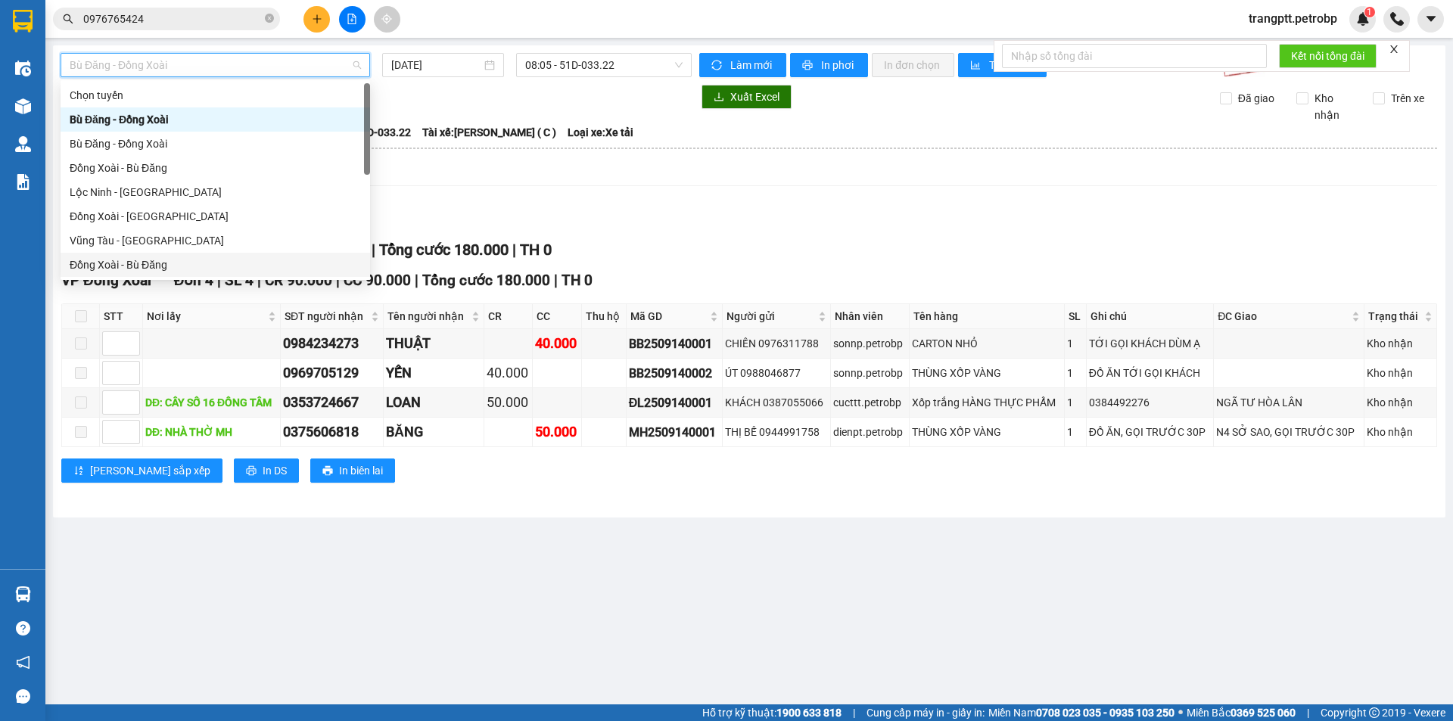
scroll to position [315, 0]
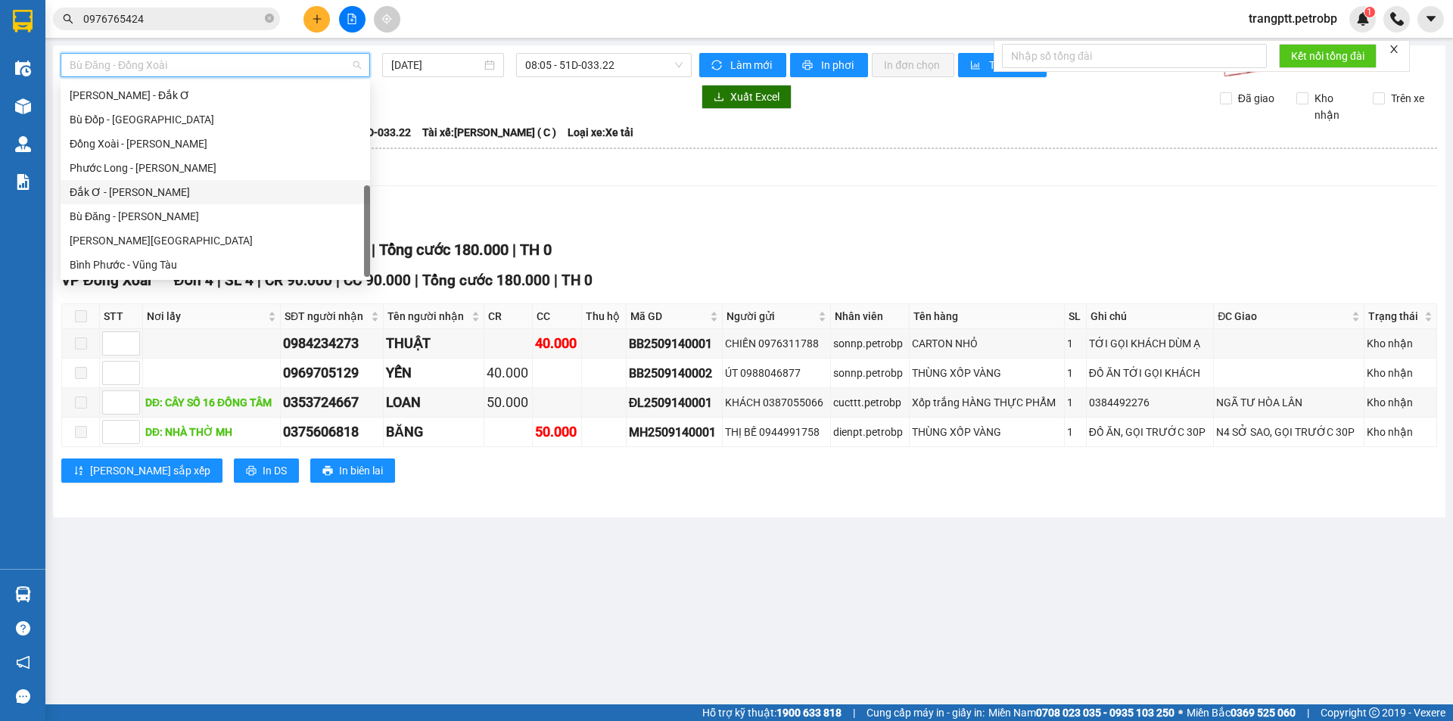
click at [115, 185] on div "Đắk Ơ - [PERSON_NAME]" at bounding box center [215, 192] width 291 height 17
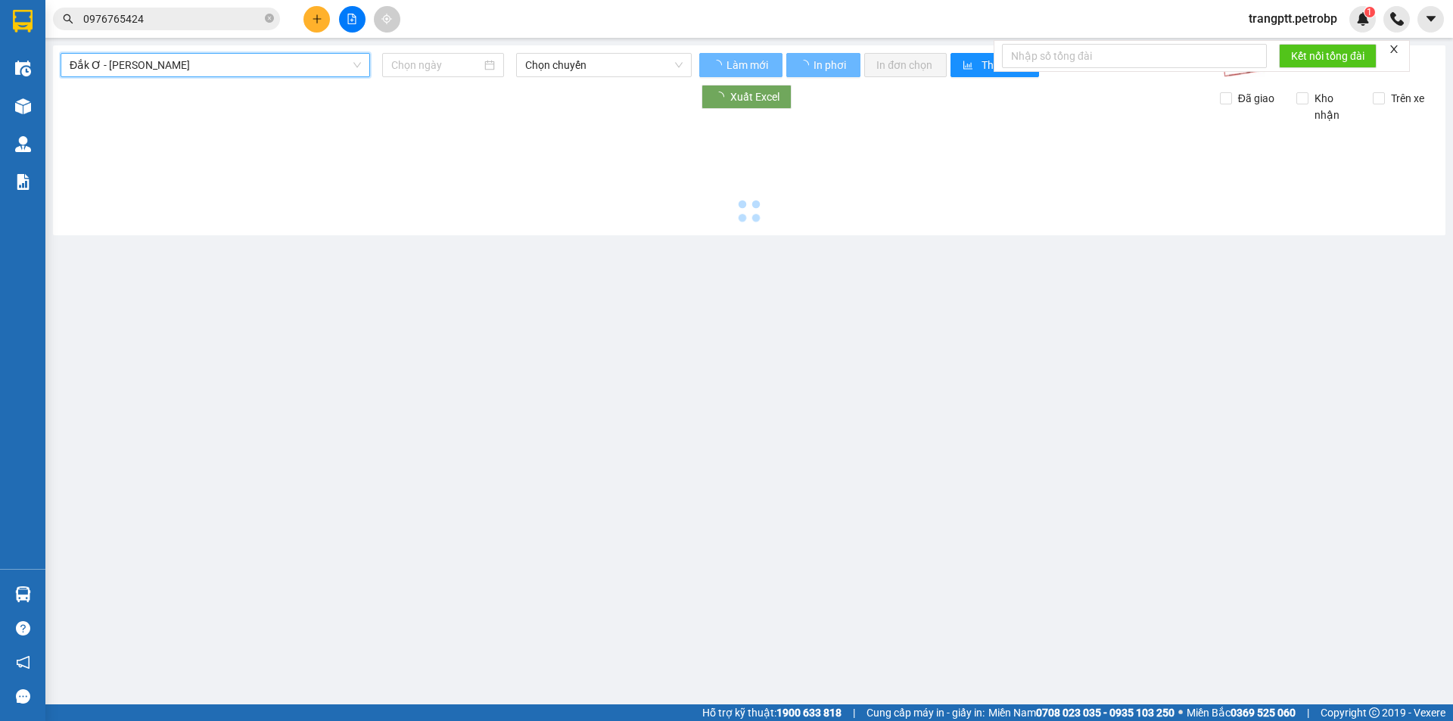
type input "[DATE]"
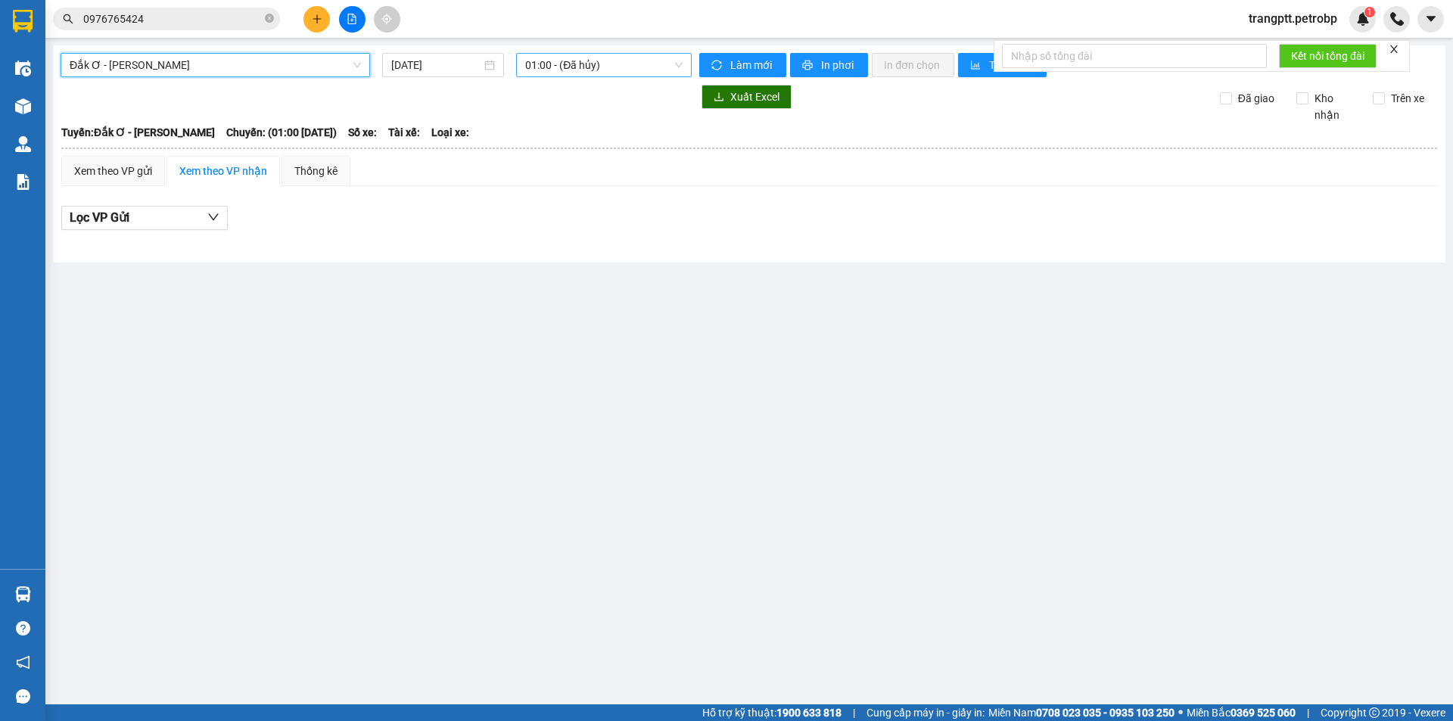
click at [584, 62] on span "01:00 - (Đã hủy)" at bounding box center [603, 65] width 157 height 23
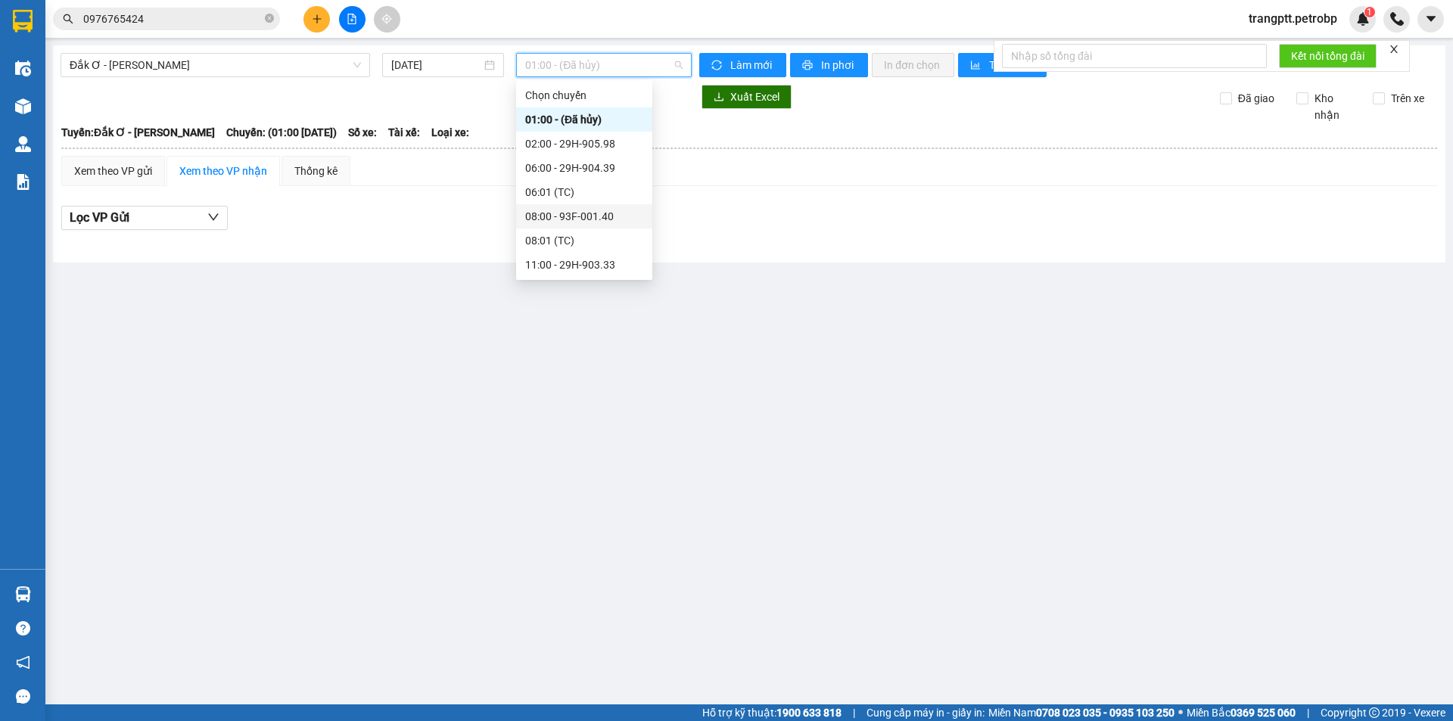
click at [559, 217] on div "08:00 - 93F-001.40" at bounding box center [584, 216] width 118 height 17
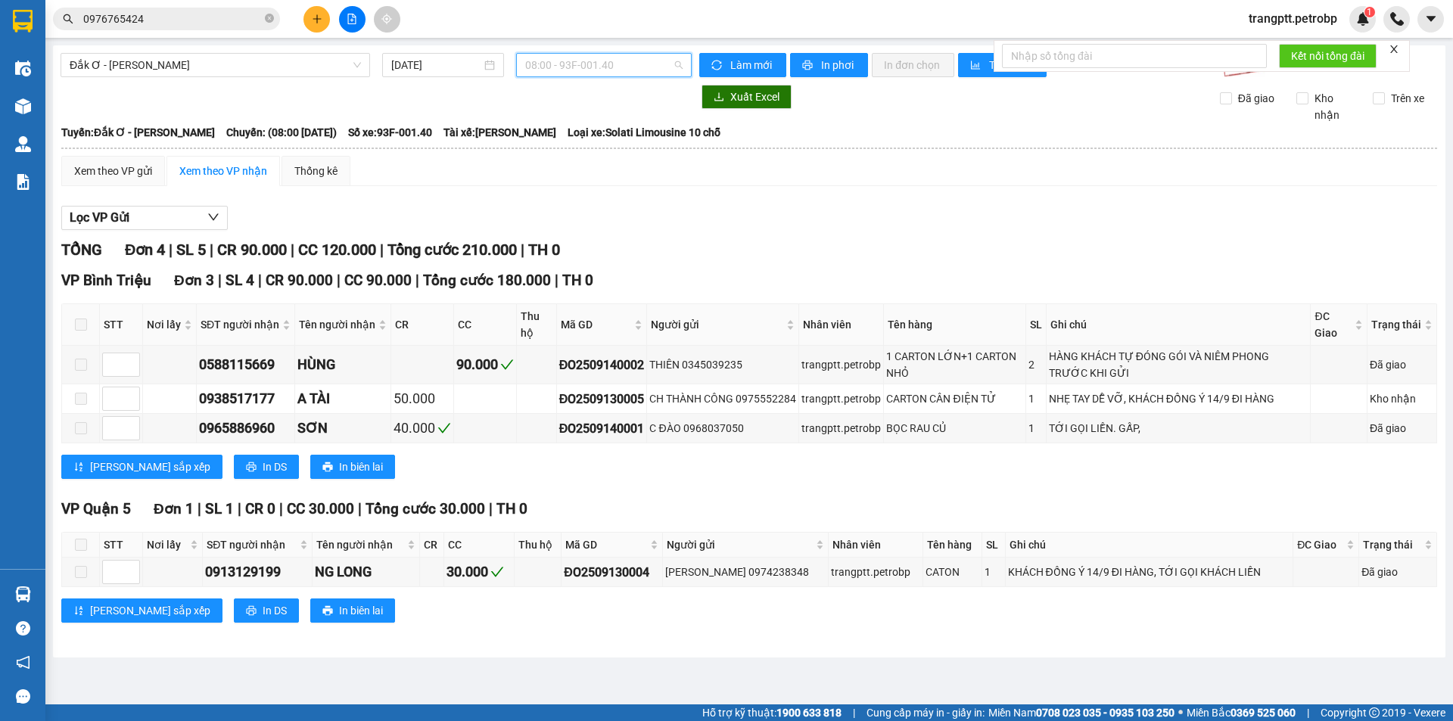
click at [564, 67] on span "08:00 - 93F-001.40" at bounding box center [603, 65] width 157 height 23
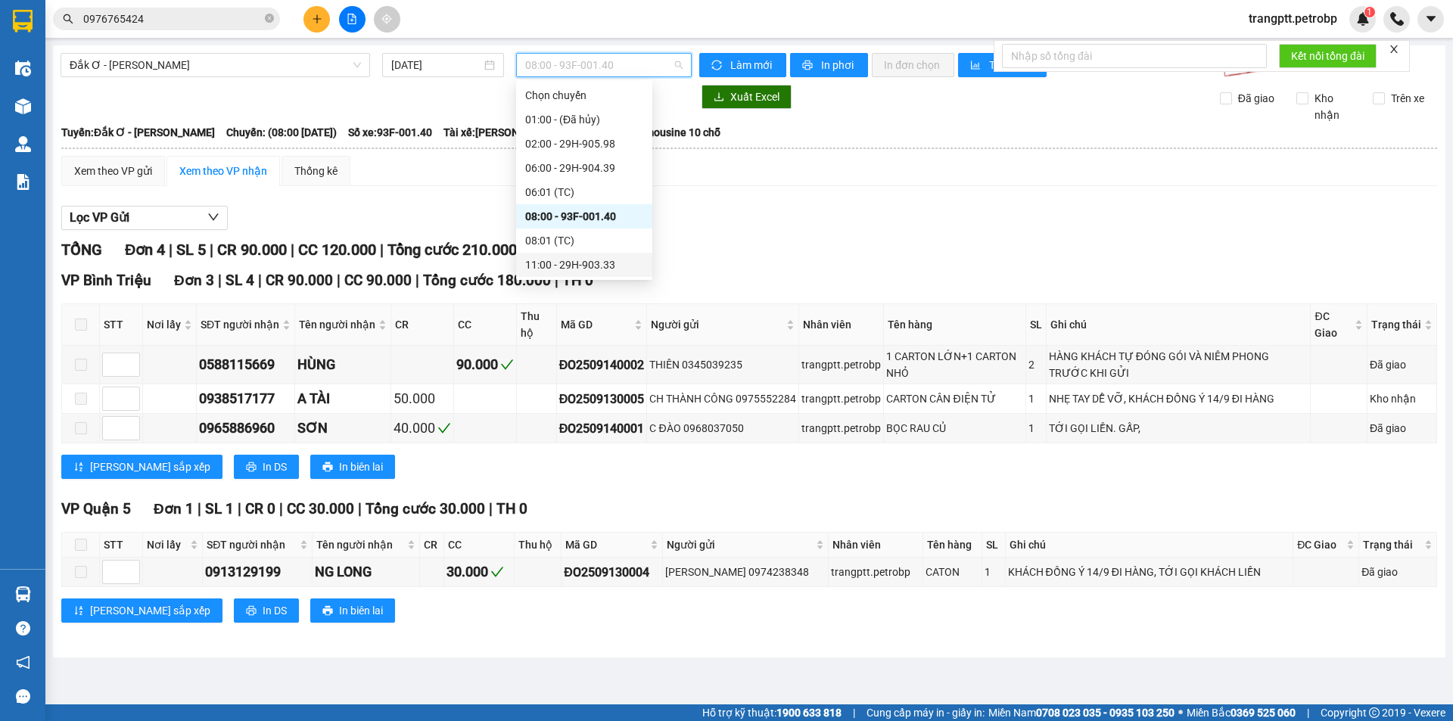
click at [555, 261] on div "11:00 - 29H-903.33" at bounding box center [584, 265] width 118 height 17
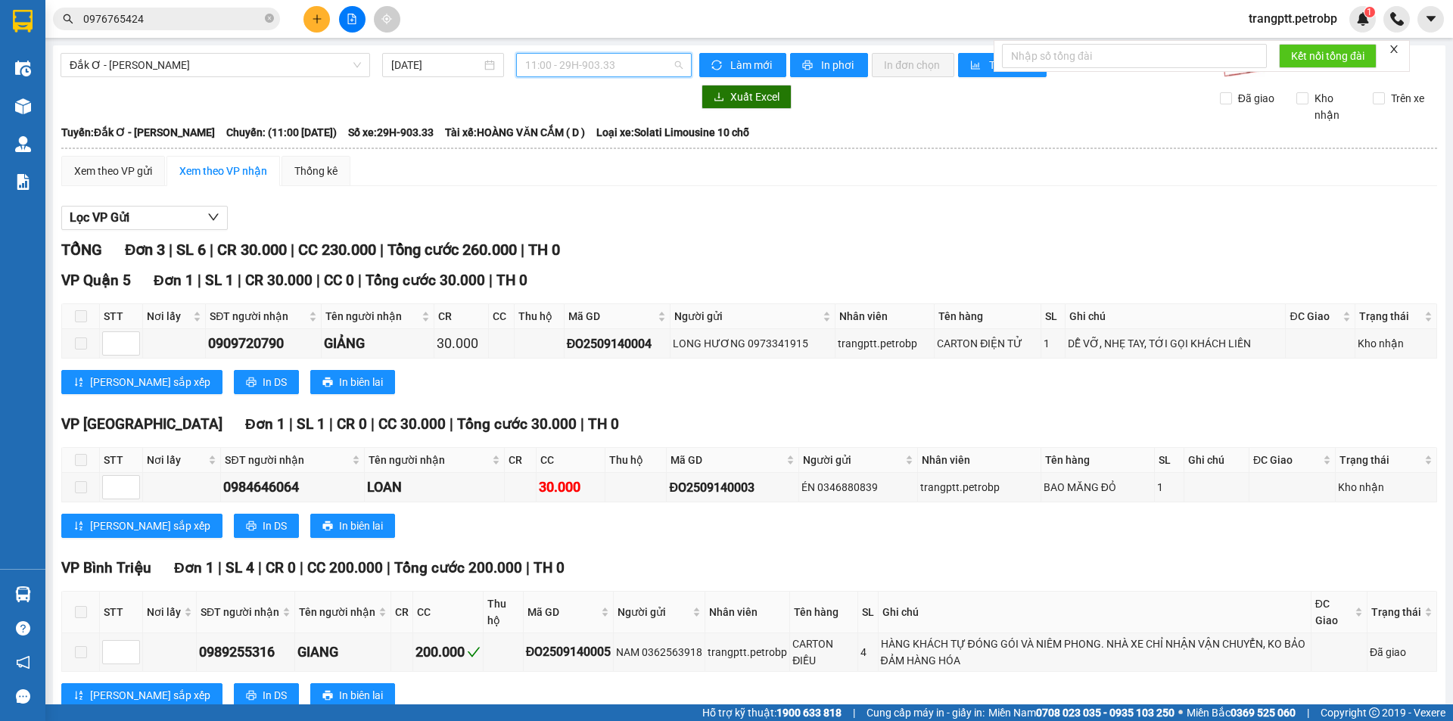
click at [546, 62] on span "11:00 - 29H-903.33" at bounding box center [603, 65] width 157 height 23
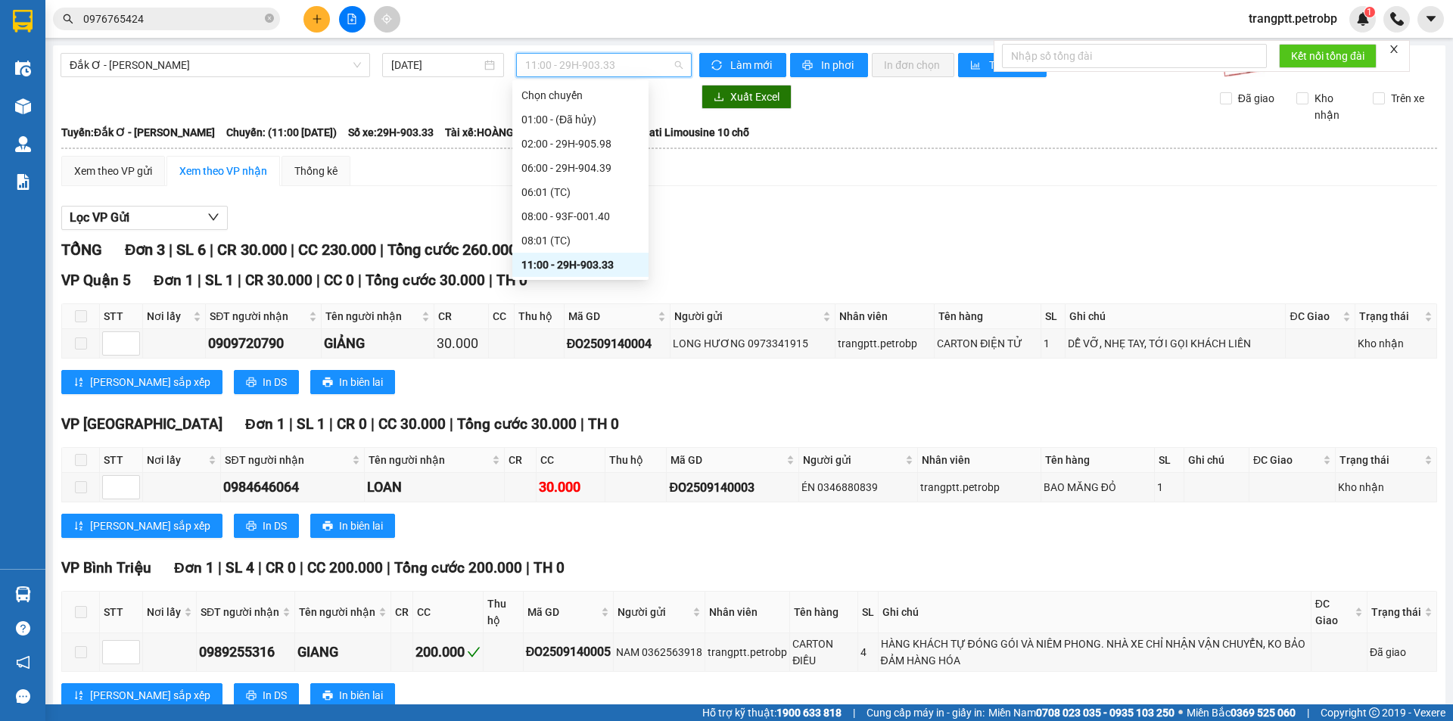
scroll to position [145, 0]
click at [553, 188] on div "15:00 - 29H-905.31" at bounding box center [580, 192] width 118 height 17
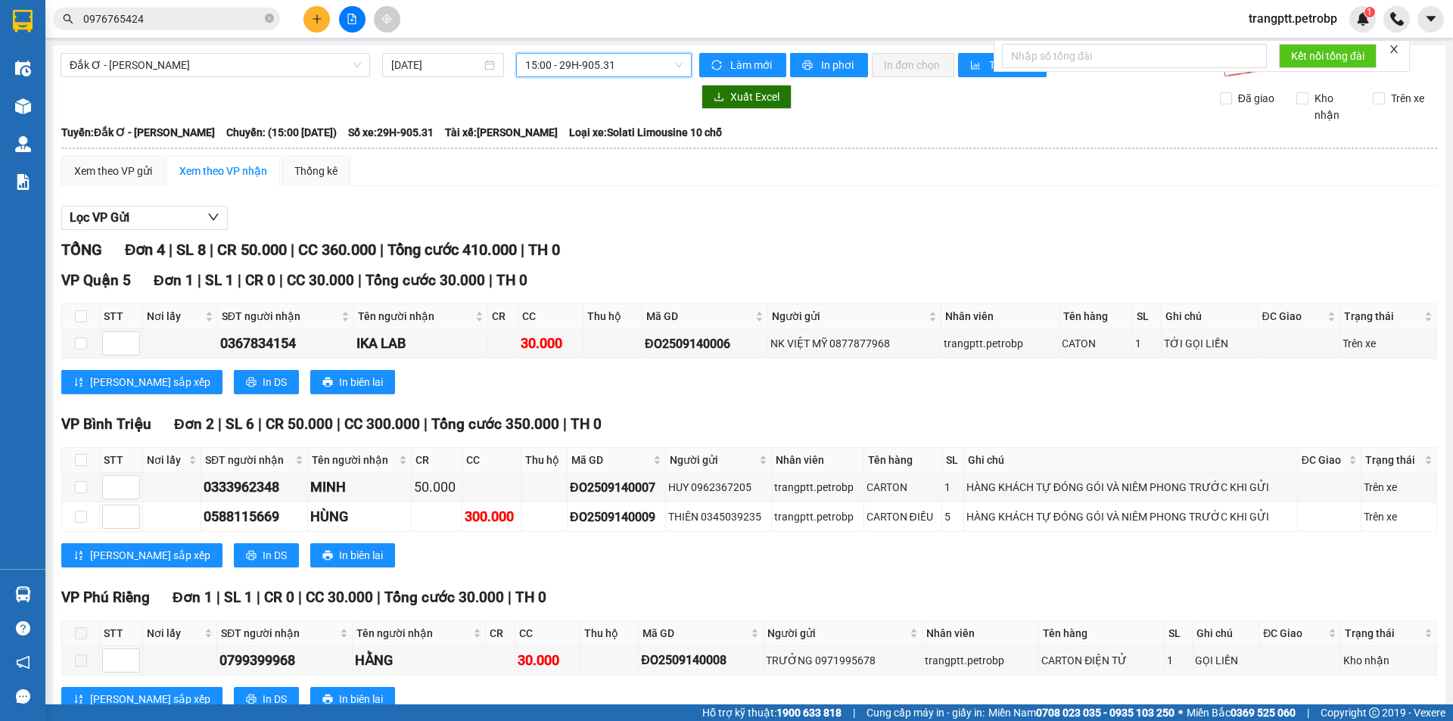
scroll to position [49, 0]
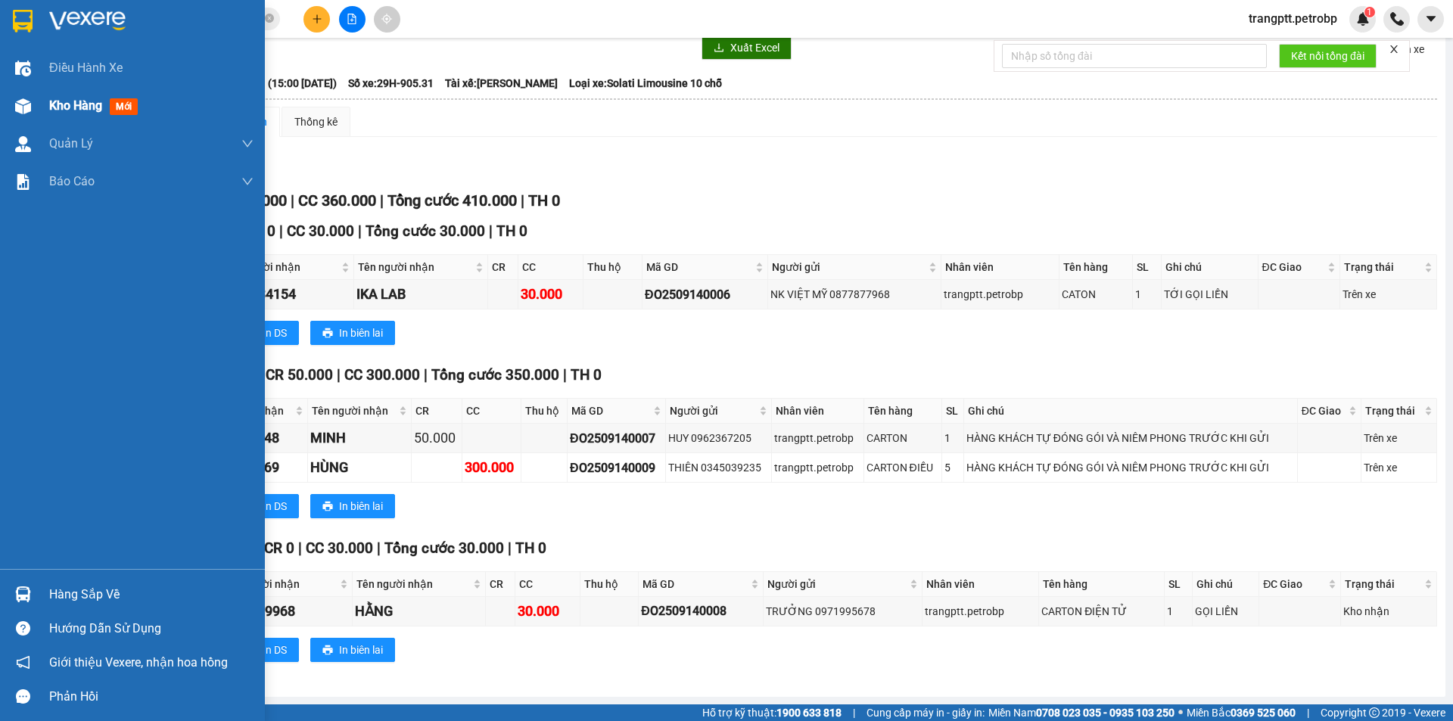
click at [78, 102] on span "Kho hàng" at bounding box center [75, 105] width 53 height 14
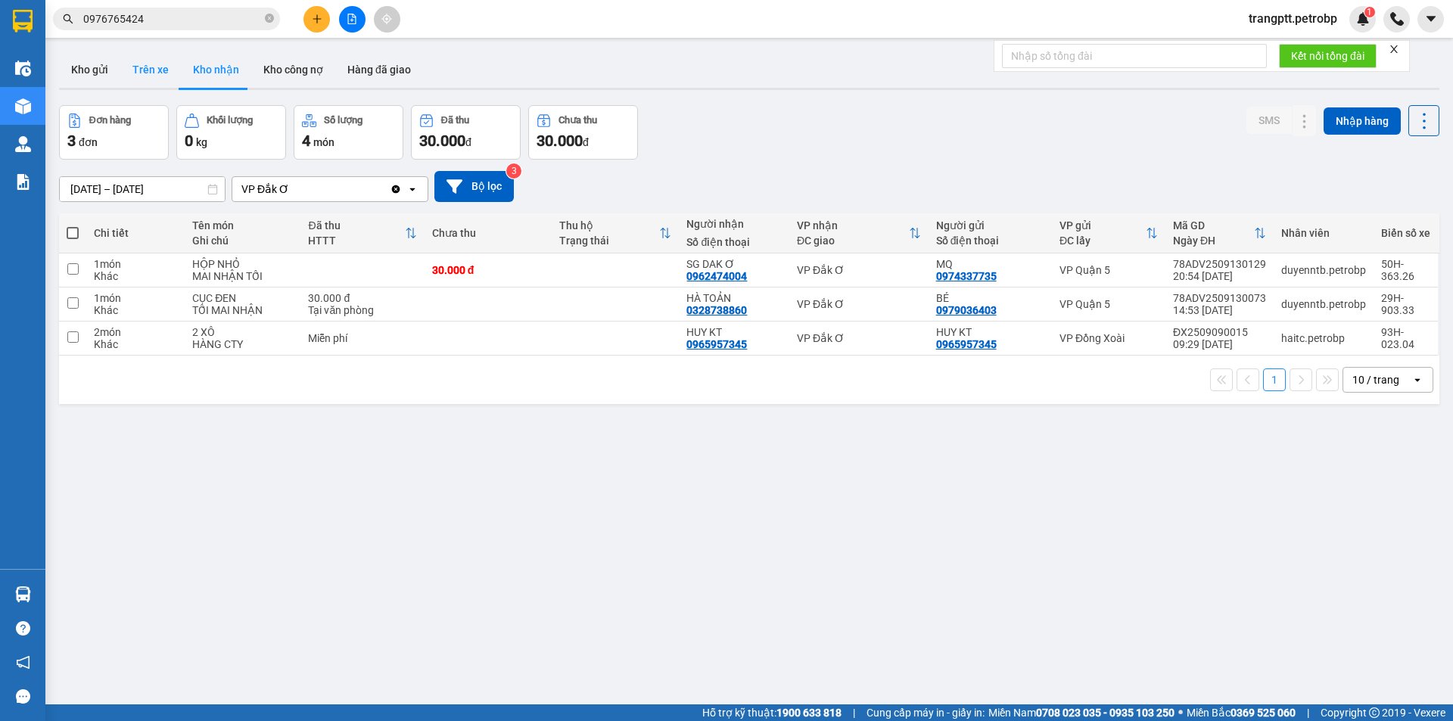
click at [157, 67] on button "Trên xe" at bounding box center [150, 69] width 61 height 36
type input "[DATE] – [DATE]"
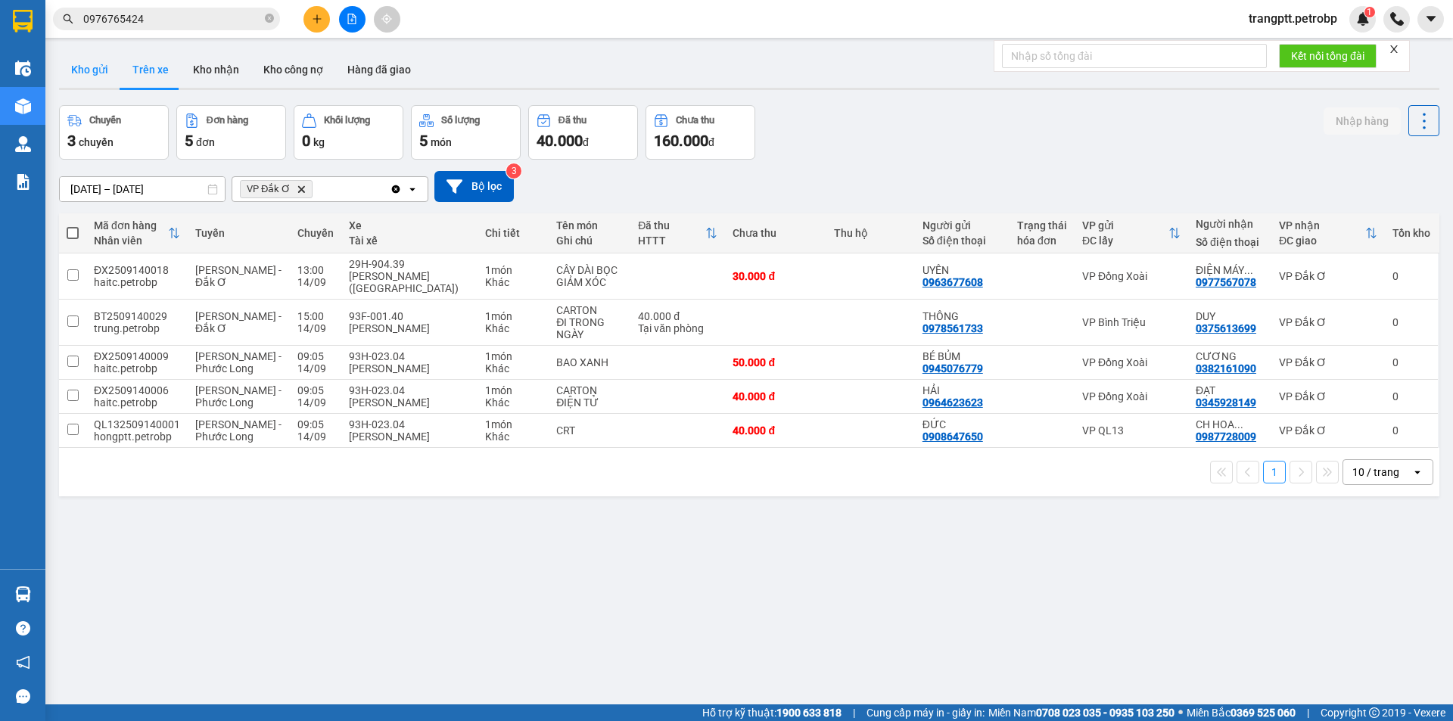
click at [88, 70] on button "Kho gửi" at bounding box center [89, 69] width 61 height 36
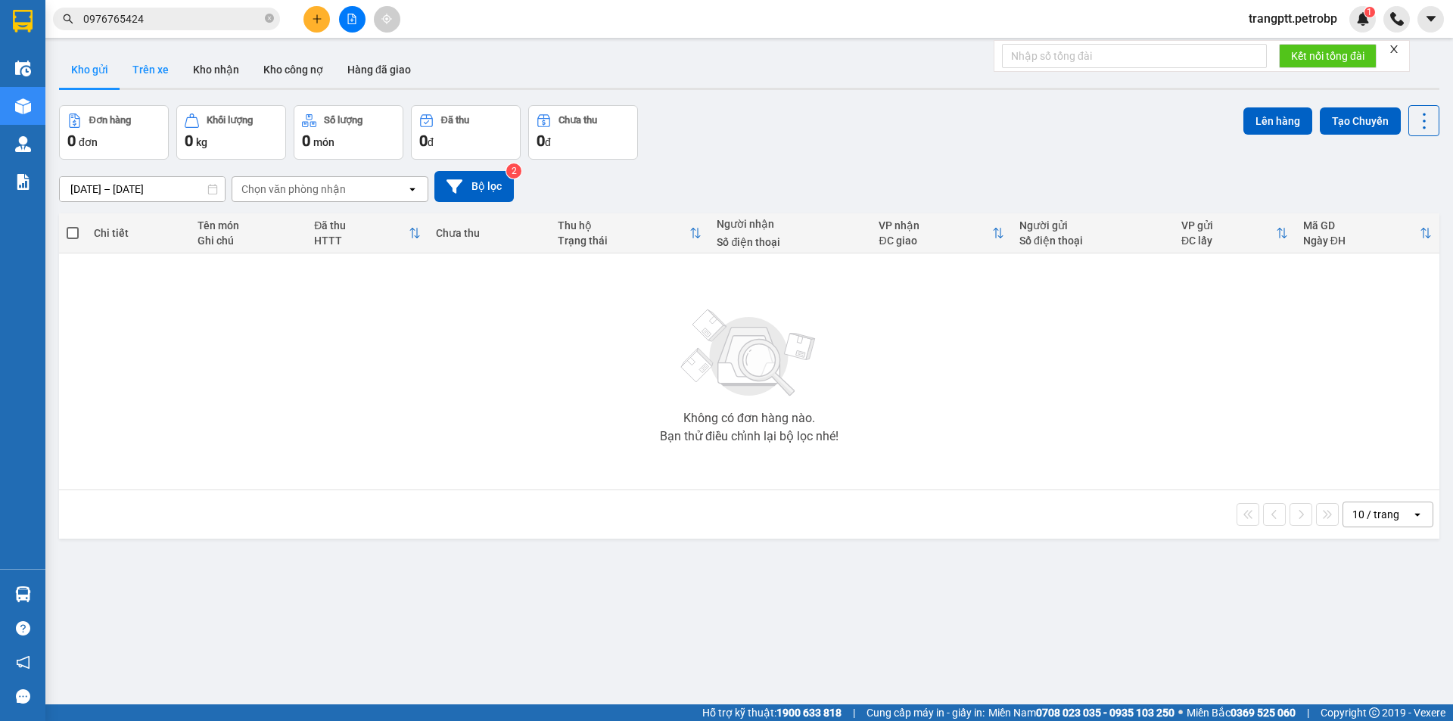
click at [149, 66] on button "Trên xe" at bounding box center [150, 69] width 61 height 36
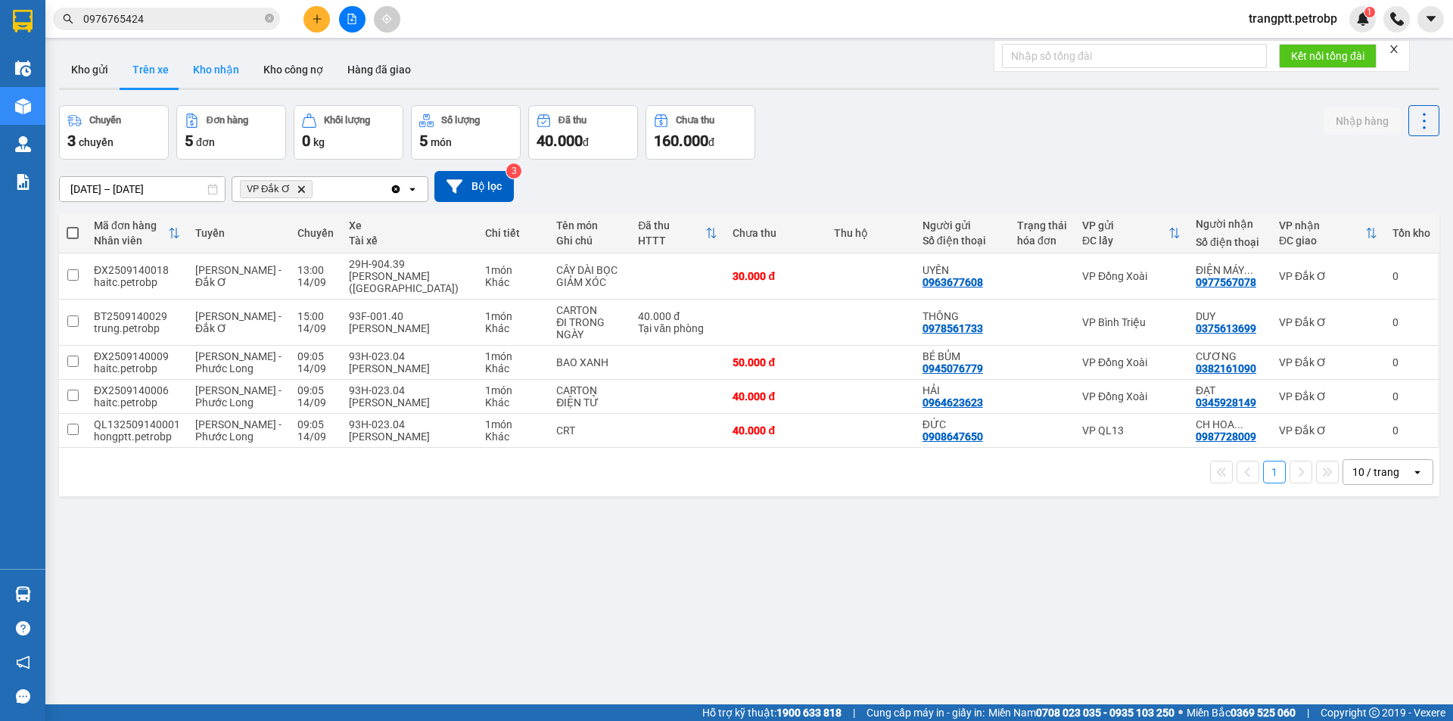
click at [225, 67] on button "Kho nhận" at bounding box center [216, 69] width 70 height 36
type input "[DATE] – [DATE]"
